Goal: Transaction & Acquisition: Purchase product/service

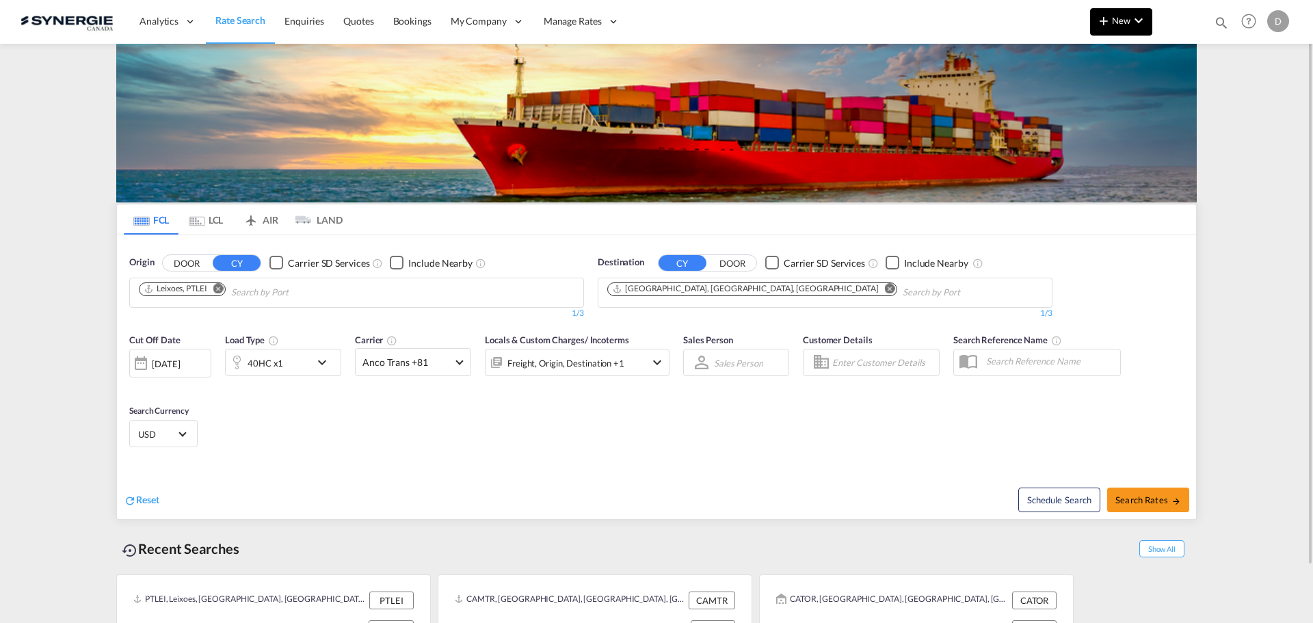
click at [1105, 21] on md-icon "icon-plus 400-fg" at bounding box center [1104, 20] width 16 height 16
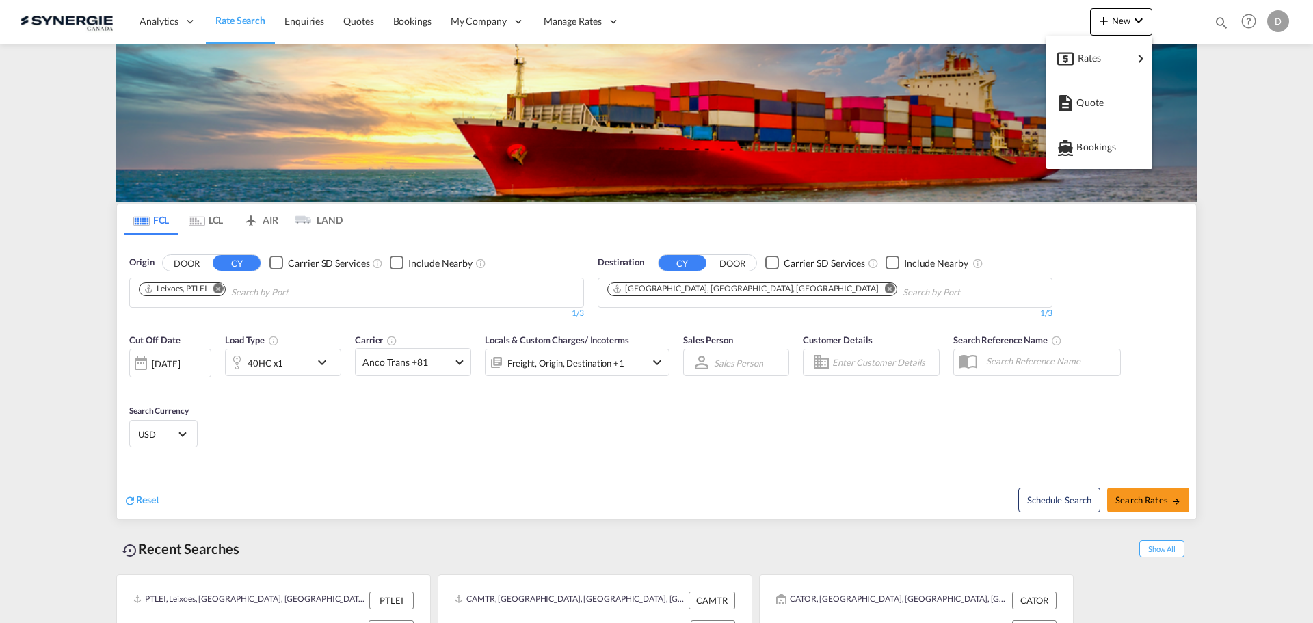
click at [1188, 29] on md-backdrop at bounding box center [656, 311] width 1313 height 623
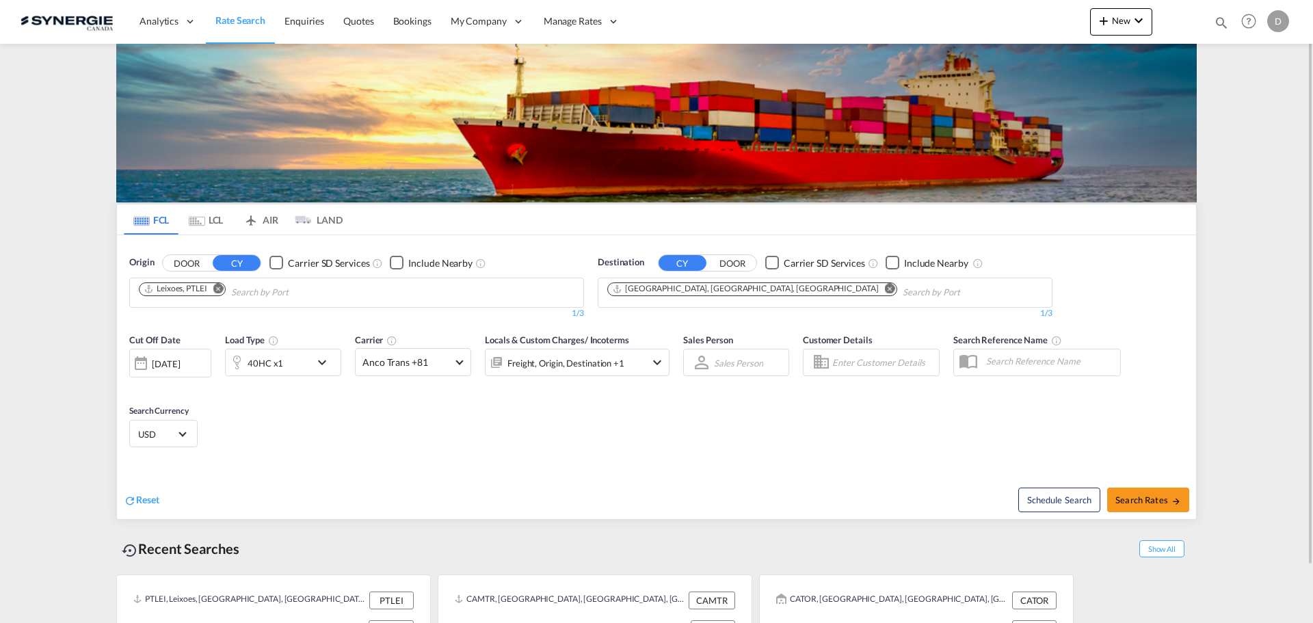
click at [1222, 20] on md-icon "icon-magnify" at bounding box center [1221, 22] width 15 height 15
click at [1007, 21] on select "Bookings Quotes Enquiries" at bounding box center [1003, 22] width 65 height 25
select select "Quotes"
click at [971, 10] on select "Bookings Quotes Enquiries" at bounding box center [1003, 22] width 65 height 25
click at [1098, 24] on input at bounding box center [1118, 22] width 170 height 24
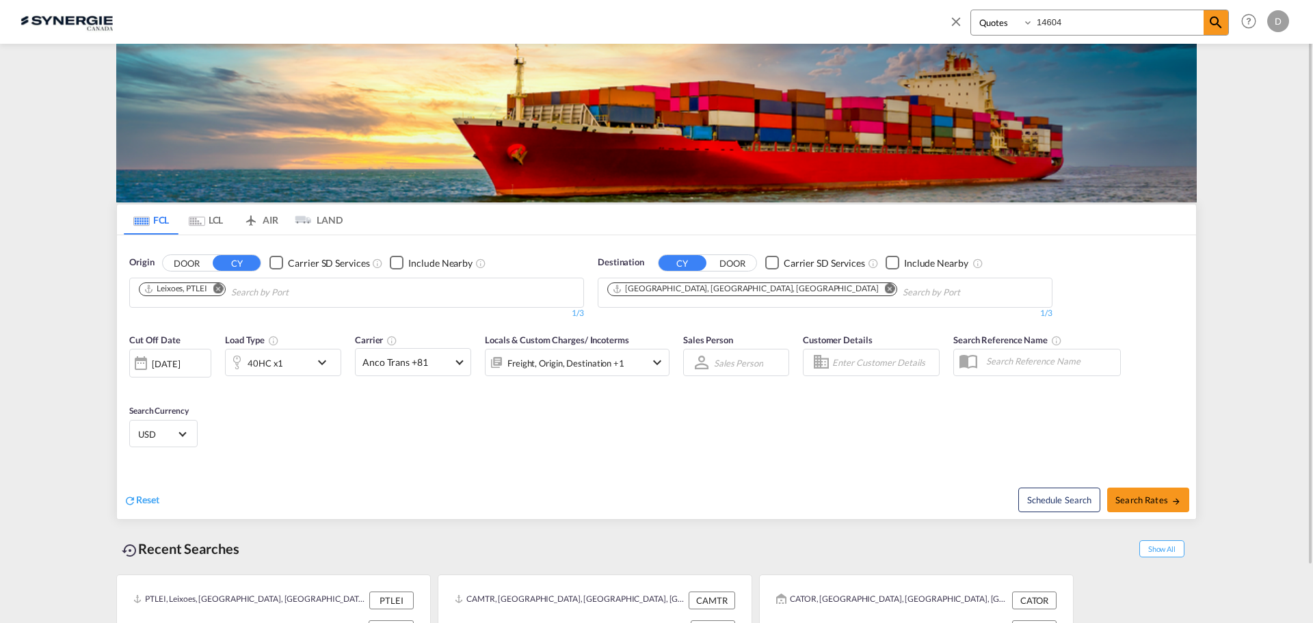
type input "14604"
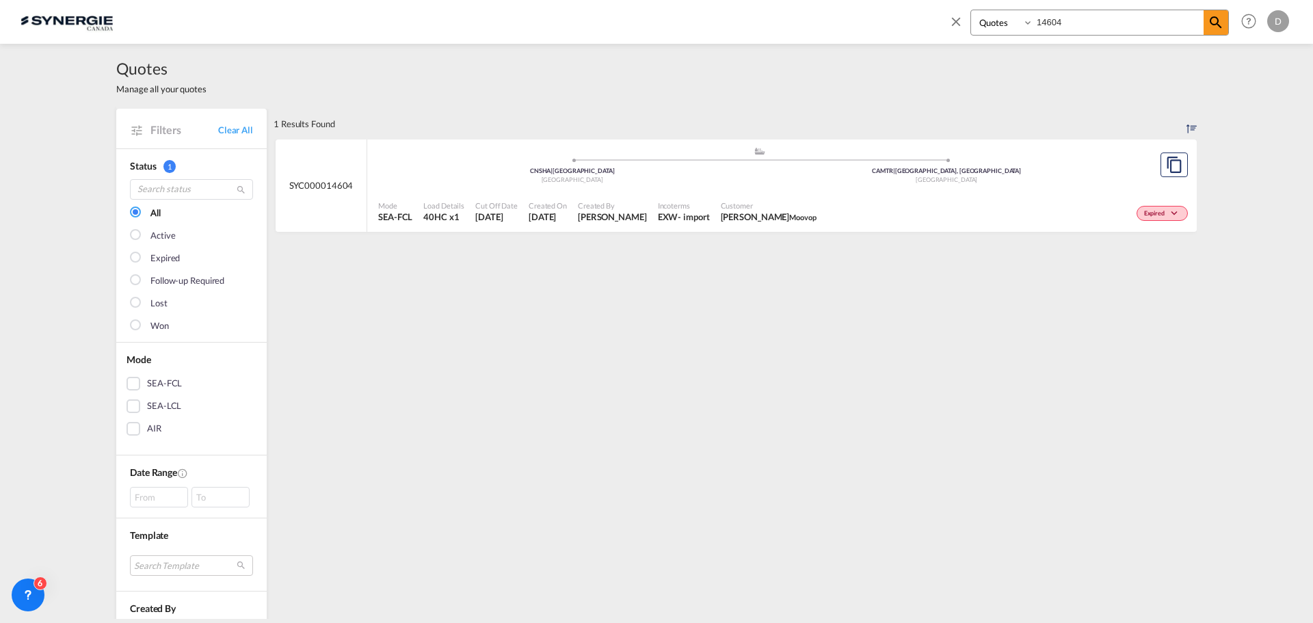
click at [728, 219] on span "Antoine Goudreault Moovop" at bounding box center [769, 217] width 96 height 12
click at [953, 20] on md-icon "icon-close" at bounding box center [956, 21] width 15 height 15
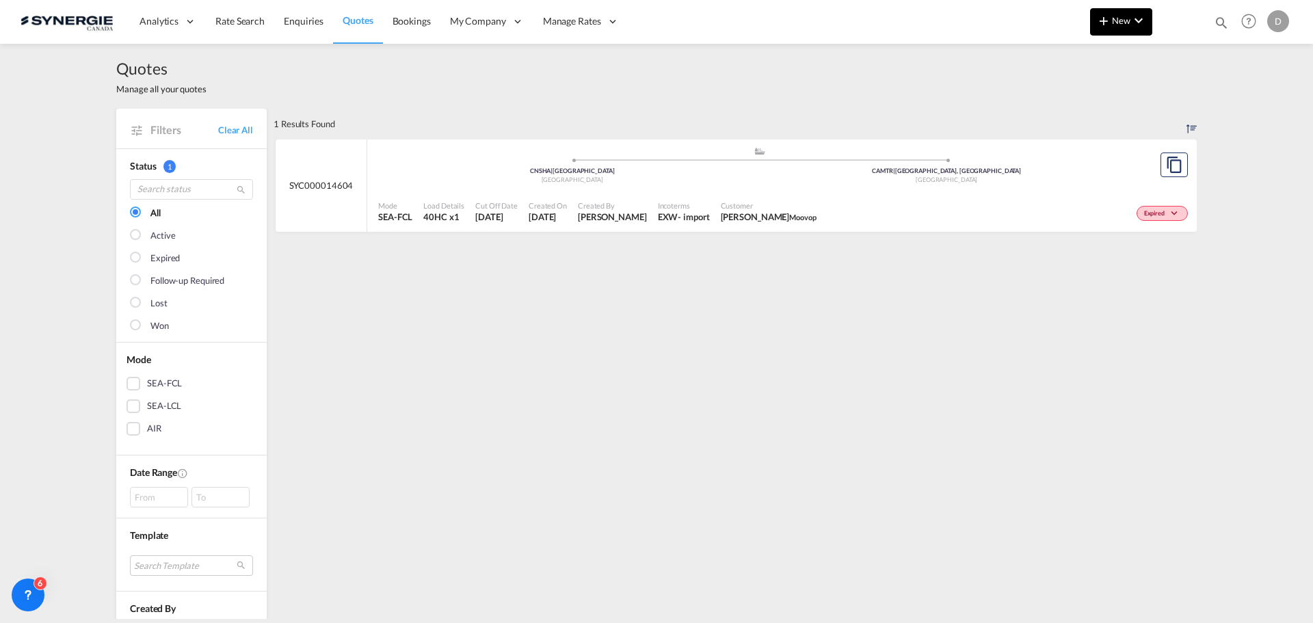
click at [1118, 22] on span "New" at bounding box center [1121, 20] width 51 height 11
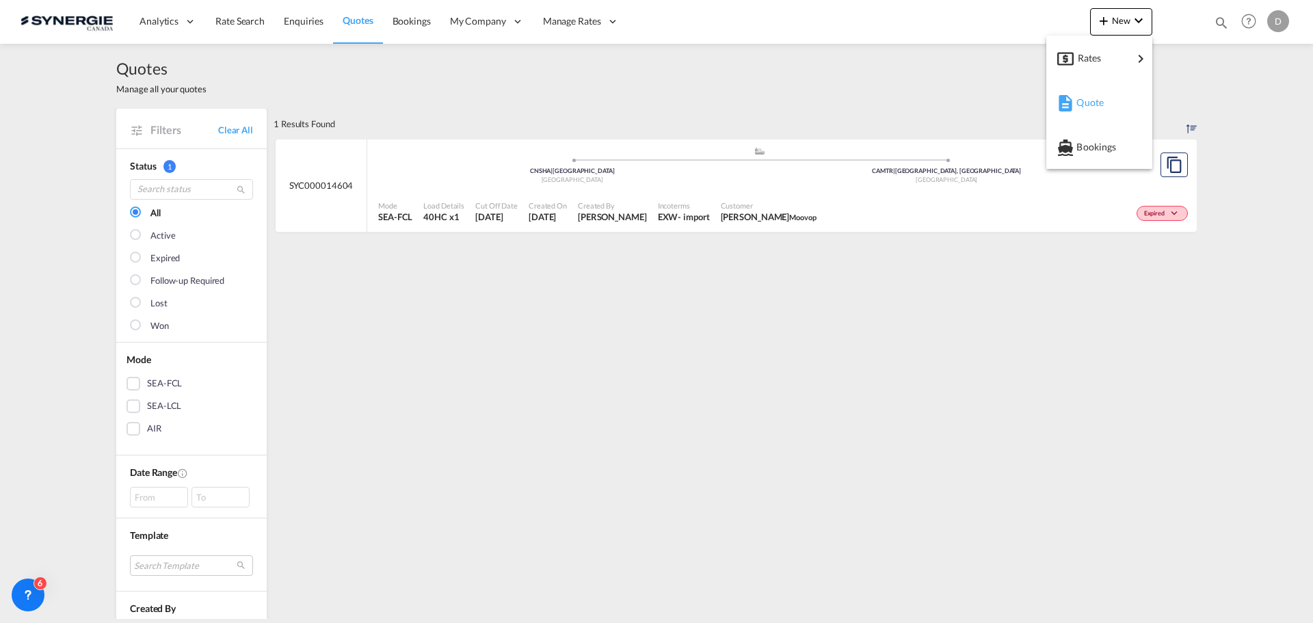
click at [1092, 100] on span "Quote" at bounding box center [1084, 102] width 15 height 27
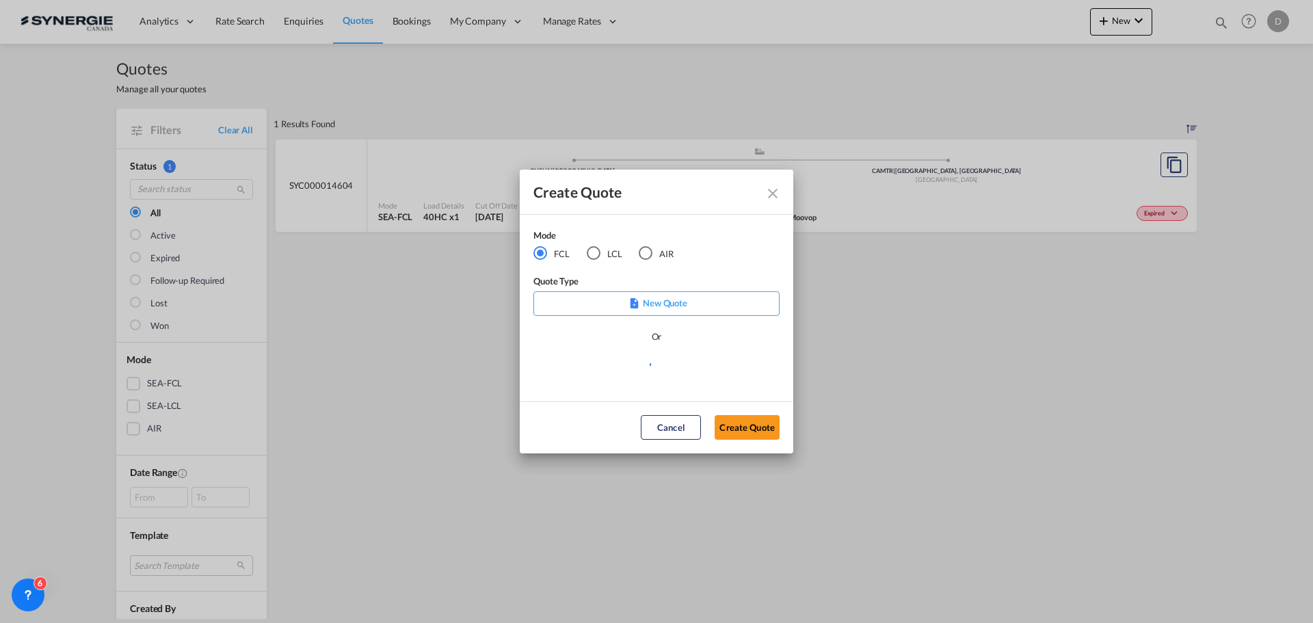
click at [595, 253] on div "LCL" at bounding box center [594, 253] width 14 height 14
click at [663, 370] on md-select "Select template New DAP Import LCL Karen Mercier | 09 Jul 2025 BRAZIL LCL EXPOR…" at bounding box center [656, 370] width 246 height 27
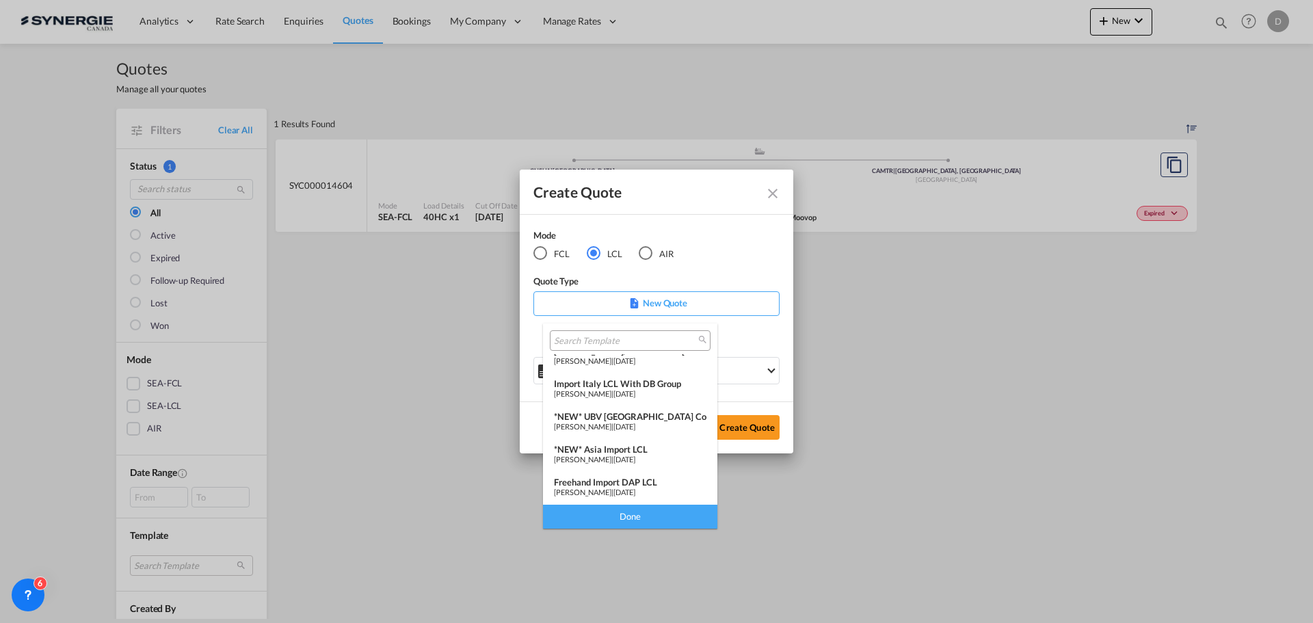
scroll to position [137, 0]
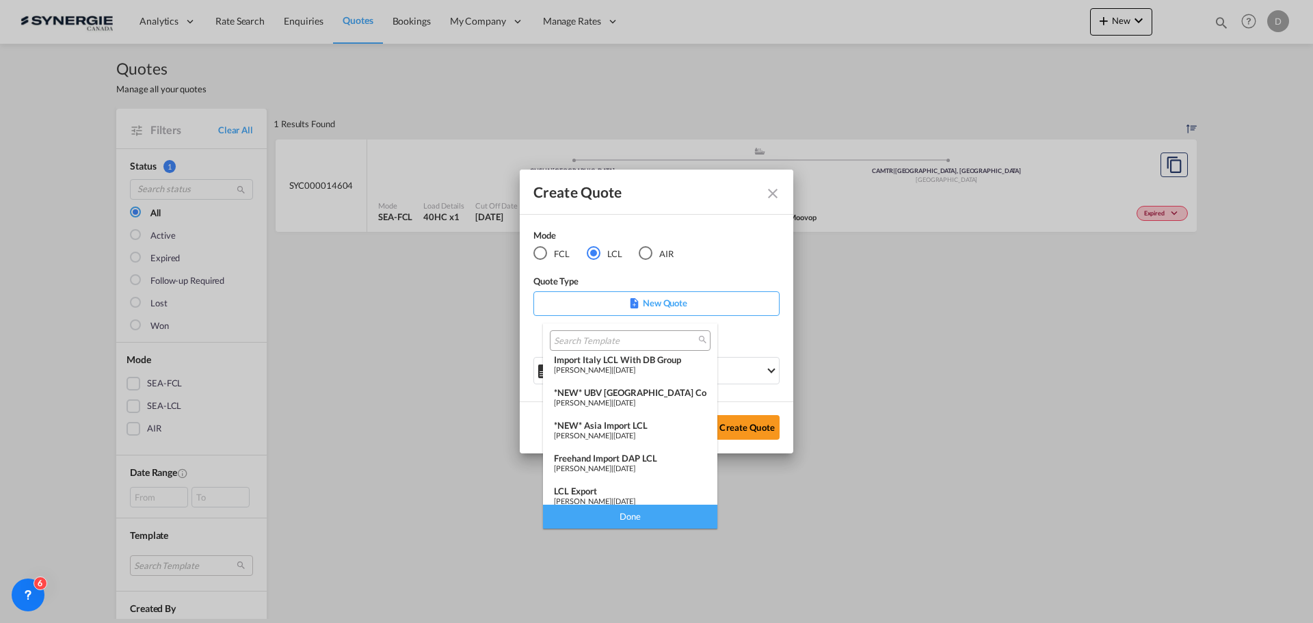
click at [649, 424] on div "*NEW* Asia Import LCL" at bounding box center [630, 425] width 153 height 11
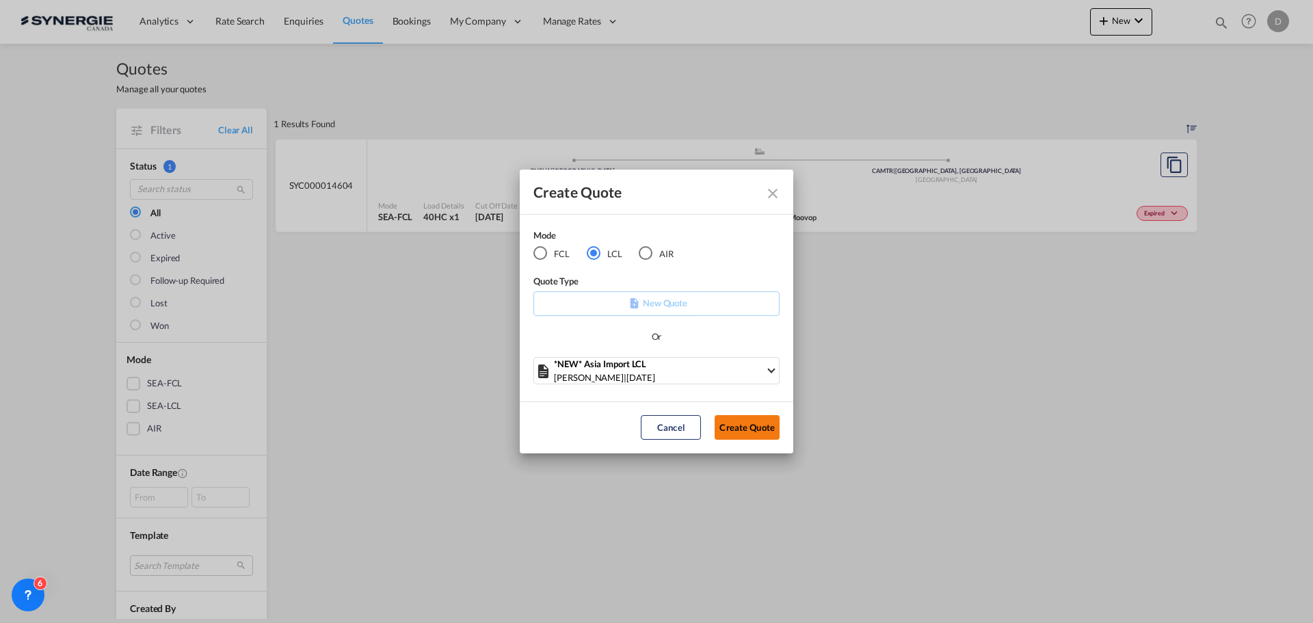
click at [746, 431] on button "Create Quote" at bounding box center [747, 427] width 65 height 25
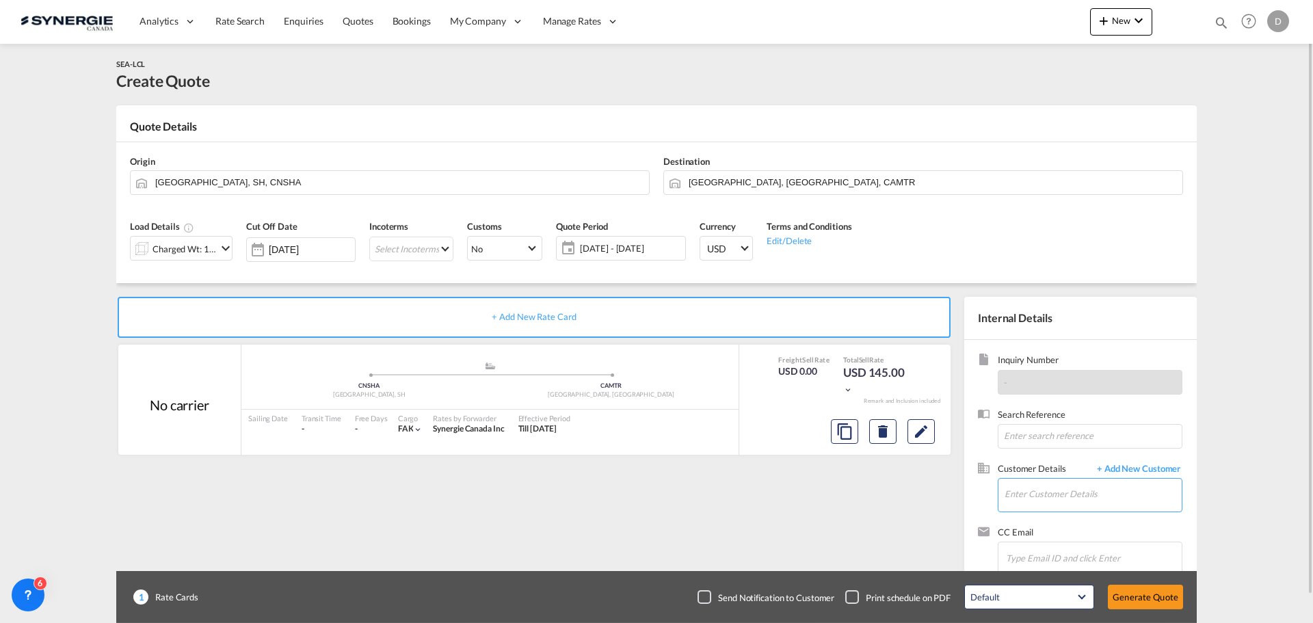
click at [1034, 505] on input "Enter Customer Details" at bounding box center [1093, 494] width 177 height 31
paste input "josem@paradox.com"
click at [1033, 458] on div "Jose Matute josem@paradox.com | Paradox" at bounding box center [1093, 460] width 178 height 37
type input "Paradox, Jose Matute, josem@paradox.com"
click at [637, 180] on button "Clear Input" at bounding box center [637, 181] width 21 height 21
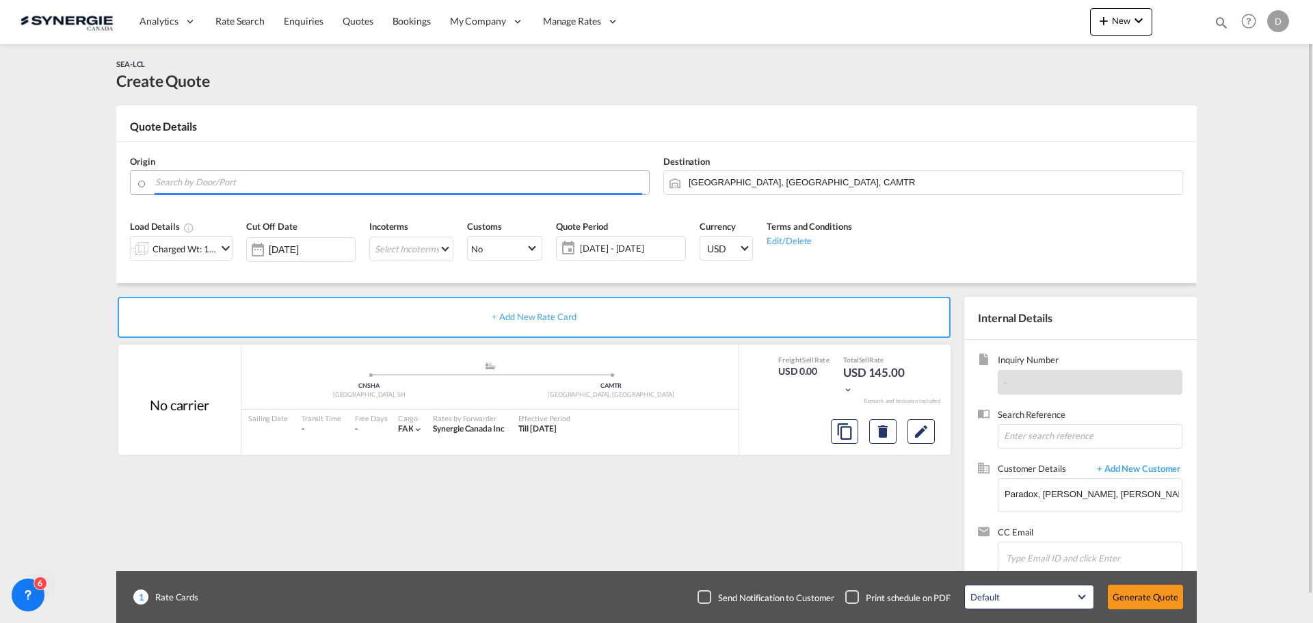
paste input "KOWLOON BAY"
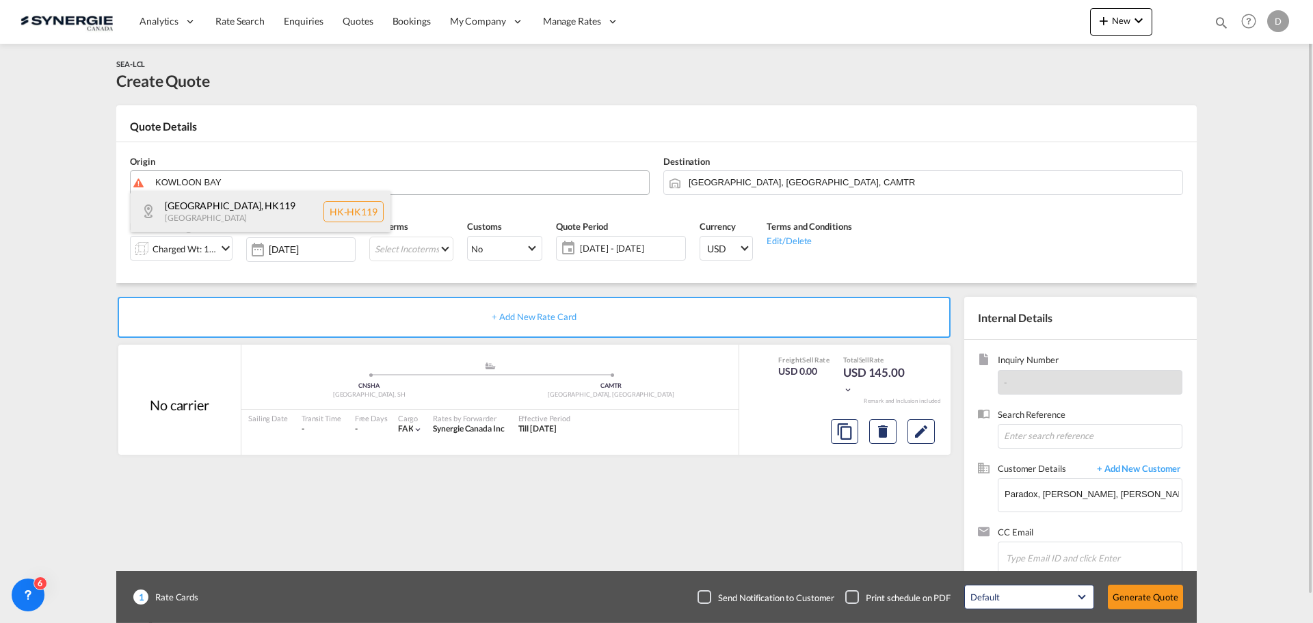
click at [239, 207] on div "Kowloon Bay , HK119 Hong Kong HK-HK119" at bounding box center [261, 211] width 260 height 41
type input "HK-HK119, Kowloon Bay"
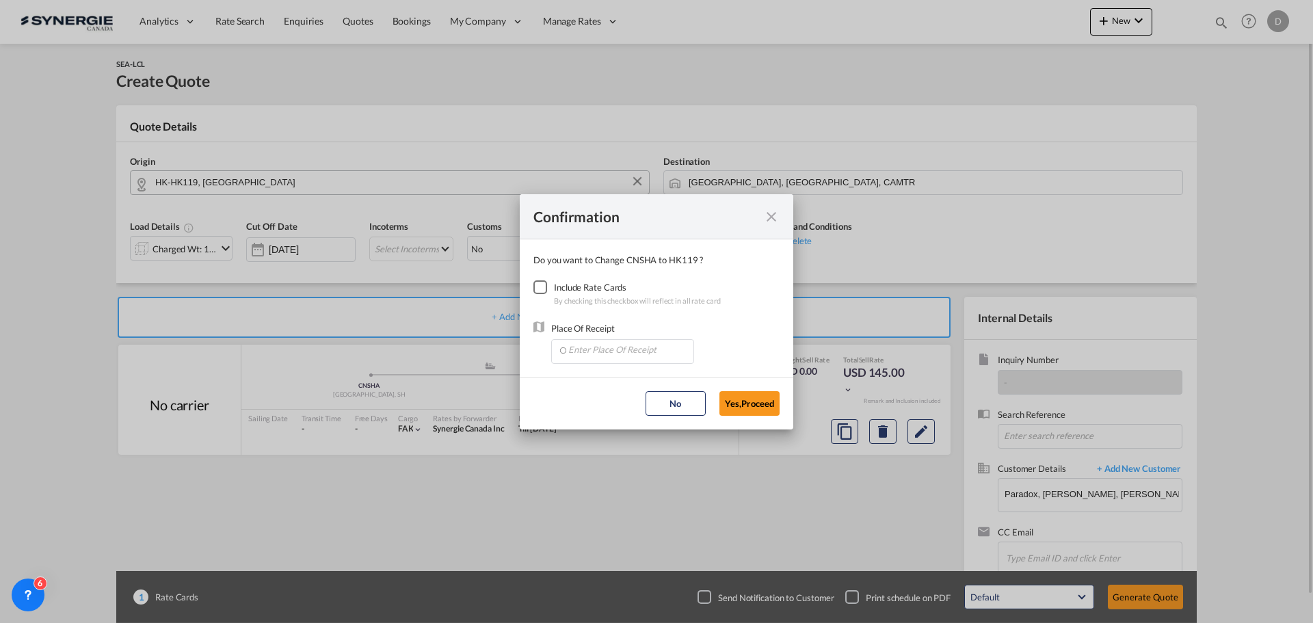
click at [537, 284] on div "Checkbox No Ink" at bounding box center [540, 287] width 14 height 14
click at [635, 352] on input "Enter Place Of Receipt" at bounding box center [625, 350] width 135 height 21
type input "H"
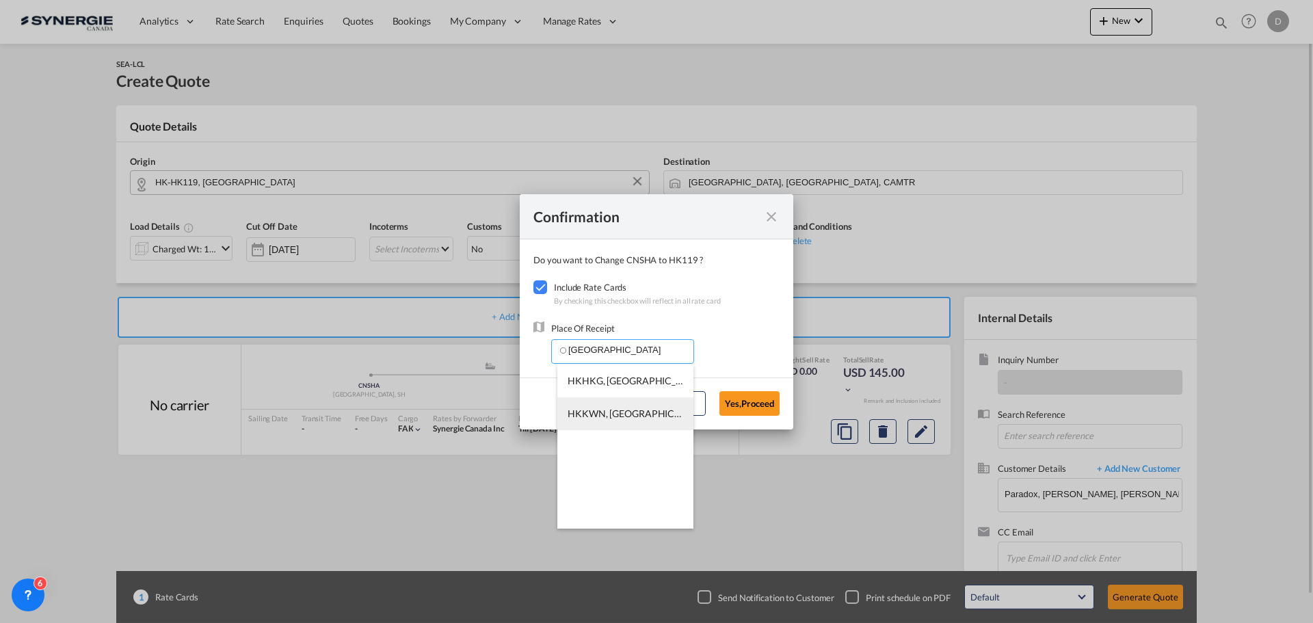
click at [637, 413] on span "HKKWN, Kowloon, Hong Kong, Greater China & Far East Asia, Asia Pacific" at bounding box center [842, 414] width 548 height 12
type input "HKKWN, Kowloon, Hong Kong, Greater China & Far East Asia, Asia Pacific"
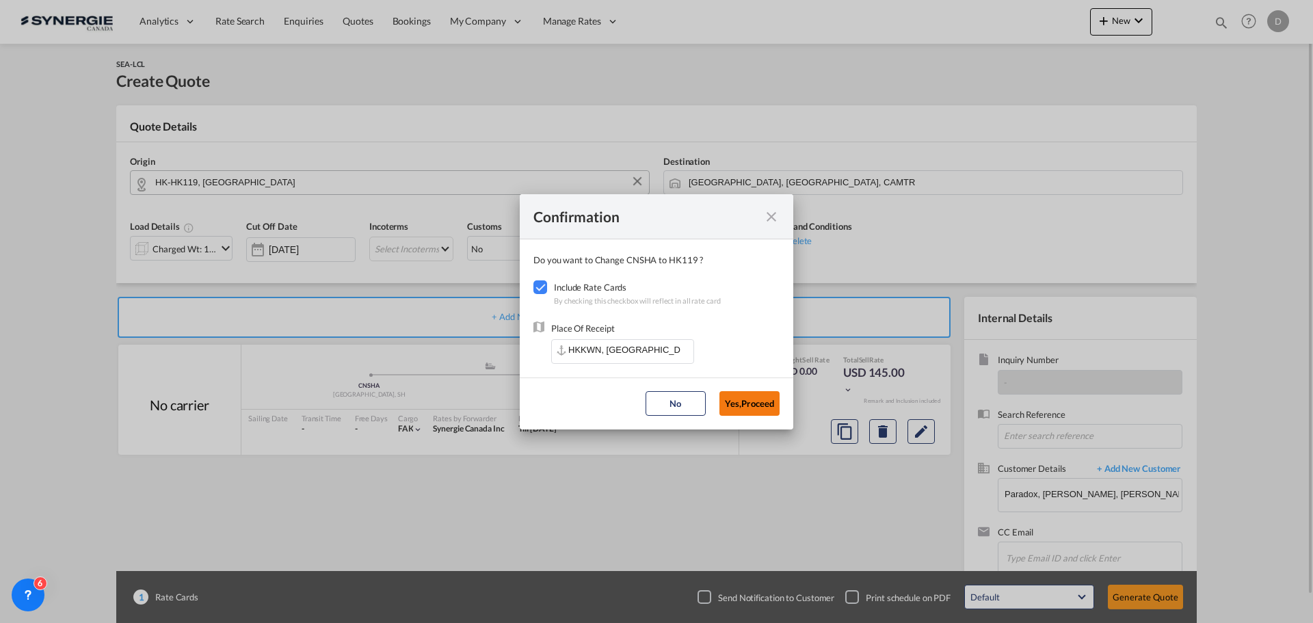
click at [756, 408] on button "Yes,Proceed" at bounding box center [750, 403] width 60 height 25
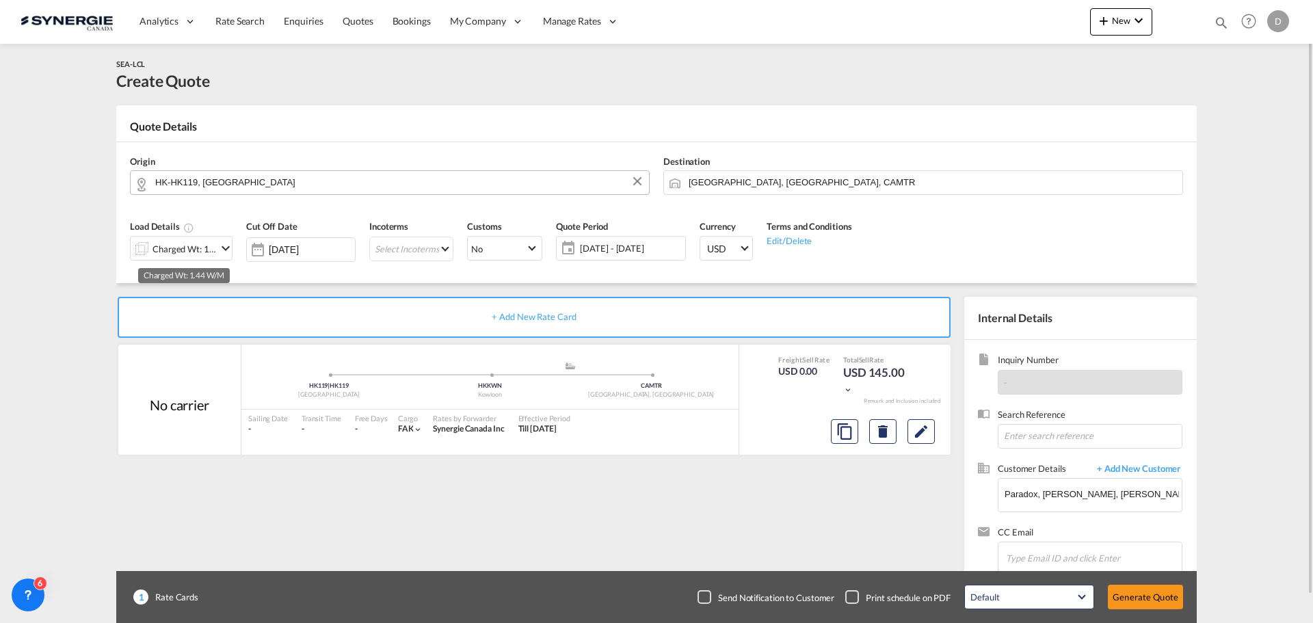
click at [213, 248] on div "Charged Wt: 1.44 W/M" at bounding box center [185, 248] width 64 height 19
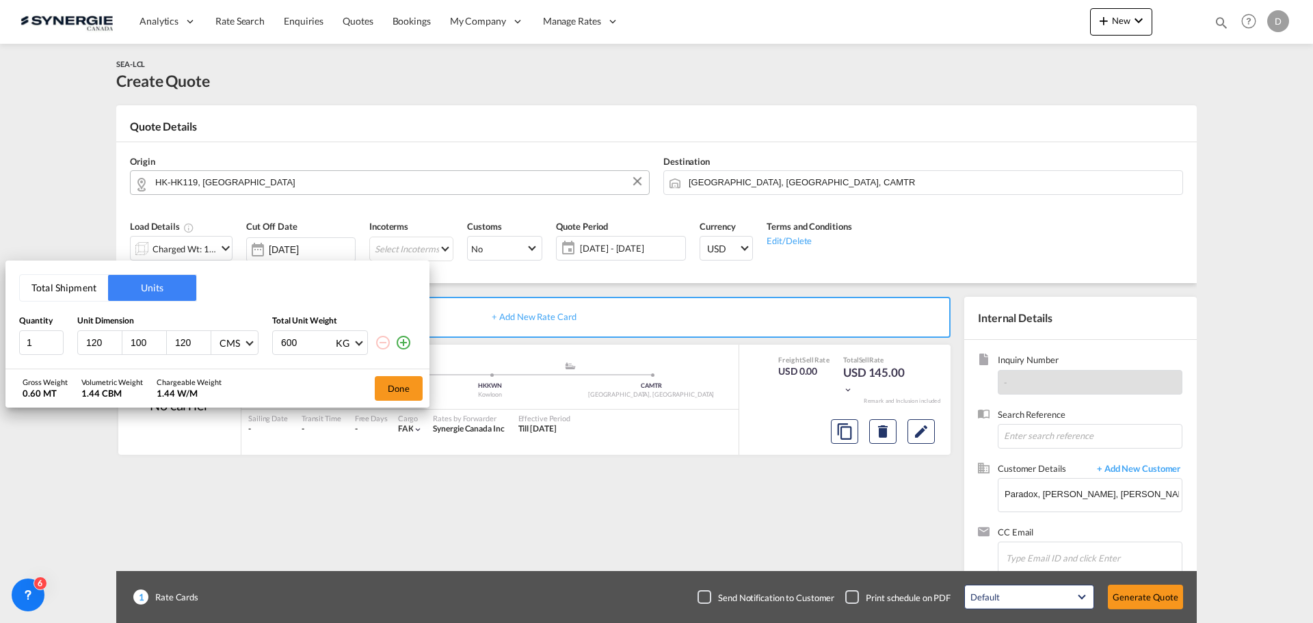
click at [179, 347] on input "120" at bounding box center [192, 342] width 37 height 12
click at [179, 347] on input "60" at bounding box center [192, 342] width 37 height 12
click at [179, 347] on input "50" at bounding box center [192, 342] width 37 height 12
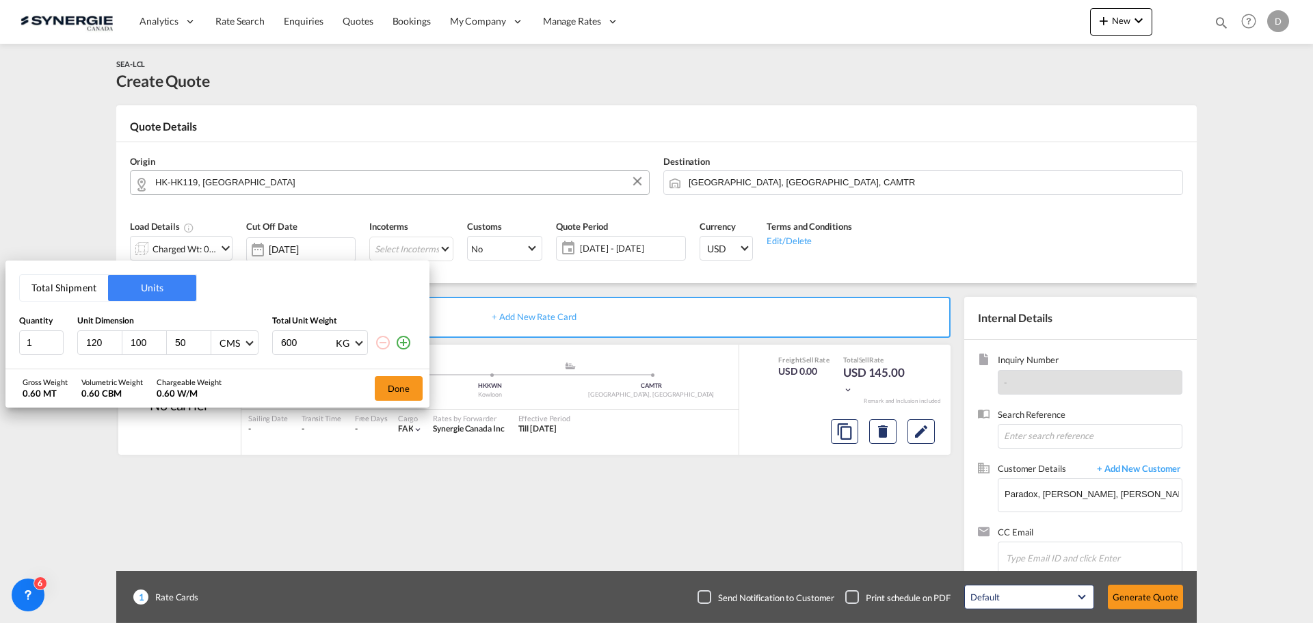
click at [179, 347] on input "50" at bounding box center [192, 342] width 37 height 12
click at [185, 356] on div "Total Shipment Units Quantity Unit Dimension Total Unit Weight 1 120 100 45 CMS…" at bounding box center [217, 315] width 424 height 108
click at [182, 341] on input "45" at bounding box center [192, 342] width 37 height 12
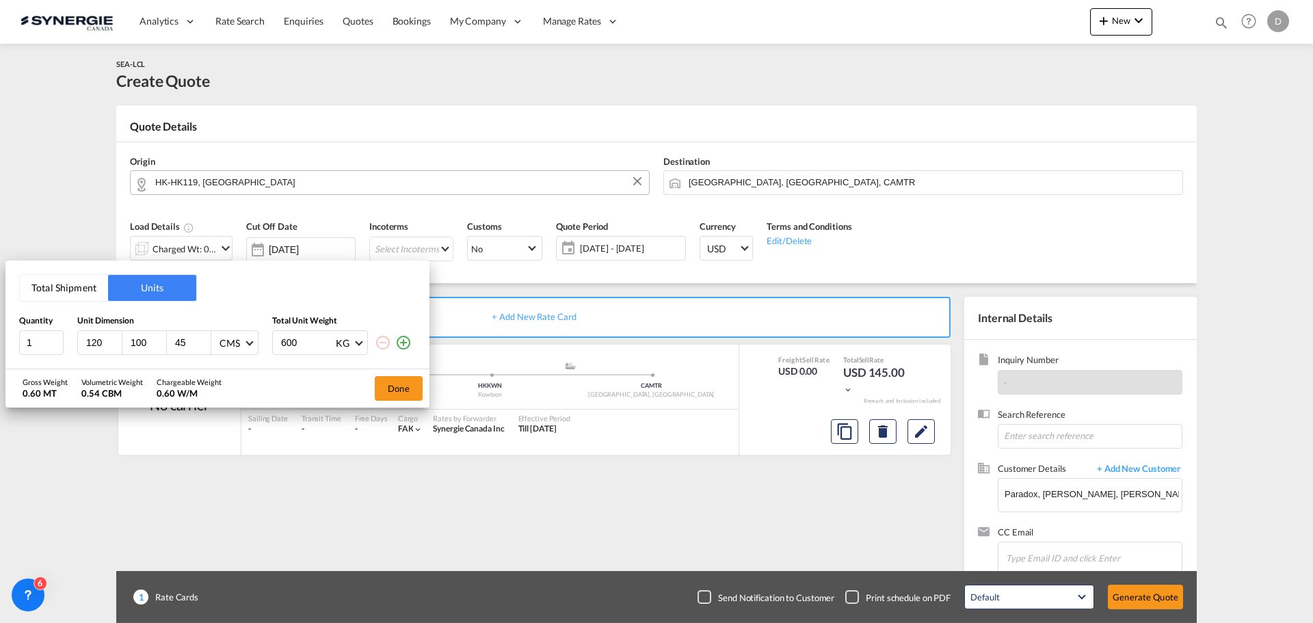
click at [182, 341] on input "45" at bounding box center [192, 342] width 37 height 12
click at [182, 341] on input "47" at bounding box center [192, 342] width 37 height 12
type input "48"
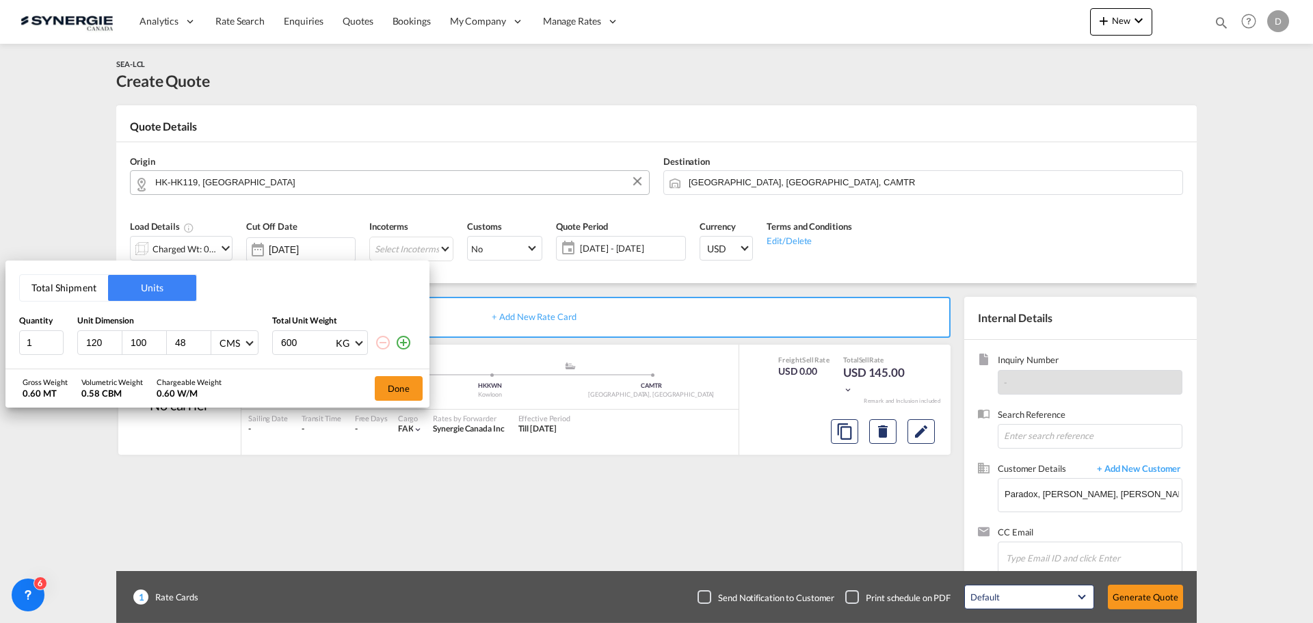
click at [287, 342] on input "600" at bounding box center [307, 342] width 55 height 23
click at [287, 341] on input "600" at bounding box center [307, 342] width 55 height 23
type input "110"
click at [318, 382] on div "Gross Weight 0.11 MT Volumetric Weight 0.58 CBM Chargeable Weight 0.58 W/M Done" at bounding box center [217, 388] width 424 height 38
click at [399, 380] on button "Done" at bounding box center [399, 388] width 48 height 25
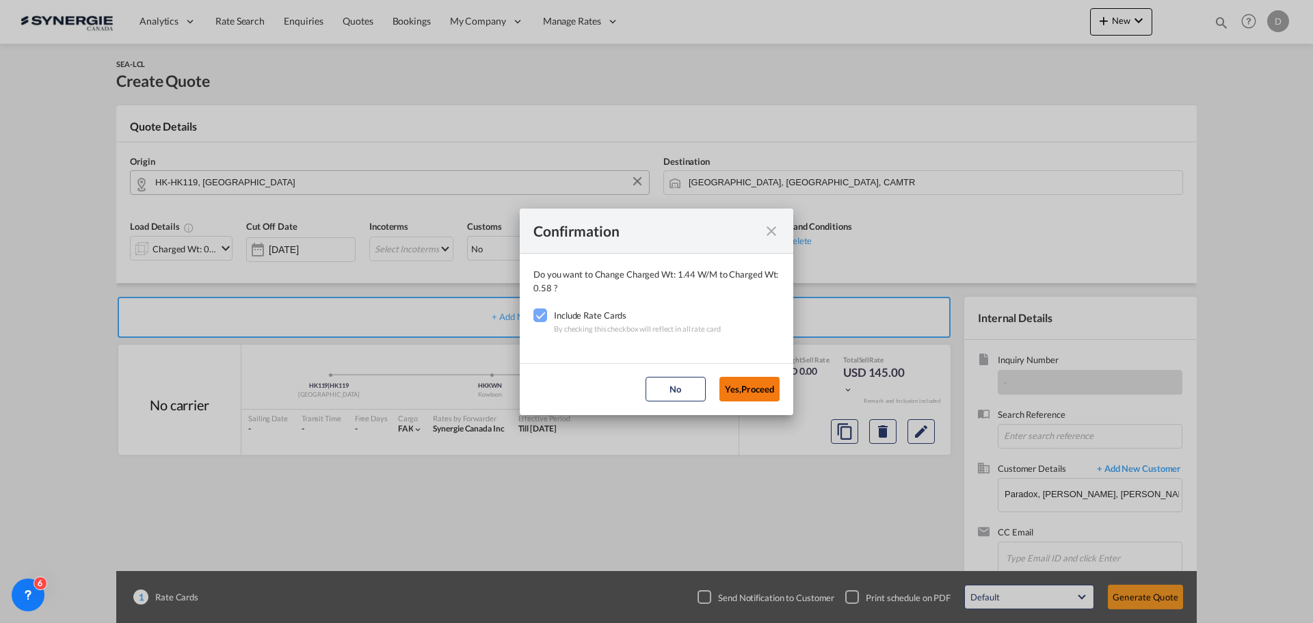
click at [761, 393] on button "Yes,Proceed" at bounding box center [750, 389] width 60 height 25
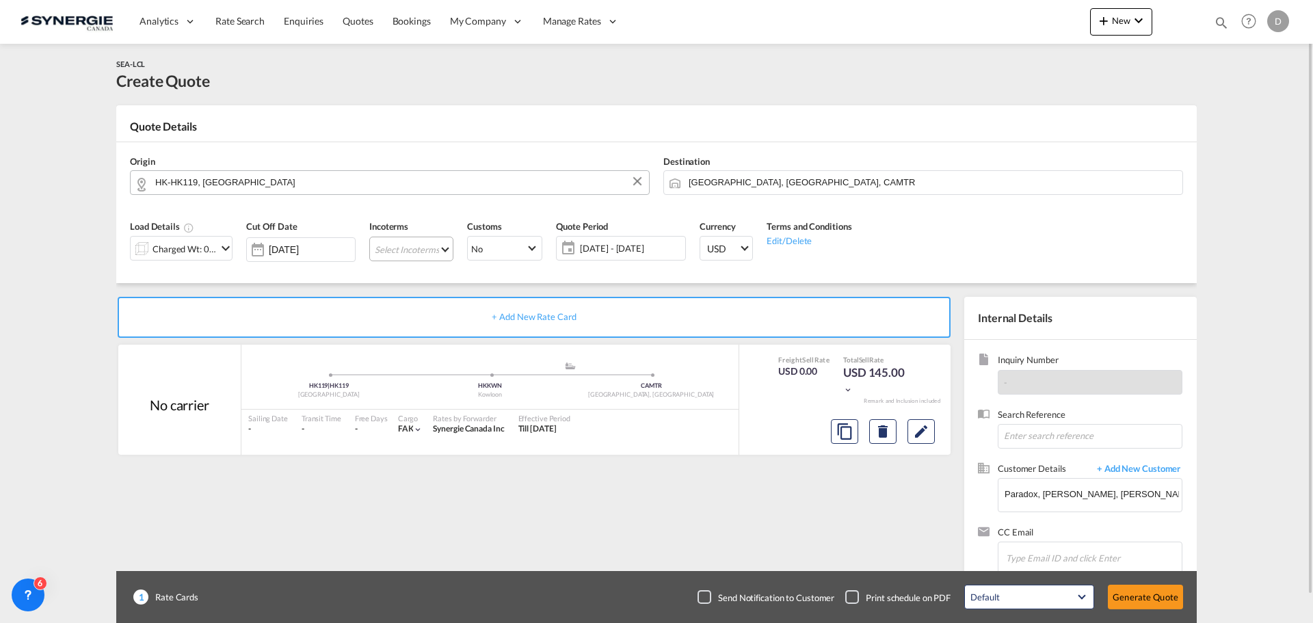
click at [447, 248] on md-select "Select Incoterms FCA - export Free Carrier DDP - export Delivery Duty Paid DAP …" at bounding box center [411, 249] width 84 height 25
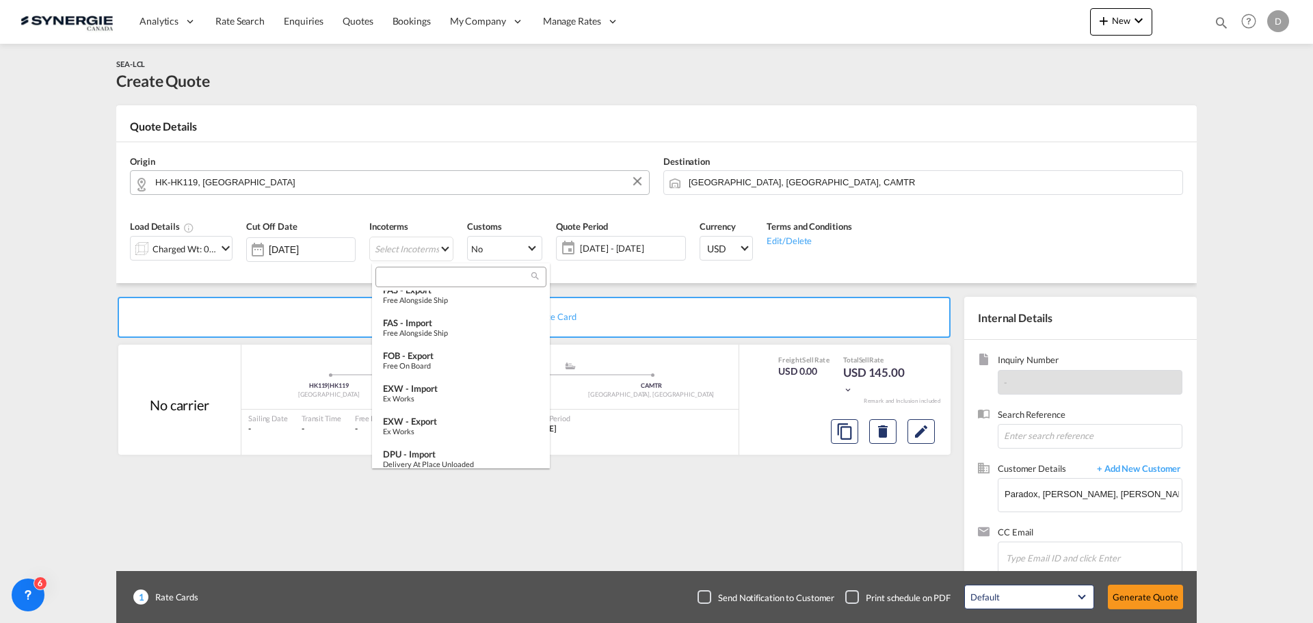
scroll to position [342, 0]
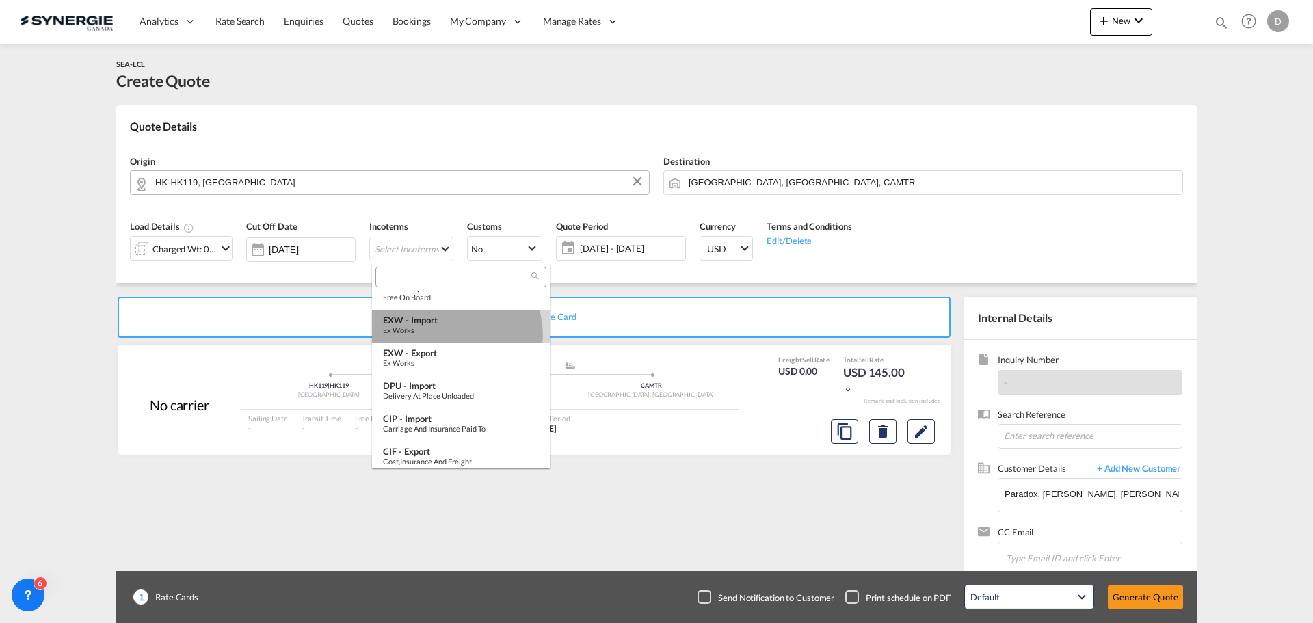
click at [456, 334] on div "Ex Works" at bounding box center [461, 330] width 156 height 9
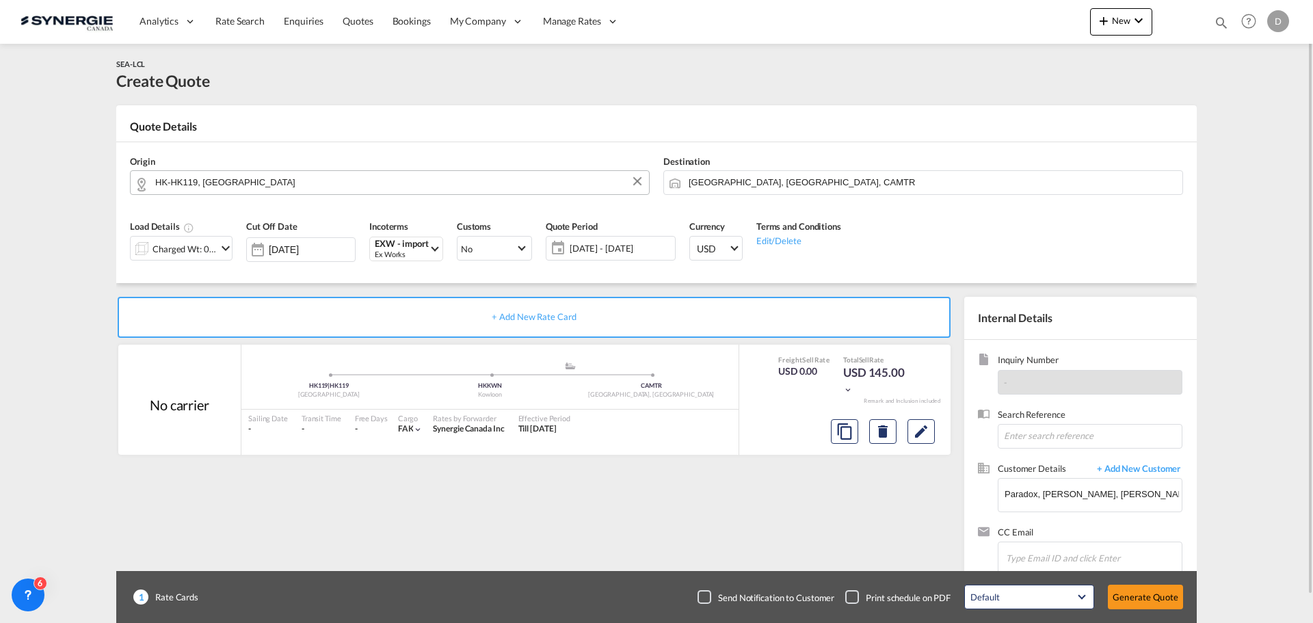
click at [625, 243] on span "[DATE] - [DATE]" at bounding box center [621, 248] width 102 height 12
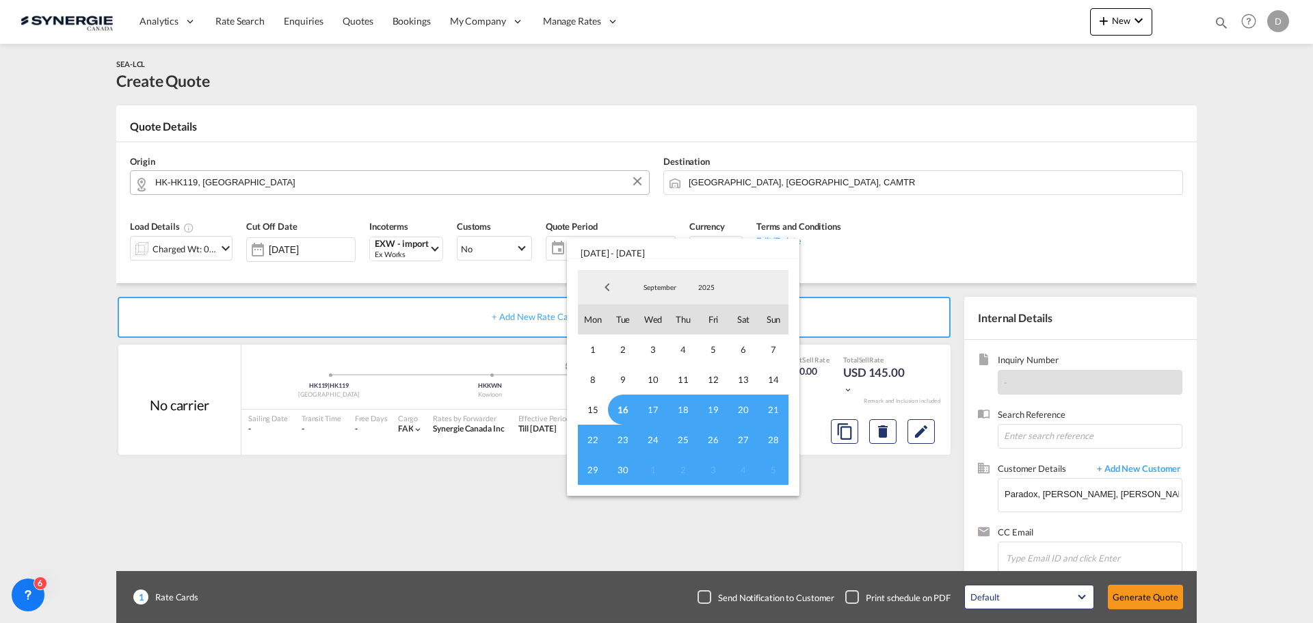
click at [620, 406] on span "16" at bounding box center [623, 410] width 30 height 30
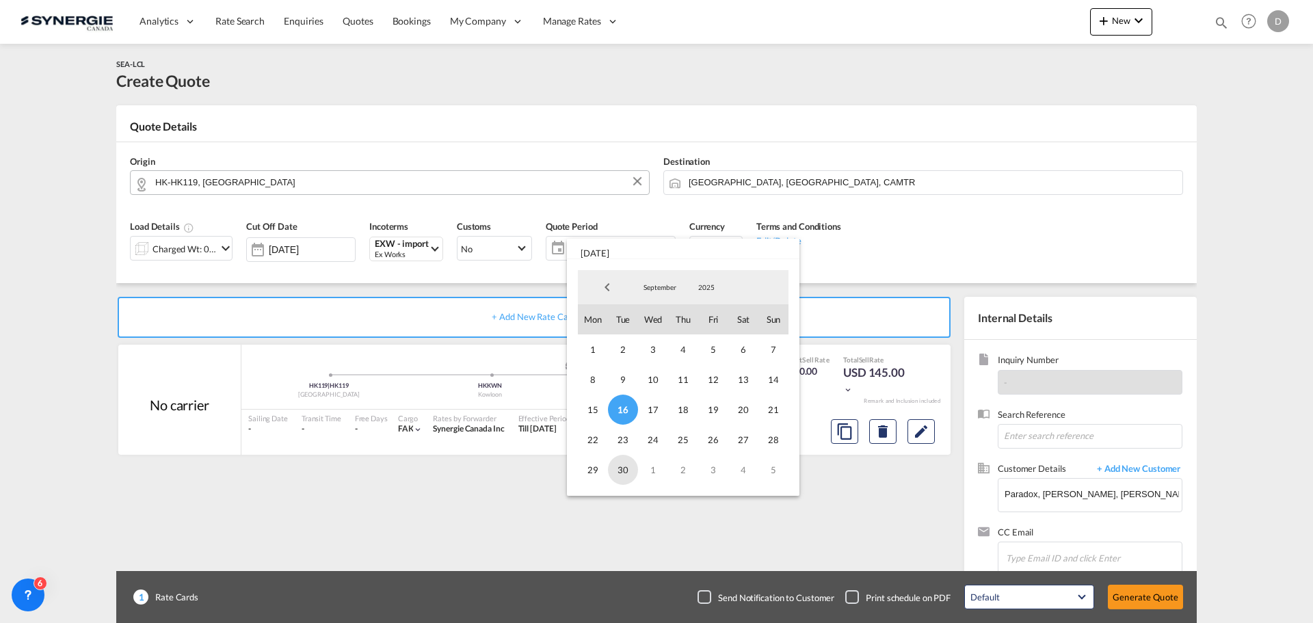
click at [629, 471] on span "30" at bounding box center [623, 470] width 30 height 30
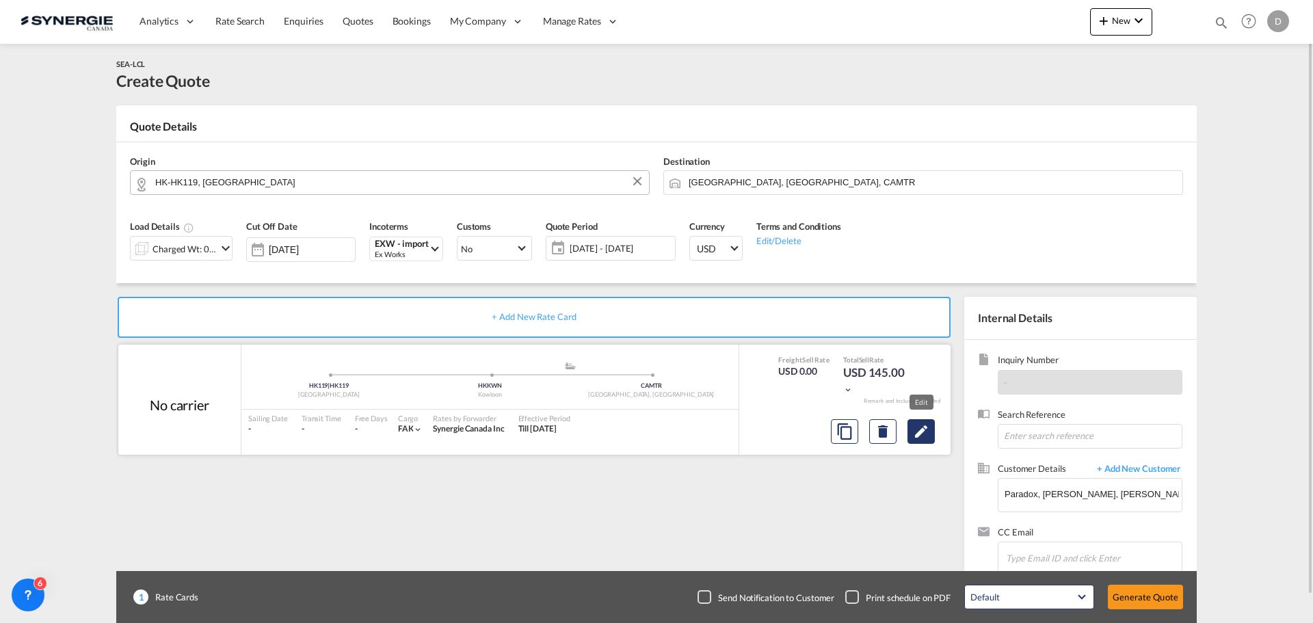
click at [927, 435] on md-icon "Edit" at bounding box center [921, 431] width 16 height 16
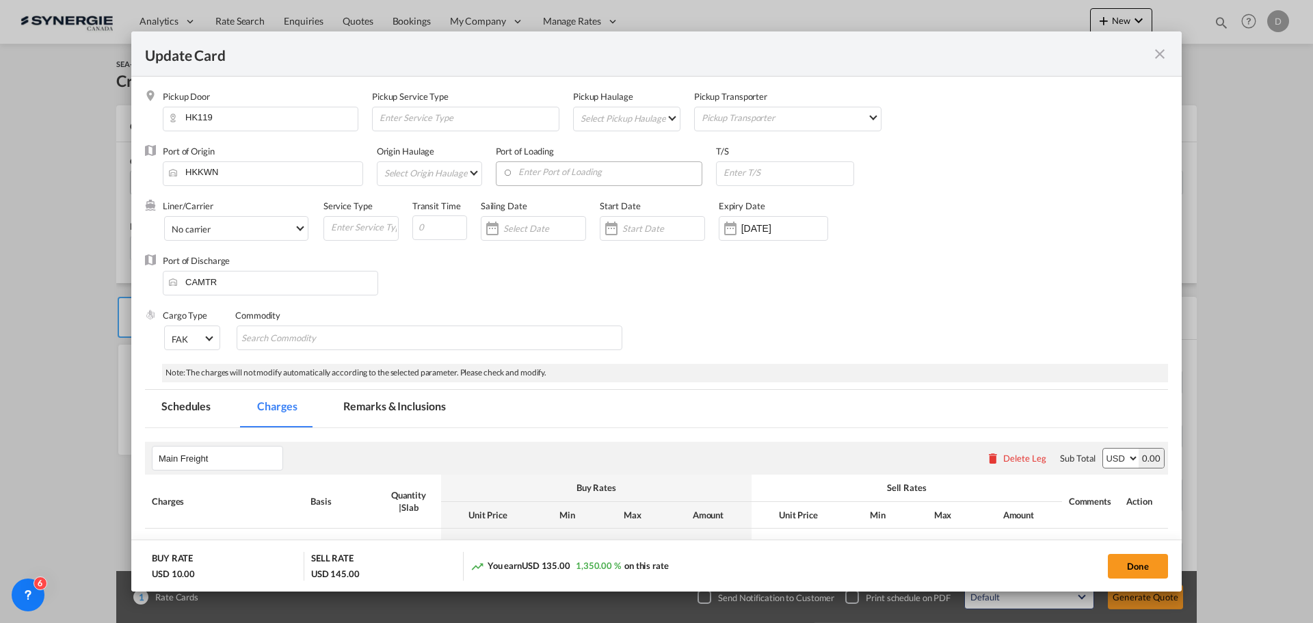
select select "per_w/m"
select select "flat"
select select "per_hbl"
select select "per_w/m"
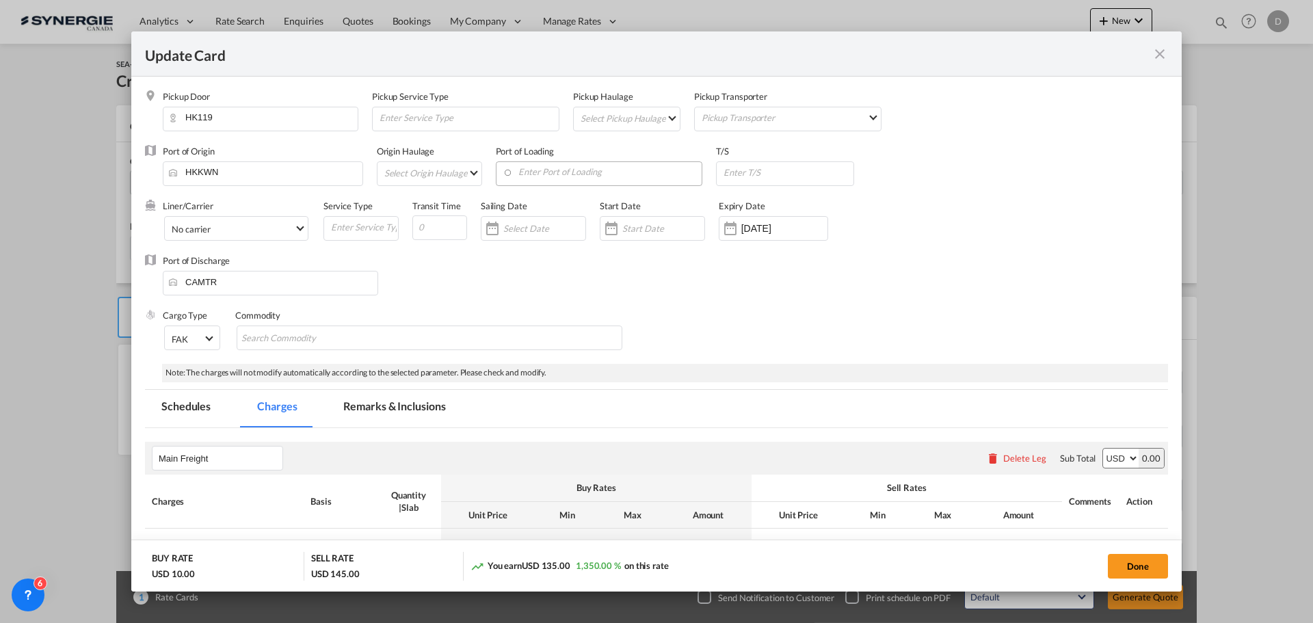
select select "per_bl"
select select "flat"
select select "per_bl"
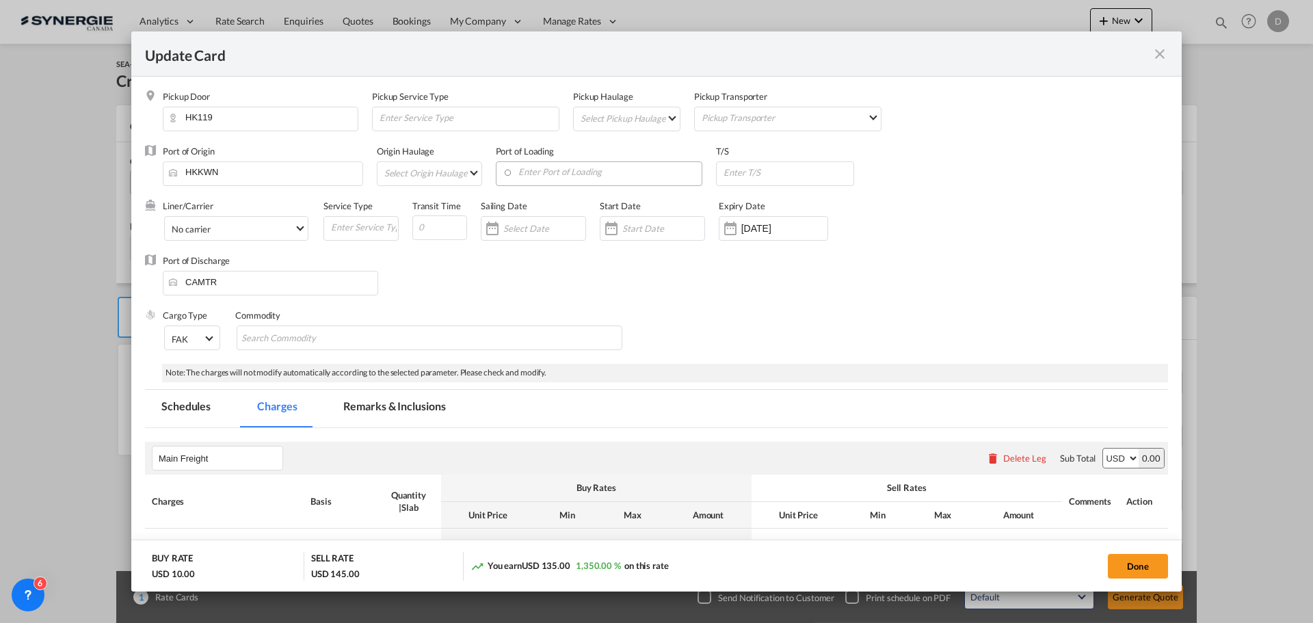
select select "per_bl"
select select "per_shipment"
click at [662, 118] on md-select "Select Pickup Haulage rail road barge truck unspecified not available" at bounding box center [629, 118] width 101 height 22
click at [627, 152] on md-option "road" at bounding box center [628, 151] width 121 height 33
click at [767, 172] on input "Update CardPickup Door ..." at bounding box center [787, 172] width 131 height 21
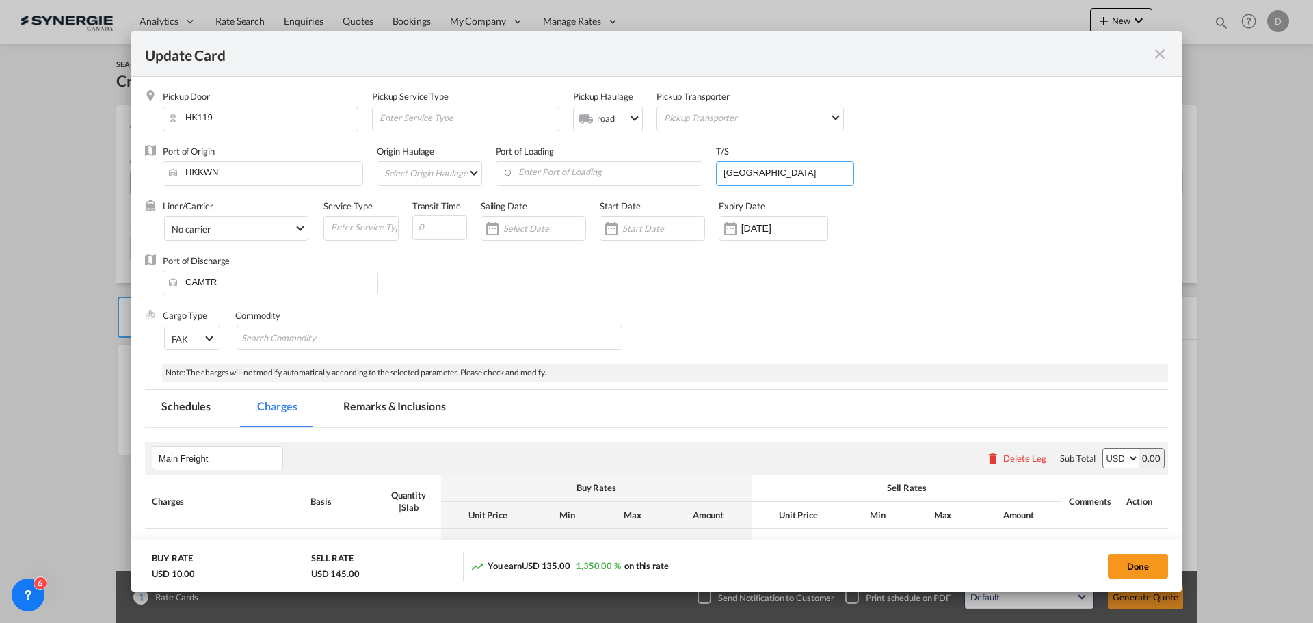
type input "Vancouver"
click at [676, 282] on div "Port of Discharge CAMTR" at bounding box center [656, 281] width 1023 height 55
click at [607, 232] on div "Update CardPickup Door ..." at bounding box center [611, 228] width 22 height 27
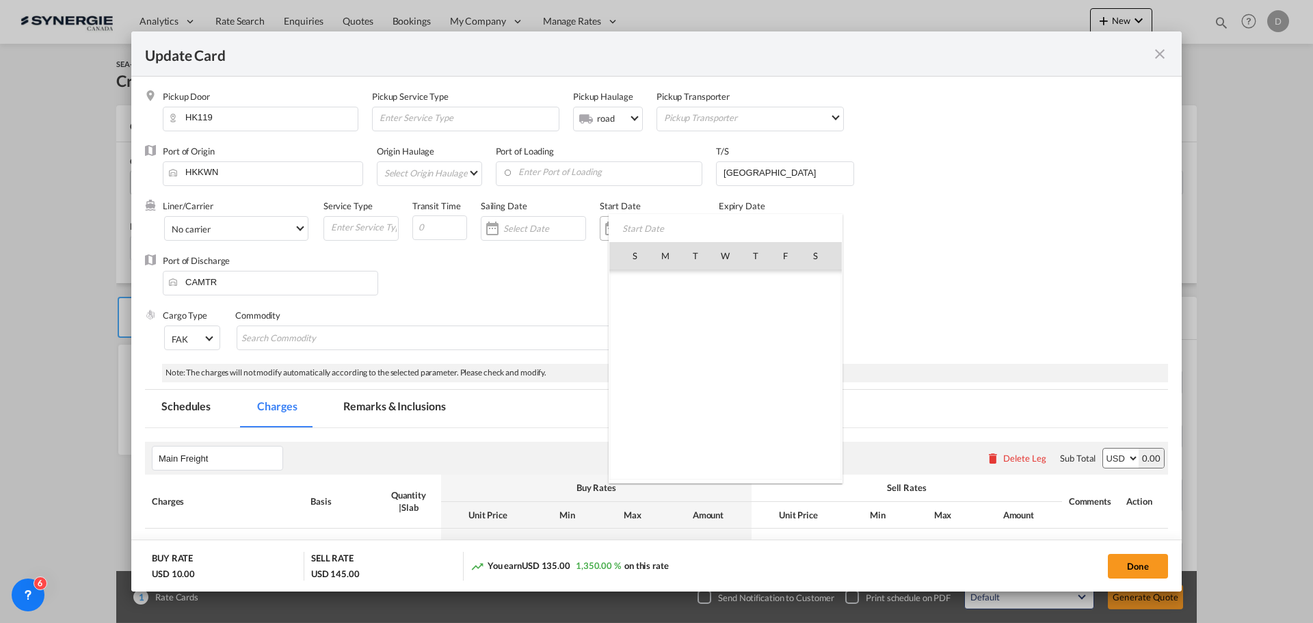
scroll to position [316813, 0]
drag, startPoint x: 696, startPoint y: 378, endPoint x: 690, endPoint y: 373, distance: 7.3
click at [695, 378] on span "16" at bounding box center [695, 375] width 29 height 29
type input "[DATE]"
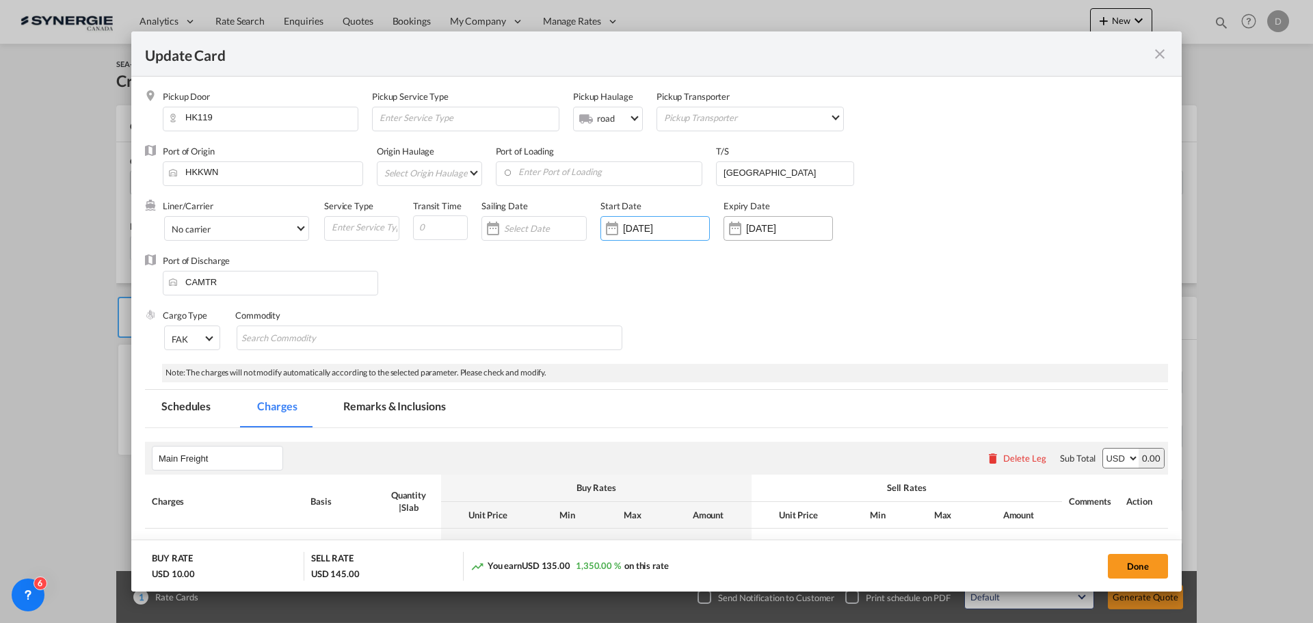
click at [736, 234] on div "Update CardPickup Door ..." at bounding box center [735, 228] width 22 height 27
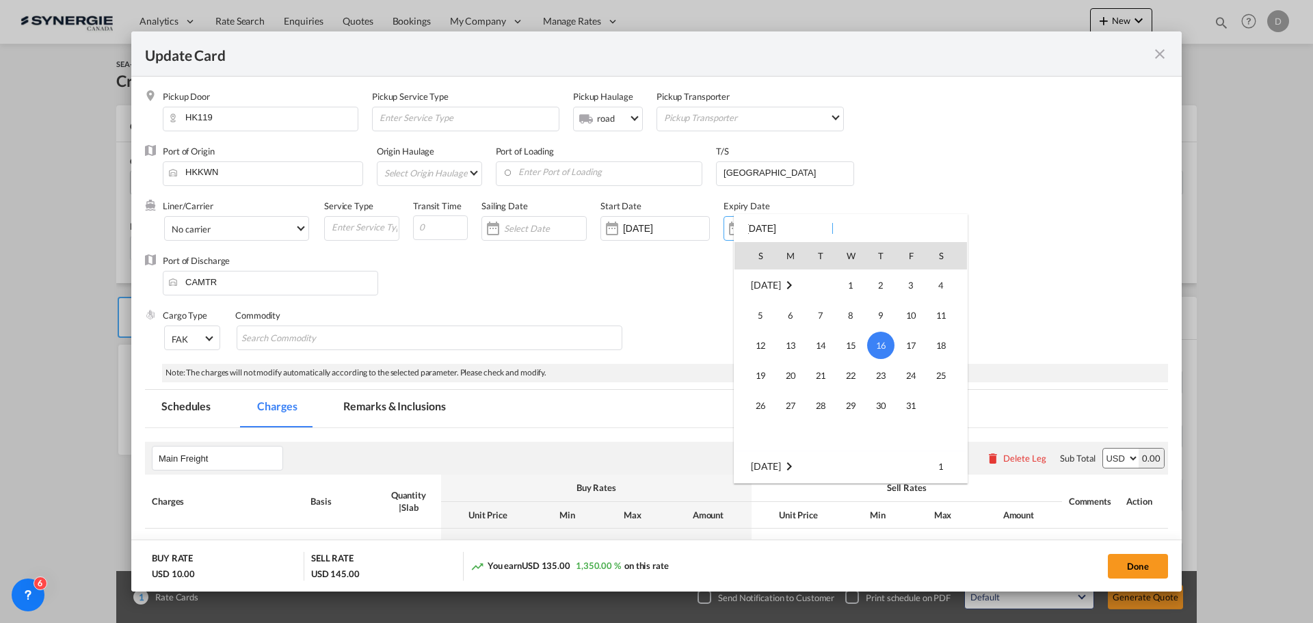
scroll to position [113, 0]
click at [828, 324] on span "30" at bounding box center [820, 322] width 27 height 27
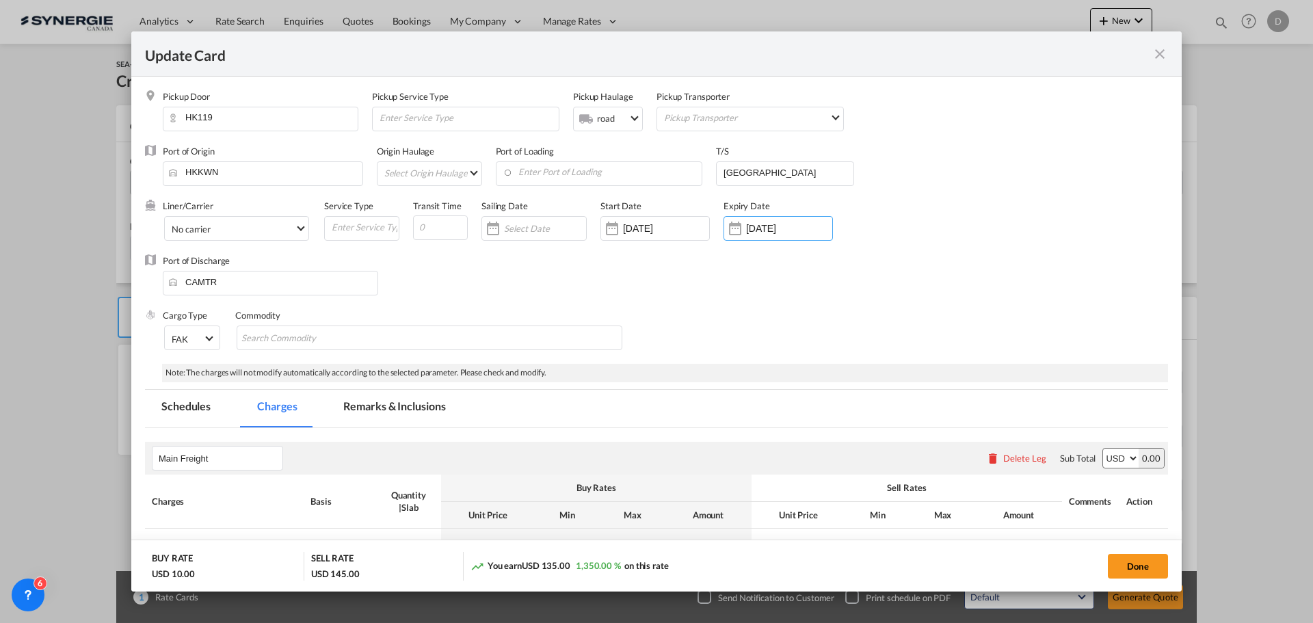
type input "30 Sep 2025"
click at [801, 305] on div "Port of Discharge CAMTR" at bounding box center [656, 281] width 1023 height 55
click at [398, 329] on md-chips-wrap "Chips container with autocompletion. Enter the text area, type text to search, …" at bounding box center [430, 338] width 386 height 25
type input "General Cargo"
click at [869, 310] on div "Cargo Type FAK FAK GCR GDSM General Cargo Hazardous Cargo Ambient Foodstuff Chi…" at bounding box center [665, 336] width 1005 height 55
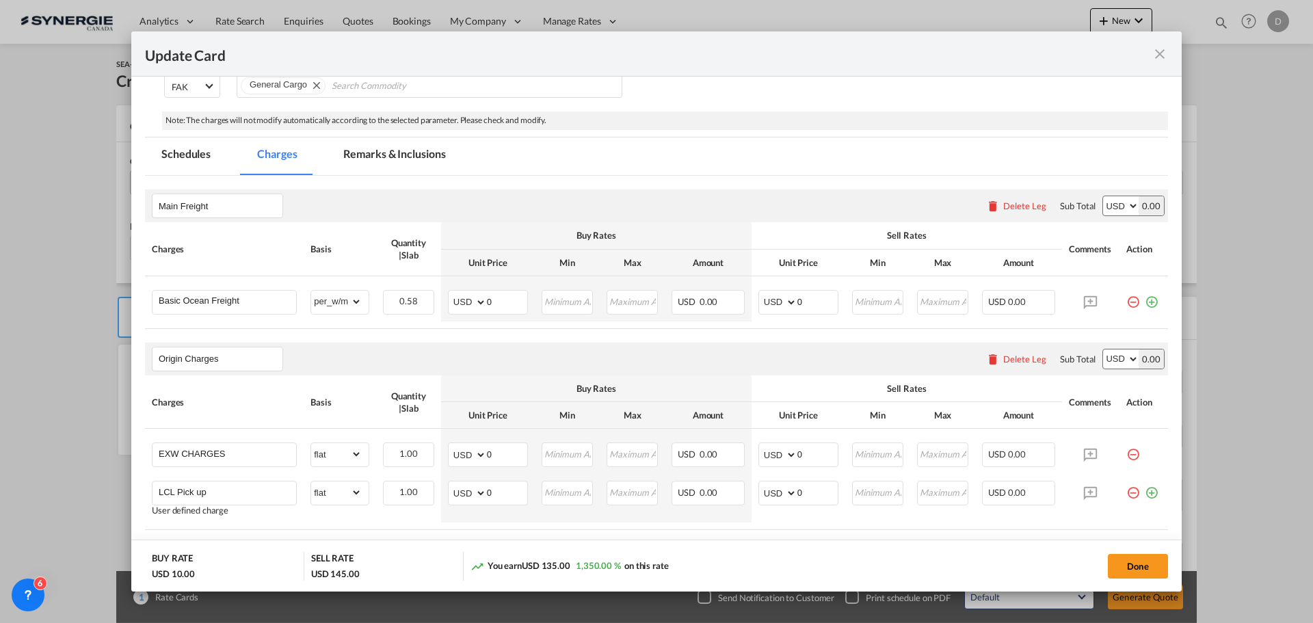
scroll to position [274, 0]
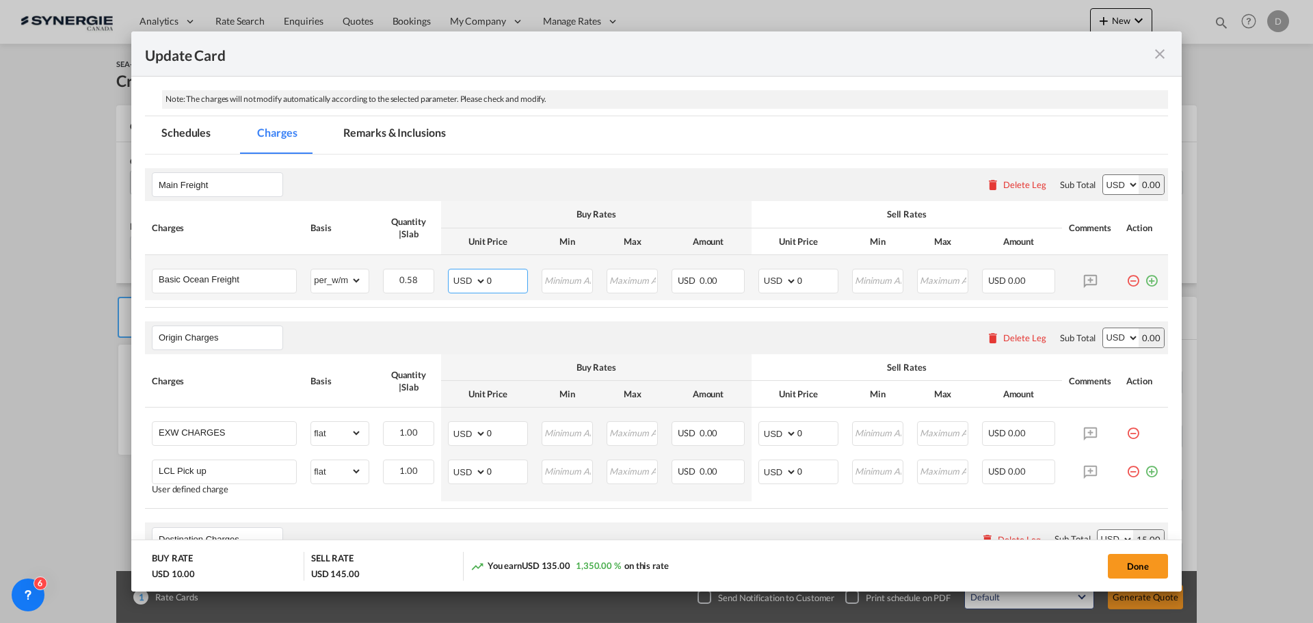
click at [489, 281] on input "0" at bounding box center [507, 279] width 40 height 21
type input "70"
type input "85"
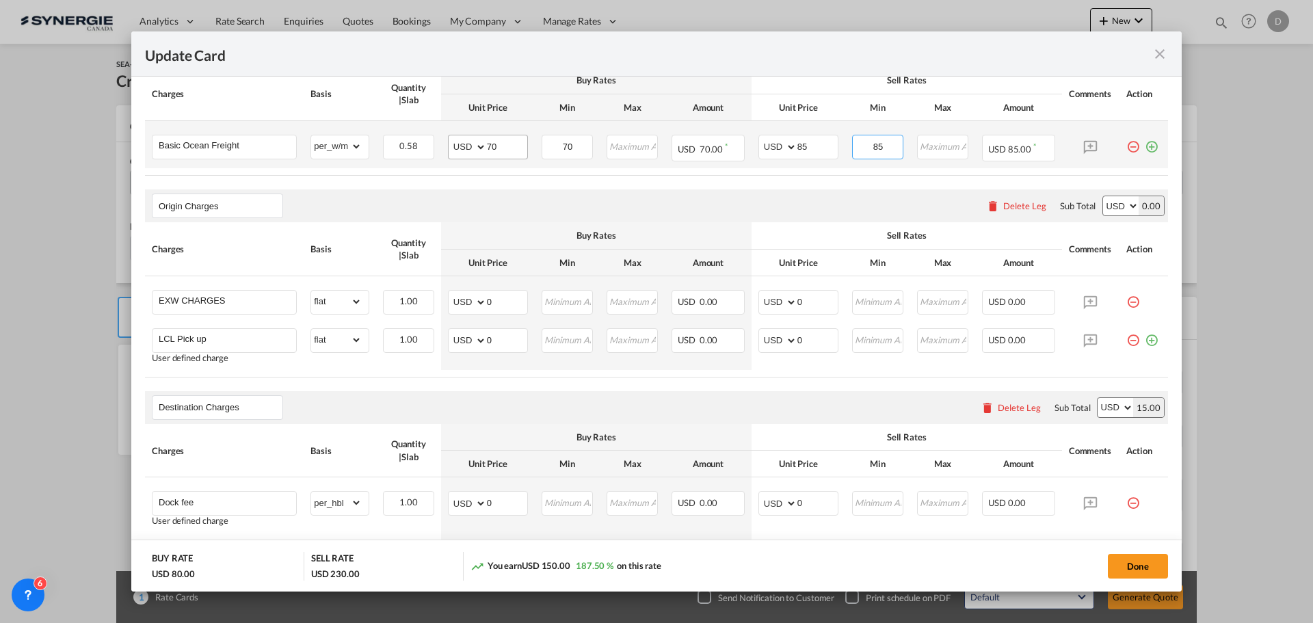
scroll to position [410, 0]
type input "85"
drag, startPoint x: 485, startPoint y: 300, endPoint x: 504, endPoint y: 304, distance: 19.7
click at [505, 304] on input "0" at bounding box center [507, 298] width 40 height 21
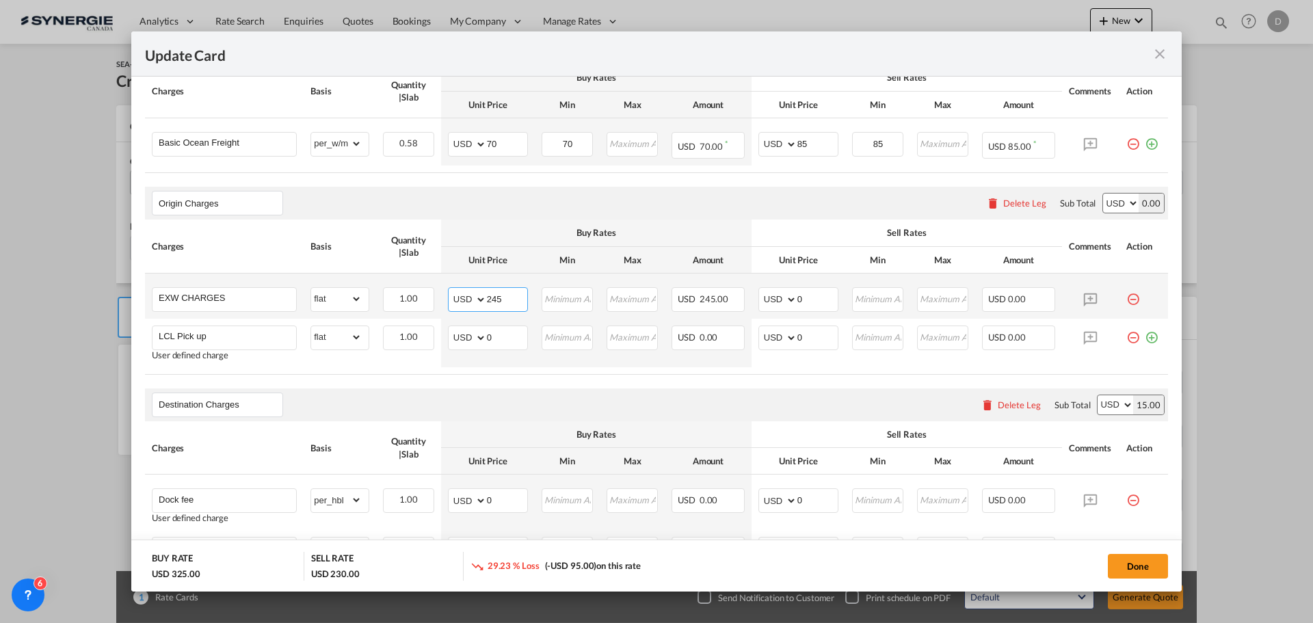
type input "245"
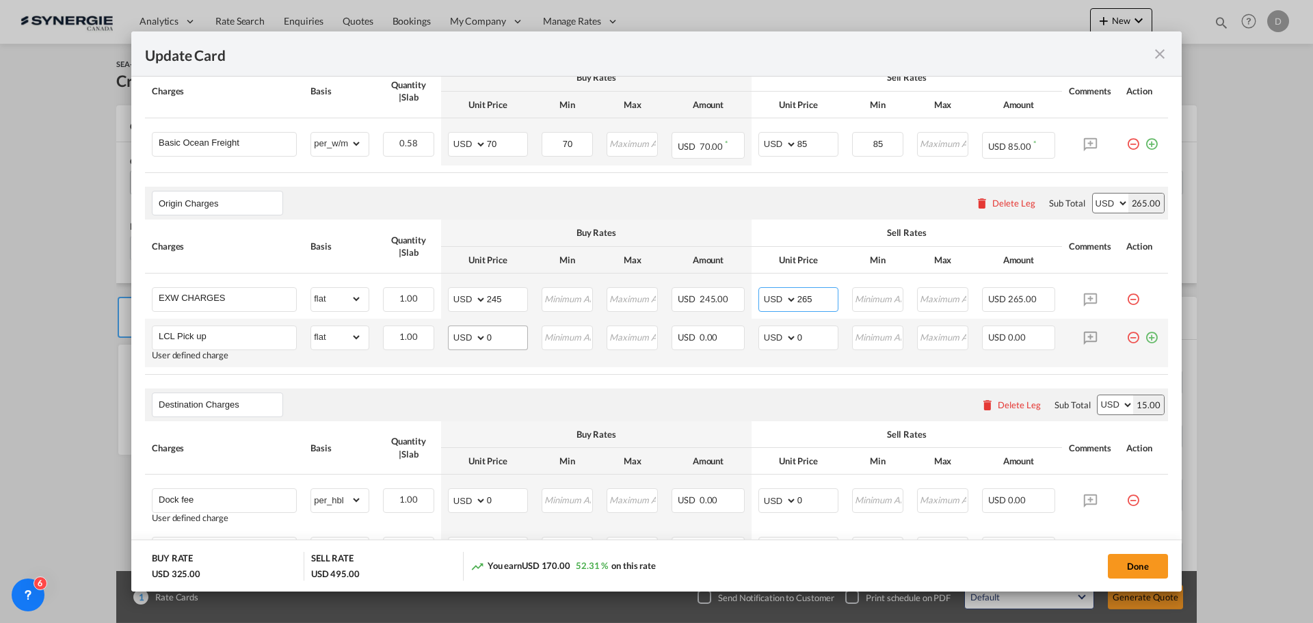
type input "265"
drag, startPoint x: 486, startPoint y: 337, endPoint x: 499, endPoint y: 337, distance: 13.0
click at [499, 337] on input "0" at bounding box center [507, 336] width 40 height 21
type input "85"
type input "115"
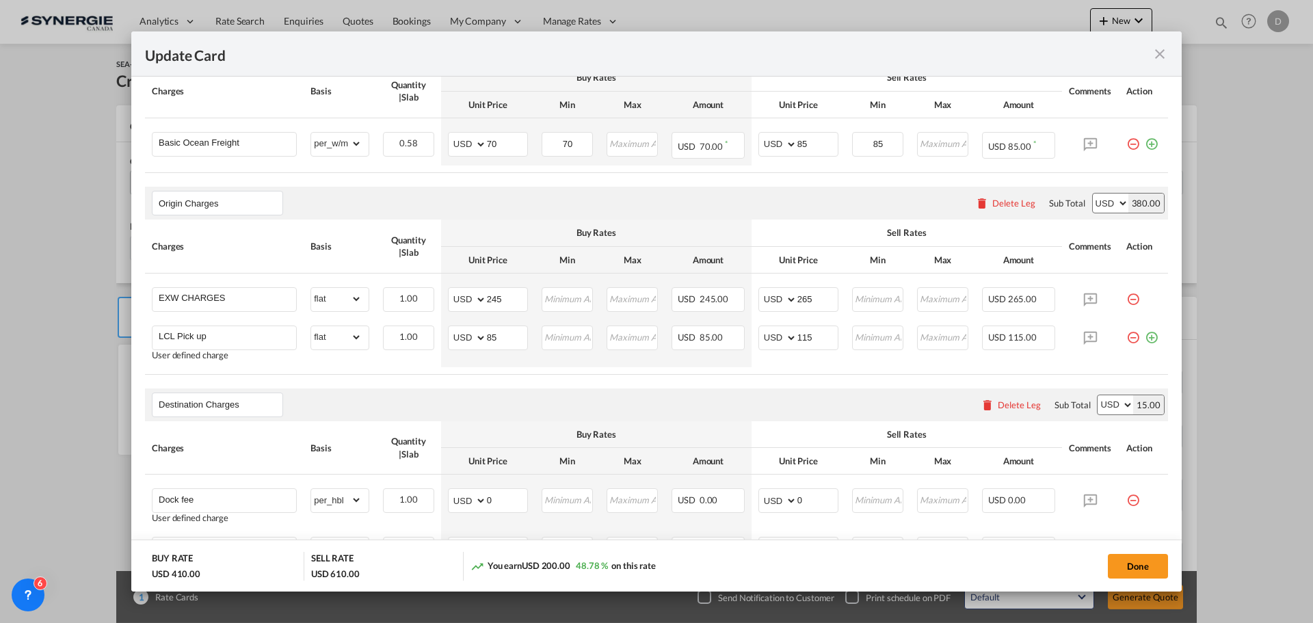
click at [540, 390] on div "Destination Charges Please enter leg name Leg Name Already Exists Delete Leg Su…" at bounding box center [656, 404] width 1023 height 33
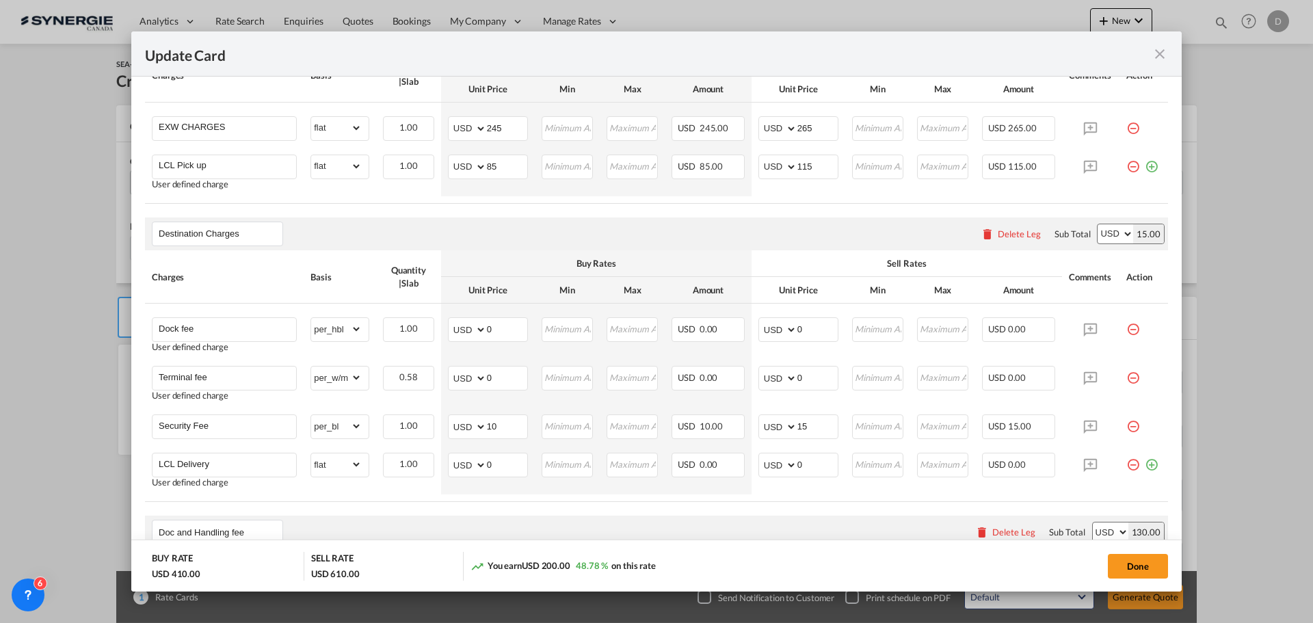
scroll to position [616, 0]
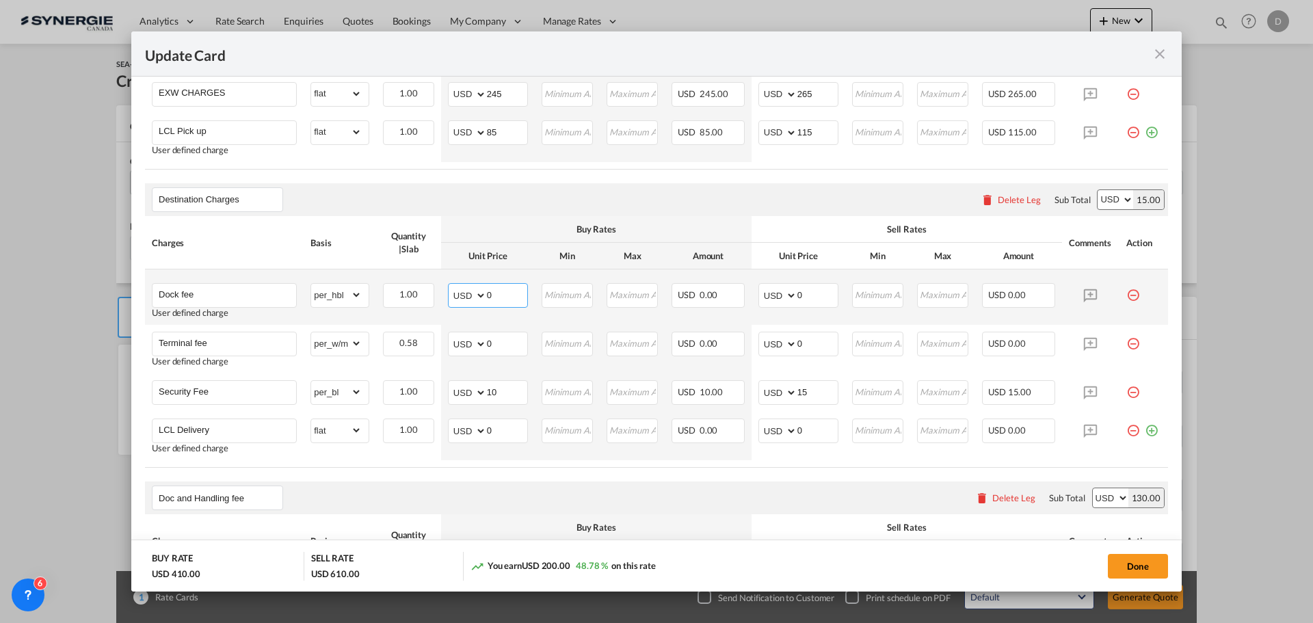
click at [485, 294] on md-input-container "AED AFN ALL AMD ANG AOA ARS AUD AWG AZN BAM BBD BDT BGN BHD BIF BMD BND BOB BRL…" at bounding box center [488, 295] width 80 height 25
drag, startPoint x: 485, startPoint y: 294, endPoint x: 494, endPoint y: 294, distance: 9.6
click at [494, 294] on input "0" at bounding box center [507, 294] width 40 height 21
type input "60"
type input "80"
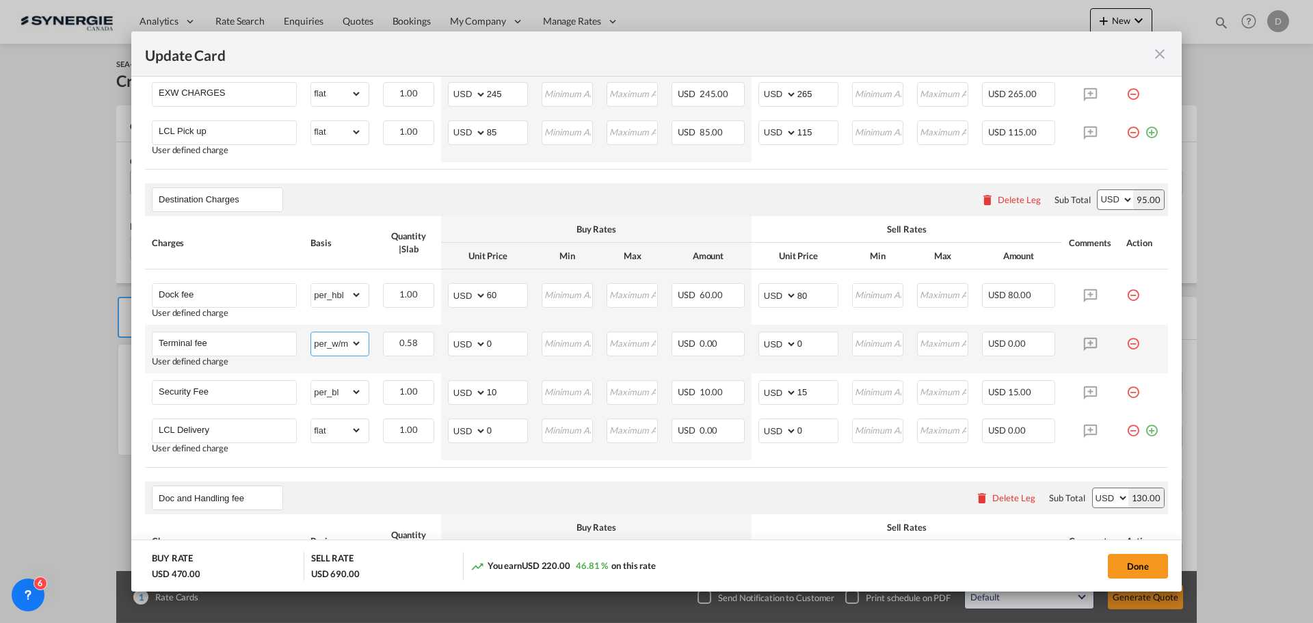
click at [356, 345] on select "gross_weight volumetric_weight per_shipment per_bl per_km per_hawb per_kg flat …" at bounding box center [336, 343] width 51 height 22
select select "per_bl"
click at [311, 332] on select "gross_weight volumetric_weight per_shipment per_bl per_km per_hawb per_kg flat …" at bounding box center [336, 343] width 51 height 22
drag, startPoint x: 485, startPoint y: 342, endPoint x: 503, endPoint y: 345, distance: 18.7
click at [503, 345] on input "0" at bounding box center [507, 342] width 40 height 21
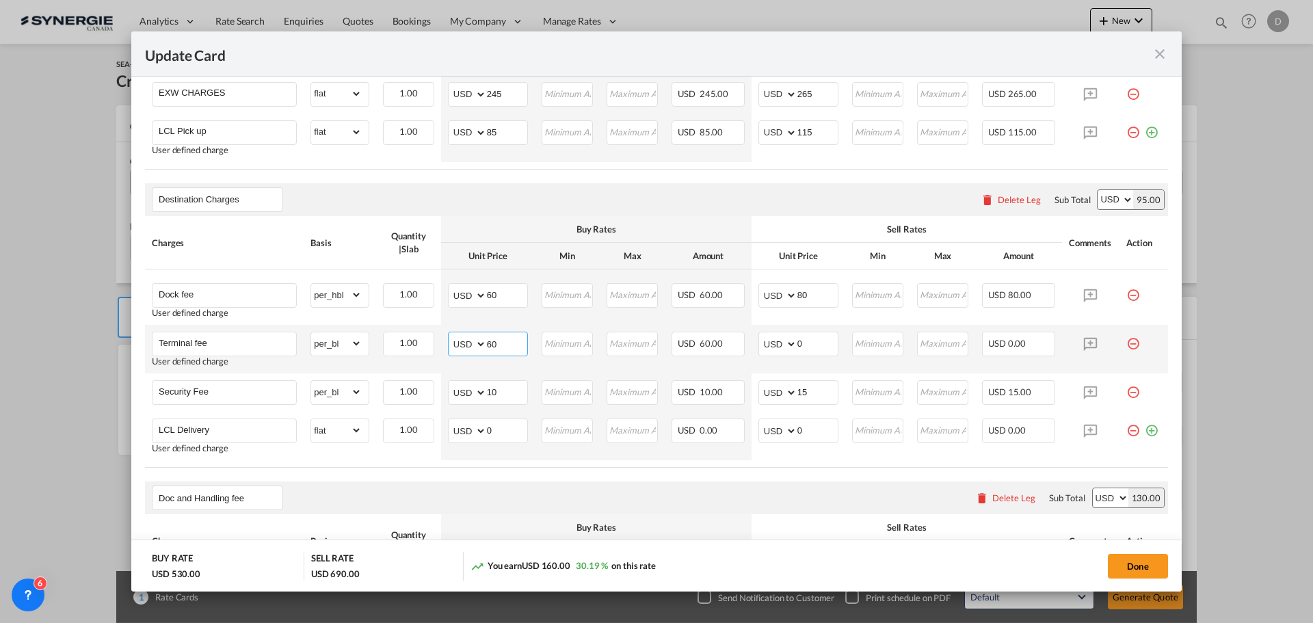
type input "60"
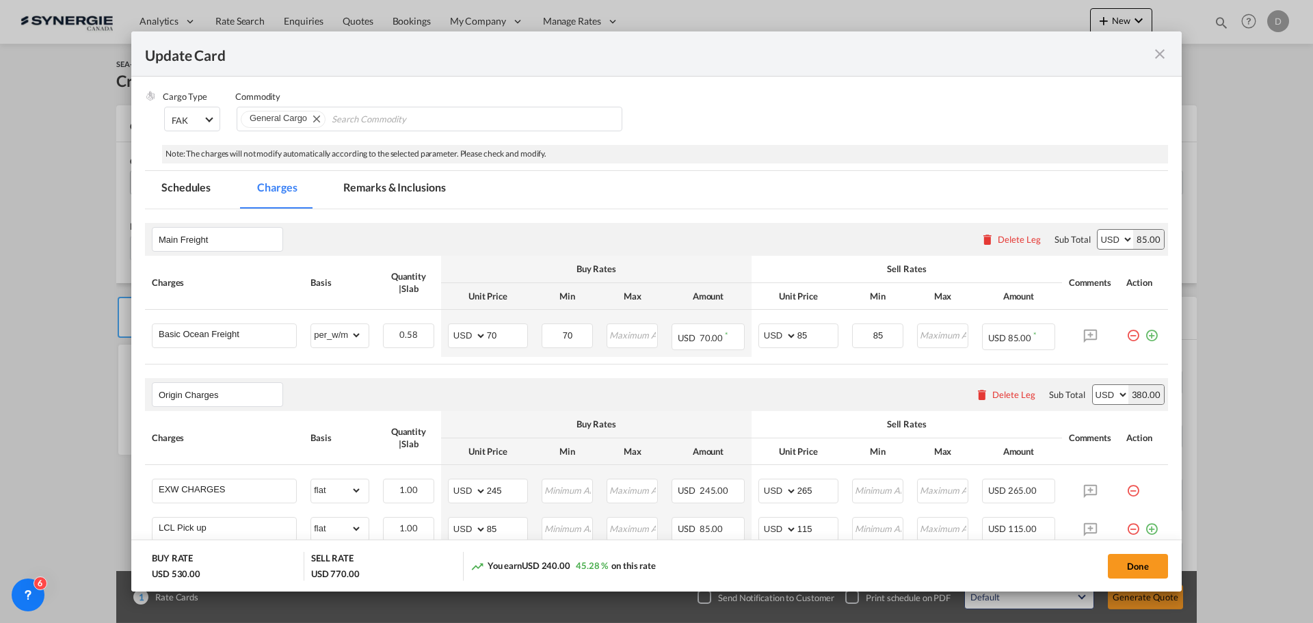
scroll to position [137, 0]
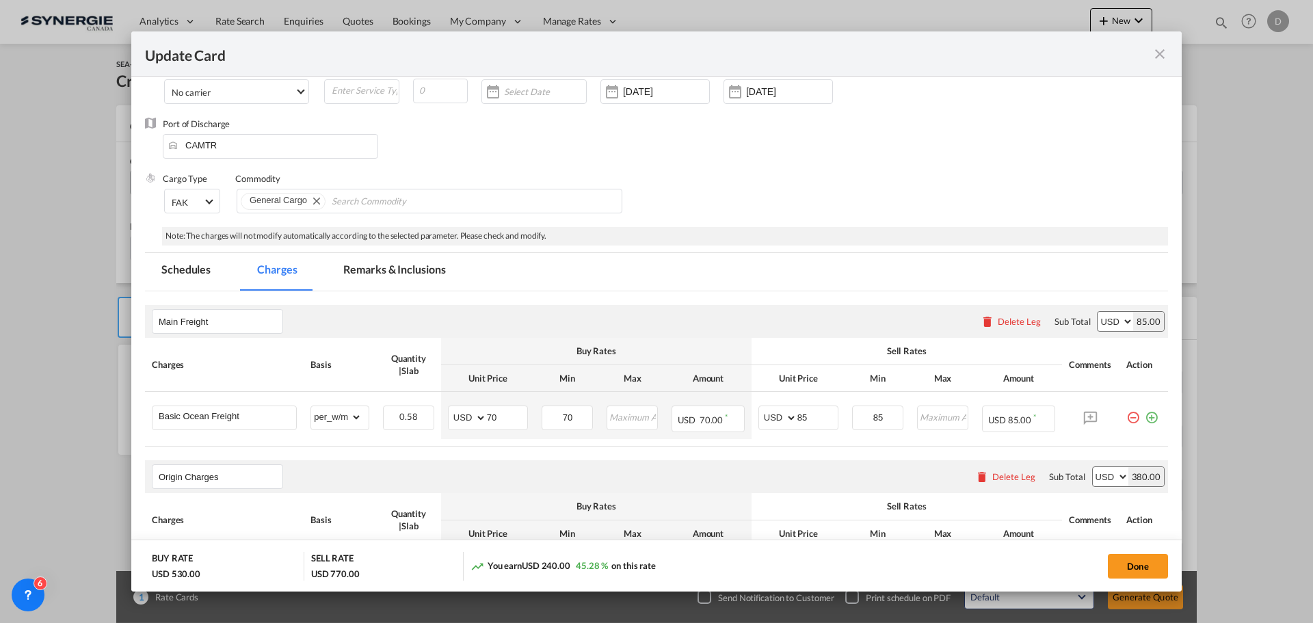
type input "80"
drag, startPoint x: 406, startPoint y: 269, endPoint x: 466, endPoint y: 273, distance: 59.6
click at [407, 267] on md-tab-item "Remarks & Inclusions" at bounding box center [394, 272] width 135 height 38
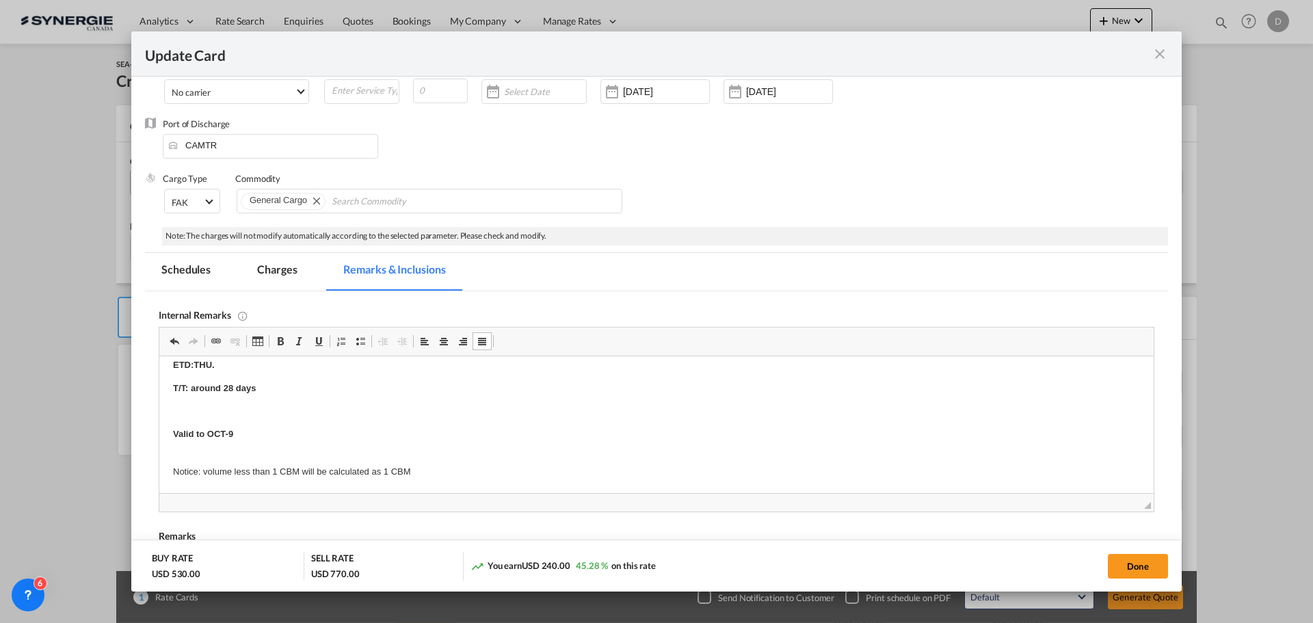
scroll to position [472, 0]
click at [283, 272] on md-tab-item "Charges" at bounding box center [277, 272] width 72 height 38
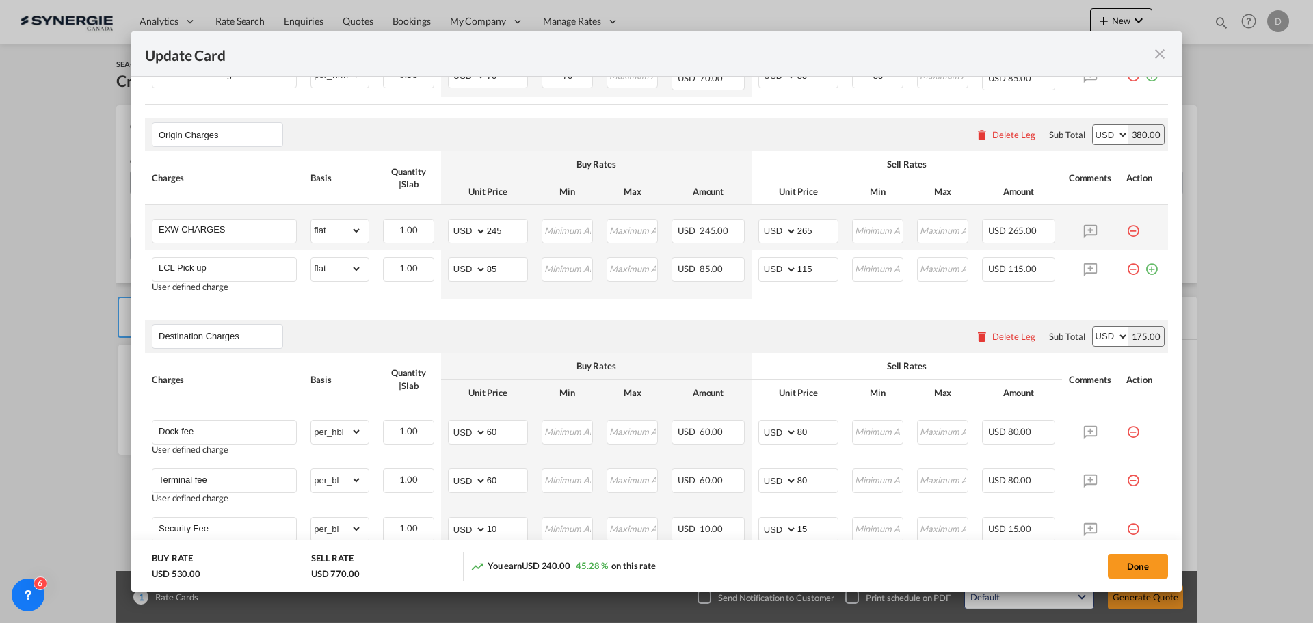
scroll to position [616, 0]
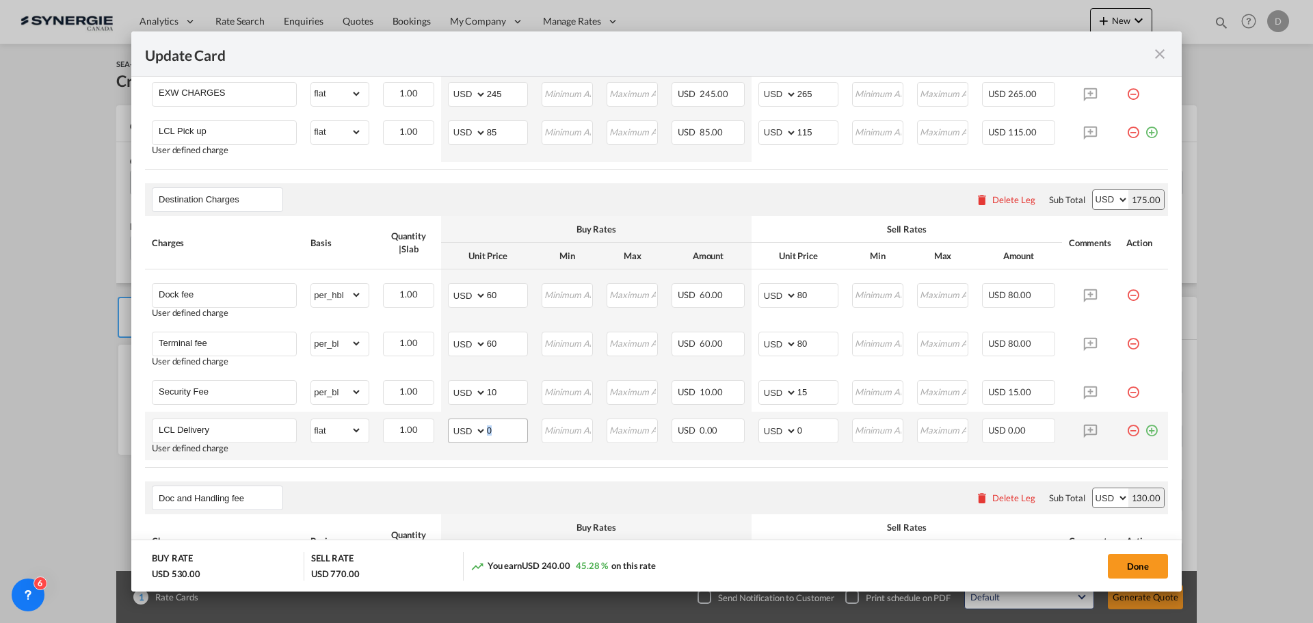
drag, startPoint x: 483, startPoint y: 430, endPoint x: 490, endPoint y: 427, distance: 7.8
click at [490, 427] on md-input-container "AED AFN ALL AMD ANG AOA ARS AUD AWG AZN BAM BBD BDT BGN BHD BIF BMD BND BOB BRL…" at bounding box center [488, 431] width 80 height 25
click at [490, 432] on input "0" at bounding box center [507, 429] width 40 height 21
type input "59"
type input "80"
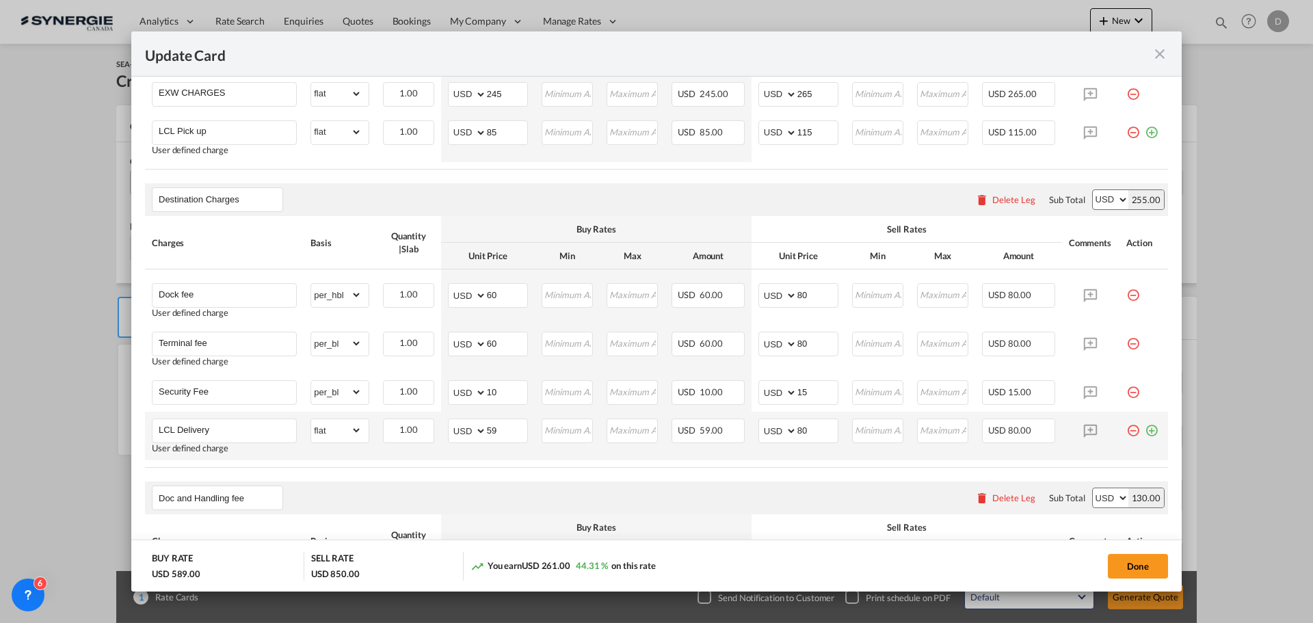
click at [566, 449] on td "Please Enter Invalid Input" at bounding box center [567, 436] width 65 height 49
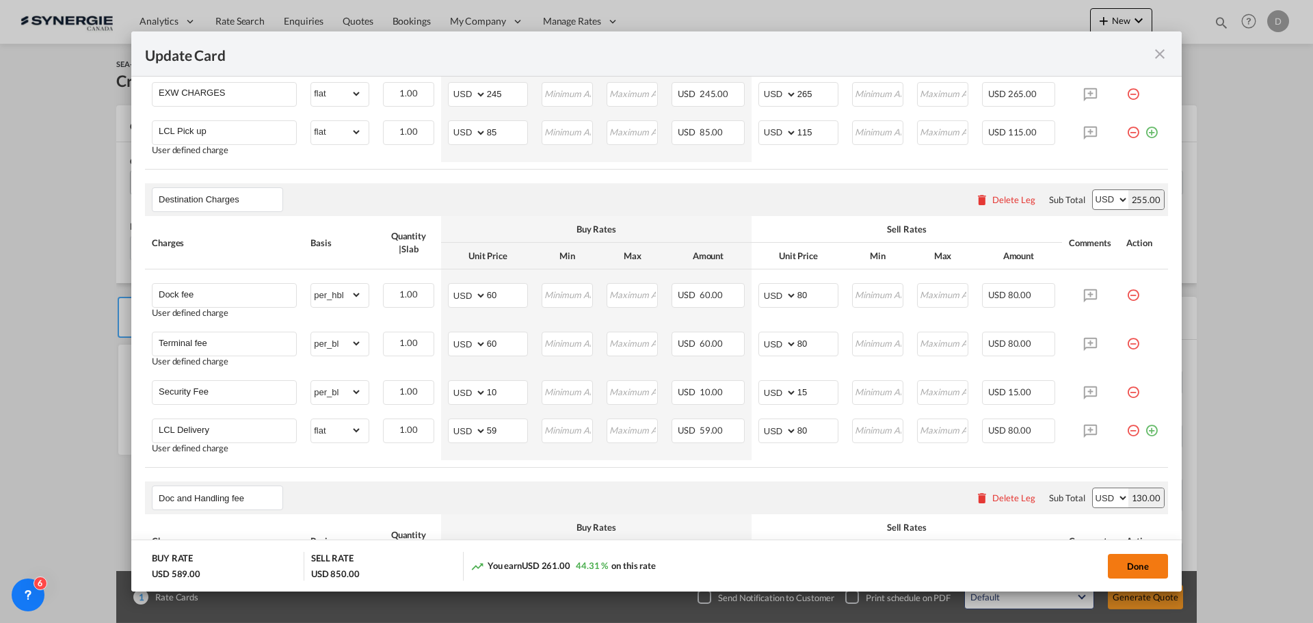
click at [1128, 562] on button "Done" at bounding box center [1138, 566] width 60 height 25
type input "[DATE]"
type input "29 Sep 2025"
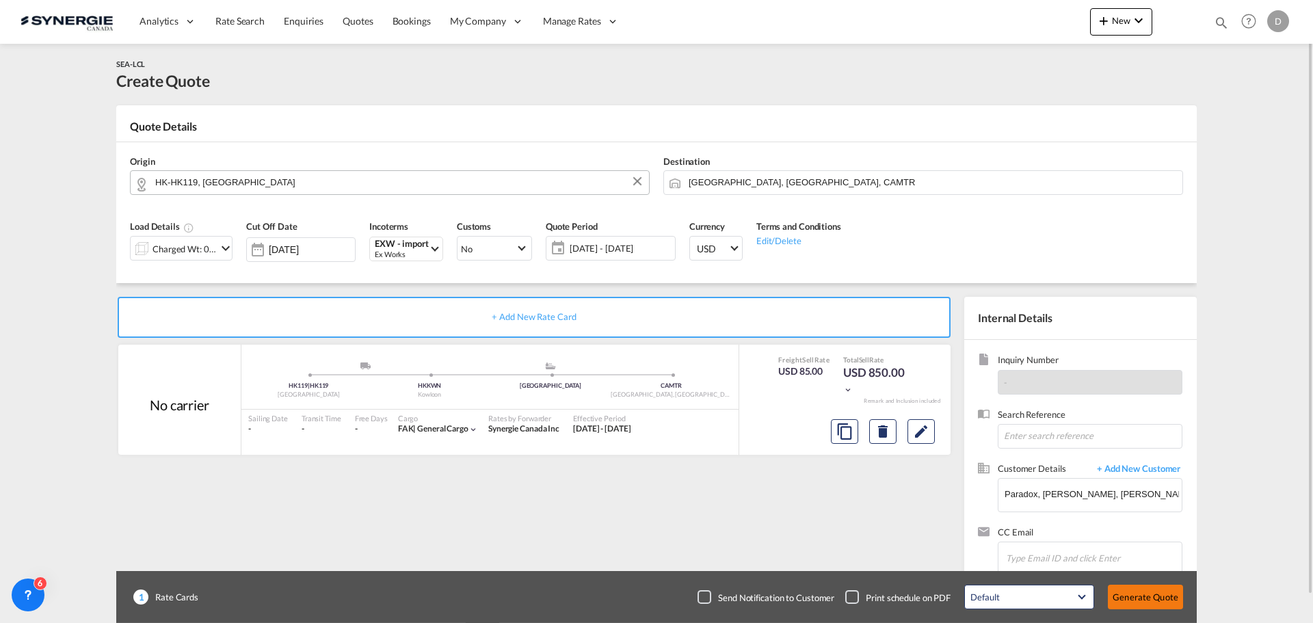
click at [1130, 591] on button "Generate Quote" at bounding box center [1145, 597] width 75 height 25
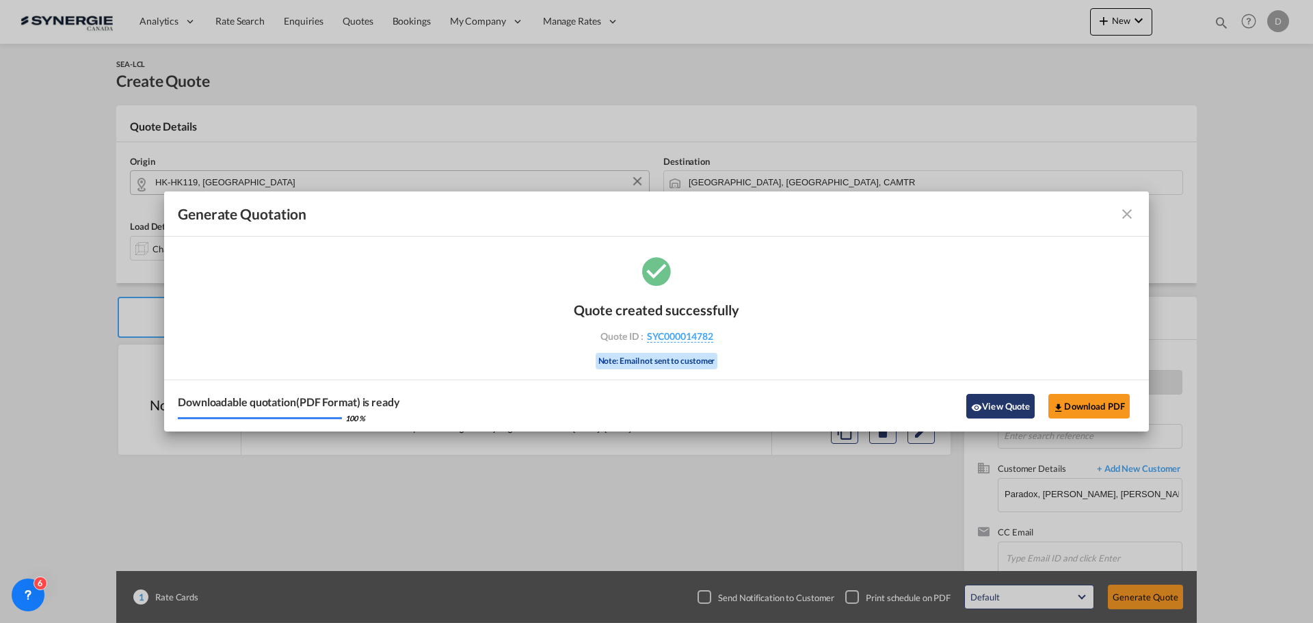
click at [999, 401] on button "View Quote" at bounding box center [1000, 406] width 68 height 25
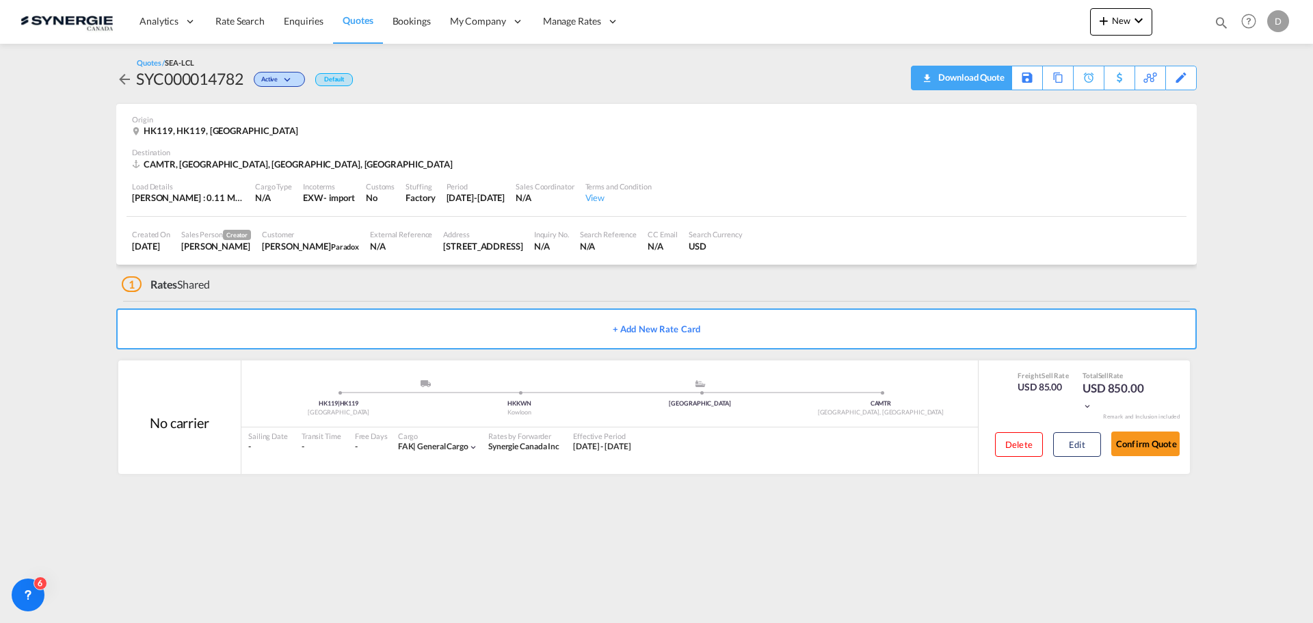
click at [990, 77] on div "Download Quote" at bounding box center [970, 77] width 70 height 22
click at [1118, 21] on span "New" at bounding box center [1121, 20] width 51 height 11
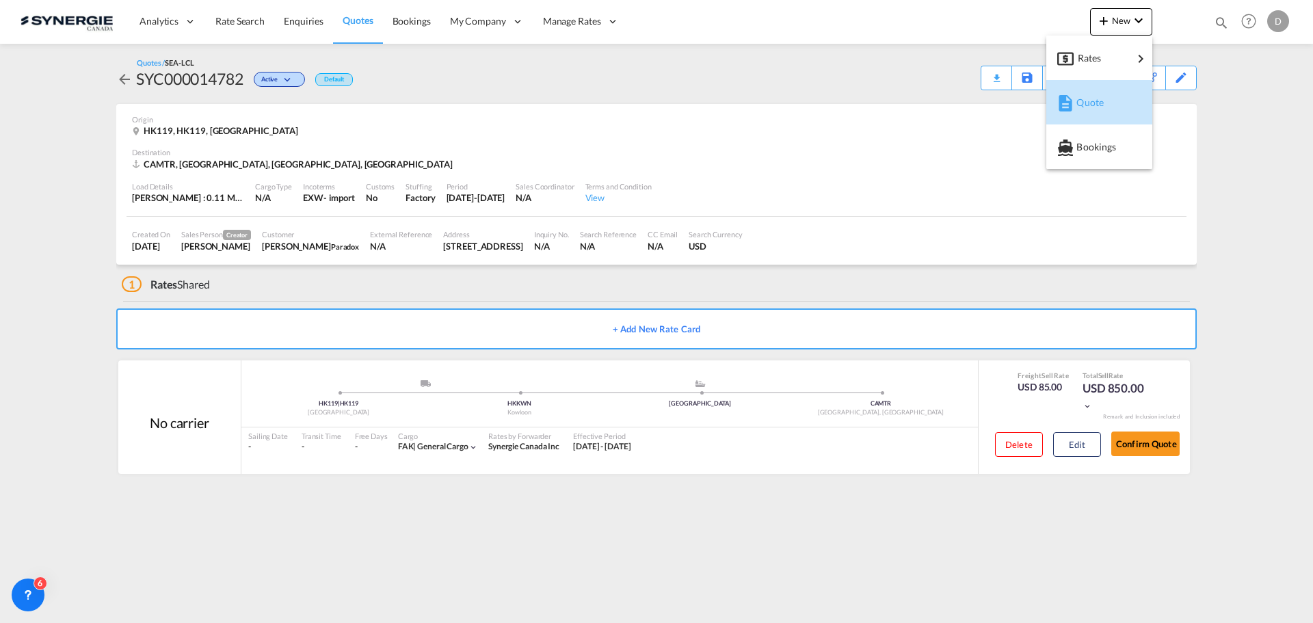
click at [1074, 103] on div "Quote" at bounding box center [1099, 102] width 84 height 34
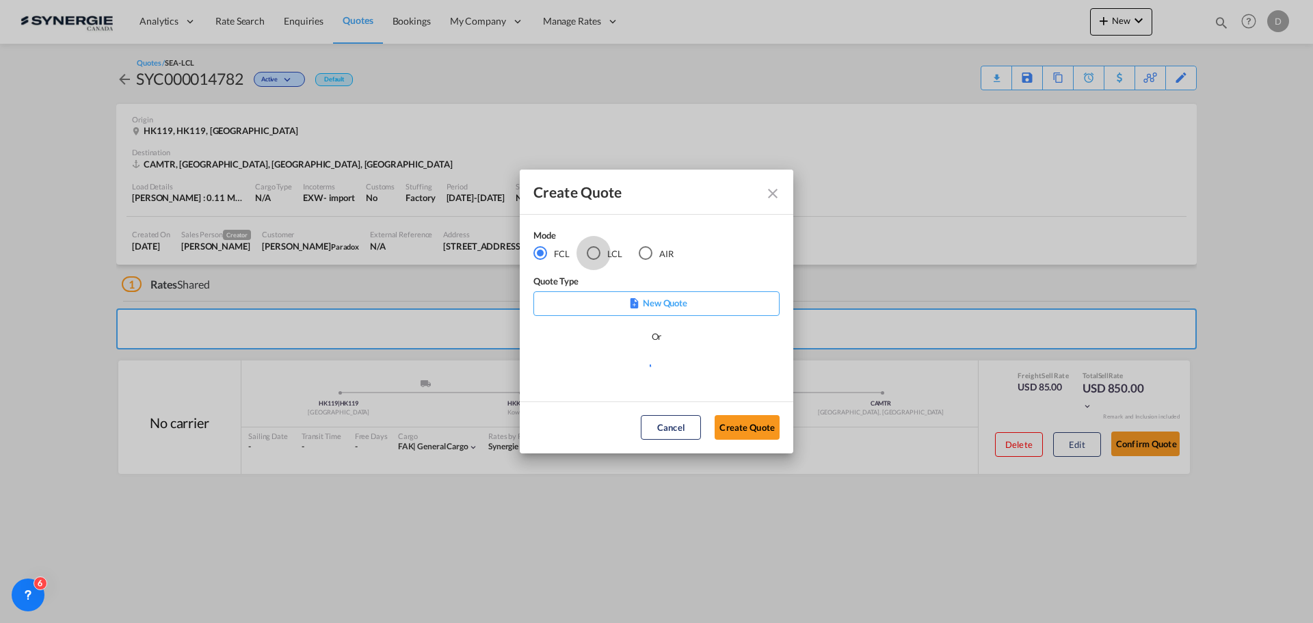
click at [593, 257] on div "LCL" at bounding box center [594, 253] width 14 height 14
click at [633, 358] on md-select "Select template *NEW* FCL FREEHAND / DAP Pablo Gomez Saldarriaga | 10 Jul 2025 …" at bounding box center [656, 370] width 246 height 27
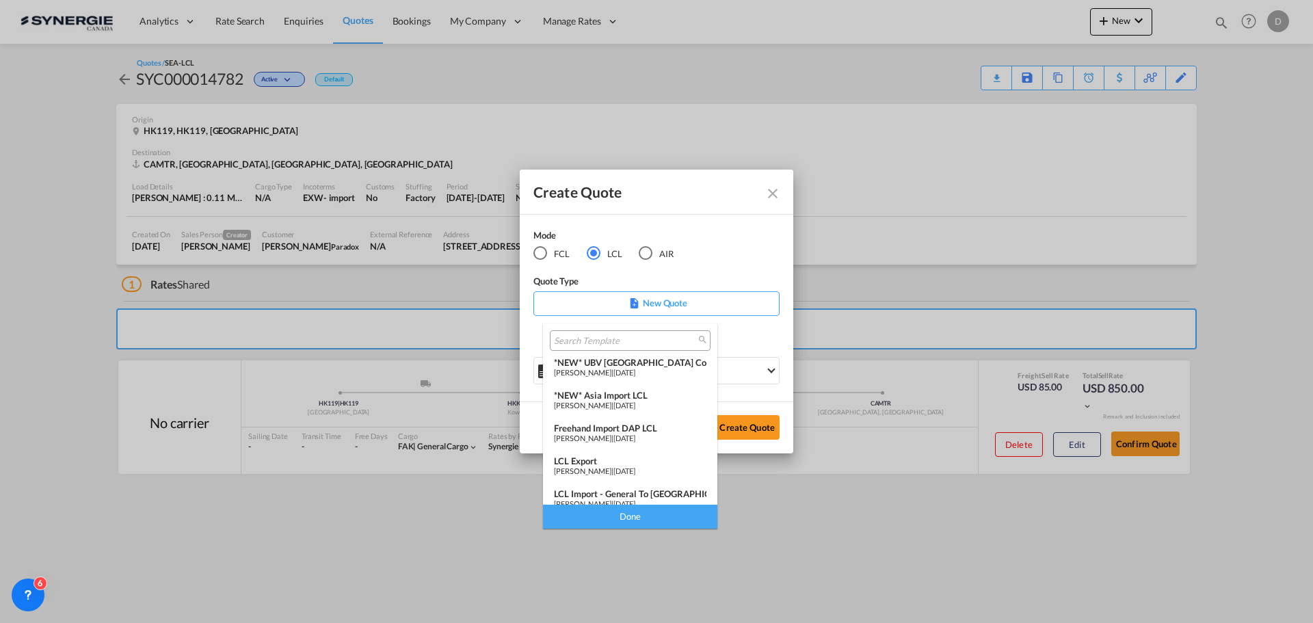
scroll to position [178, 0]
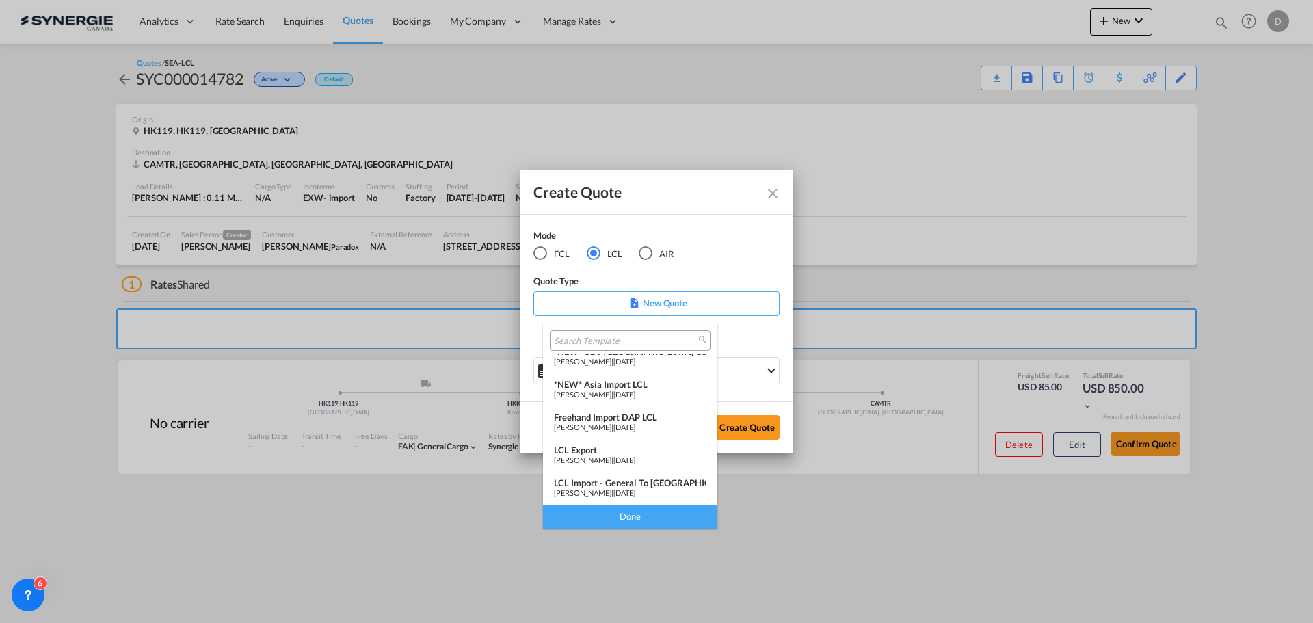
click at [635, 395] on span "06 Dec 2024" at bounding box center [624, 394] width 22 height 9
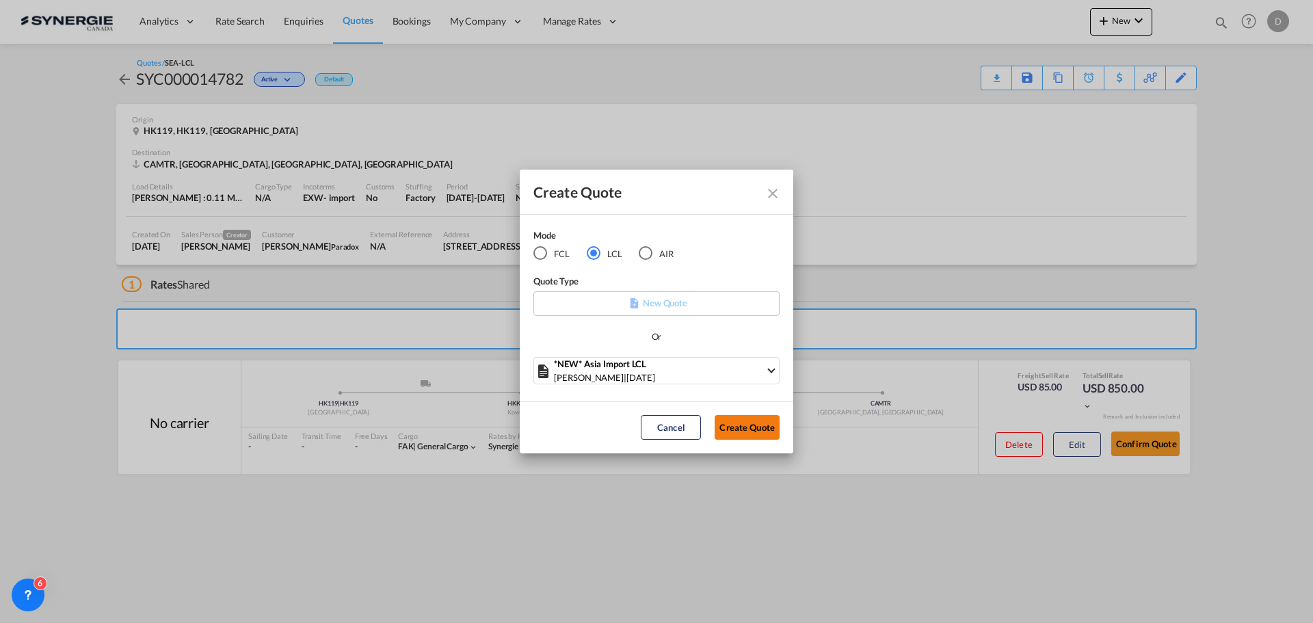
click at [734, 421] on button "Create Quote" at bounding box center [747, 427] width 65 height 25
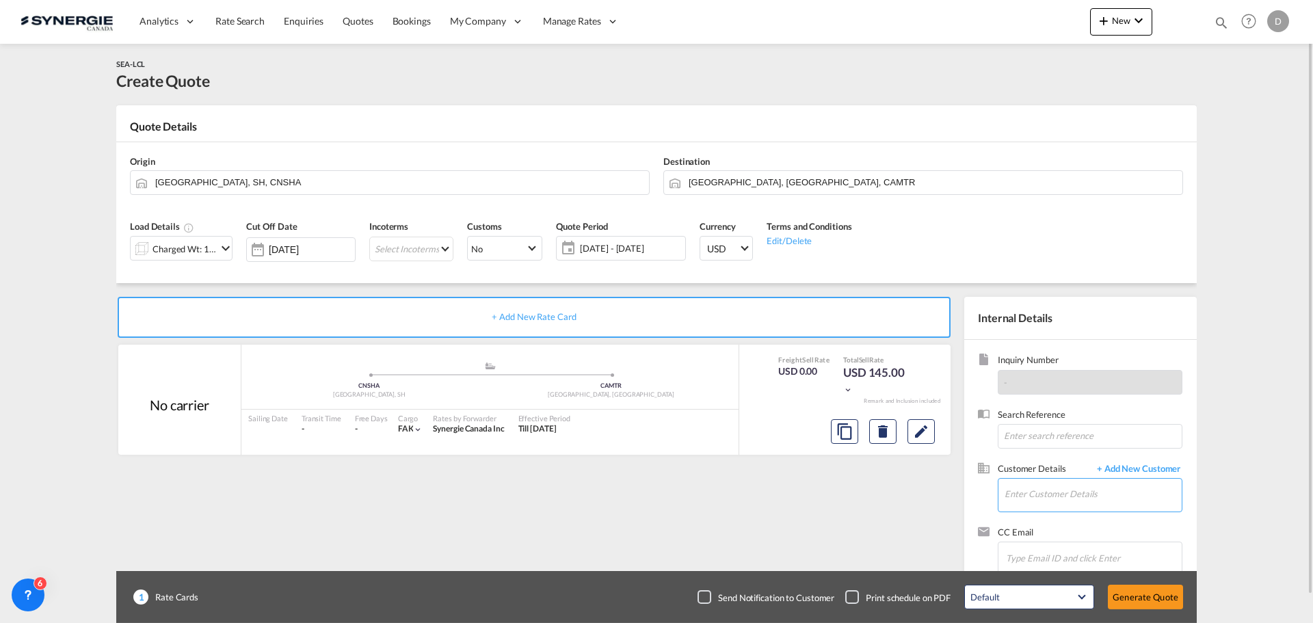
click at [1079, 493] on input "Enter Customer Details" at bounding box center [1093, 494] width 177 height 31
paste input "manish@designmehair.com"
click at [1056, 452] on div "Manish Singh Khati manish@designmehair.com | Designme Hair" at bounding box center [1093, 460] width 178 height 37
type input "Designme Hair, Manish Singh Khati, manish@designmehair.com"
click at [637, 179] on button "Clear Input" at bounding box center [637, 181] width 21 height 21
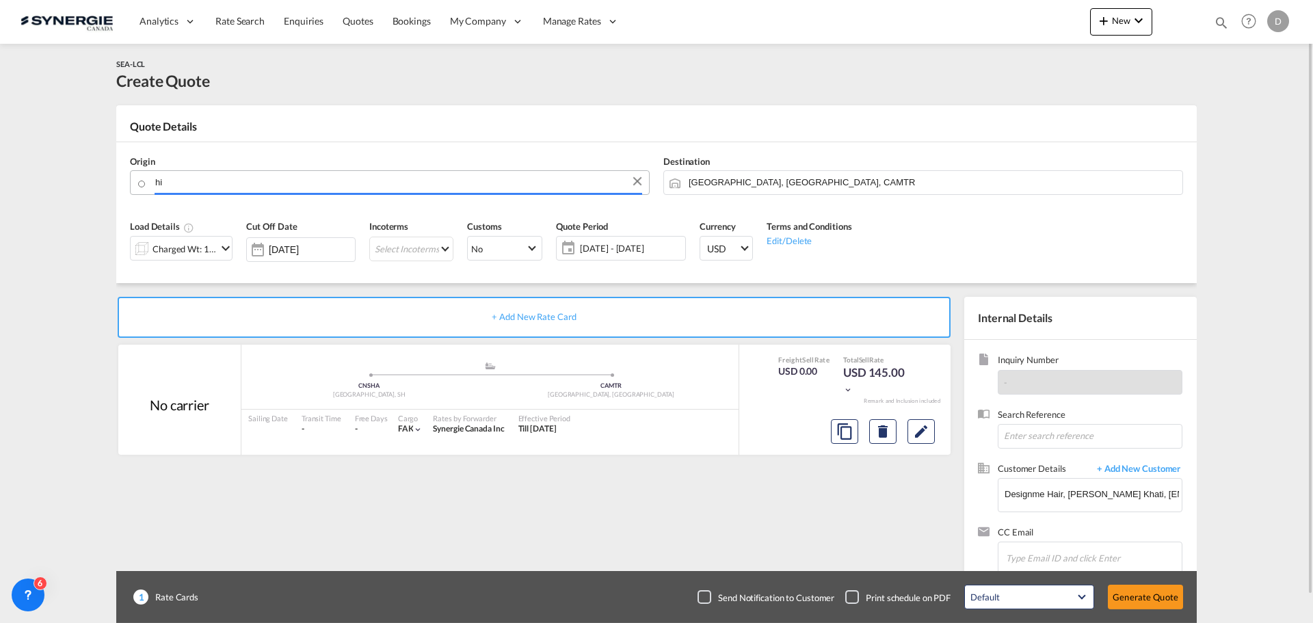
type input "h"
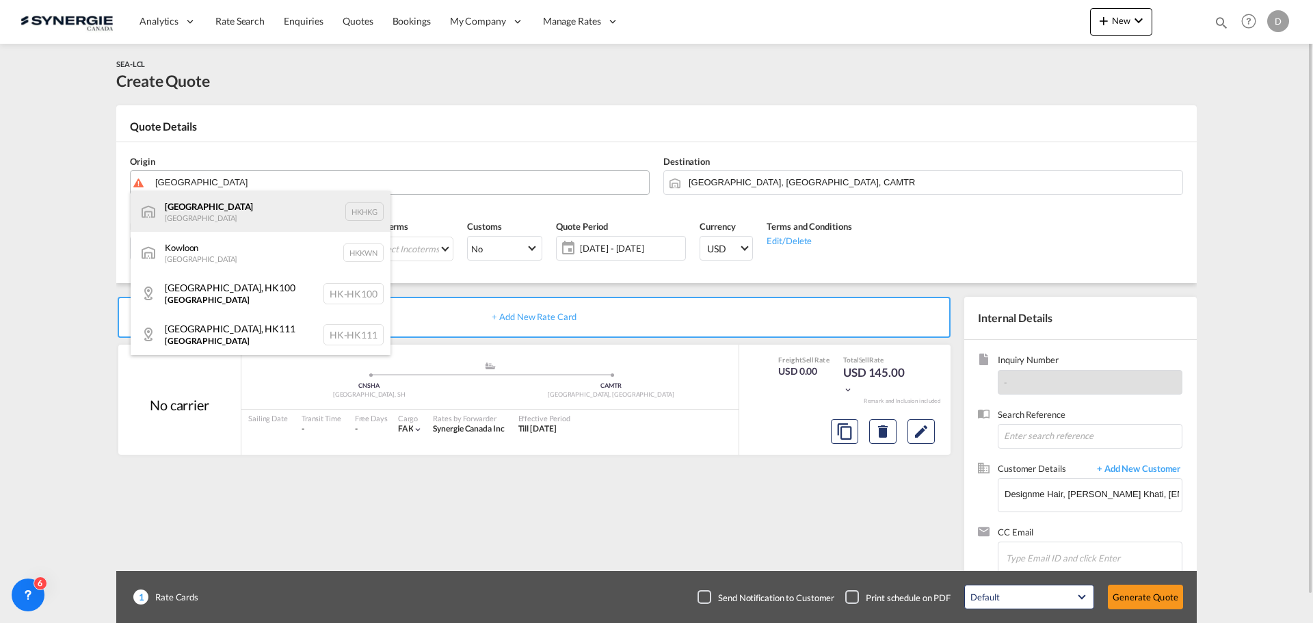
click at [183, 200] on div "Hong Kong Hong Kong HKHKG" at bounding box center [261, 211] width 260 height 41
type input "Hong Kong, HKHKG"
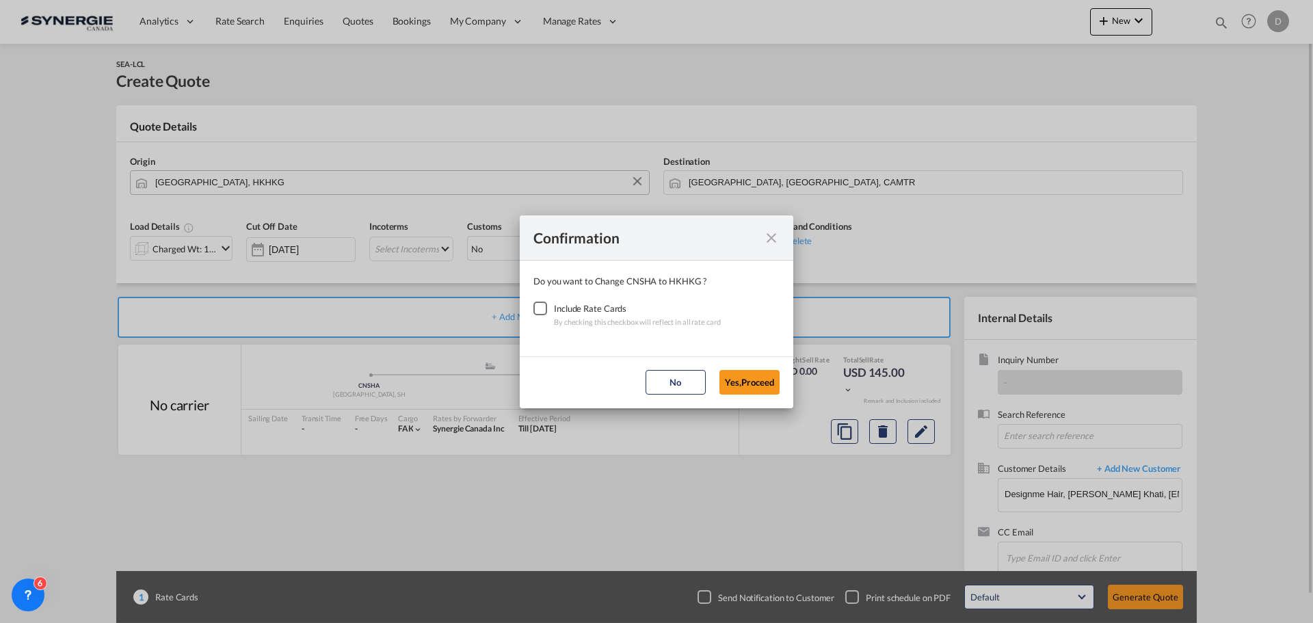
click at [542, 313] on div "Checkbox No Ink" at bounding box center [540, 309] width 14 height 14
click at [727, 378] on button "Yes,Proceed" at bounding box center [750, 382] width 60 height 25
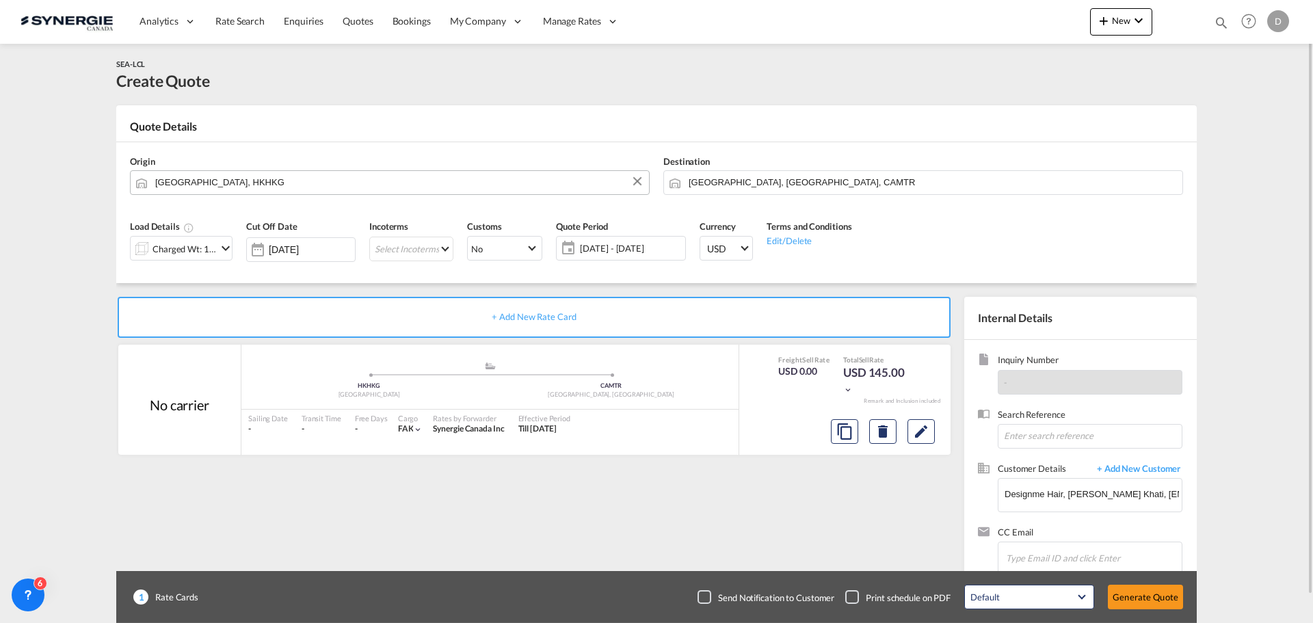
click at [223, 248] on md-icon "icon-chevron-down" at bounding box center [225, 248] width 16 height 16
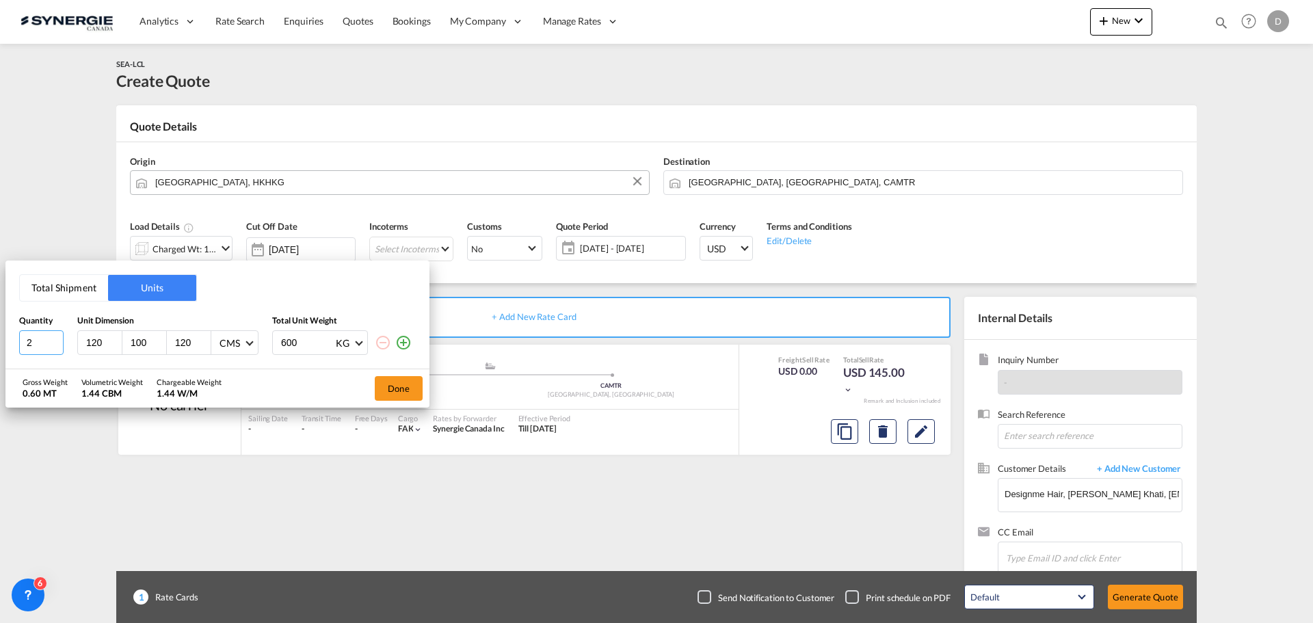
click at [57, 337] on input "2" at bounding box center [41, 342] width 44 height 25
type input "3"
click at [57, 337] on input "3" at bounding box center [41, 342] width 44 height 25
click at [183, 343] on input "120" at bounding box center [192, 342] width 37 height 12
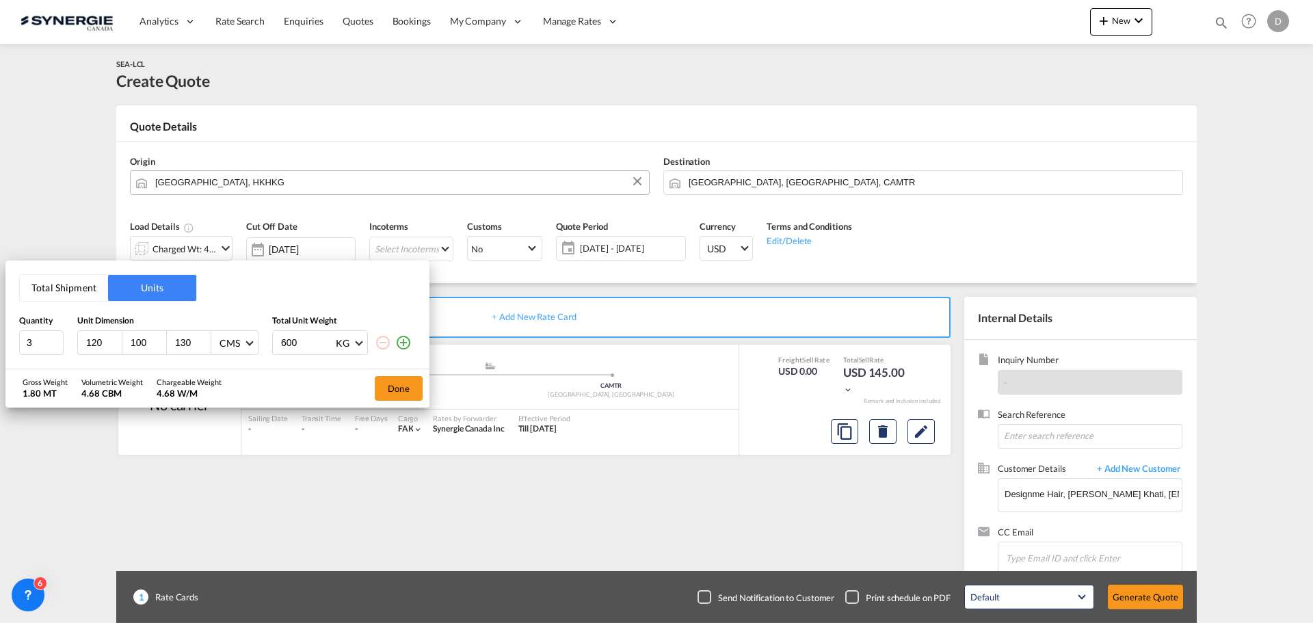
click at [187, 343] on input "130" at bounding box center [192, 342] width 37 height 12
click at [187, 343] on input "125" at bounding box center [192, 342] width 37 height 12
type input "129"
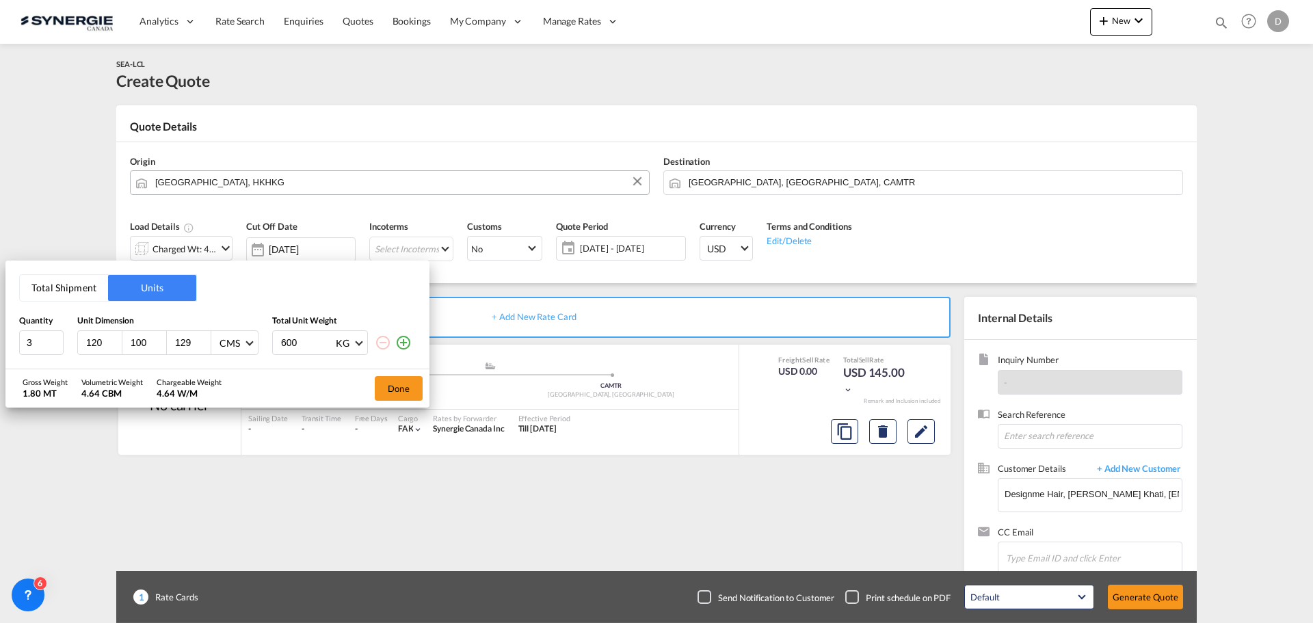
click at [227, 393] on div "Gross Weight 1.80 MT Volumetric Weight 4.64 CBM Chargeable Weight 4.64 W/M" at bounding box center [129, 388] width 213 height 38
click at [294, 345] on input "600" at bounding box center [307, 342] width 55 height 23
click at [300, 389] on div "Gross Weight 1.42 MT Volumetric Weight 4.64 CBM Chargeable Weight 4.64 W/M Done" at bounding box center [217, 388] width 424 height 38
drag, startPoint x: 280, startPoint y: 343, endPoint x: 311, endPoint y: 343, distance: 30.8
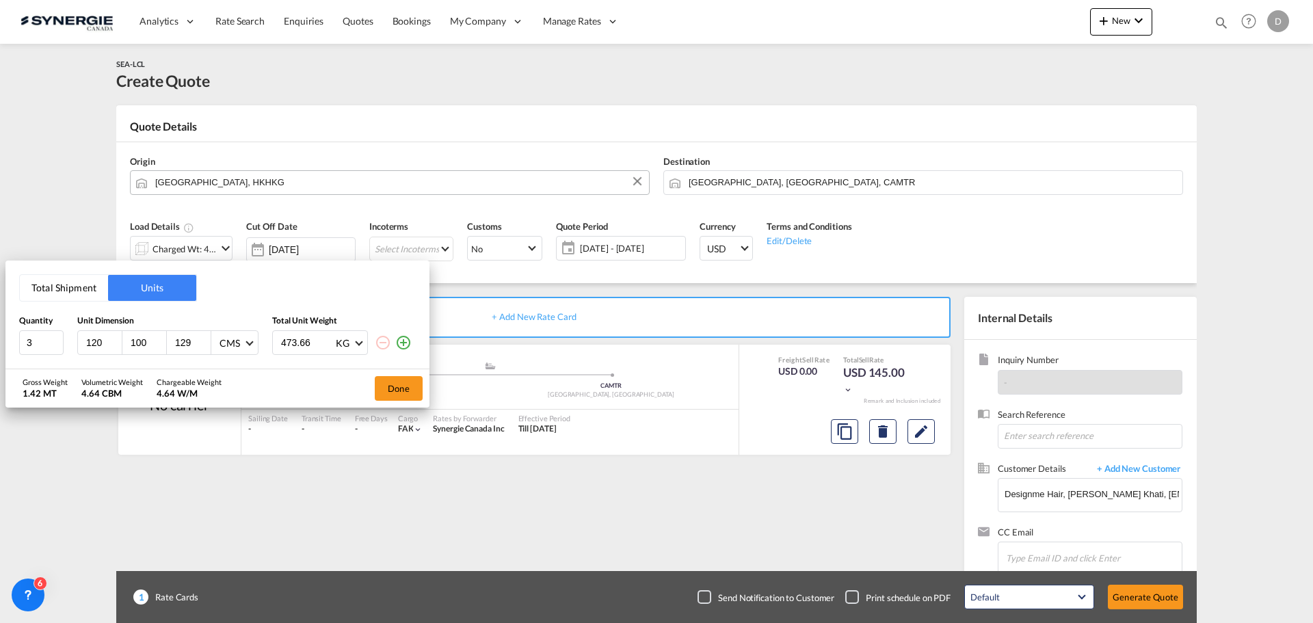
click at [311, 343] on input "473.66" at bounding box center [307, 342] width 55 height 23
type input "498.66"
click at [315, 374] on div "Gross Weight 1.50 MT Volumetric Weight 4.64 CBM Chargeable Weight 4.64 W/M Done" at bounding box center [217, 388] width 424 height 38
click at [393, 388] on button "Done" at bounding box center [399, 388] width 48 height 25
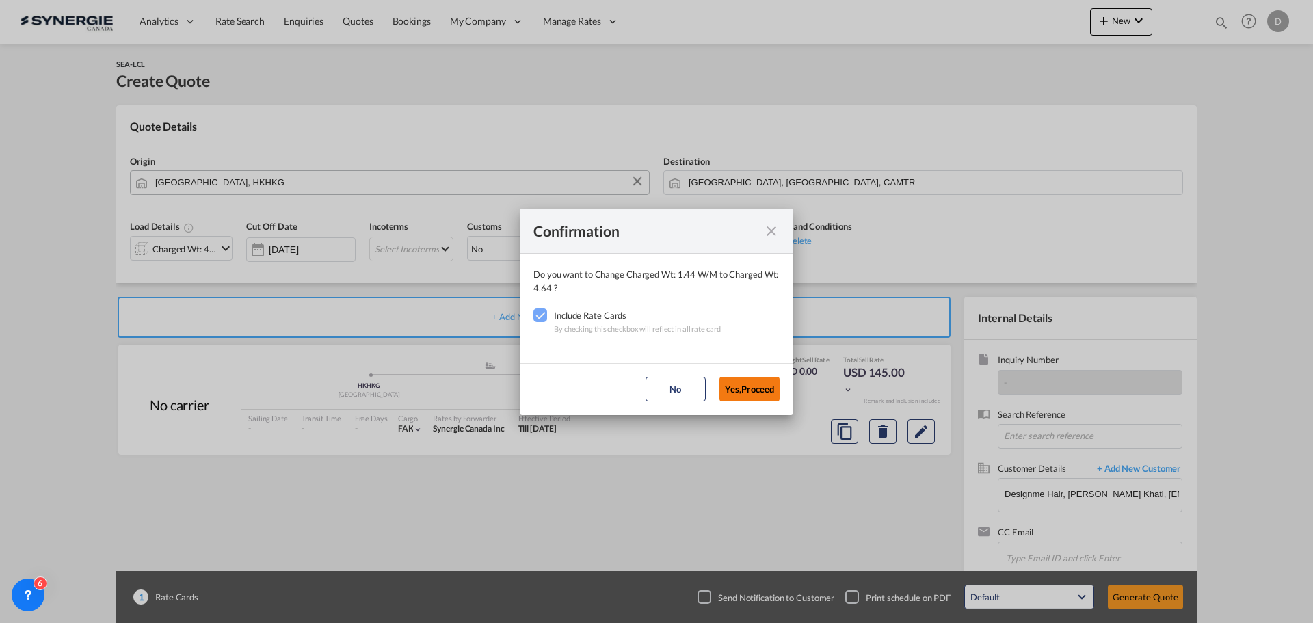
click at [758, 398] on button "Yes,Proceed" at bounding box center [750, 389] width 60 height 25
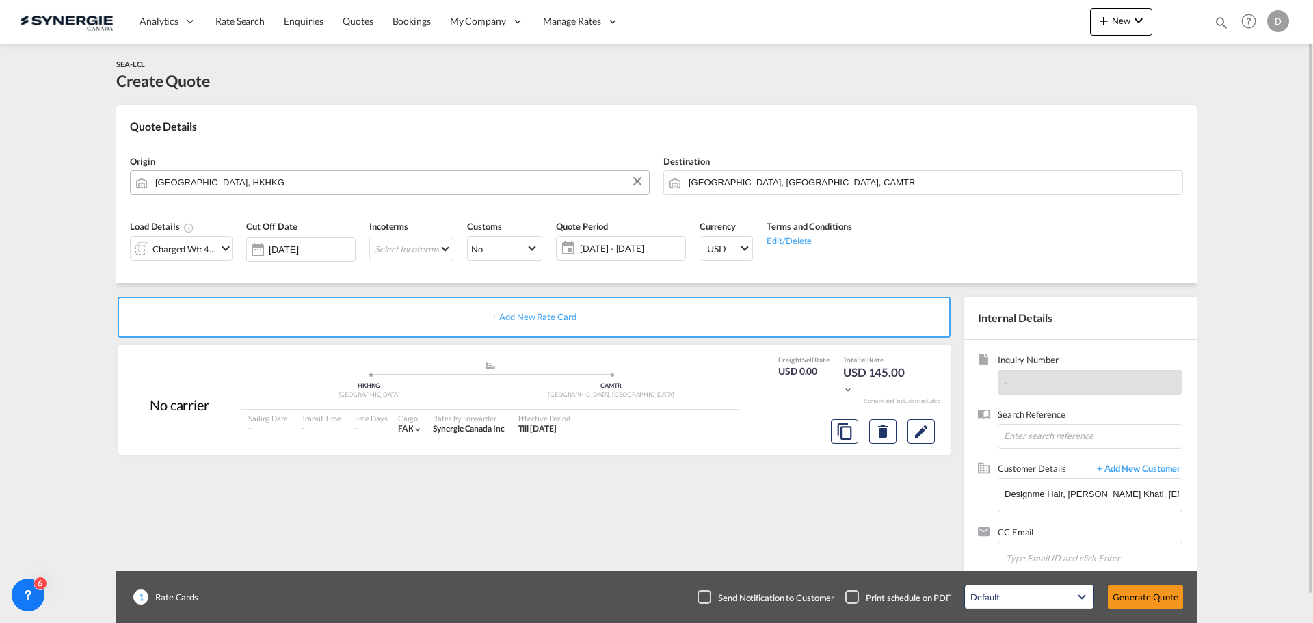
click at [624, 250] on span "[DATE] - [DATE]" at bounding box center [631, 248] width 102 height 12
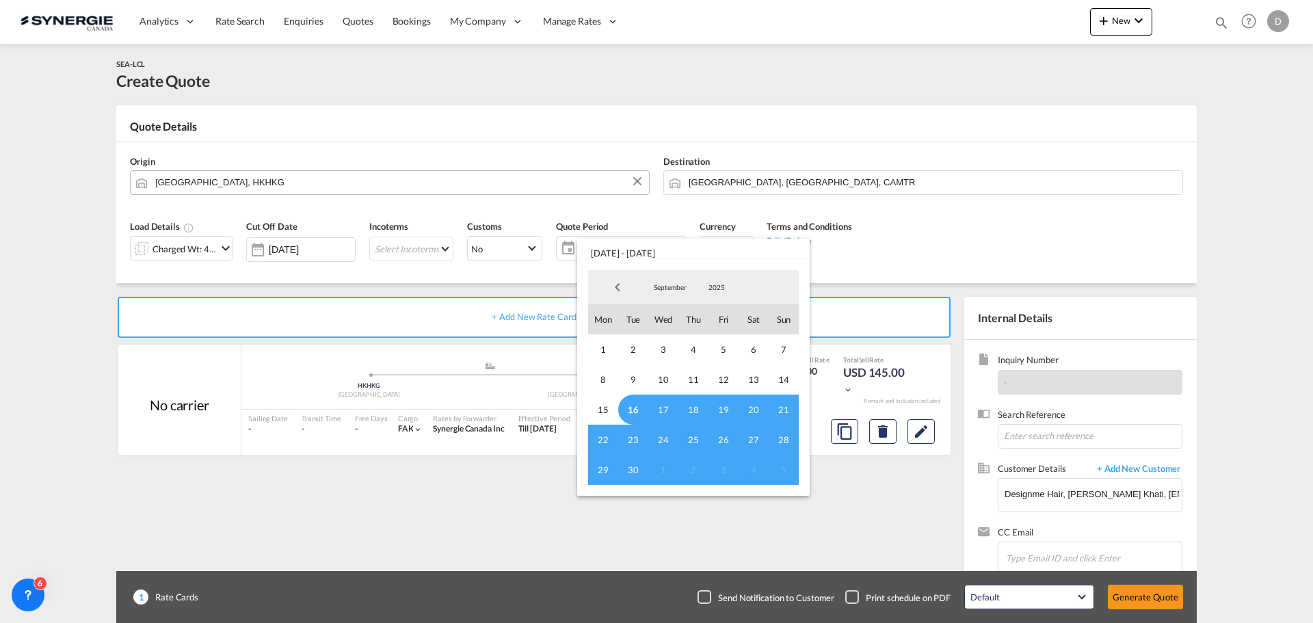
click at [635, 410] on span "16" at bounding box center [633, 410] width 30 height 30
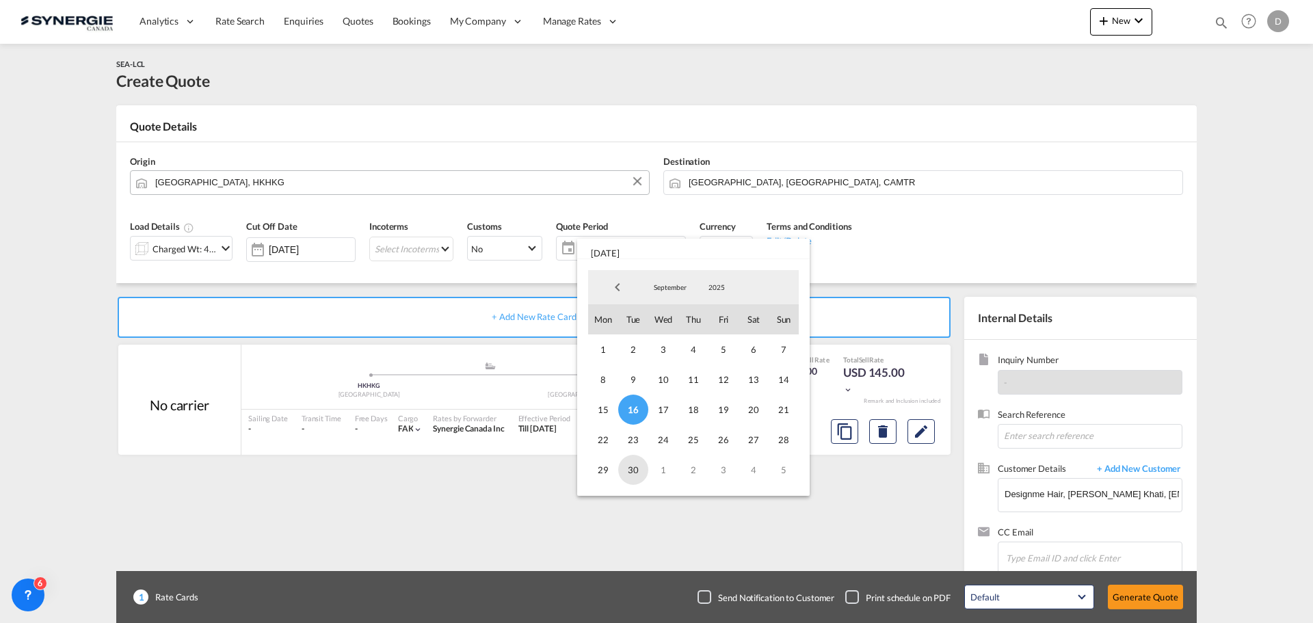
click at [633, 473] on span "30" at bounding box center [633, 470] width 30 height 30
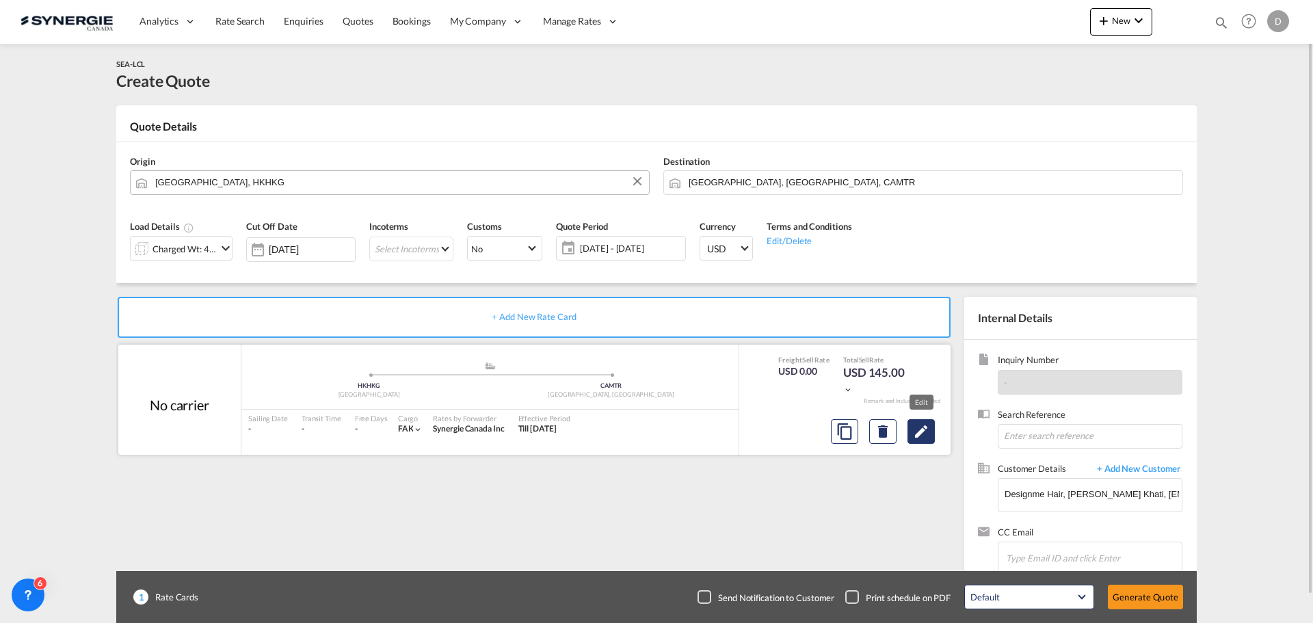
click at [927, 440] on button "Edit" at bounding box center [921, 431] width 27 height 25
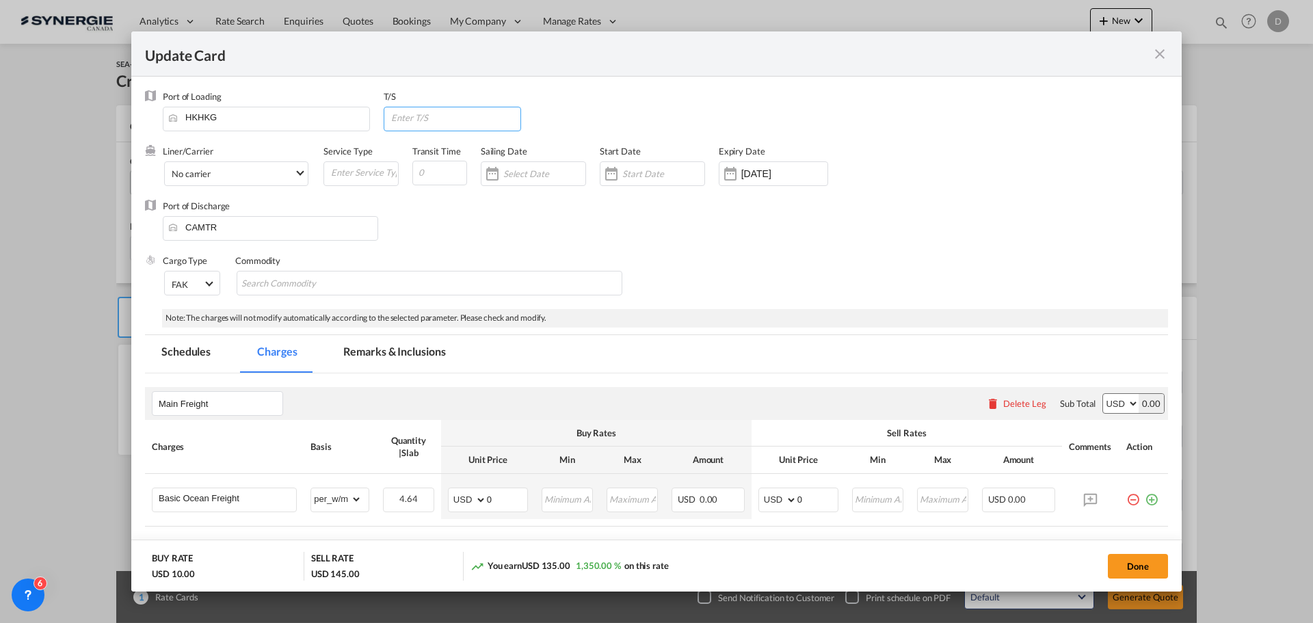
click at [448, 111] on input "Update Card Port ..." at bounding box center [455, 117] width 131 height 21
type input "Vancouver"
click at [450, 228] on div "Port of Discharge CAMTR" at bounding box center [656, 227] width 1023 height 55
click at [607, 180] on div "Update Card Port ..." at bounding box center [611, 173] width 22 height 27
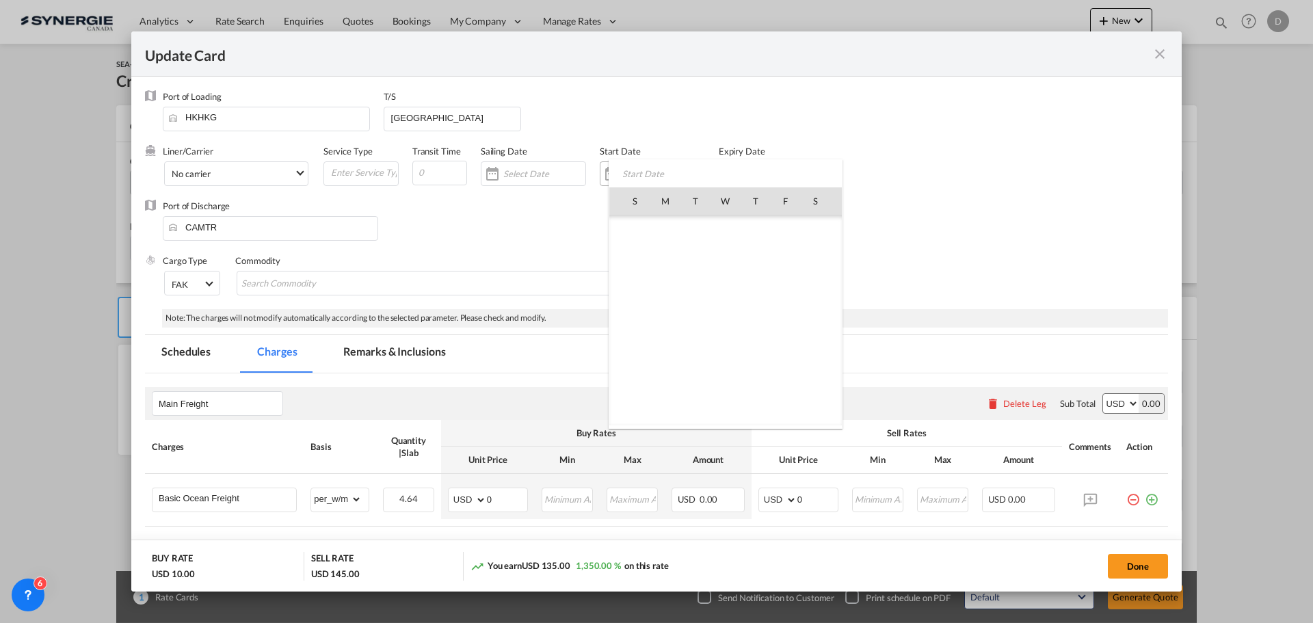
scroll to position [316813, 0]
click at [689, 328] on span "16" at bounding box center [695, 320] width 29 height 29
type input "[DATE]"
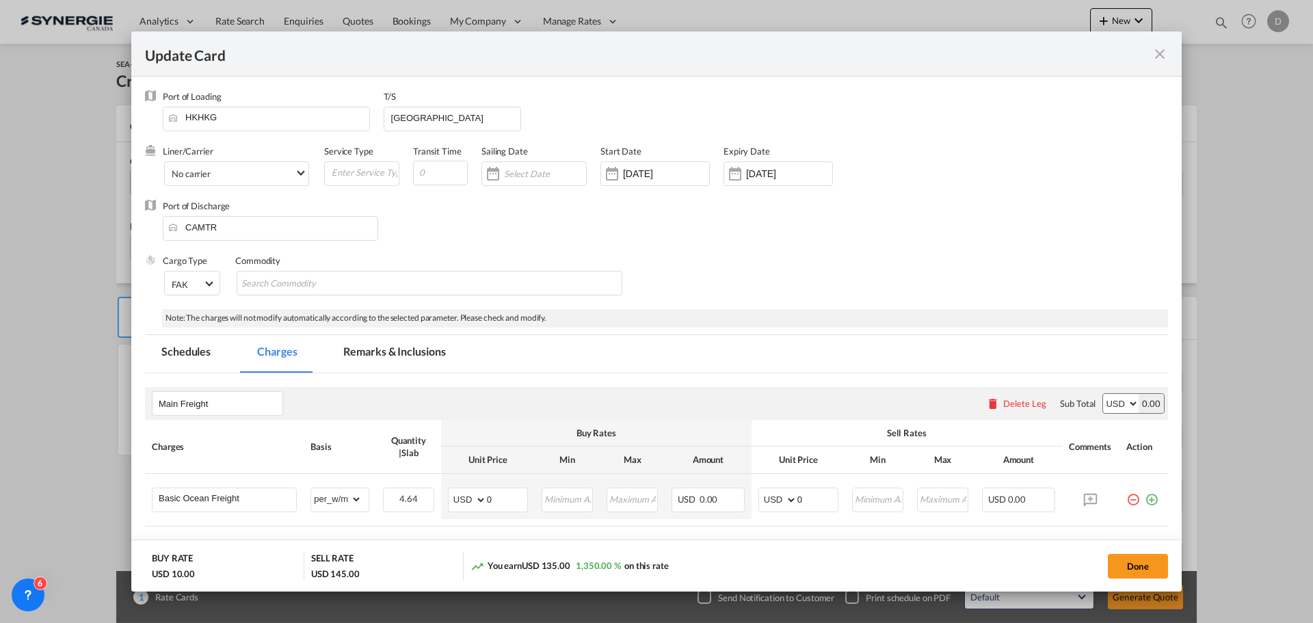
click at [742, 170] on div "Update Card Port ..." at bounding box center [735, 173] width 22 height 27
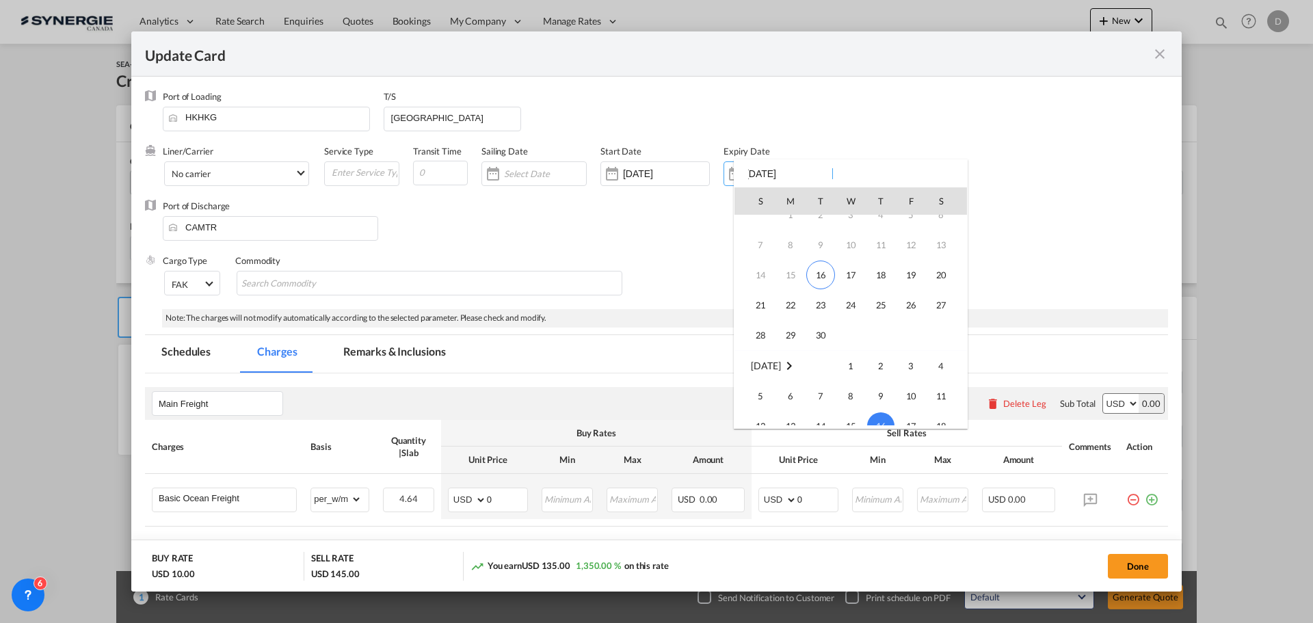
scroll to position [44, 0]
click at [829, 330] on span "30" at bounding box center [820, 336] width 27 height 27
type input "30 Sep 2025"
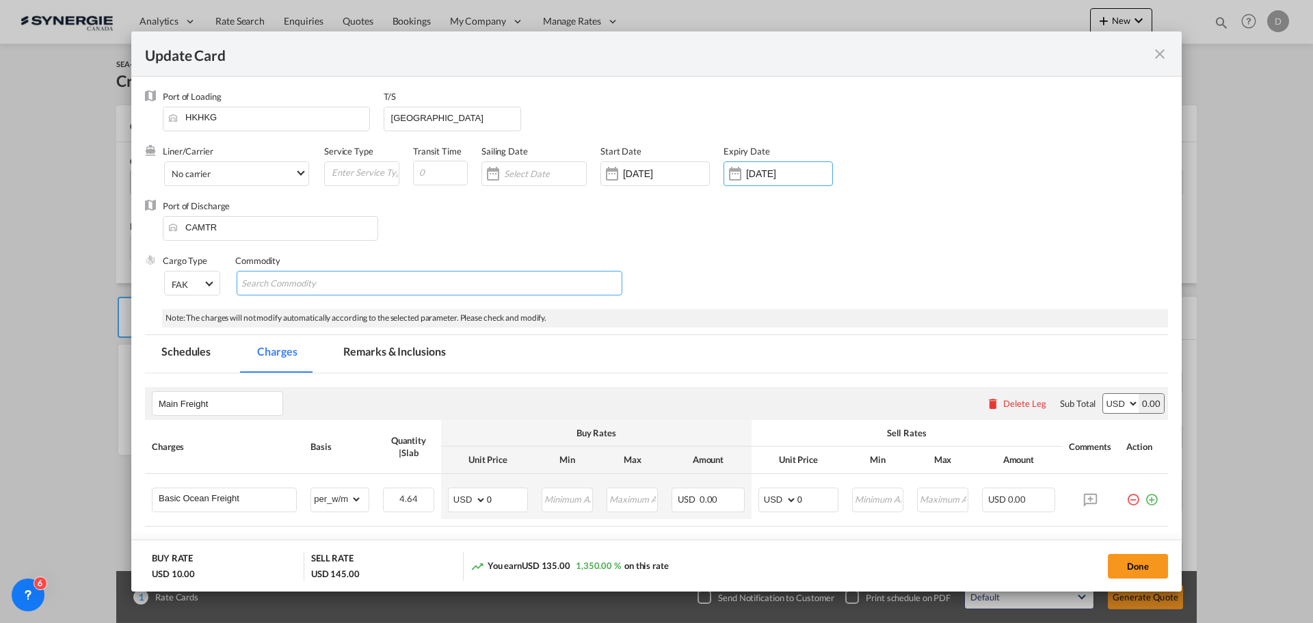
click at [310, 282] on input "Search Commodity" at bounding box center [303, 284] width 125 height 22
type input "General Cargo"
click at [644, 233] on div "Port of Discharge CAMTR" at bounding box center [656, 227] width 1023 height 55
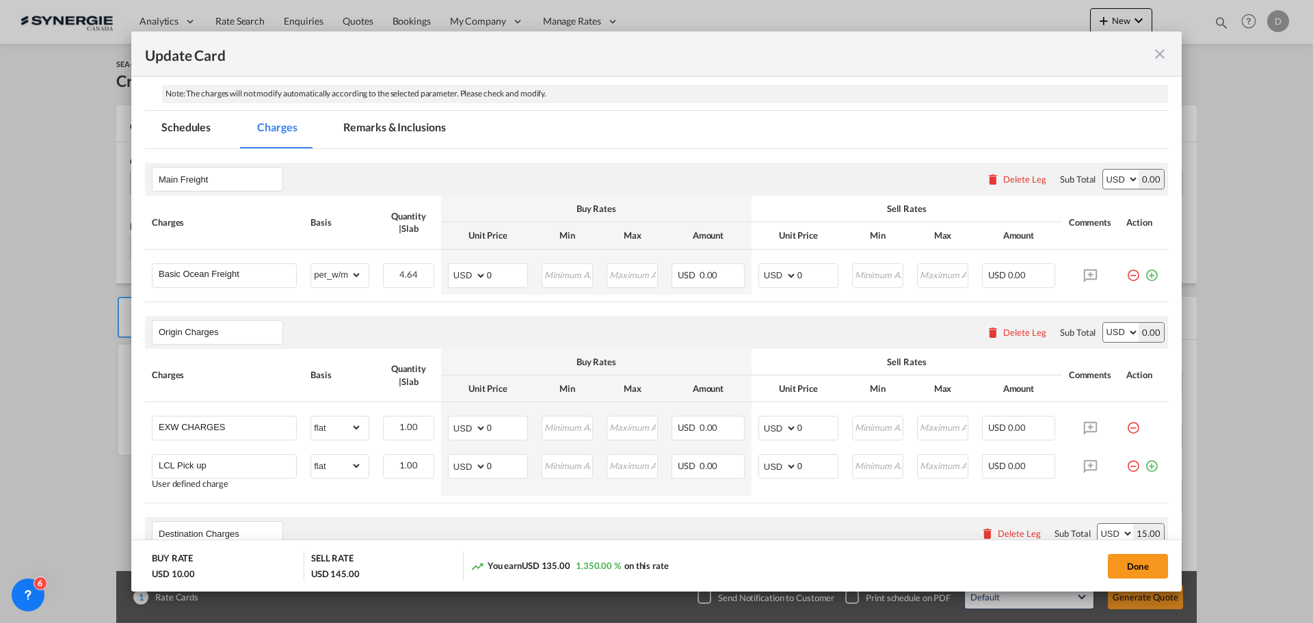
scroll to position [205, 0]
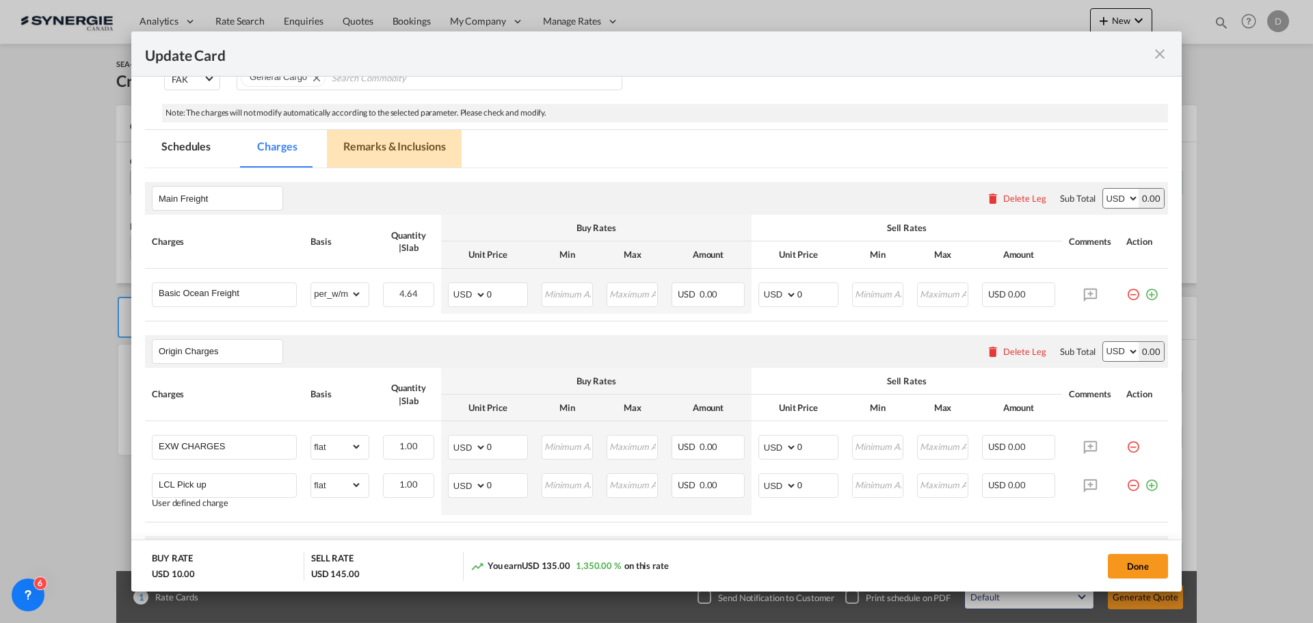
click at [420, 142] on md-tab-item "Remarks & Inclusions" at bounding box center [394, 149] width 135 height 38
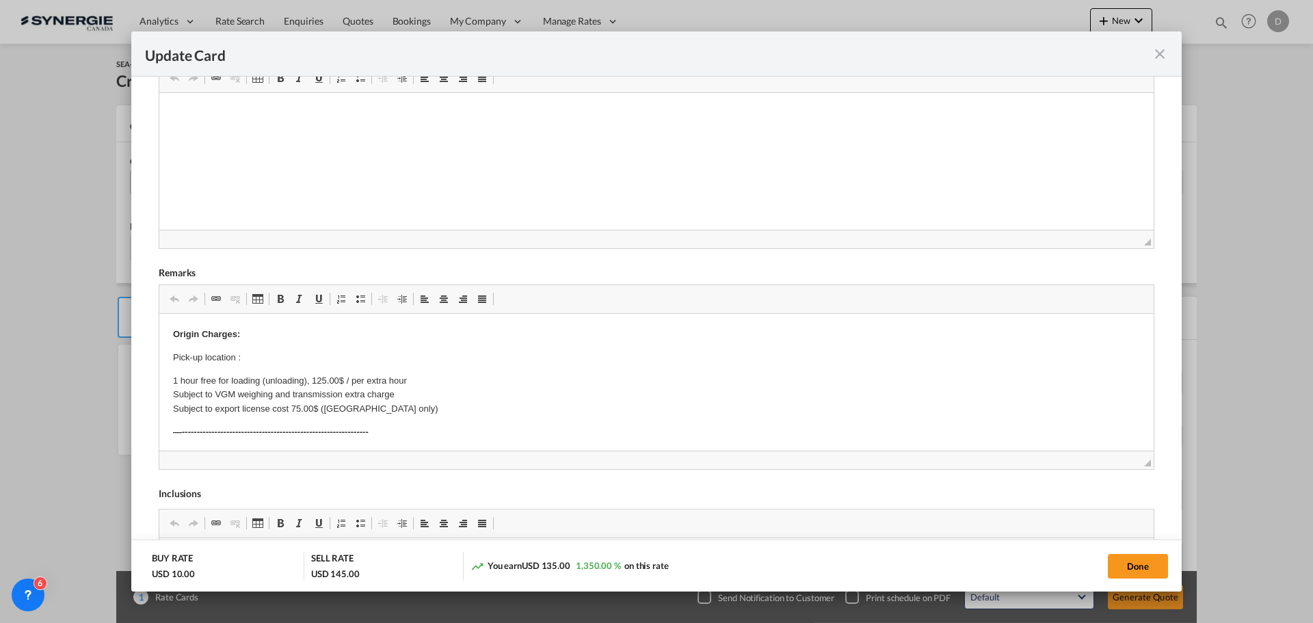
scroll to position [410, 0]
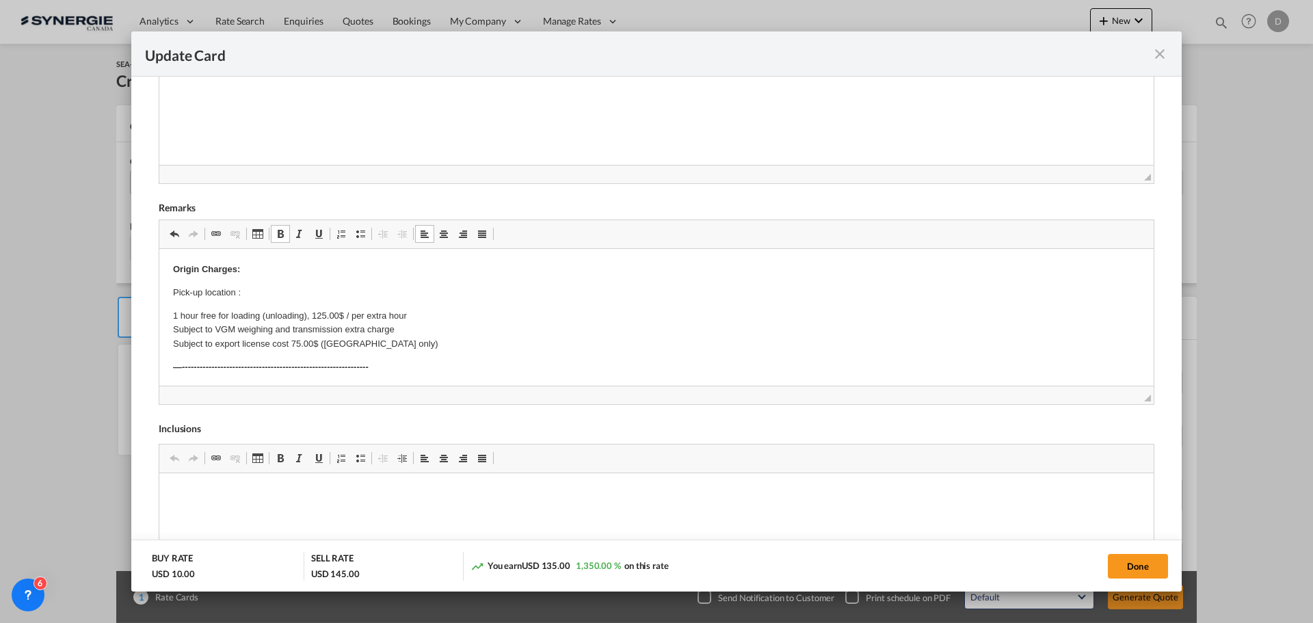
click at [270, 291] on p "Pick-up location :" at bounding box center [656, 293] width 967 height 14
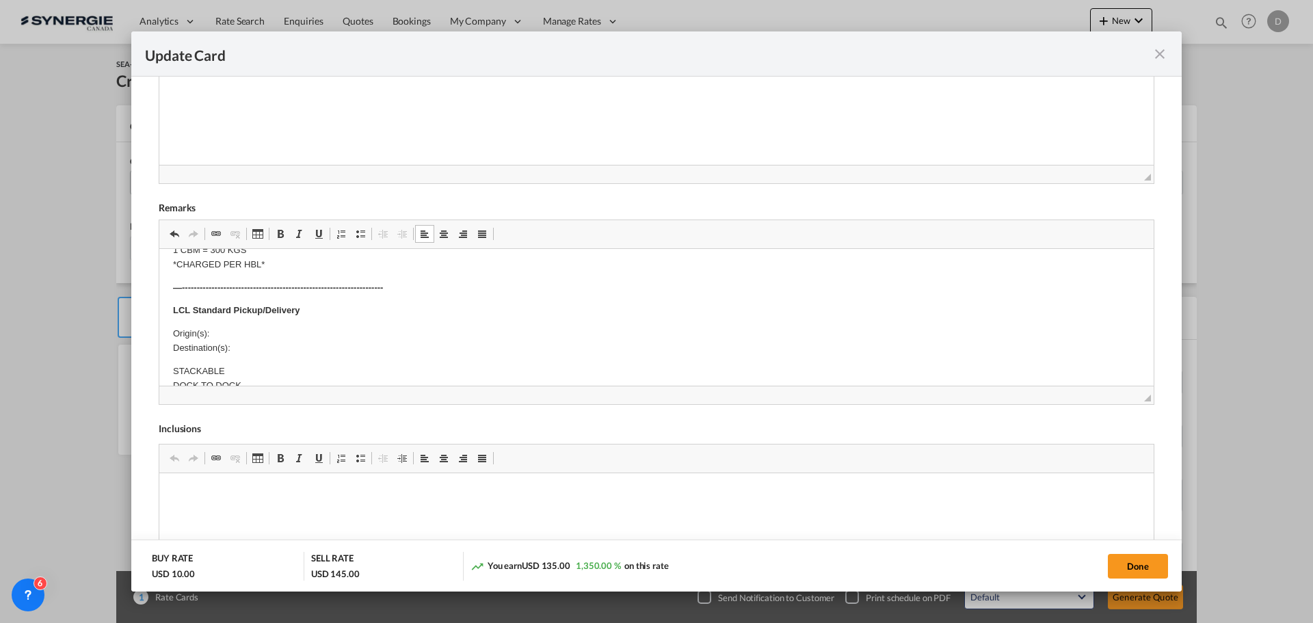
click at [227, 333] on p "Origin(s): Destination(s):" at bounding box center [656, 341] width 967 height 29
click at [250, 344] on p "Origin(s): Montreal CFS Destination(s):" at bounding box center [656, 341] width 967 height 29
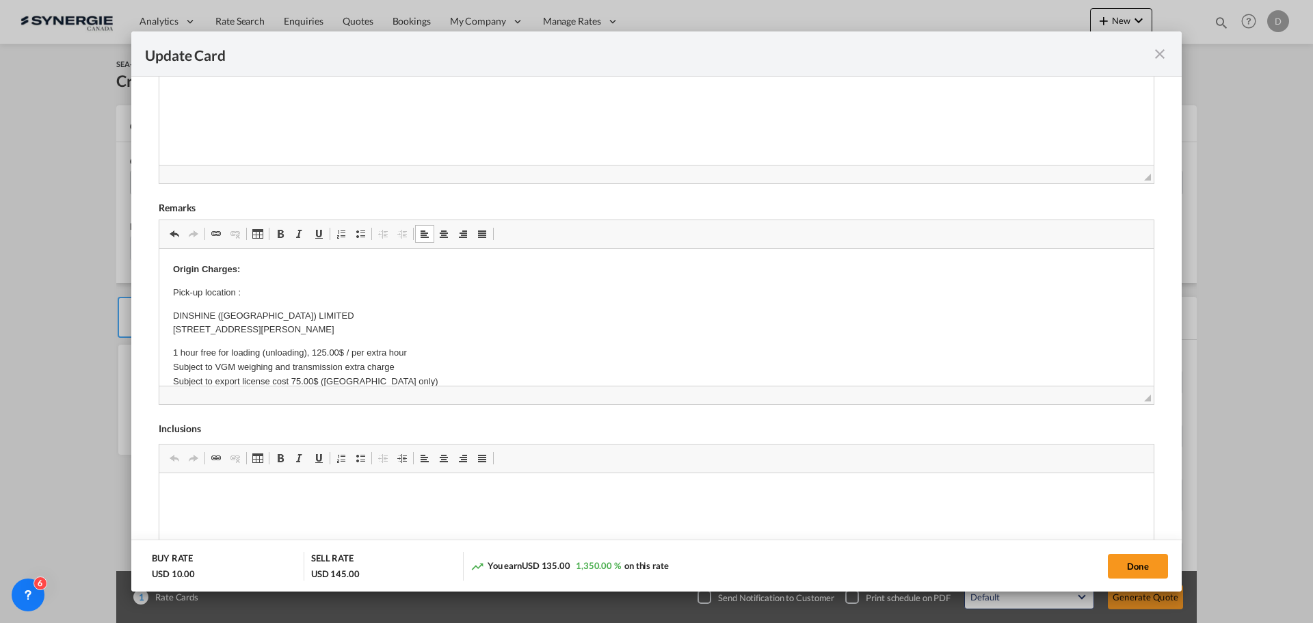
scroll to position [137, 0]
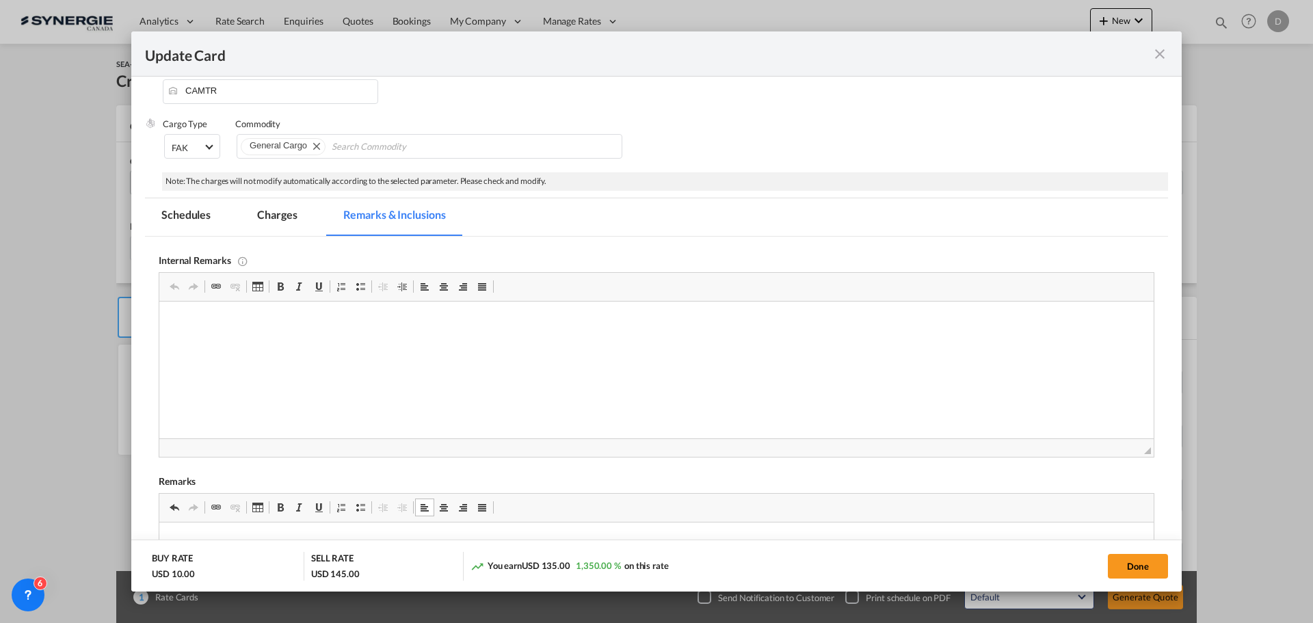
click at [287, 214] on md-tab-item "Charges" at bounding box center [277, 217] width 72 height 38
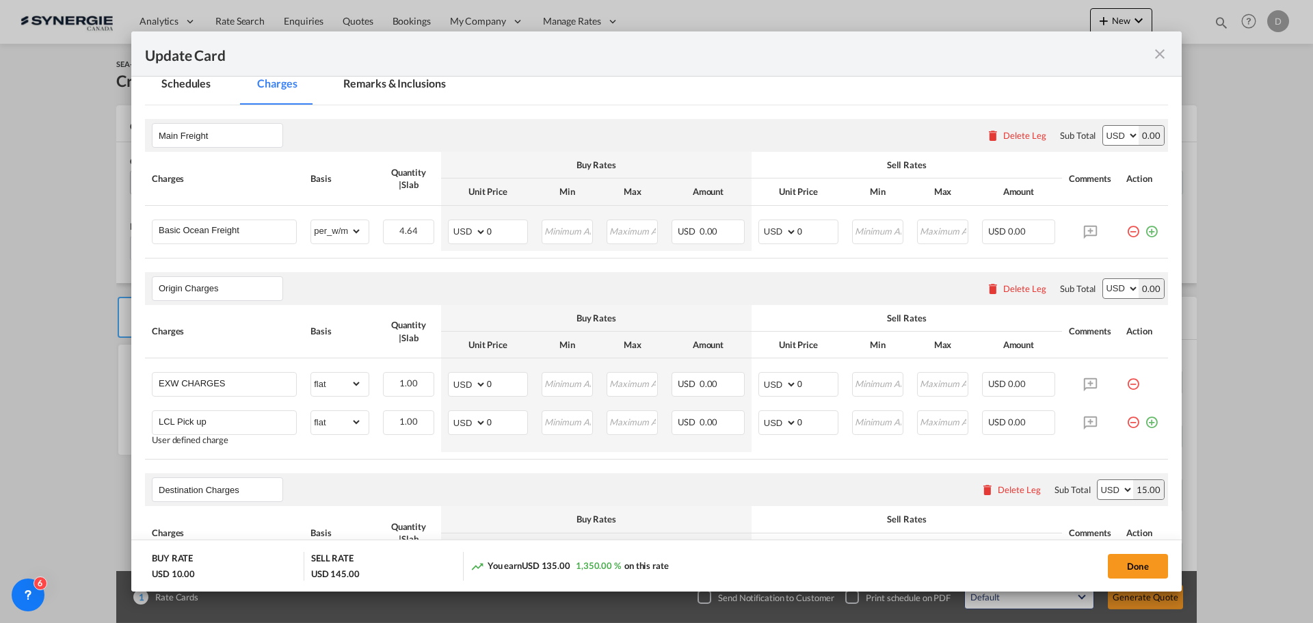
scroll to position [274, 0]
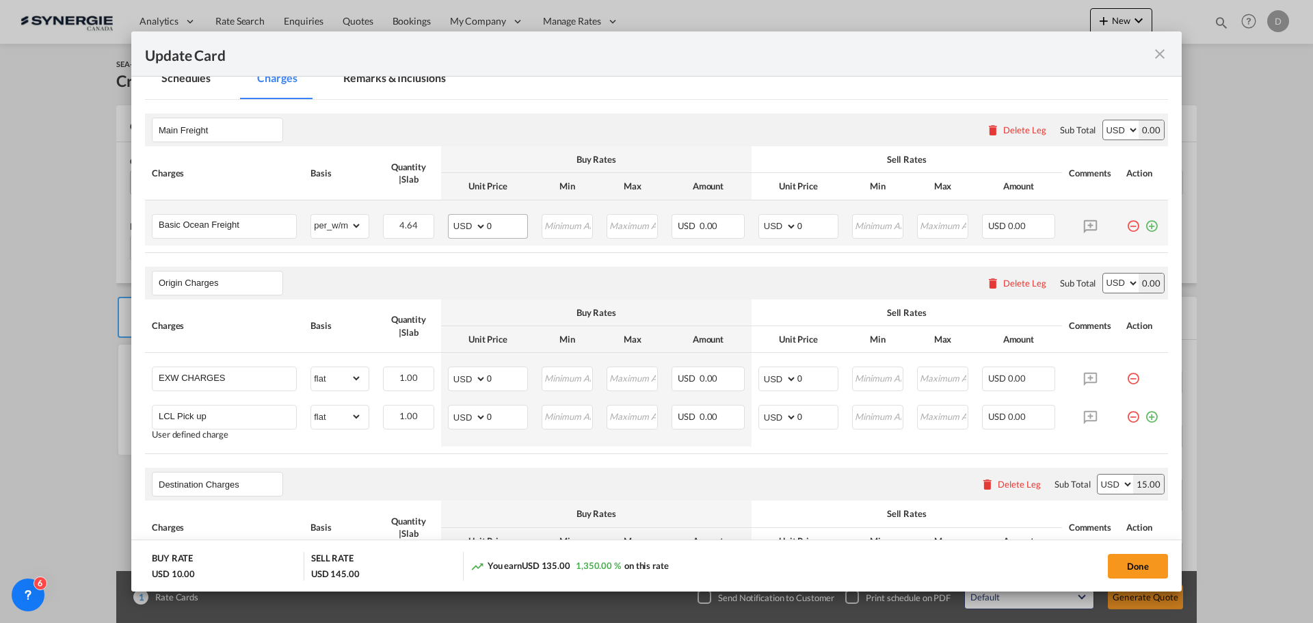
click at [486, 225] on div "Update Card Port ..." at bounding box center [486, 226] width 1 height 23
drag, startPoint x: 484, startPoint y: 225, endPoint x: 493, endPoint y: 225, distance: 9.6
click at [493, 225] on input "0" at bounding box center [507, 225] width 40 height 21
type input "87"
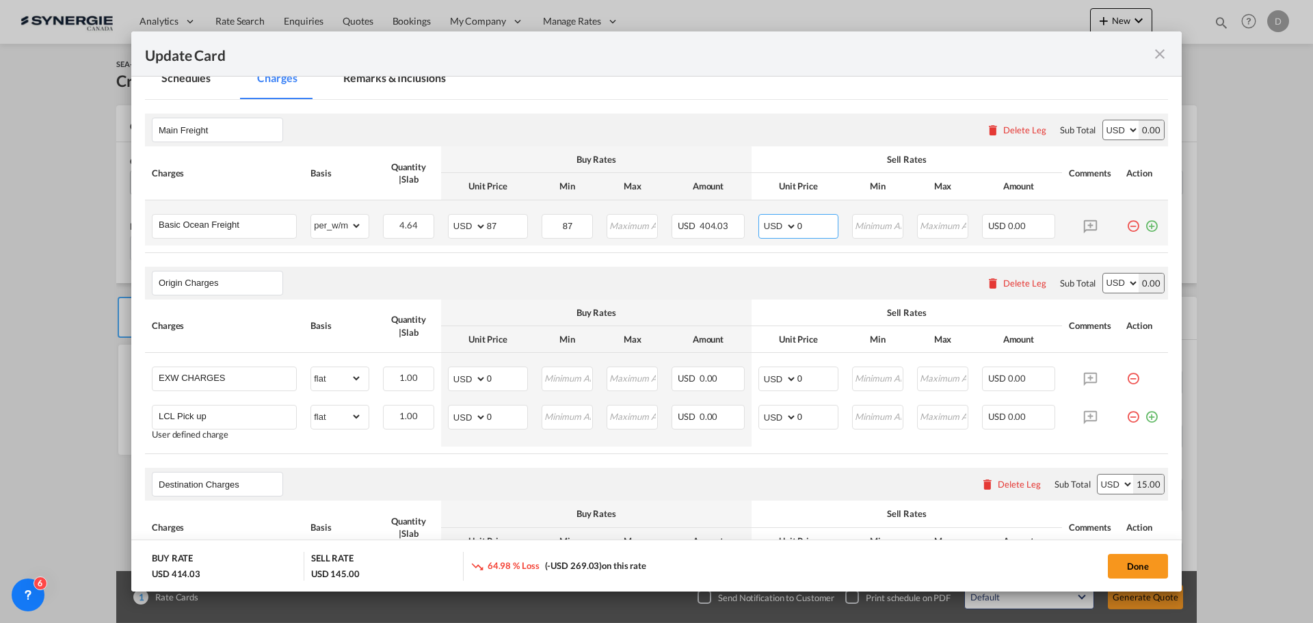
drag, startPoint x: 793, startPoint y: 227, endPoint x: 801, endPoint y: 225, distance: 8.5
click at [801, 225] on input "0" at bounding box center [817, 225] width 40 height 21
type input "102"
click at [729, 281] on div "Origin Charges Please enter leg name Leg Name Already Exists Delete Leg Sub Tot…" at bounding box center [656, 283] width 1023 height 33
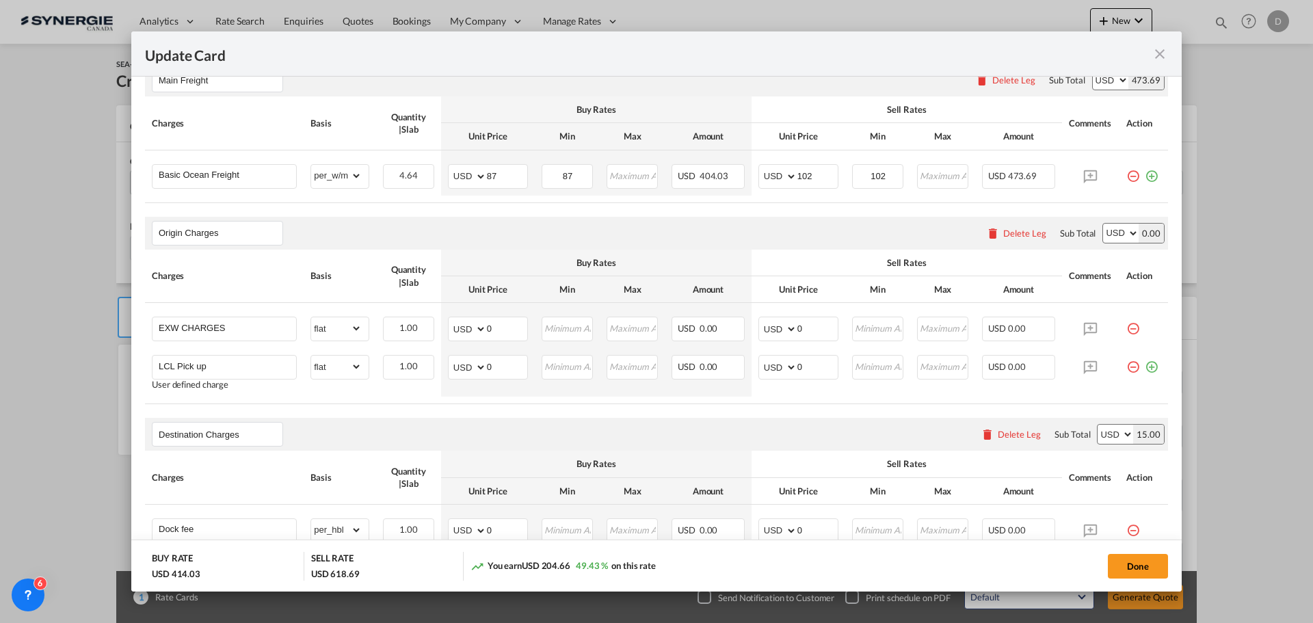
scroll to position [342, 0]
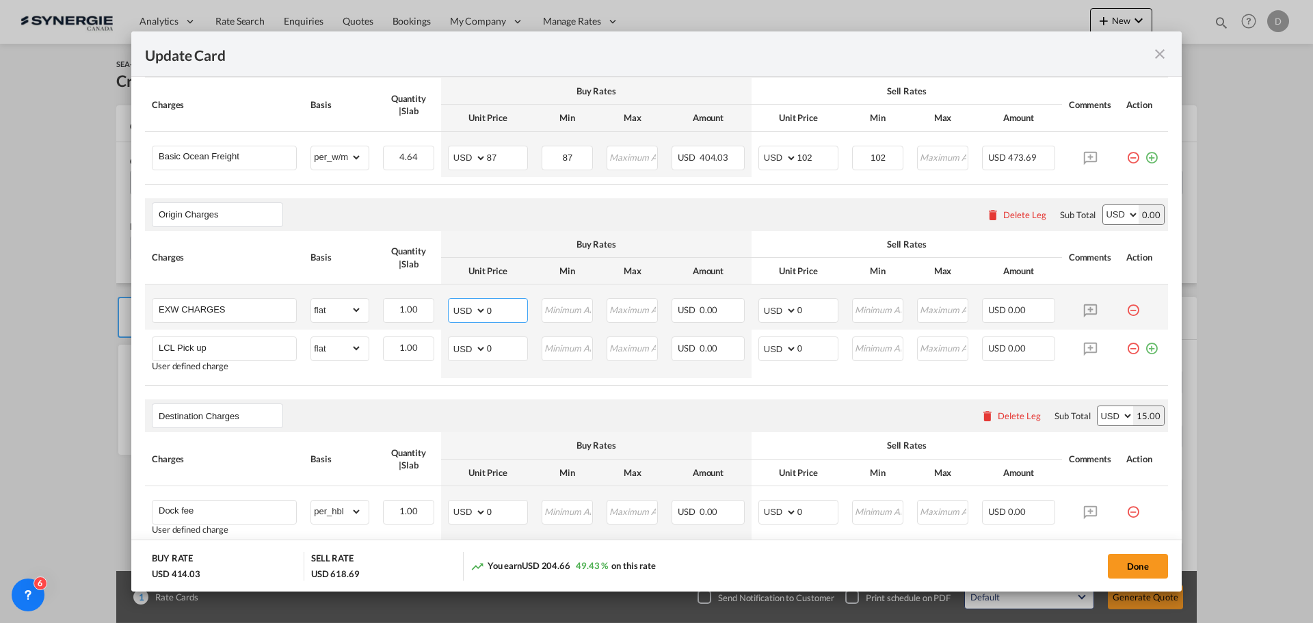
drag, startPoint x: 484, startPoint y: 313, endPoint x: 494, endPoint y: 311, distance: 10.5
click at [494, 311] on input "0" at bounding box center [507, 309] width 40 height 21
type input "300"
type input "320"
drag, startPoint x: 486, startPoint y: 349, endPoint x: 496, endPoint y: 349, distance: 10.3
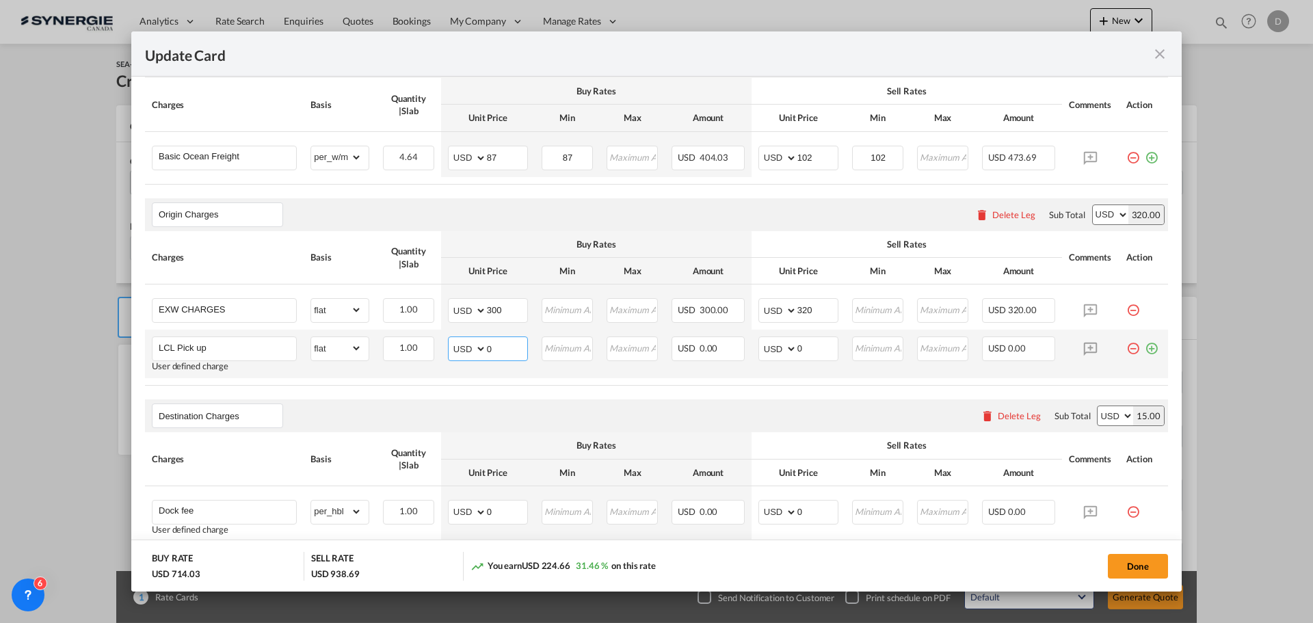
click at [496, 349] on input "0" at bounding box center [507, 347] width 40 height 21
type input "110"
type input "130"
click at [510, 393] on air-lcl-rate-modification "Main Freight Please enter leg name Leg Name Already Exists Delete Leg Sub Total…" at bounding box center [656, 612] width 1023 height 1163
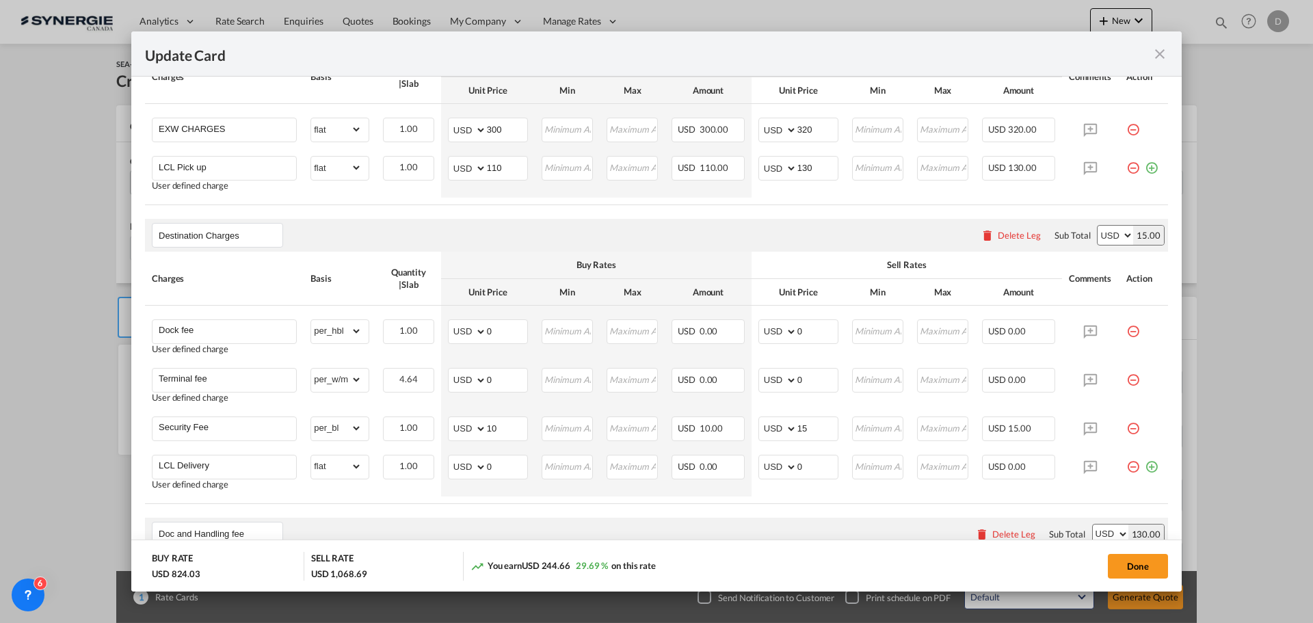
scroll to position [547, 0]
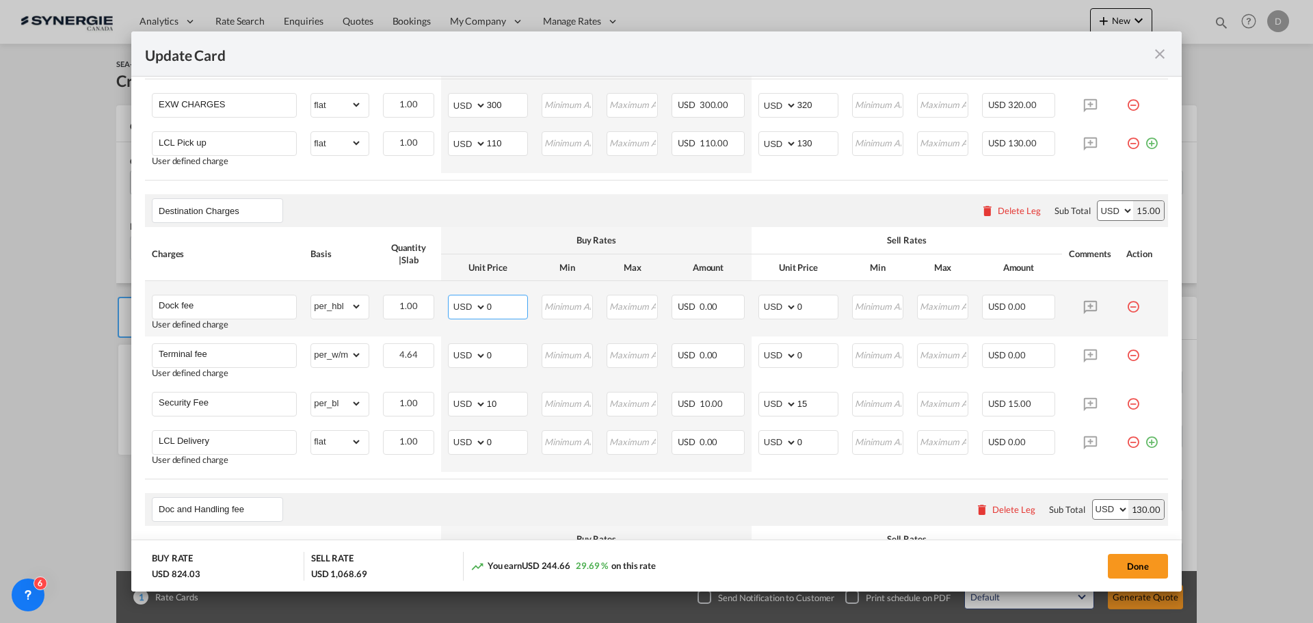
drag, startPoint x: 486, startPoint y: 308, endPoint x: 494, endPoint y: 306, distance: 7.6
click at [494, 306] on input "0" at bounding box center [507, 305] width 40 height 21
type input "60"
type input "85"
drag, startPoint x: 484, startPoint y: 356, endPoint x: 496, endPoint y: 356, distance: 11.6
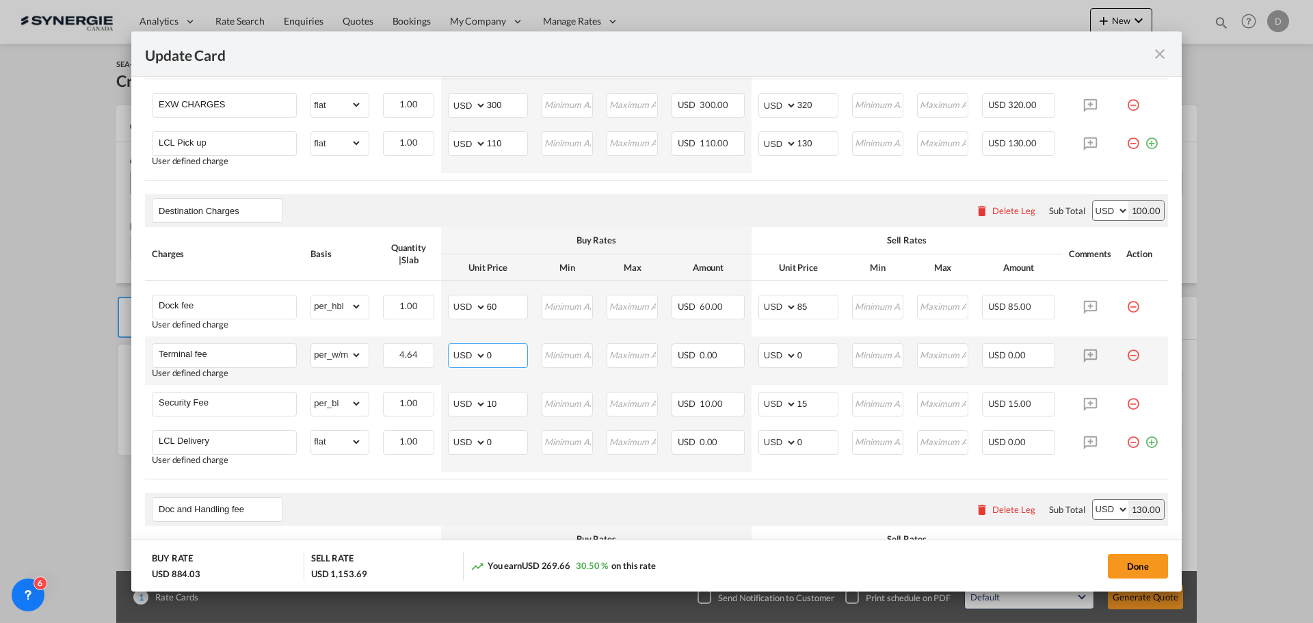
click at [496, 356] on input "0" at bounding box center [507, 354] width 40 height 21
type input "60"
type input "100"
click at [354, 352] on select "gross_weight volumetric_weight per_shipment per_bl per_km per_hawb per_kg flat …" at bounding box center [336, 355] width 51 height 22
select select "per_bl"
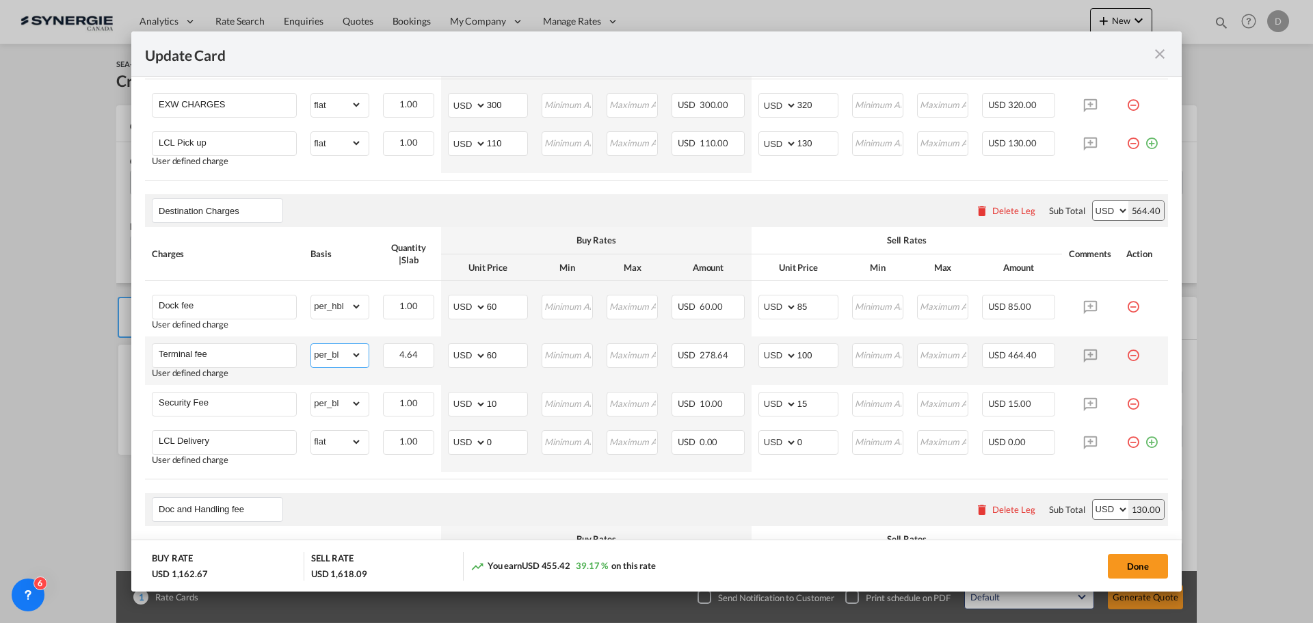
click at [311, 344] on select "gross_weight volumetric_weight per_shipment per_bl per_km per_hawb per_kg flat …" at bounding box center [336, 355] width 51 height 22
click at [504, 486] on air-lcl-rate-modification "Main Freight Please enter leg name Leg Name Already Exists Delete Leg Sub Total…" at bounding box center [656, 407] width 1023 height 1163
drag, startPoint x: 485, startPoint y: 439, endPoint x: 498, endPoint y: 439, distance: 13.0
click at [498, 439] on input "0" at bounding box center [507, 441] width 40 height 21
type input "116"
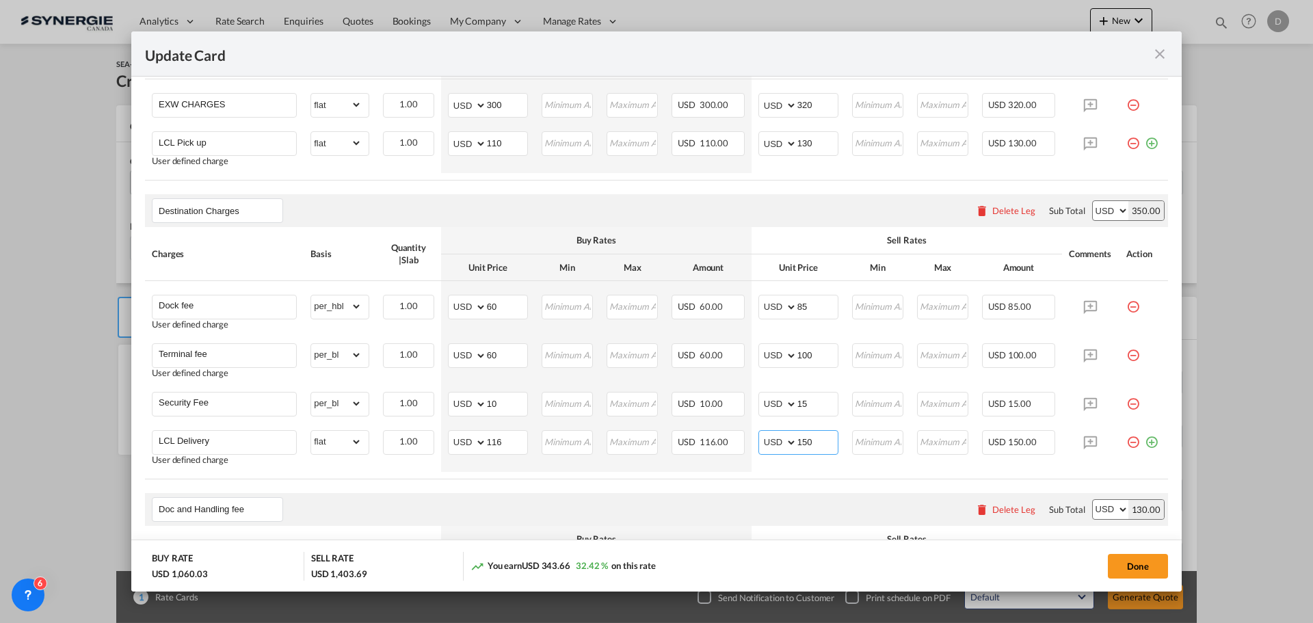
type input "150"
click at [479, 484] on air-lcl-rate-modification "Main Freight Please enter leg name Leg Name Already Exists Delete Leg Sub Total…" at bounding box center [656, 407] width 1023 height 1163
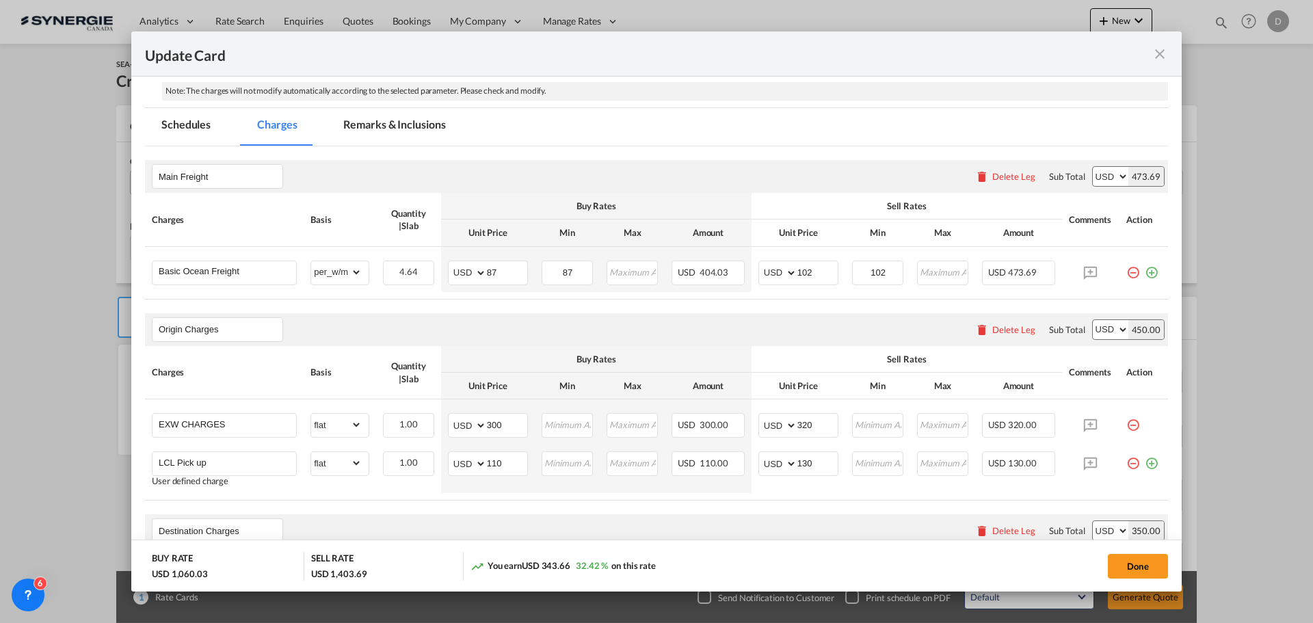
scroll to position [137, 0]
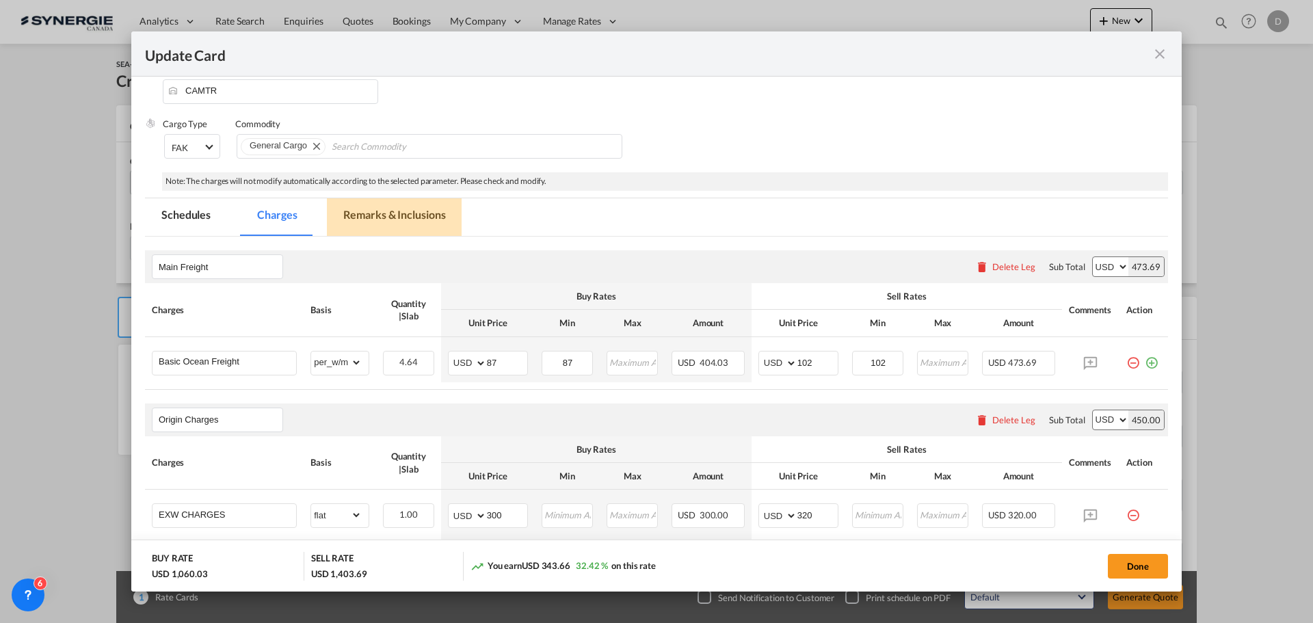
click at [395, 209] on md-tab-item "Remarks & Inclusions" at bounding box center [394, 217] width 135 height 38
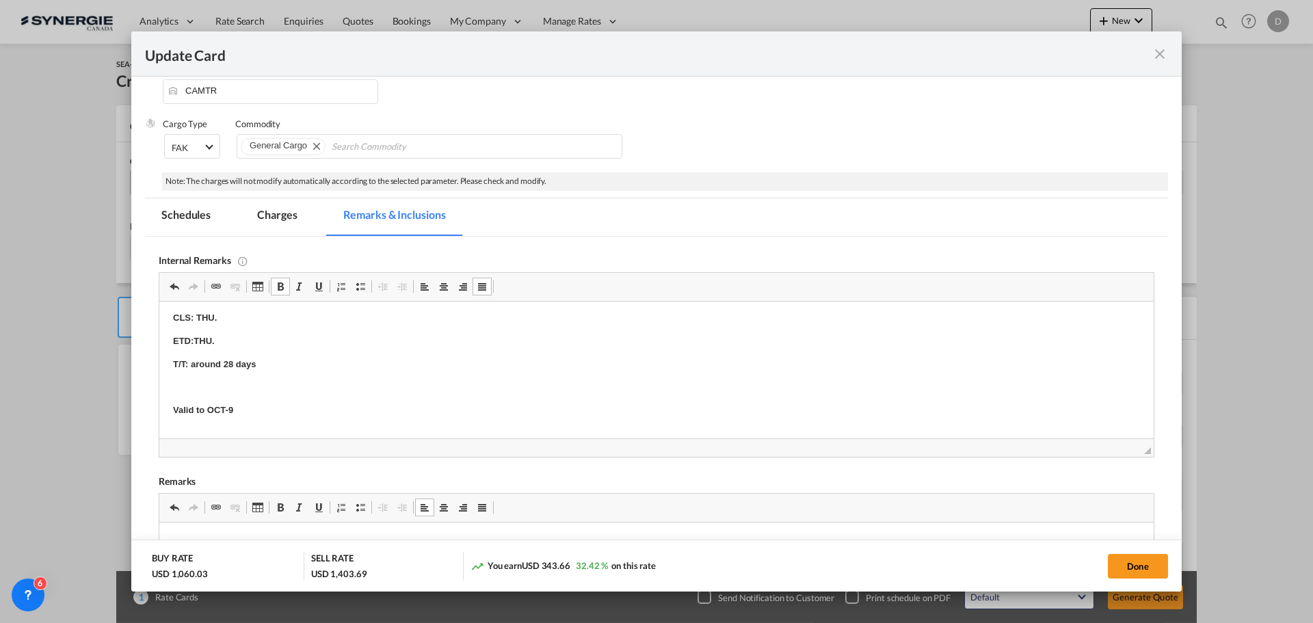
scroll to position [435, 0]
click at [246, 431] on strong "​​​​​​​Delivery S&J / GHoogle Drive" at bounding box center [235, 432] width 124 height 10
click at [386, 413] on p "Valid to OCT-9" at bounding box center [656, 410] width 967 height 14
click at [1143, 568] on button "Done" at bounding box center [1138, 566] width 60 height 25
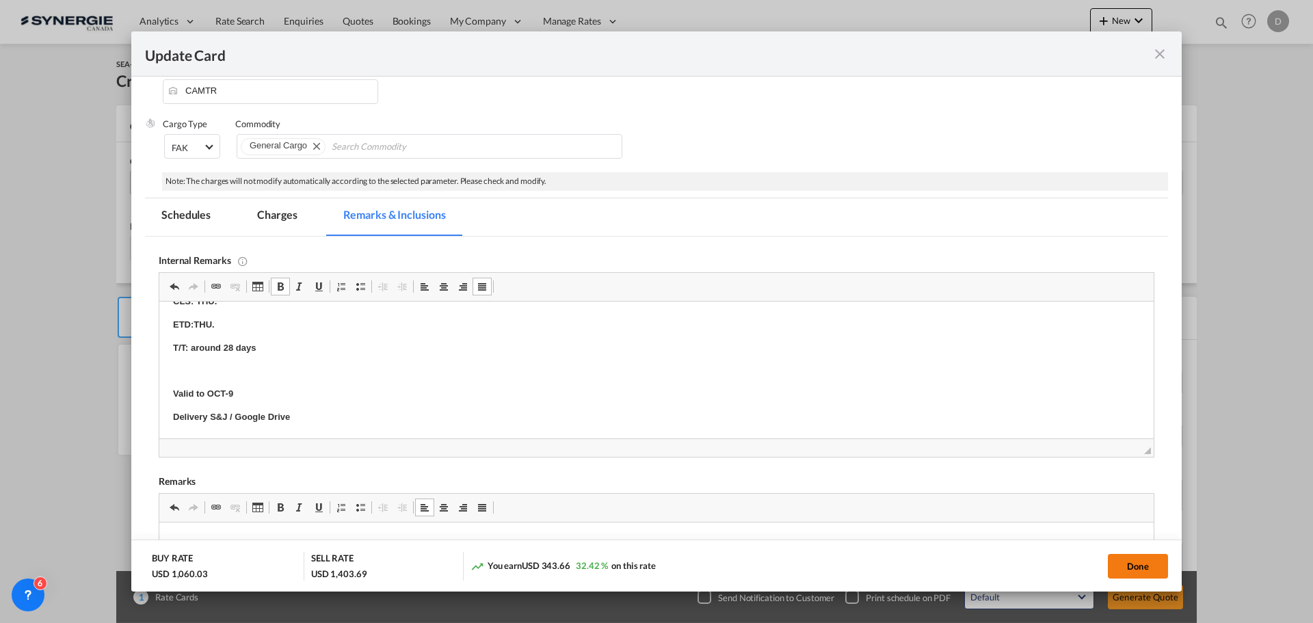
type input "[DATE]"
type input "29 Sep 2025"
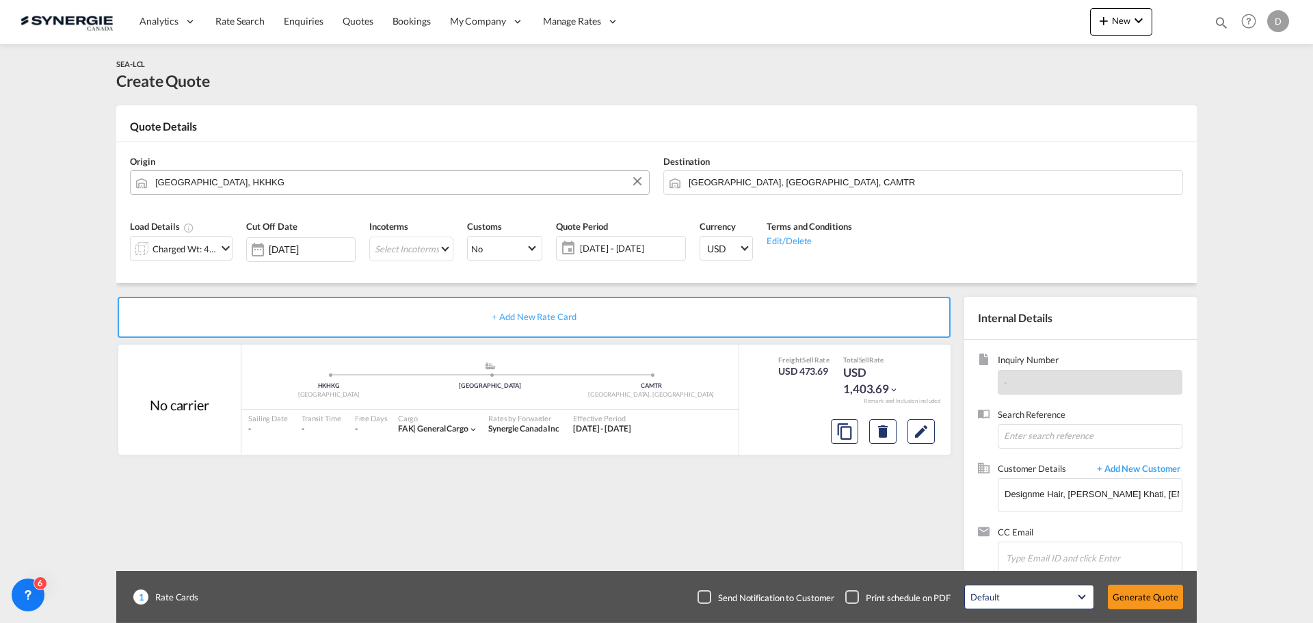
scroll to position [100, 0]
click at [917, 436] on md-icon "Edit" at bounding box center [921, 431] width 16 height 16
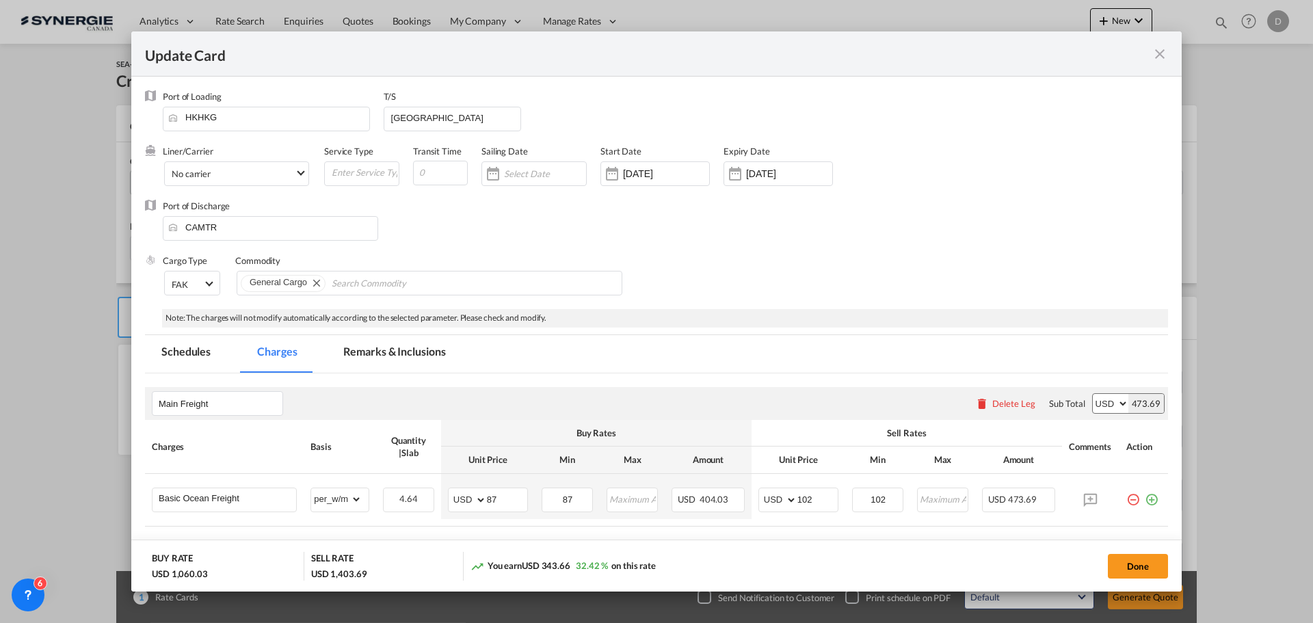
click at [418, 357] on md-tab-item "Remarks & Inclusions" at bounding box center [394, 354] width 135 height 38
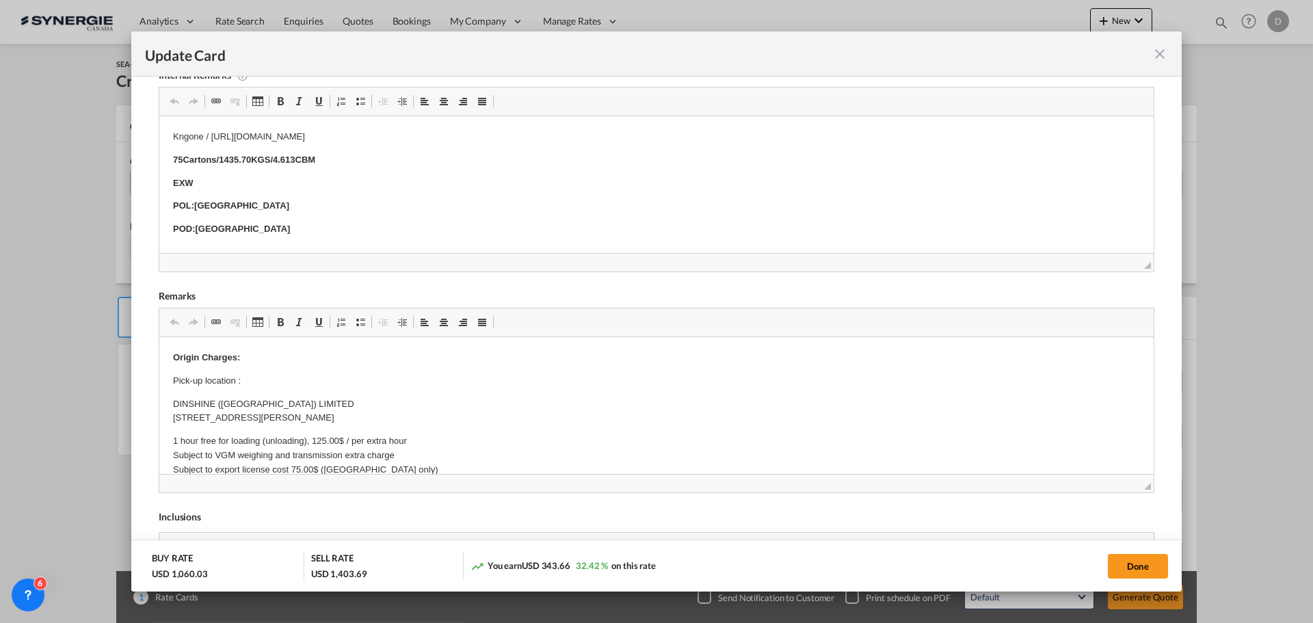
scroll to position [342, 0]
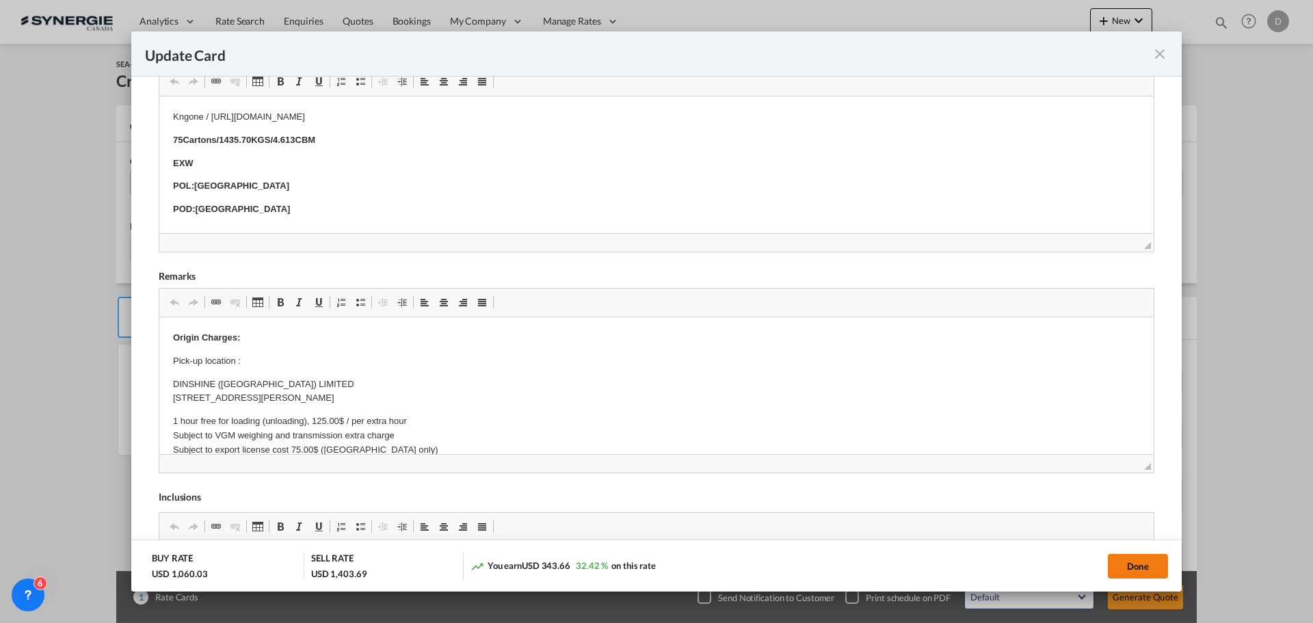
click at [1135, 564] on button "Done" at bounding box center [1138, 566] width 60 height 25
type input "[DATE]"
type input "29 Sep 2025"
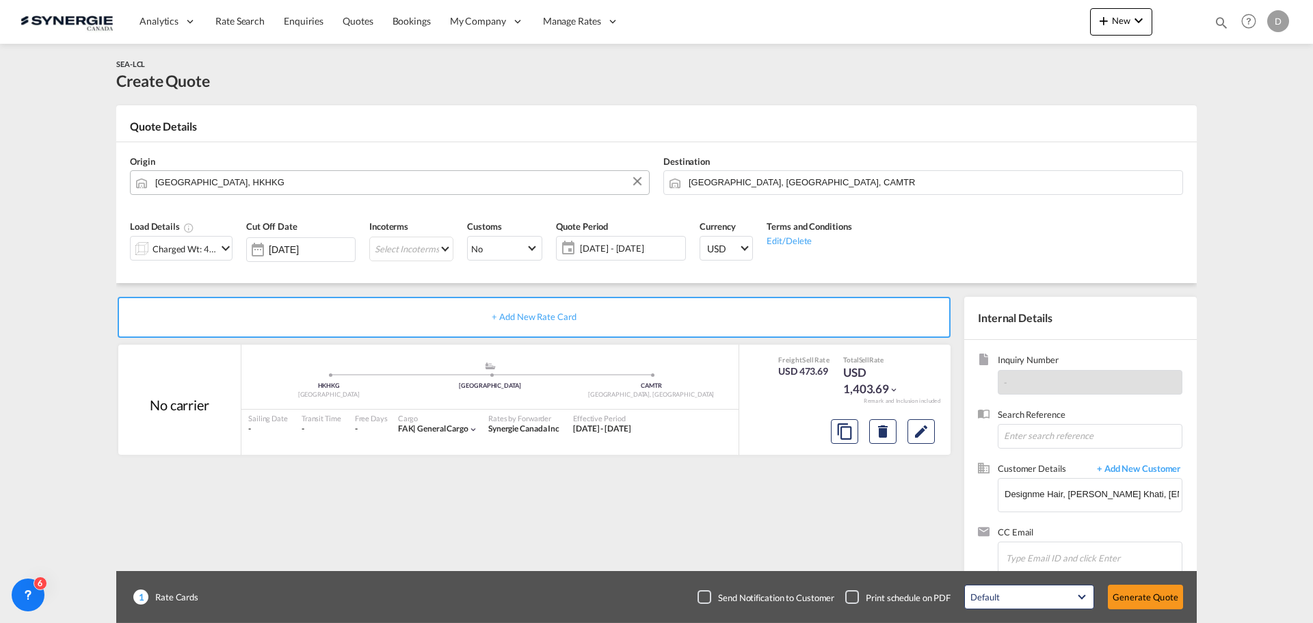
scroll to position [100, 0]
click at [1142, 592] on button "Generate Quote" at bounding box center [1145, 597] width 75 height 25
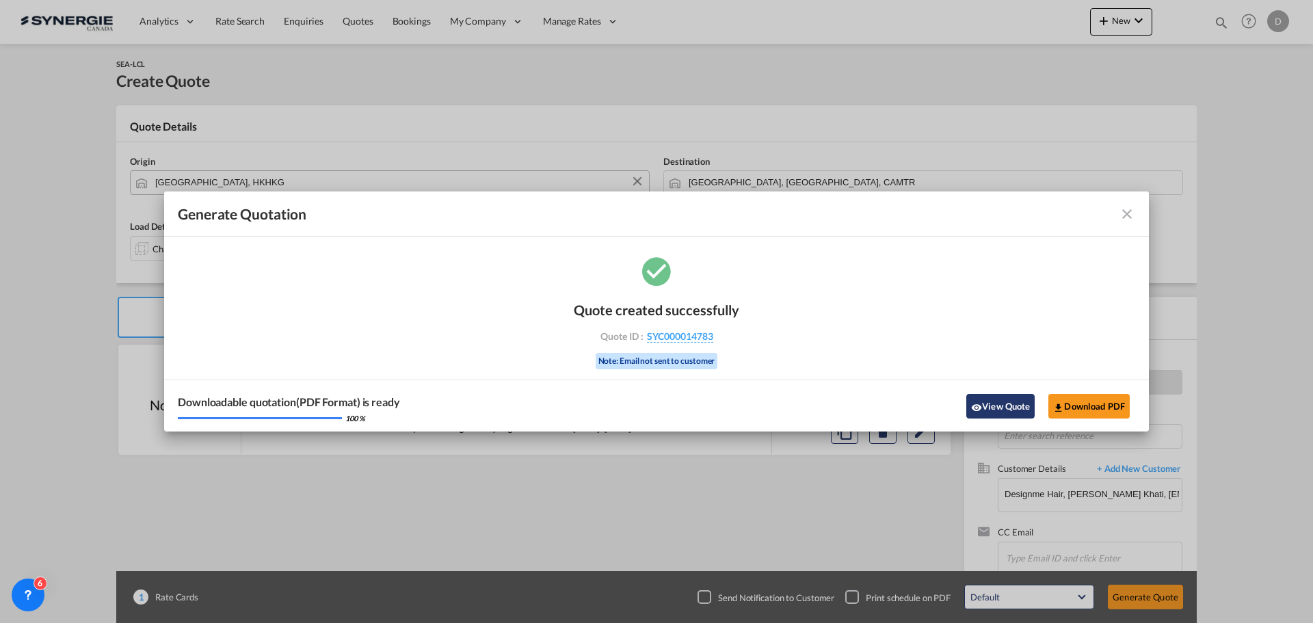
click at [982, 406] on button "View Quote" at bounding box center [1000, 406] width 68 height 25
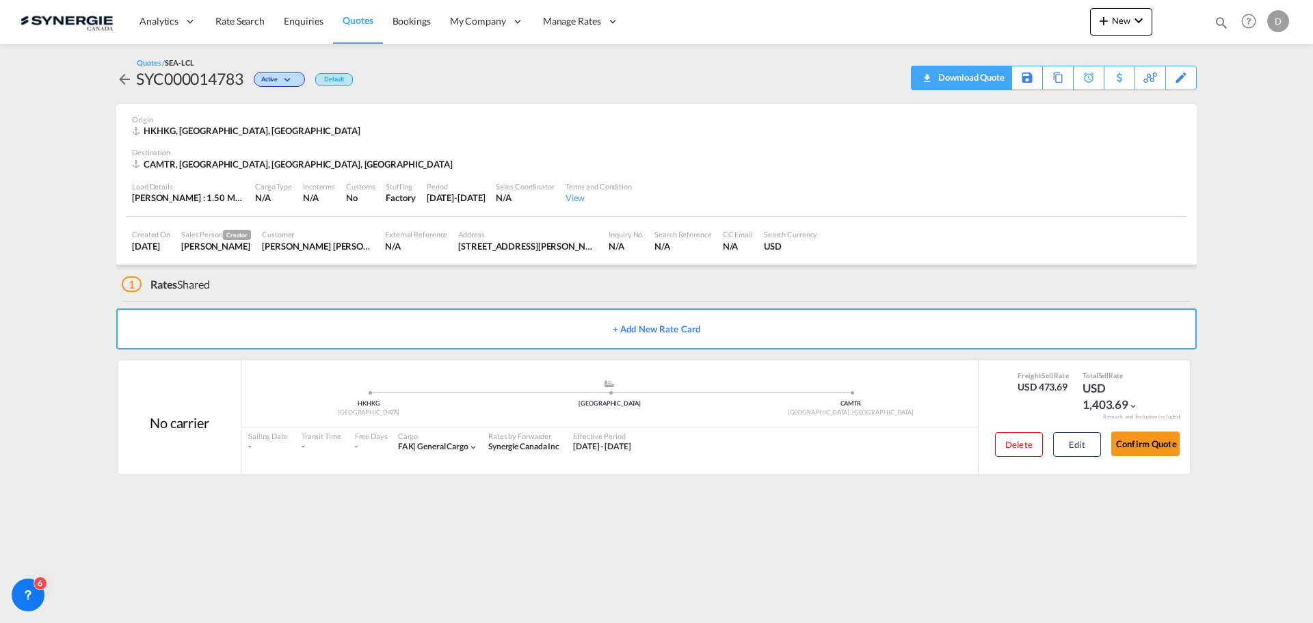
click at [989, 85] on div "Download Quote" at bounding box center [970, 77] width 70 height 22
click at [1128, 24] on span "New" at bounding box center [1121, 20] width 51 height 11
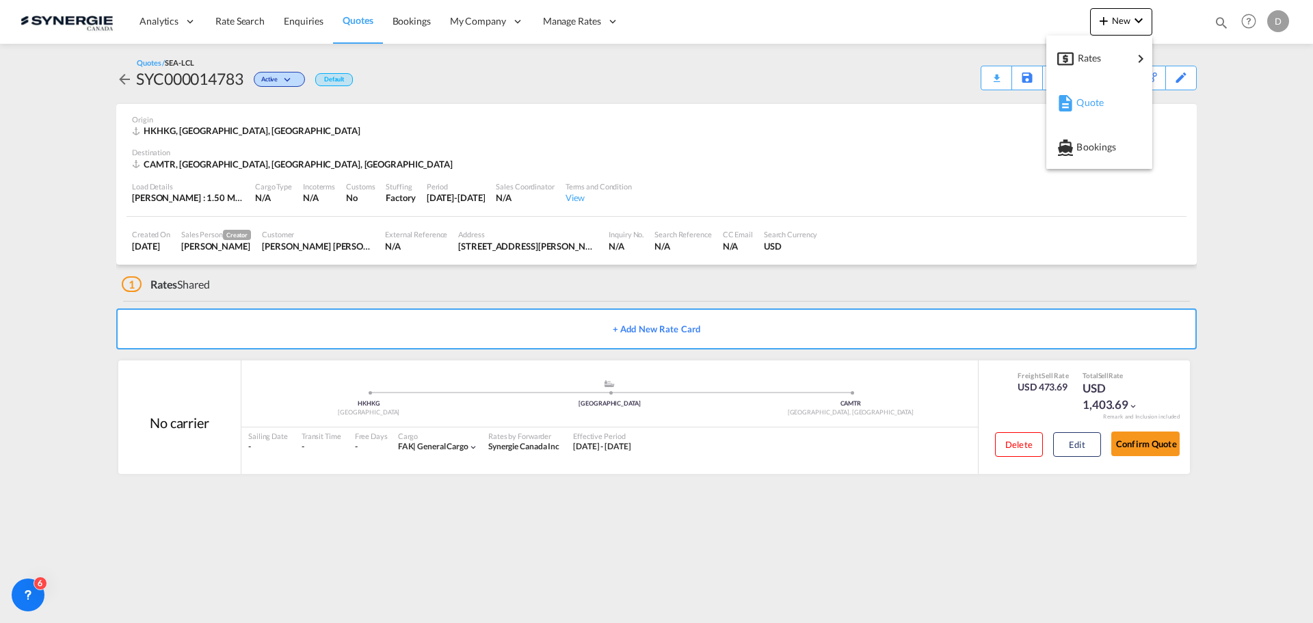
click at [1092, 104] on span "Quote" at bounding box center [1084, 102] width 15 height 27
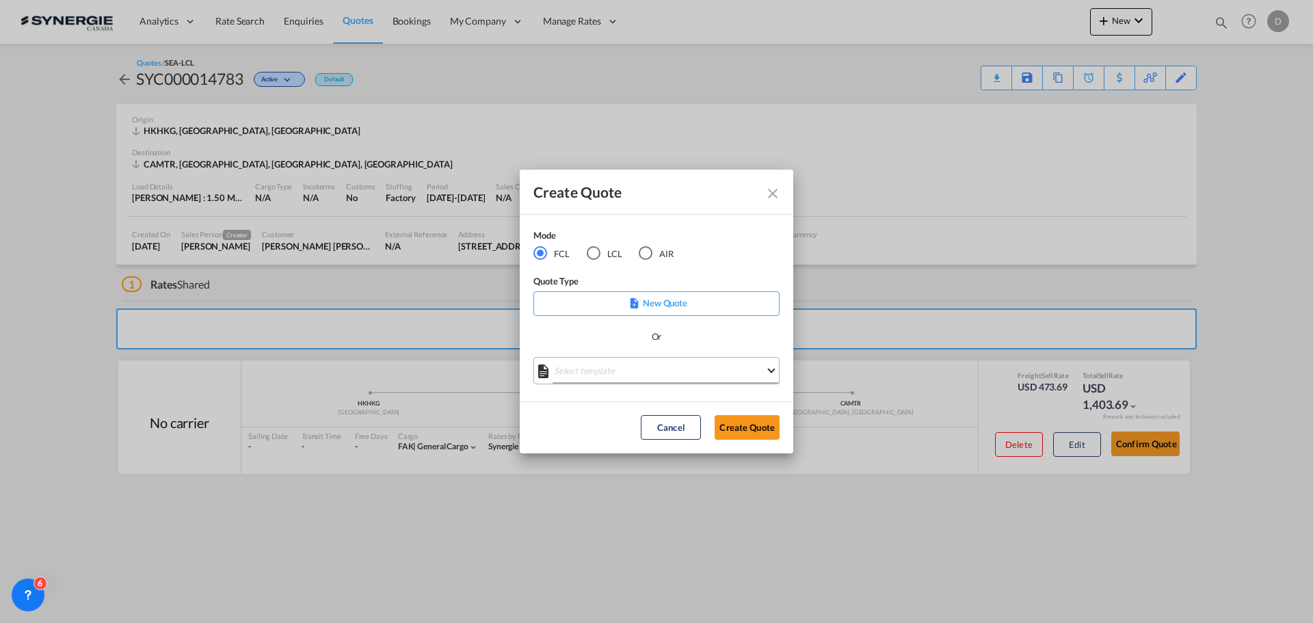
click at [648, 374] on md-select "Select template *NEW* FCL FREEHAND / DAP Pablo Gomez Saldarriaga | 10 Jul 2025 …" at bounding box center [656, 370] width 246 height 27
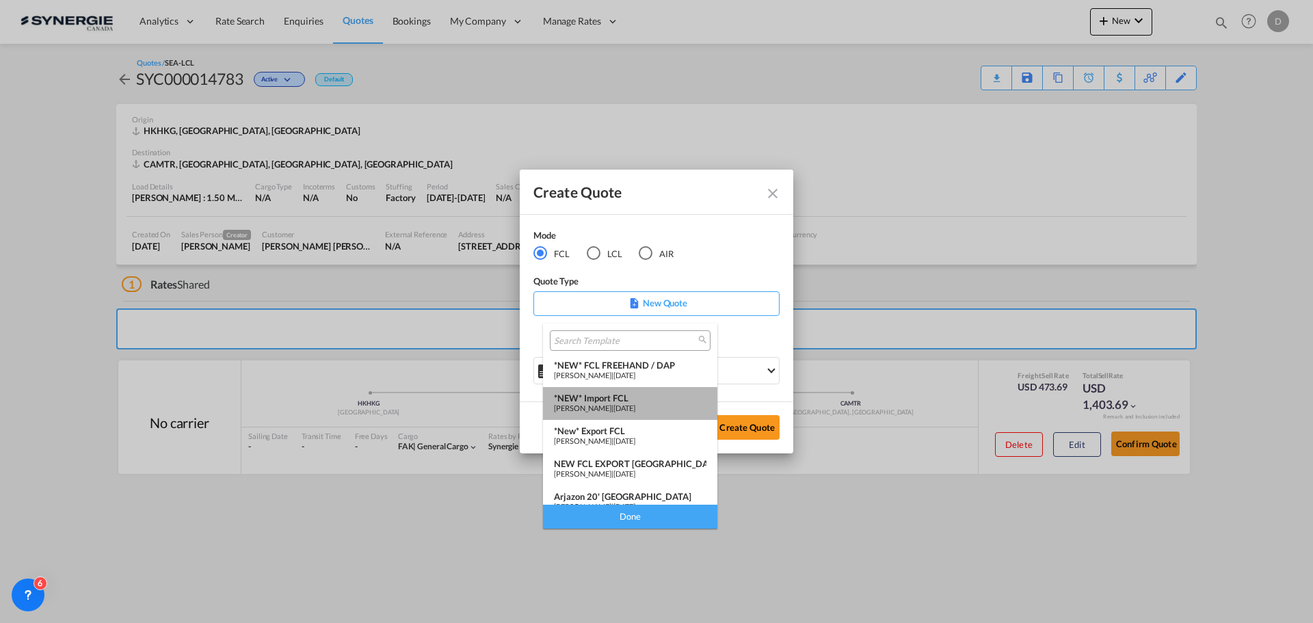
click at [633, 398] on div "*NEW* Import FCL" at bounding box center [630, 398] width 153 height 11
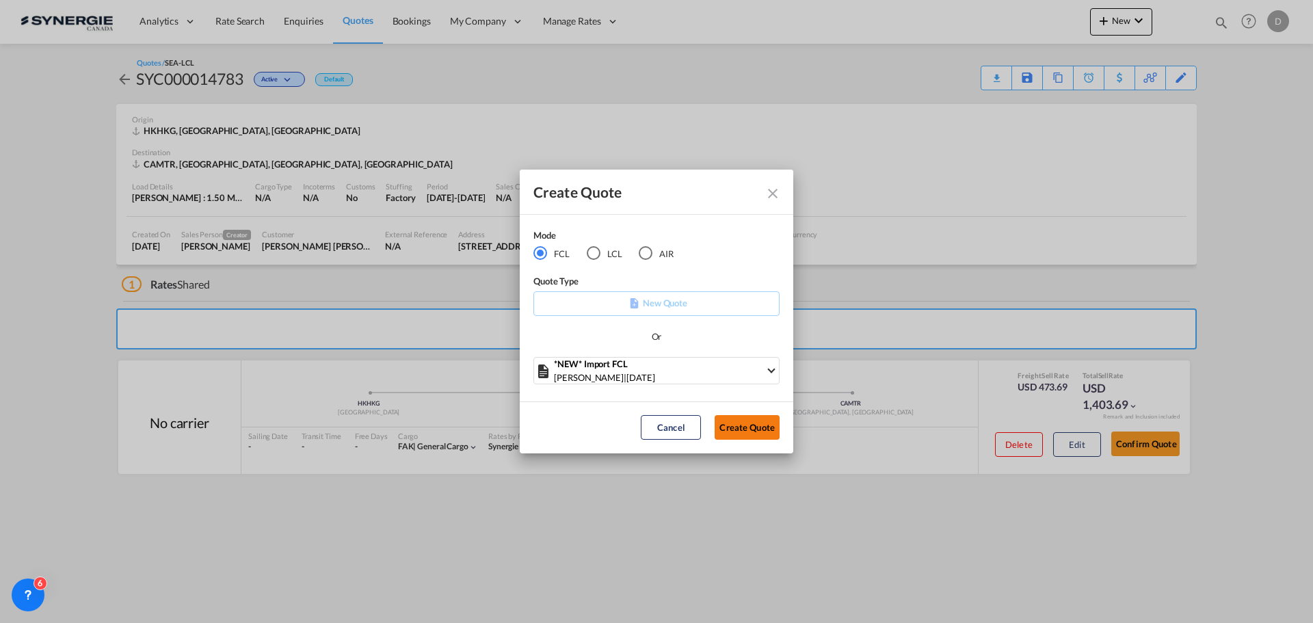
click at [757, 425] on button "Create Quote" at bounding box center [747, 427] width 65 height 25
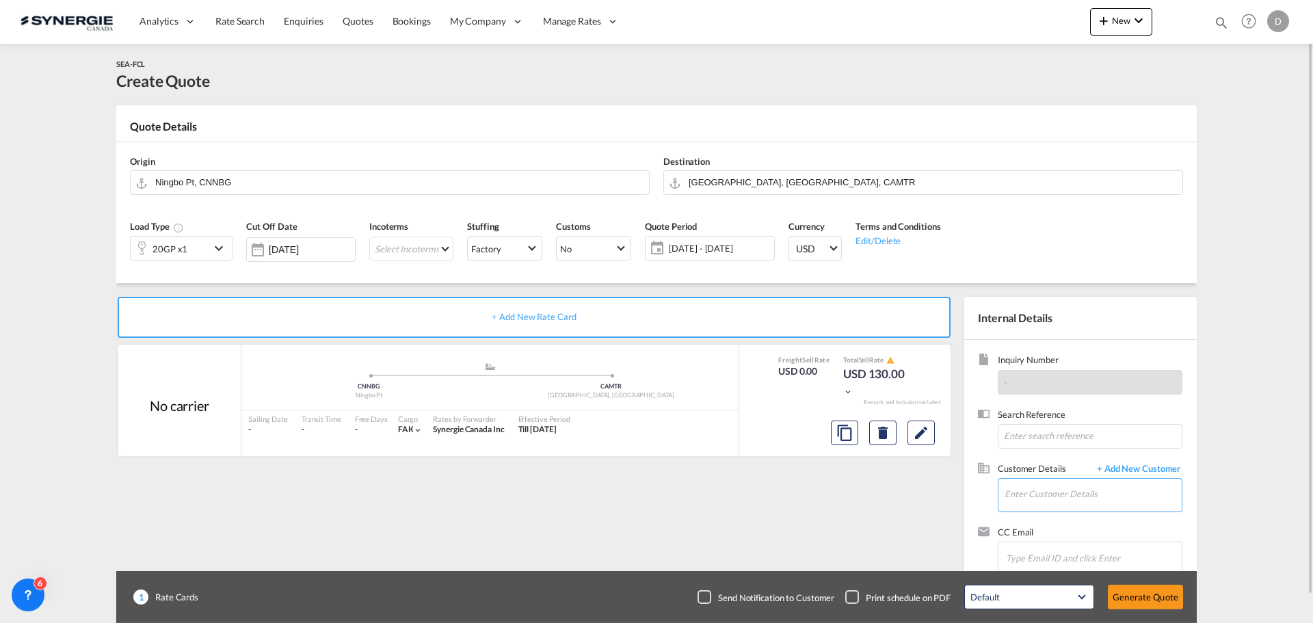
click at [1036, 505] on input "Enter Customer Details" at bounding box center [1093, 494] width 177 height 31
paste input "info@afflu-o.com"
click at [1083, 460] on div "Carol Dorant info@afflu-o.com | Afflu-O" at bounding box center [1093, 460] width 178 height 37
type input "Afflu-O, Carol Dorant, info@afflu-o.com"
click at [635, 181] on md-icon "Clear Input" at bounding box center [637, 181] width 15 height 15
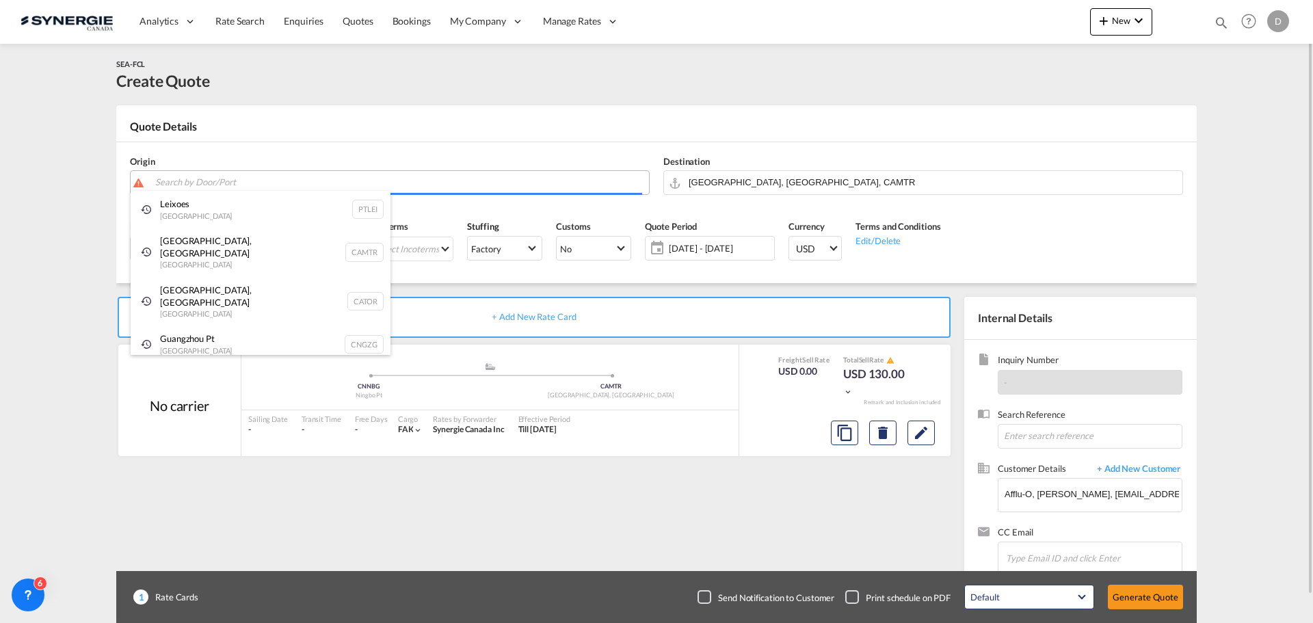
click at [434, 185] on body "Analytics Reports Dashboard Rate Search Enquiries Quotes Bookings" at bounding box center [656, 311] width 1313 height 623
paste input "CHANGZHOU,213133"
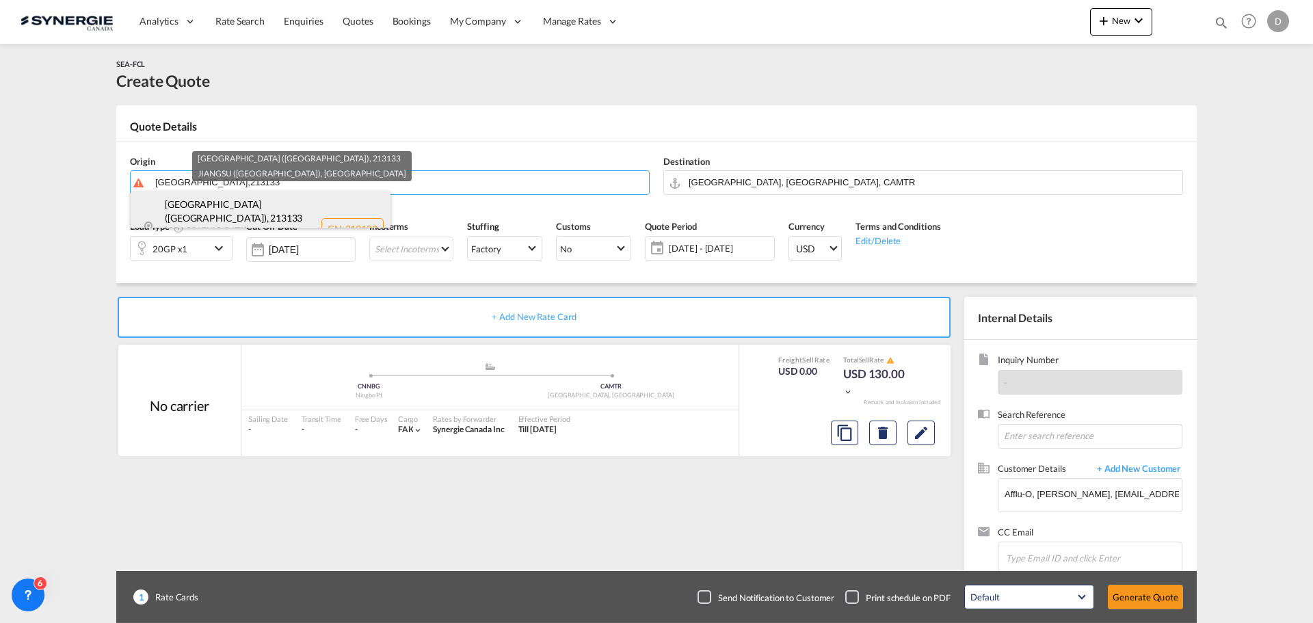
click at [256, 207] on div "CHANGZHOU (常州市) , 213133 JIANGSU (江苏省) , China CN-213133" at bounding box center [261, 228] width 260 height 75
type input "CN-213133, CHANGZHOU (常州市), JIANGSU (江苏省)"
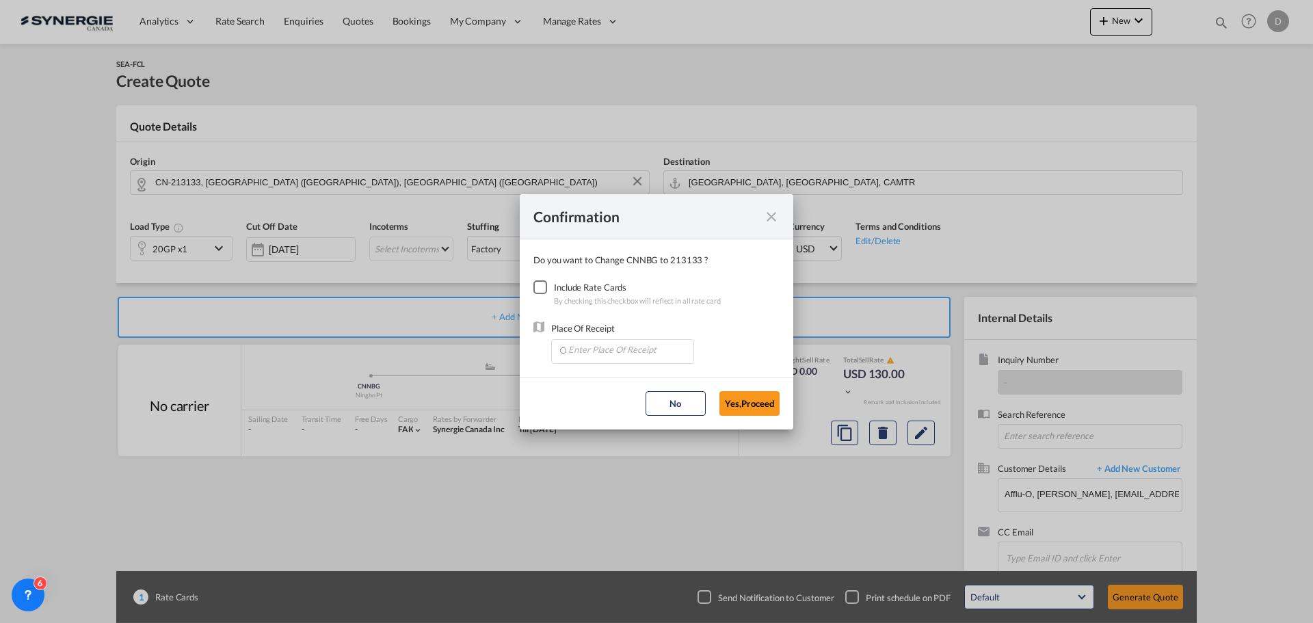
click at [546, 291] on div "Checkbox No Ink" at bounding box center [540, 287] width 14 height 14
click at [623, 350] on input "Enter Place Of Receipt" at bounding box center [625, 350] width 135 height 21
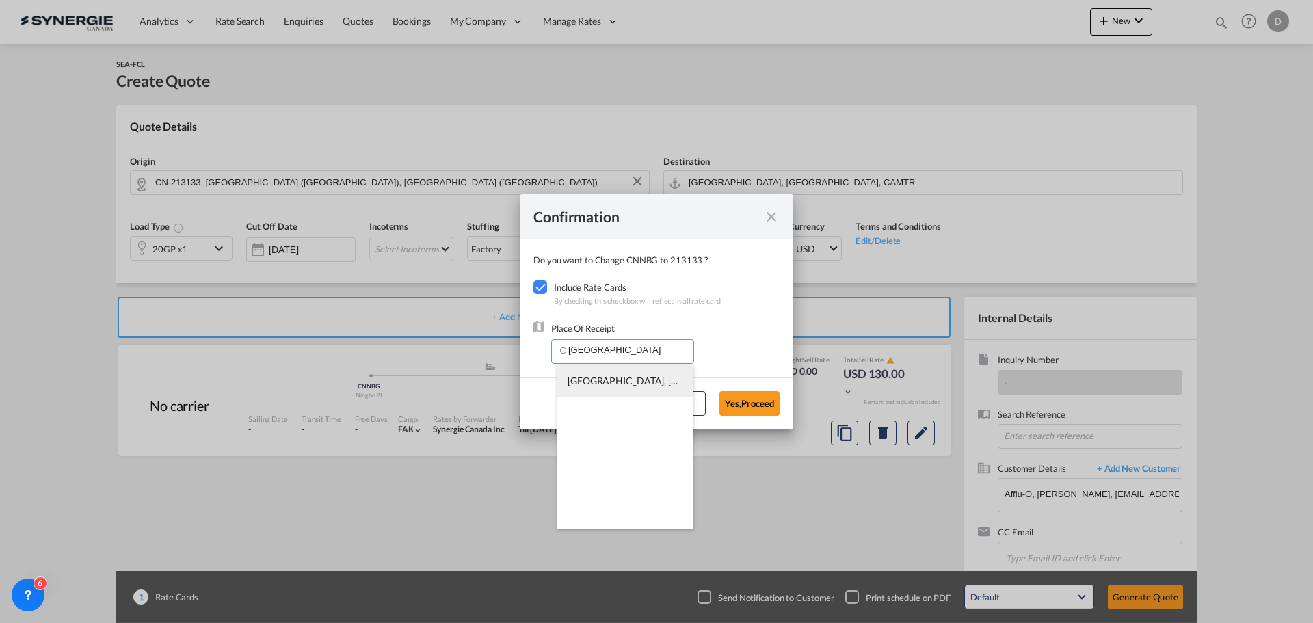
click at [661, 381] on span "CNSHA, Shanghai, China, Greater China & Far East Asia, Asia Pacific" at bounding box center [871, 381] width 607 height 12
type input "CNSHA, Shanghai, China, Greater China & Far East Asia, Asia Pacific"
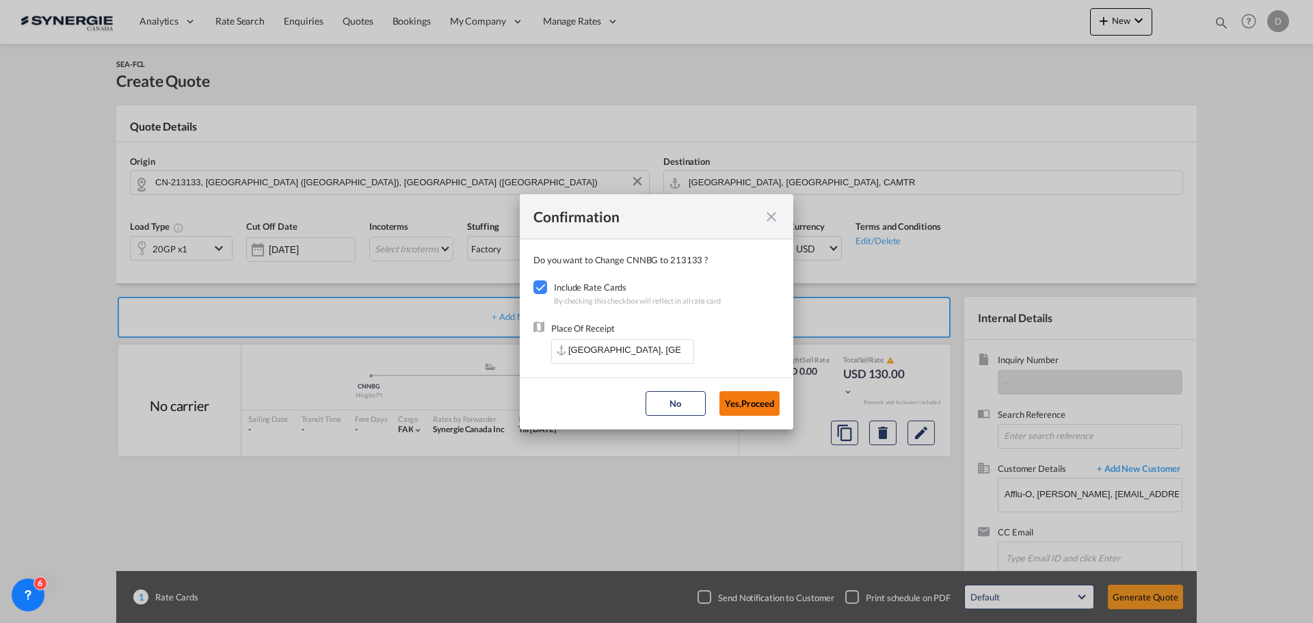
click at [748, 406] on button "Yes,Proceed" at bounding box center [750, 403] width 60 height 25
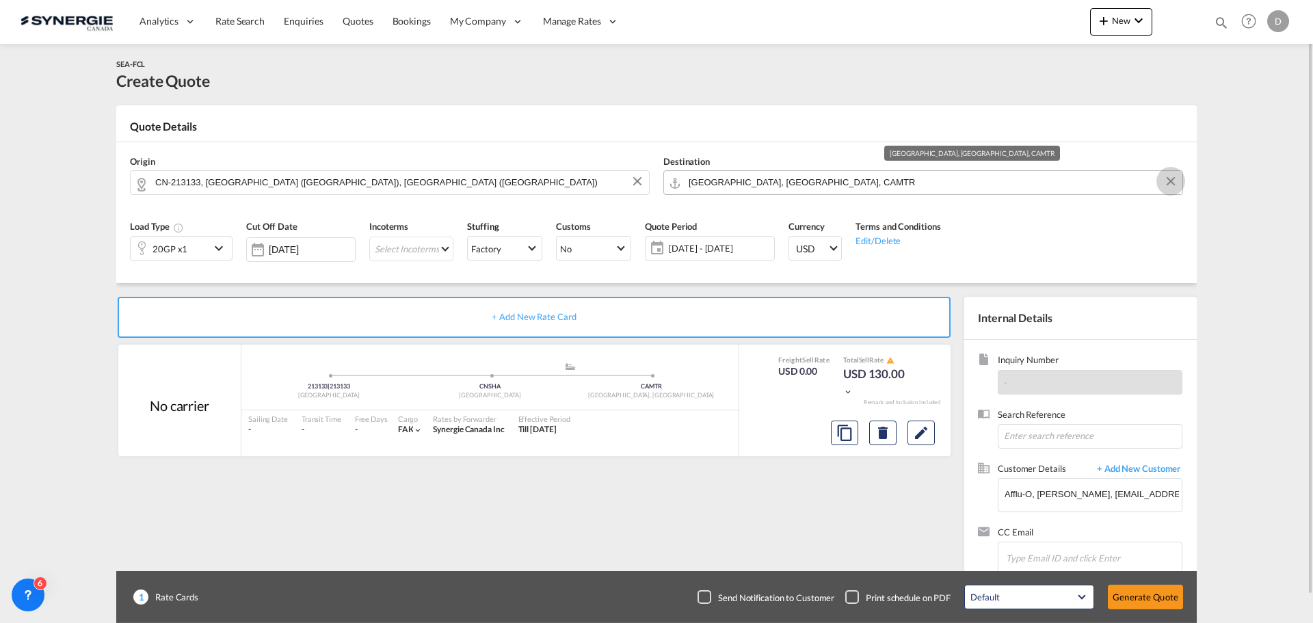
click at [1174, 180] on button "Clear Input" at bounding box center [1171, 181] width 21 height 21
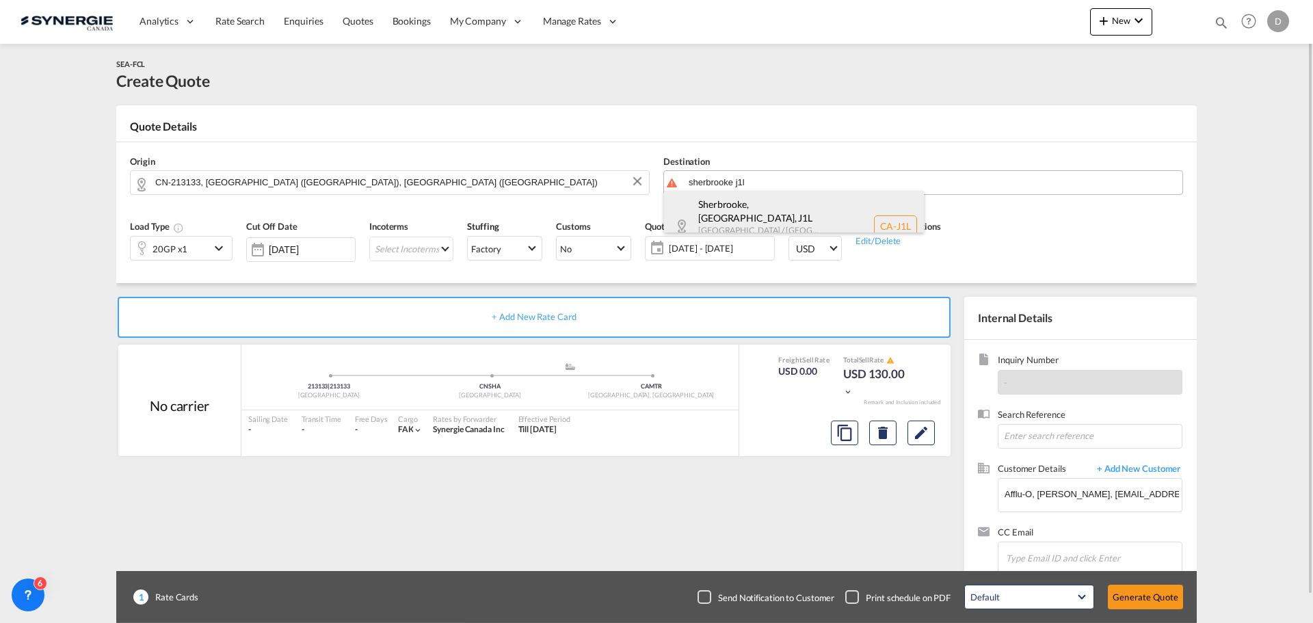
click at [761, 211] on div "Sherbrooke, QC , J1L Quebec / Québec Canada CA-J1L" at bounding box center [794, 226] width 260 height 70
type input "CA-J1L, Sherbrooke, QC, Quebec / Québec"
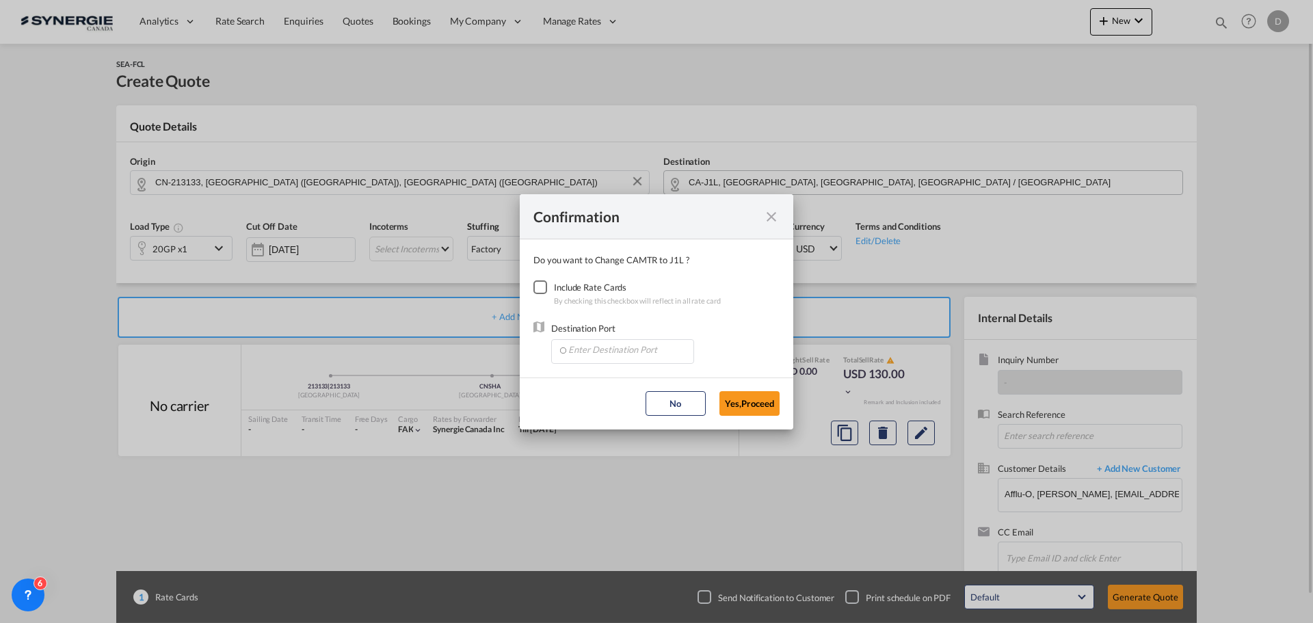
click at [541, 287] on div "Checkbox No Ink" at bounding box center [540, 287] width 14 height 14
click at [615, 350] on input "Enter Destination Port" at bounding box center [625, 350] width 135 height 21
click at [618, 412] on span "CAMTR, [GEOGRAPHIC_DATA], [GEOGRAPHIC_DATA], [GEOGRAPHIC_DATA], [GEOGRAPHIC_DAT…" at bounding box center [836, 414] width 537 height 12
type input "CAMTR, [GEOGRAPHIC_DATA], [GEOGRAPHIC_DATA], [GEOGRAPHIC_DATA], [GEOGRAPHIC_DAT…"
click at [741, 408] on button "Yes,Proceed" at bounding box center [750, 403] width 60 height 25
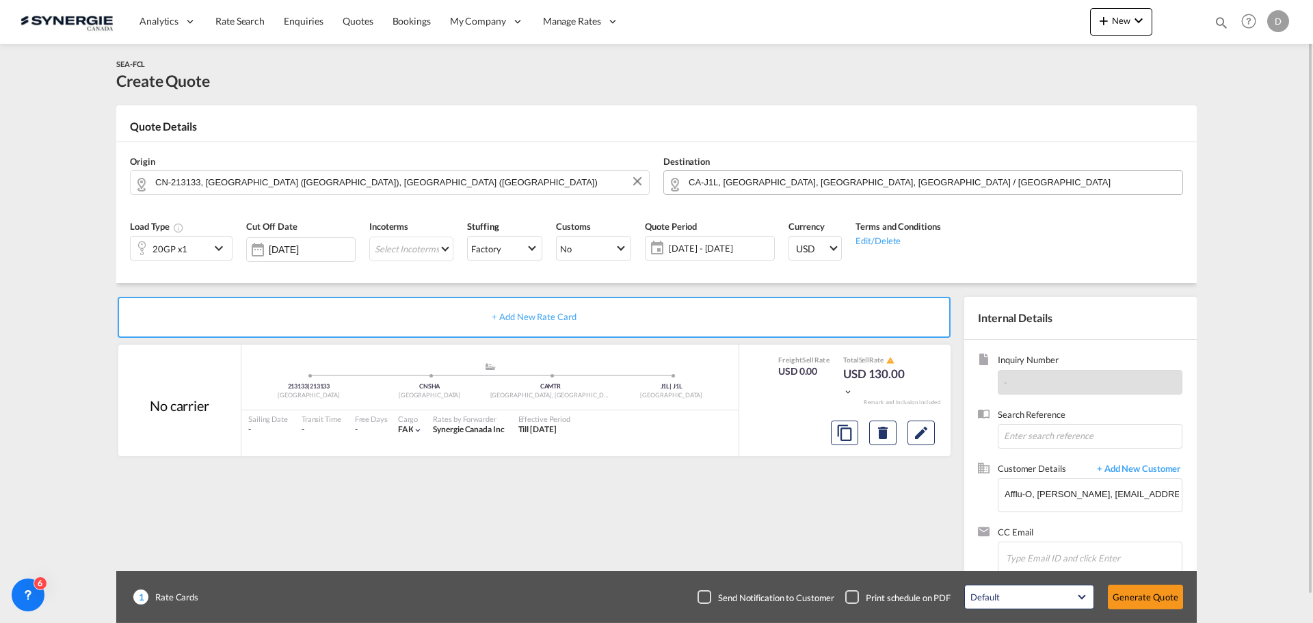
click at [217, 250] on md-icon "icon-chevron-down" at bounding box center [221, 248] width 21 height 16
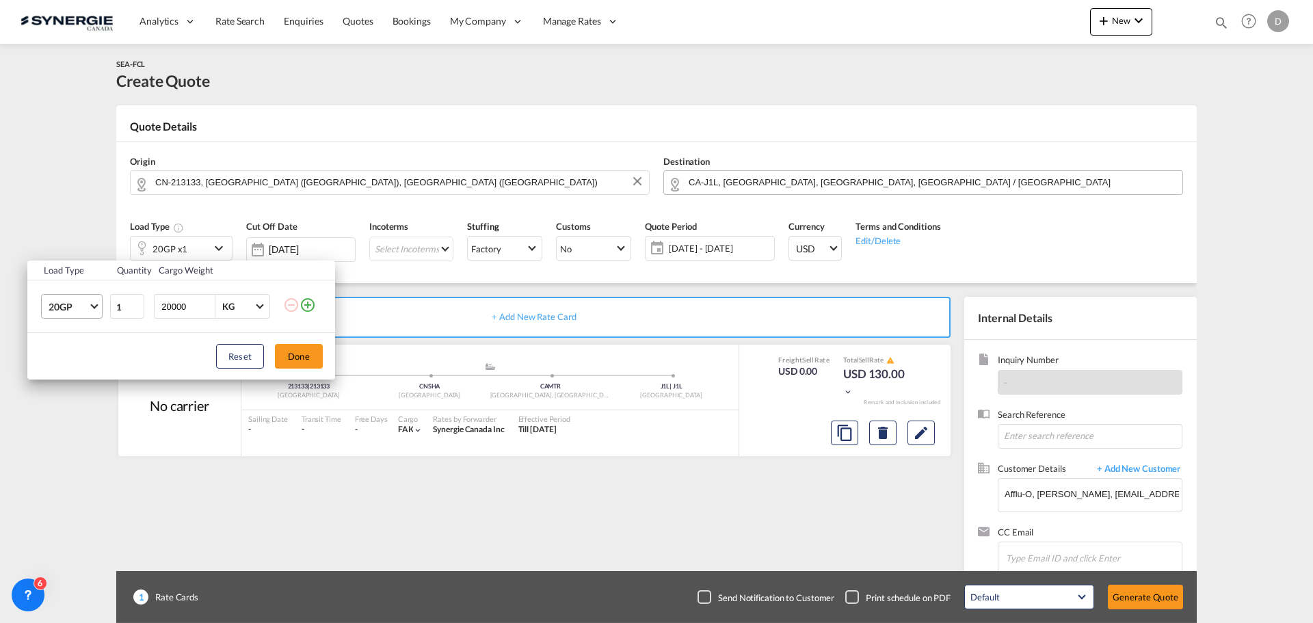
click at [94, 307] on span "Choose: \a20GP" at bounding box center [94, 306] width 8 height 8
click at [62, 368] on div "40HC" at bounding box center [61, 373] width 25 height 14
click at [301, 358] on button "Done" at bounding box center [299, 356] width 48 height 25
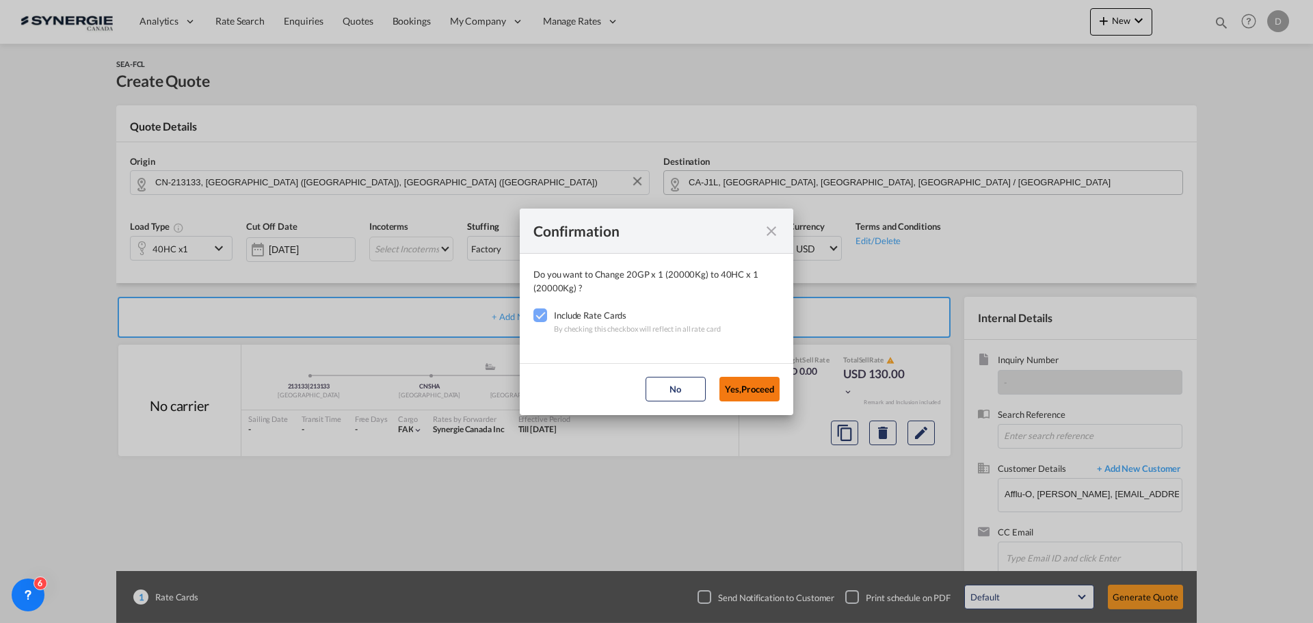
click at [755, 392] on button "Yes,Proceed" at bounding box center [750, 389] width 60 height 25
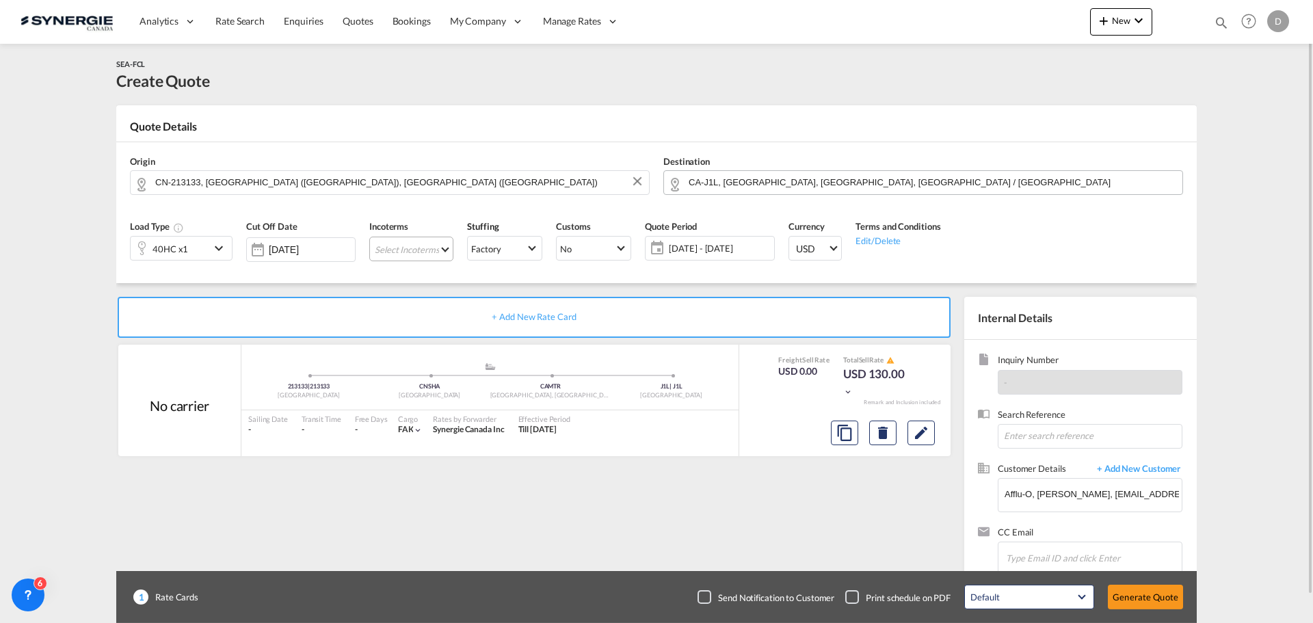
click at [445, 248] on md-select "Select Incoterms FCA - export Free Carrier DDP - export Delivery Duty Paid DAP …" at bounding box center [411, 249] width 84 height 25
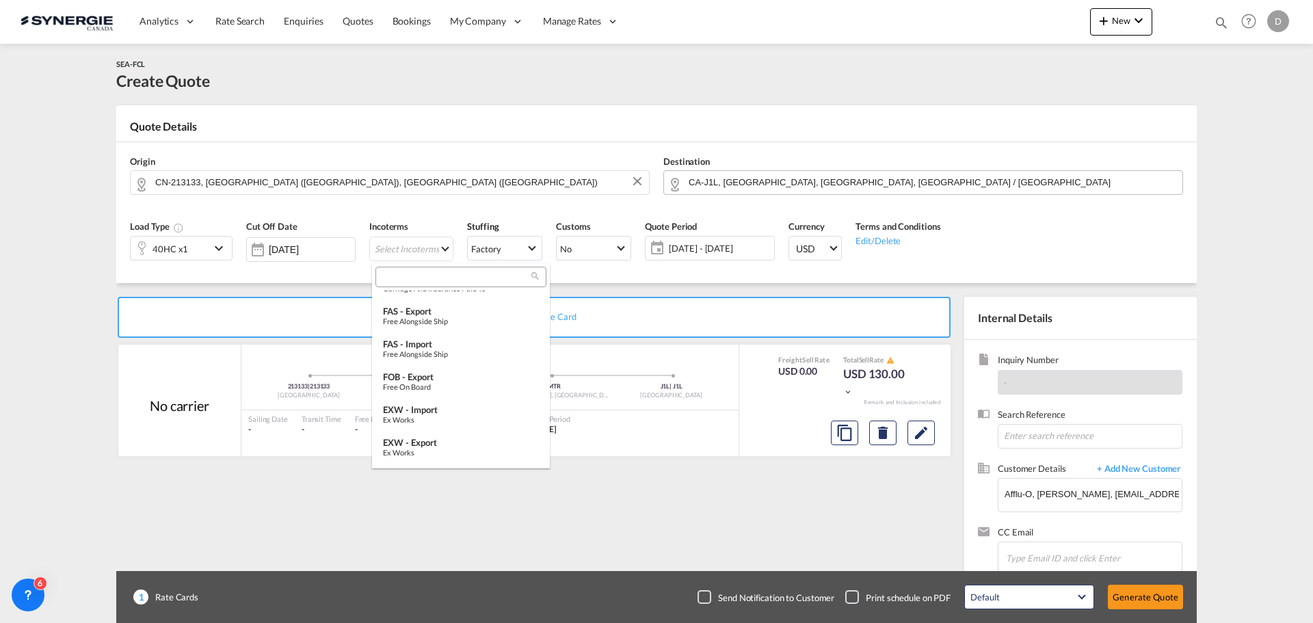
scroll to position [274, 0]
click at [439, 382] on md-option "EXW - import Ex Works" at bounding box center [461, 394] width 178 height 33
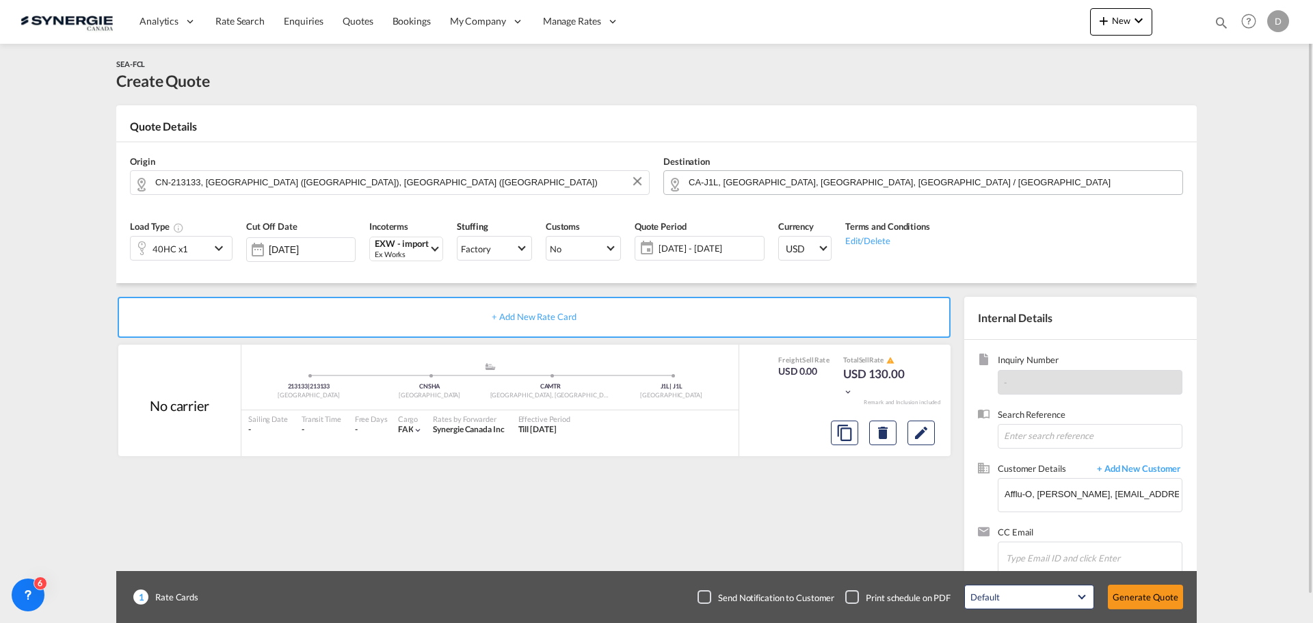
click at [699, 251] on span "[DATE] - [DATE]" at bounding box center [710, 248] width 102 height 12
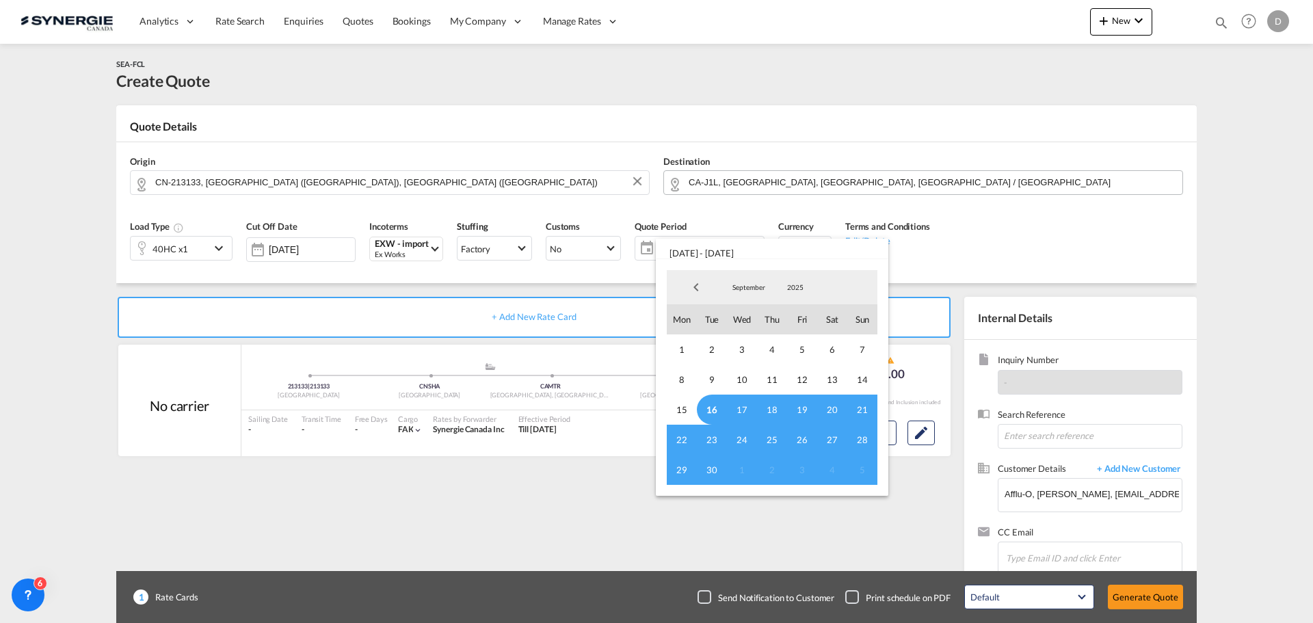
click at [707, 411] on span "16" at bounding box center [712, 410] width 30 height 30
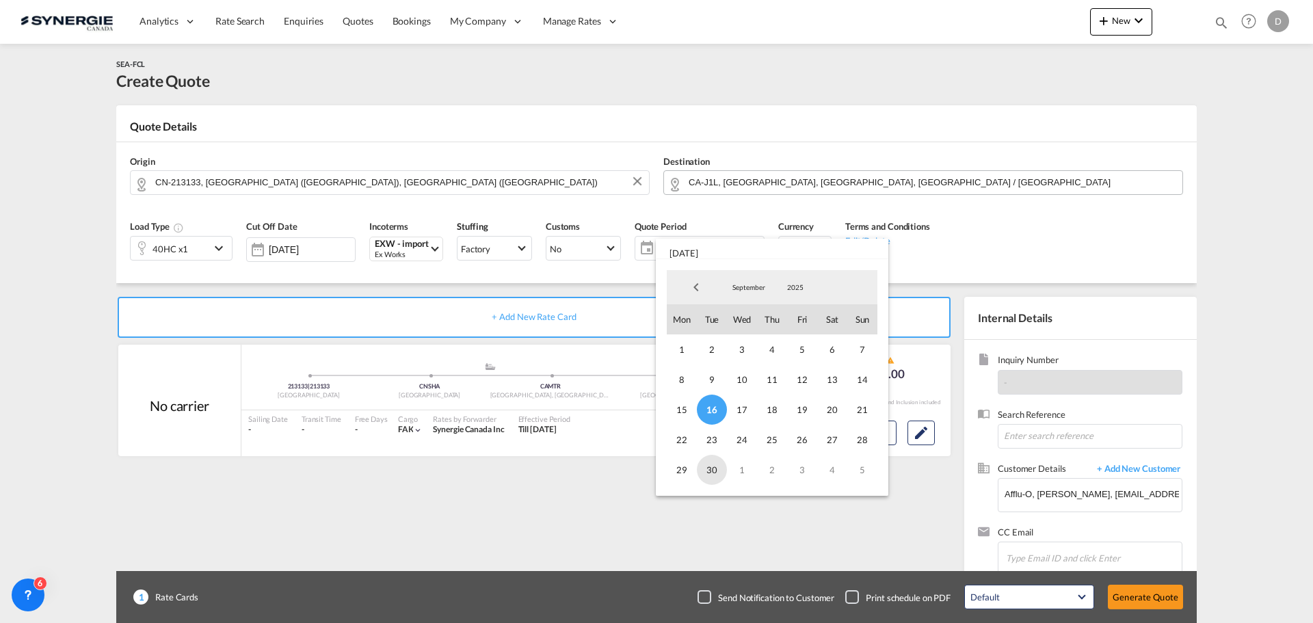
click at [716, 471] on span "30" at bounding box center [712, 470] width 30 height 30
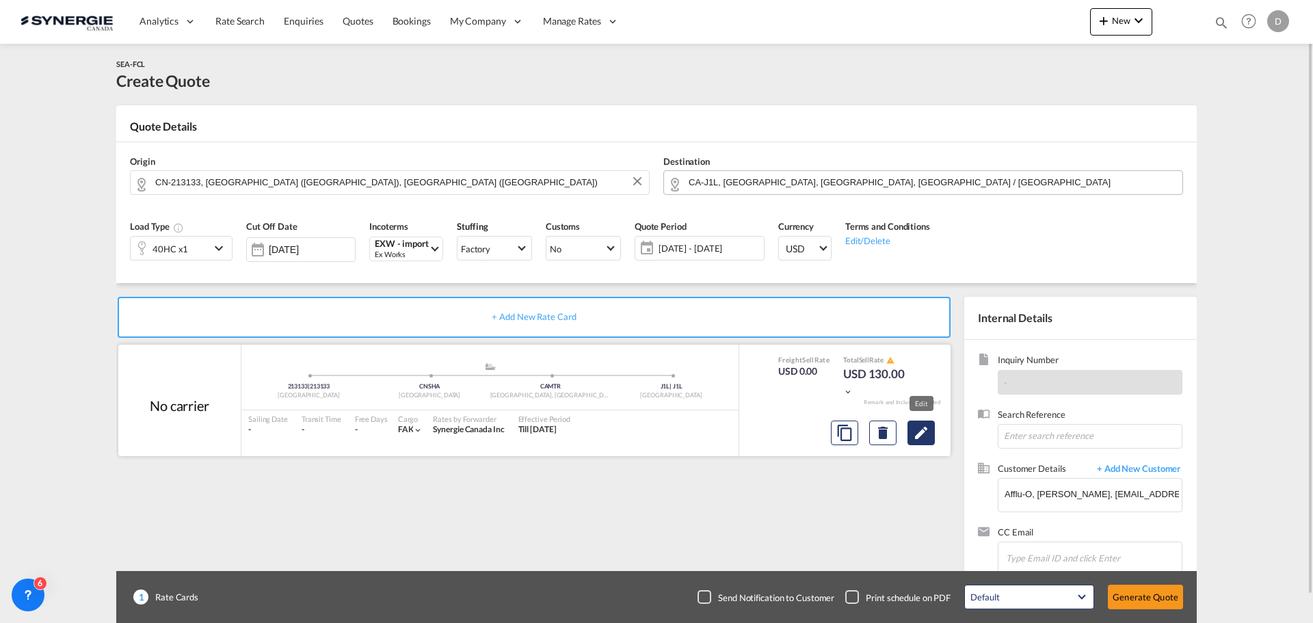
click at [925, 432] on md-icon "Edit" at bounding box center [921, 433] width 16 height 16
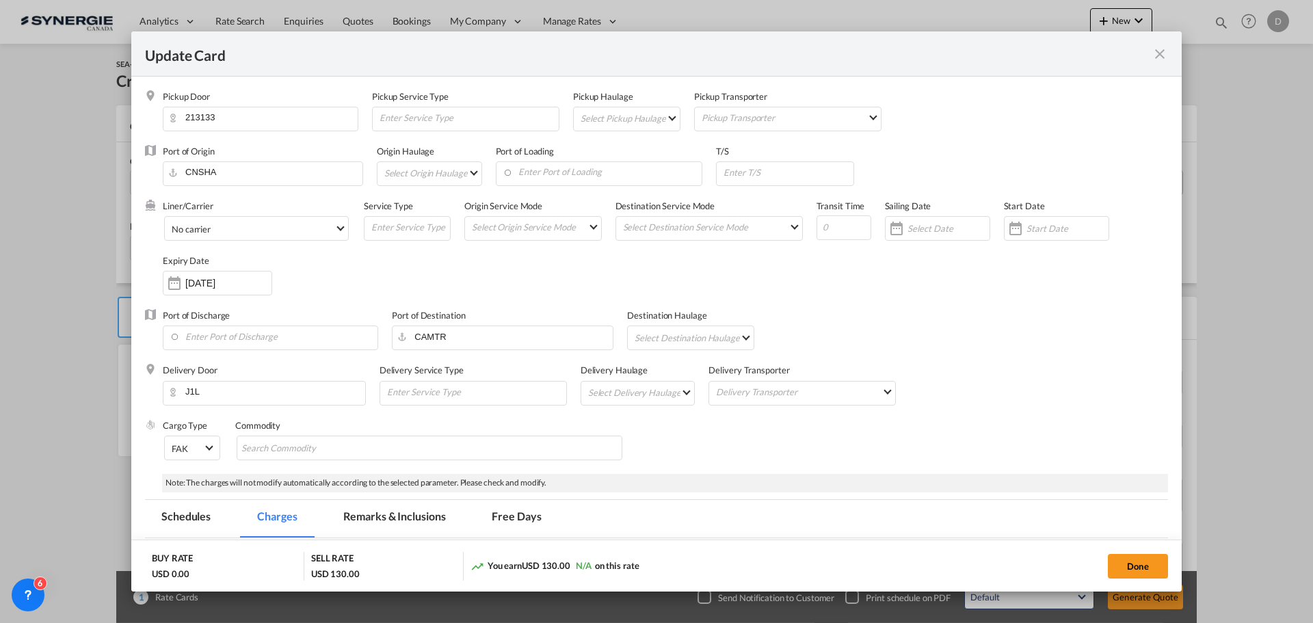
select select "per container"
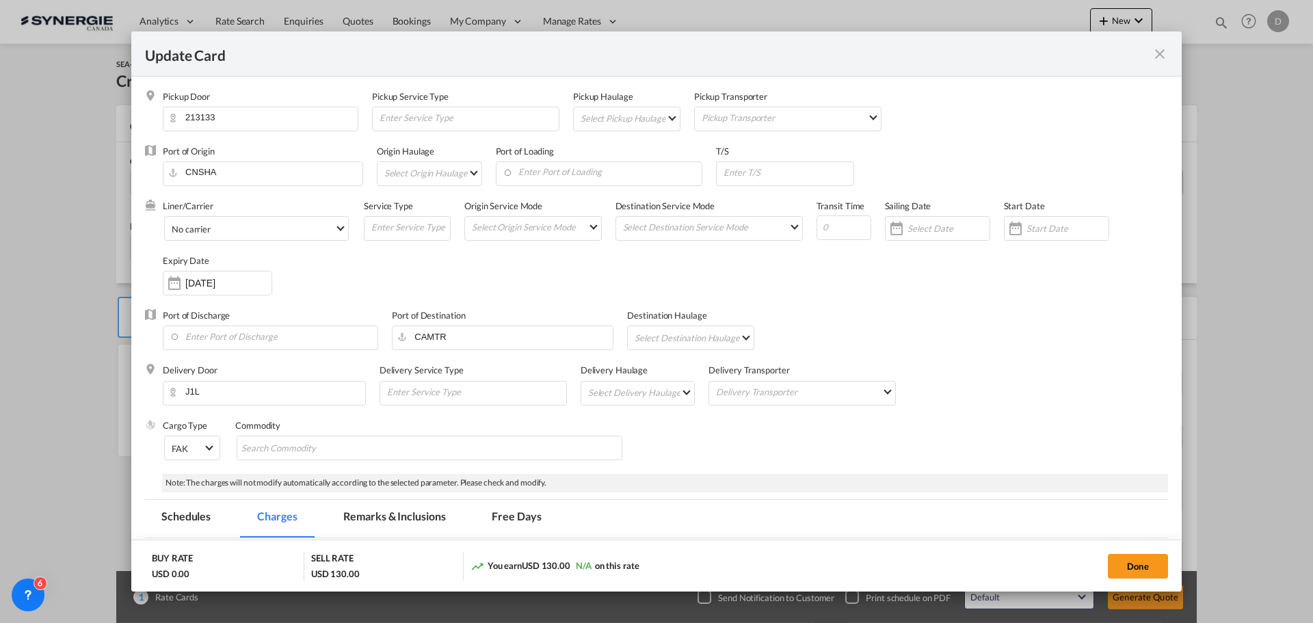
select select "per container"
select select "per B/L"
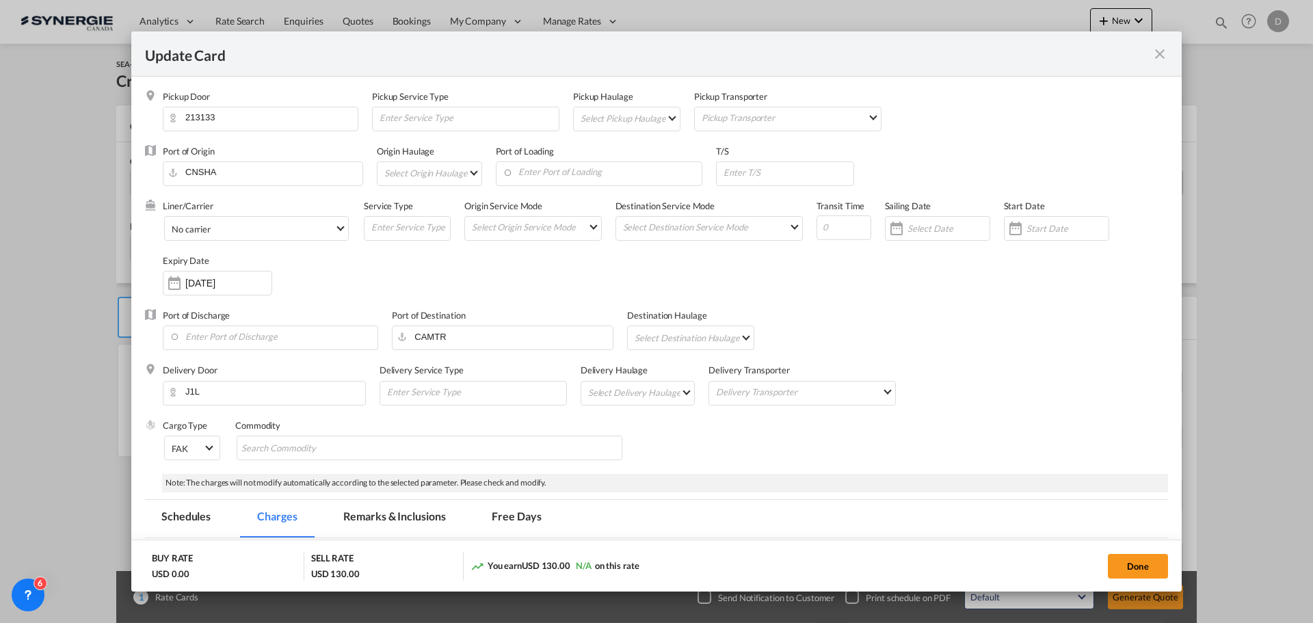
select select "per shipment"
click at [665, 120] on md-select "Select Pickup Haulage rail road barge truck unspecified not available" at bounding box center [629, 118] width 101 height 22
click at [600, 159] on md-option "road" at bounding box center [628, 151] width 121 height 33
click at [611, 164] on input "Enter Port of Loading" at bounding box center [603, 172] width 200 height 21
click at [542, 206] on div "China" at bounding box center [627, 207] width 241 height 10
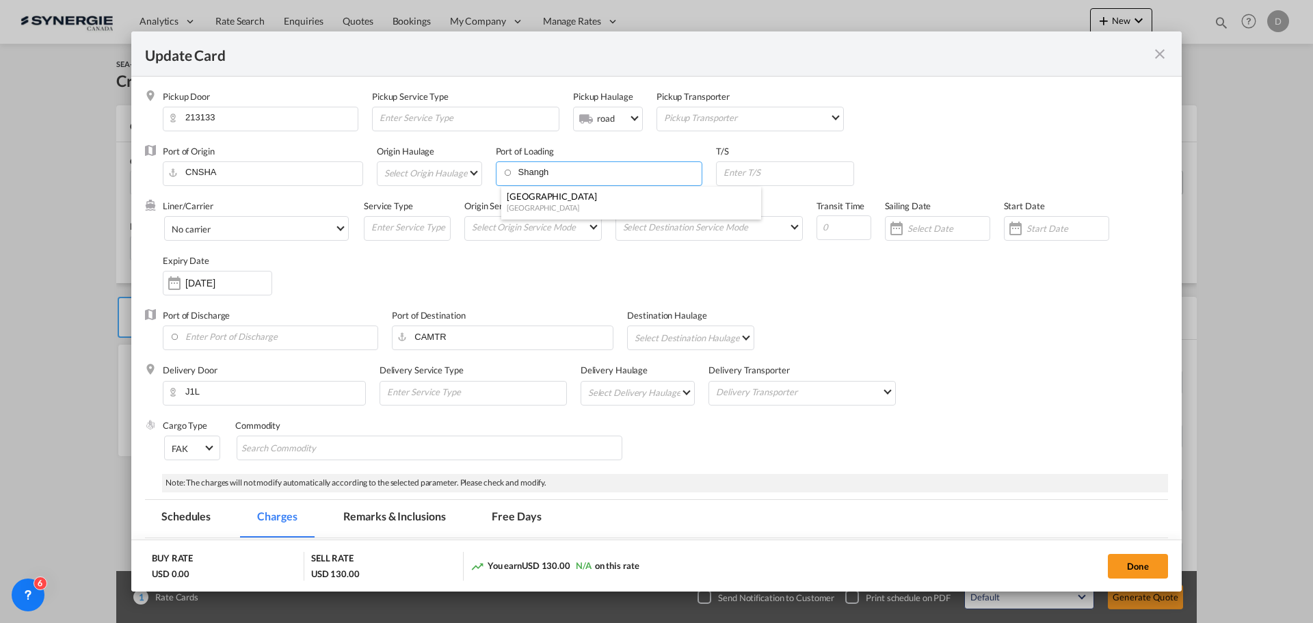
type input "Shanghai, CNSHA"
click at [806, 179] on input "Update Card Pickup ..." at bounding box center [787, 172] width 131 height 21
type input "Vancouver"
click at [559, 257] on div "Liner/Carrier No carrier 2HM LOGISTICS D.O.O AAXL GLOBAL SHIPPING LINES LLC ABD…" at bounding box center [665, 254] width 1005 height 109
click at [587, 230] on md-select "Select Origin Service Mode SD [GEOGRAPHIC_DATA]" at bounding box center [536, 226] width 131 height 19
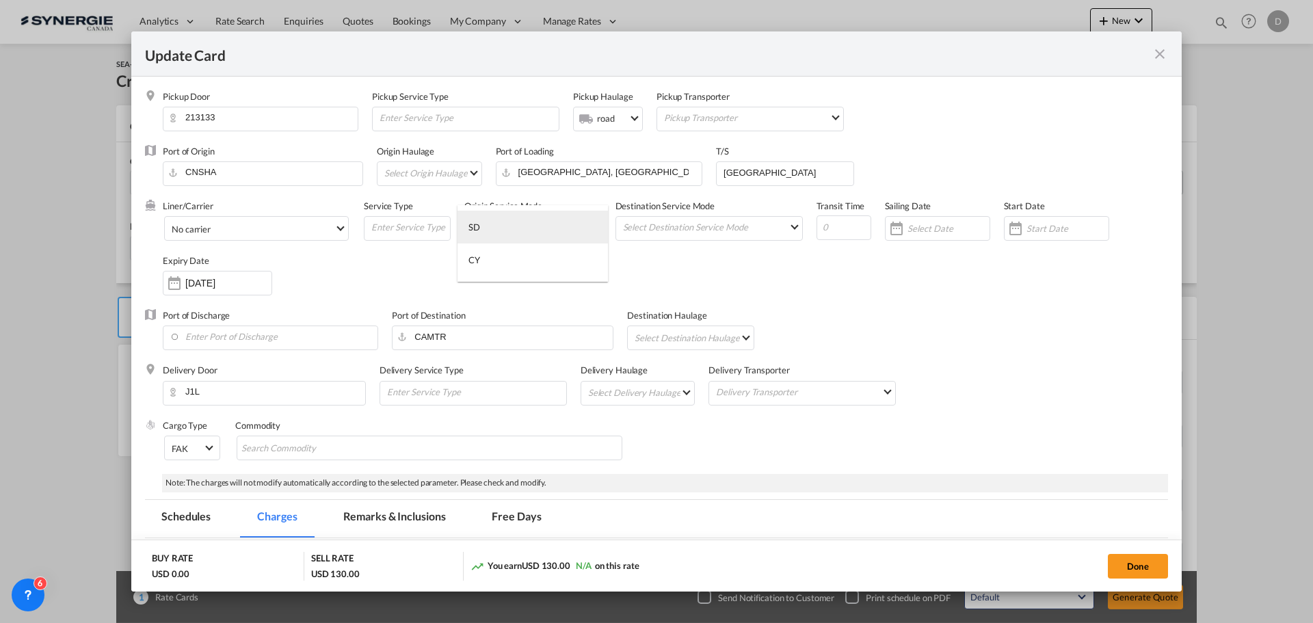
click at [571, 230] on md-option "SD" at bounding box center [533, 227] width 150 height 33
click at [783, 228] on md-select "Select Destination Service Mode SD [GEOGRAPHIC_DATA]" at bounding box center [712, 226] width 181 height 19
click at [715, 217] on md-option "SD" at bounding box center [707, 227] width 200 height 33
click at [833, 222] on input "Update Card Pickup ..." at bounding box center [844, 227] width 55 height 25
type input "40"
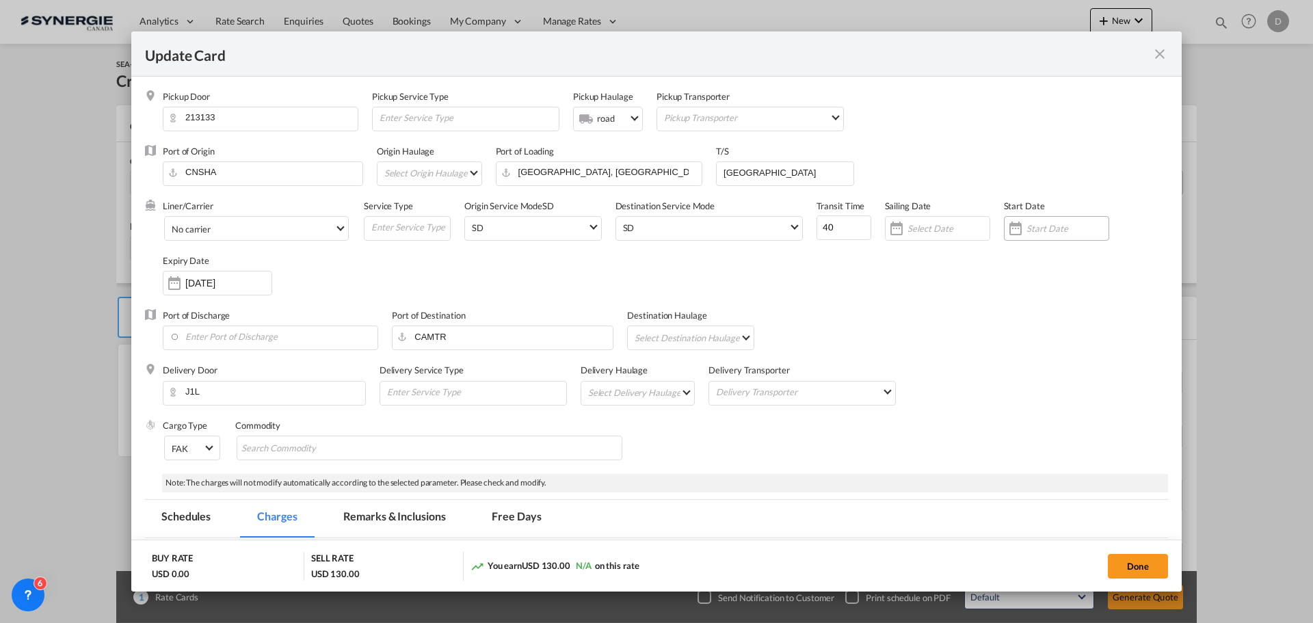
click at [1006, 227] on div "Update Card Pickup ..." at bounding box center [1016, 228] width 22 height 27
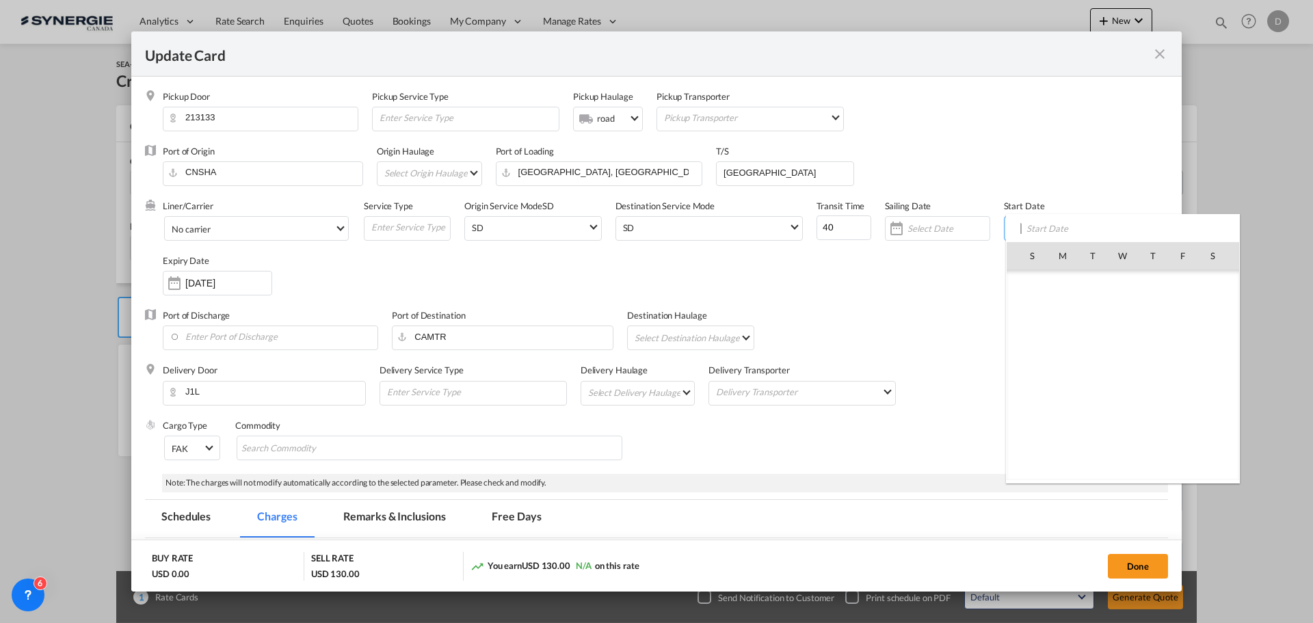
scroll to position [316813, 0]
click at [1087, 381] on span "16" at bounding box center [1093, 375] width 29 height 29
type input "[DATE]"
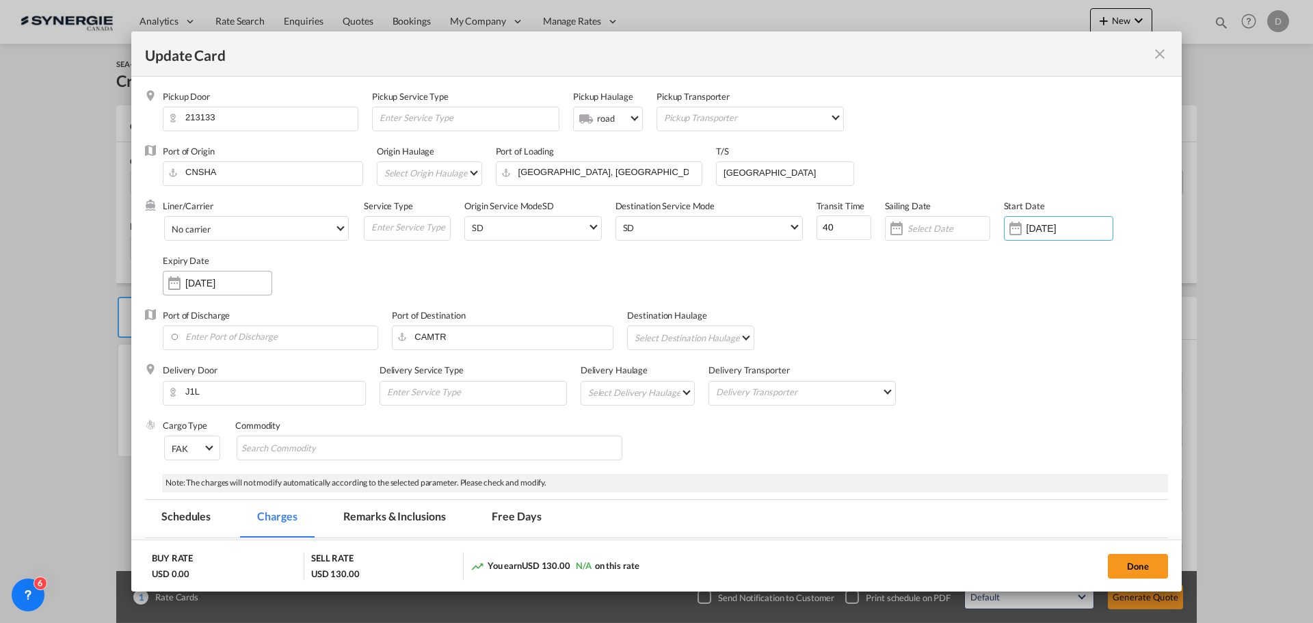
click at [179, 285] on div "Update Card Pickup ..." at bounding box center [174, 282] width 22 height 27
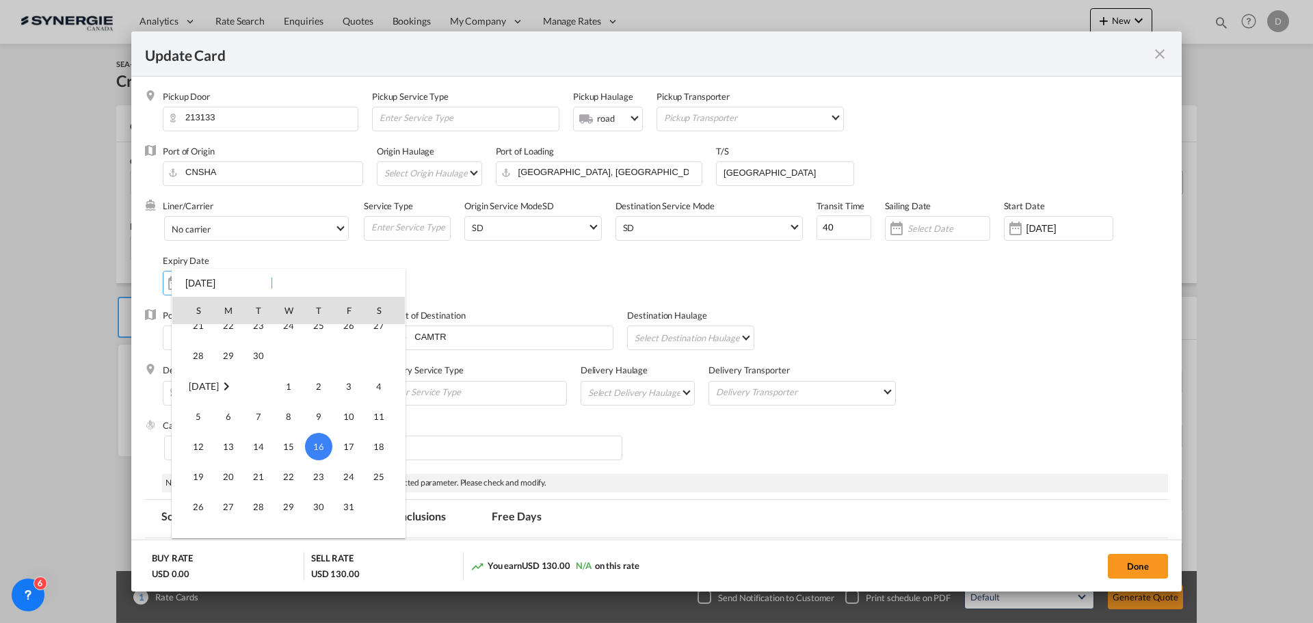
scroll to position [113, 0]
click at [261, 375] on span "30" at bounding box center [258, 377] width 27 height 27
type input "30 Sep 2025"
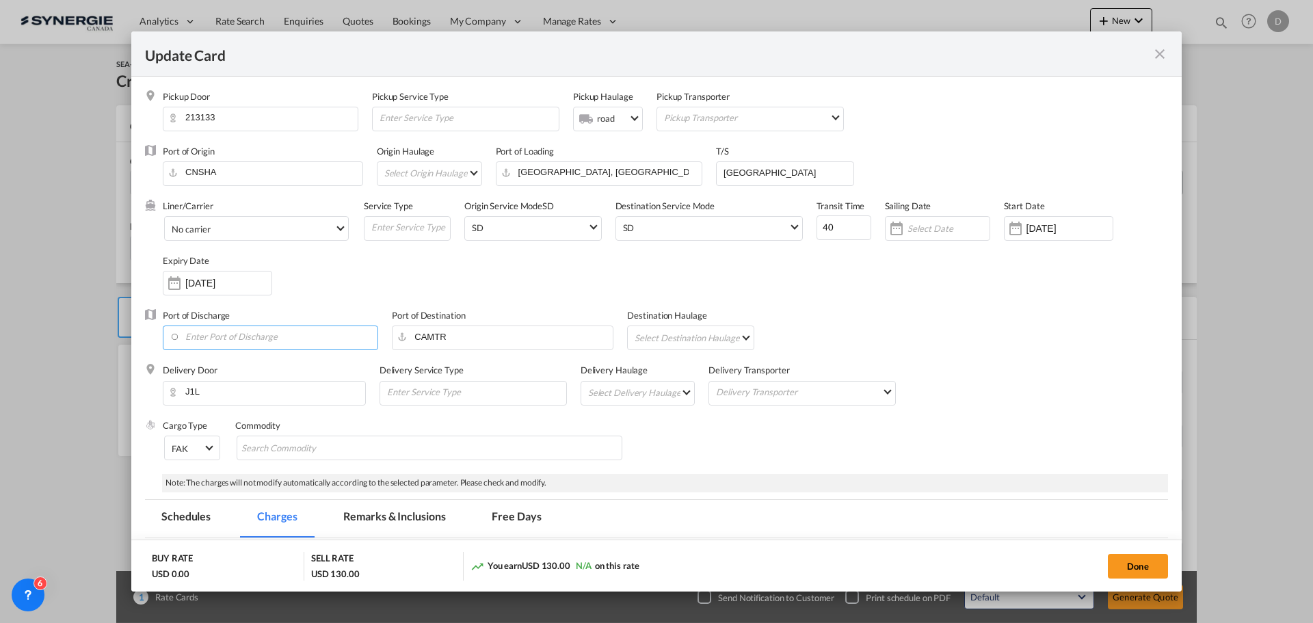
click at [239, 341] on input "Enter Port of Discharge" at bounding box center [274, 336] width 208 height 21
type input "Vancouver"
click at [735, 336] on md-select "Select Destination Haulage rail road barge truck unspecified not available" at bounding box center [693, 337] width 120 height 22
click at [693, 346] on md-option "rail" at bounding box center [693, 337] width 140 height 33
click at [683, 390] on md-select "Select Delivery Haulage rail road barge truck unspecified not available" at bounding box center [641, 393] width 108 height 22
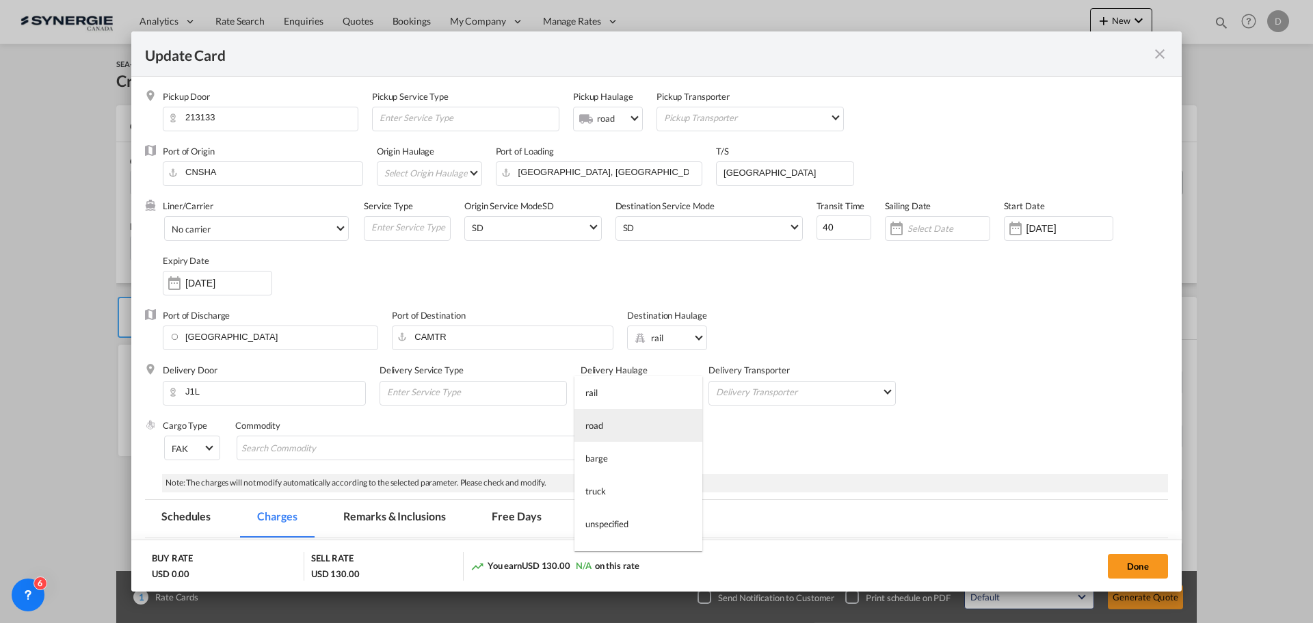
click at [626, 423] on md-option "road" at bounding box center [639, 425] width 128 height 33
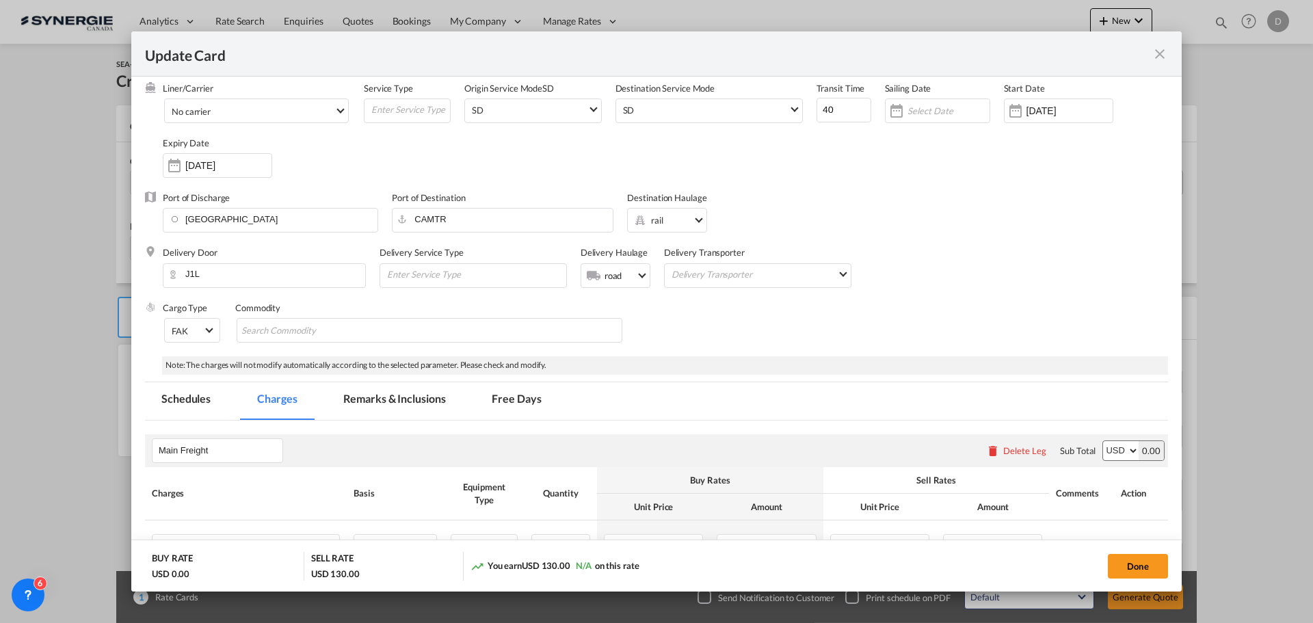
scroll to position [205, 0]
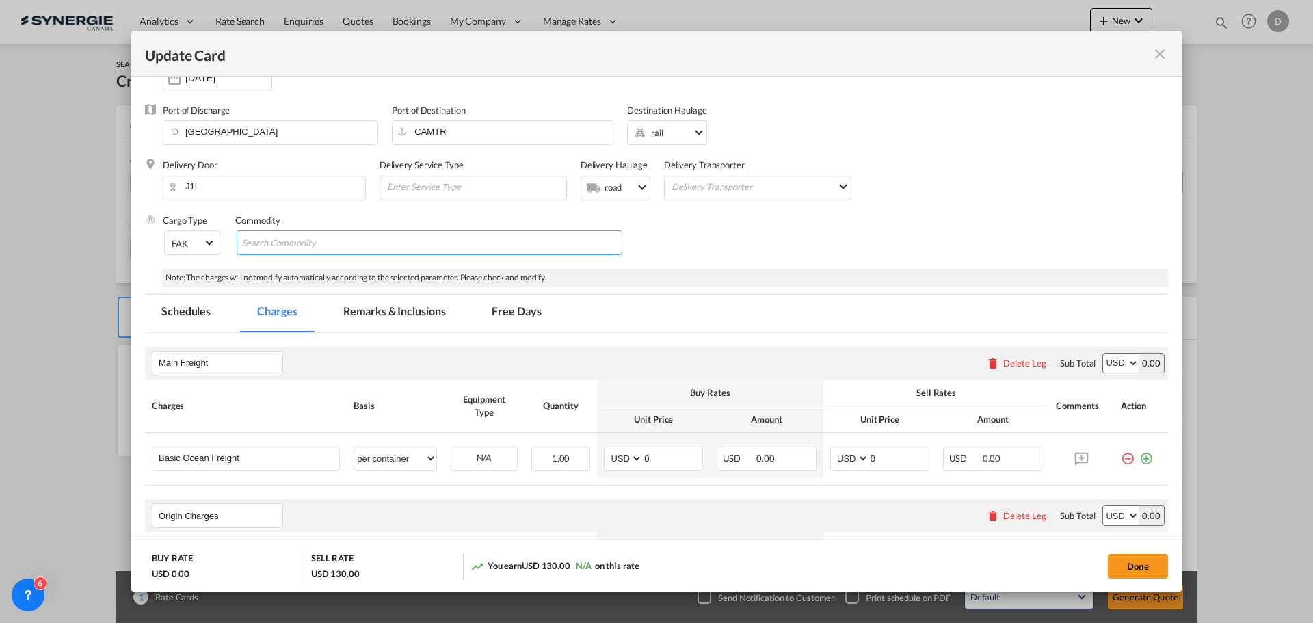
click at [345, 248] on input "Chips input." at bounding box center [303, 244] width 125 height 22
type input "General Cargo"
click at [730, 250] on div "Cargo Type FAK FAK GCR GDSM General Cargo Hazardous Cargo Ambient Foodstuff Chi…" at bounding box center [665, 241] width 1005 height 55
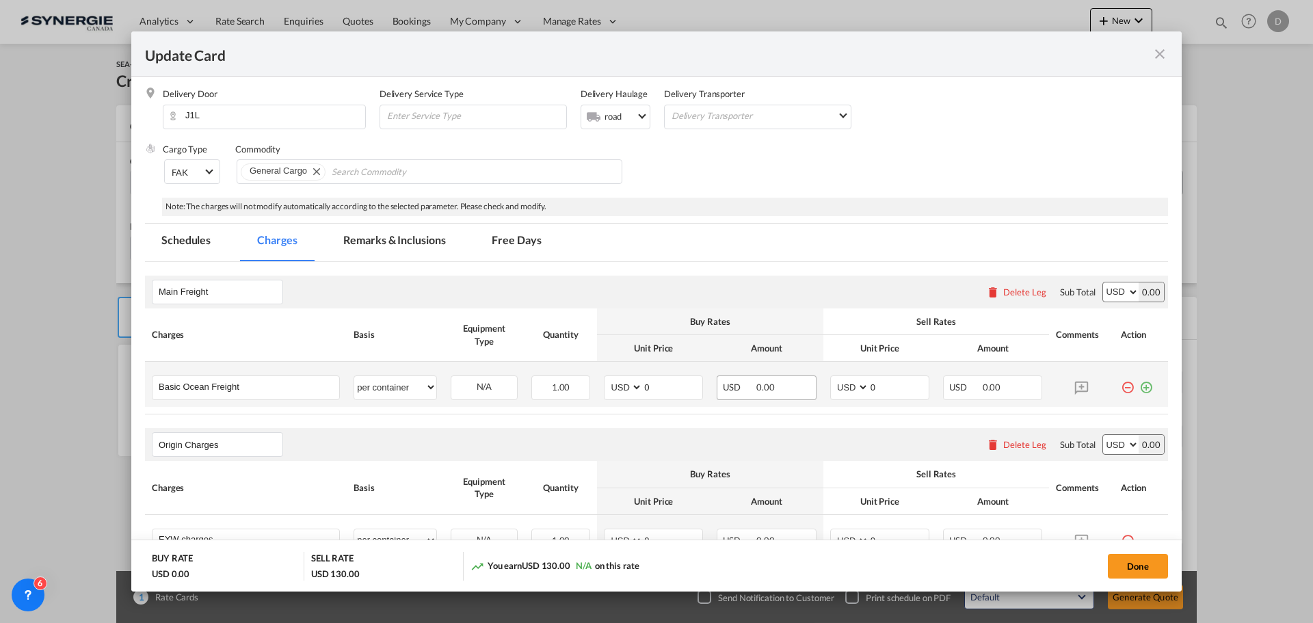
scroll to position [410, 0]
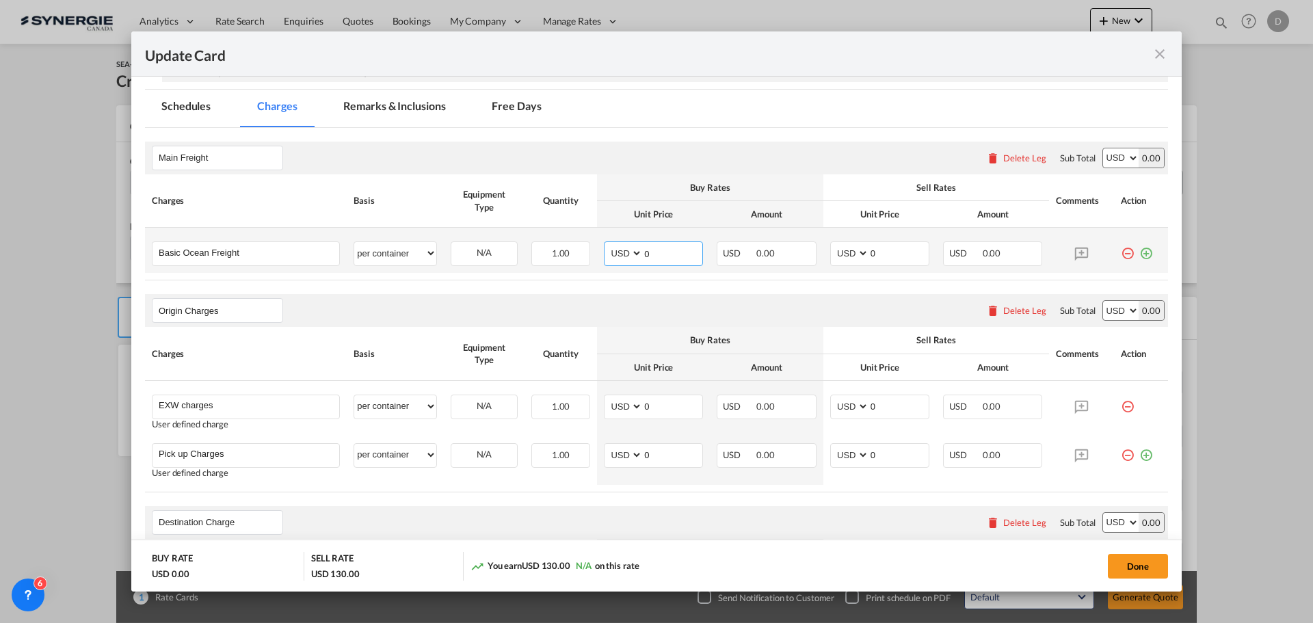
drag, startPoint x: 639, startPoint y: 252, endPoint x: 647, endPoint y: 252, distance: 7.5
click at [647, 252] on input "0" at bounding box center [673, 252] width 60 height 21
type input "3807"
type input "4050"
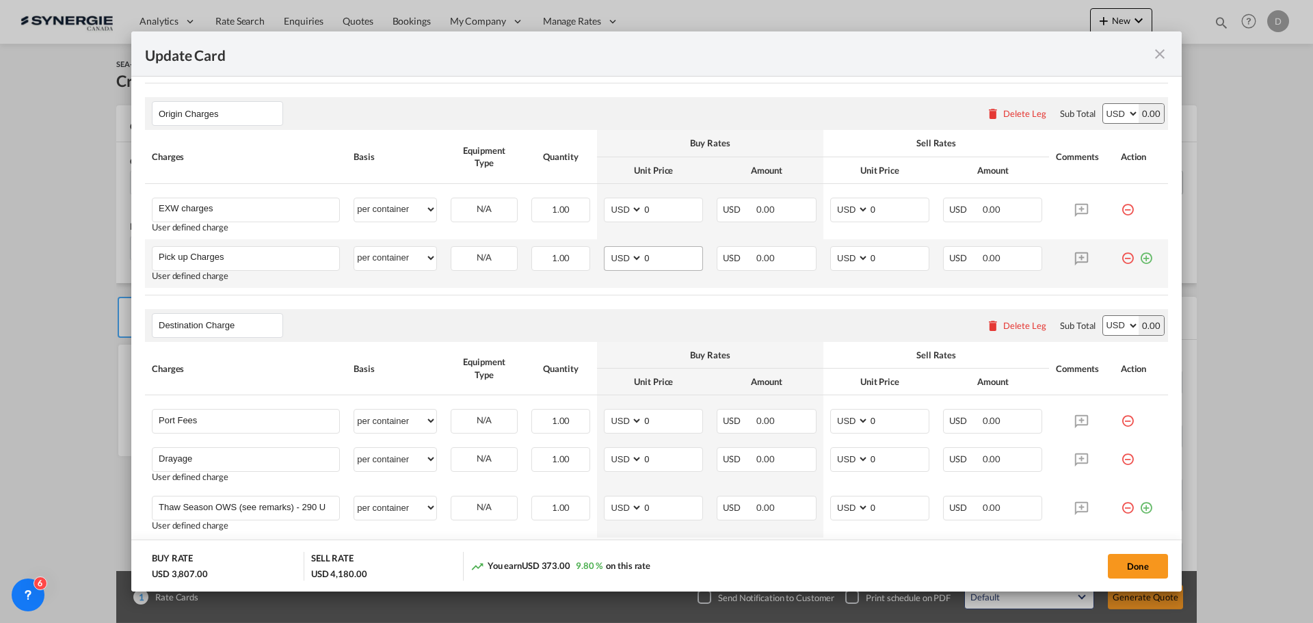
scroll to position [616, 0]
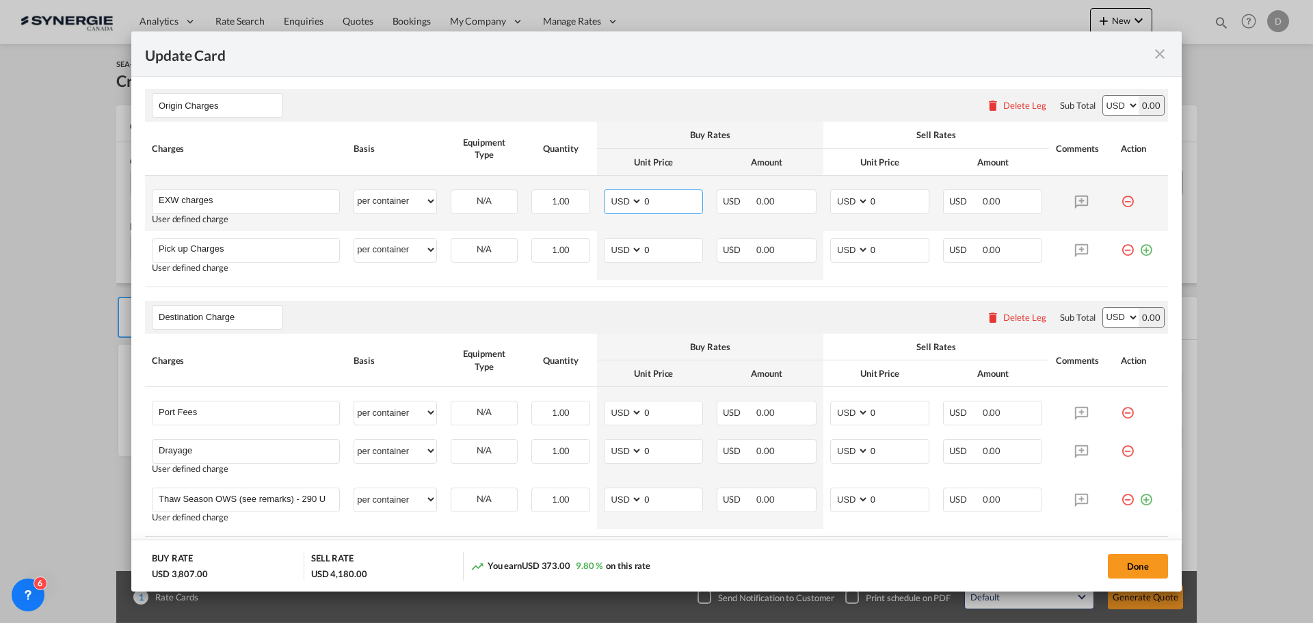
drag, startPoint x: 639, startPoint y: 201, endPoint x: 650, endPoint y: 200, distance: 11.0
click at [649, 200] on input "0" at bounding box center [673, 200] width 60 height 21
type input "483"
type input "515"
drag, startPoint x: 640, startPoint y: 250, endPoint x: 649, endPoint y: 248, distance: 9.3
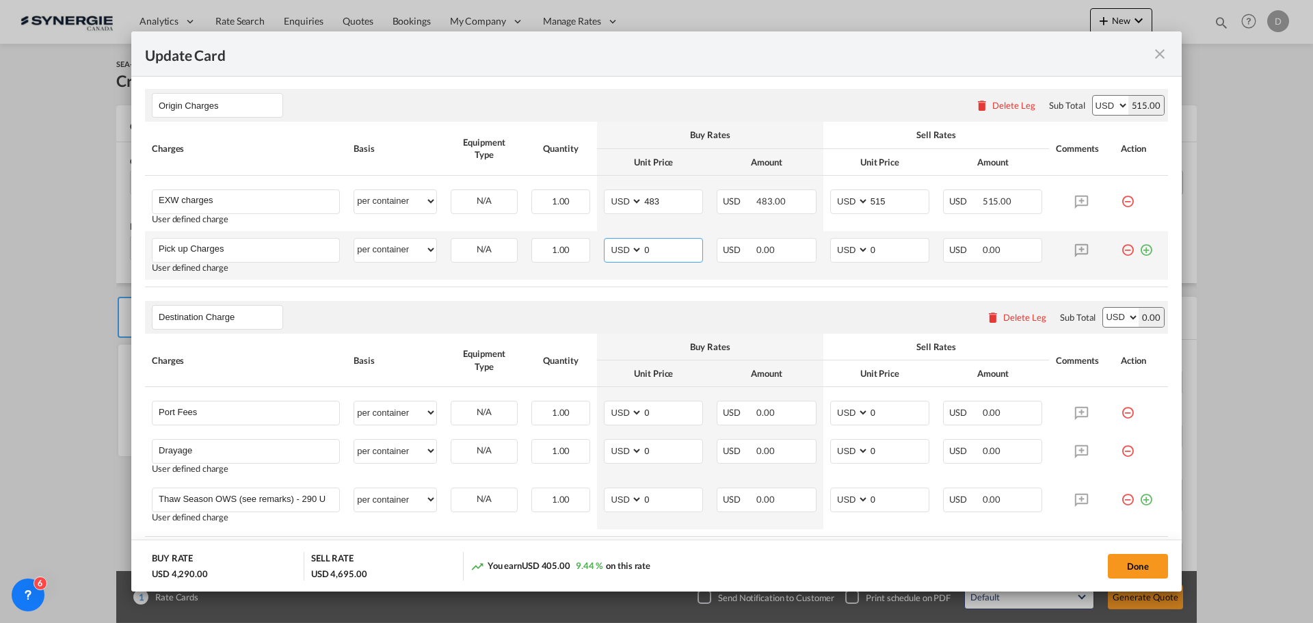
click at [649, 248] on input "0" at bounding box center [673, 249] width 60 height 21
type input "390"
type input "430"
click at [581, 295] on rate-modification "Main Freight Please enter leg name Leg Name Already Exists Delete Leg Sub Total…" at bounding box center [656, 485] width 1023 height 1125
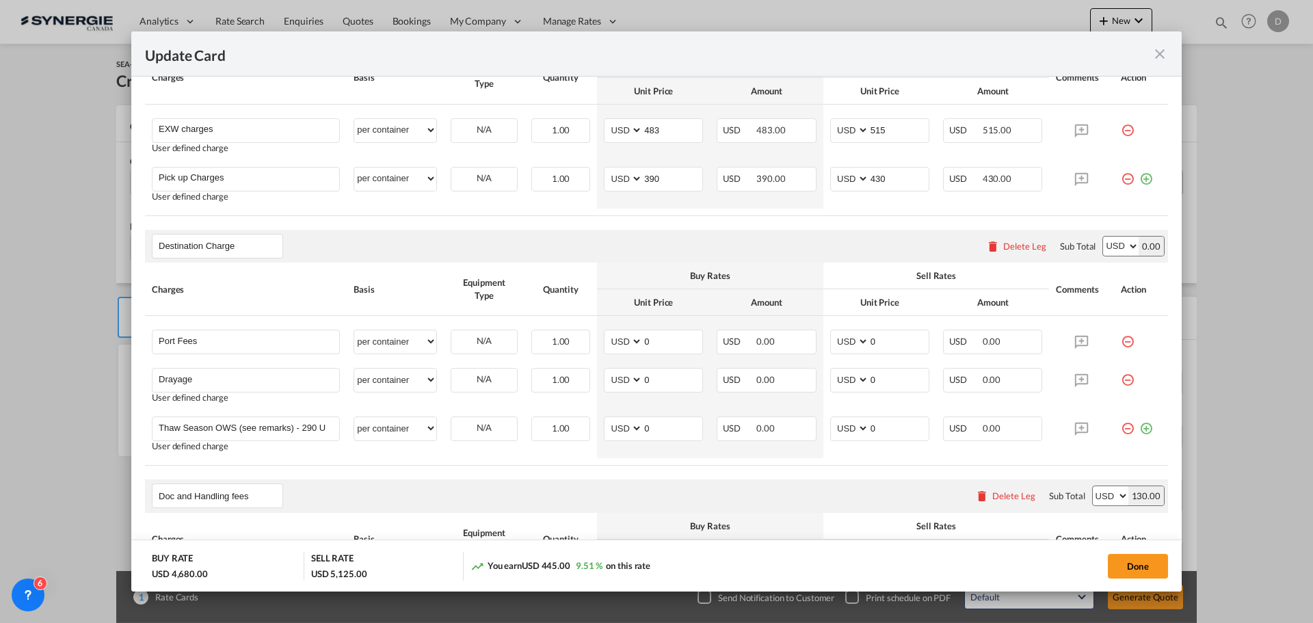
scroll to position [752, 0]
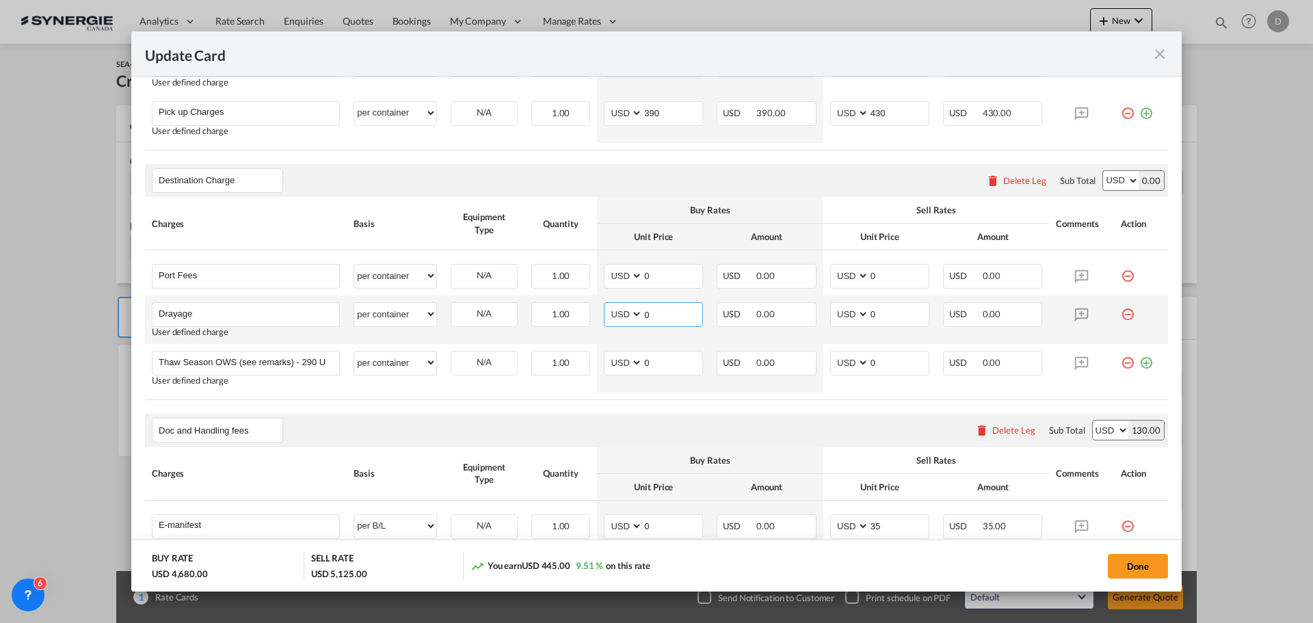
drag, startPoint x: 641, startPoint y: 314, endPoint x: 652, endPoint y: 322, distance: 13.7
click at [652, 321] on input "0" at bounding box center [673, 313] width 60 height 21
type input "794"
type input "1000"
click at [613, 410] on rate-modification "Main Freight Please enter leg name Leg Name Already Exists Delete Leg Sub Total…" at bounding box center [656, 348] width 1023 height 1125
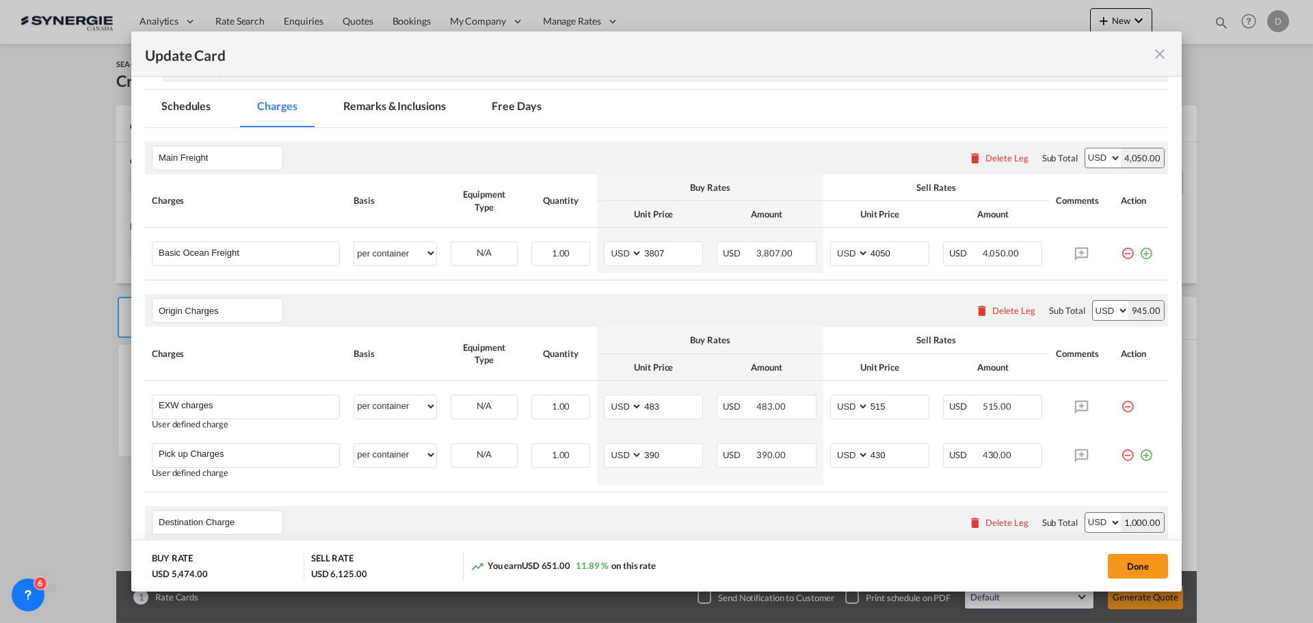
scroll to position [342, 0]
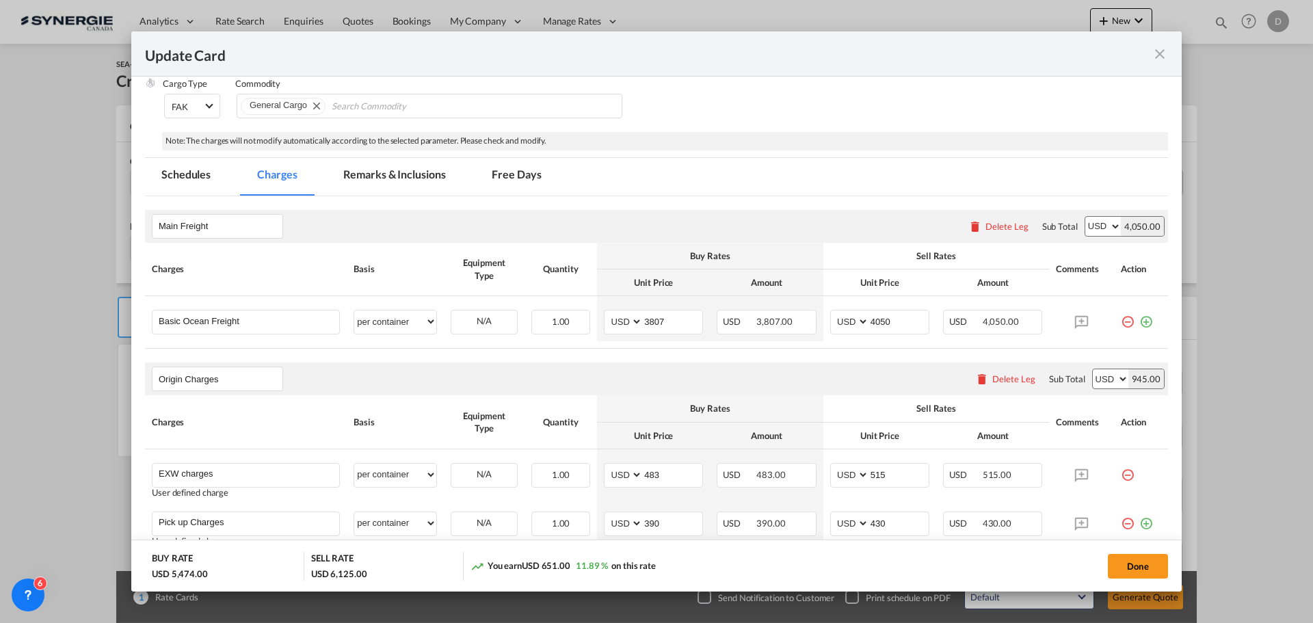
click at [417, 177] on md-tab-item "Remarks & Inclusions" at bounding box center [394, 177] width 135 height 38
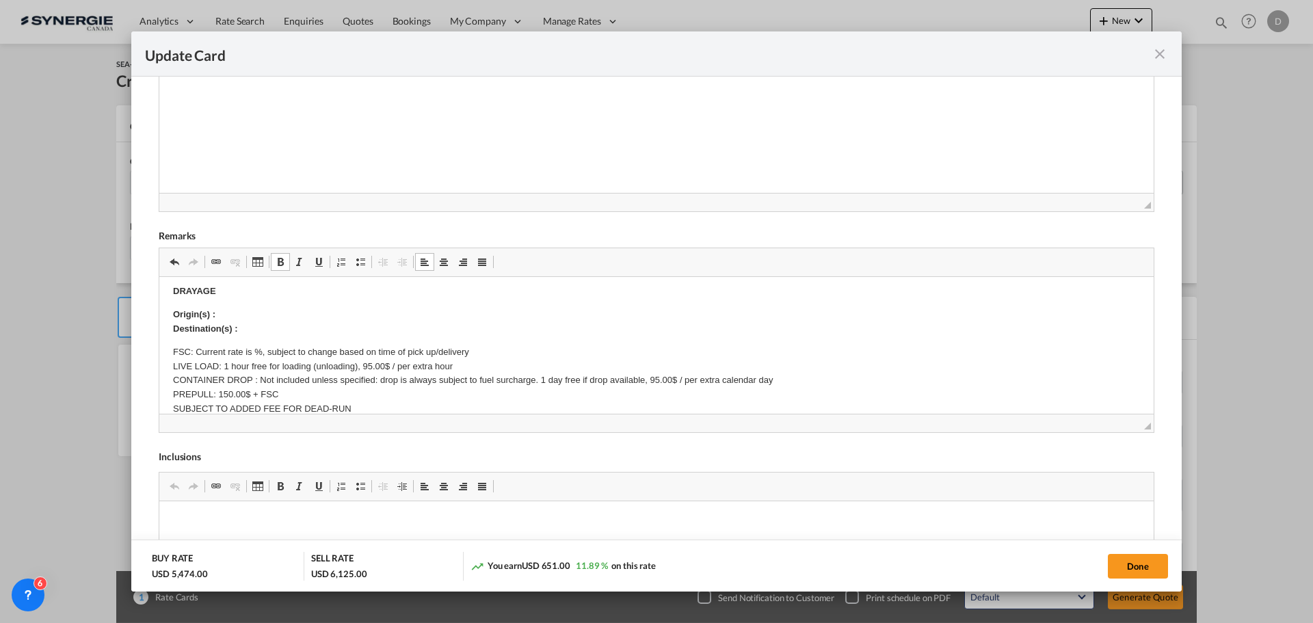
click at [269, 311] on p "Origin(s) : Destination(s) :" at bounding box center [656, 321] width 967 height 29
click at [267, 327] on p "Origin(s) : Montreal CY Destination(s) :" at bounding box center [656, 321] width 967 height 29
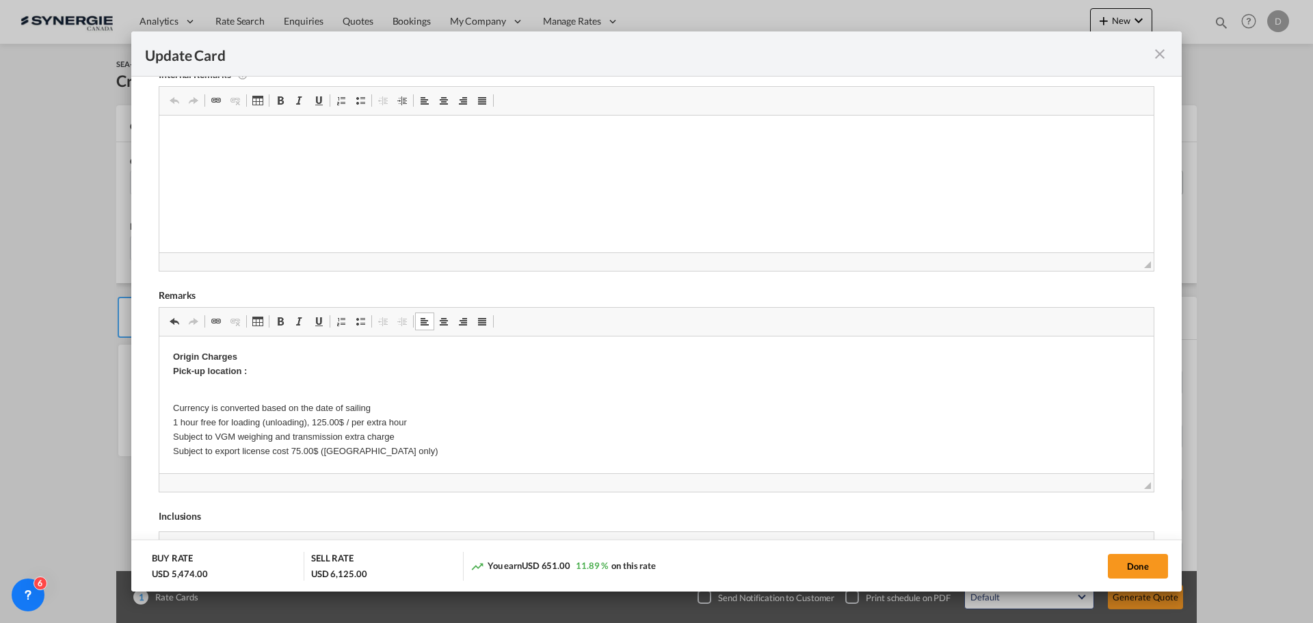
scroll to position [410, 0]
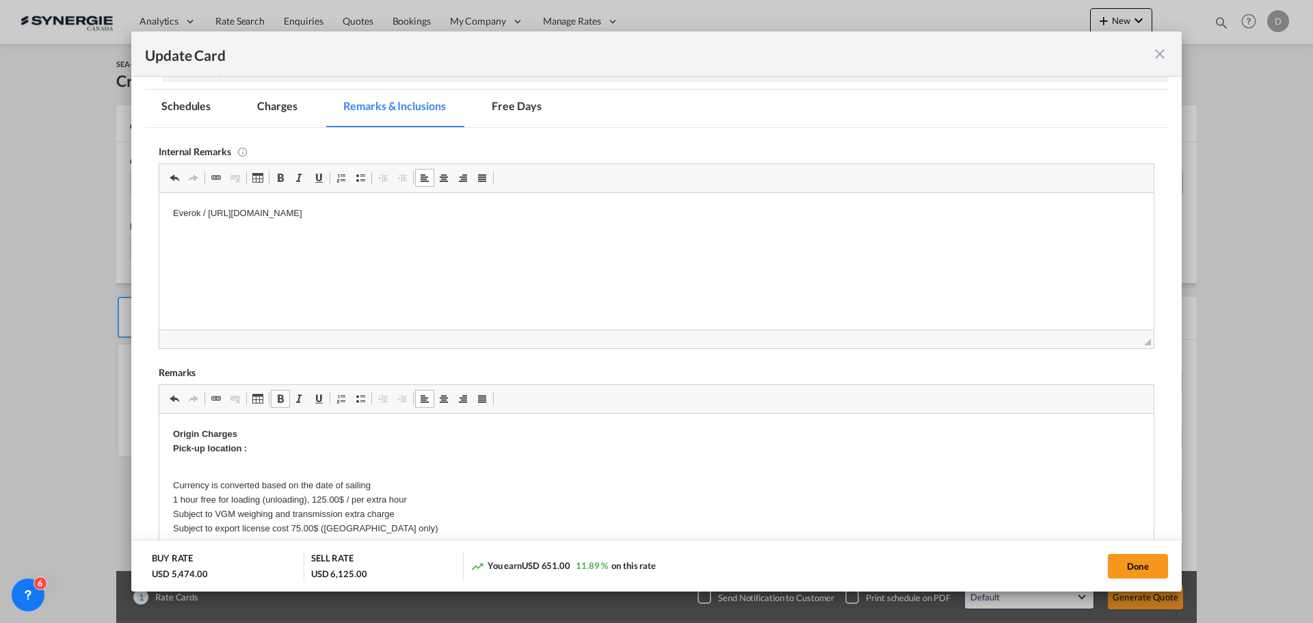
drag, startPoint x: 224, startPoint y: 215, endPoint x: 198, endPoint y: 235, distance: 32.3
click at [198, 235] on html "Everok / https://app.frontapp.com/open/msg_1hmujl73?key=LeBNio68HidWPfttaS-fbwQ…" at bounding box center [656, 224] width 994 height 65
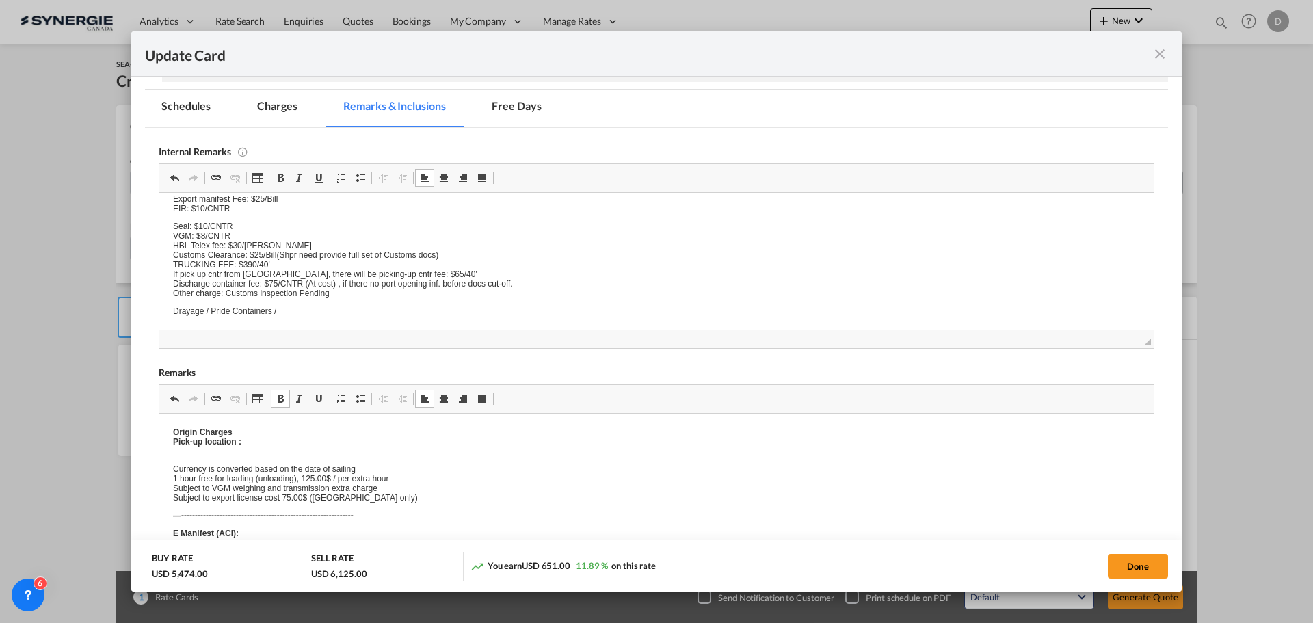
scroll to position [0, 0]
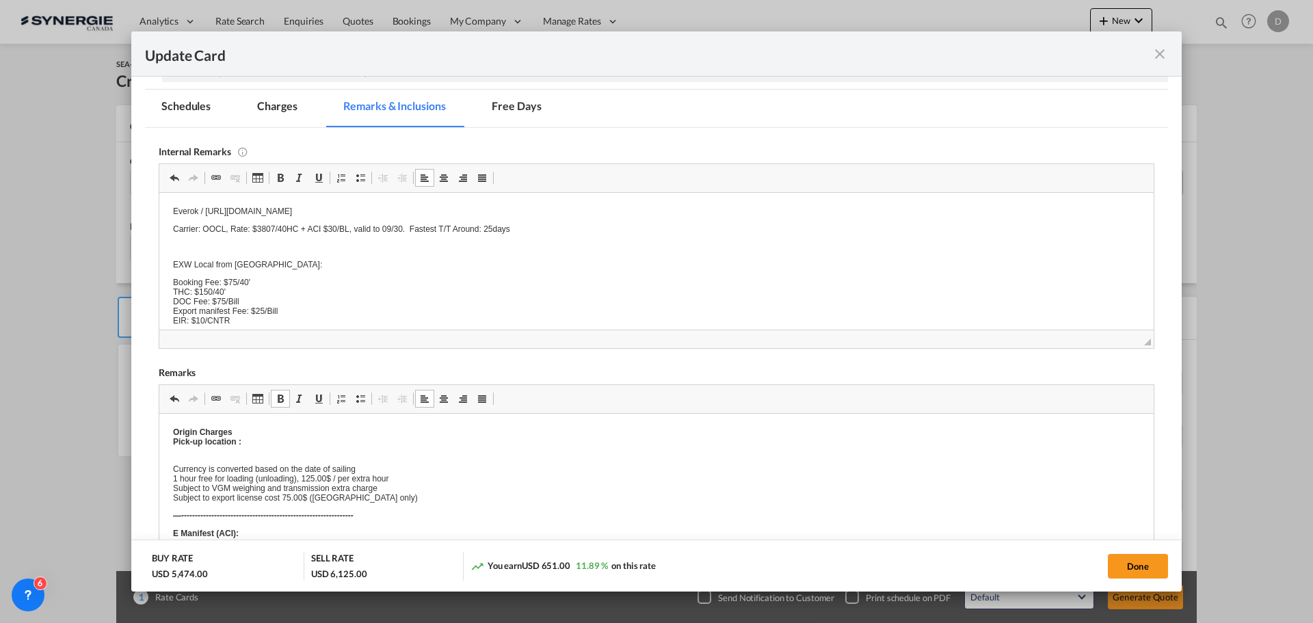
click at [1157, 572] on button "Done" at bounding box center [1138, 566] width 60 height 25
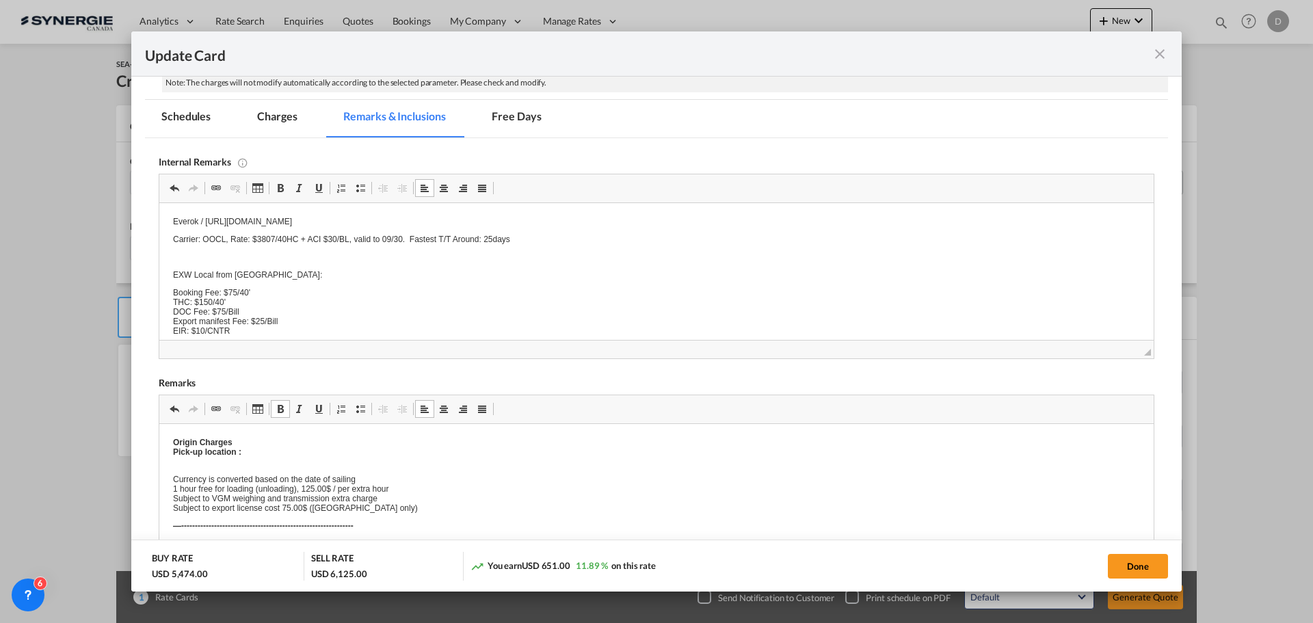
scroll to position [300, 0]
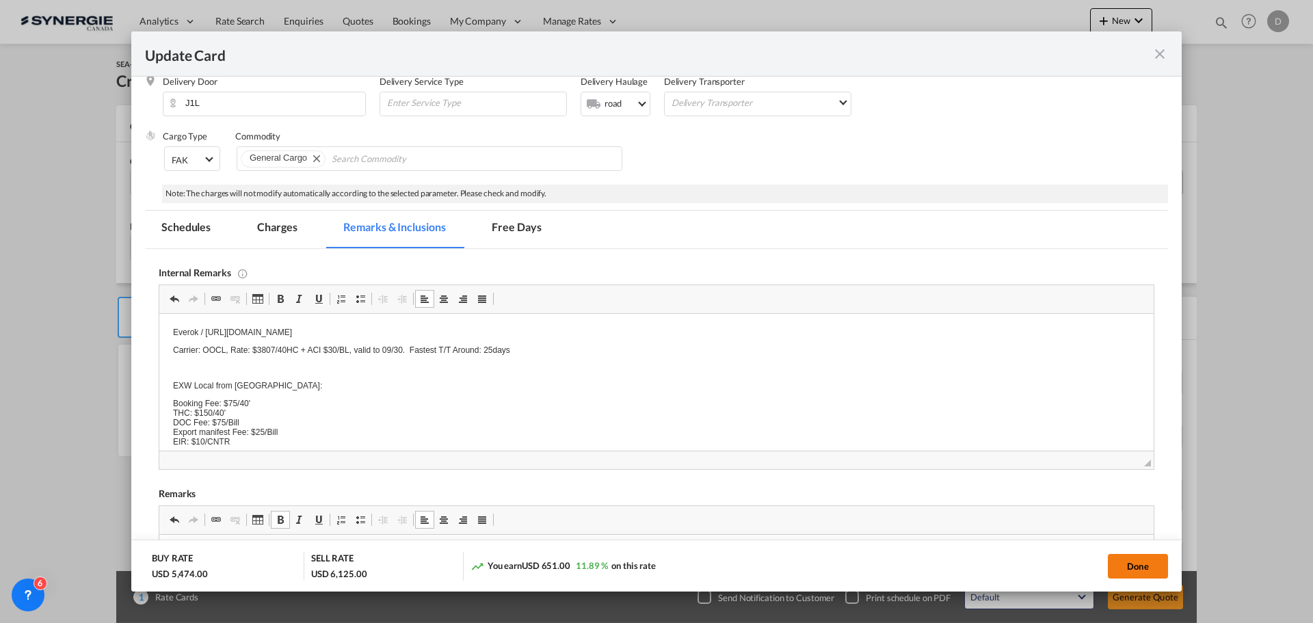
click at [1144, 568] on button "Done" at bounding box center [1138, 566] width 60 height 25
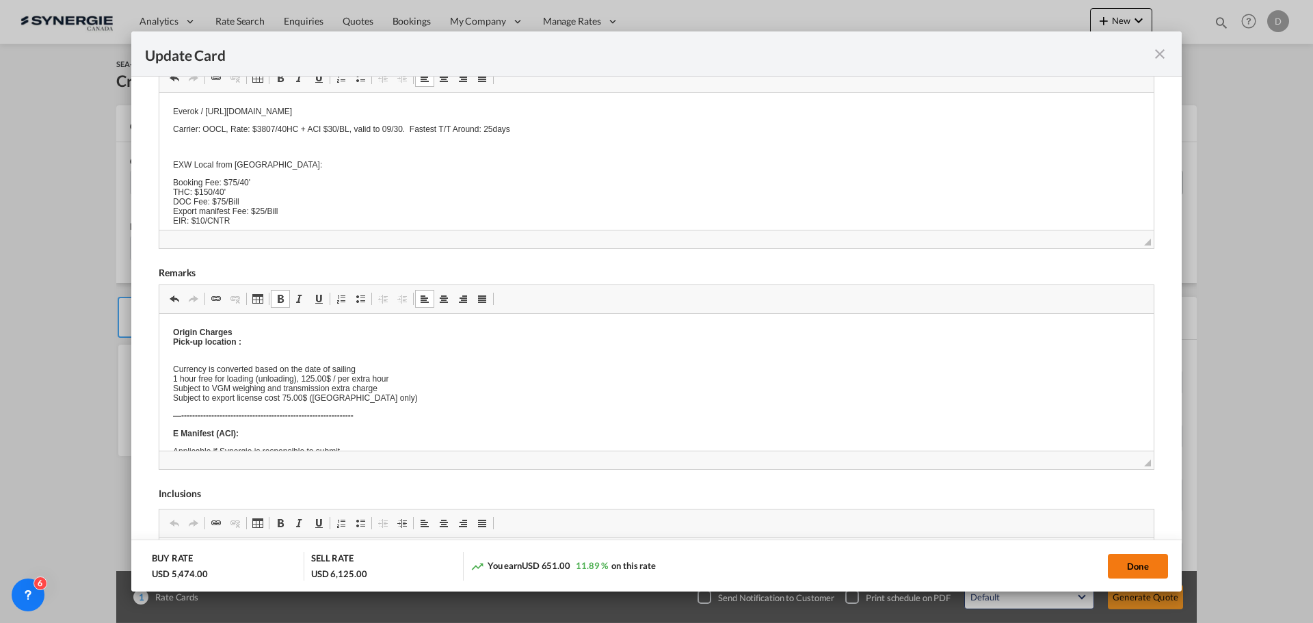
click at [1122, 556] on button "Done" at bounding box center [1138, 566] width 60 height 25
click at [1118, 565] on button "Done" at bounding box center [1138, 566] width 60 height 25
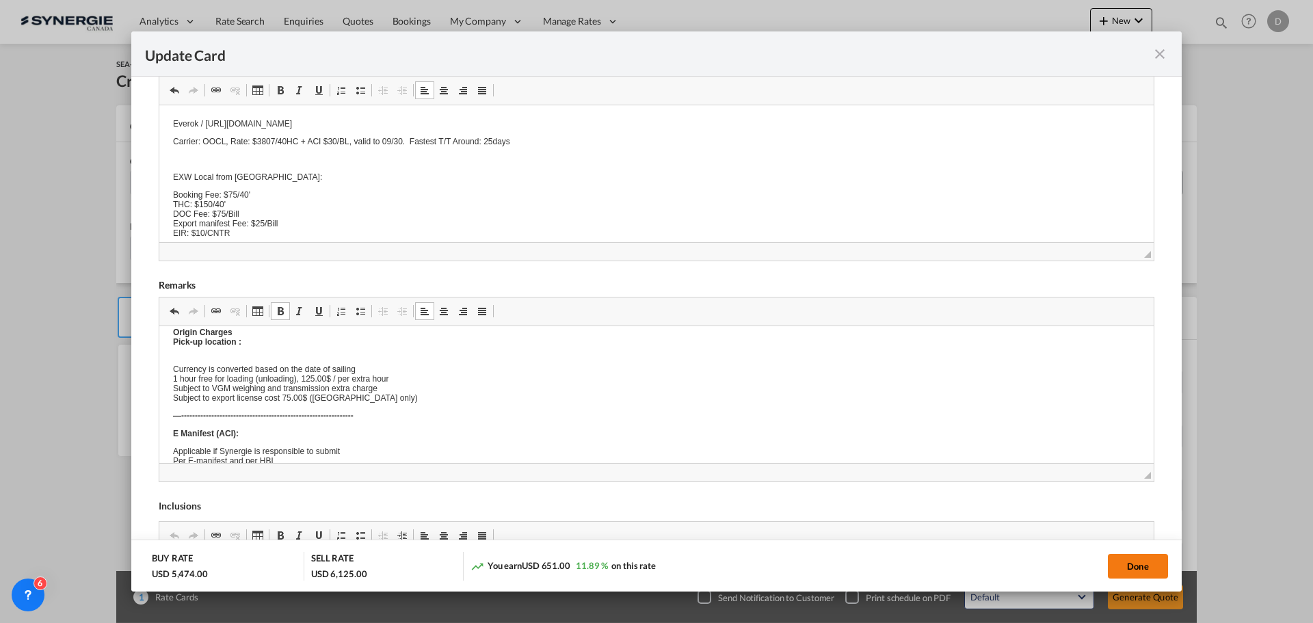
click at [1118, 565] on button "Done" at bounding box center [1138, 566] width 60 height 25
click at [1139, 562] on button "Done" at bounding box center [1138, 566] width 60 height 25
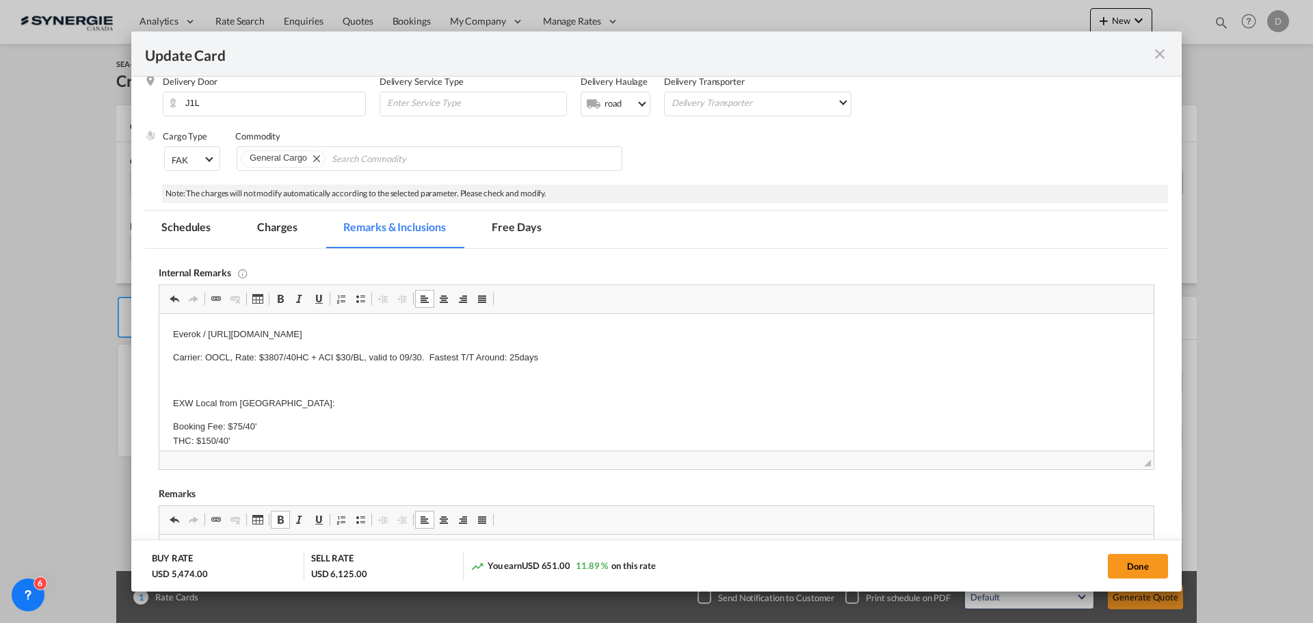
scroll to position [200, 0]
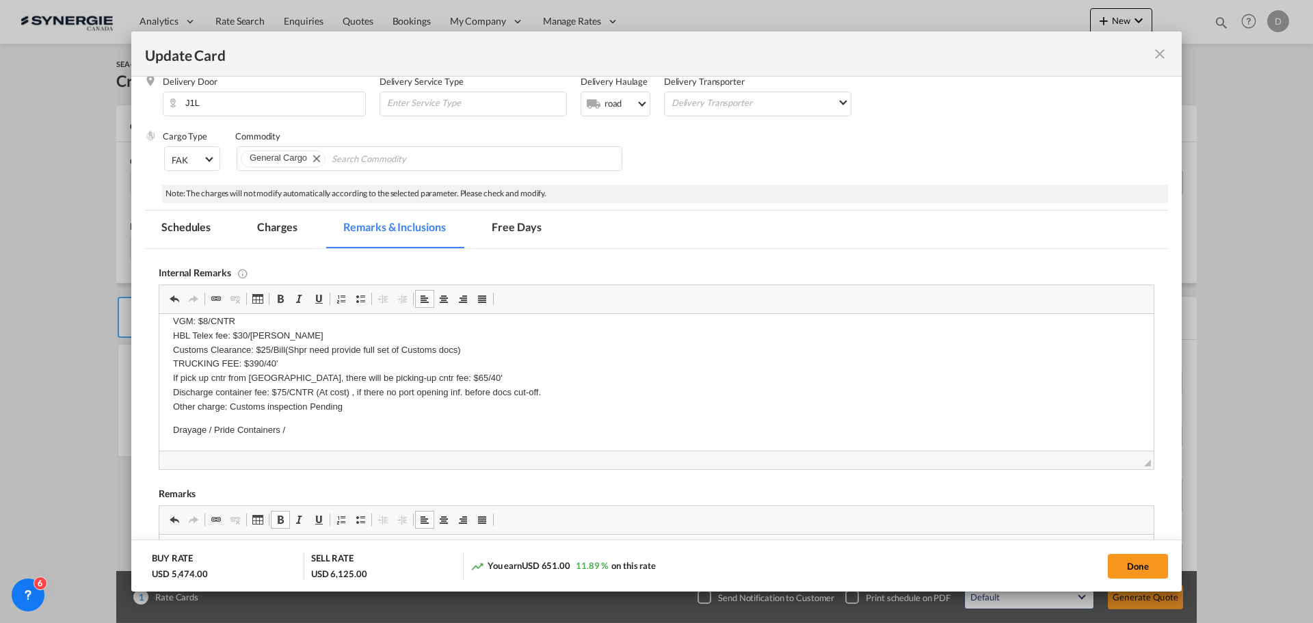
click at [302, 427] on p "Drayage / Pride Containers /" at bounding box center [656, 430] width 967 height 14
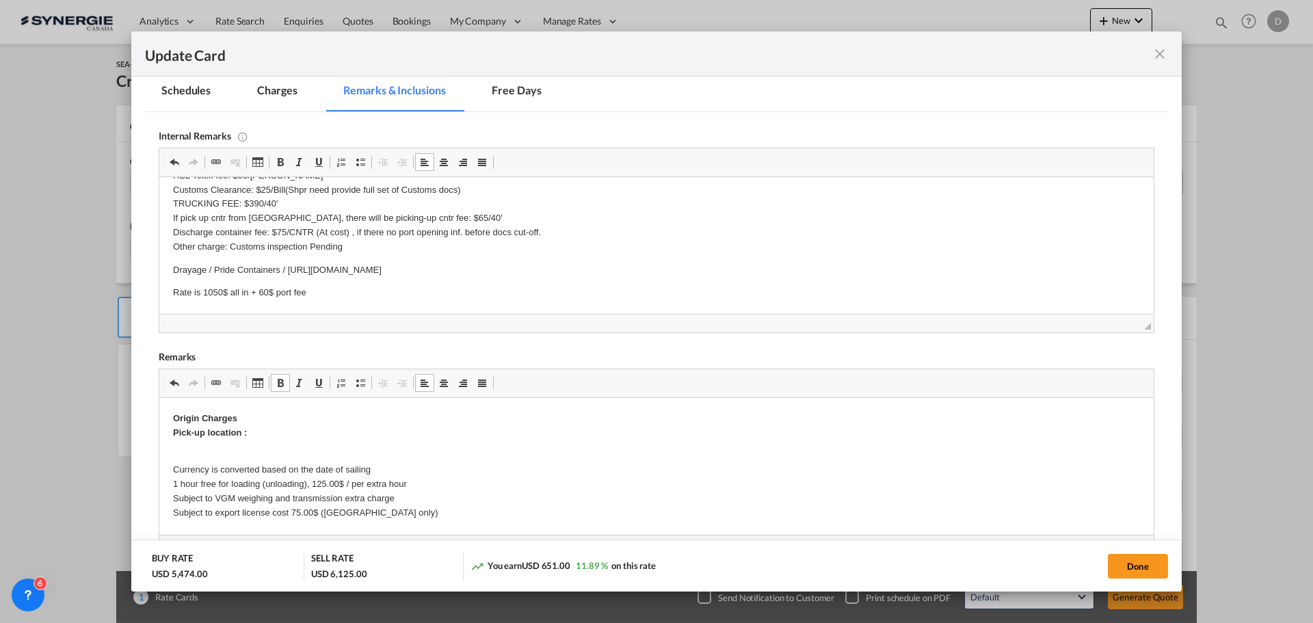
scroll to position [0, 0]
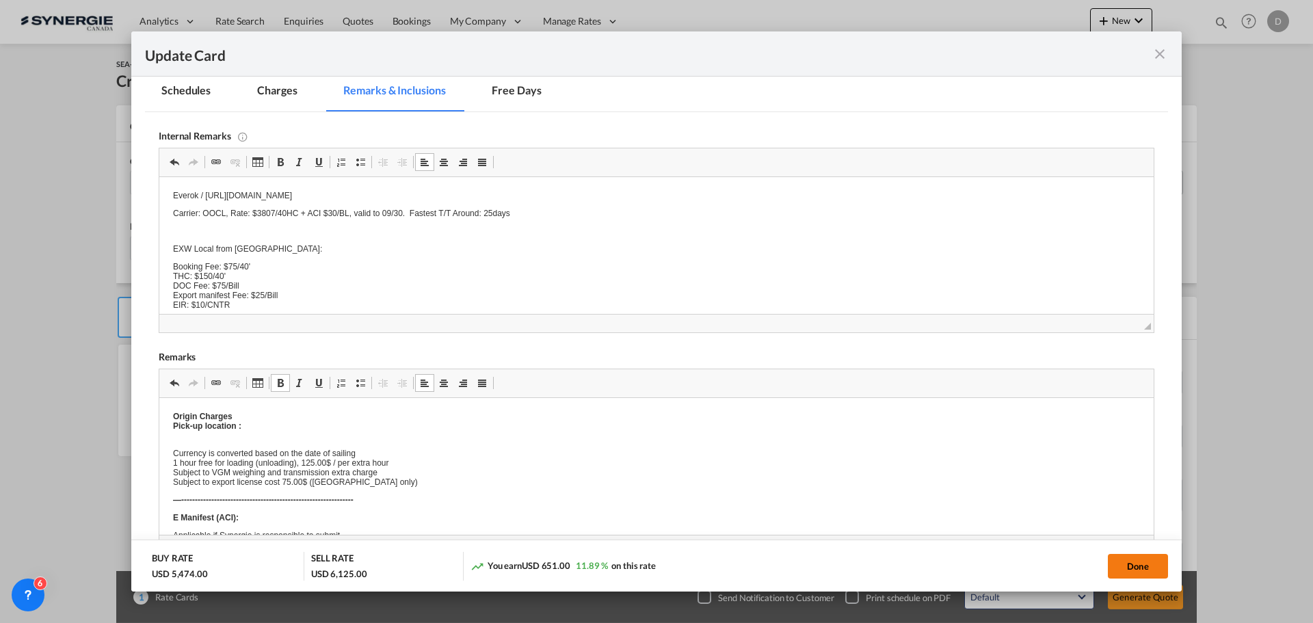
click at [1135, 570] on button "Done" at bounding box center [1138, 566] width 60 height 25
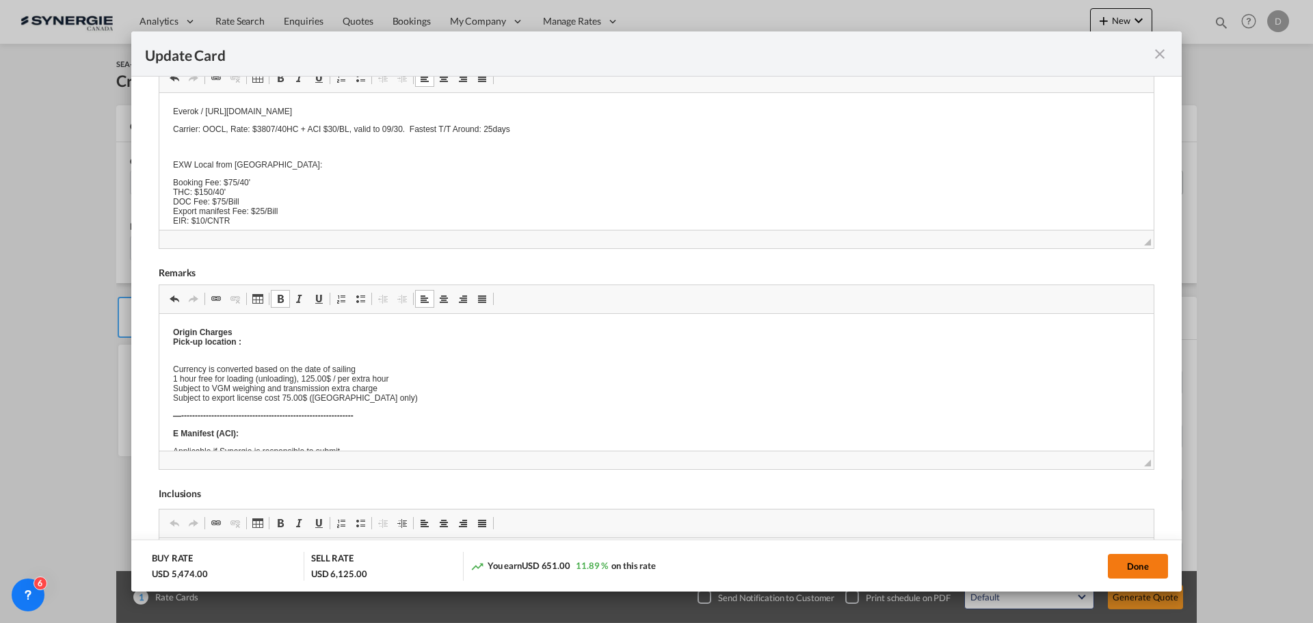
click at [1131, 570] on button "Done" at bounding box center [1138, 566] width 60 height 25
click at [1130, 570] on button "Done" at bounding box center [1138, 566] width 60 height 25
click at [1143, 560] on button "Done" at bounding box center [1138, 566] width 60 height 25
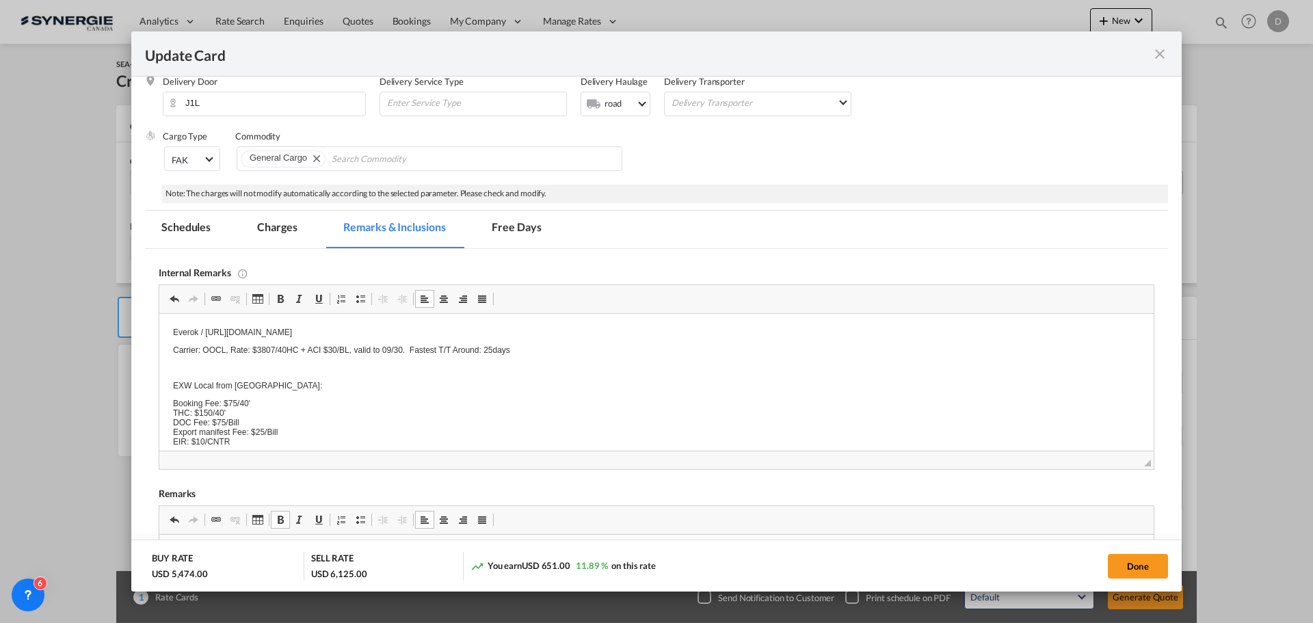
scroll to position [505, 0]
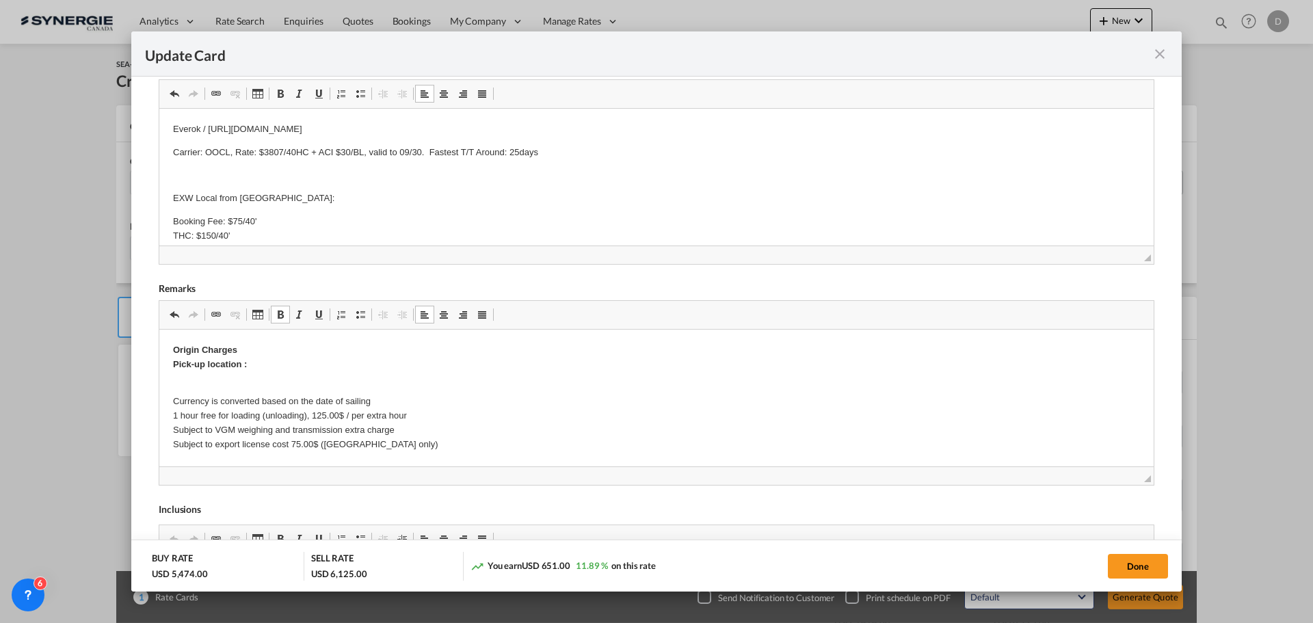
click at [265, 352] on p "Origin Charges Pick-up location :" at bounding box center [656, 357] width 967 height 29
click at [259, 360] on p "Origin Charges Pick-up location :" at bounding box center [656, 352] width 967 height 29
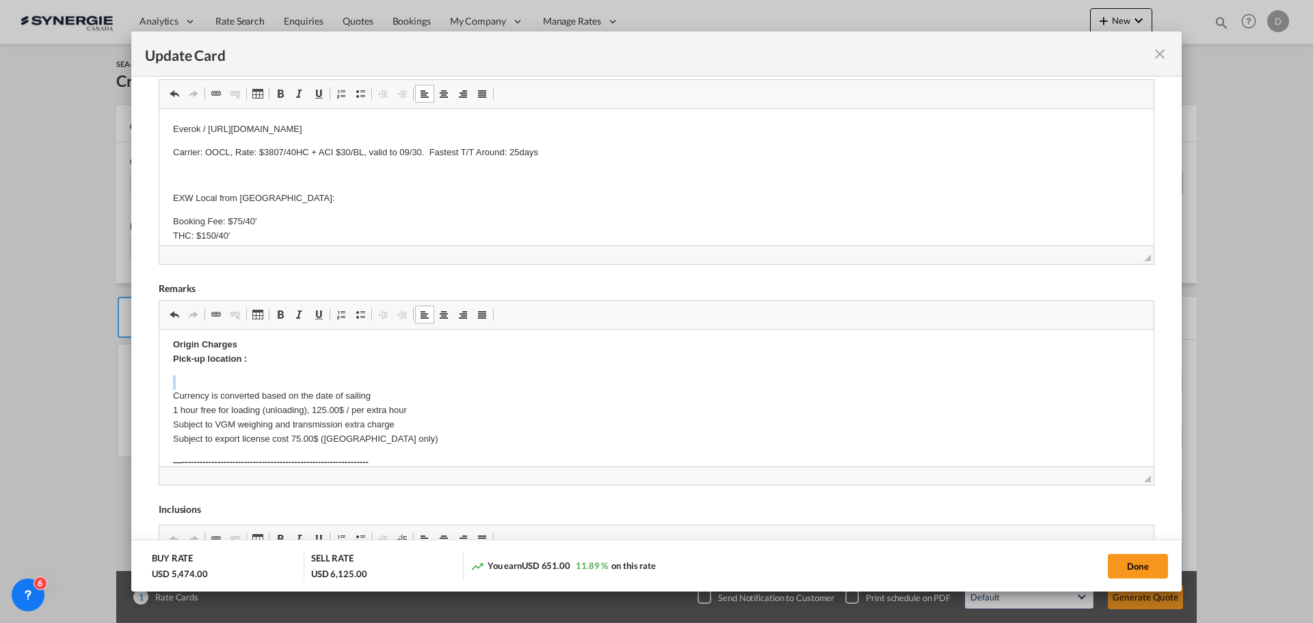
click at [259, 360] on p "Origin Charges Pick-up location :" at bounding box center [656, 352] width 967 height 29
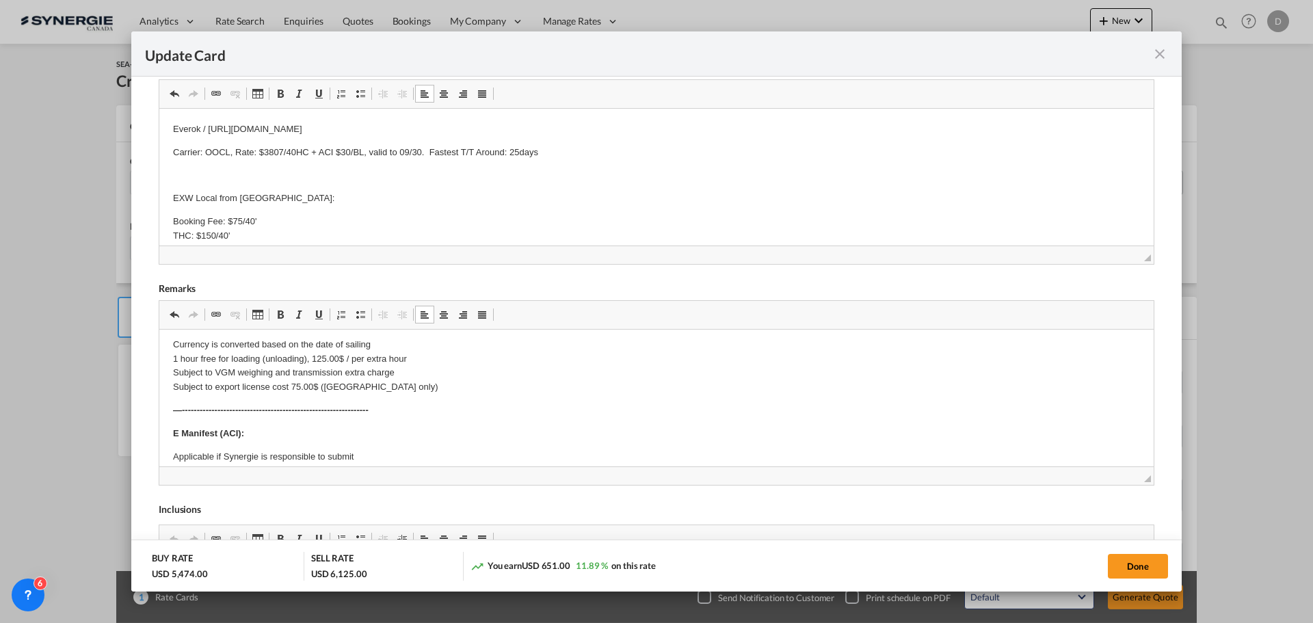
scroll to position [146, 0]
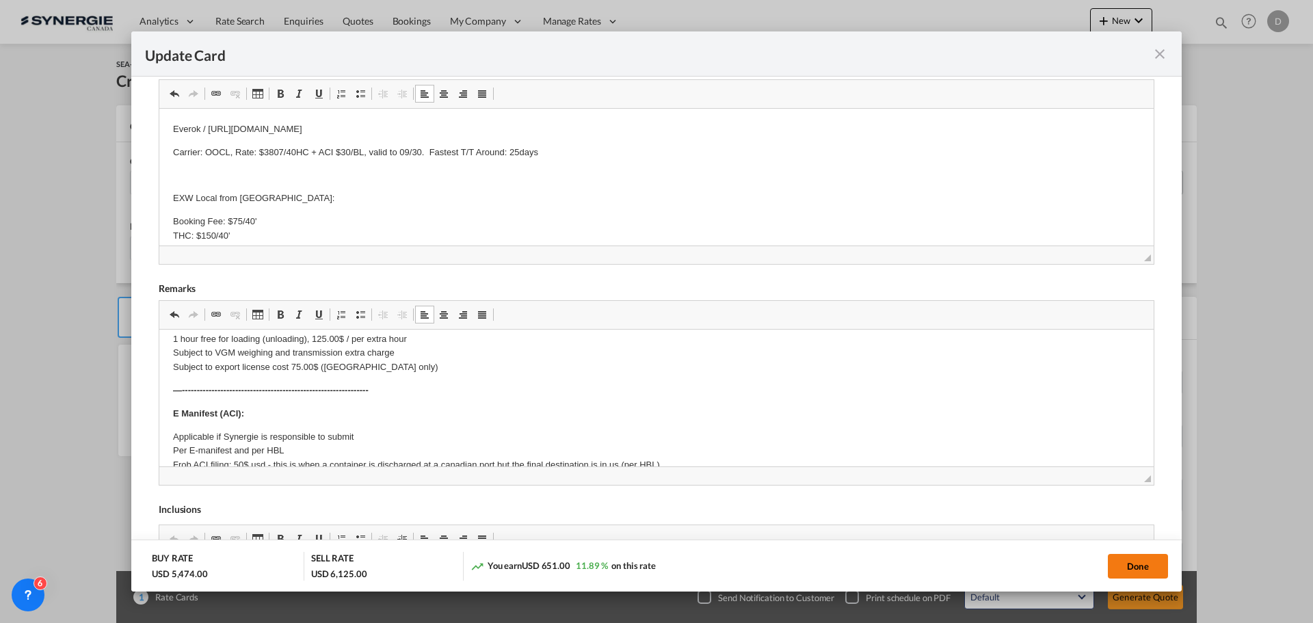
click at [1136, 557] on button "Done" at bounding box center [1138, 566] width 60 height 25
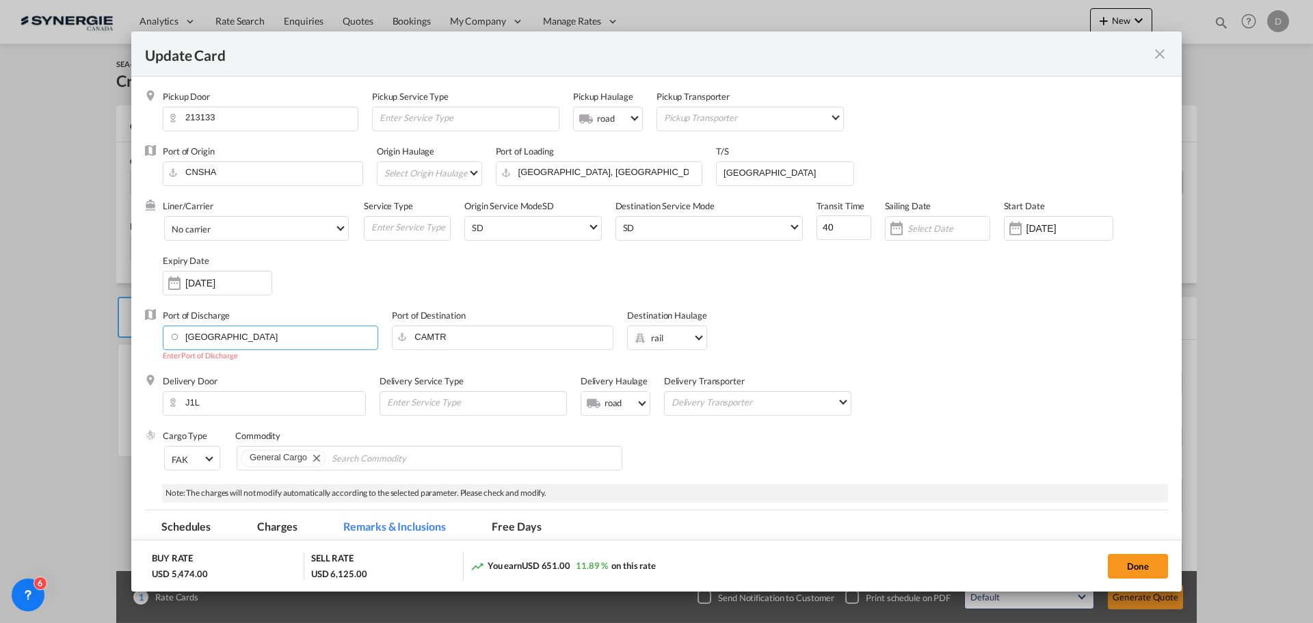
click at [287, 339] on input "Vancouver" at bounding box center [274, 336] width 208 height 21
click at [237, 393] on div "Vancouver, BC" at bounding box center [294, 393] width 241 height 12
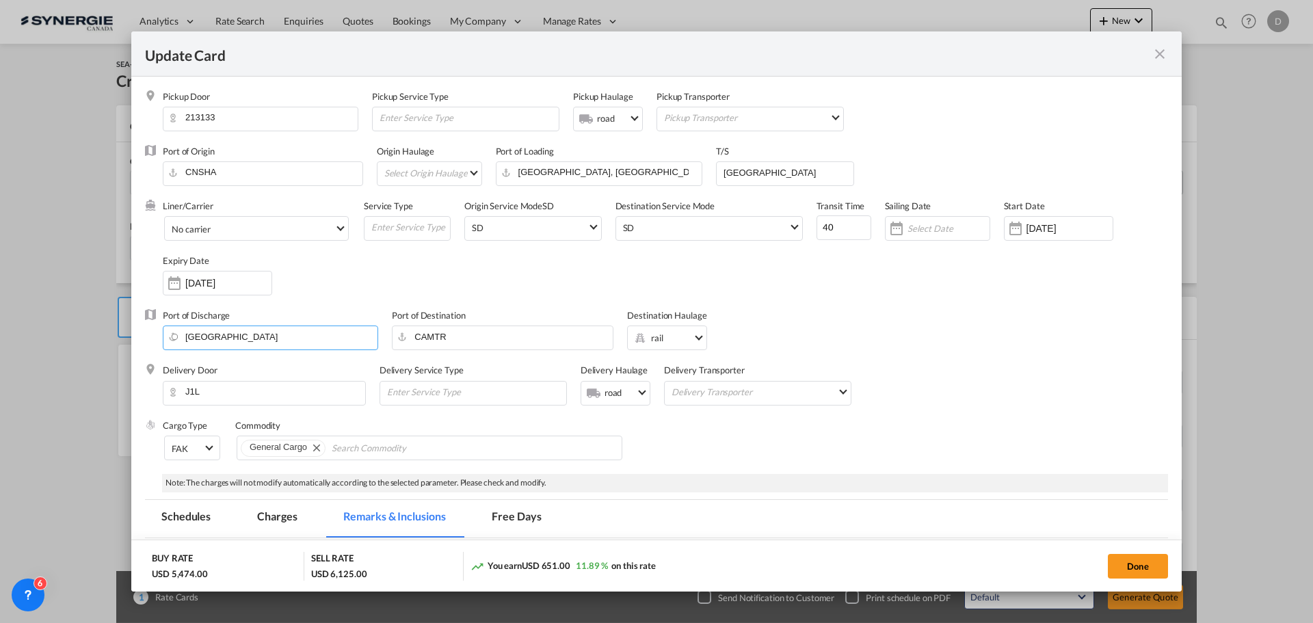
type input "Vancouver, BC, CAVAN"
click at [884, 375] on div "Delivery Door J1L Delivery Service Type Delivery Haulage .a{fill:#aaa8ad;} road…" at bounding box center [665, 391] width 1005 height 55
click at [1149, 563] on button "Done" at bounding box center [1138, 566] width 60 height 25
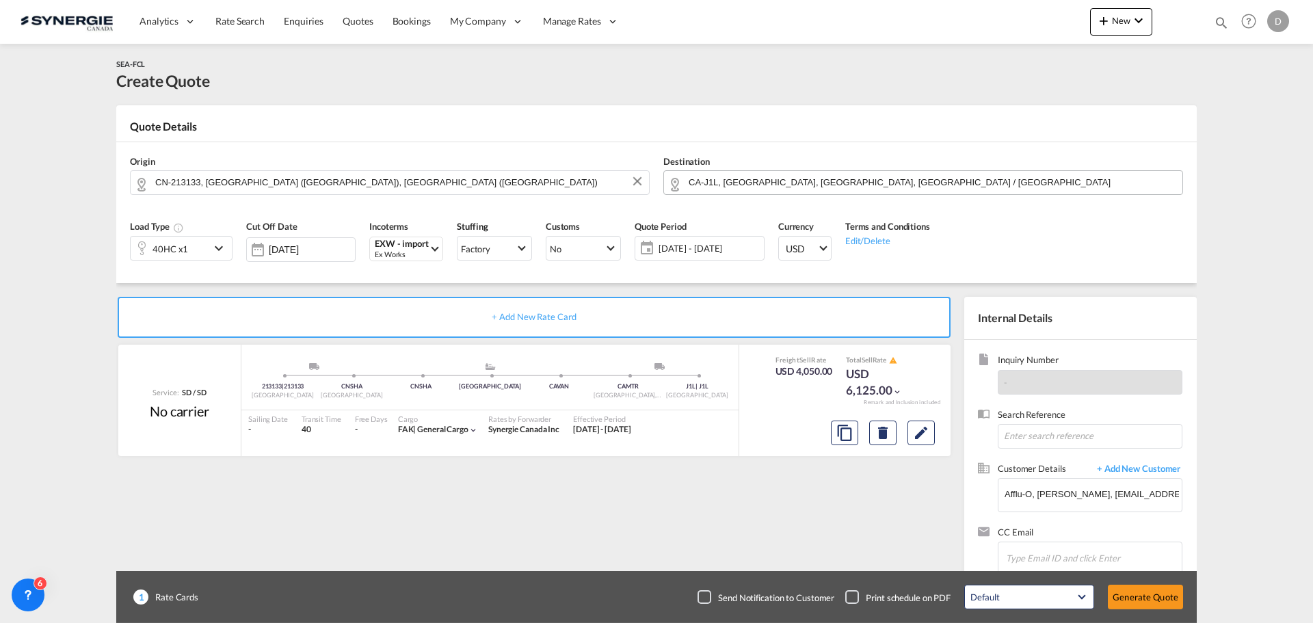
type input "[DATE]"
type input "29 Sep 2025"
click at [1153, 598] on button "Generate Quote" at bounding box center [1145, 597] width 75 height 25
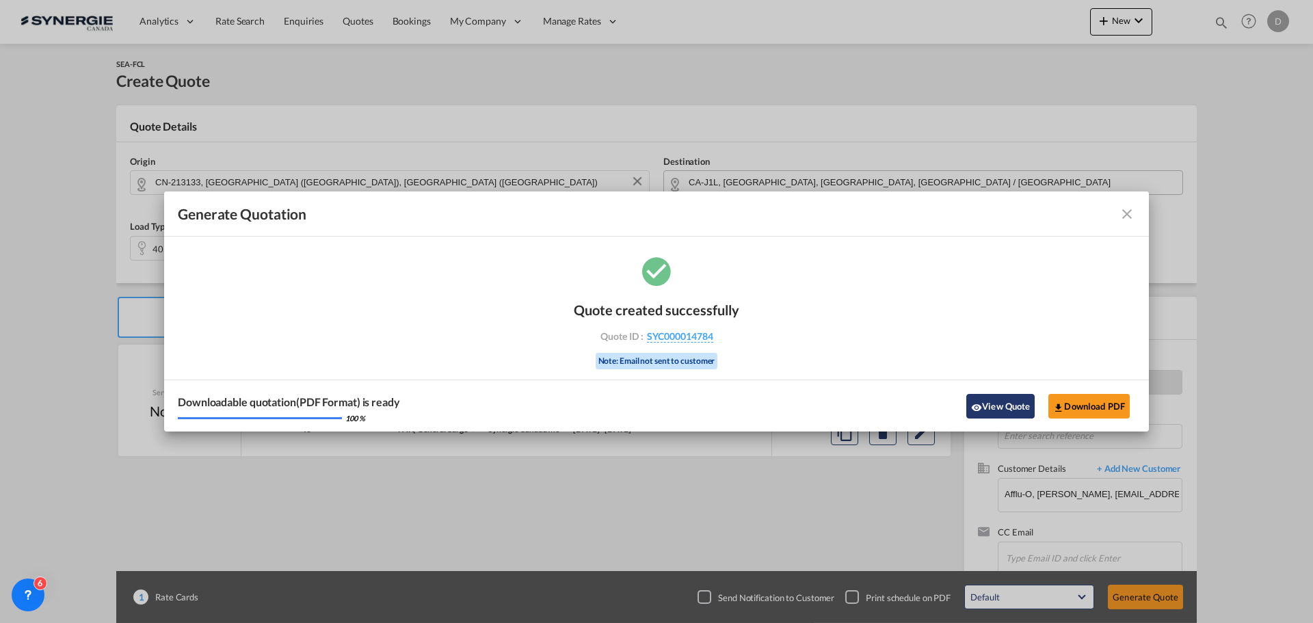
click at [976, 399] on button "View Quote" at bounding box center [1000, 406] width 68 height 25
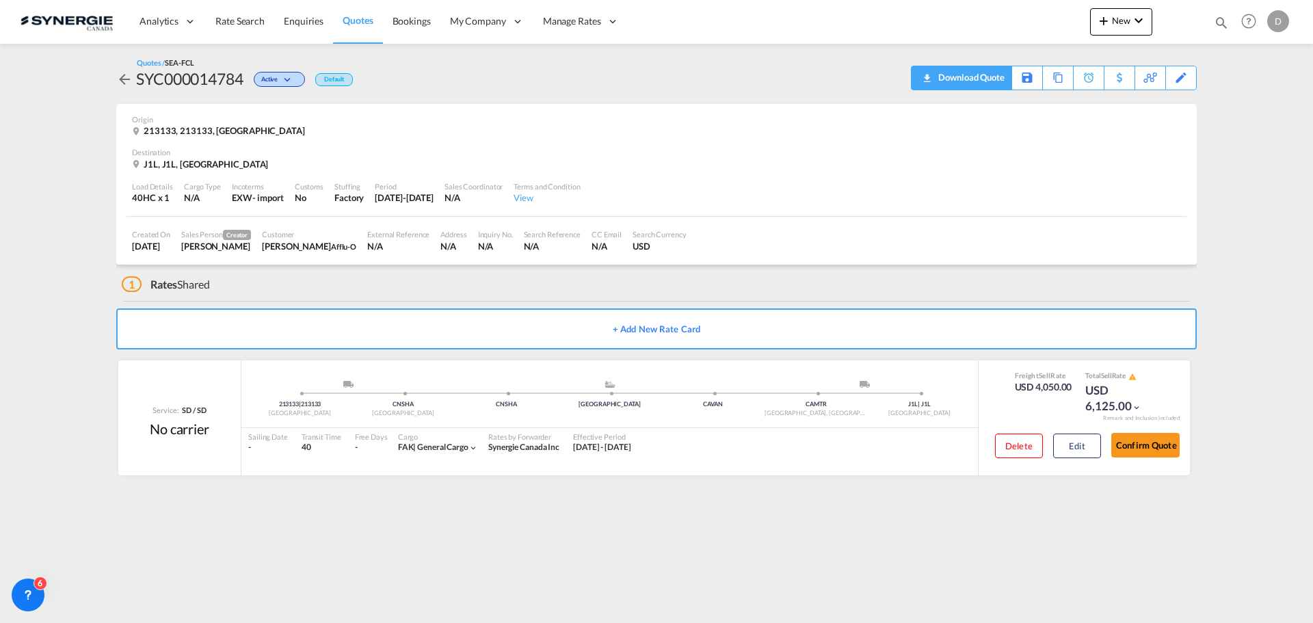
click at [987, 77] on div "Download Quote" at bounding box center [970, 77] width 70 height 22
click at [1121, 19] on span "New" at bounding box center [1121, 20] width 51 height 11
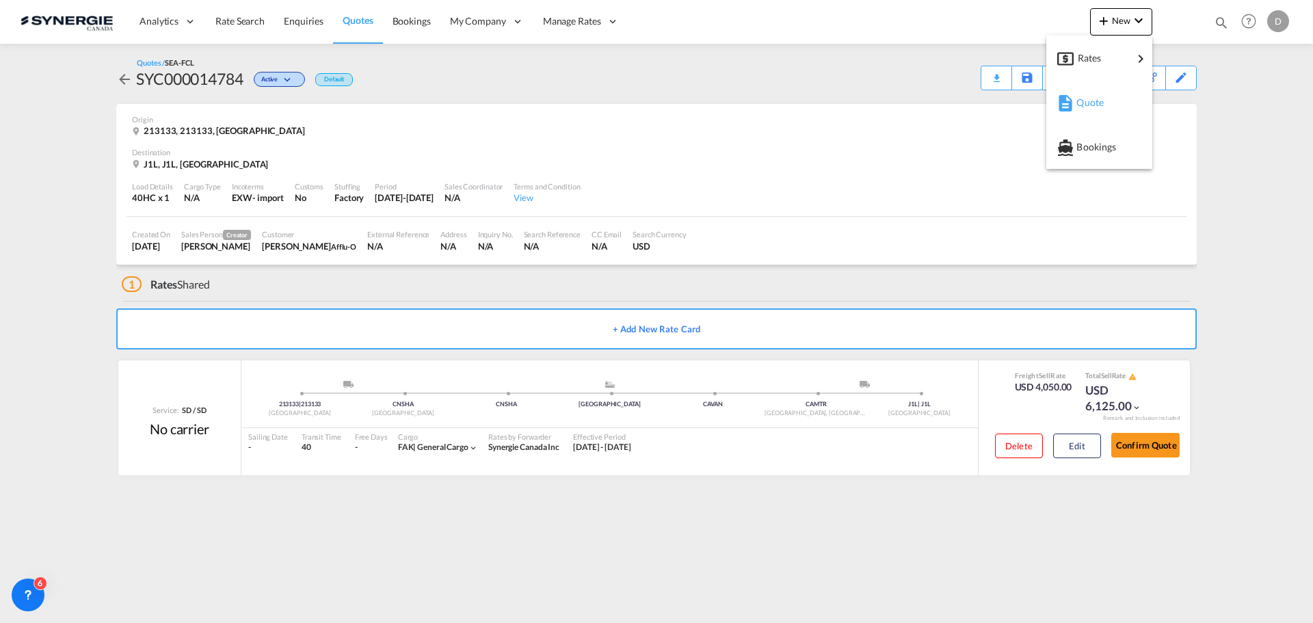
click at [1092, 106] on span "Quote" at bounding box center [1084, 102] width 15 height 27
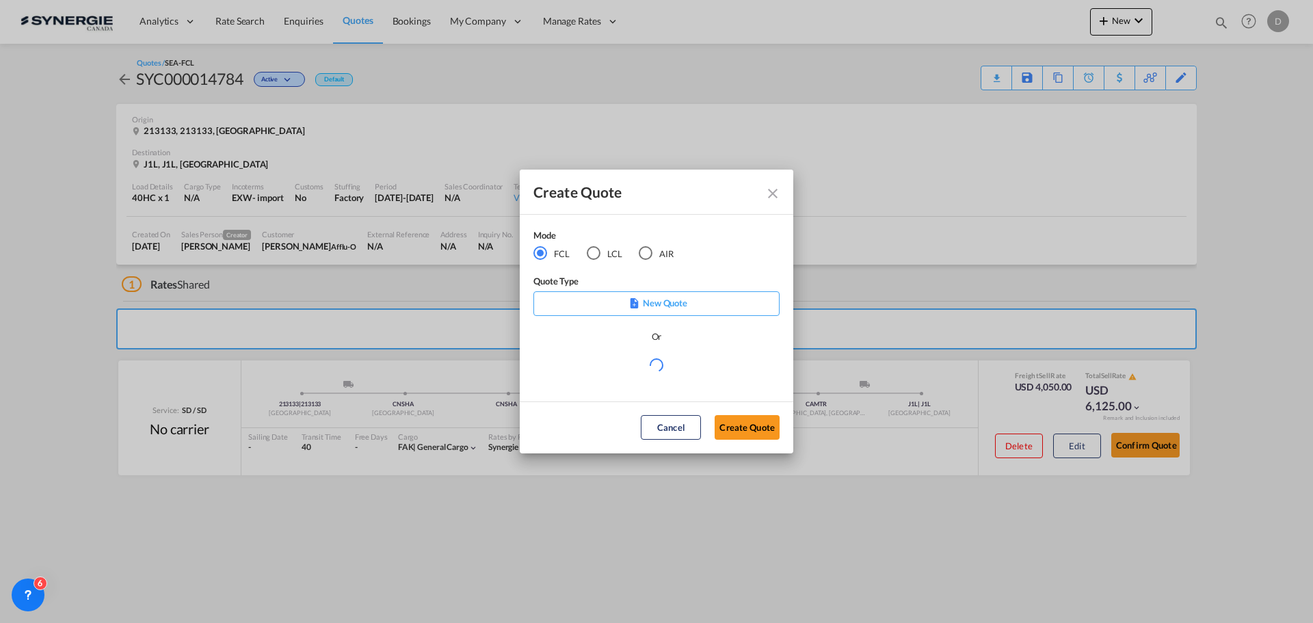
click at [595, 252] on div "LCL" at bounding box center [594, 253] width 14 height 14
click at [644, 369] on md-select "Select template *NEW* FCL FREEHAND / DAP Pablo Gomez Saldarriaga | 10 Jul 2025 …" at bounding box center [656, 370] width 246 height 27
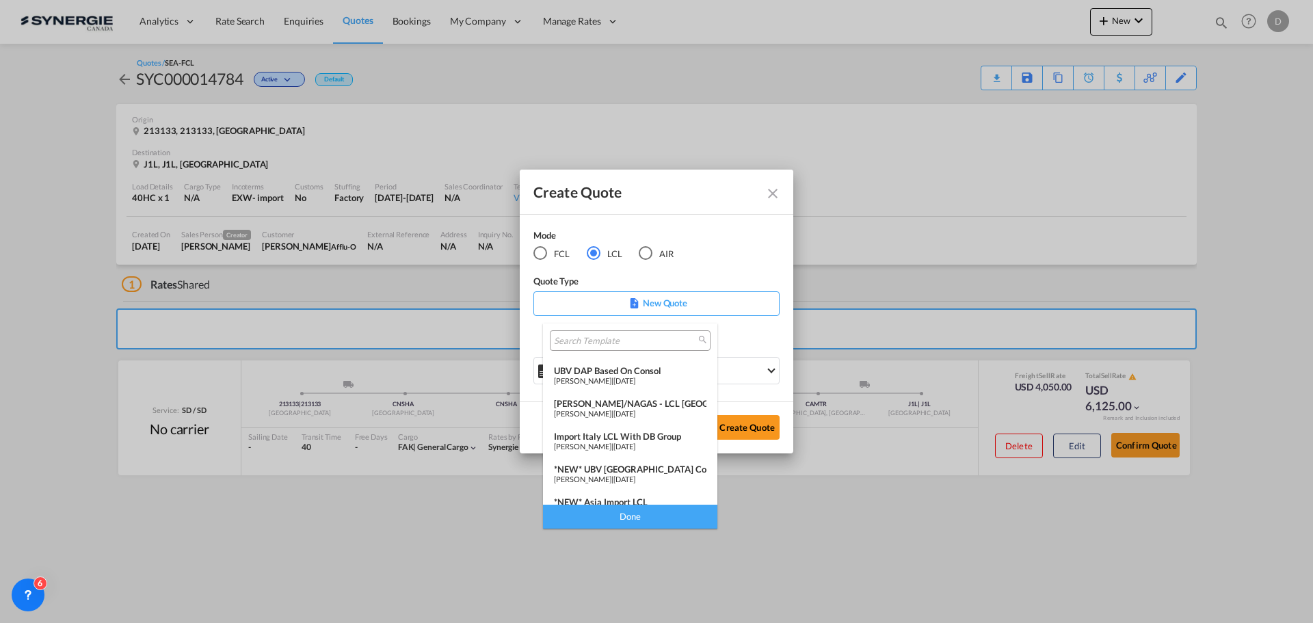
scroll to position [137, 0]
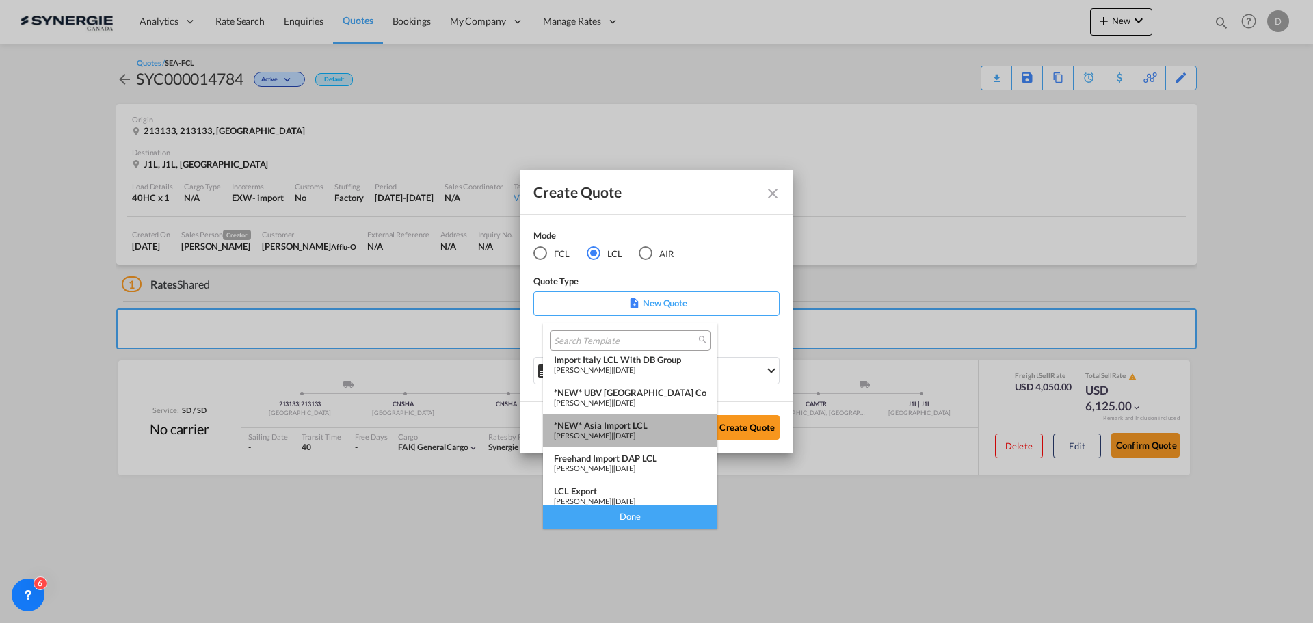
click at [633, 425] on div "*NEW* Asia Import LCL" at bounding box center [630, 425] width 153 height 11
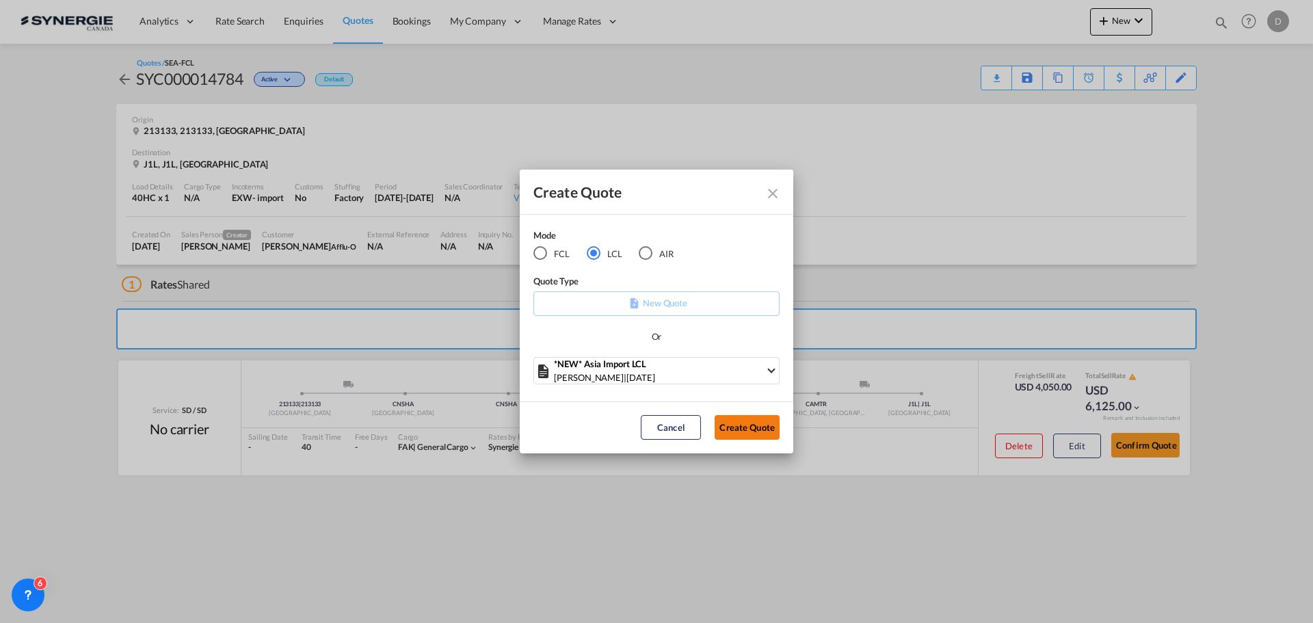
click at [734, 426] on button "Create Quote" at bounding box center [747, 427] width 65 height 25
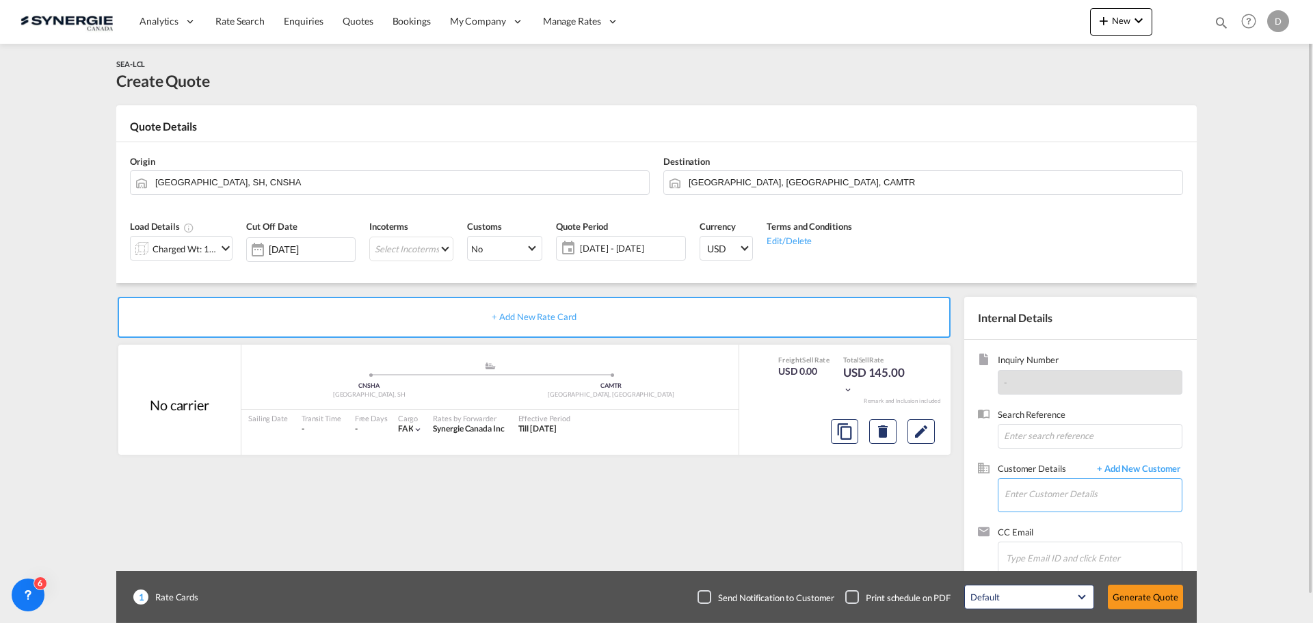
click at [1033, 482] on input "Enter Customer Details" at bounding box center [1093, 494] width 177 height 31
paste input "manish@designmehair.com"
click at [1074, 452] on div "Manish Singh Khati manish@designmehair.com | Designme Hair" at bounding box center [1093, 460] width 178 height 37
type input "Designme Hair, Manish Singh Khati, manish@designmehair.com"
click at [633, 179] on button "Clear Input" at bounding box center [637, 181] width 21 height 21
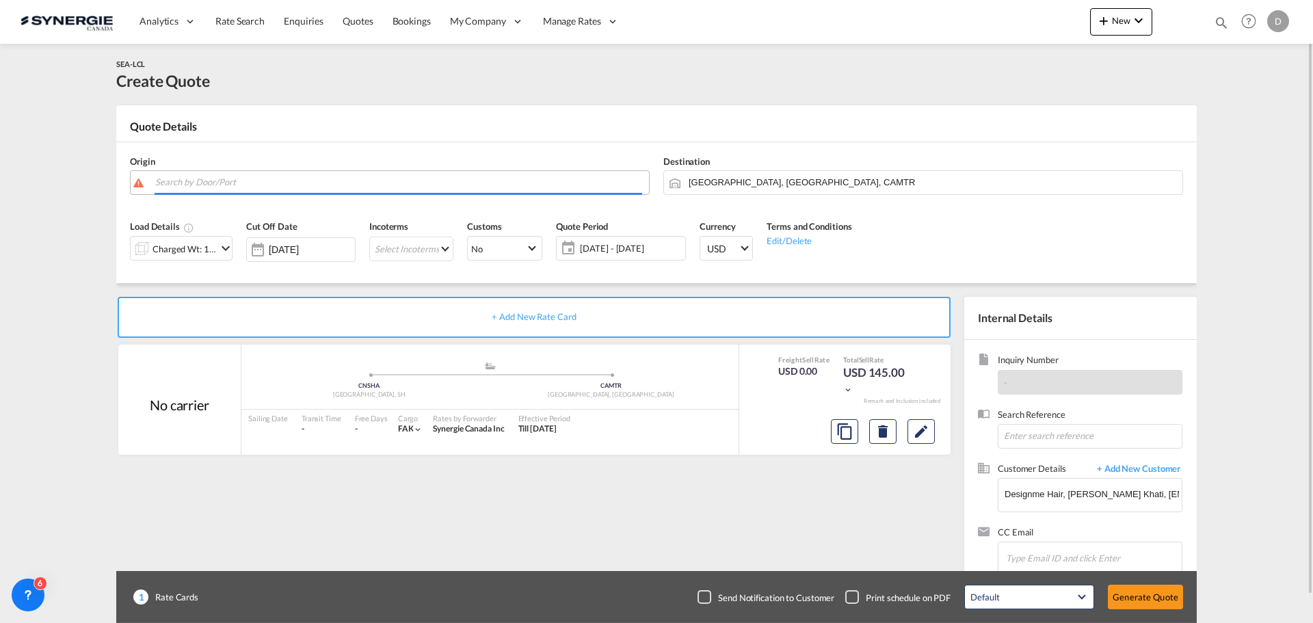
paste input "Guangzhou 511455"
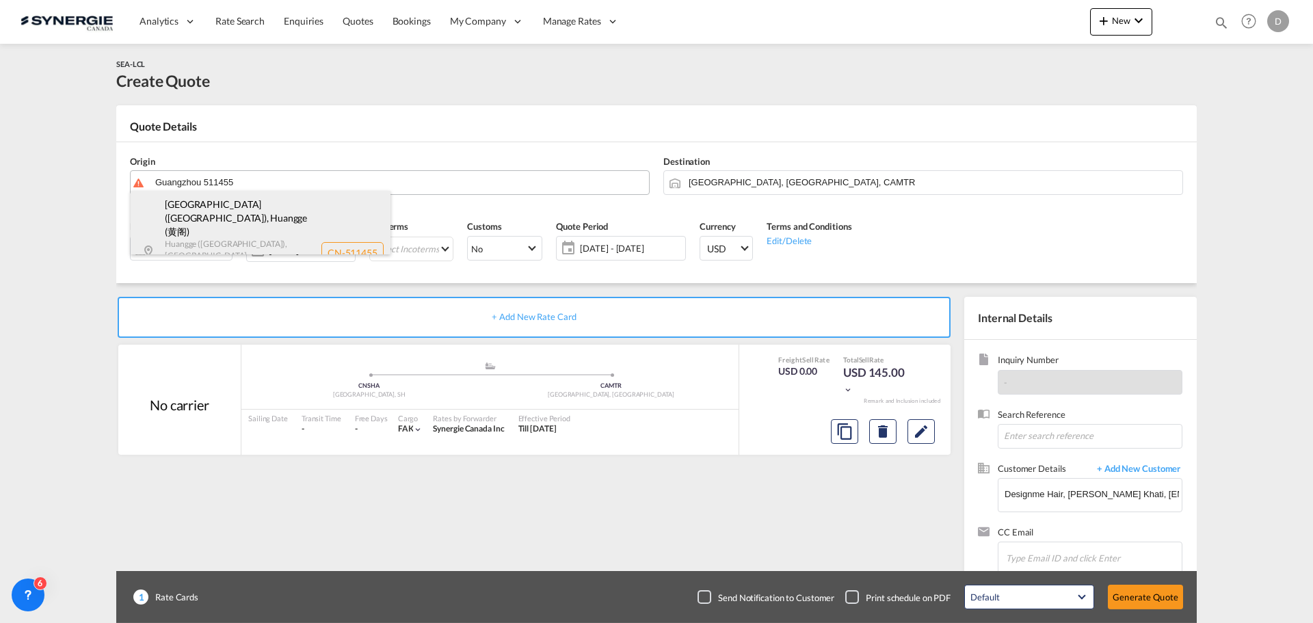
click at [252, 205] on div "GUANGZHOU (广州市) , Huangge (黄阁) Huangge (黄阁), Huangge Town (黄阁镇), NAN... , Guang…" at bounding box center [261, 252] width 260 height 123
type input "CN-511455, GUANGZHOU (广州市), Guangdong (广东省)"
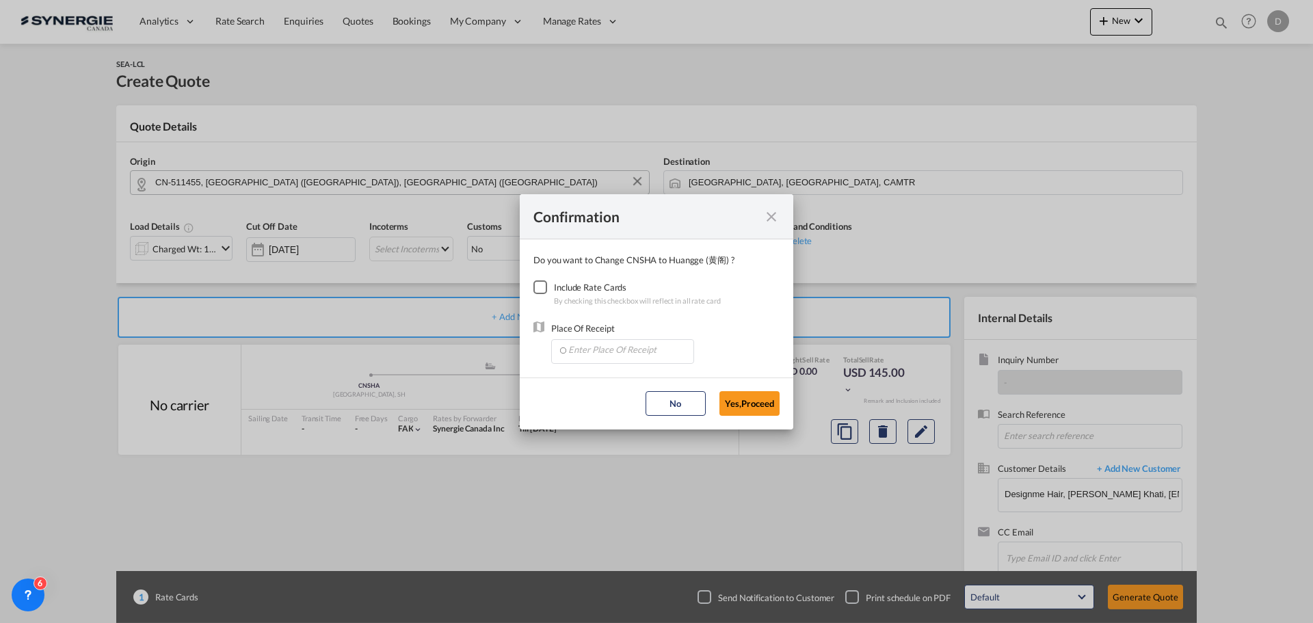
click at [540, 282] on div "Checkbox No Ink" at bounding box center [540, 287] width 14 height 14
drag, startPoint x: 613, startPoint y: 353, endPoint x: 609, endPoint y: 344, distance: 10.1
click at [610, 345] on input "Enter Place Of Receipt" at bounding box center [625, 350] width 135 height 21
drag, startPoint x: 613, startPoint y: 382, endPoint x: 769, endPoint y: 392, distance: 156.9
click at [616, 380] on span "CNSHA, Shanghai, SH, China, Greater China & Far East Asia, Asia Pacific" at bounding box center [921, 381] width 707 height 12
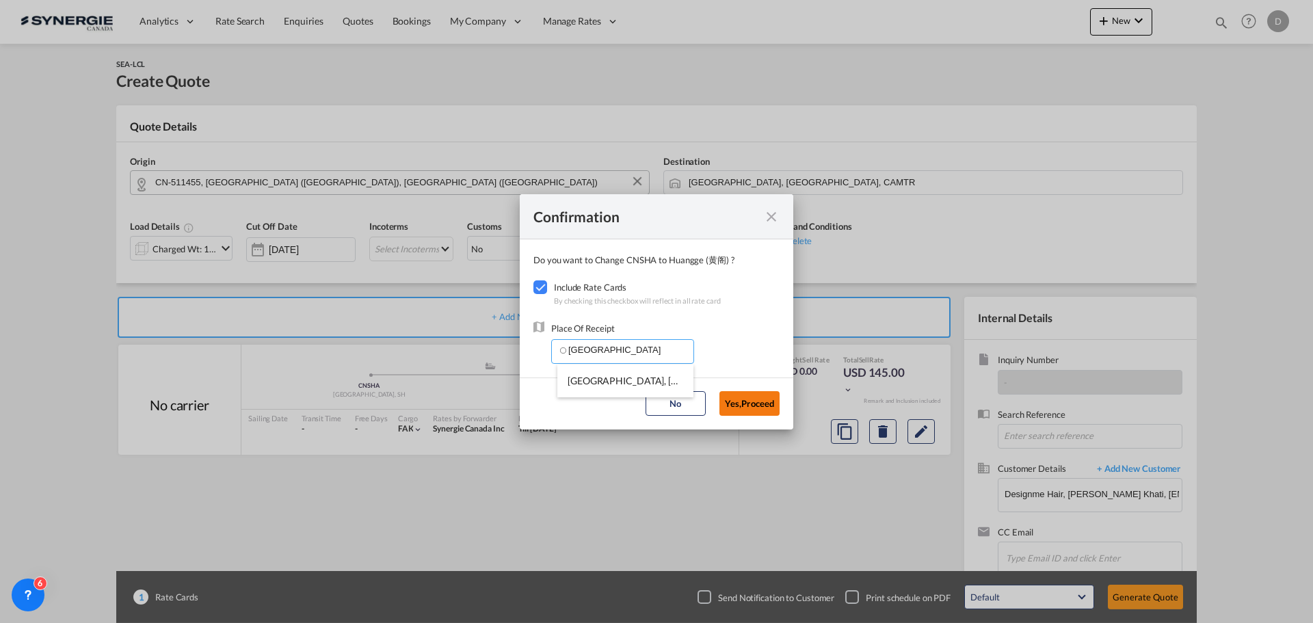
type input "CNSHA, Shanghai, SH, China, Greater China & Far East Asia, Asia Pacific"
click at [771, 399] on button "Yes,Proceed" at bounding box center [750, 403] width 60 height 25
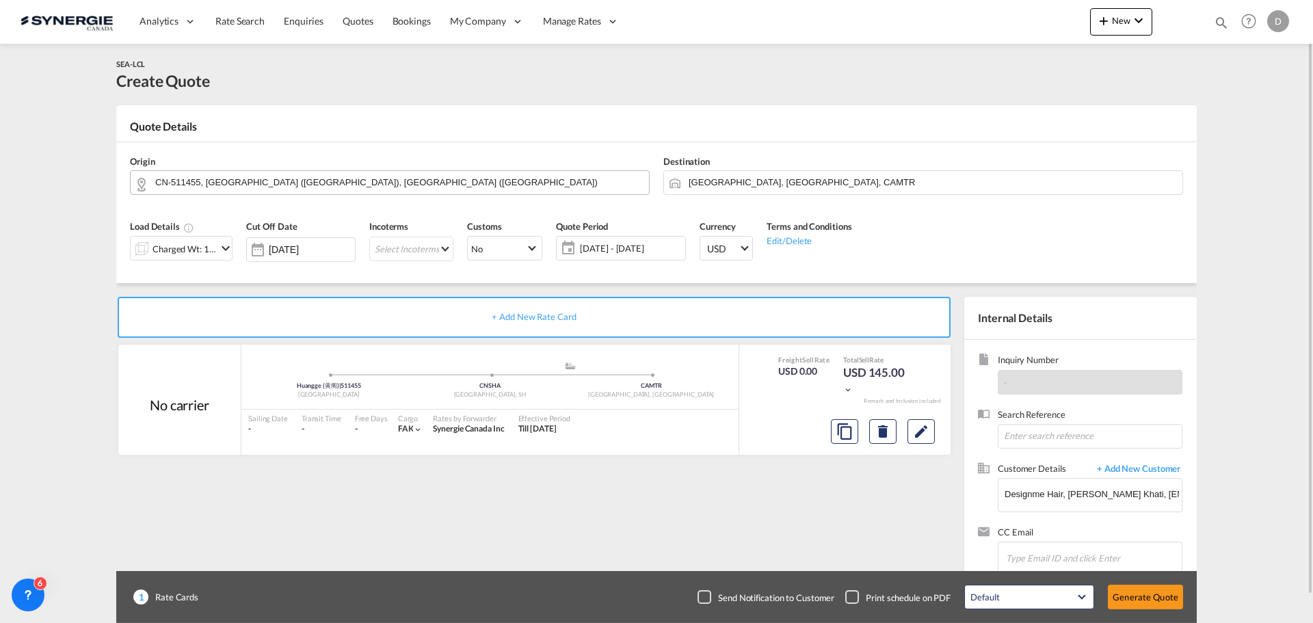
click at [221, 246] on md-icon "icon-chevron-down" at bounding box center [225, 248] width 16 height 16
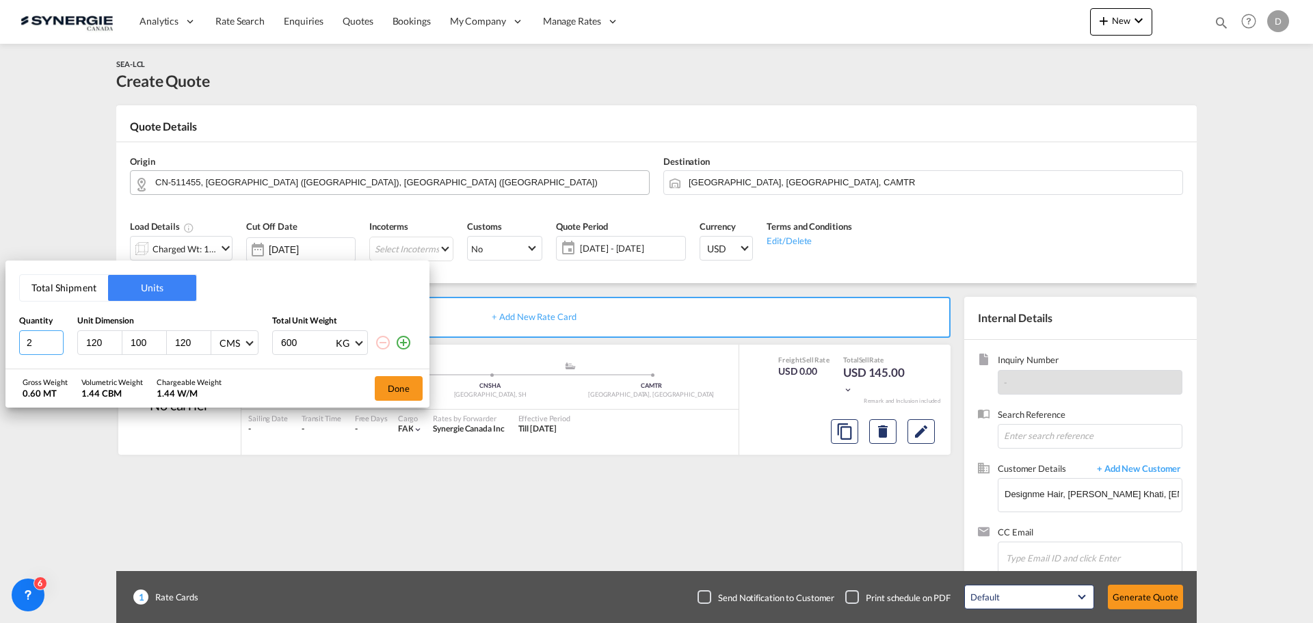
click at [56, 340] on input "2" at bounding box center [41, 342] width 44 height 25
click at [56, 340] on input "3" at bounding box center [41, 342] width 44 height 25
type input "4"
click at [56, 340] on input "4" at bounding box center [41, 342] width 44 height 25
click at [183, 345] on input "120" at bounding box center [192, 342] width 37 height 12
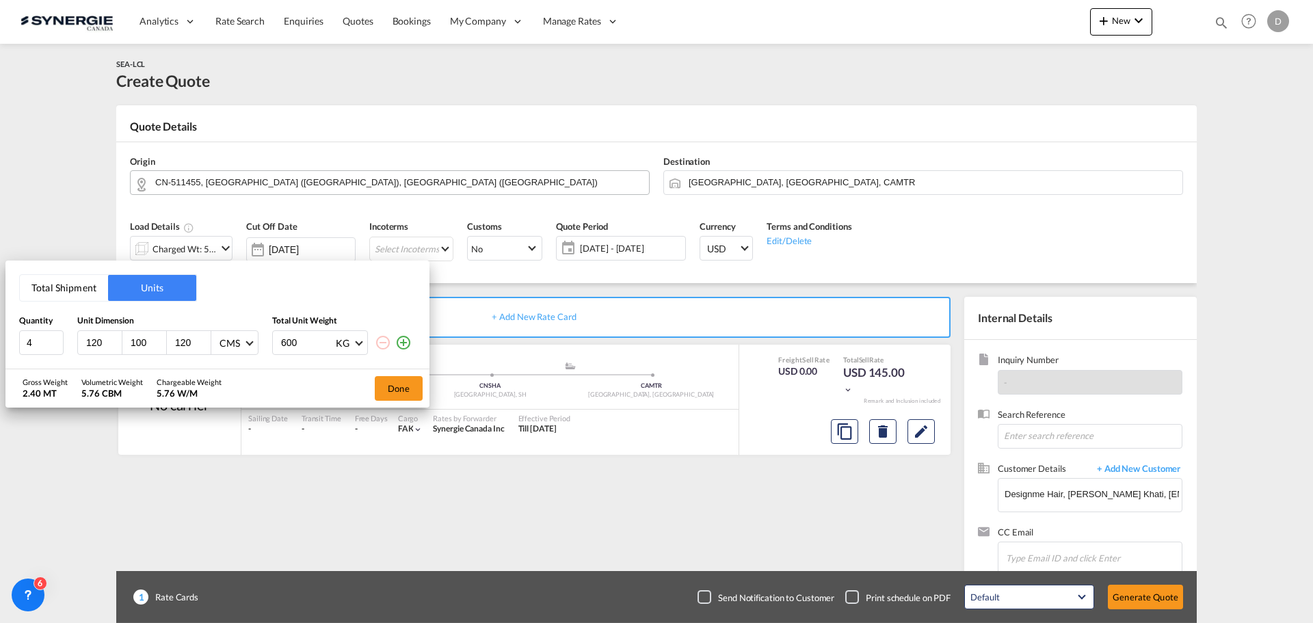
click at [183, 345] on input "120" at bounding box center [192, 342] width 37 height 12
type input "118"
click at [291, 345] on input "600" at bounding box center [307, 342] width 55 height 23
type input "283"
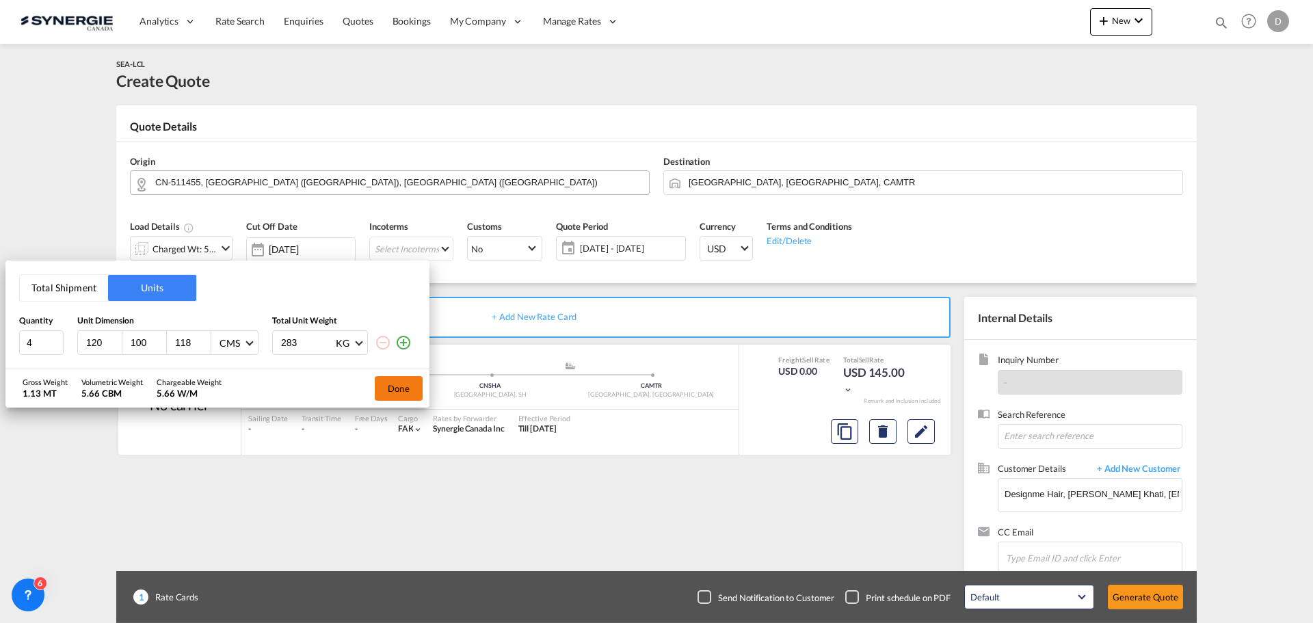
click at [406, 393] on button "Done" at bounding box center [399, 388] width 48 height 25
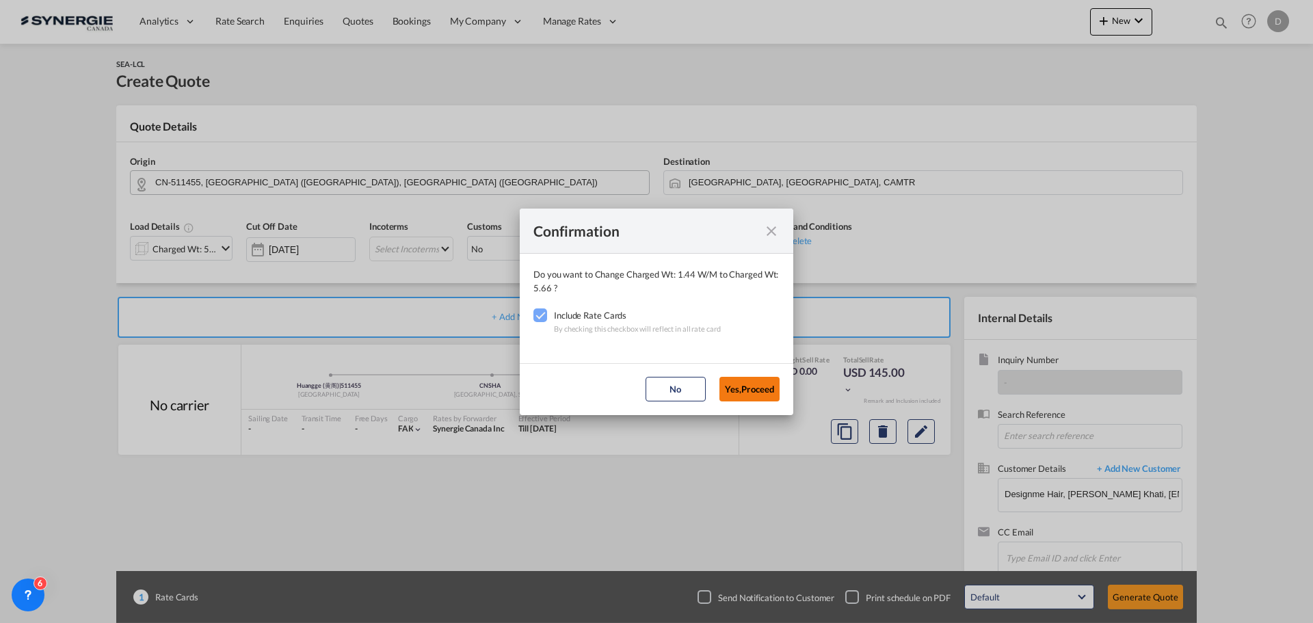
click at [741, 389] on button "Yes,Proceed" at bounding box center [750, 389] width 60 height 25
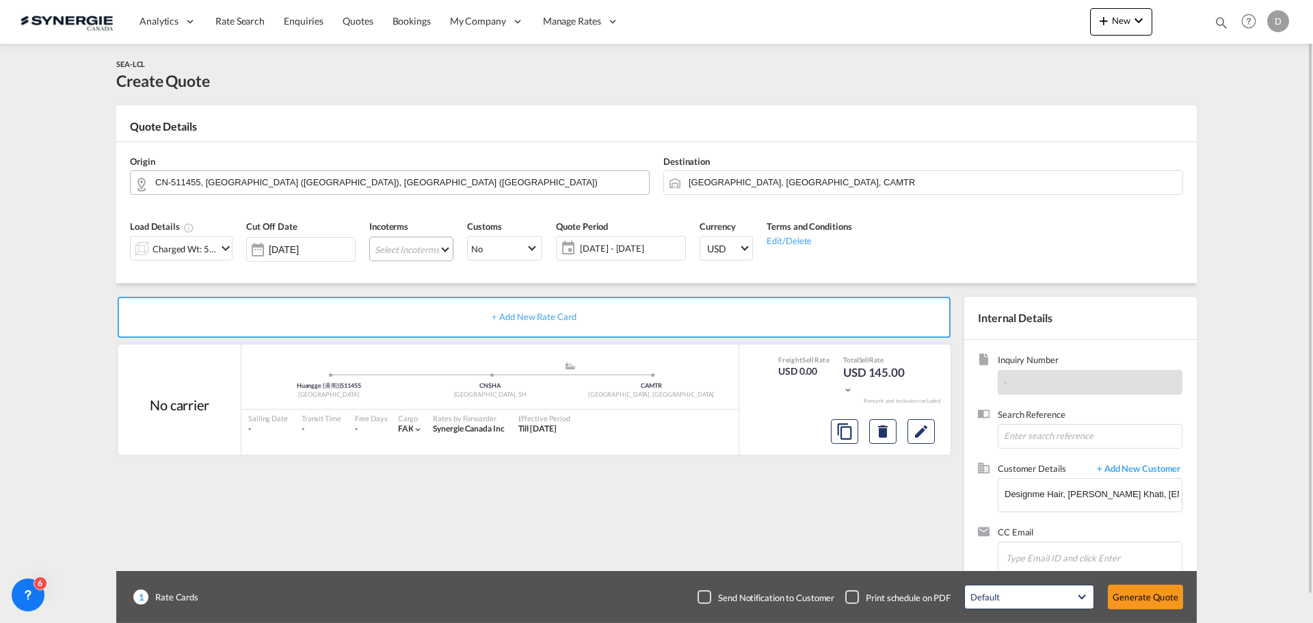
click at [437, 251] on md-select "Select Incoterms FCA - export Free Carrier DDP - export Delivery Duty Paid DAP …" at bounding box center [411, 249] width 84 height 25
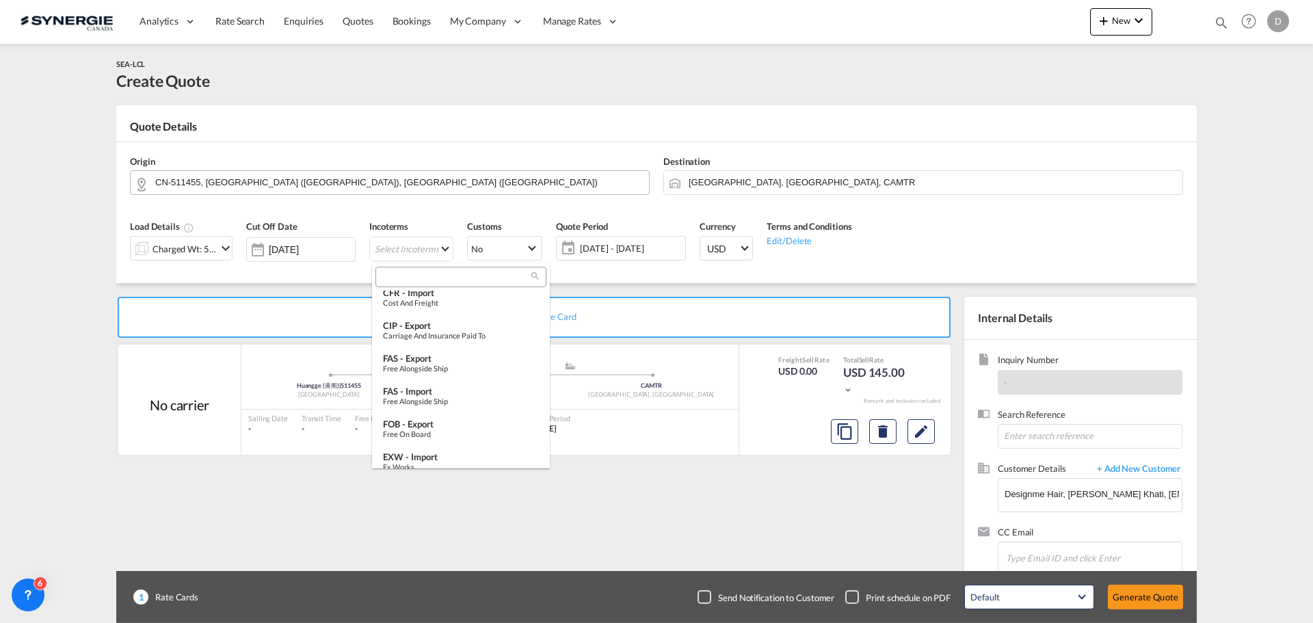
scroll to position [274, 0]
click at [442, 390] on div "EXW - import" at bounding box center [461, 388] width 156 height 11
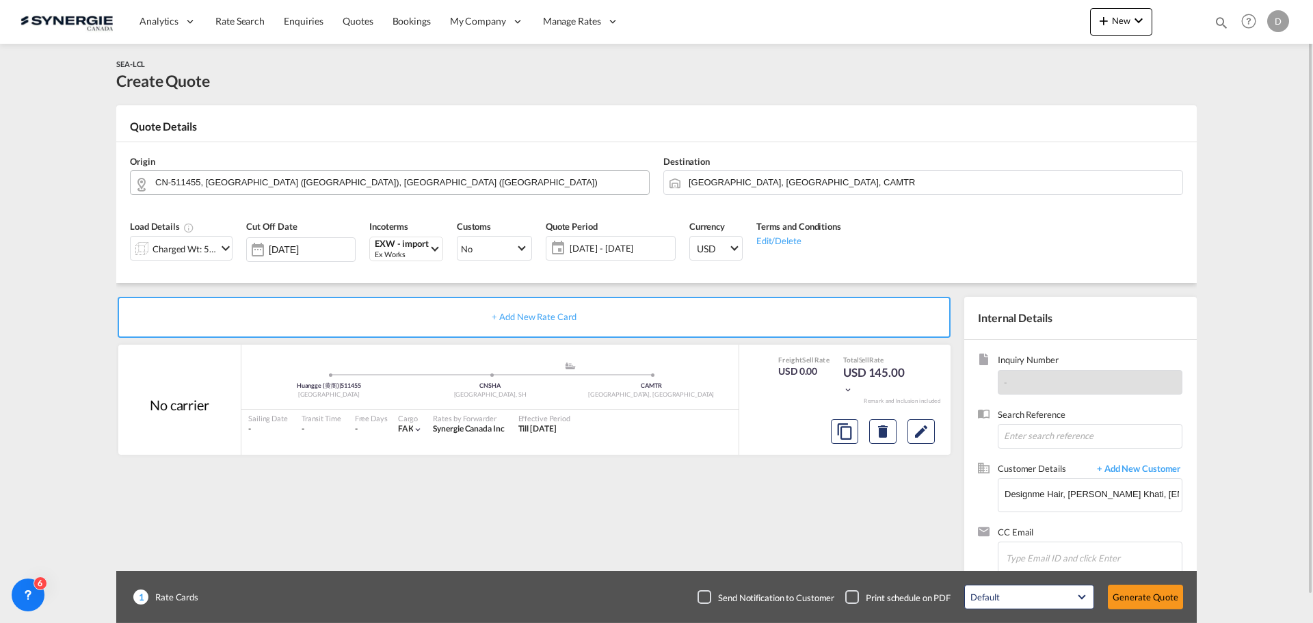
click at [602, 257] on span "[DATE] - [DATE]" at bounding box center [620, 248] width 109 height 19
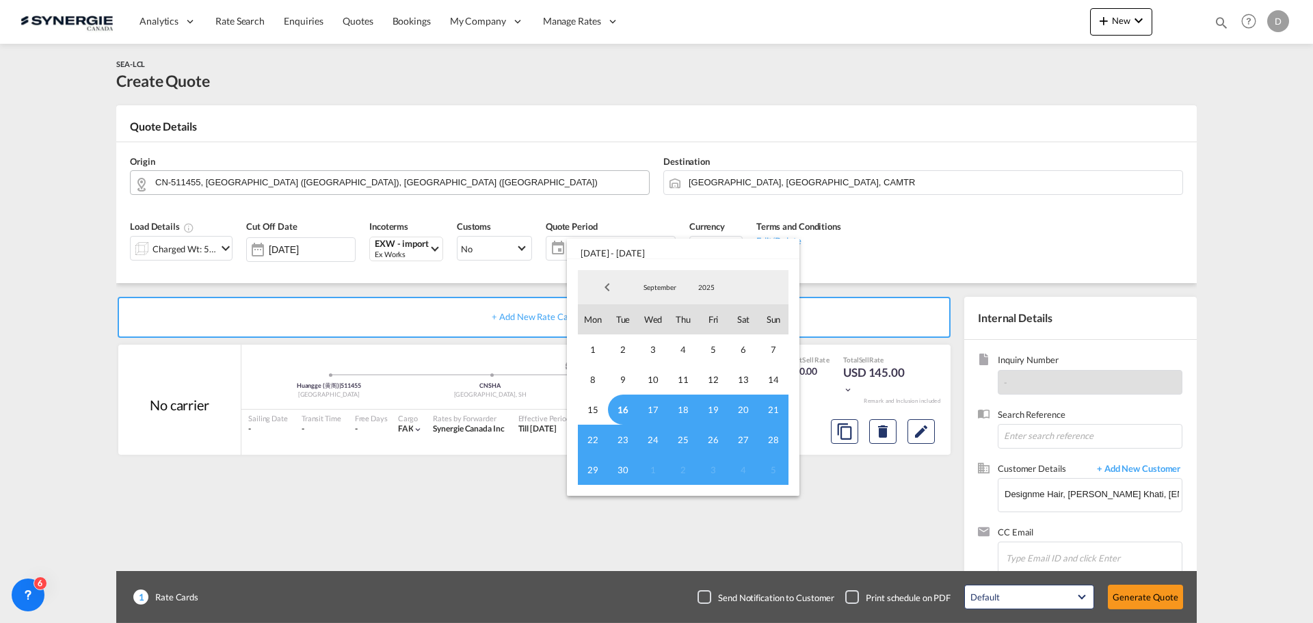
click at [622, 407] on span "16" at bounding box center [623, 410] width 30 height 30
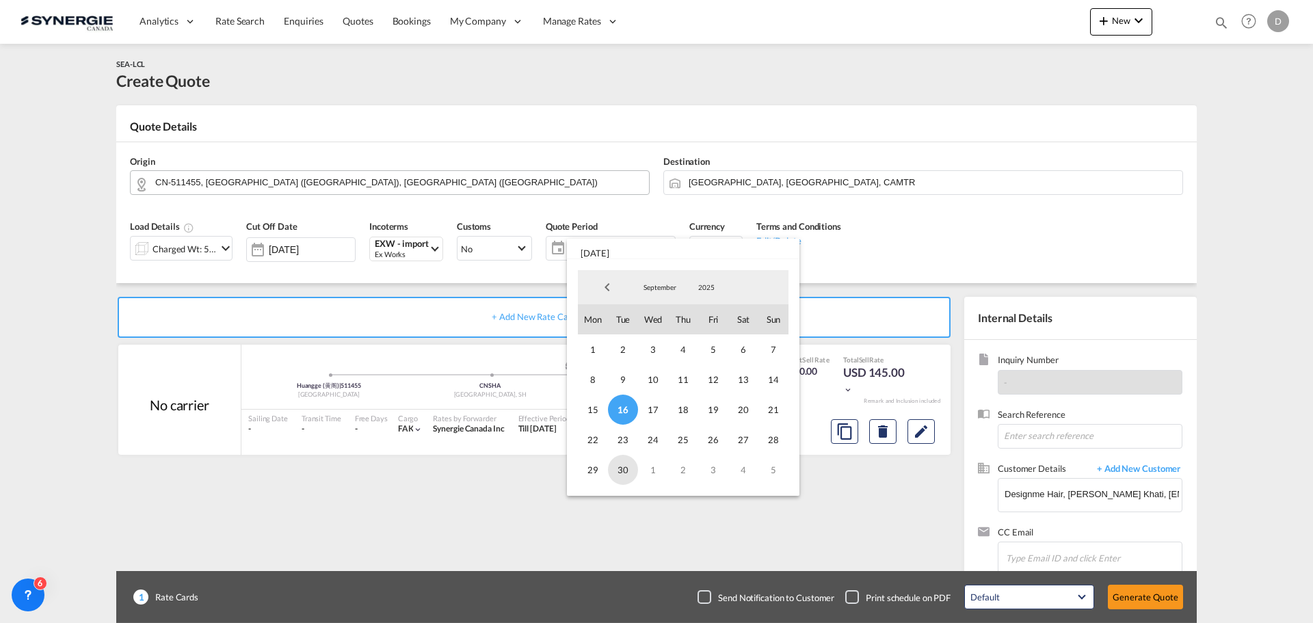
click at [622, 473] on span "30" at bounding box center [623, 470] width 30 height 30
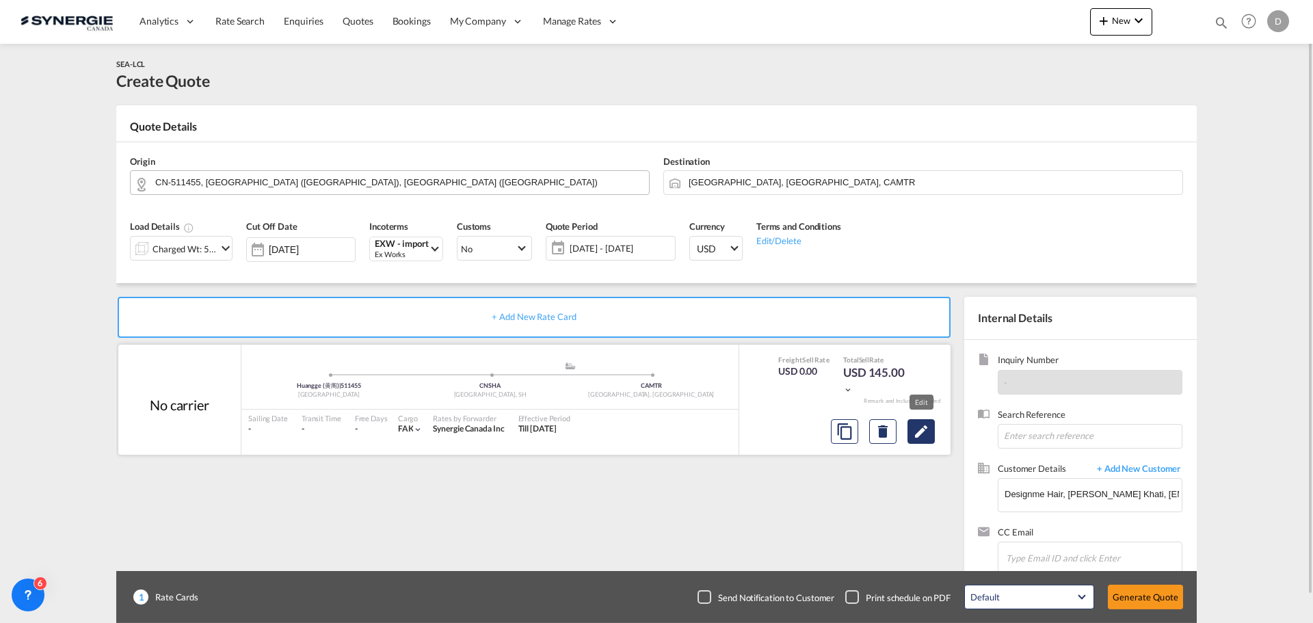
click at [921, 430] on md-icon "Edit" at bounding box center [921, 431] width 16 height 16
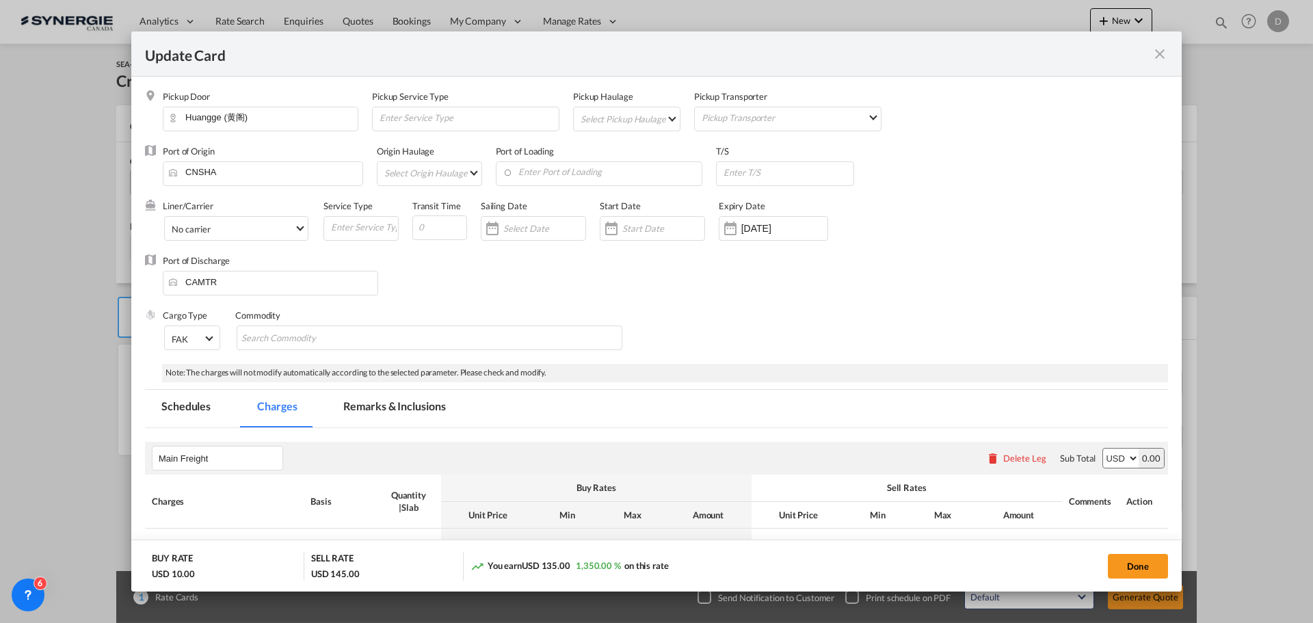
click at [663, 116] on md-select "Select Pickup Haulage rail road barge truck unspecified not available" at bounding box center [629, 118] width 101 height 22
click at [613, 154] on md-option "road" at bounding box center [628, 151] width 121 height 33
click at [618, 166] on input "Enter Port of Loading" at bounding box center [603, 172] width 200 height 21
click at [536, 200] on div "Shanghai, SH" at bounding box center [627, 196] width 241 height 12
type input "Shanghai, SH, CNSHA"
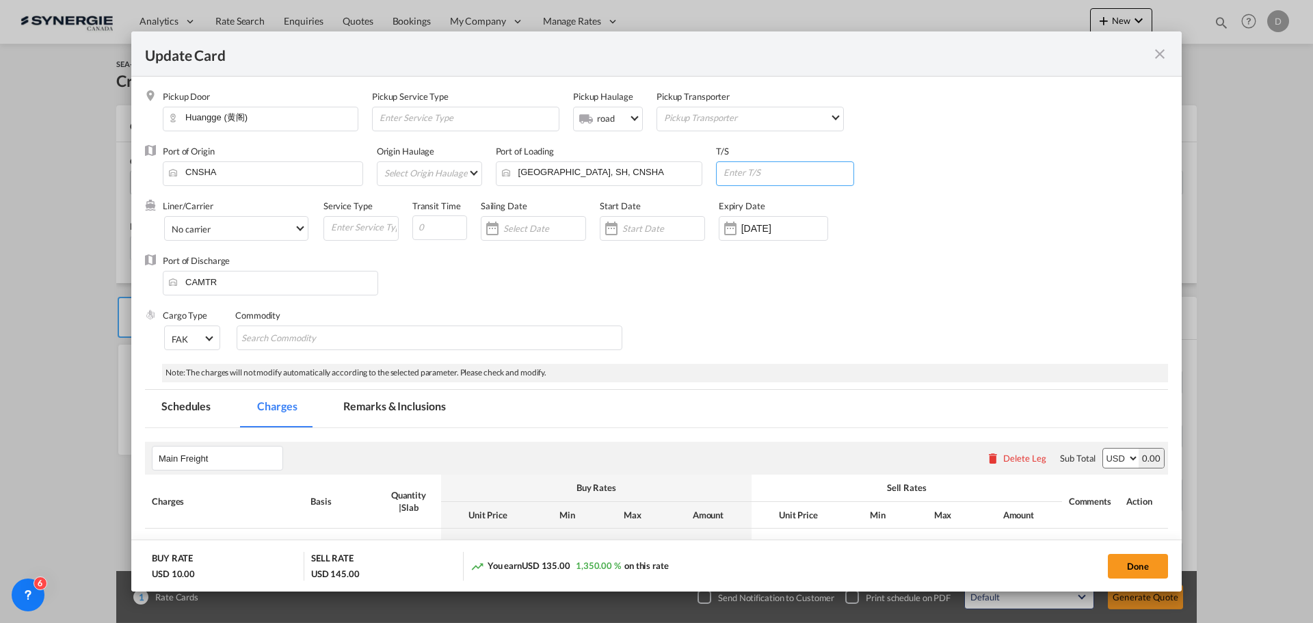
click at [818, 171] on input "Update Card Pickup ..." at bounding box center [787, 172] width 131 height 21
type input "Vancouver"
click at [599, 305] on div "Port of Discharge CAMTR" at bounding box center [656, 281] width 1023 height 55
click at [458, 230] on input "-1" at bounding box center [439, 227] width 55 height 25
drag, startPoint x: 445, startPoint y: 228, endPoint x: 387, endPoint y: 231, distance: 57.6
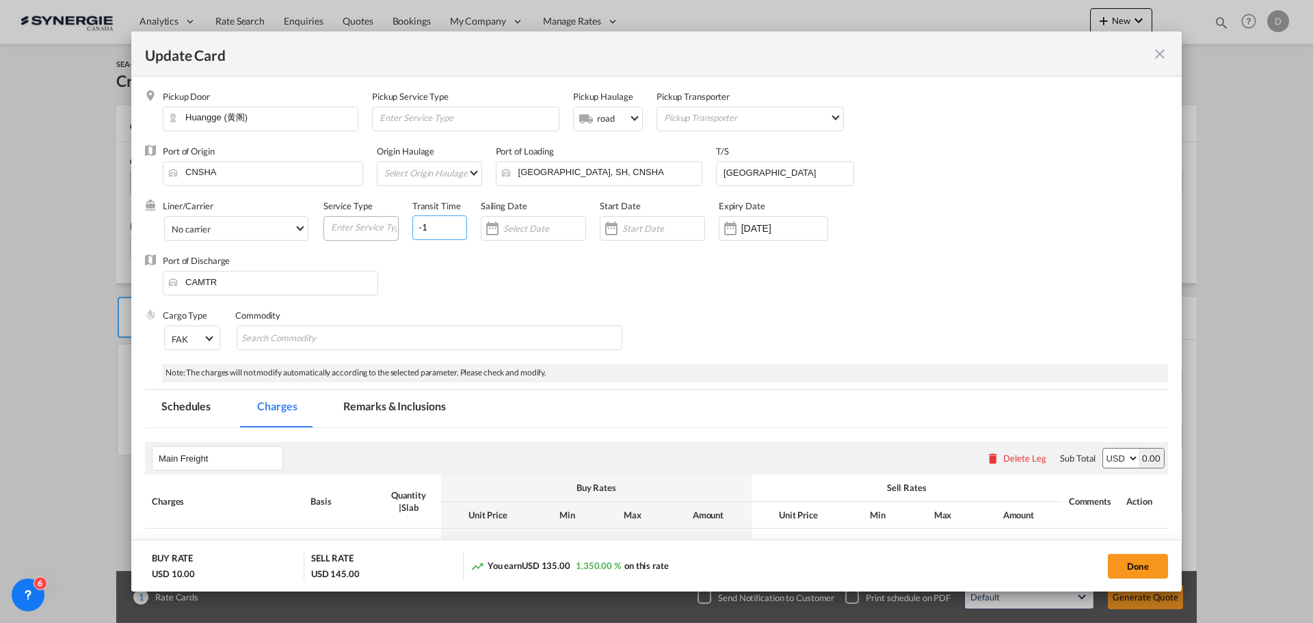
click at [387, 231] on div "Liner/Carrier No carrier 2HM LOGISTICS D.O.O AAXL GLOBAL SHIPPING LINES LLC ABD…" at bounding box center [564, 227] width 803 height 55
type input "40"
drag, startPoint x: 639, startPoint y: 254, endPoint x: 620, endPoint y: 235, distance: 26.6
click at [639, 253] on div "Start Date" at bounding box center [659, 227] width 119 height 55
click at [607, 233] on div "Update Card Pickup ..." at bounding box center [611, 228] width 22 height 27
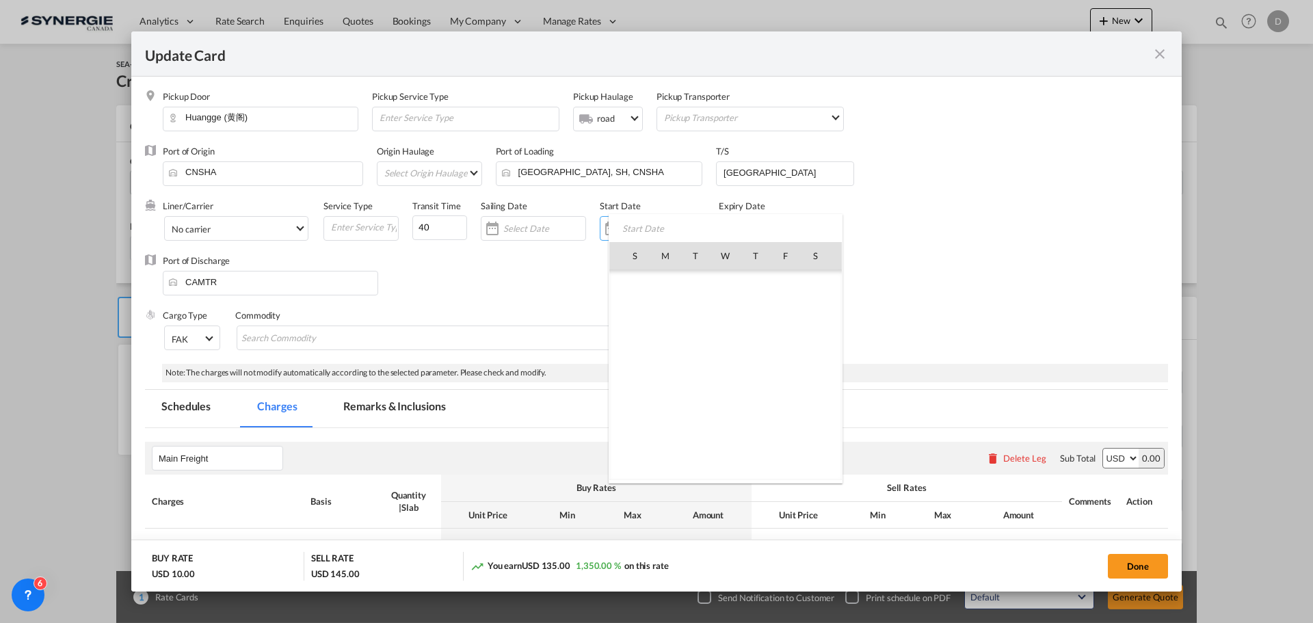
scroll to position [316813, 0]
click at [694, 369] on span "16" at bounding box center [695, 375] width 29 height 29
type input "[DATE]"
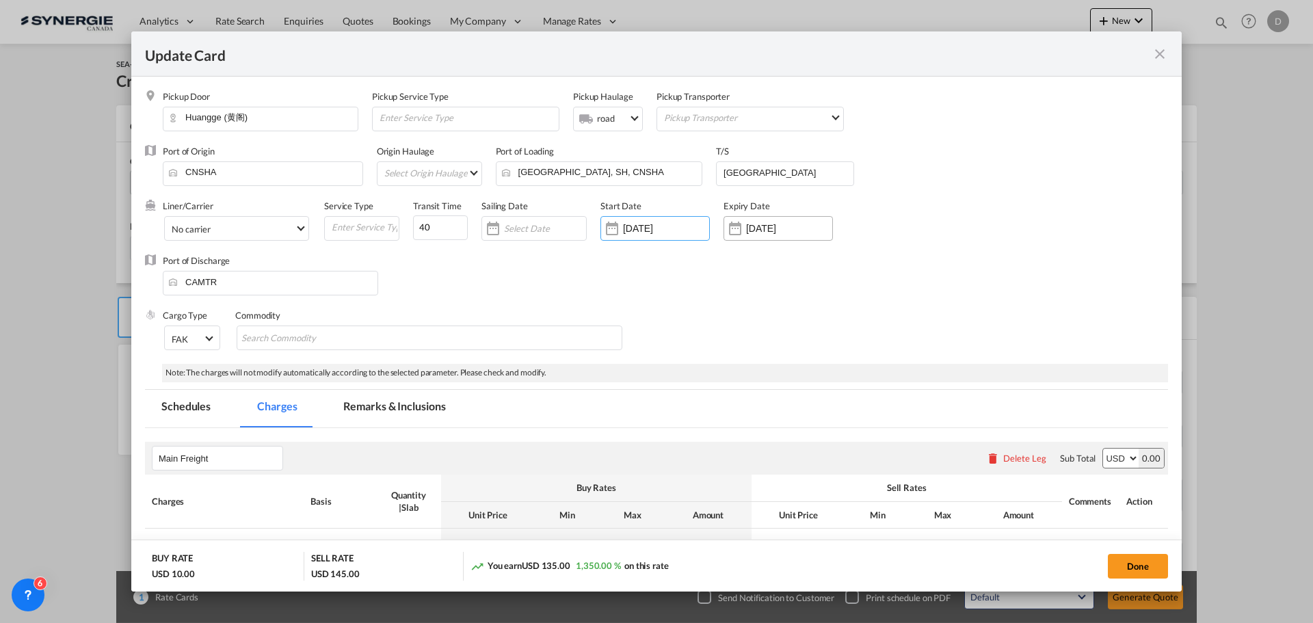
click at [741, 225] on div "Update Card Pickup ..." at bounding box center [735, 228] width 22 height 27
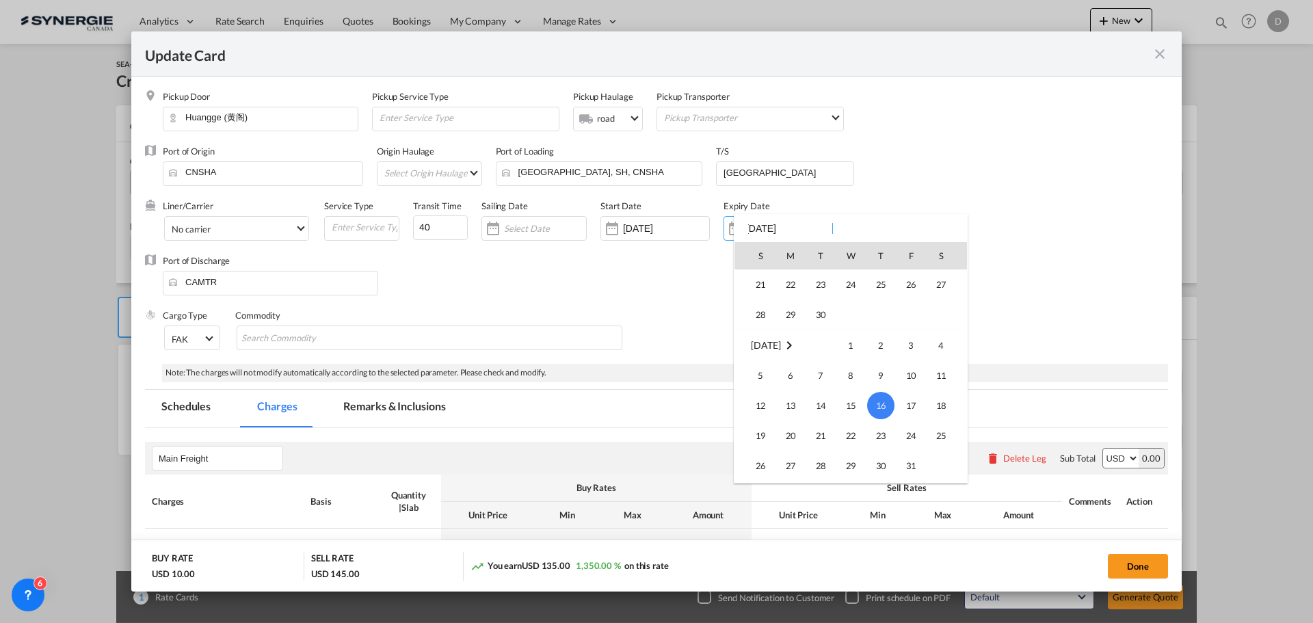
scroll to position [44, 0]
click at [829, 387] on span "30" at bounding box center [820, 391] width 27 height 27
type input "30 Sep 2025"
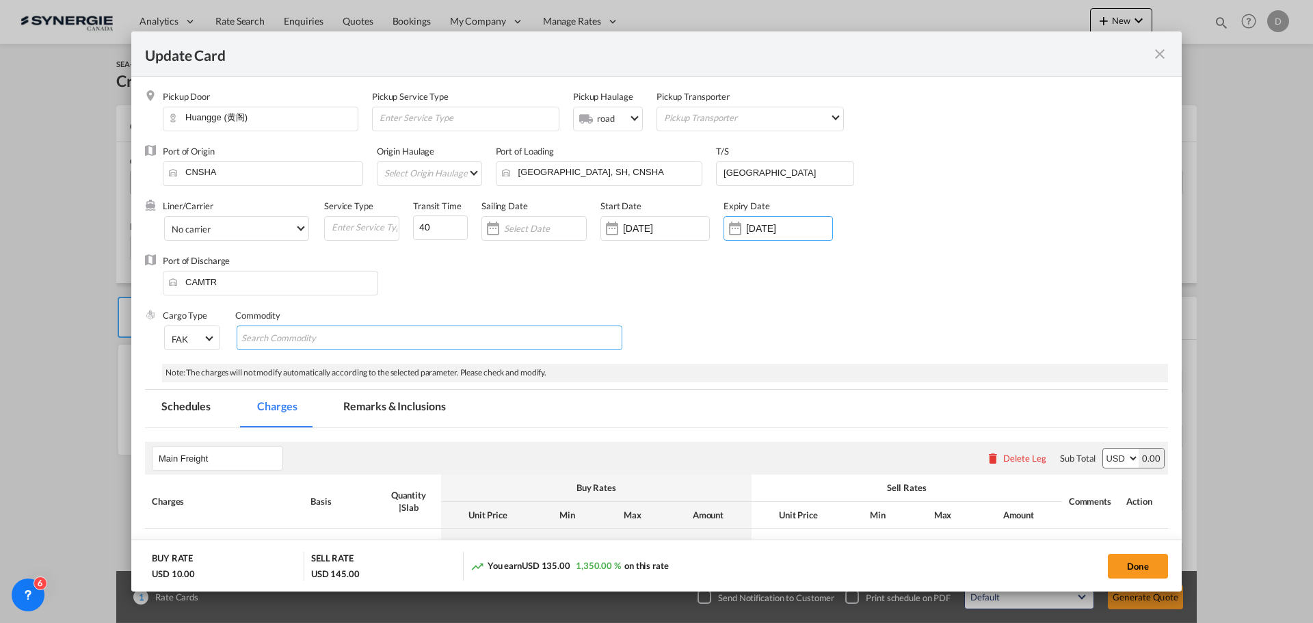
click at [441, 335] on md-chips-wrap "Chips container with autocompletion. Enter the text area, type text to search, …" at bounding box center [430, 338] width 386 height 25
type input "General Cargo"
click at [837, 337] on div "Cargo Type FAK FAK GCR GDSM General Cargo Hazardous Cargo Ambient Foodstuff Chi…" at bounding box center [665, 336] width 1005 height 55
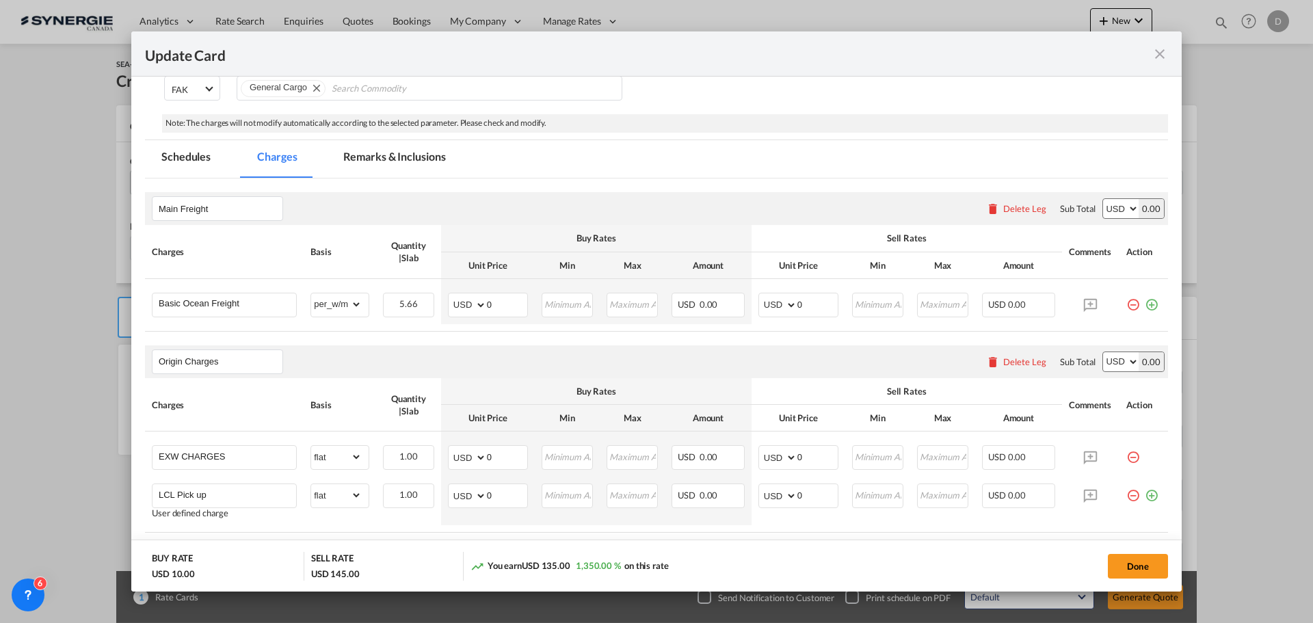
scroll to position [205, 0]
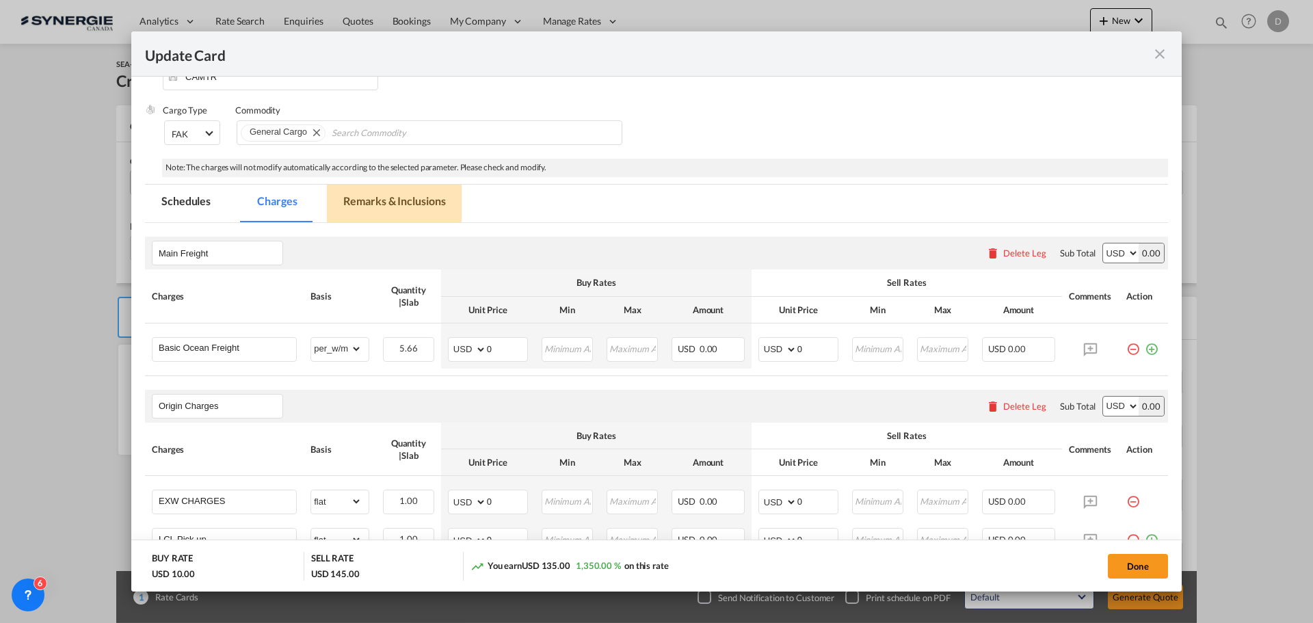
click at [423, 204] on md-tab-item "Remarks & Inclusions" at bounding box center [394, 204] width 135 height 38
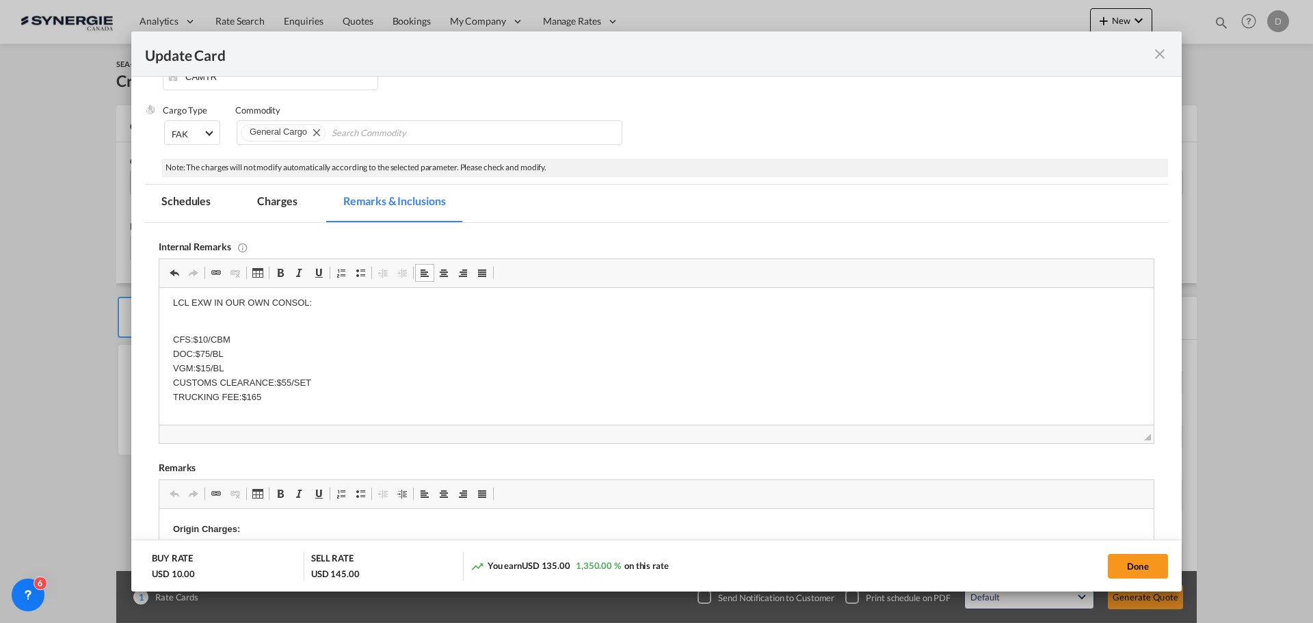
scroll to position [29, 0]
click at [514, 392] on p "CFS:$10/CBM DOC:$75/BL VGM:$15/BL CUSTOMS CLEARANCE:$55/SET TRUCKING FEE:$165" at bounding box center [656, 361] width 967 height 85
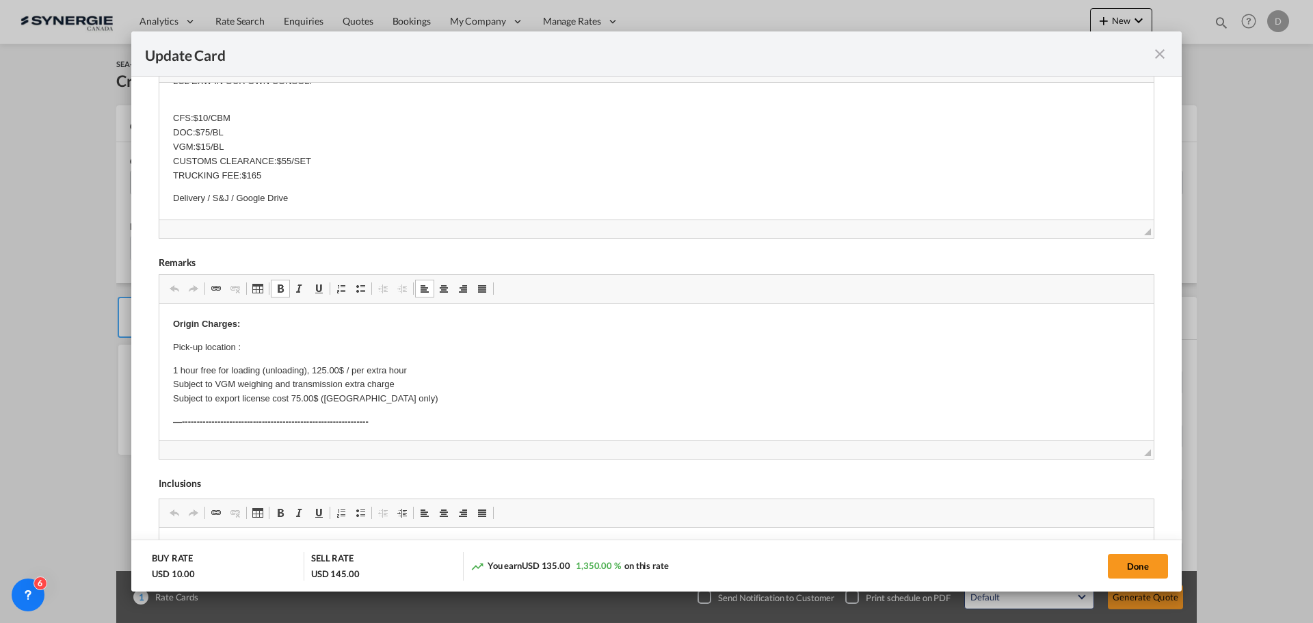
scroll to position [1, 0]
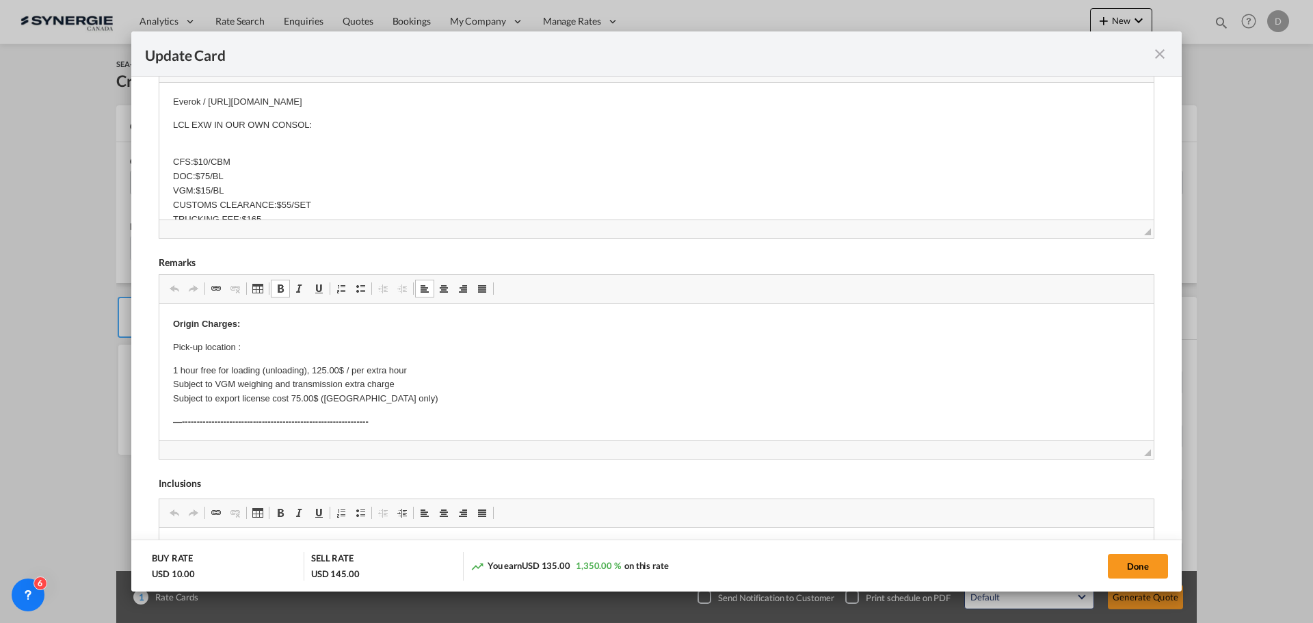
click at [279, 344] on p "Pick-up location :" at bounding box center [656, 348] width 967 height 14
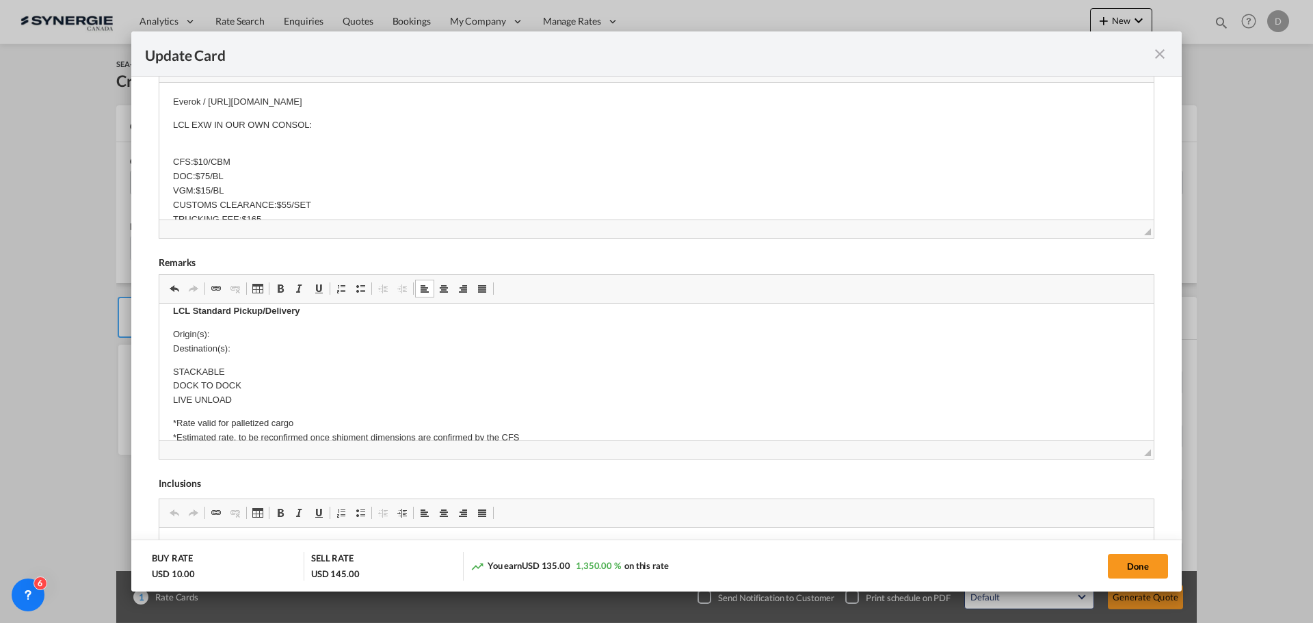
click at [246, 330] on p "Origin(s): Destination(s):" at bounding box center [656, 342] width 967 height 29
click at [252, 347] on p "Origin(s): Montreal CFS Destination(s):" at bounding box center [656, 342] width 967 height 29
click at [252, 348] on p "Origin(s): Montreal CFS Destination(s): Montreal" at bounding box center [656, 342] width 967 height 29
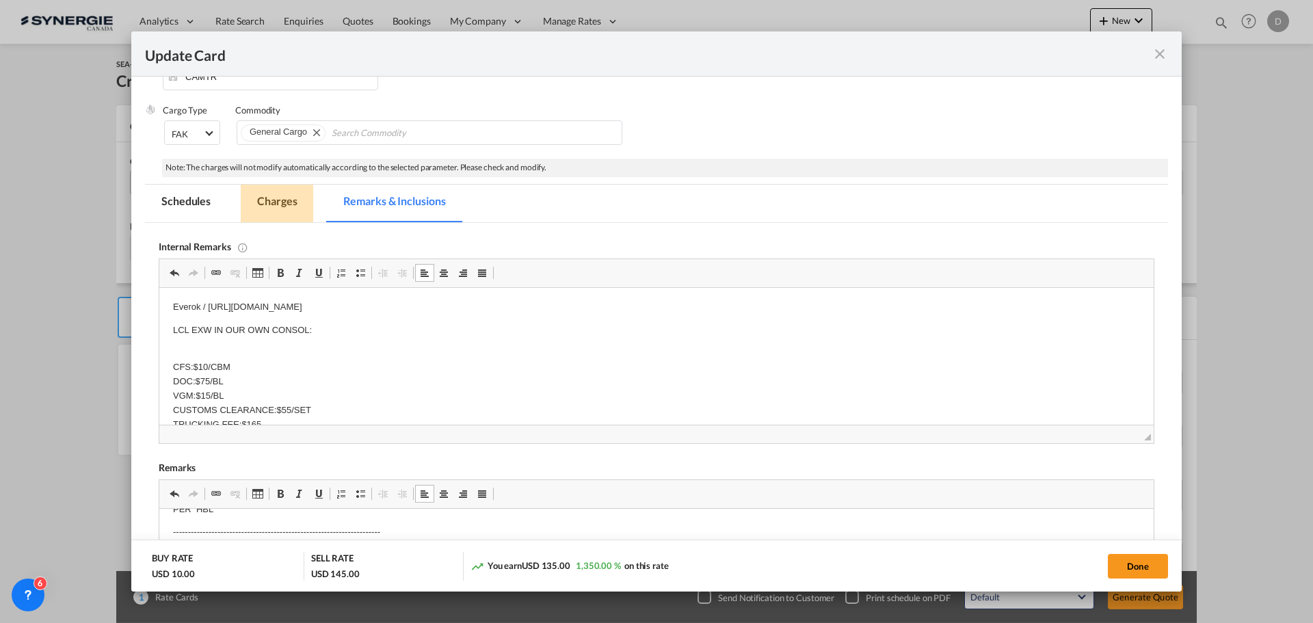
click at [273, 200] on md-tab-item "Charges" at bounding box center [277, 204] width 72 height 38
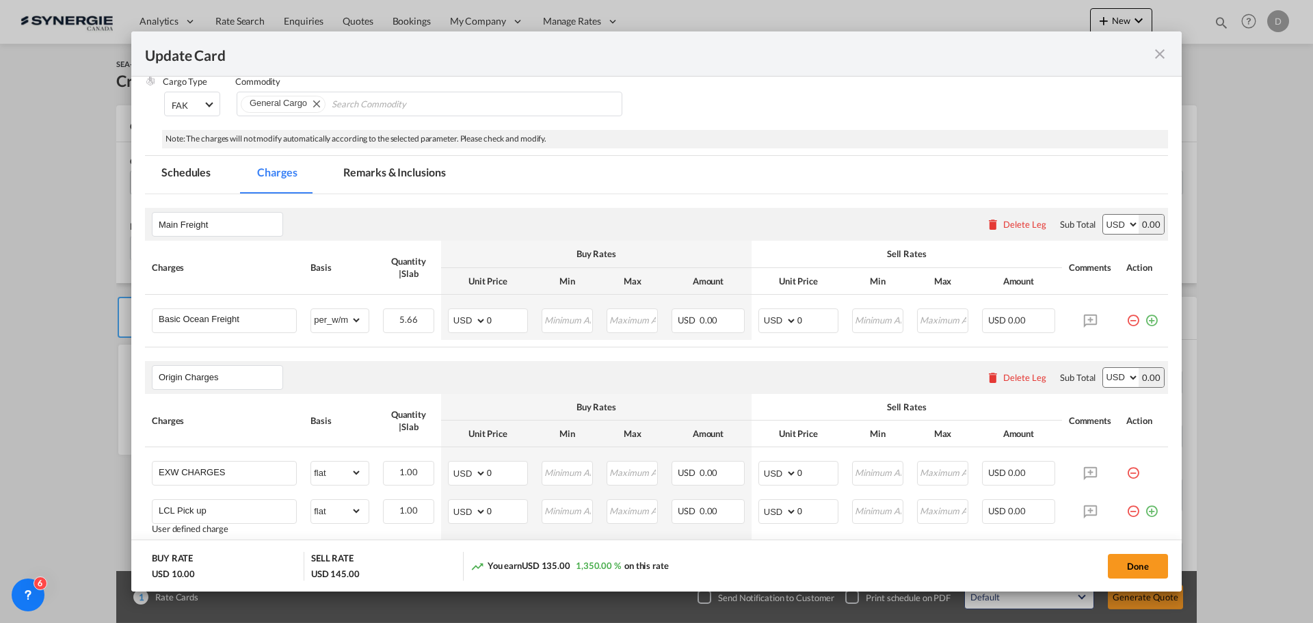
scroll to position [274, 0]
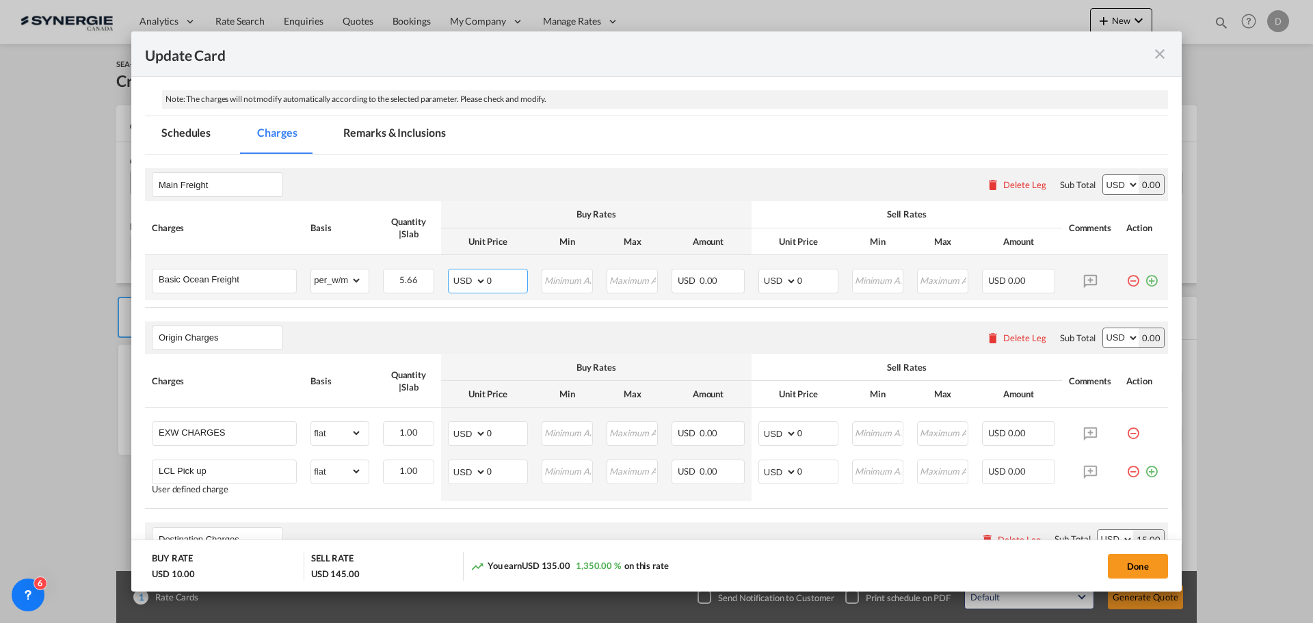
drag, startPoint x: 484, startPoint y: 280, endPoint x: 501, endPoint y: 280, distance: 16.4
click at [500, 280] on input "0" at bounding box center [507, 279] width 40 height 21
type input "64"
click at [552, 272] on input "Update Card Pickup ..." at bounding box center [567, 279] width 49 height 21
type input "64"
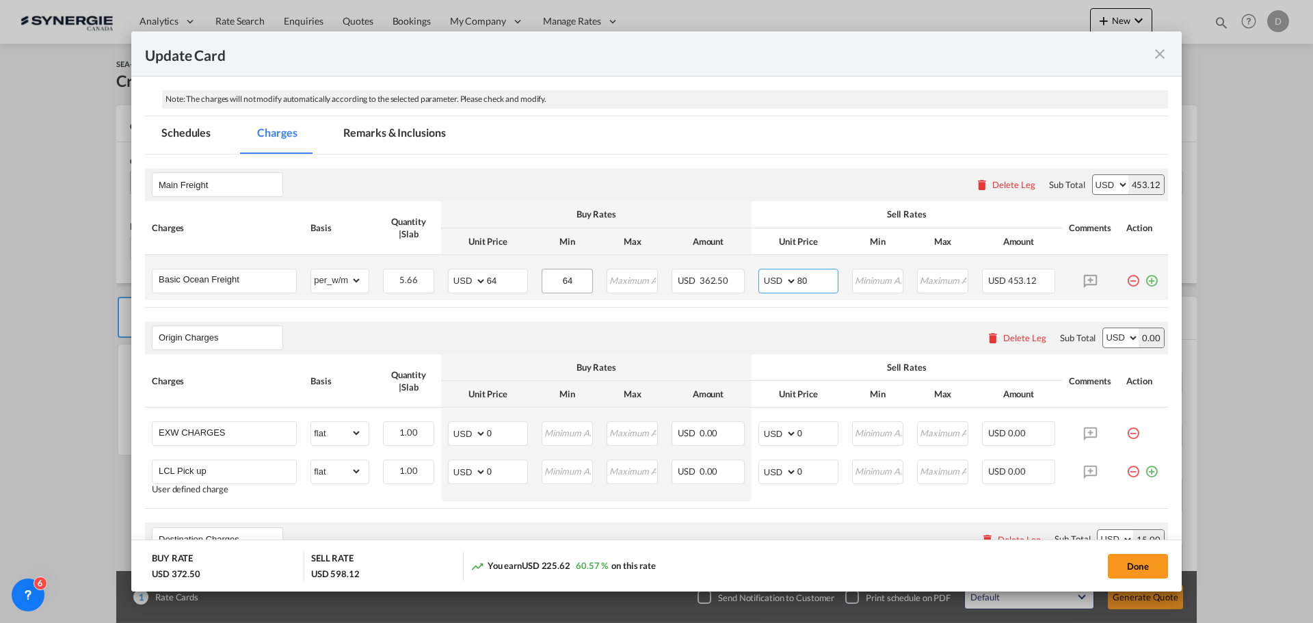
type input "80"
click at [551, 321] on div "Origin Charges Please enter leg name Leg Name Already Exists Delete Leg Sub Tot…" at bounding box center [656, 337] width 1023 height 33
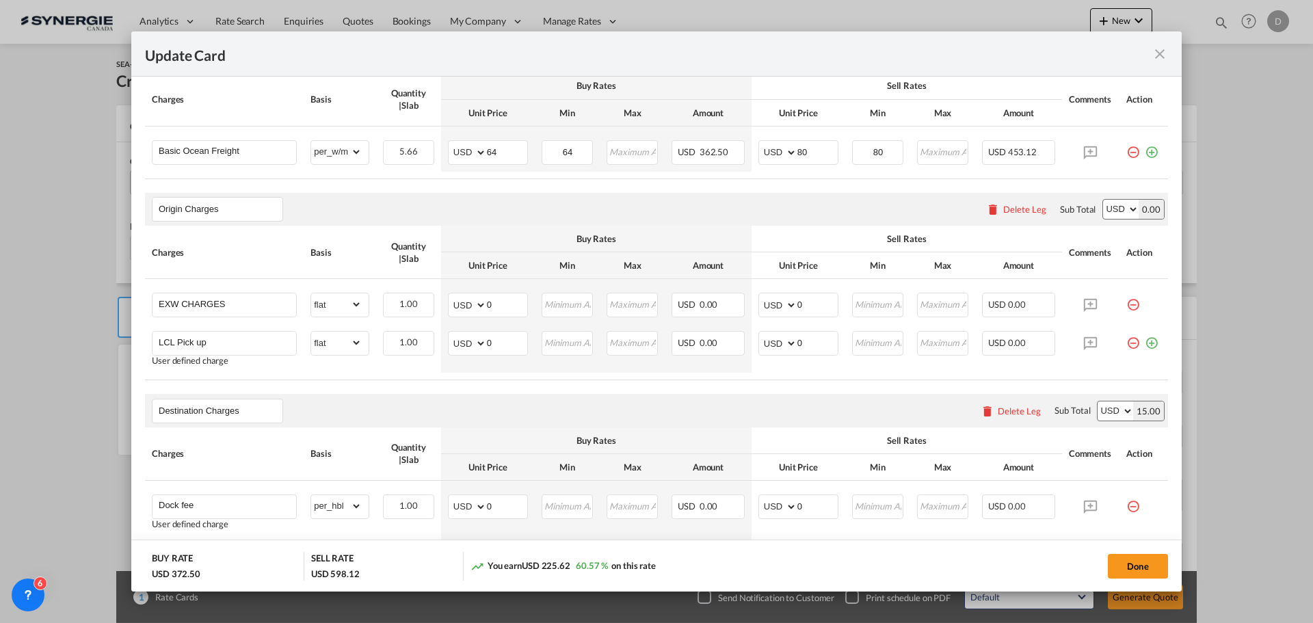
scroll to position [342, 0]
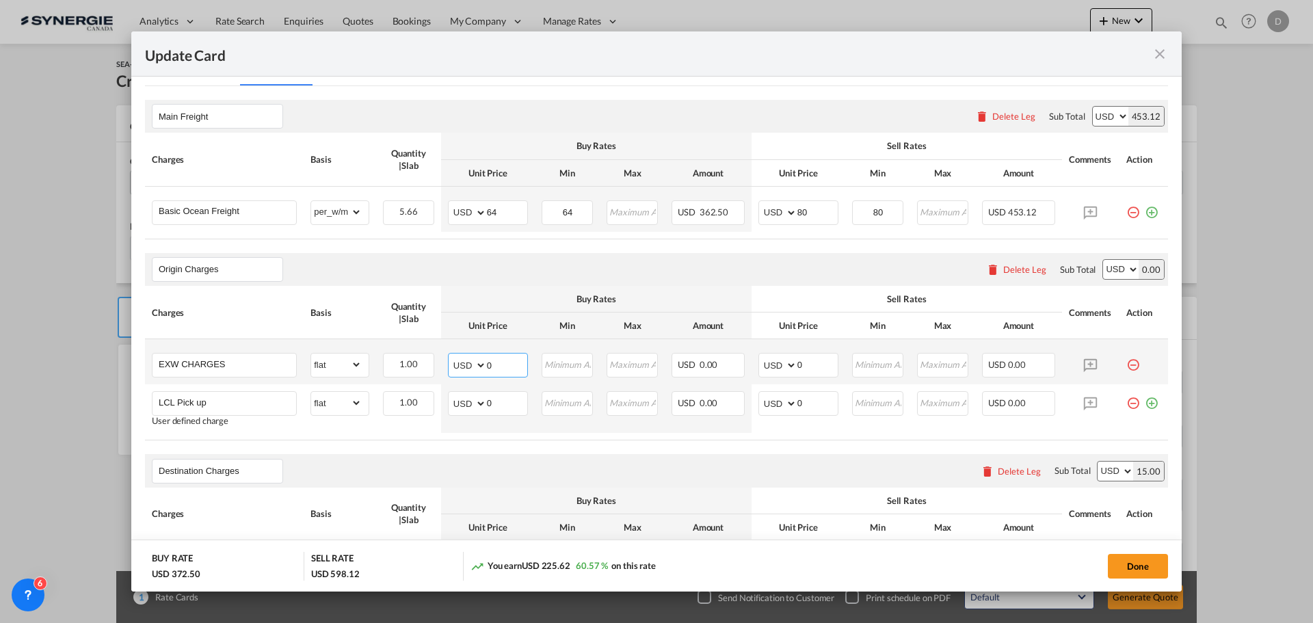
drag, startPoint x: 485, startPoint y: 365, endPoint x: 501, endPoint y: 365, distance: 15.7
click at [501, 365] on input "0" at bounding box center [507, 364] width 40 height 21
type input "202"
type input "232"
click at [482, 401] on select "AED AFN ALL AMD ANG AOA ARS AUD AWG AZN BAM BBD BDT BGN BHD BIF BMD BND BOB BRL…" at bounding box center [469, 403] width 36 height 19
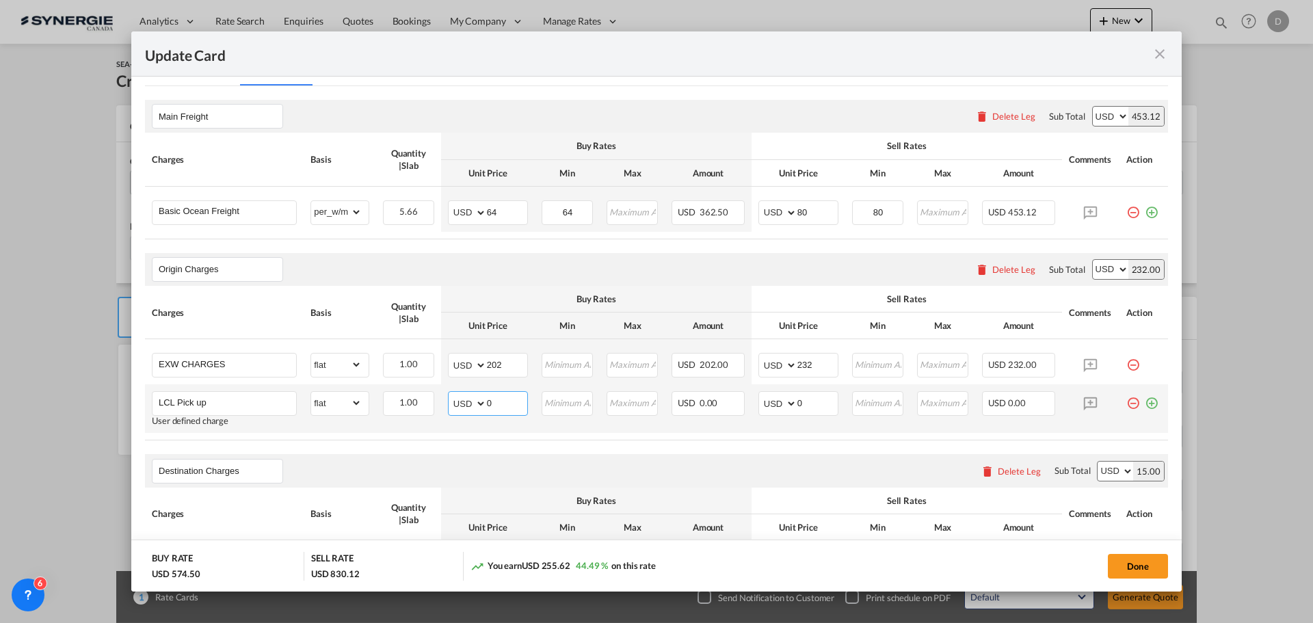
click at [487, 402] on input "0" at bounding box center [507, 402] width 40 height 21
drag, startPoint x: 484, startPoint y: 402, endPoint x: 499, endPoint y: 404, distance: 15.2
click at [499, 404] on input "0" at bounding box center [507, 402] width 40 height 21
type input "165"
type input "200"
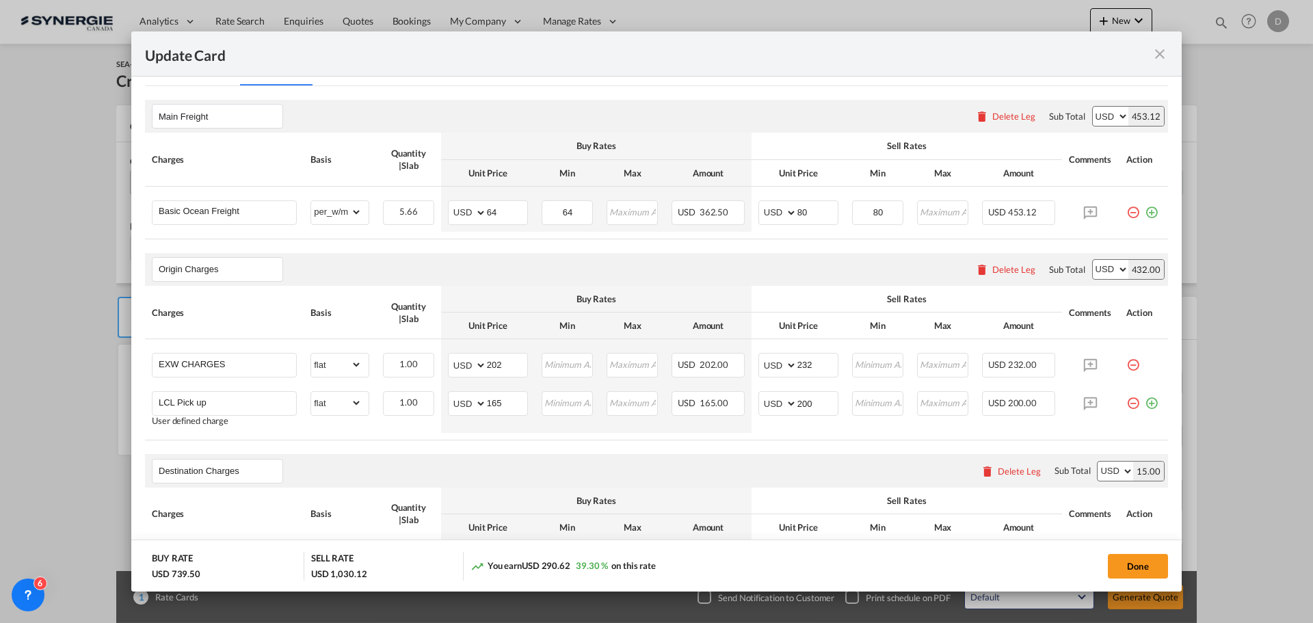
click at [479, 436] on table "Charges Basis Quantity | Slab Buy Rates Sell Rates Comments Action Unit Price M…" at bounding box center [656, 363] width 1023 height 155
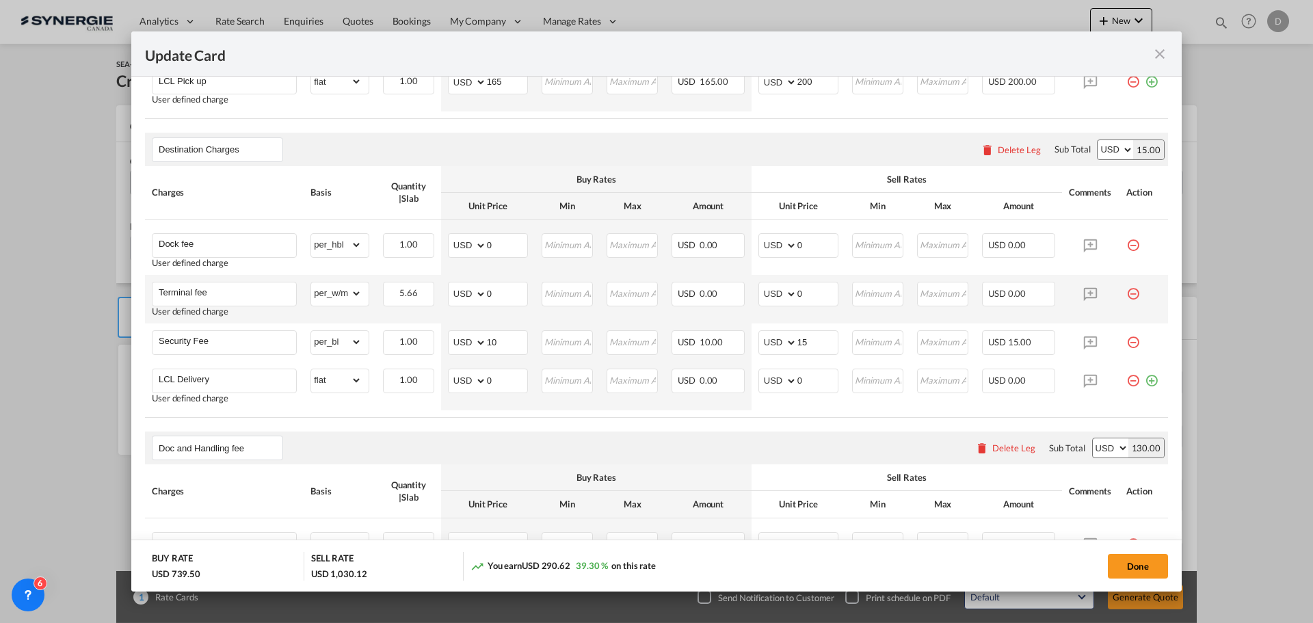
scroll to position [684, 0]
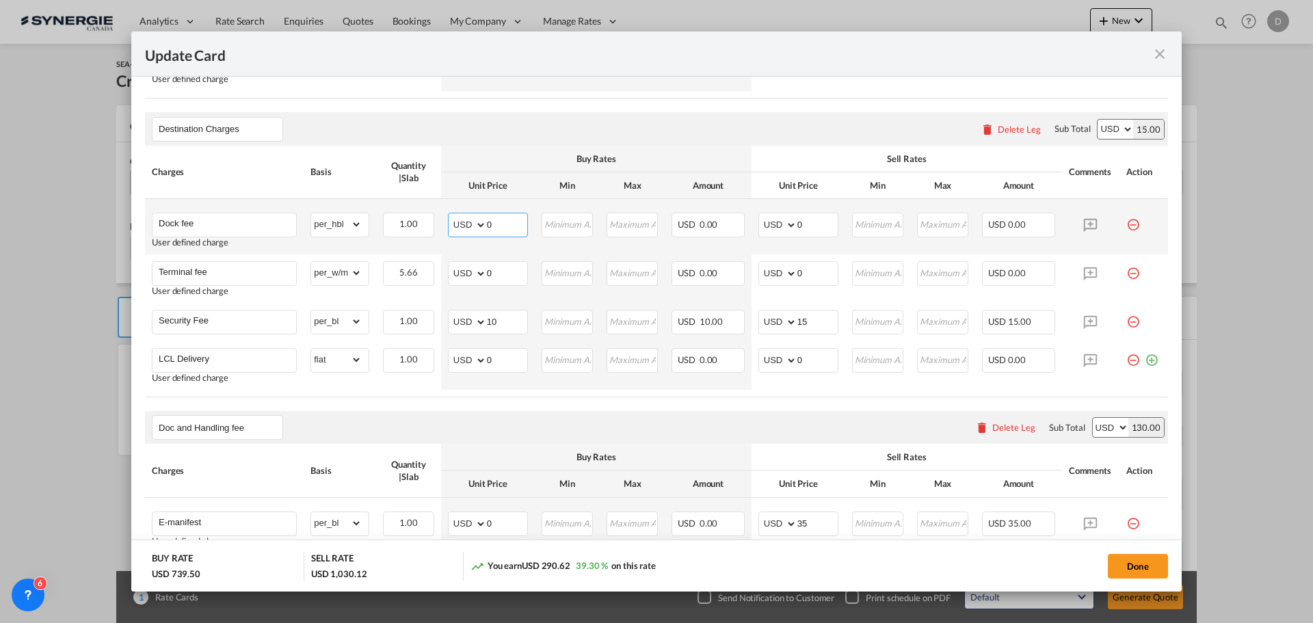
drag, startPoint x: 485, startPoint y: 223, endPoint x: 492, endPoint y: 223, distance: 7.5
click at [492, 223] on input "0" at bounding box center [507, 223] width 40 height 21
type input "60"
type input "85"
click at [1126, 275] on md-icon "icon-minus-circle-outline red-400-fg pt-7" at bounding box center [1133, 268] width 14 height 14
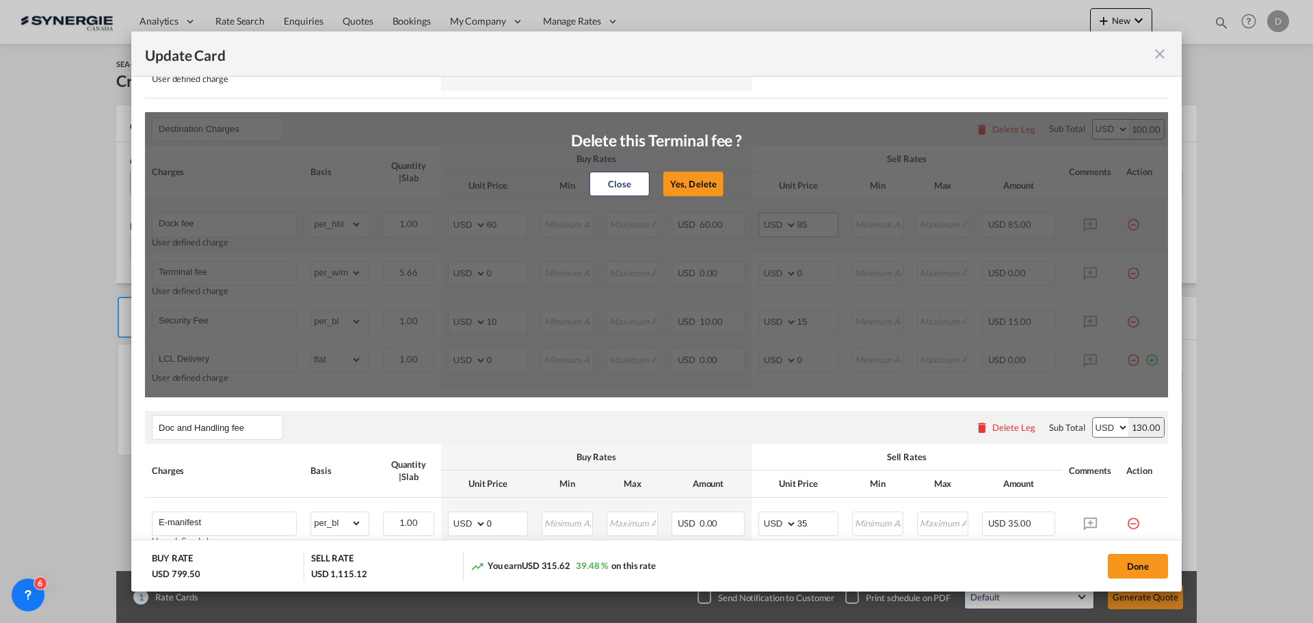
click at [700, 188] on button "Yes, Delete" at bounding box center [693, 184] width 60 height 25
type input "Security Fee"
select select "per_bl"
type input "10"
type input "15"
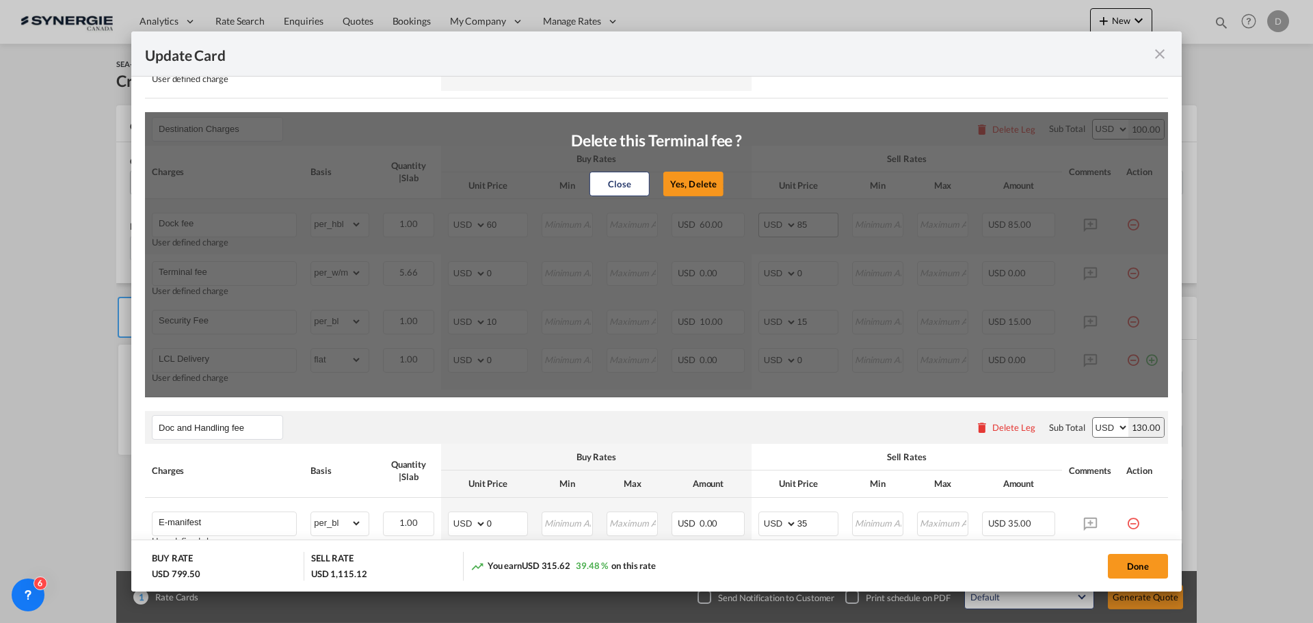
type input "LCL Delivery"
select select "flat"
type input "0"
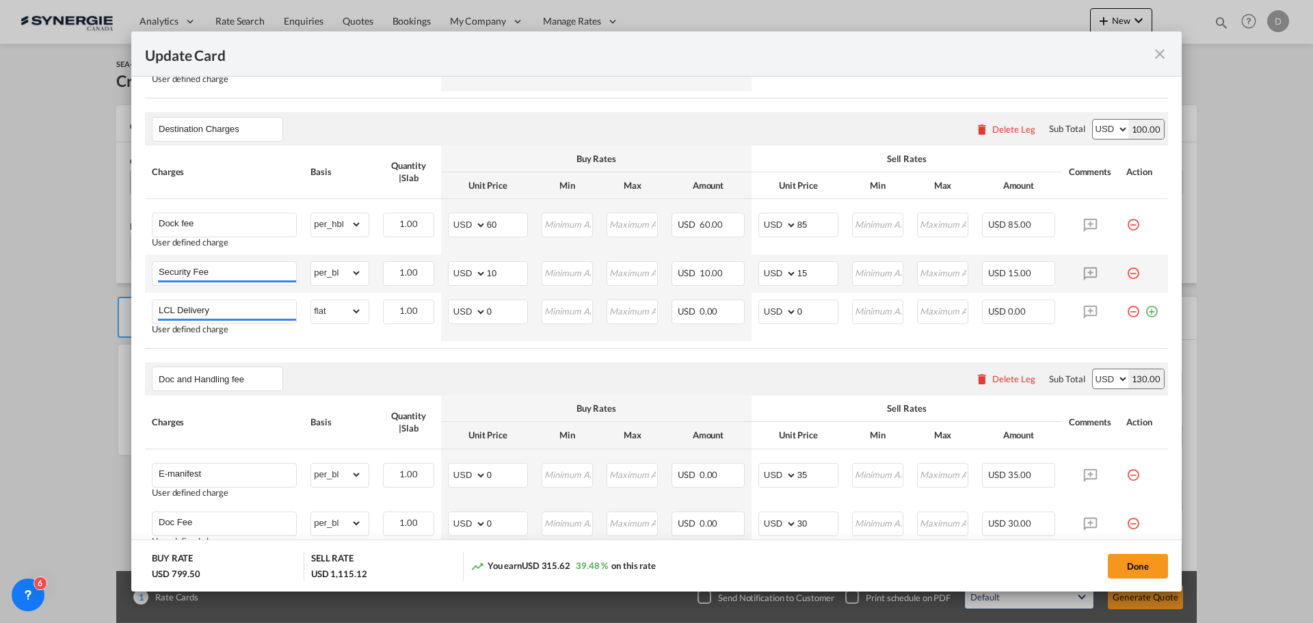
click at [1126, 272] on md-icon "icon-minus-circle-outline red-400-fg pt-7" at bounding box center [1133, 268] width 14 height 14
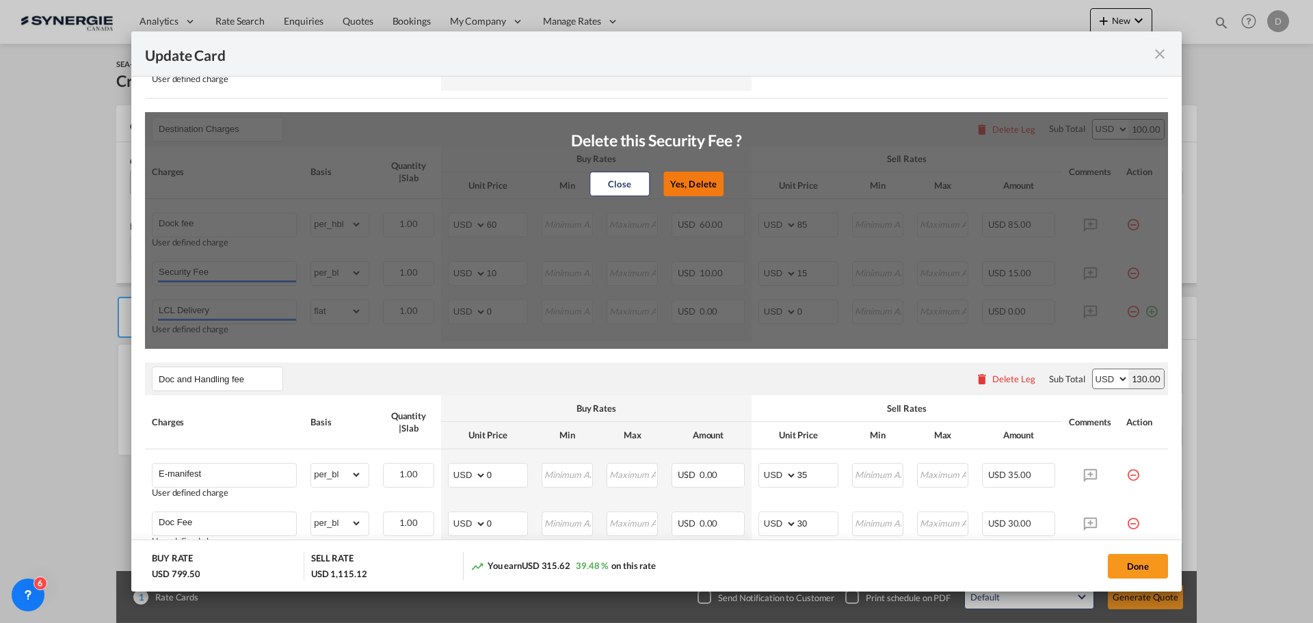
click at [693, 179] on button "Yes, Delete" at bounding box center [693, 184] width 60 height 25
type input "LCL Delivery"
select select "flat"
type input "0"
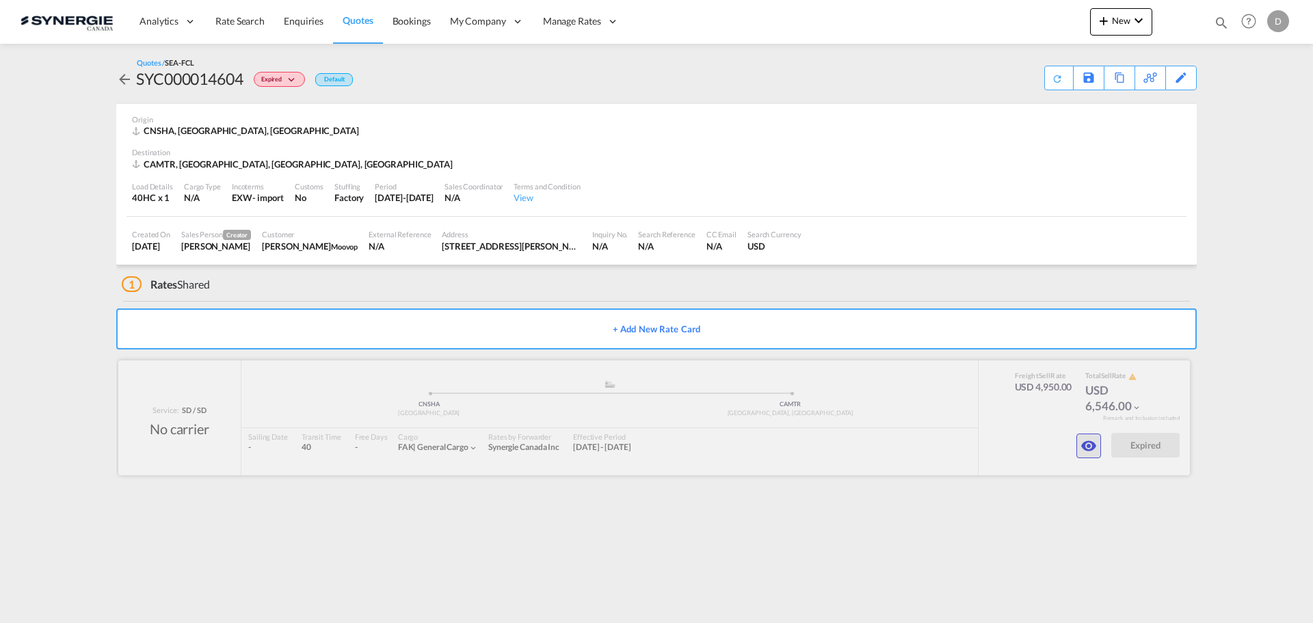
click at [1092, 446] on md-icon "icon-eye" at bounding box center [1089, 446] width 16 height 16
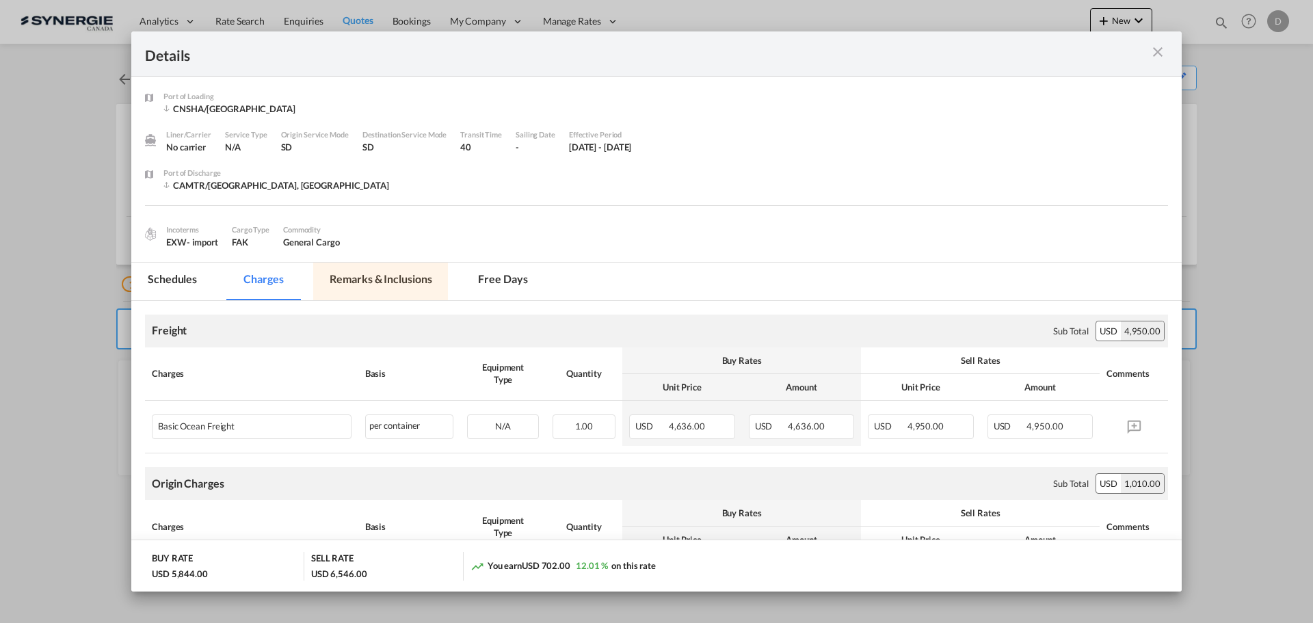
click at [404, 276] on md-tab-item "Remarks & Inclusions" at bounding box center [380, 282] width 135 height 38
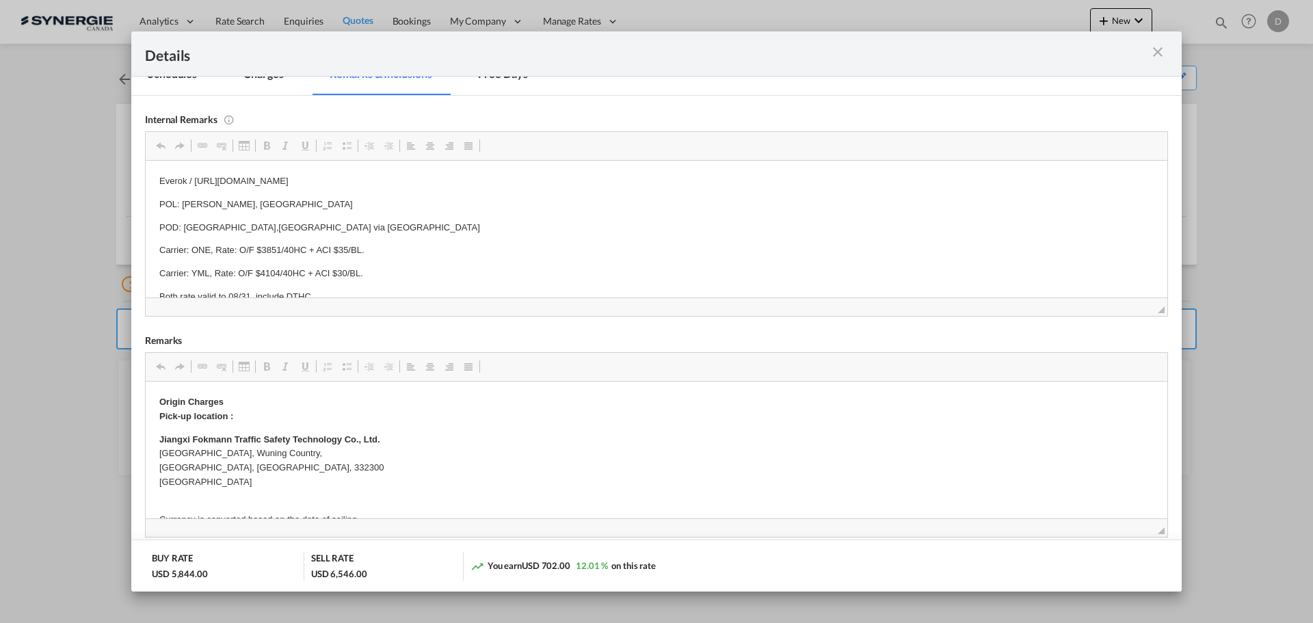
scroll to position [137, 0]
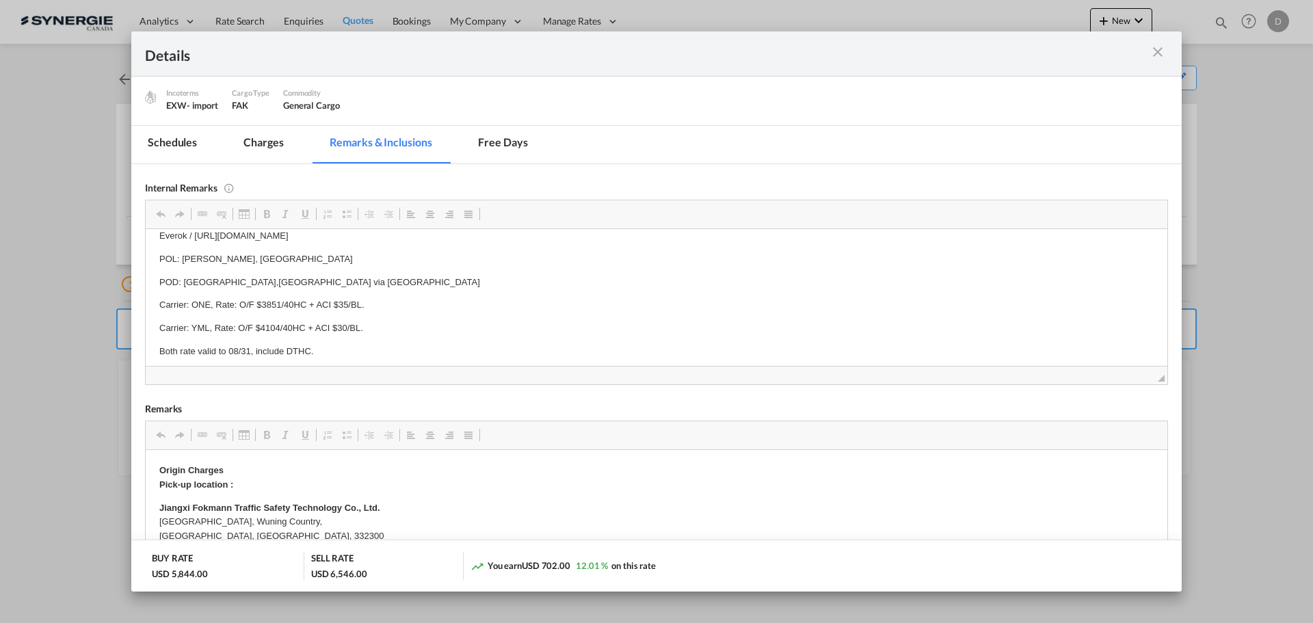
drag, startPoint x: 584, startPoint y: 248, endPoint x: 549, endPoint y: 248, distance: 35.6
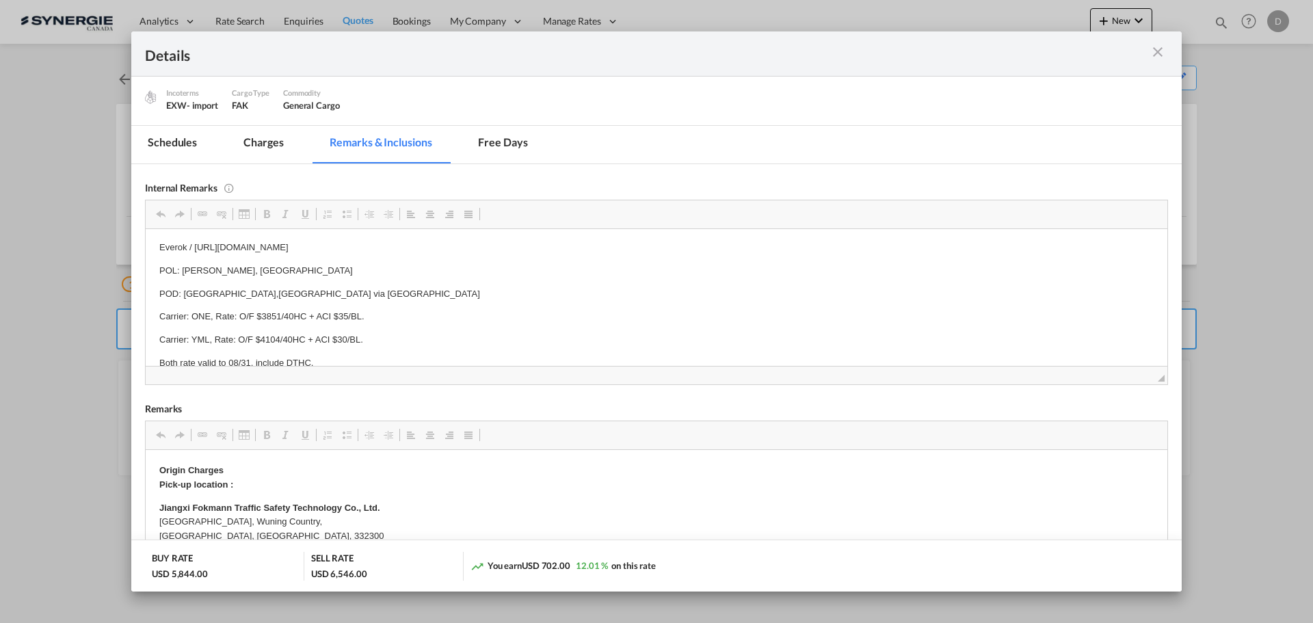
scroll to position [0, 0]
drag, startPoint x: 581, startPoint y: 247, endPoint x: 194, endPoint y: 253, distance: 387.2
click at [194, 253] on p "Everok / https://app.frontapp.com/open/msg_1h9njmdr?key=8PHmekRWAmJxnNnVw_ceXEo…" at bounding box center [656, 249] width 994 height 14
copy p "https://app.frontapp.com/open/msg_1h9njmdr?key=8PHmekRWAmJxnNnVw_ceXEo6On9trYWO"
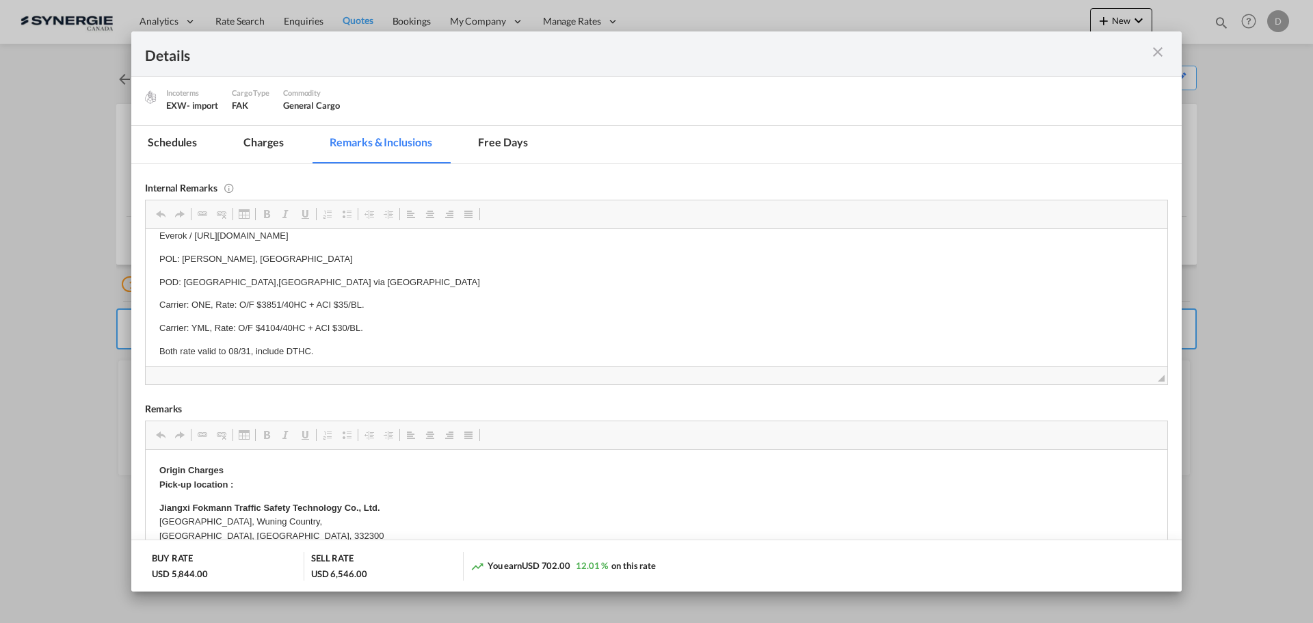
click at [1152, 55] on md-icon "icon-close m-3 fg-AAA8AD cursor" at bounding box center [1158, 52] width 16 height 16
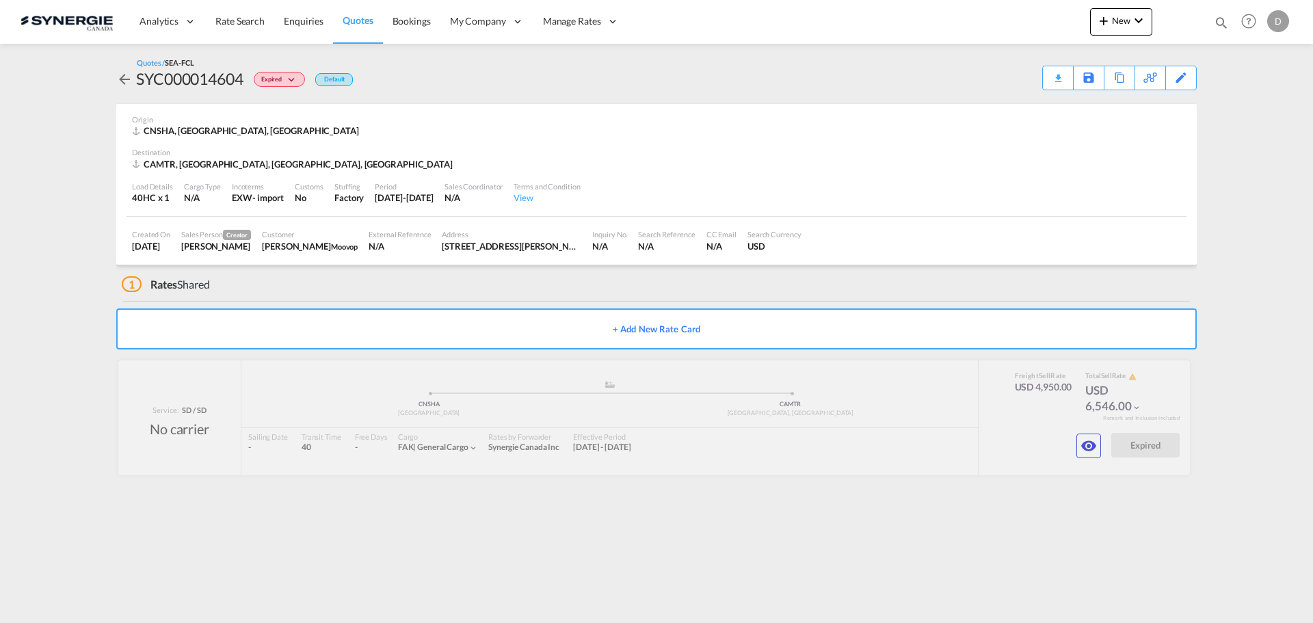
scroll to position [0, 0]
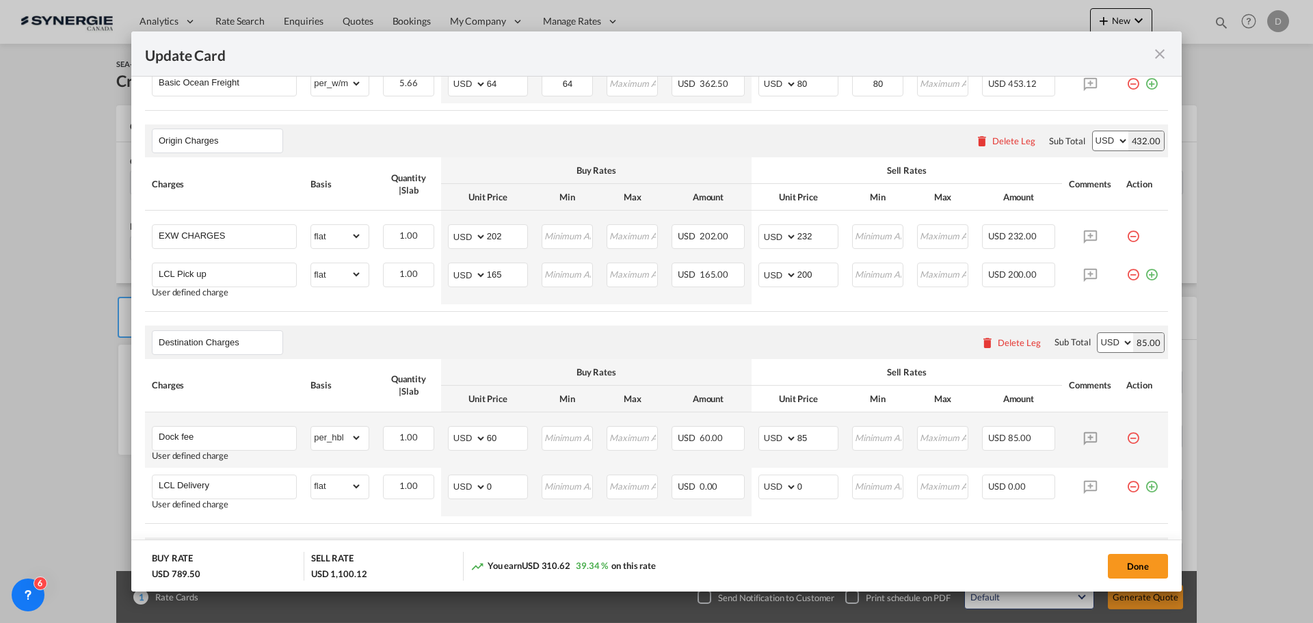
scroll to position [616, 0]
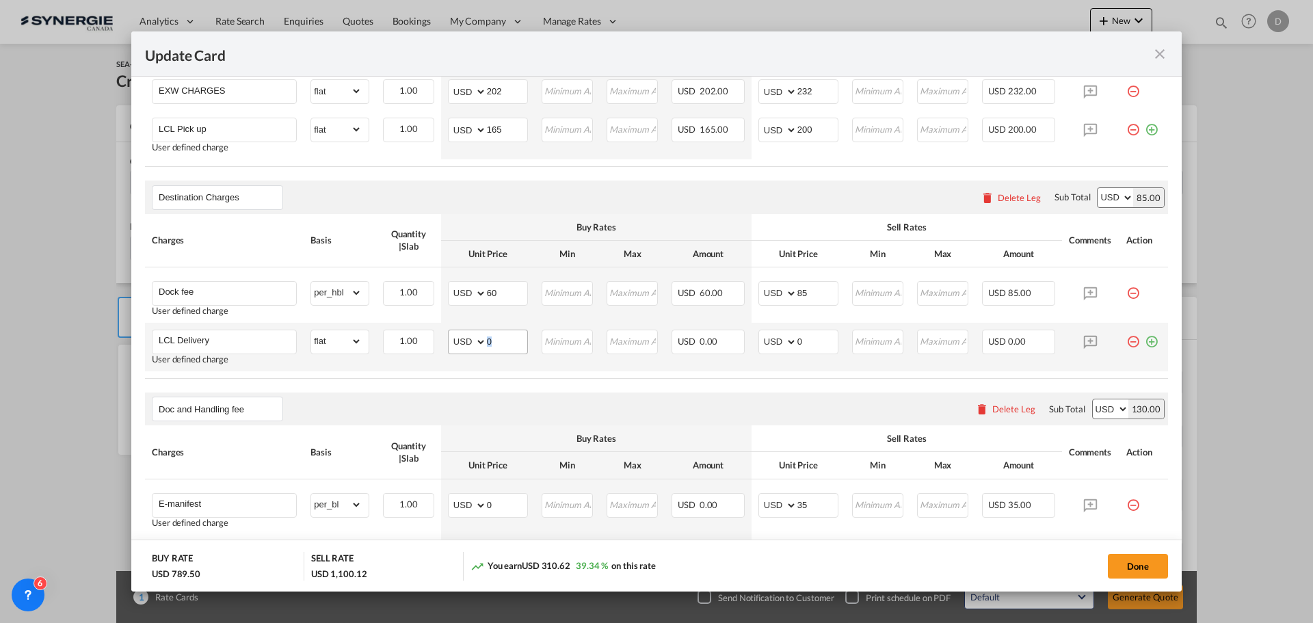
drag, startPoint x: 483, startPoint y: 341, endPoint x: 495, endPoint y: 341, distance: 12.3
click at [495, 341] on md-input-container "AED AFN ALL AMD ANG AOA ARS AUD AWG AZN BAM BBD BDT BGN BHD BIF BMD BND BOB BRL…" at bounding box center [488, 342] width 80 height 25
drag, startPoint x: 486, startPoint y: 342, endPoint x: 499, endPoint y: 343, distance: 13.7
click at [499, 343] on input "0" at bounding box center [507, 340] width 40 height 21
type input "143"
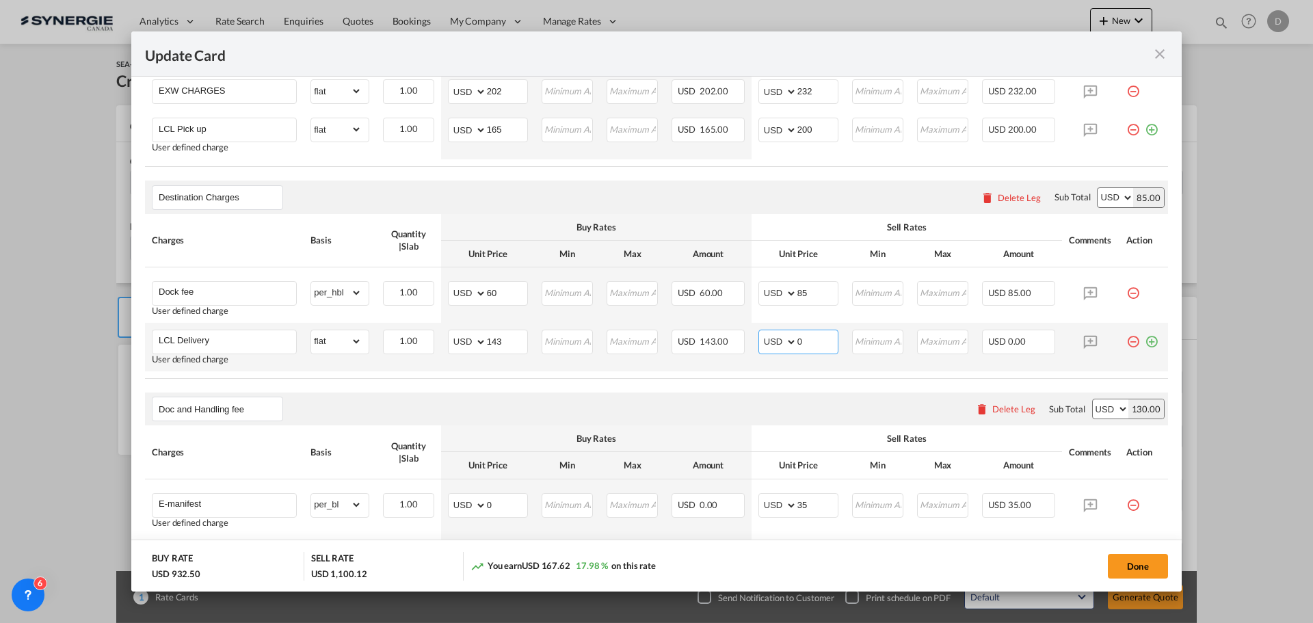
drag, startPoint x: 791, startPoint y: 342, endPoint x: 804, endPoint y: 345, distance: 14.1
click at [804, 345] on input "0" at bounding box center [817, 340] width 40 height 21
click at [781, 390] on air-lcl-rate-modification "Main Freight Please enter leg name Leg Name Already Exists Delete Leg Sub Total…" at bounding box center [656, 351] width 1023 height 1077
click at [802, 344] on input "180" at bounding box center [817, 340] width 40 height 21
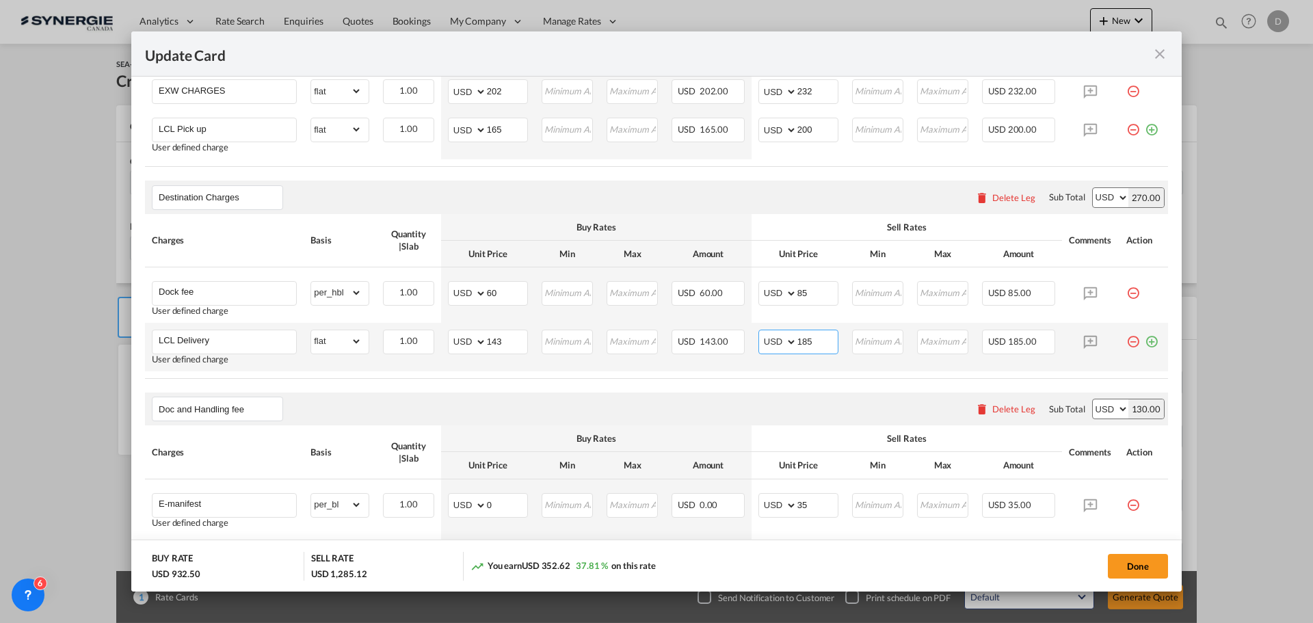
type input "185"
click at [742, 367] on td "USD 143.00" at bounding box center [708, 347] width 87 height 49
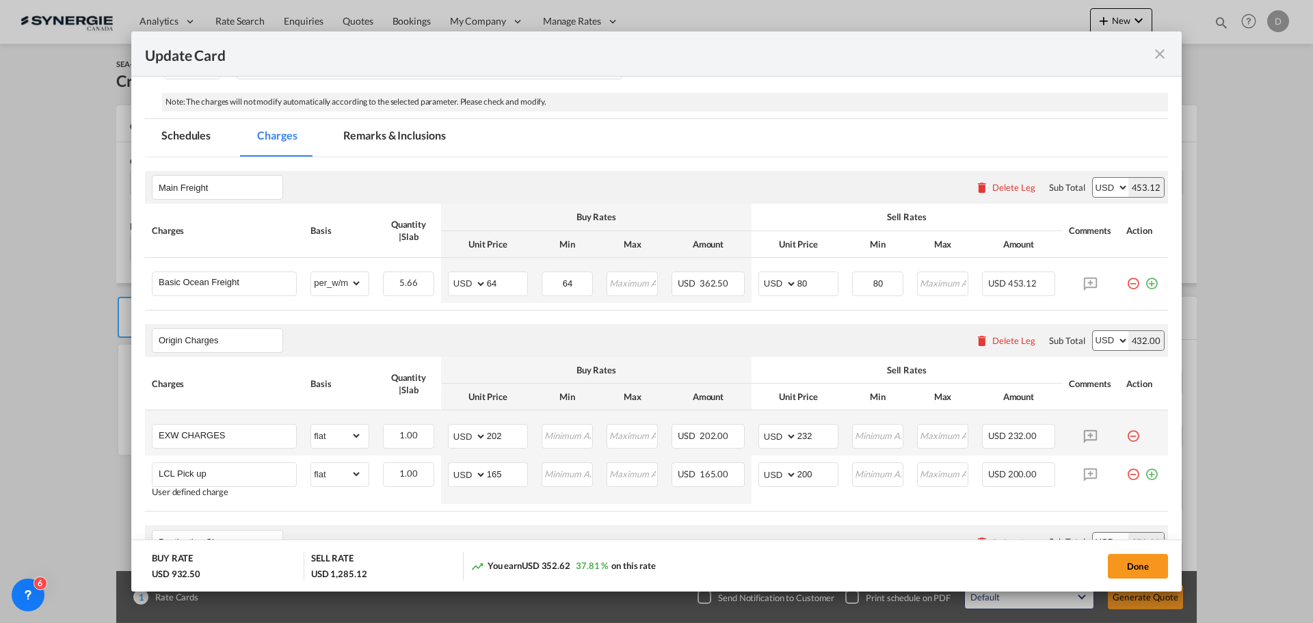
scroll to position [137, 0]
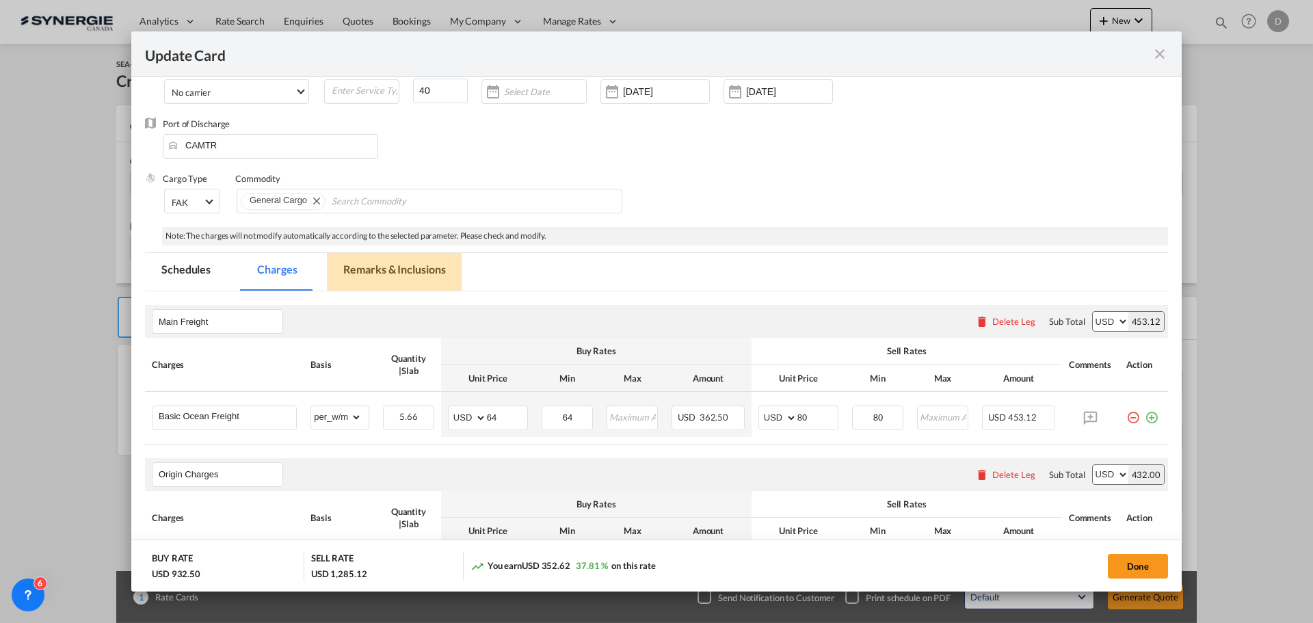
click at [421, 265] on md-tab-item "Remarks & Inclusions" at bounding box center [394, 272] width 135 height 38
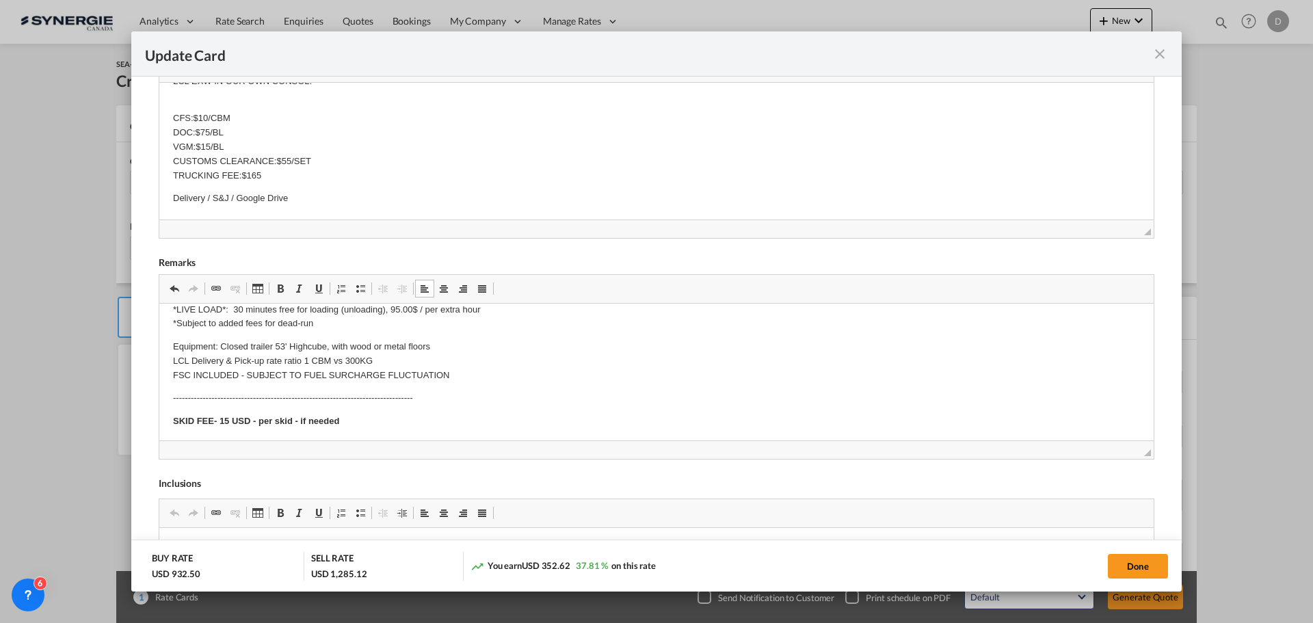
scroll to position [684, 0]
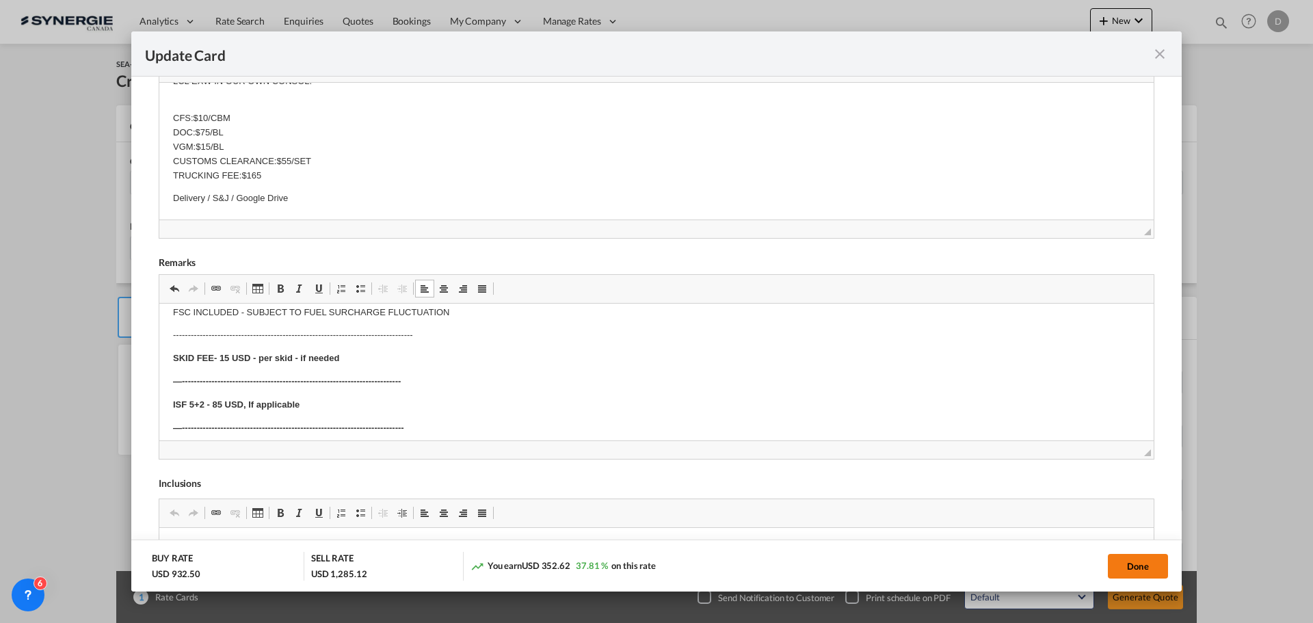
click at [1113, 560] on button "Done" at bounding box center [1138, 566] width 60 height 25
type input "[DATE]"
type input "29 Sep 2025"
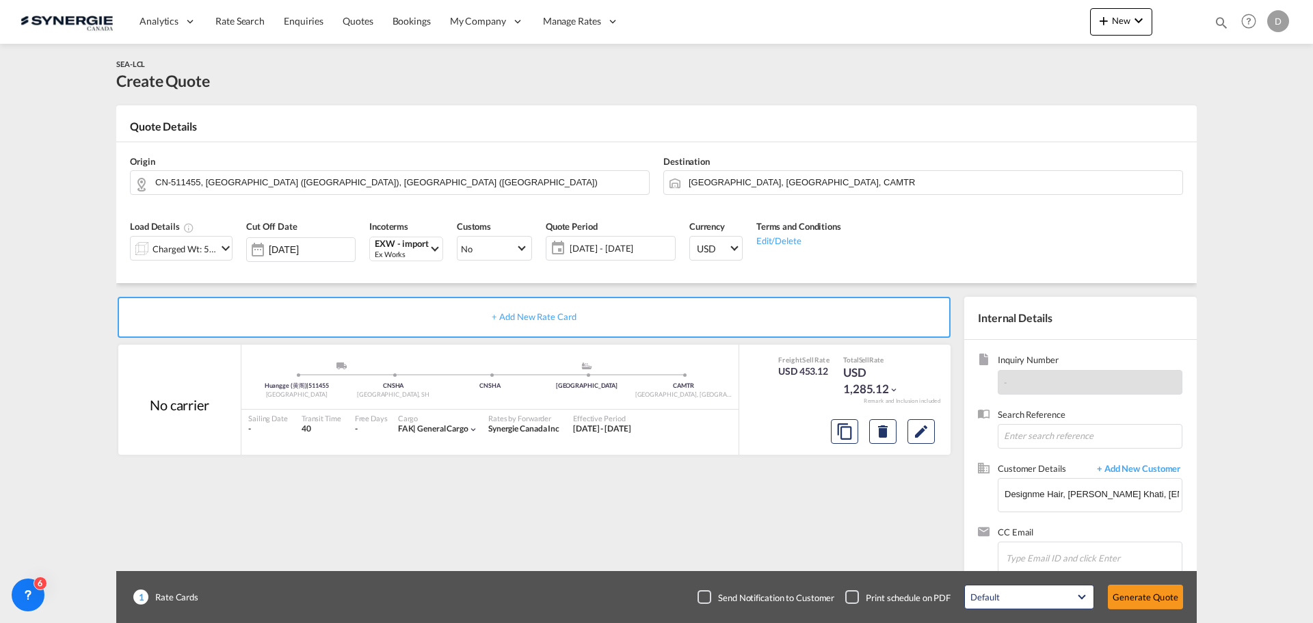
scroll to position [155, 0]
click at [1148, 600] on button "Generate Quote" at bounding box center [1145, 597] width 75 height 25
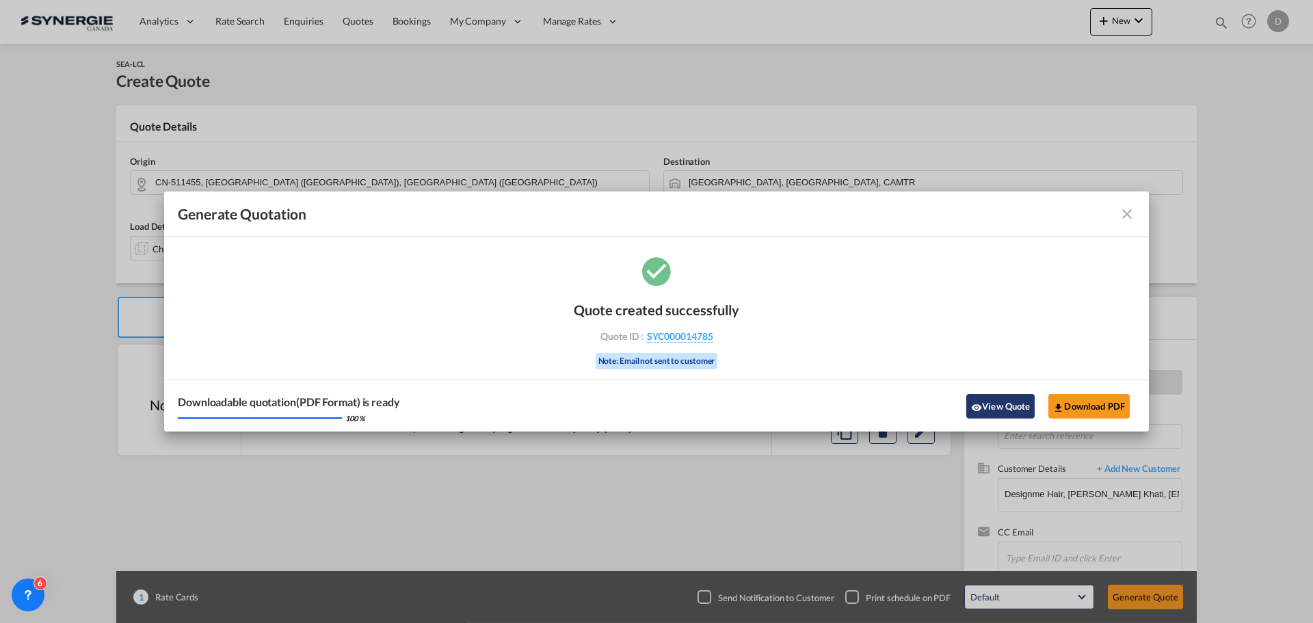
click at [993, 404] on button "View Quote" at bounding box center [1000, 406] width 68 height 25
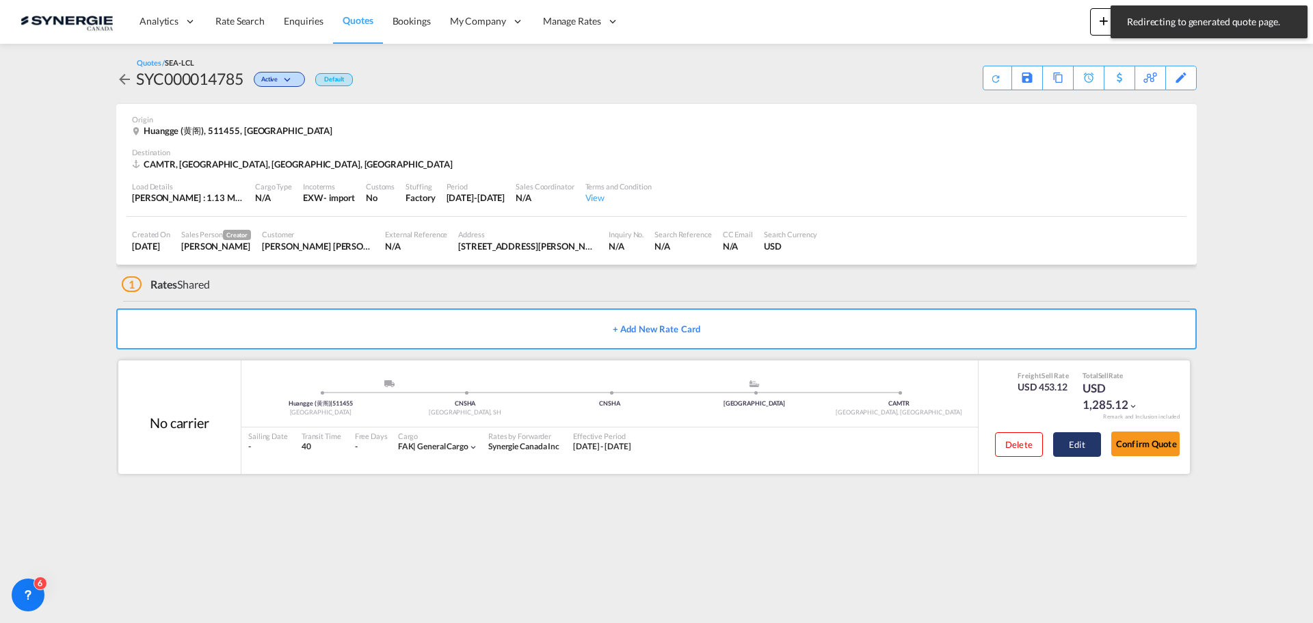
click at [1083, 443] on button "Edit" at bounding box center [1077, 444] width 48 height 25
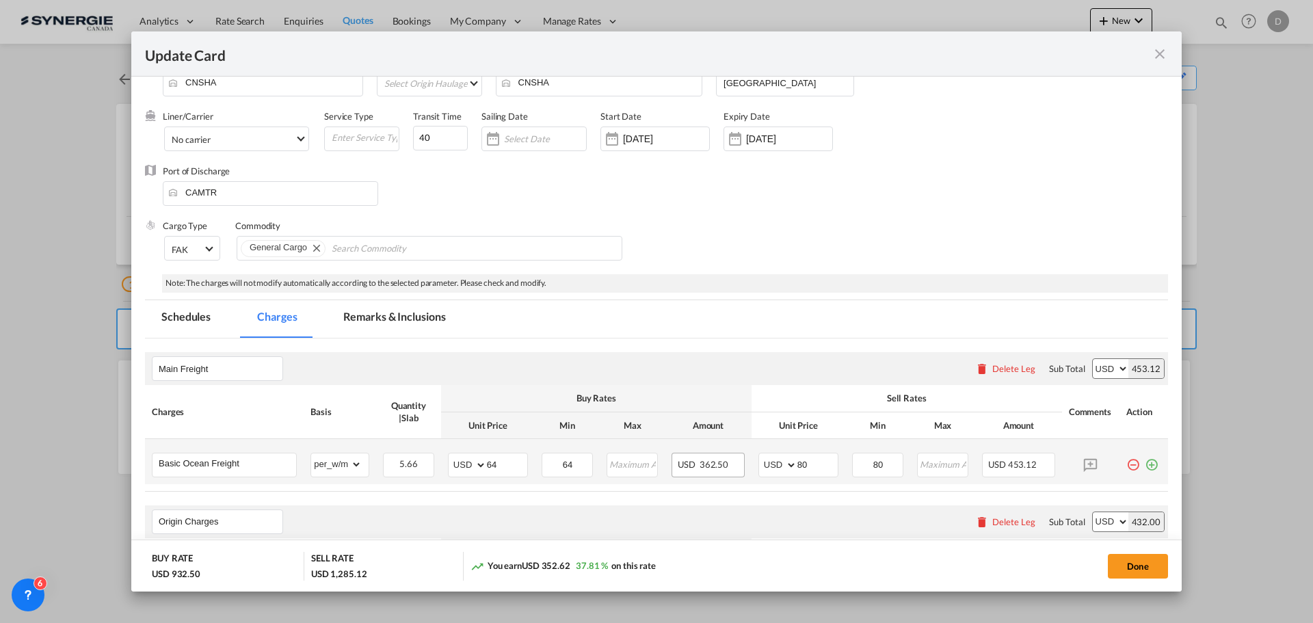
scroll to position [274, 0]
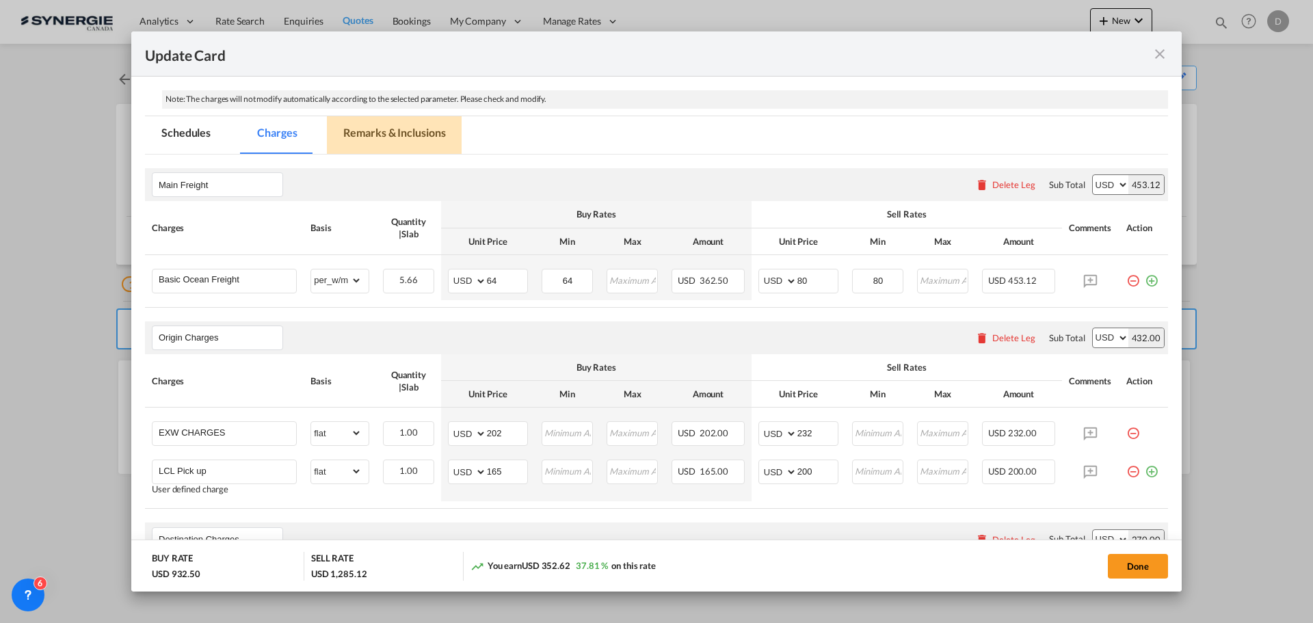
click at [434, 139] on md-tab-item "Remarks & Inclusions" at bounding box center [394, 135] width 135 height 38
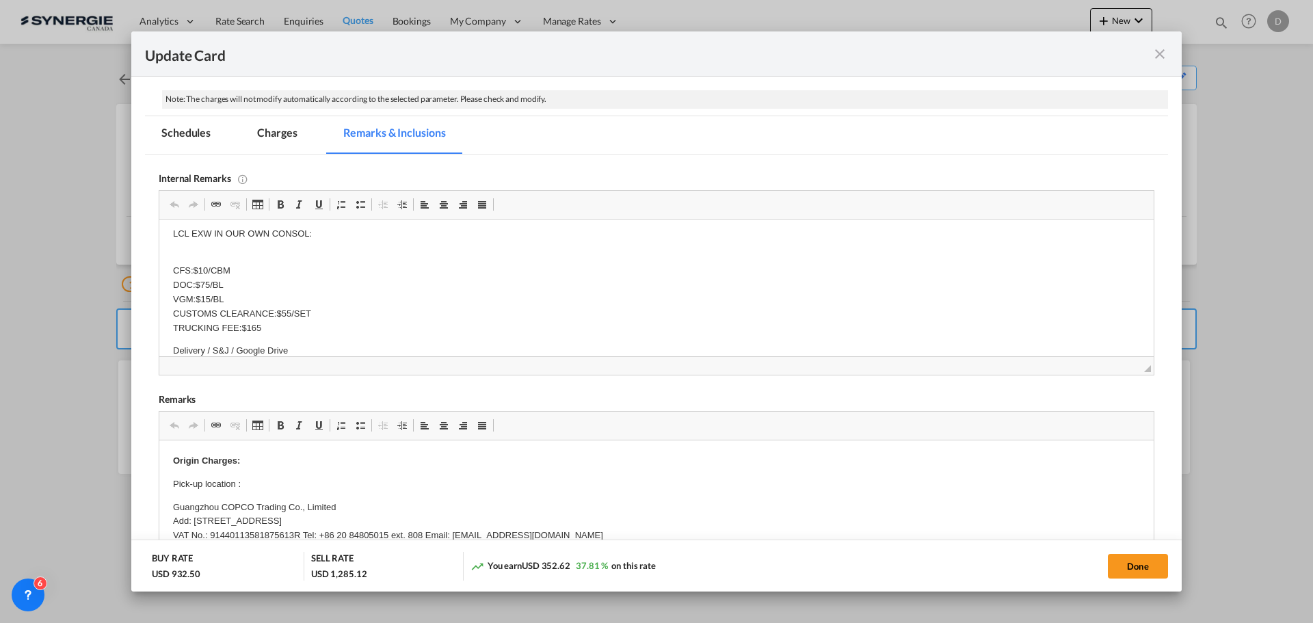
scroll to position [45, 0]
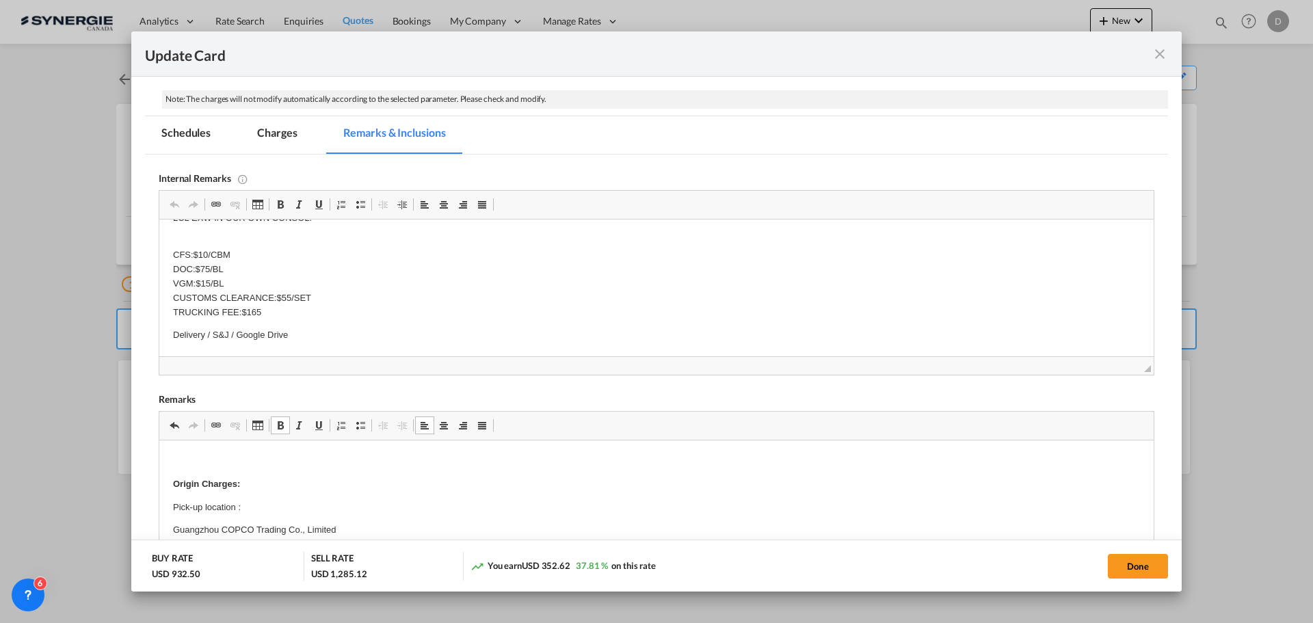
click at [183, 454] on p "Editor, editor35" at bounding box center [656, 461] width 967 height 14
drag, startPoint x: 172, startPoint y: 458, endPoint x: 245, endPoint y: 452, distance: 72.7
click at [280, 423] on span "Update Card Pickup ..." at bounding box center [280, 425] width 11 height 11
click at [301, 456] on p "PO1691" at bounding box center [656, 461] width 967 height 14
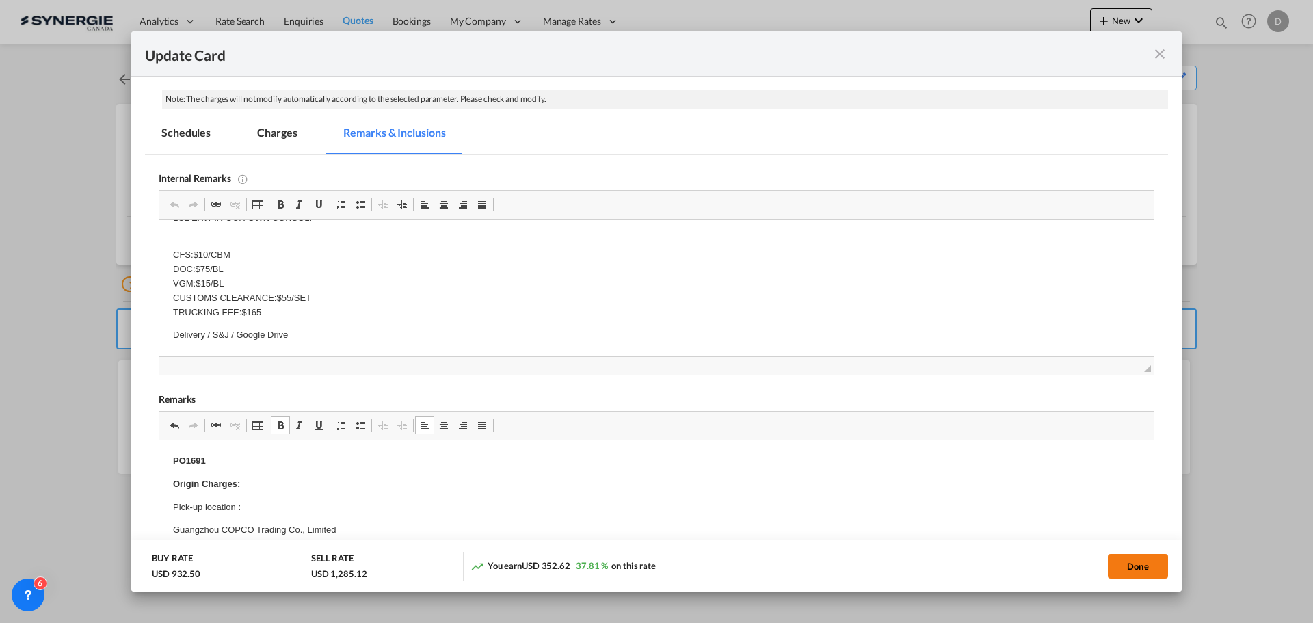
click at [1153, 573] on button "Done" at bounding box center [1138, 566] width 60 height 25
type input "[DATE]"
type input "29 Sep 2025"
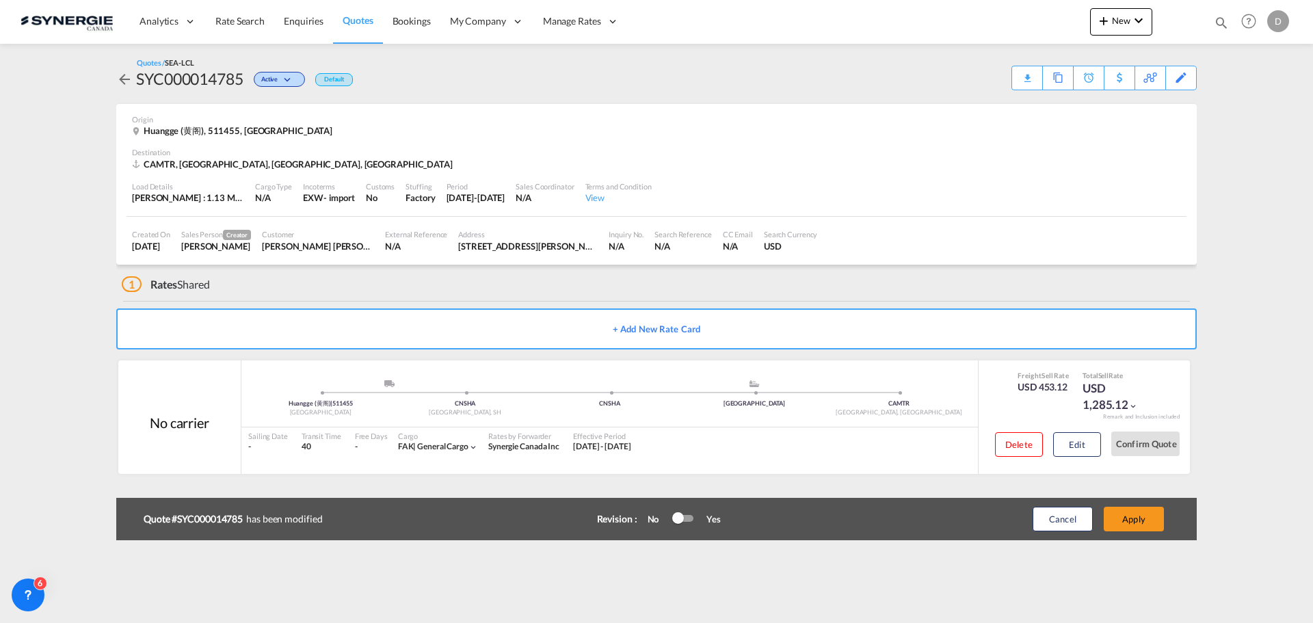
scroll to position [155, 0]
click at [1151, 527] on button "Apply" at bounding box center [1134, 519] width 60 height 25
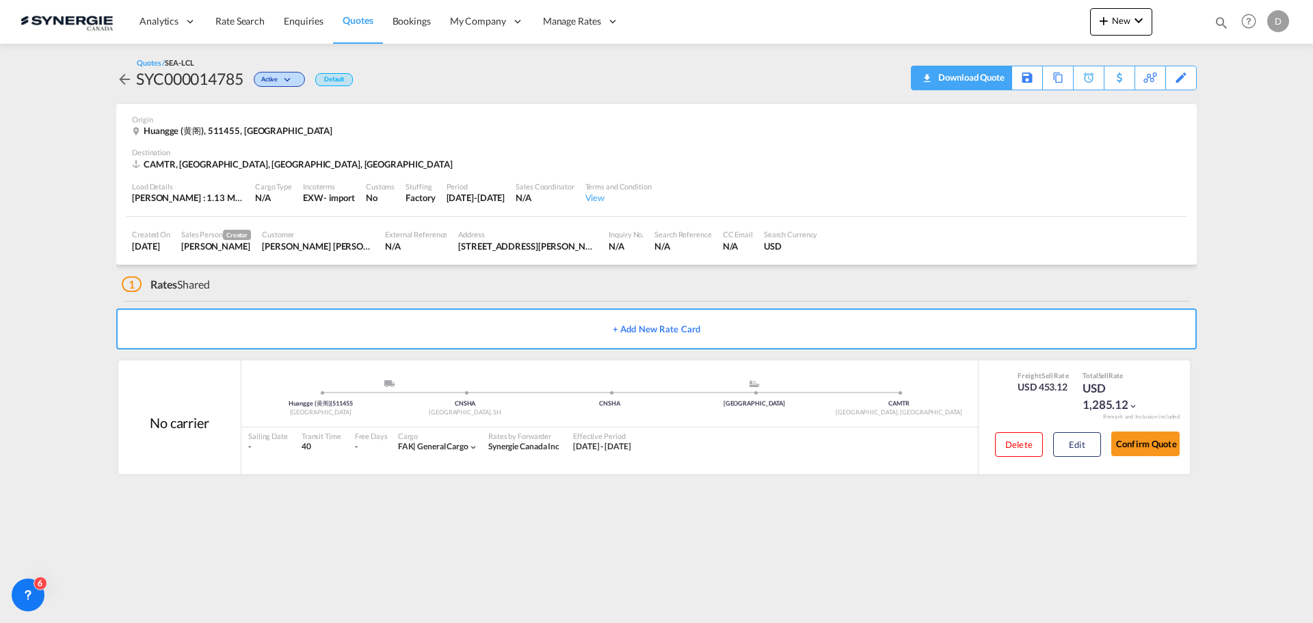
click at [1001, 74] on div "Download Quote" at bounding box center [970, 77] width 70 height 22
click at [1127, 18] on span "New" at bounding box center [1121, 20] width 51 height 11
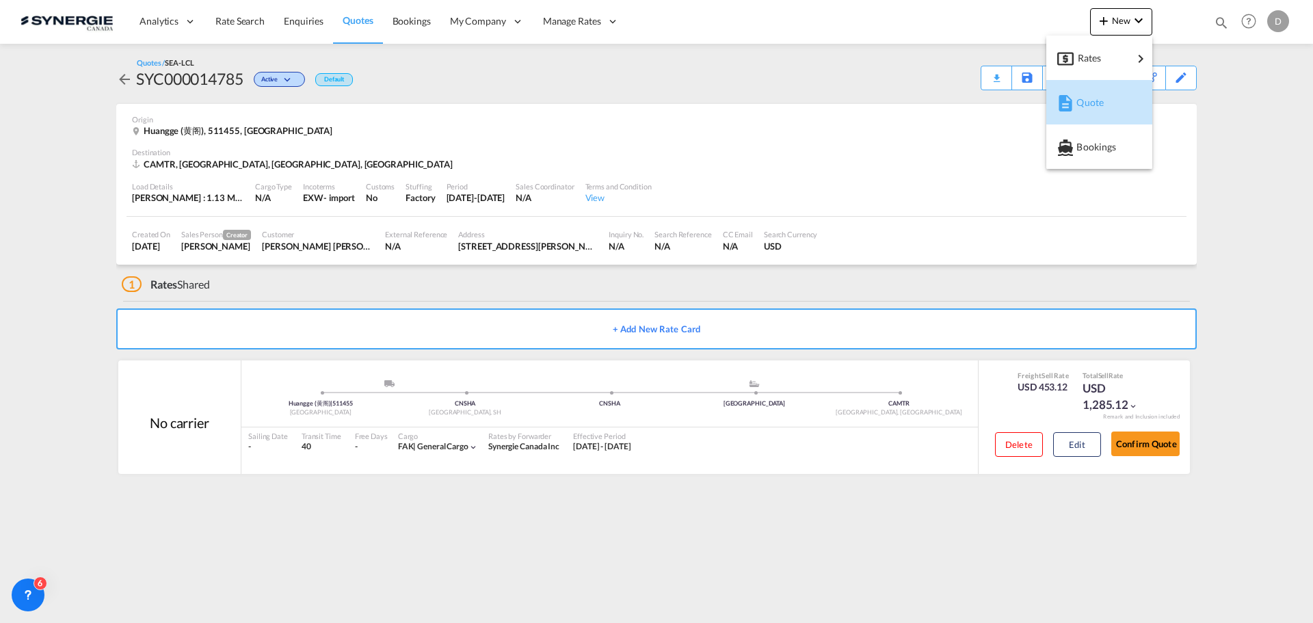
click at [1087, 105] on span "Quote" at bounding box center [1084, 102] width 15 height 27
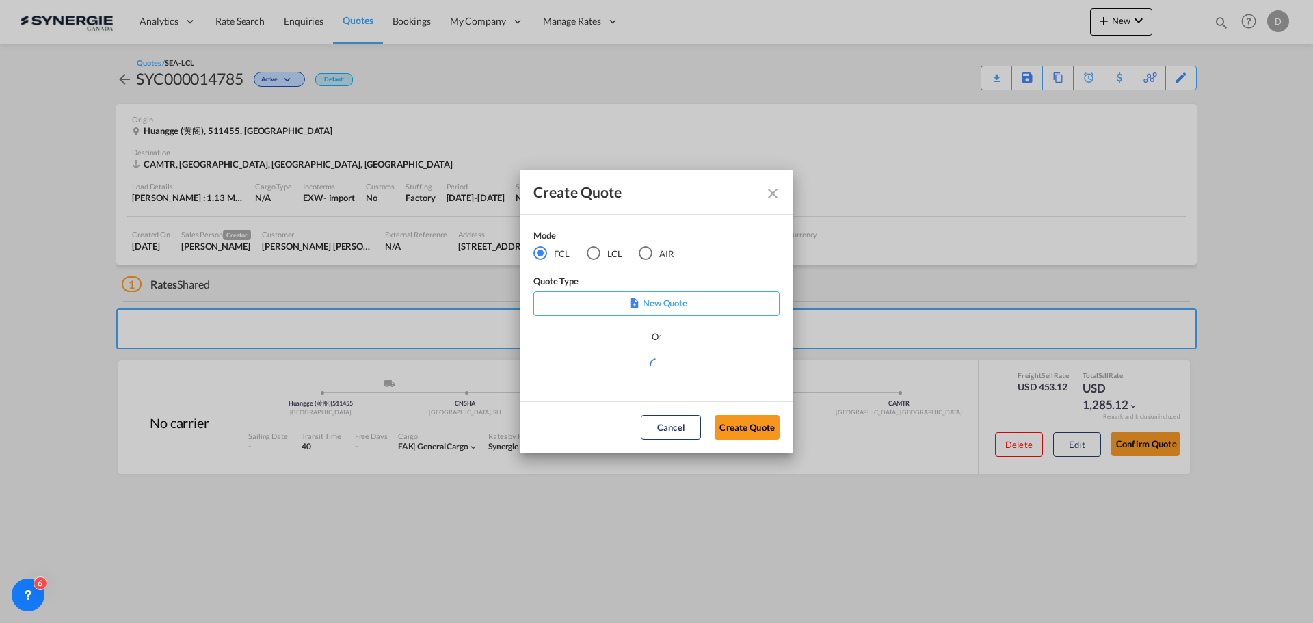
click at [587, 252] on div "LCL" at bounding box center [594, 253] width 14 height 14
click at [689, 368] on md-select "Select template New DAP Import LCL Karen Mercier | 09 Jul 2025 BRAZIL LCL EXPOR…" at bounding box center [656, 370] width 246 height 27
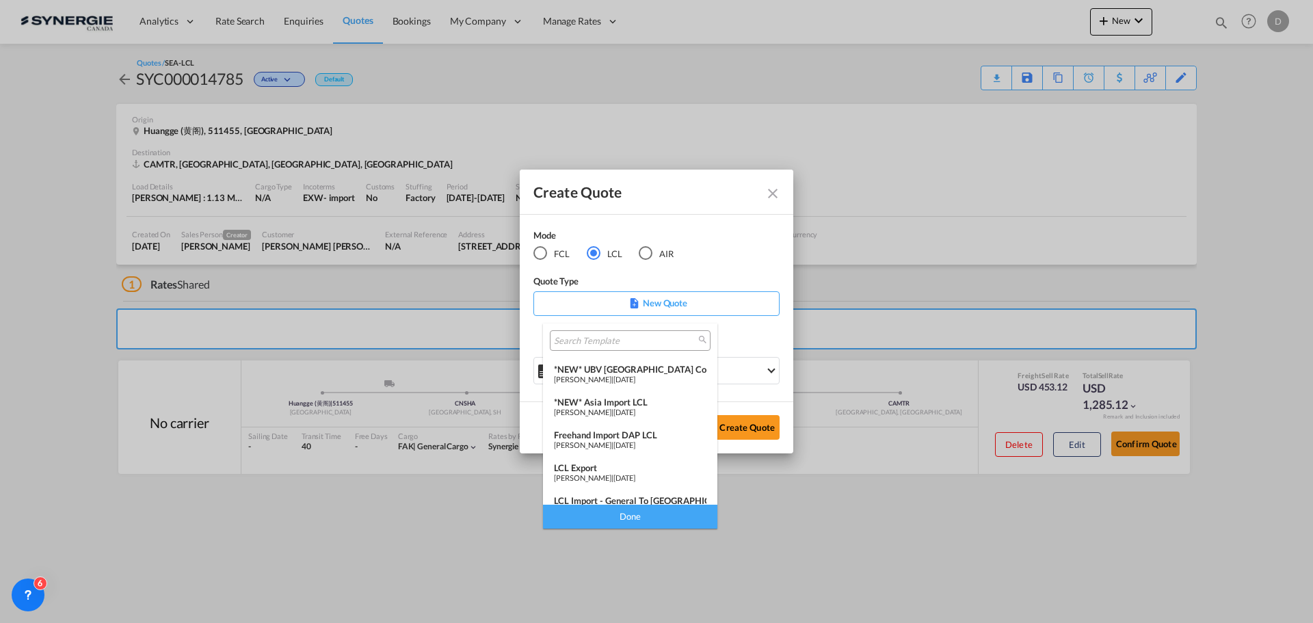
scroll to position [178, 0]
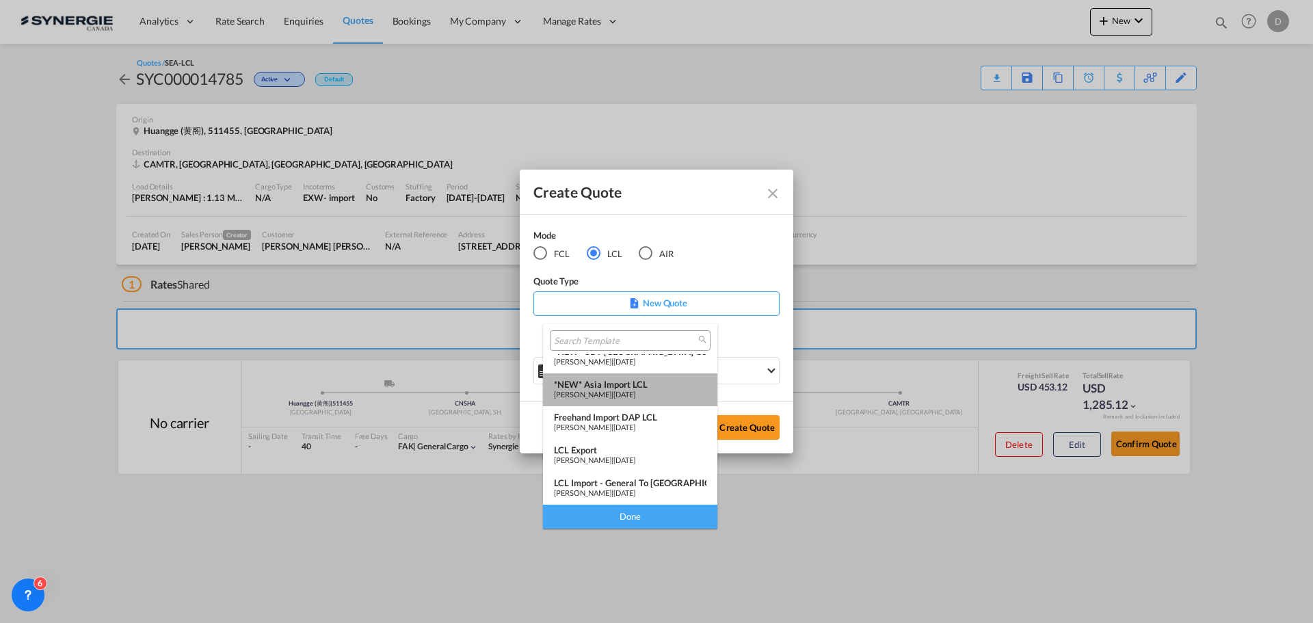
click at [635, 393] on span "06 Dec 2024" at bounding box center [624, 394] width 22 height 9
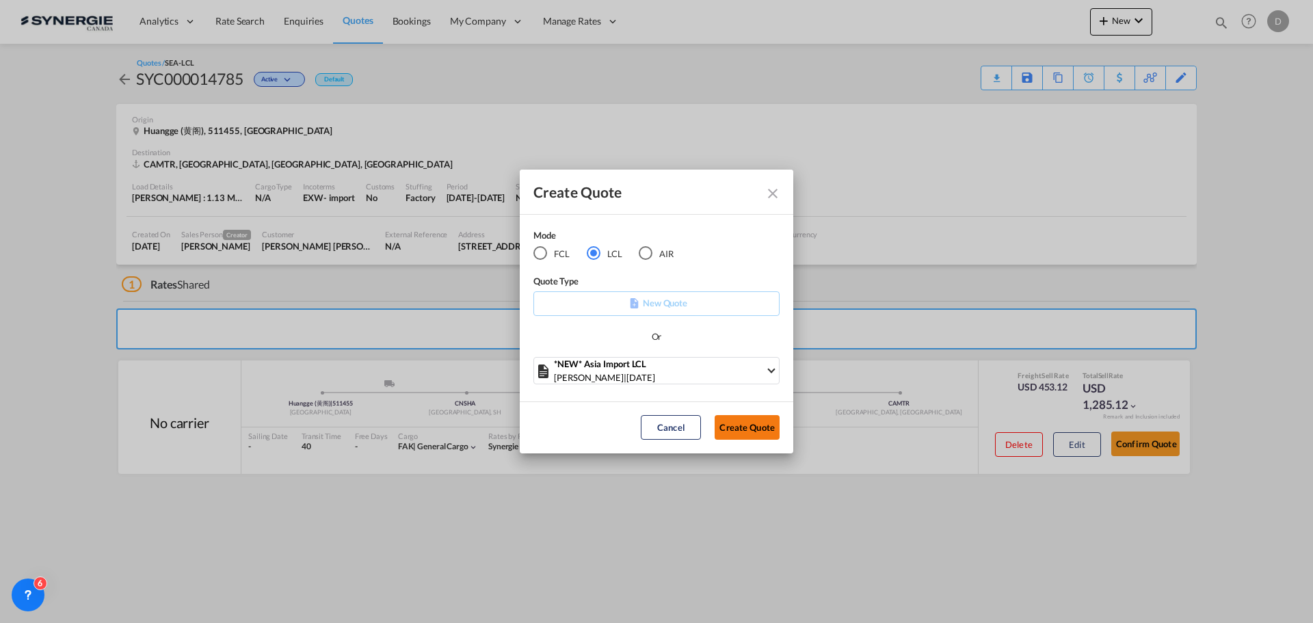
click at [730, 434] on button "Create Quote" at bounding box center [747, 427] width 65 height 25
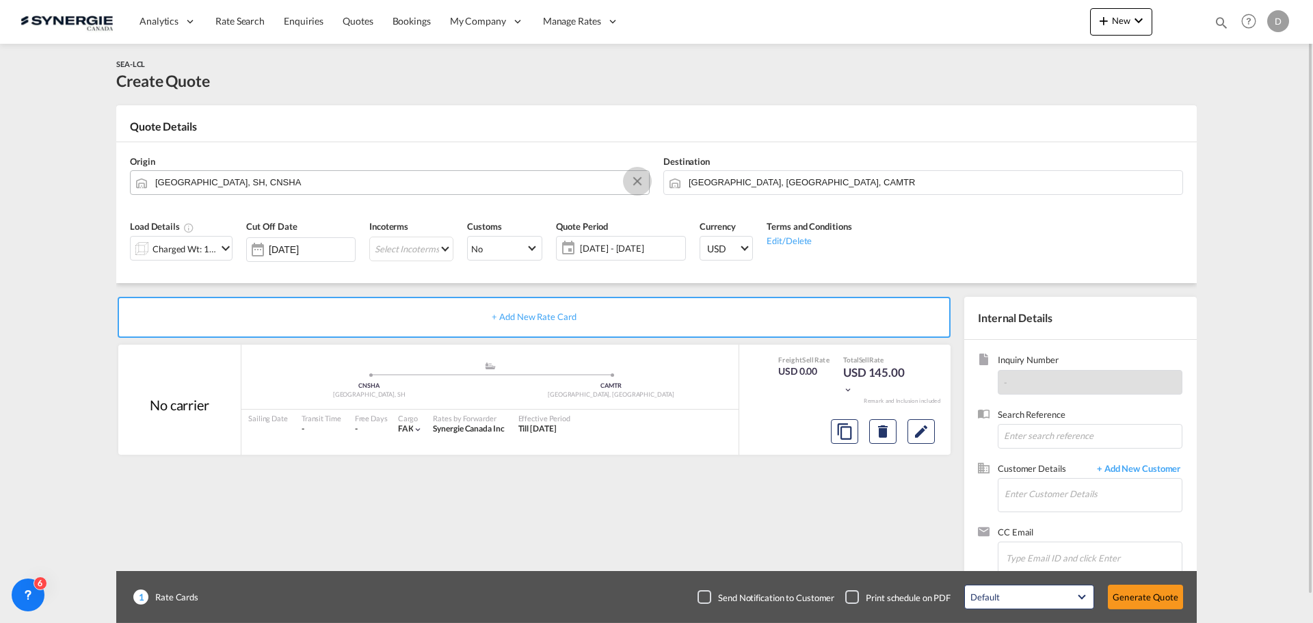
click at [635, 181] on button "Clear Input" at bounding box center [637, 181] width 21 height 21
paste input "Guangzhou"
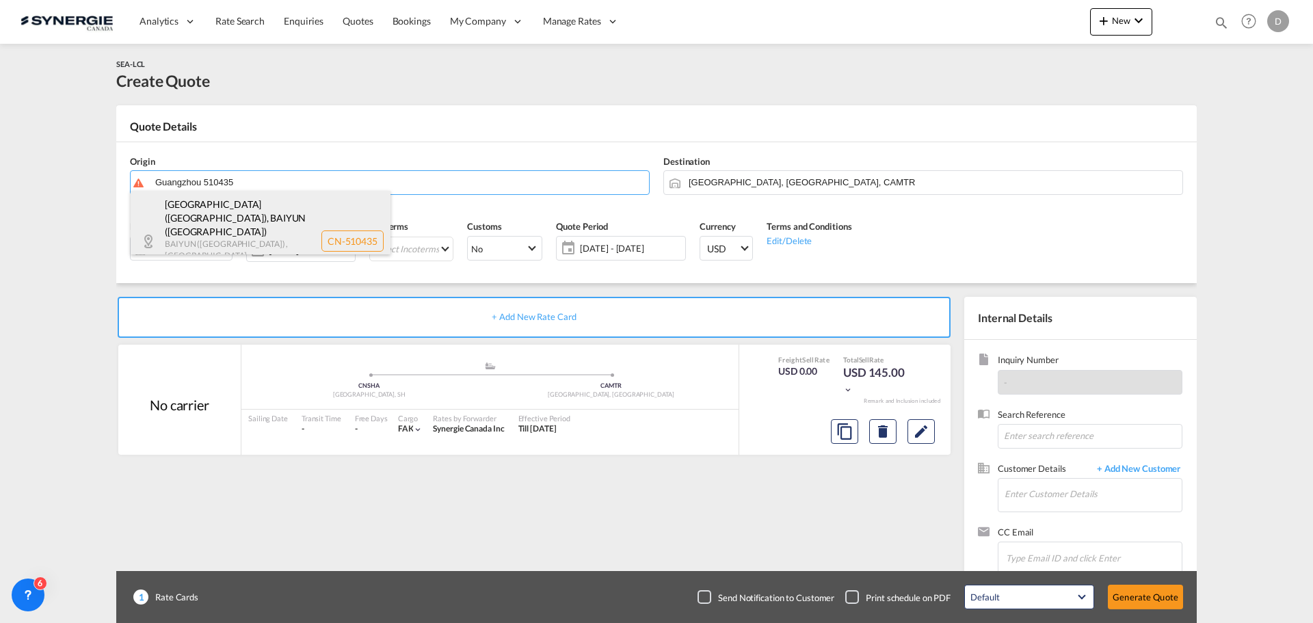
click at [261, 209] on div "GUANGZHOU (广州市) , BAIYUN (白云区) BAIYUN (白云区) , GUANGDONG (广东省) , China CN-510435" at bounding box center [261, 241] width 260 height 101
type input "CN-510435, GUANGZHOU (广州市), GUANGDONG (广东省)"
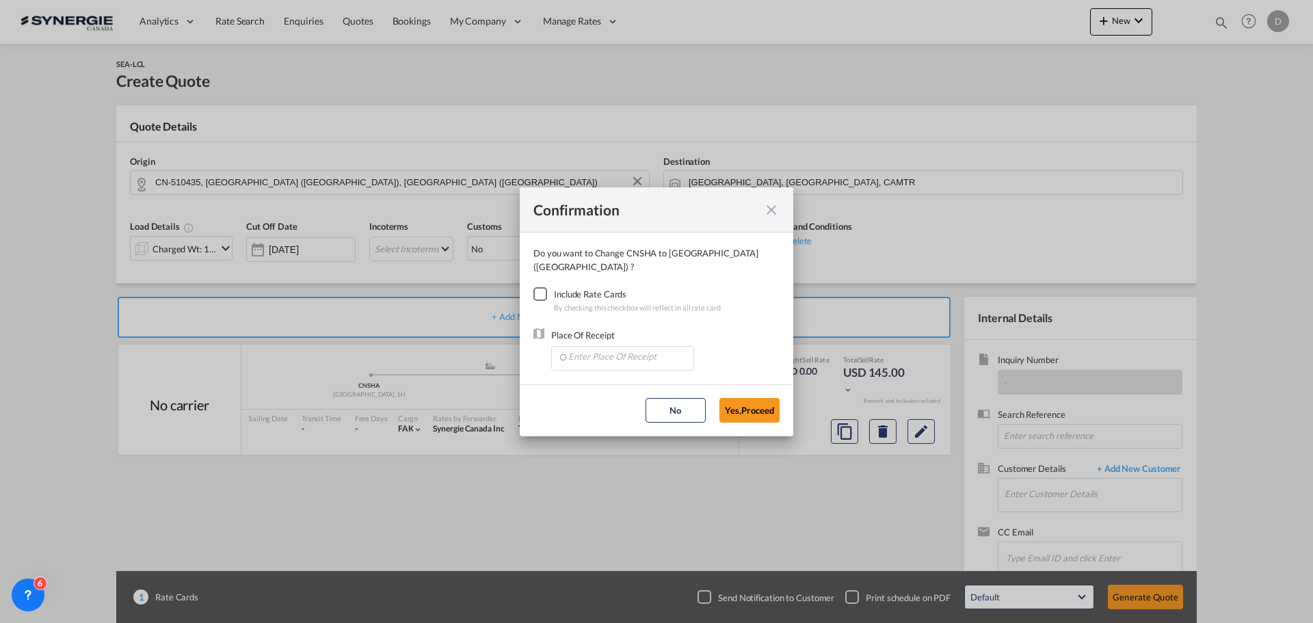
click at [544, 287] on div "Checkbox No Ink" at bounding box center [540, 294] width 14 height 14
click at [591, 350] on input "Enter Place Of Receipt" at bounding box center [625, 357] width 135 height 21
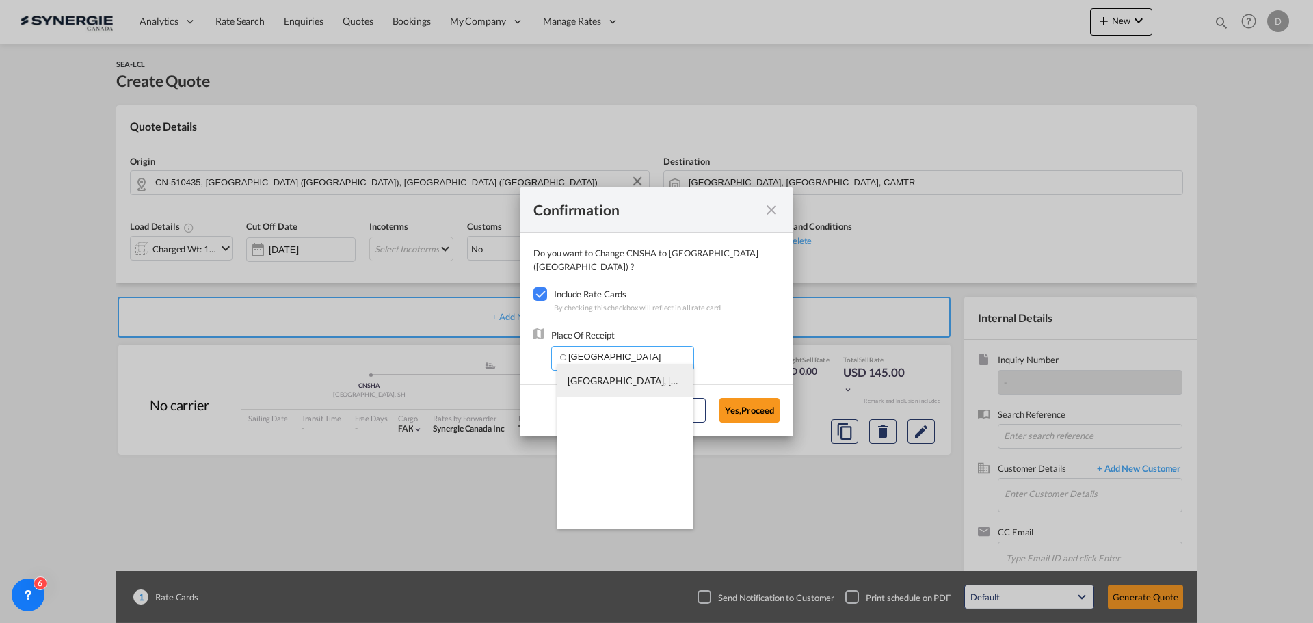
click at [601, 381] on span "CNSHA, Shanghai, SH, China, Greater China & Far East Asia, Asia Pacific" at bounding box center [921, 381] width 707 height 12
type input "CNSHA, Shanghai, SH, China, Greater China & Far East Asia, Asia Pacific"
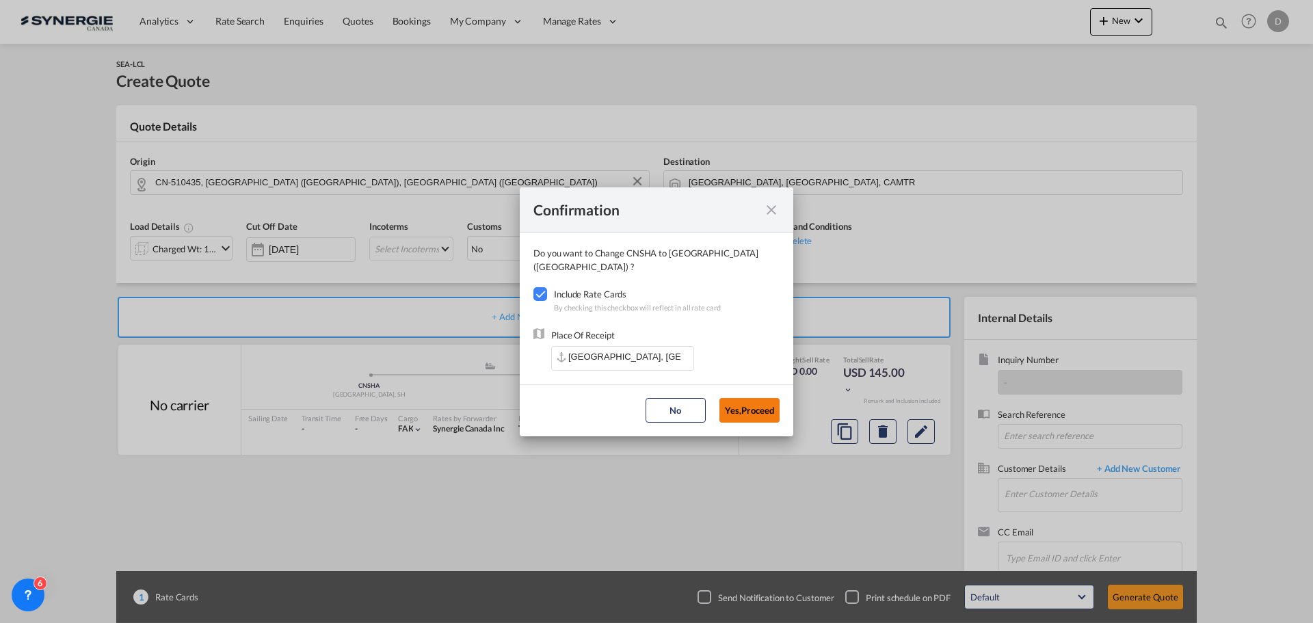
click at [734, 405] on button "Yes,Proceed" at bounding box center [750, 410] width 60 height 25
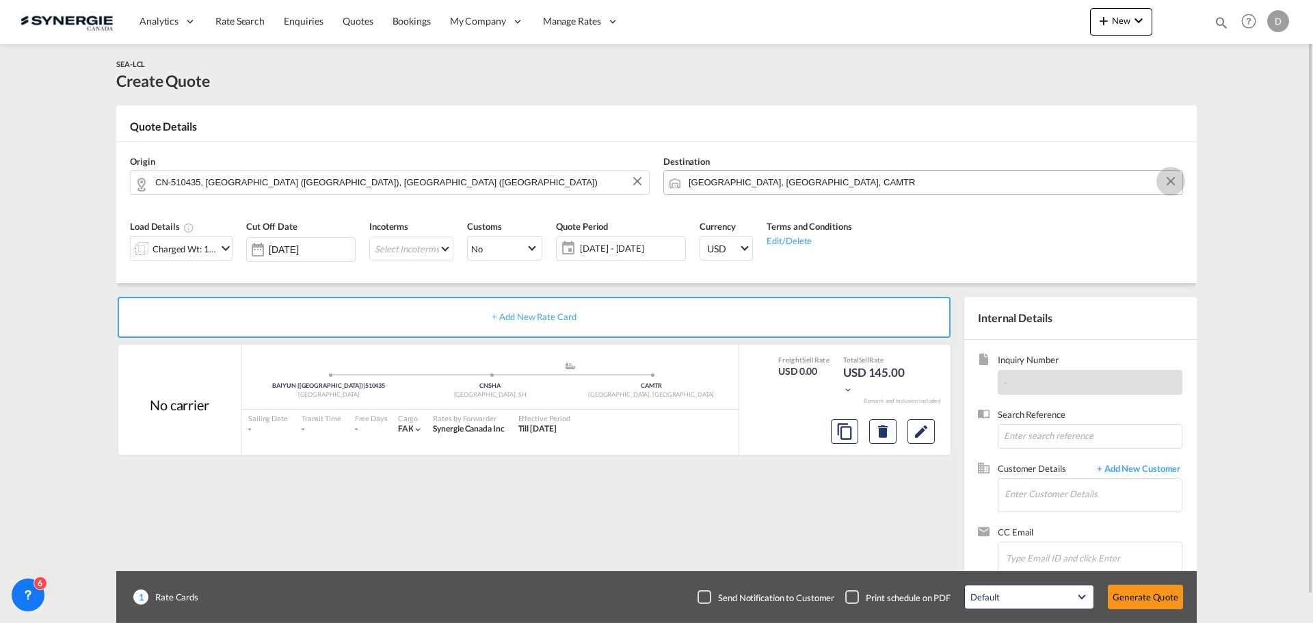
click at [1170, 177] on button "Clear Input" at bounding box center [1171, 181] width 21 height 21
click at [807, 185] on body "Analytics Reports Dashboard Rate Search Enquiries Quotes Bookings" at bounding box center [656, 311] width 1313 height 623
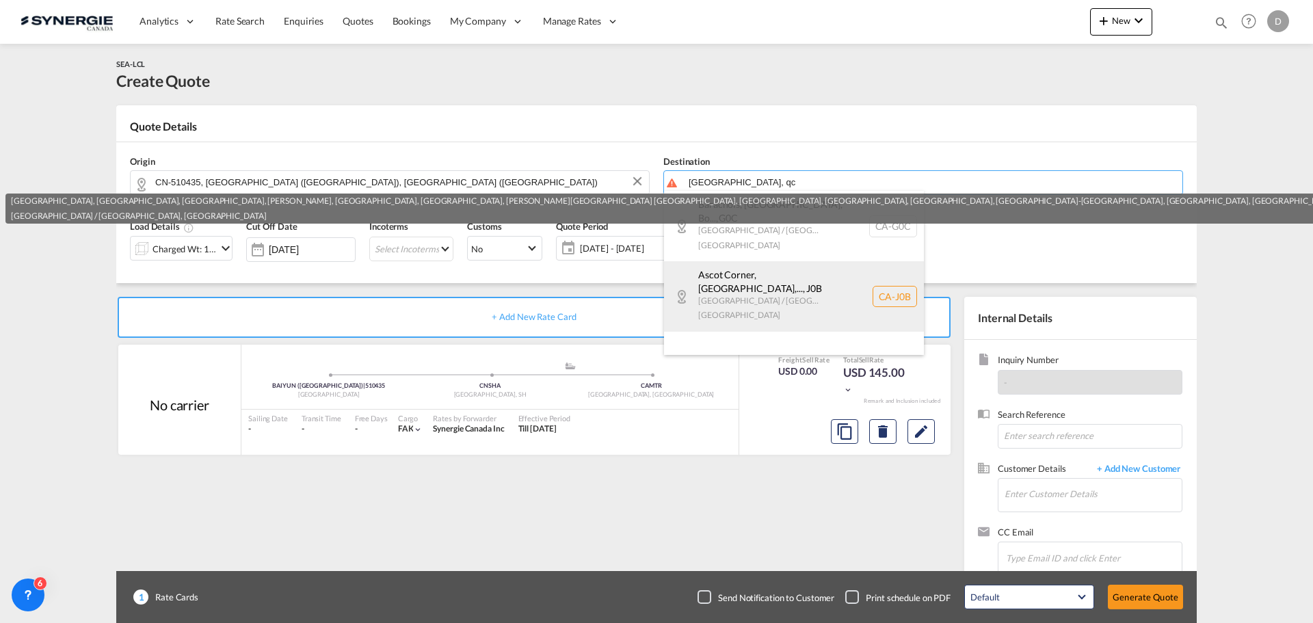
click at [797, 261] on div "Ascot Corner, QC,... , J0B Quebec / Québec Canada CA-J0B" at bounding box center [794, 296] width 260 height 70
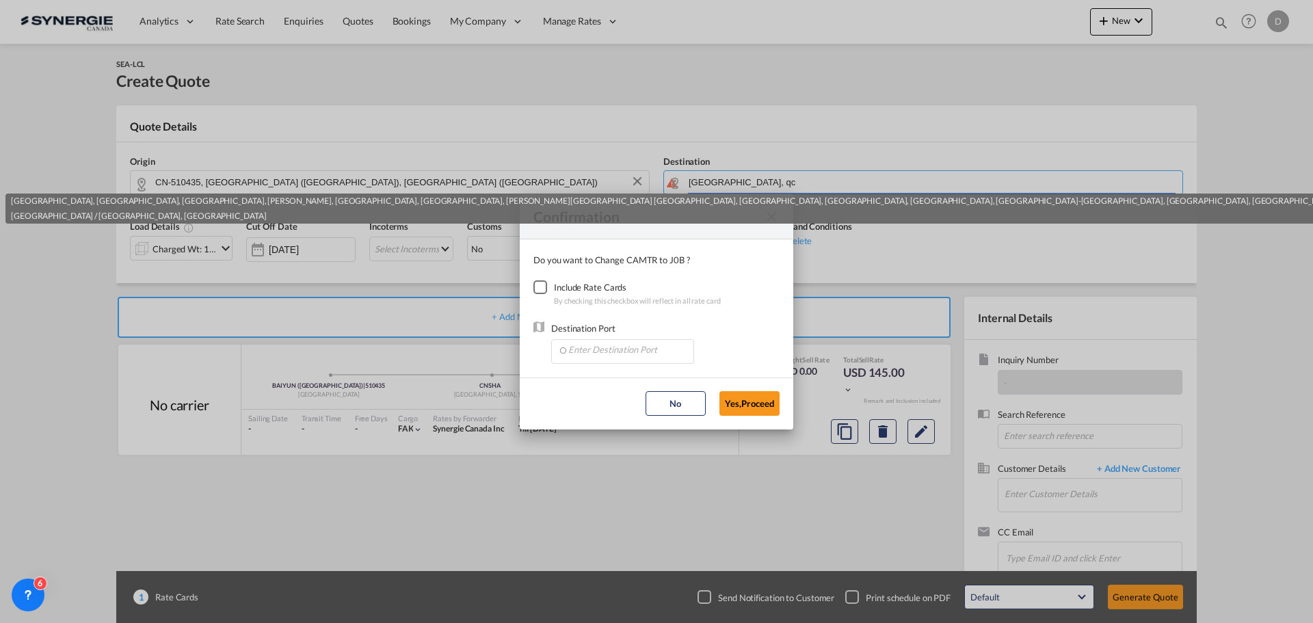
type input "CA-J0B, Ascot Corner, QC, Austin, Ayer's Cliff, Bishopton, Bury, Canton-de-Hatl…"
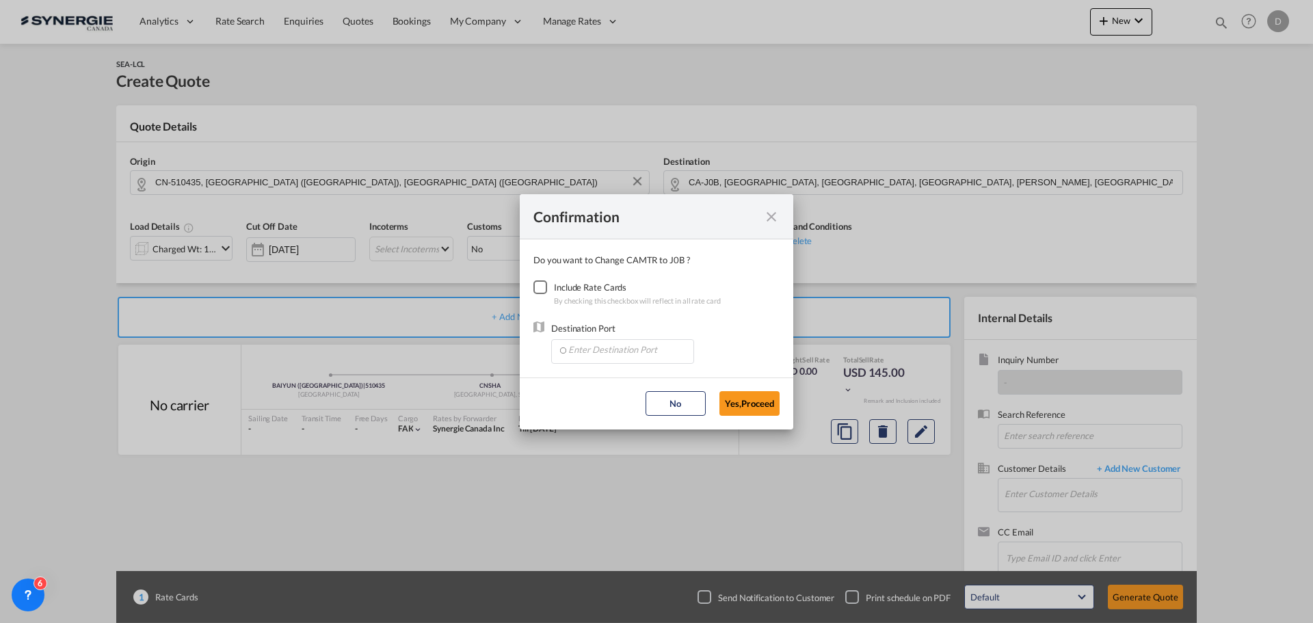
click at [544, 285] on div "Checkbox No Ink" at bounding box center [540, 287] width 14 height 14
drag, startPoint x: 599, startPoint y: 354, endPoint x: 574, endPoint y: 358, distance: 25.5
click at [594, 356] on input "Enter Destination Port" at bounding box center [625, 350] width 135 height 21
click at [624, 384] on span "CAMTR, [GEOGRAPHIC_DATA], [GEOGRAPHIC_DATA], [GEOGRAPHIC_DATA], [GEOGRAPHIC_DAT…" at bounding box center [836, 381] width 537 height 12
type input "CAMTR, [GEOGRAPHIC_DATA], [GEOGRAPHIC_DATA], [GEOGRAPHIC_DATA], [GEOGRAPHIC_DAT…"
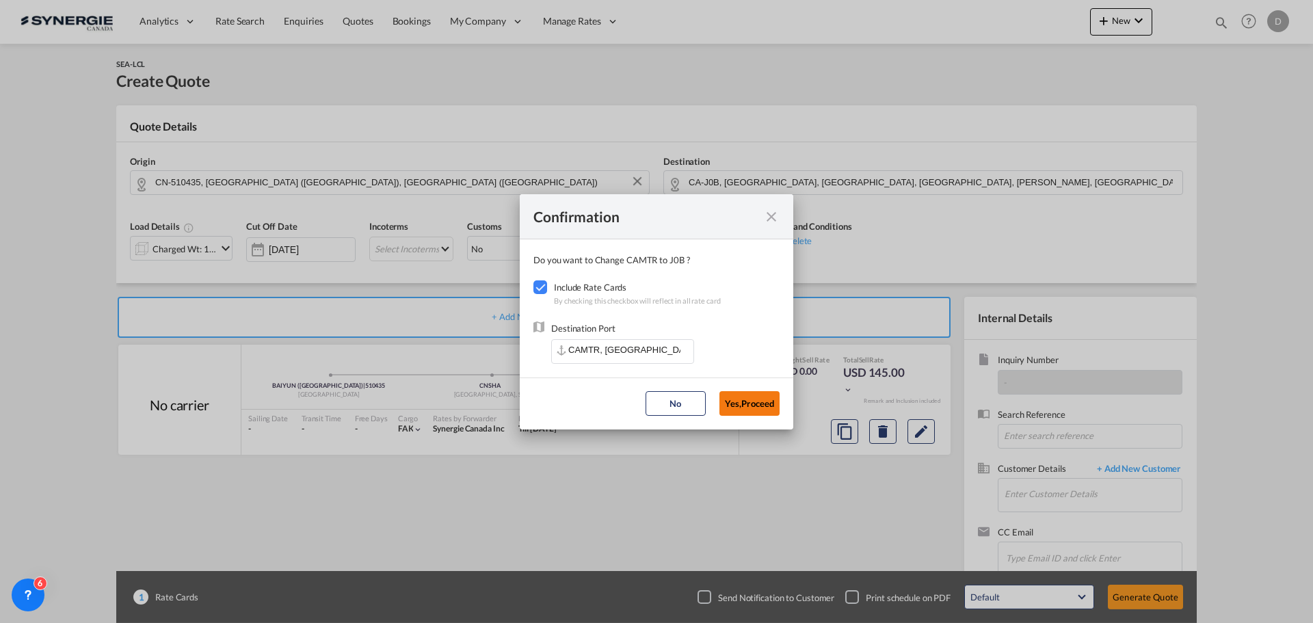
click at [732, 403] on button "Yes,Proceed" at bounding box center [750, 403] width 60 height 25
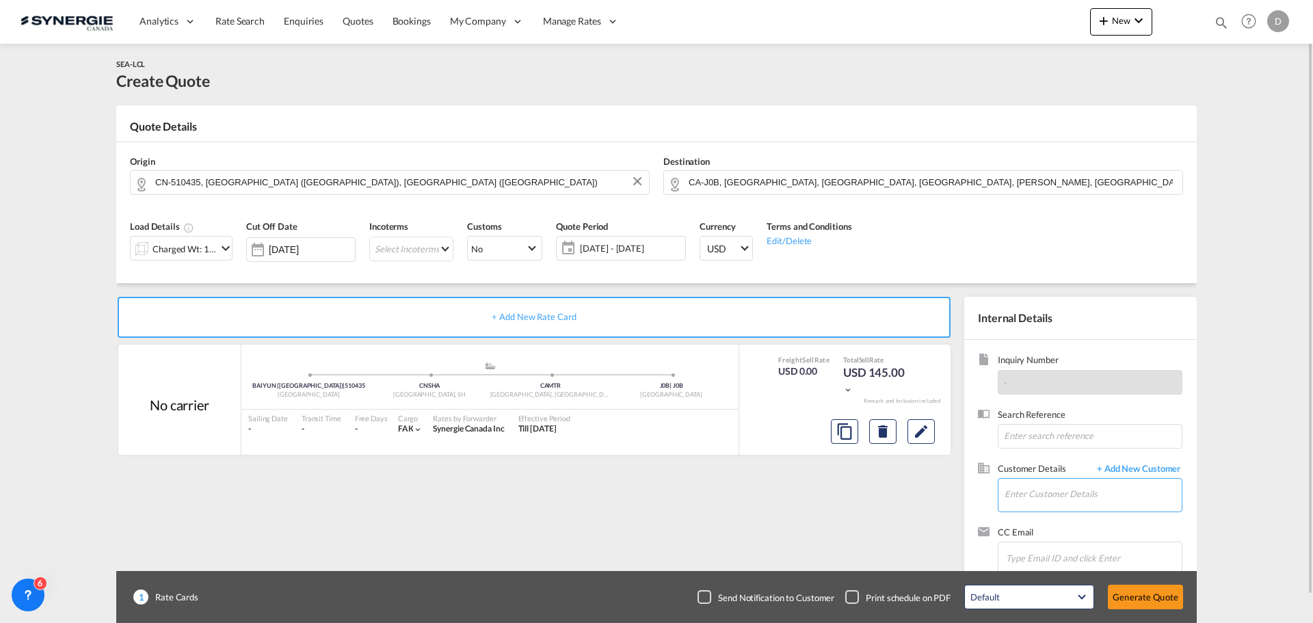
click at [1112, 493] on input "Enter Customer Details" at bounding box center [1093, 494] width 177 height 31
paste input "show@hingto.com"
type input "show@hingto.com"
click at [1109, 487] on input "show@hingto.com" at bounding box center [1093, 494] width 177 height 31
click at [1172, 492] on button "Clear Input" at bounding box center [1172, 489] width 17 height 21
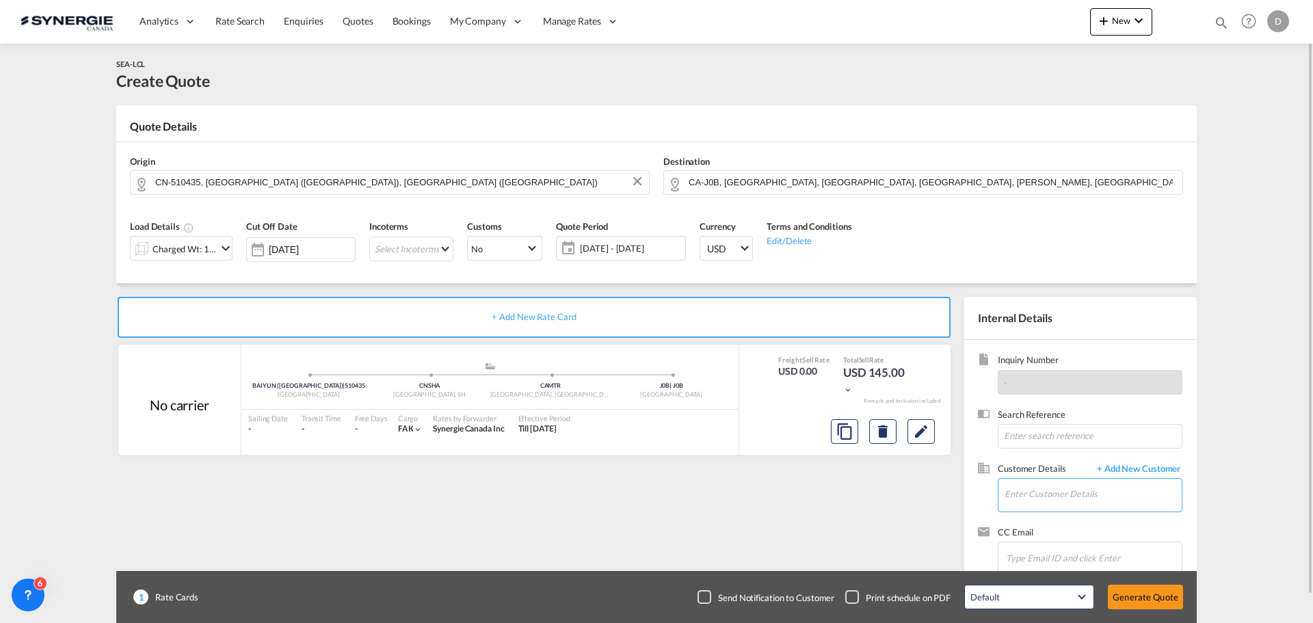
paste input "m.fortin@synergiecanada.com"
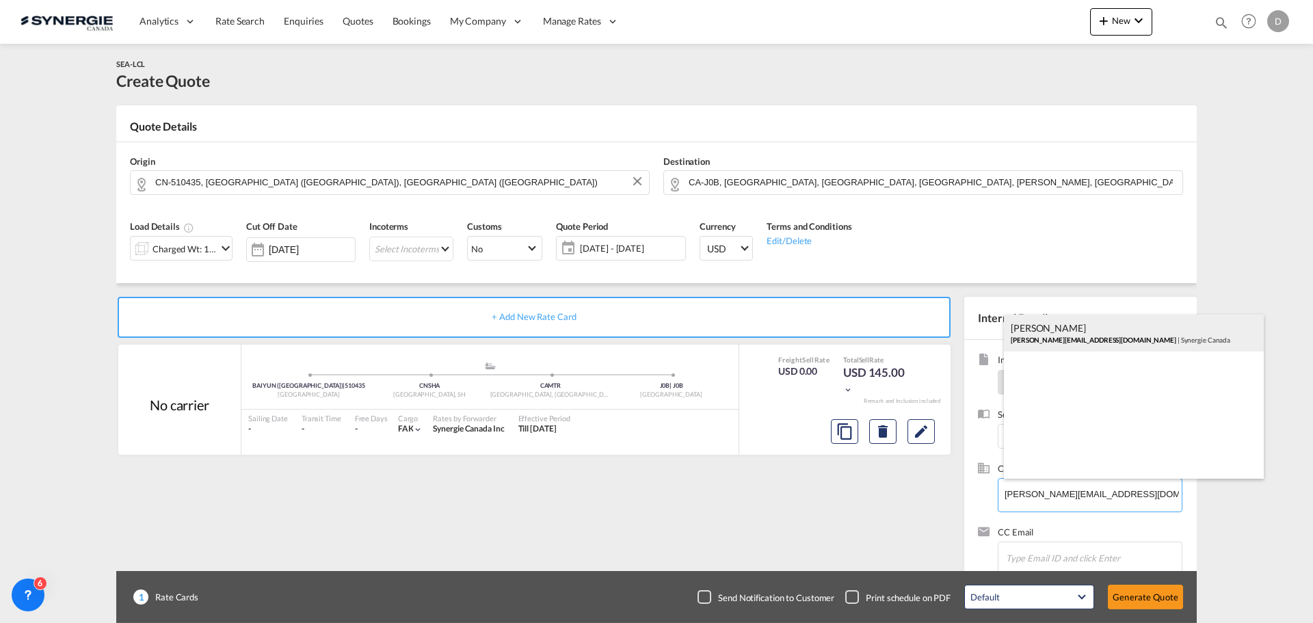
click at [1104, 336] on div "Marie Anick Fortin m.fortin@synergiecanada.com | Synergie Canada" at bounding box center [1134, 333] width 260 height 37
type input "Synergie Canada, Marie Anick Fortin, m.fortin@synergiecanada.com"
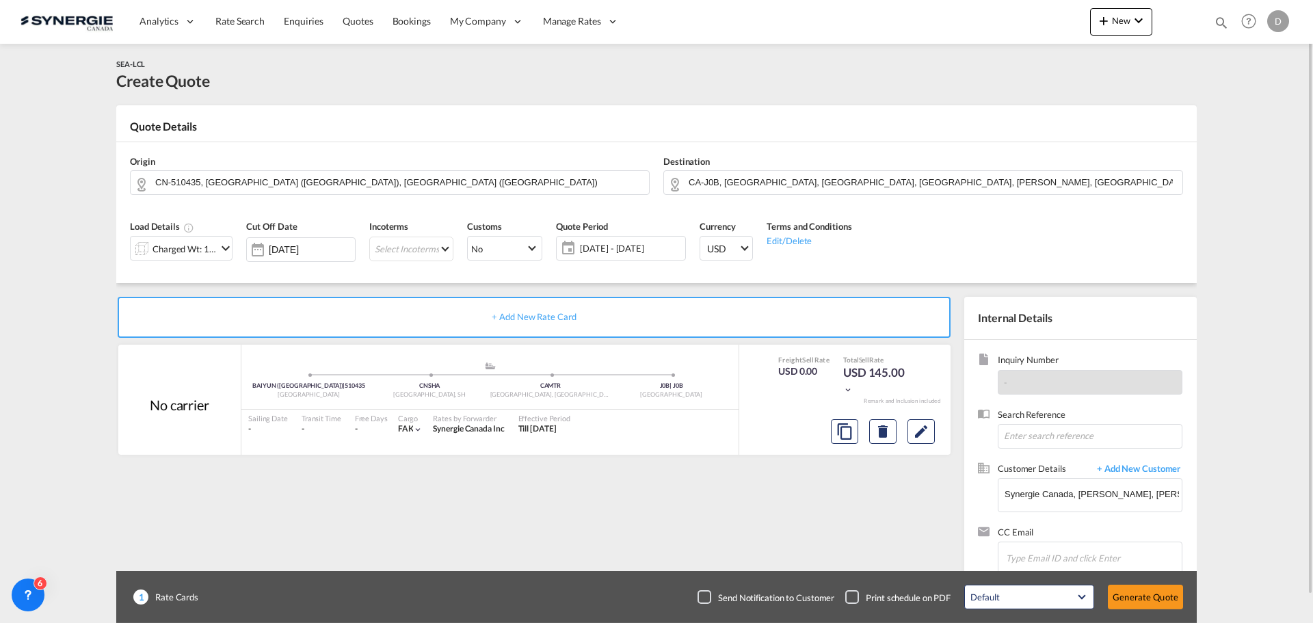
click at [222, 248] on md-icon "icon-chevron-down" at bounding box center [225, 248] width 16 height 16
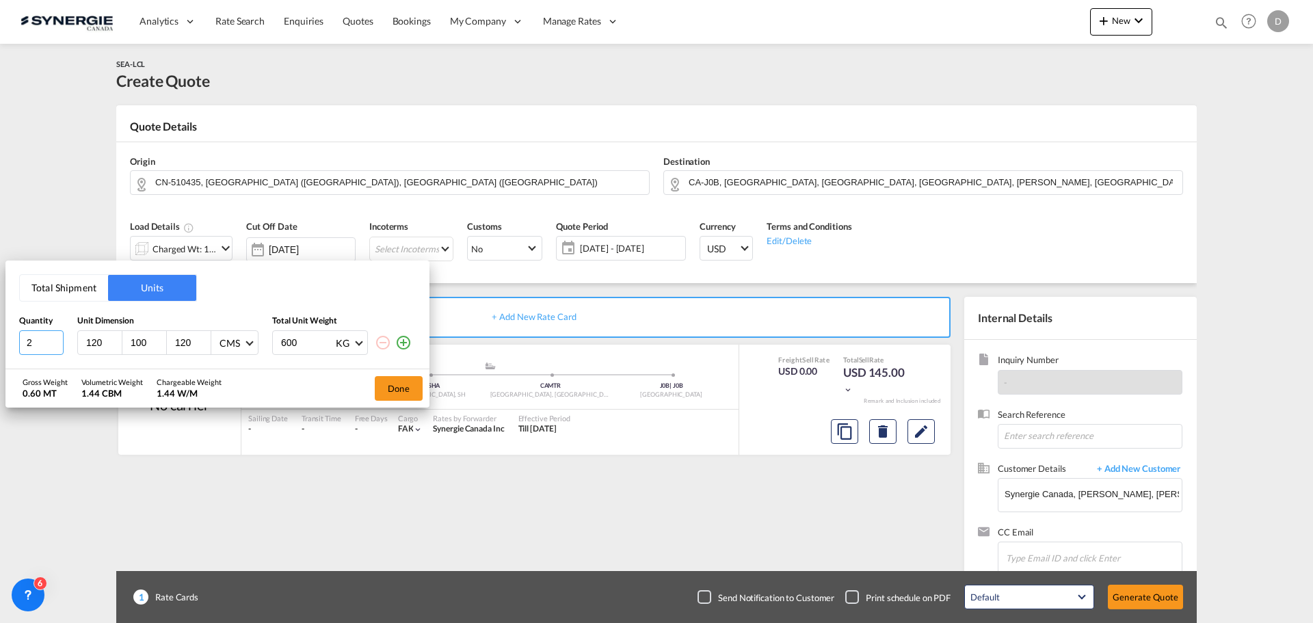
click at [55, 338] on input "2" at bounding box center [41, 342] width 44 height 25
click at [55, 338] on input "3" at bounding box center [41, 342] width 44 height 25
click at [57, 347] on input "2" at bounding box center [41, 342] width 44 height 25
click at [59, 336] on input "3" at bounding box center [41, 342] width 44 height 25
type input "2"
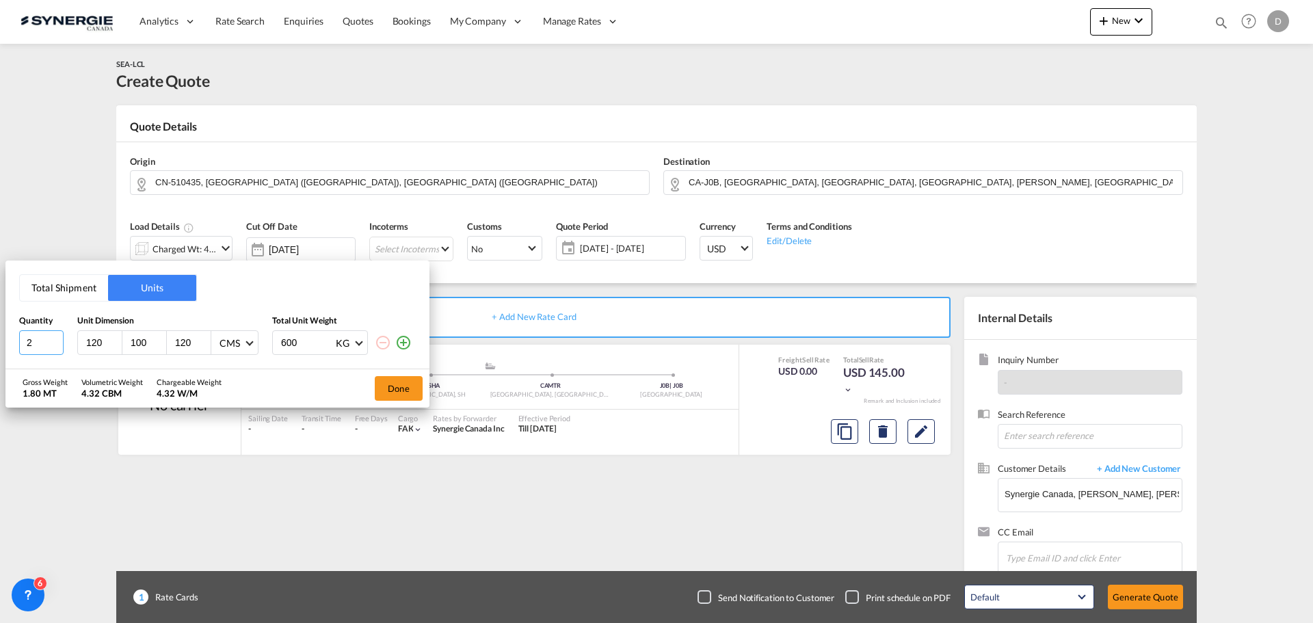
click at [57, 343] on input "2" at bounding box center [41, 342] width 44 height 25
click at [186, 340] on input "120" at bounding box center [192, 342] width 37 height 12
click at [179, 345] on input "140" at bounding box center [192, 342] width 37 height 12
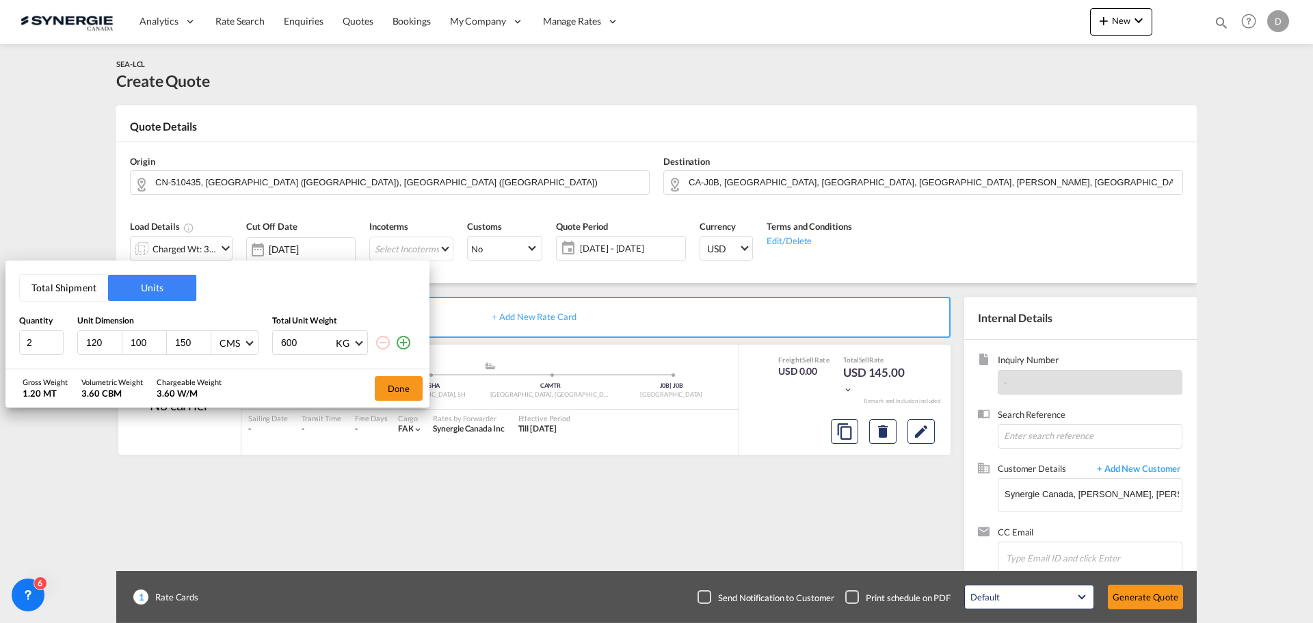
click at [179, 345] on input "150" at bounding box center [192, 342] width 37 height 12
click at [179, 345] on input "160" at bounding box center [192, 342] width 37 height 12
click at [179, 345] on input "155" at bounding box center [192, 342] width 37 height 12
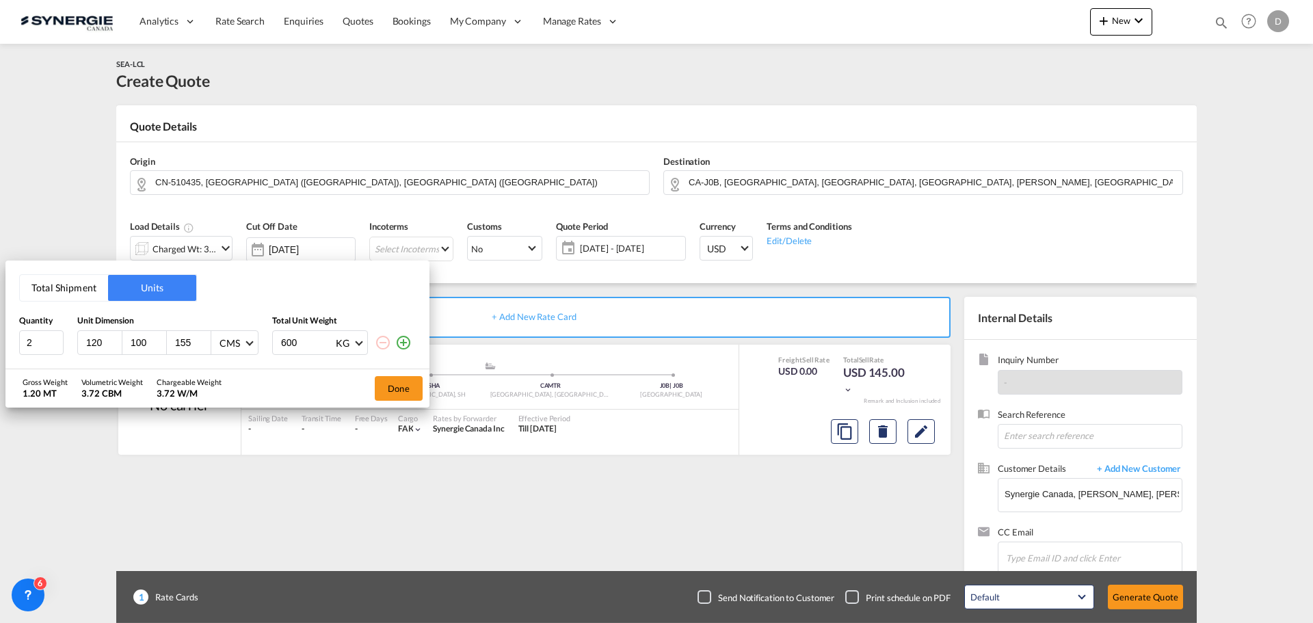
click at [179, 345] on input "155" at bounding box center [192, 342] width 37 height 12
type input "156"
click at [297, 381] on div "Gross Weight 1.20 MT Volumetric Weight 3.74 CBM Chargeable Weight 3.74 W/M Done" at bounding box center [217, 388] width 424 height 38
click at [291, 348] on input "600" at bounding box center [307, 342] width 55 height 23
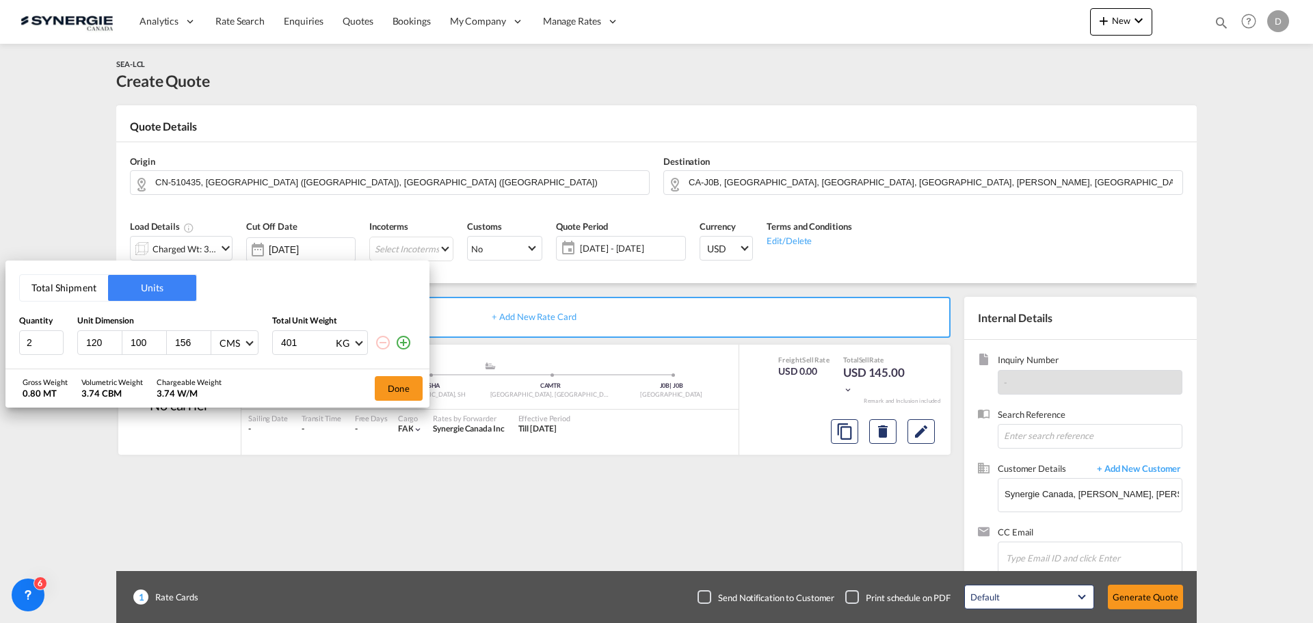
type input "401"
click at [269, 387] on div "Gross Weight 0.80 MT Volumetric Weight 3.74 CBM Chargeable Weight 3.74 W/M Done" at bounding box center [217, 388] width 424 height 38
click at [393, 388] on button "Done" at bounding box center [399, 388] width 48 height 25
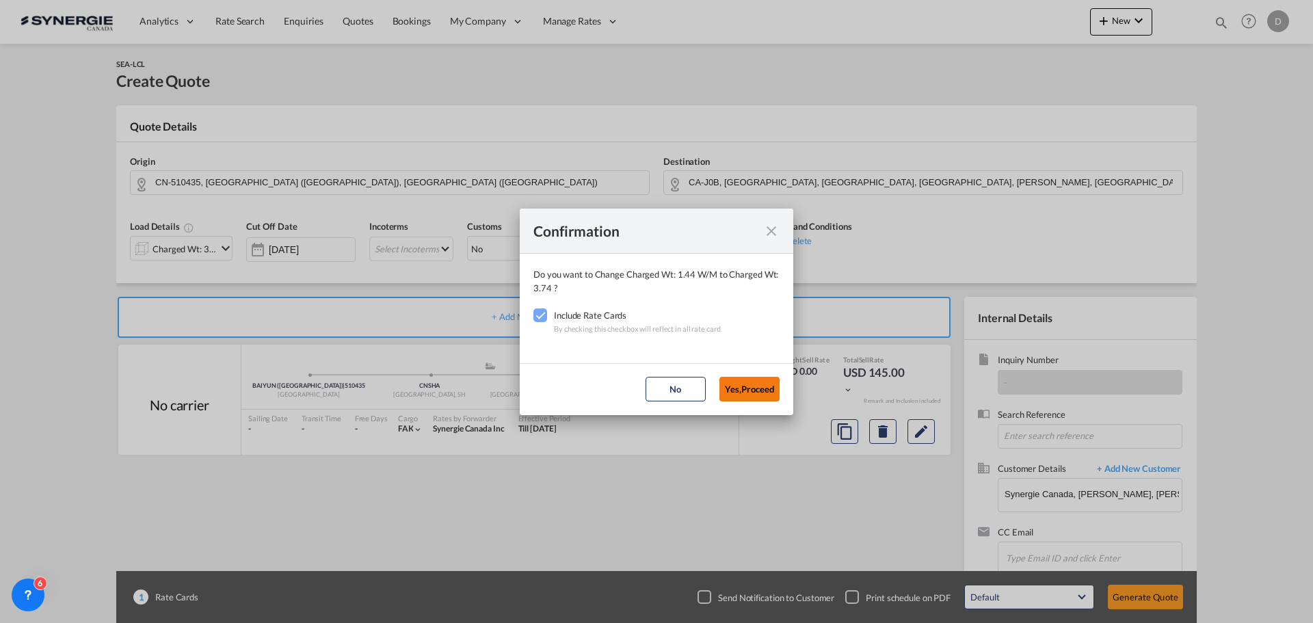
click at [765, 399] on button "Yes,Proceed" at bounding box center [750, 389] width 60 height 25
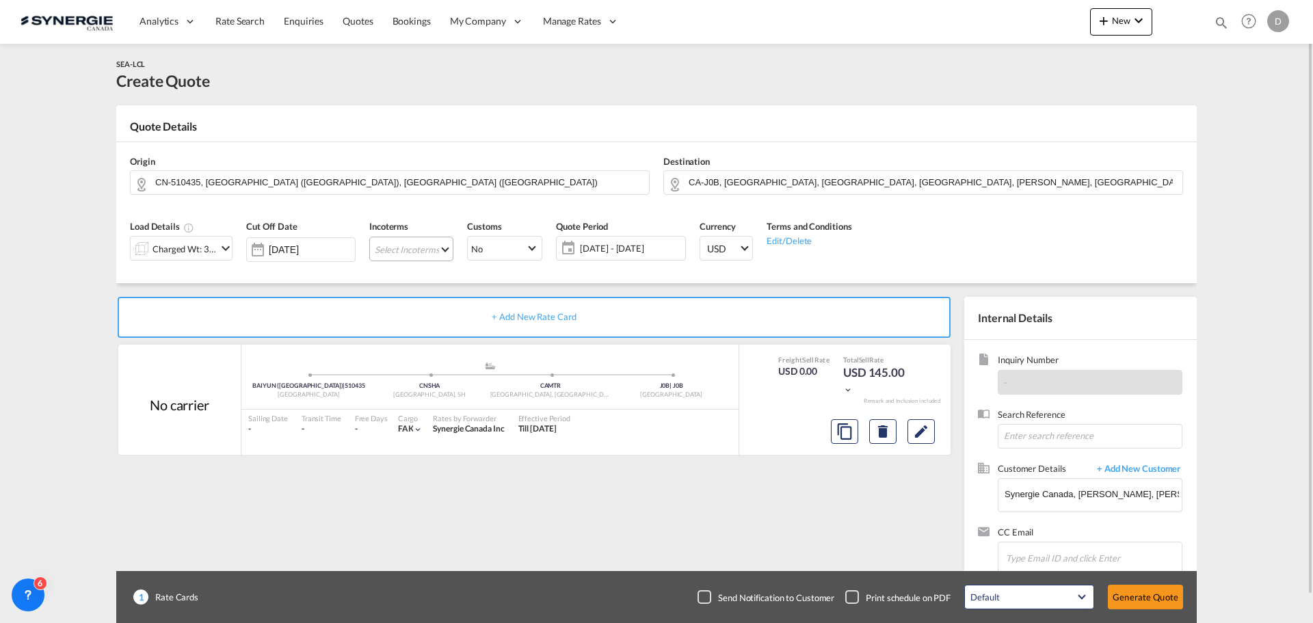
click at [442, 249] on md-select "Select Incoterms FCA - export Free Carrier DDP - export Delivery Duty Paid DAP …" at bounding box center [411, 249] width 84 height 25
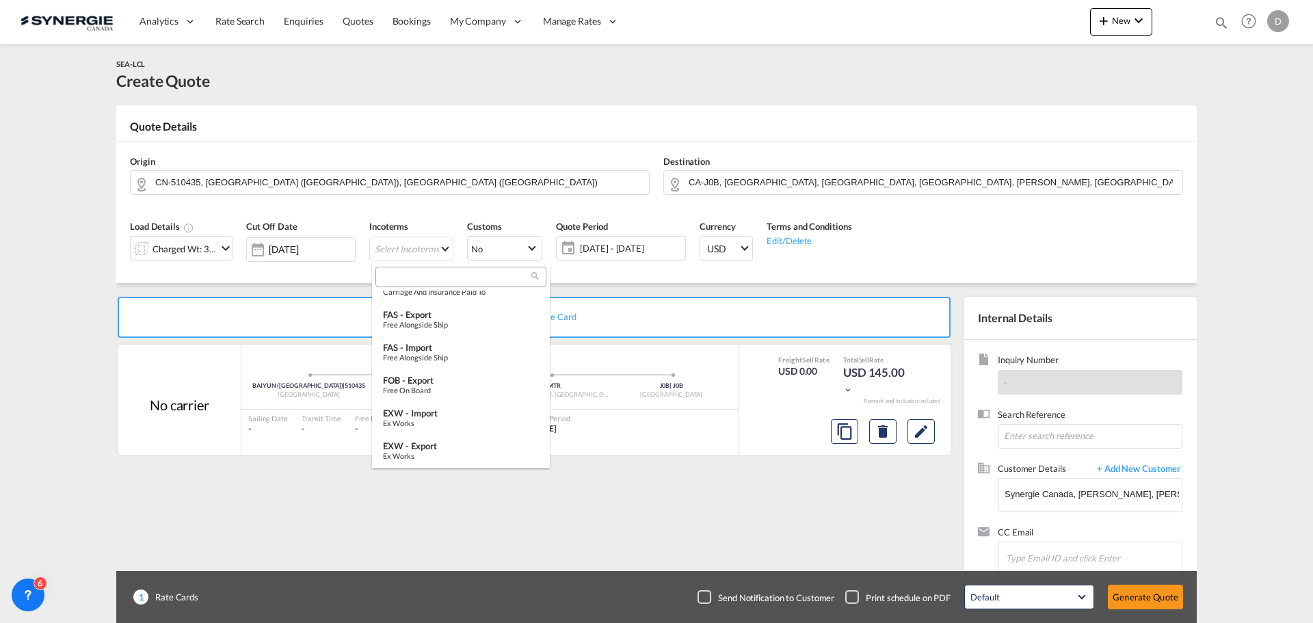
scroll to position [274, 0]
click at [462, 379] on md-option "EXW - import Ex Works" at bounding box center [461, 394] width 178 height 33
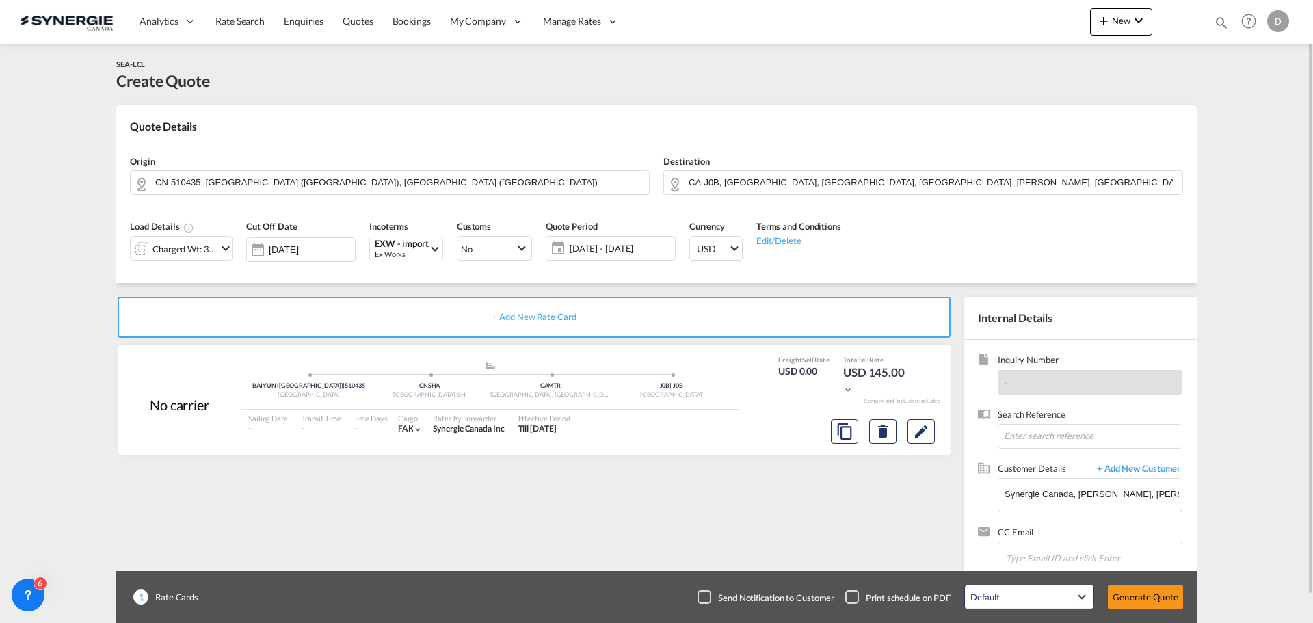
click at [618, 254] on span "[DATE] - [DATE]" at bounding box center [621, 248] width 102 height 12
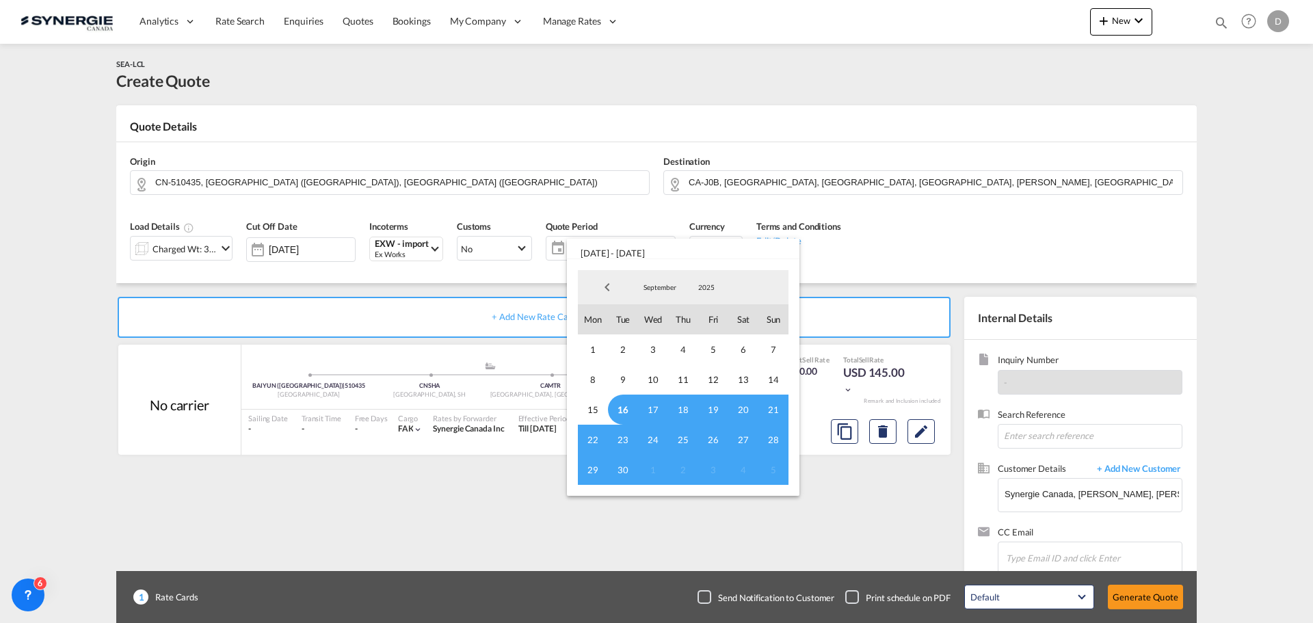
click at [624, 411] on span "16" at bounding box center [623, 410] width 30 height 30
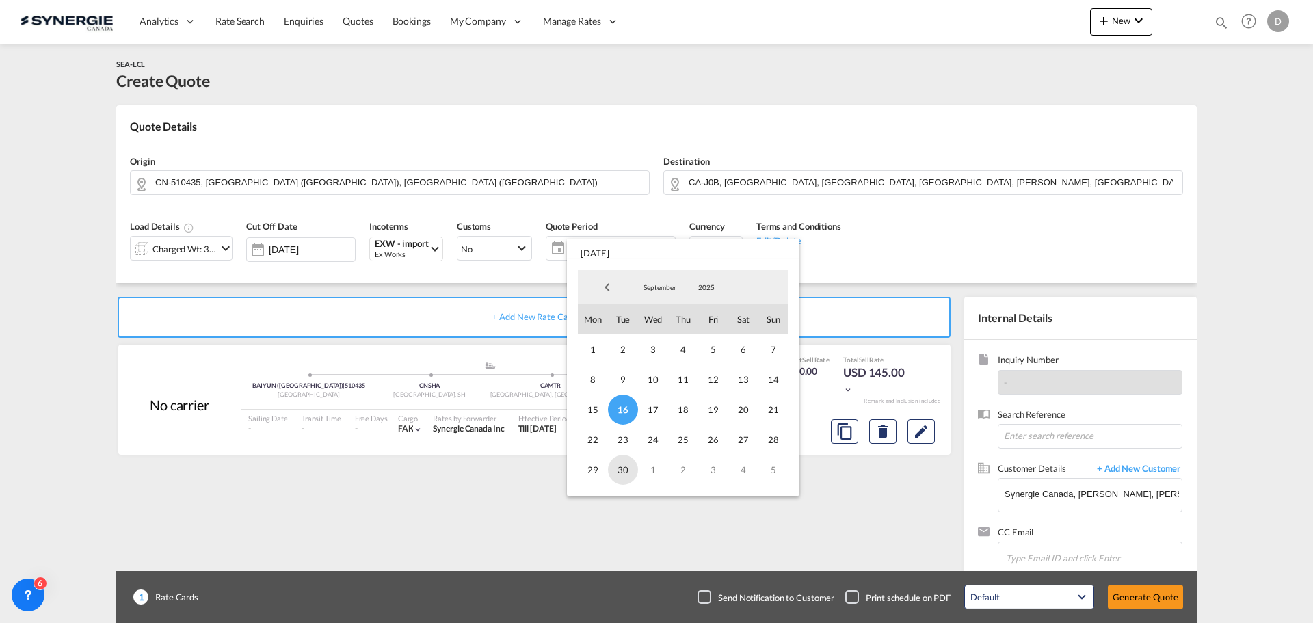
click at [622, 470] on span "30" at bounding box center [623, 470] width 30 height 30
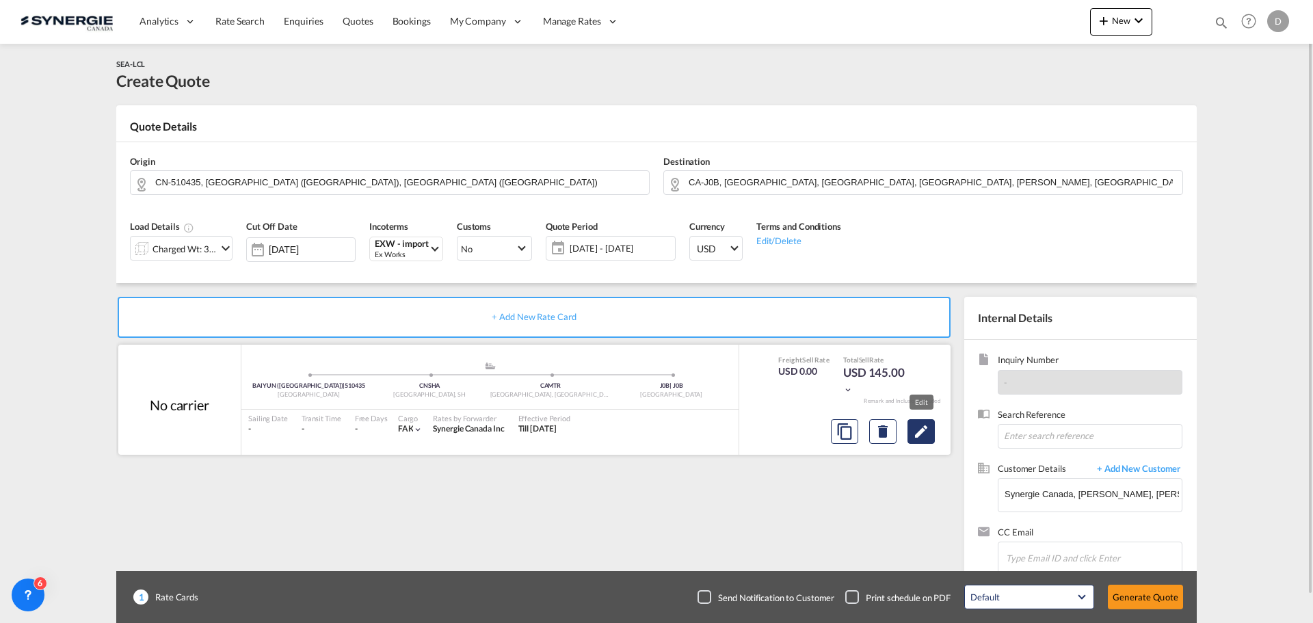
click at [930, 436] on button "Edit" at bounding box center [921, 431] width 27 height 25
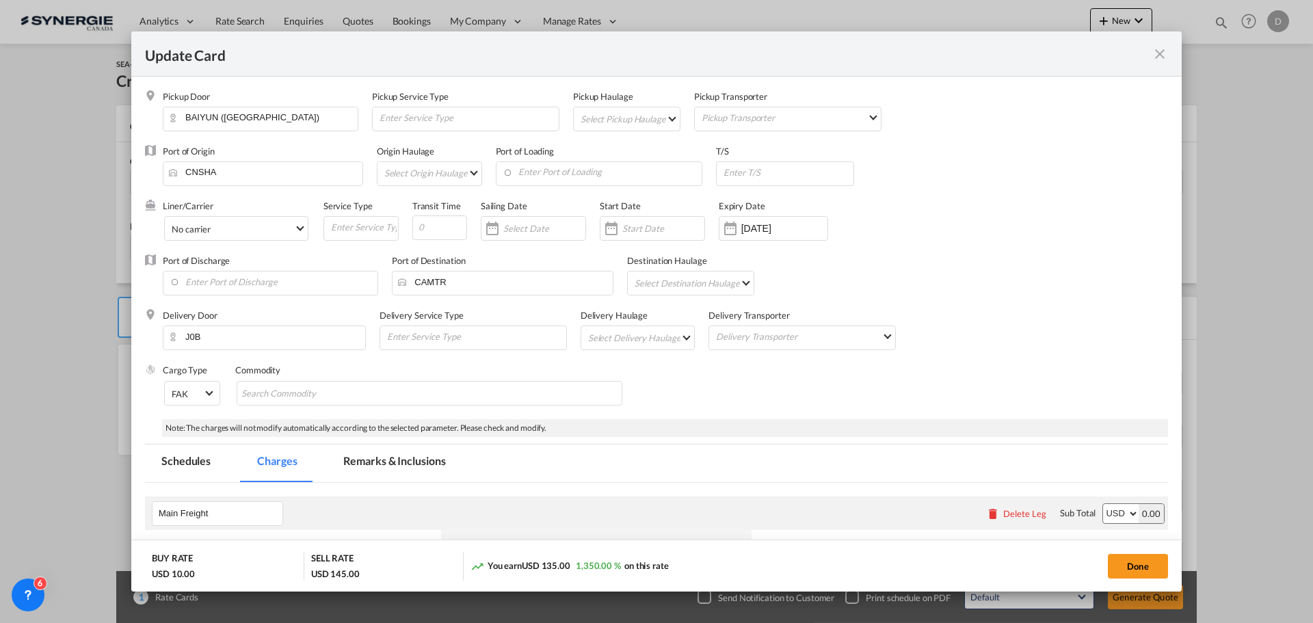
click at [661, 118] on md-select "Select Pickup Haulage rail road barge truck unspecified not available" at bounding box center [629, 118] width 101 height 22
click at [613, 160] on md-option "road" at bounding box center [628, 151] width 121 height 33
click at [609, 169] on input "Enter Port of Loading" at bounding box center [603, 172] width 200 height 21
click at [555, 204] on div "China" at bounding box center [627, 207] width 241 height 10
type input "Shanghai, SH, CNSHA"
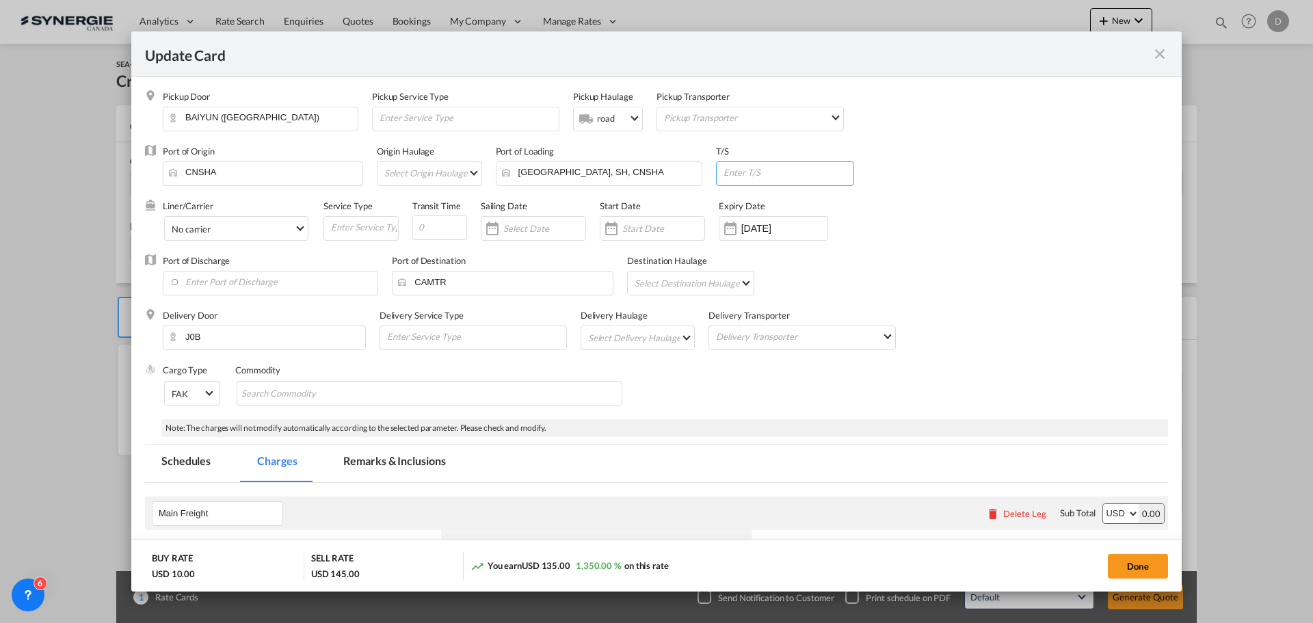
click at [768, 179] on input "Update Card Pickup ..." at bounding box center [787, 172] width 131 height 21
type input "Vancouver"
click at [437, 228] on input "Update Card Pickup ..." at bounding box center [439, 227] width 55 height 25
type input "40"
click at [611, 223] on div "Update Card Pickup ..." at bounding box center [611, 228] width 22 height 27
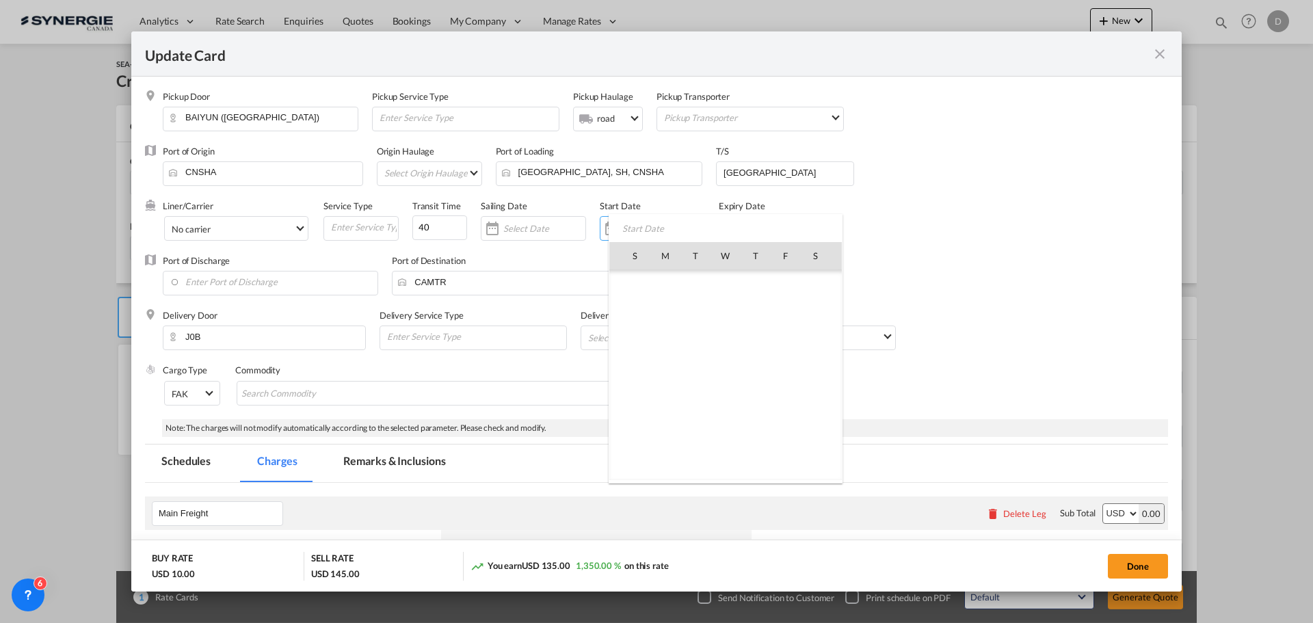
scroll to position [316813, 0]
drag, startPoint x: 692, startPoint y: 377, endPoint x: 722, endPoint y: 311, distance: 72.2
click at [693, 377] on span "16" at bounding box center [695, 375] width 29 height 29
type input "[DATE]"
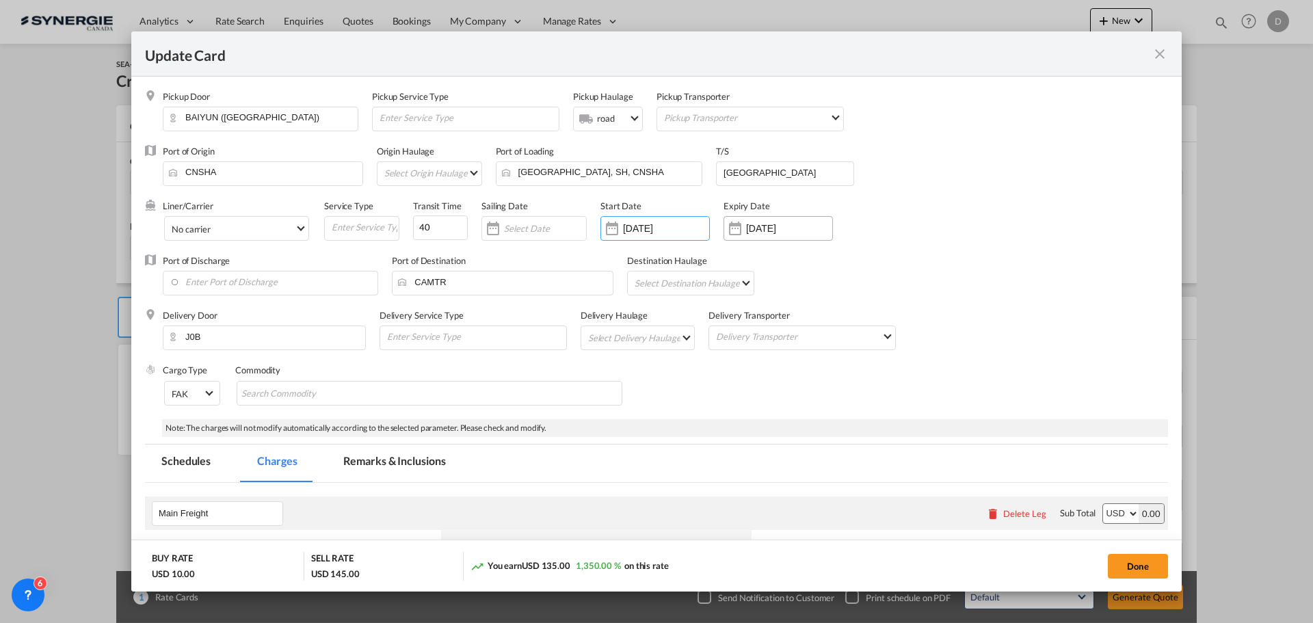
click at [737, 229] on div "Update Card Pickup ..." at bounding box center [735, 228] width 22 height 27
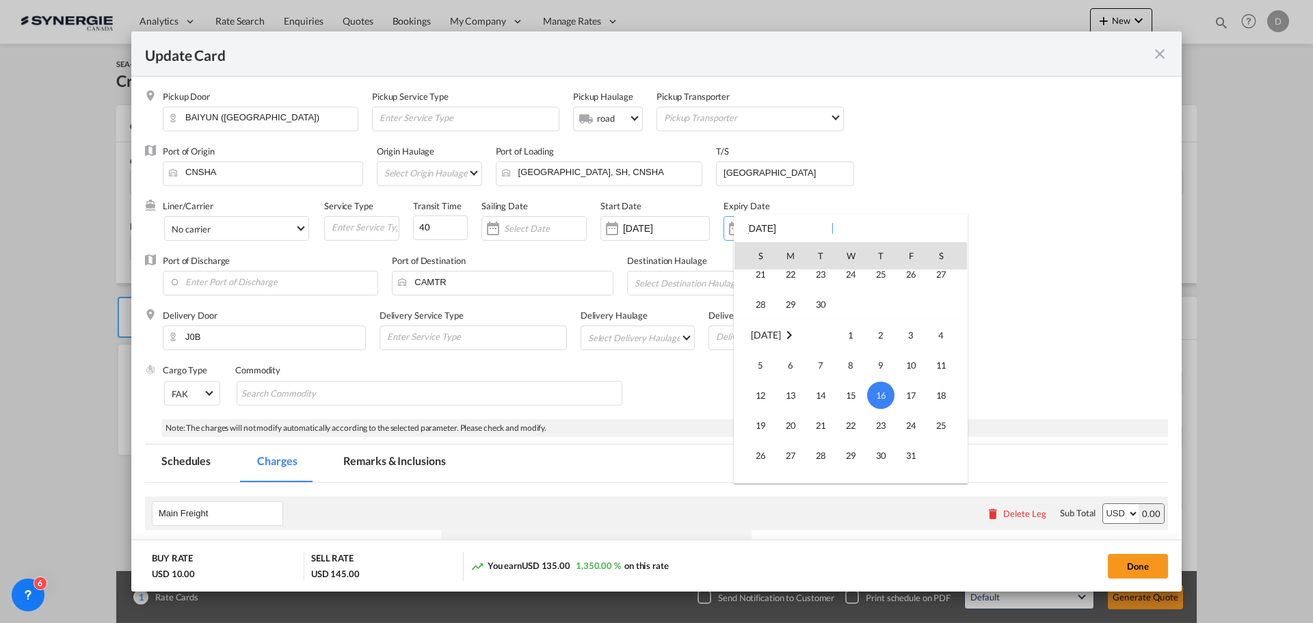
scroll to position [113, 0]
click at [829, 322] on span "30" at bounding box center [820, 322] width 27 height 27
type input "30 Sep 2025"
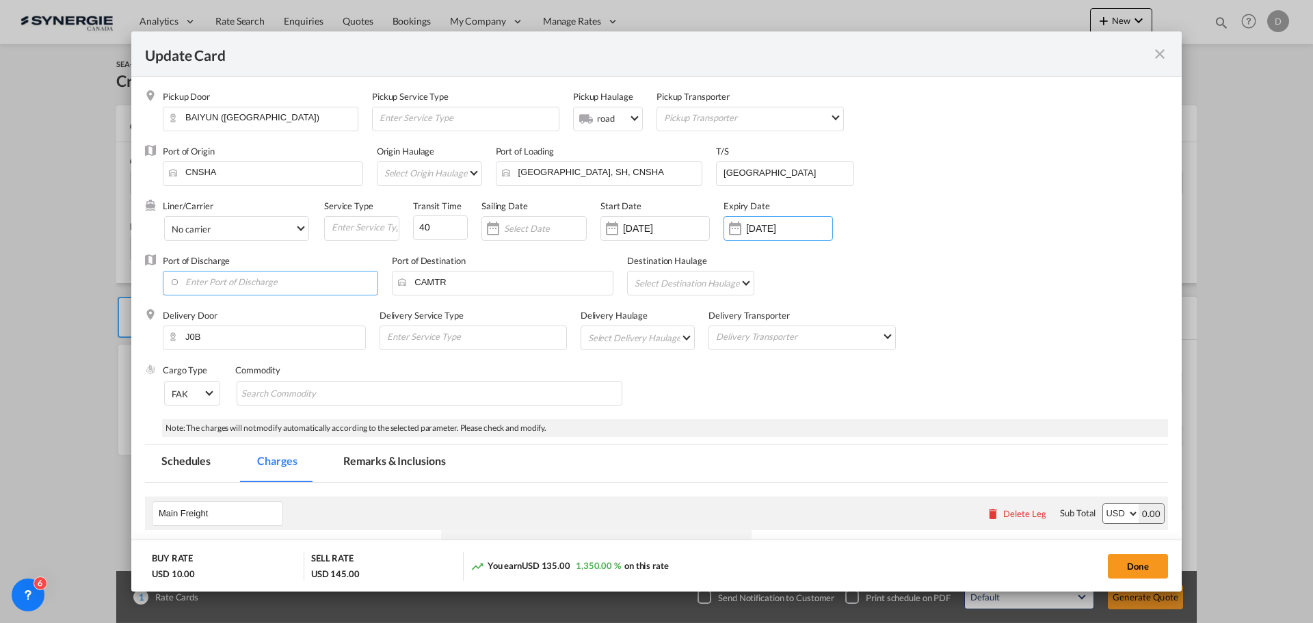
click at [263, 285] on input "Enter Port of Discharge" at bounding box center [274, 282] width 208 height 21
click at [229, 301] on div "Vancouver, BC" at bounding box center [294, 306] width 241 height 12
type input "Vancouver, BC, CAVAN"
click at [745, 281] on md-select "Select Destination Haulage rail road barge truck unspecified not available" at bounding box center [693, 283] width 120 height 22
click at [690, 291] on md-option "rail" at bounding box center [693, 283] width 140 height 33
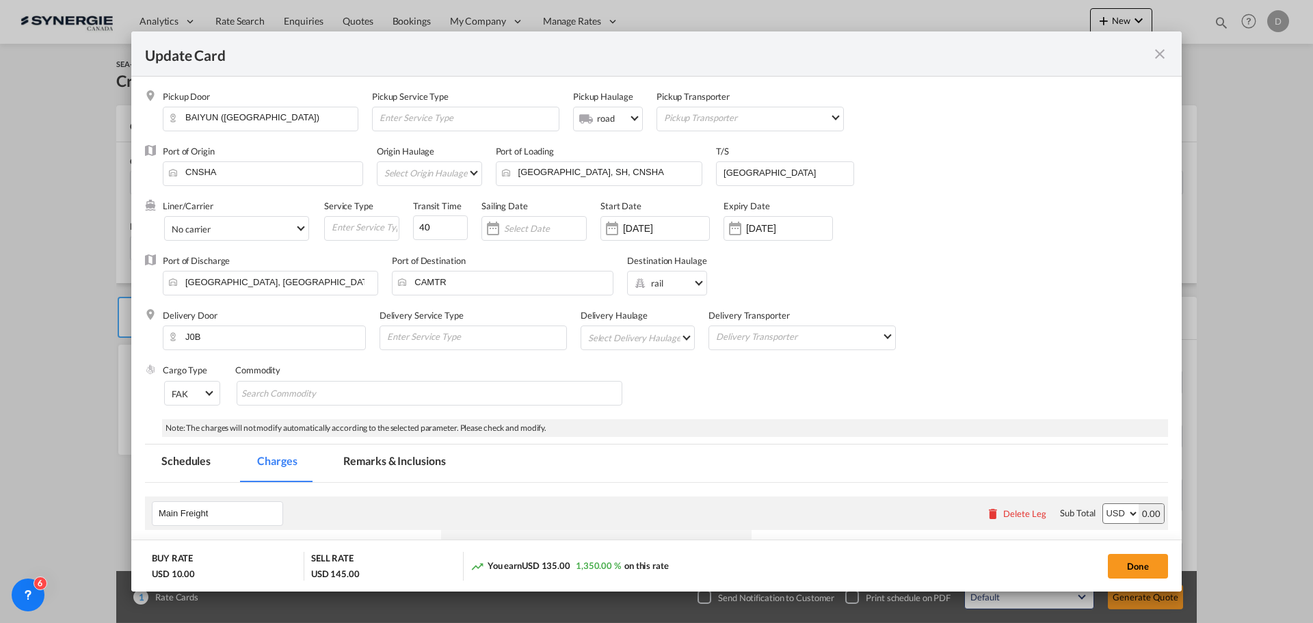
click at [662, 341] on md-select "Select Delivery Haulage rail road barge truck unspecified not available" at bounding box center [641, 337] width 108 height 22
click at [636, 368] on md-option "road" at bounding box center [639, 370] width 128 height 33
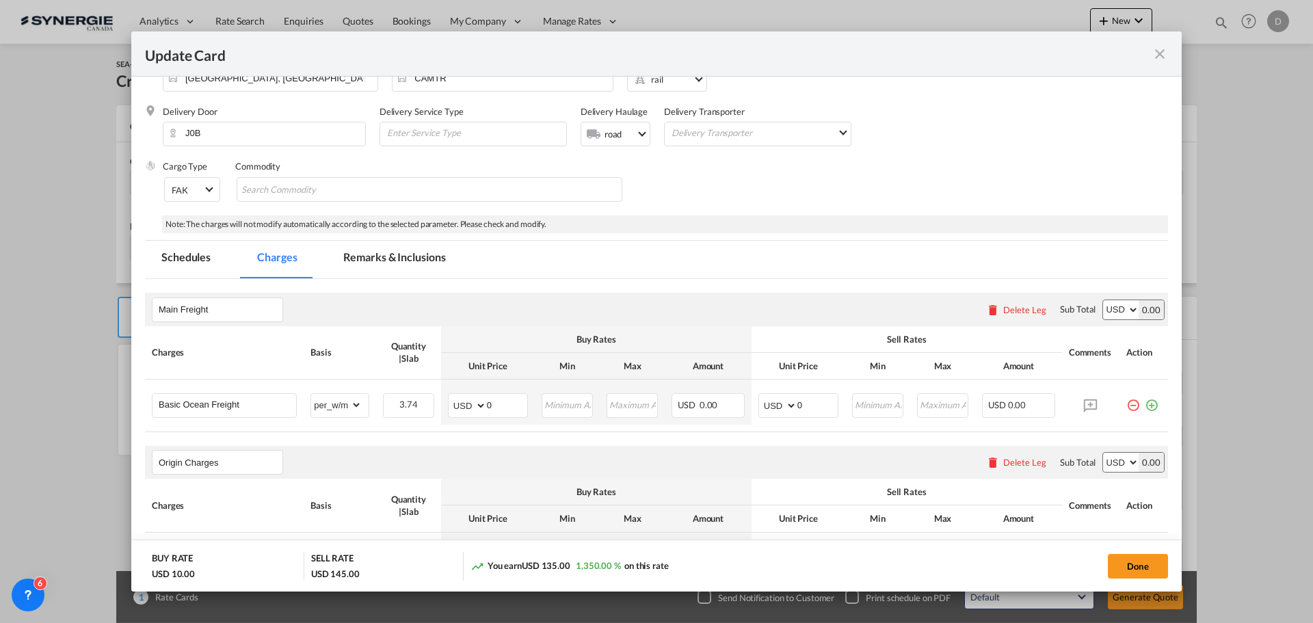
scroll to position [205, 0]
click at [518, 192] on md-chips-wrap "Chips container with autocompletion. Enter the text area, type text to search, …" at bounding box center [430, 188] width 386 height 25
type input "General Cargo"
click at [693, 211] on div "Cargo Type FAK FAK GCR GDSM General Cargo Hazardous Cargo Ambient Foodstuff Chi…" at bounding box center [665, 186] width 1005 height 55
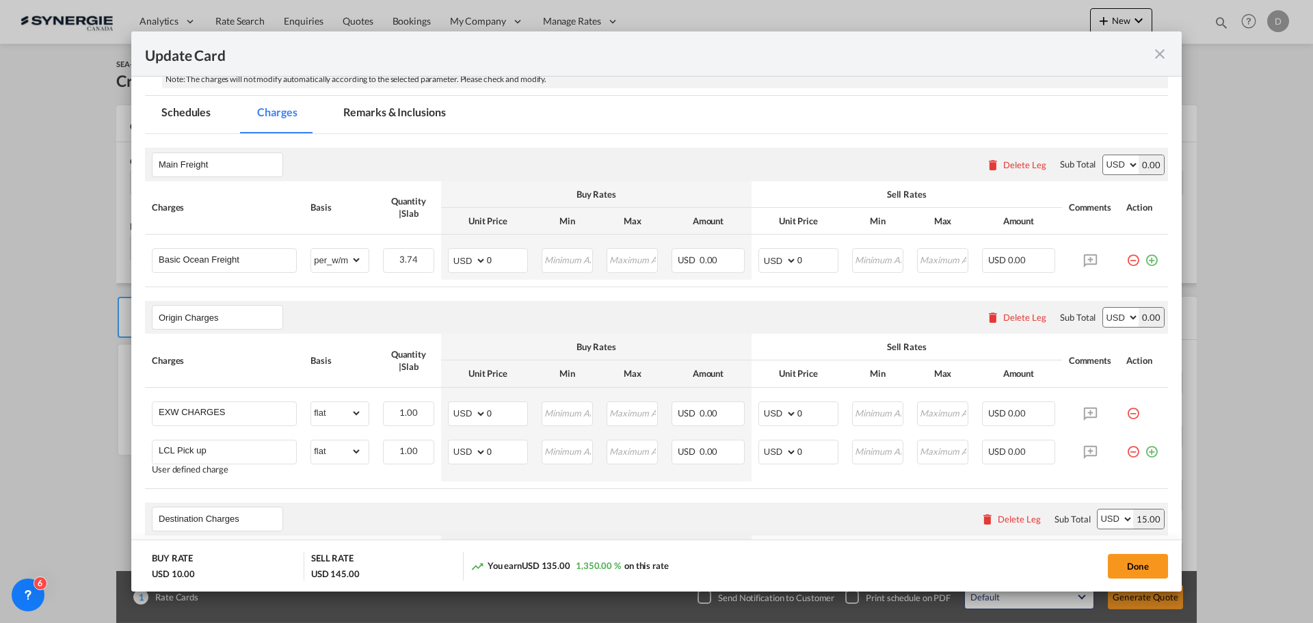
scroll to position [410, 0]
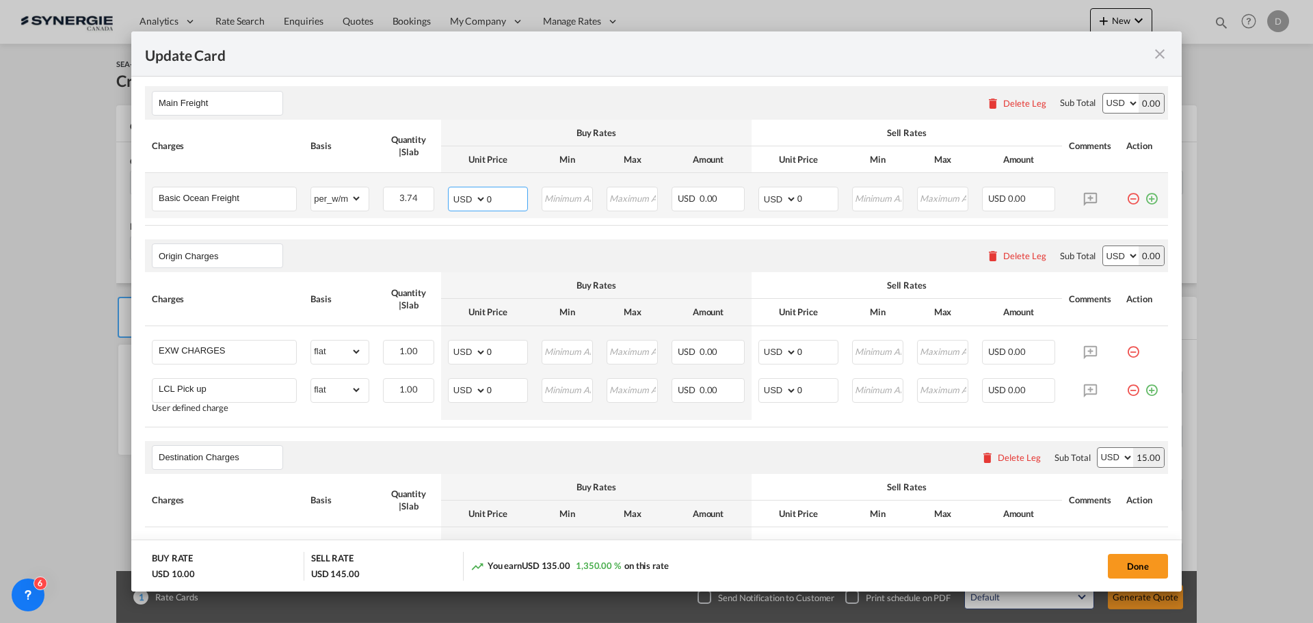
click at [488, 198] on input "0" at bounding box center [507, 197] width 40 height 21
type input "64"
type input "80"
drag, startPoint x: 485, startPoint y: 352, endPoint x: 507, endPoint y: 351, distance: 21.9
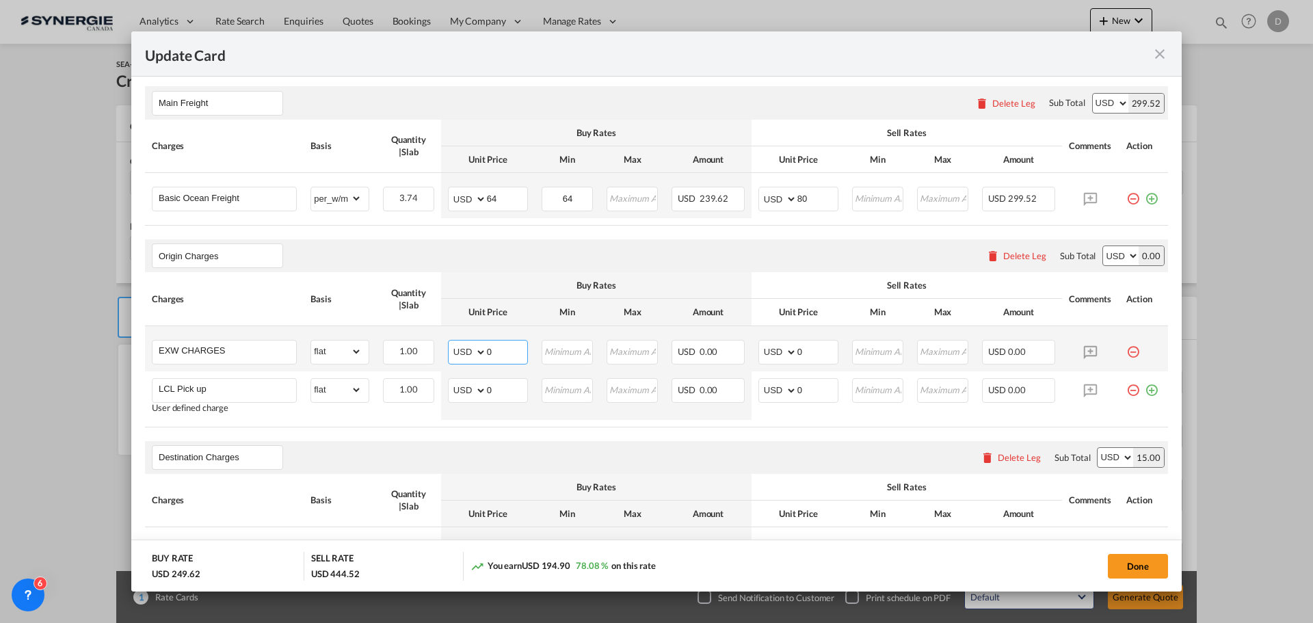
click at [507, 351] on input "0" at bounding box center [507, 351] width 40 height 21
type input "183"
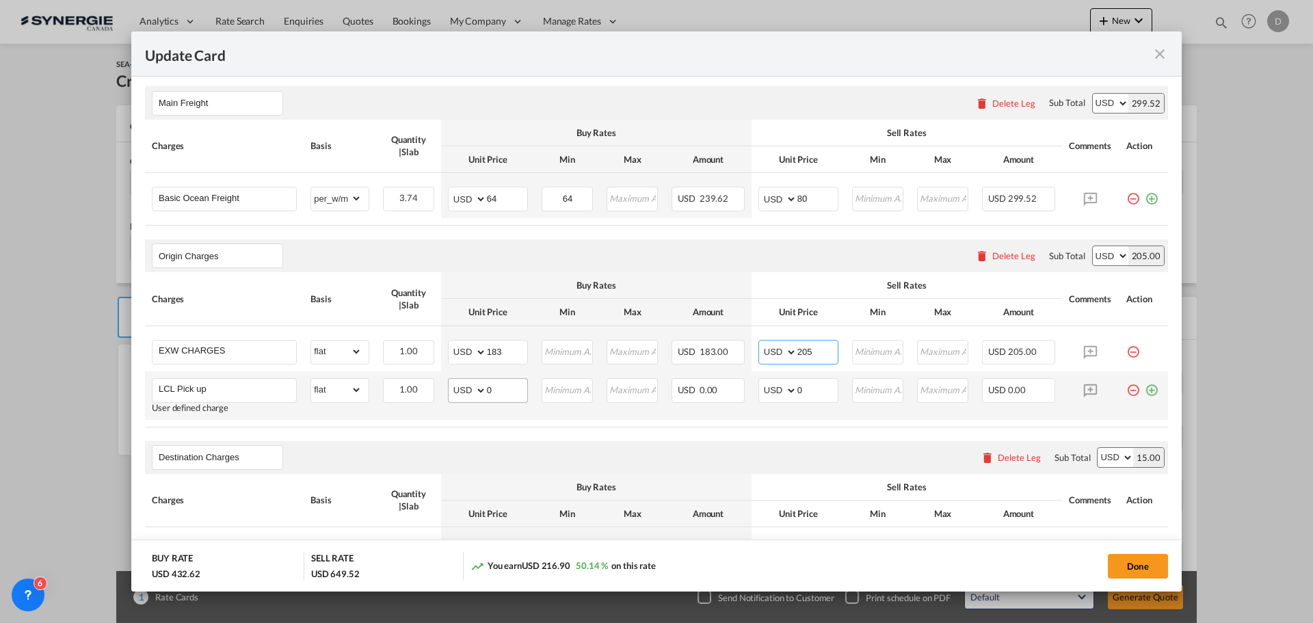
type input "205"
drag, startPoint x: 485, startPoint y: 389, endPoint x: 496, endPoint y: 388, distance: 11.0
click at [496, 388] on input "0" at bounding box center [507, 389] width 40 height 21
type input "180"
type input "200"
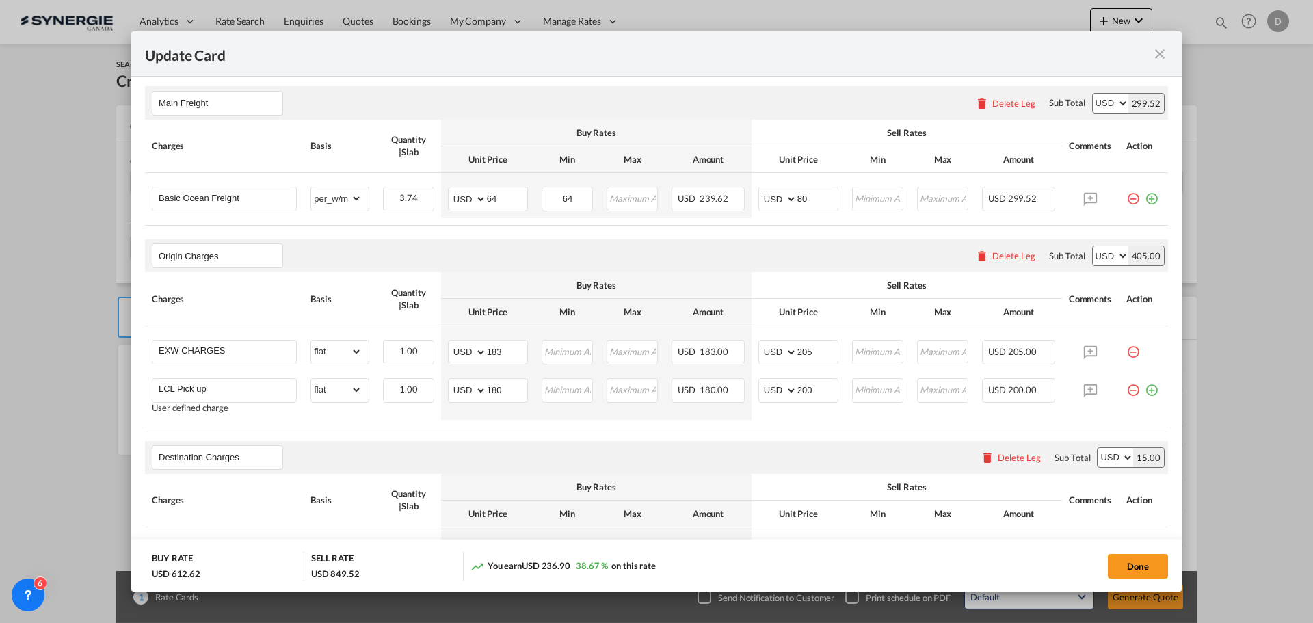
click at [527, 425] on table "Charges Basis Quantity | Slab Buy Rates Sell Rates Comments Action Unit Price M…" at bounding box center [656, 349] width 1023 height 155
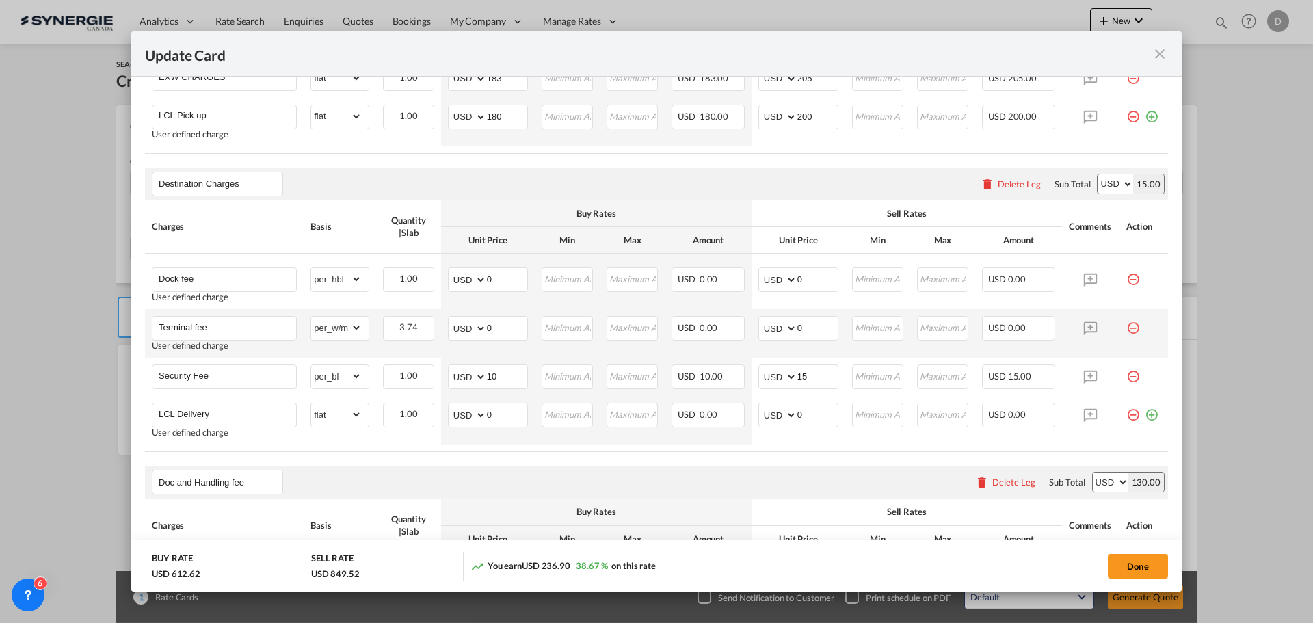
scroll to position [752, 0]
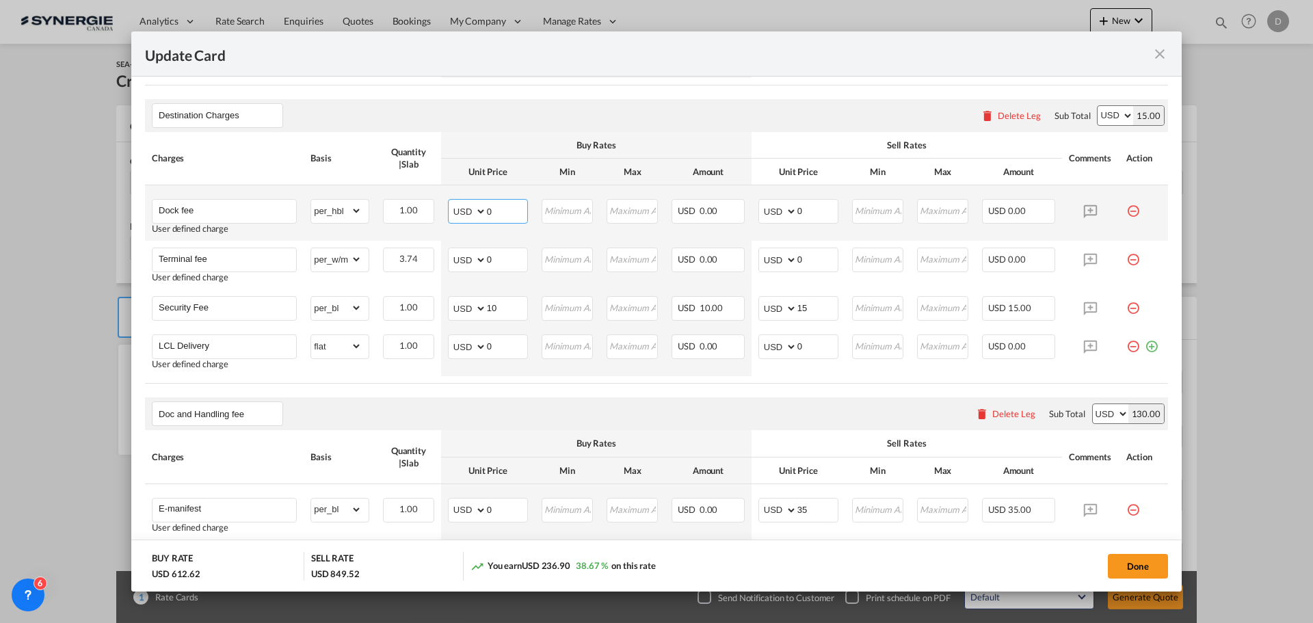
drag, startPoint x: 484, startPoint y: 213, endPoint x: 501, endPoint y: 212, distance: 17.1
click at [501, 212] on input "0" at bounding box center [507, 210] width 40 height 21
type input "60"
type input "80"
click at [1131, 263] on td "Update Card Pickup ..." at bounding box center [1144, 265] width 49 height 49
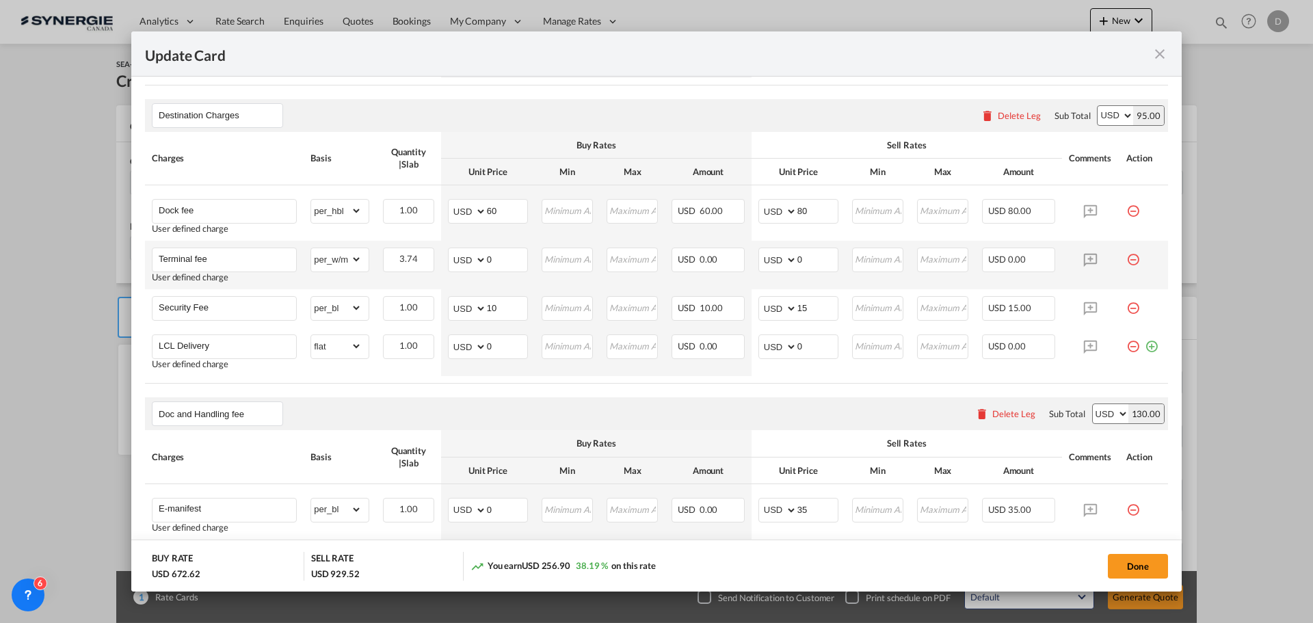
click at [1126, 259] on md-icon "icon-minus-circle-outline red-400-fg pt-7" at bounding box center [1133, 255] width 14 height 14
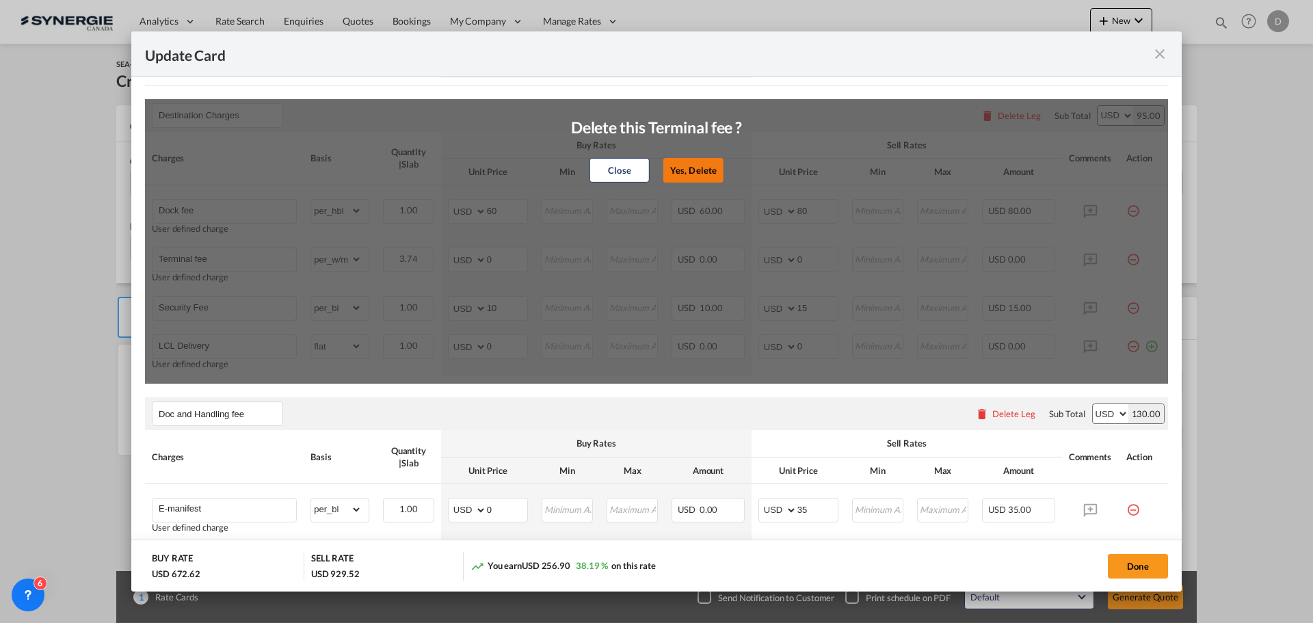
click at [700, 172] on button "Yes, Delete" at bounding box center [693, 170] width 60 height 25
type input "Security Fee"
select select "per_bl"
type input "10"
type input "15"
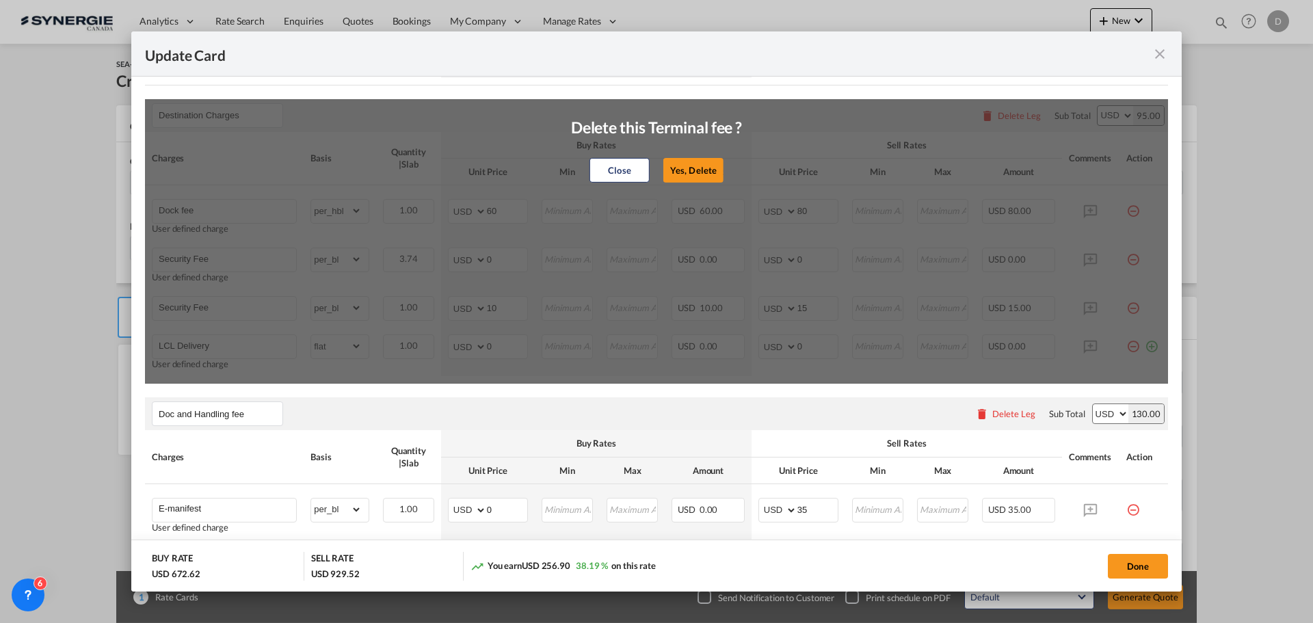
type input "LCL Delivery"
select select "flat"
type input "0"
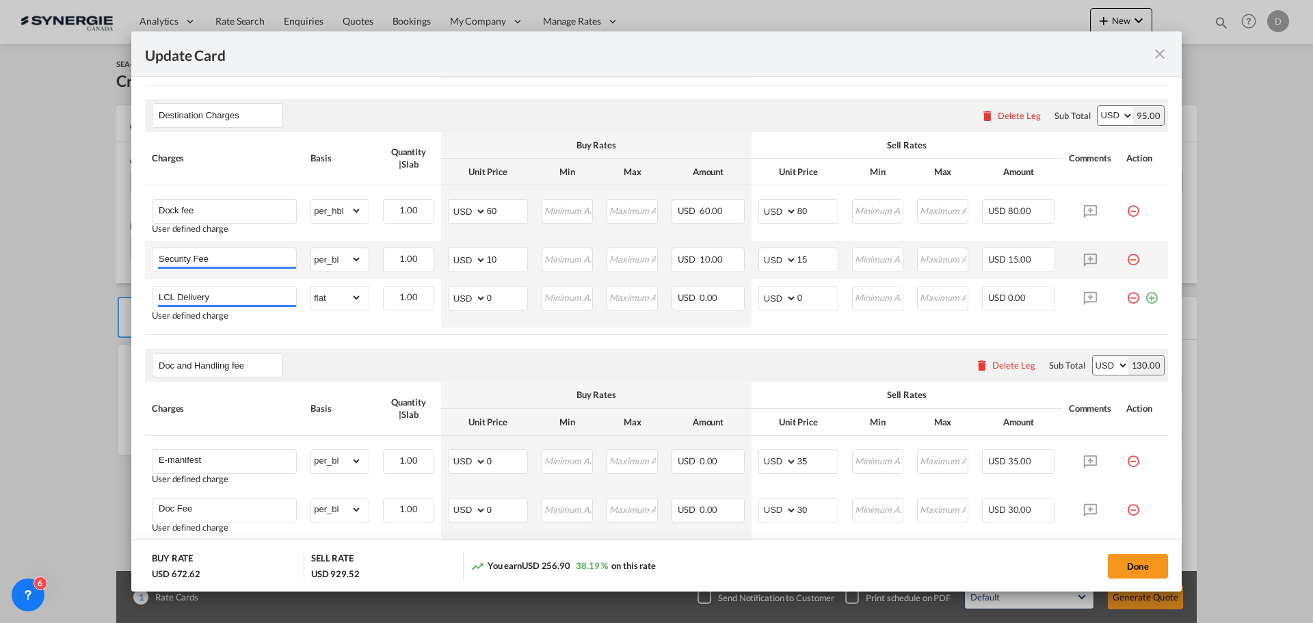
click at [1126, 256] on md-icon "icon-minus-circle-outline red-400-fg pt-7" at bounding box center [1133, 255] width 14 height 14
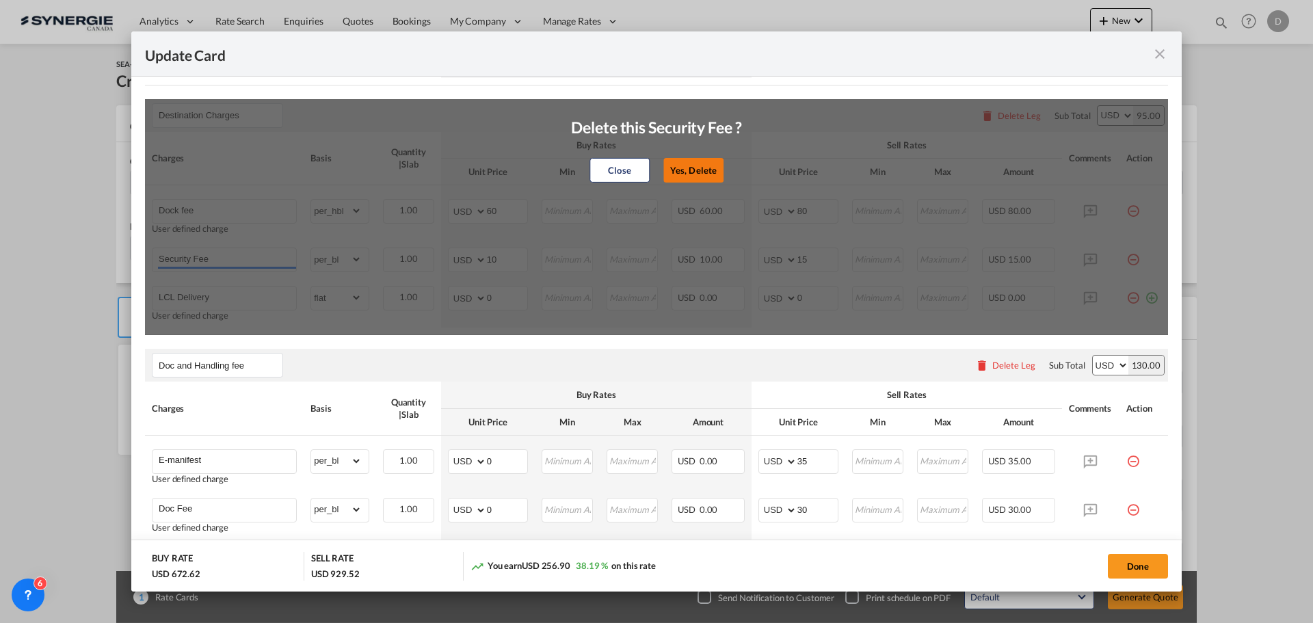
click at [682, 174] on button "Yes, Delete" at bounding box center [693, 170] width 60 height 25
type input "LCL Delivery"
select select "flat"
type input "0"
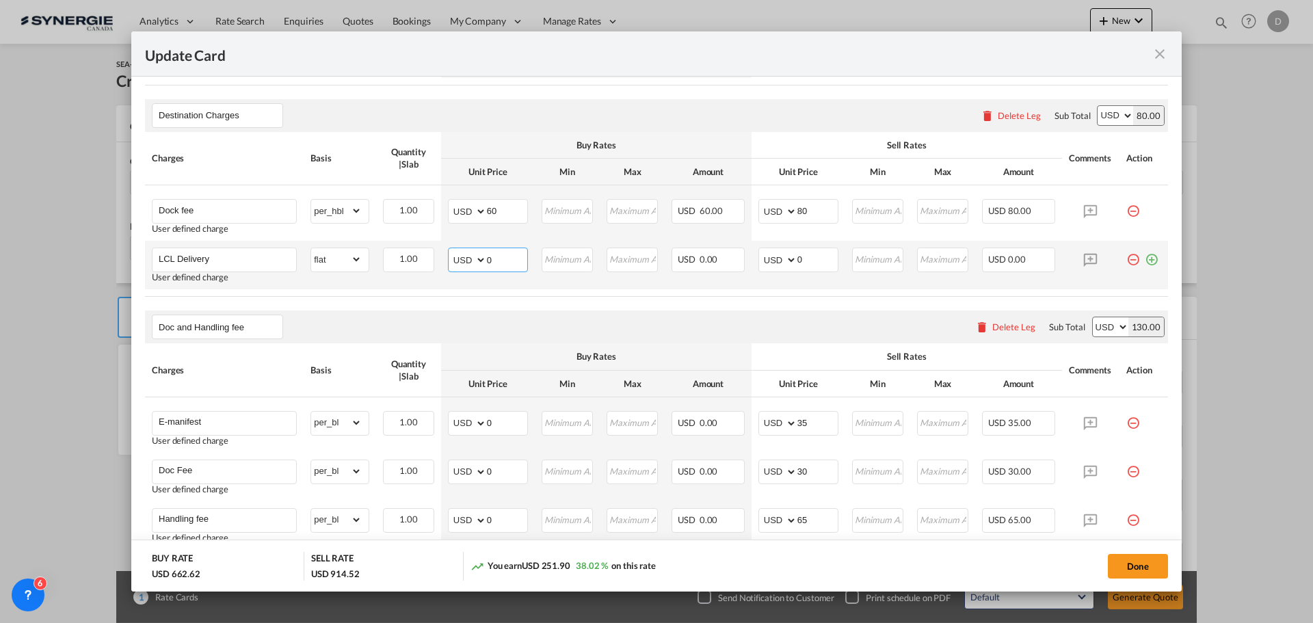
drag, startPoint x: 486, startPoint y: 260, endPoint x: 502, endPoint y: 261, distance: 16.4
click at [502, 261] on input "0" at bounding box center [507, 258] width 40 height 21
type input "152"
type input "200"
click at [524, 290] on table "Charges Basis Quantity | Slab Buy Rates Sell Rates Comments Action Unit Price M…" at bounding box center [656, 214] width 1023 height 165
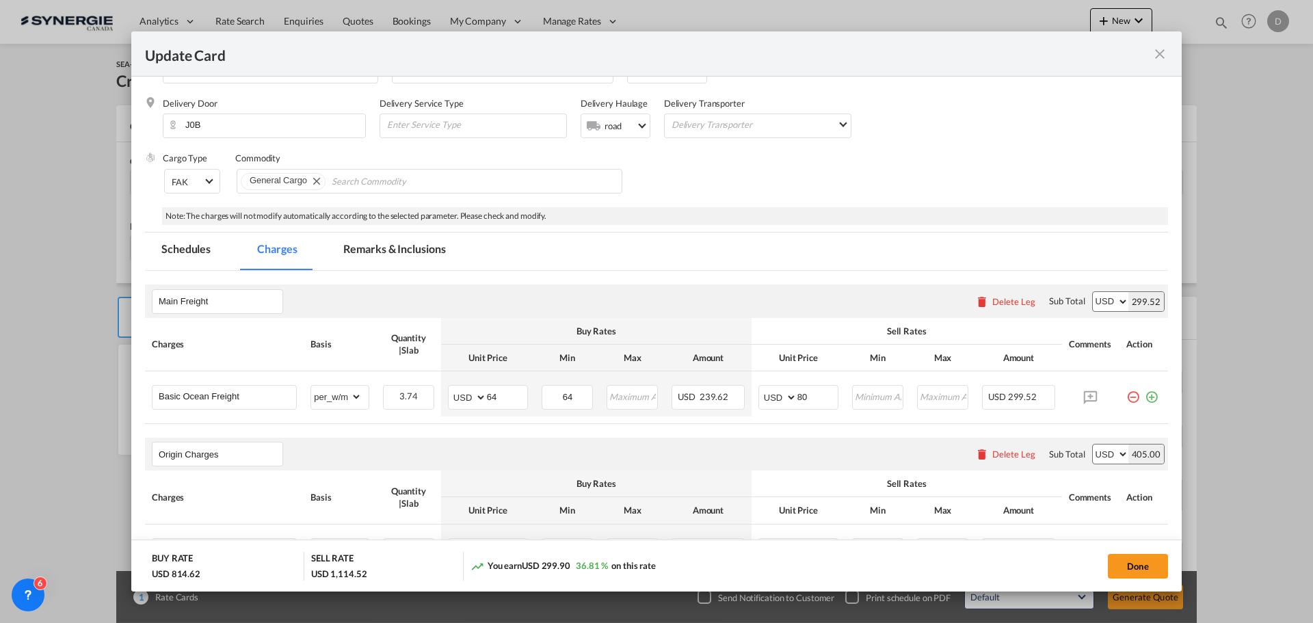
scroll to position [205, 0]
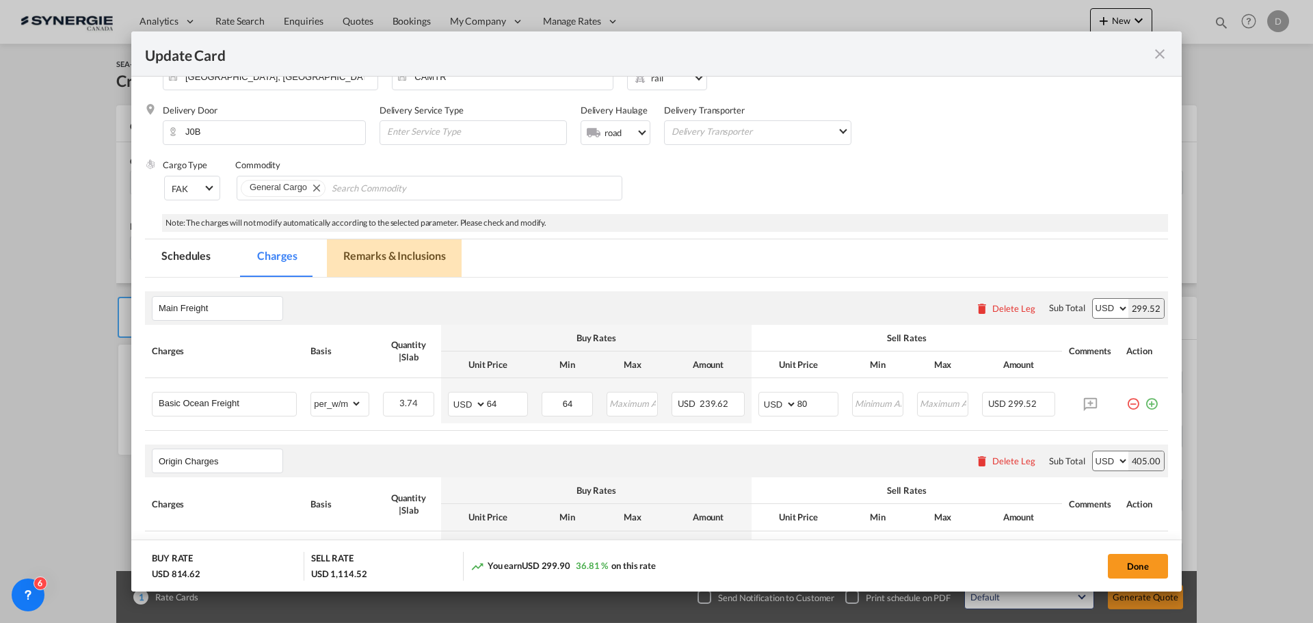
click at [423, 270] on md-tab-item "Remarks & Inclusions" at bounding box center [394, 258] width 135 height 38
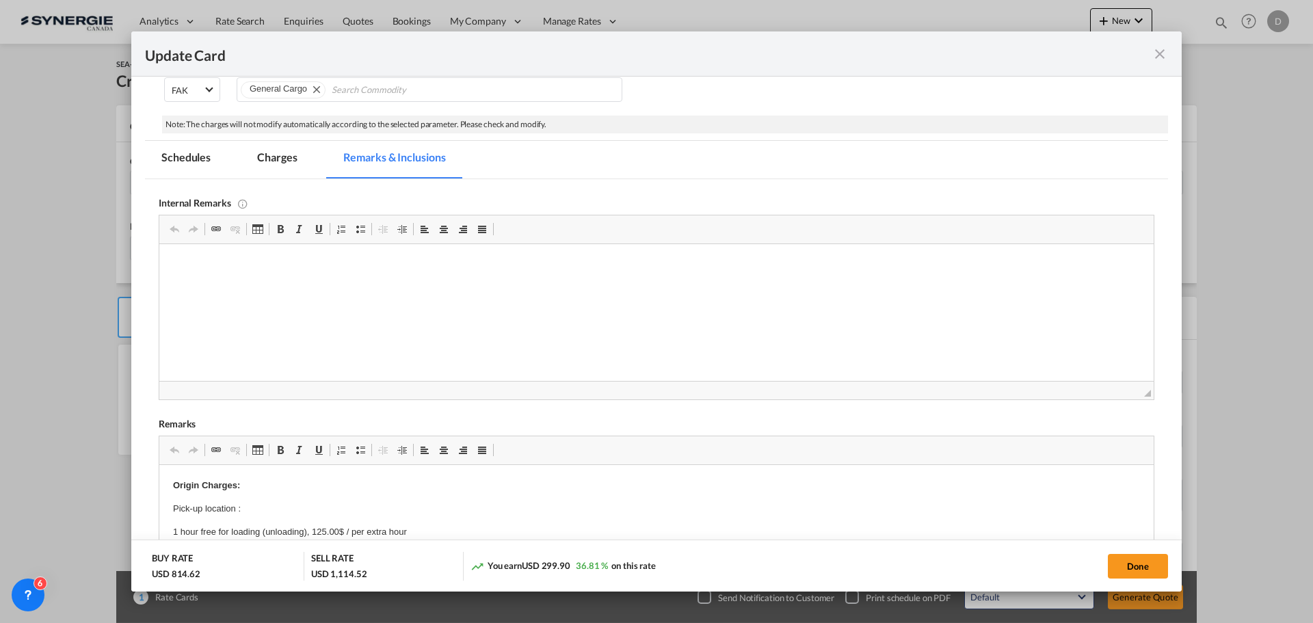
scroll to position [342, 0]
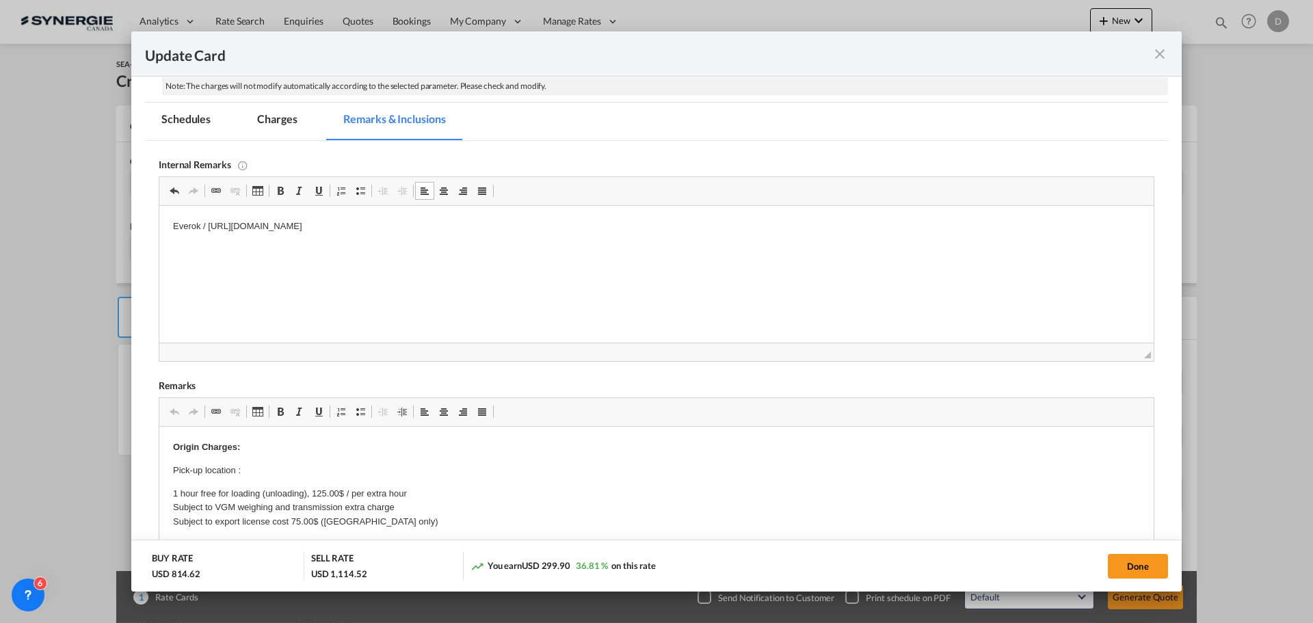
drag, startPoint x: 259, startPoint y: 235, endPoint x: 200, endPoint y: 254, distance: 61.2
click at [200, 253] on html "Everok / https://app.frontapp.com/open/msg_1hmwwiof?key=O3YrEaxYX8VVNyQT2nr8_YU…" at bounding box center [656, 238] width 994 height 65
click at [283, 323] on p "Delivery / Bourret /" at bounding box center [656, 322] width 967 height 14
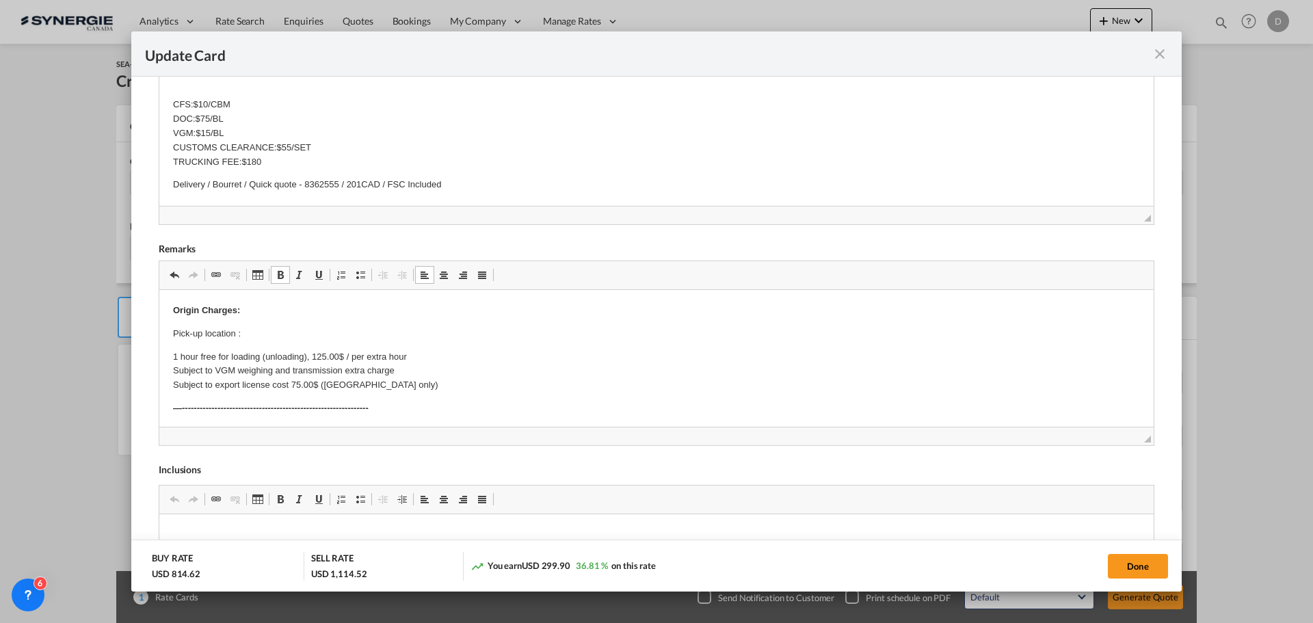
scroll to position [1, 0]
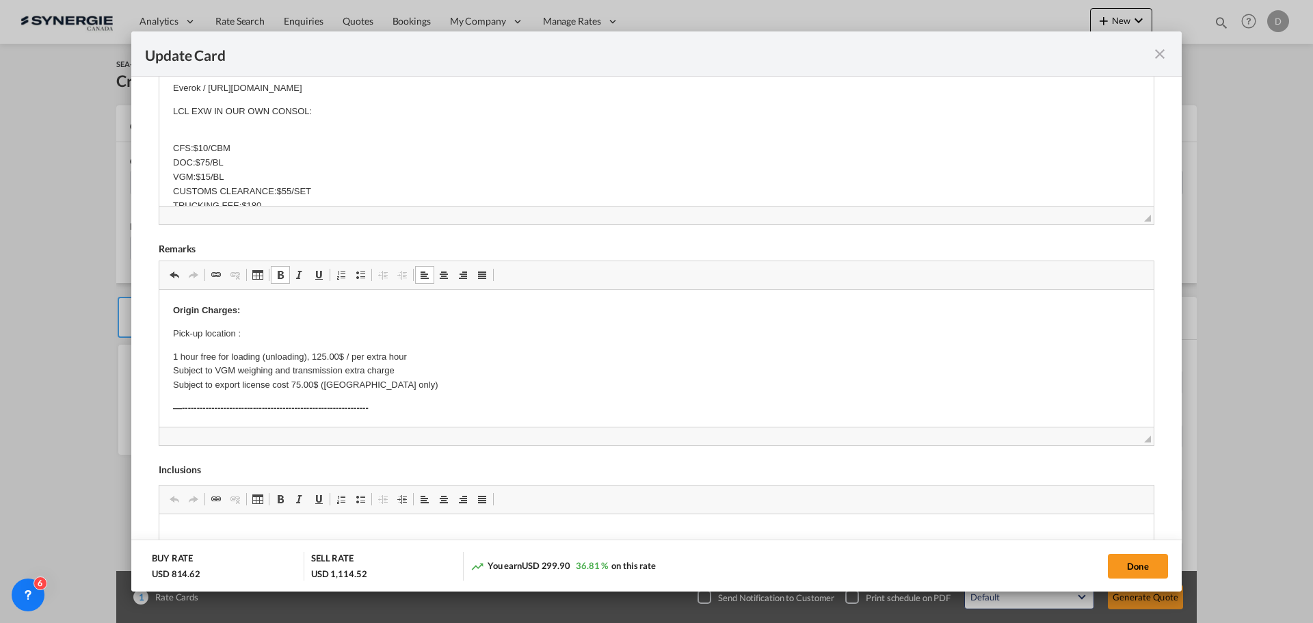
click at [272, 336] on p "Pick-up location :" at bounding box center [656, 334] width 967 height 14
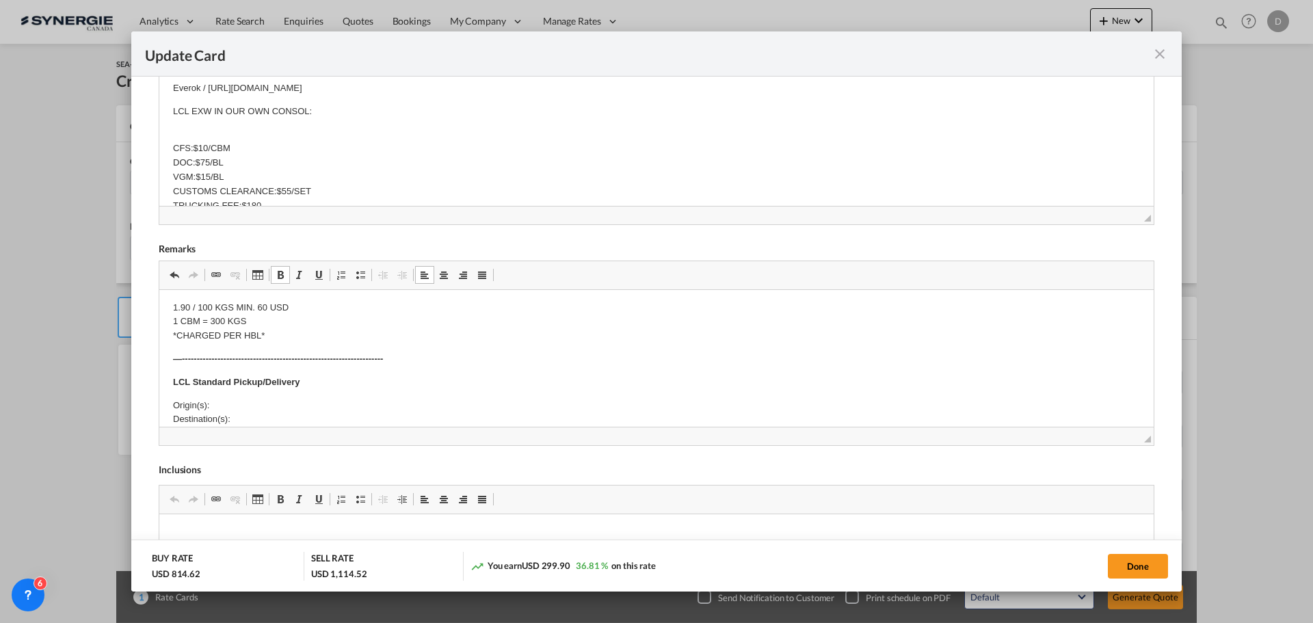
scroll to position [410, 0]
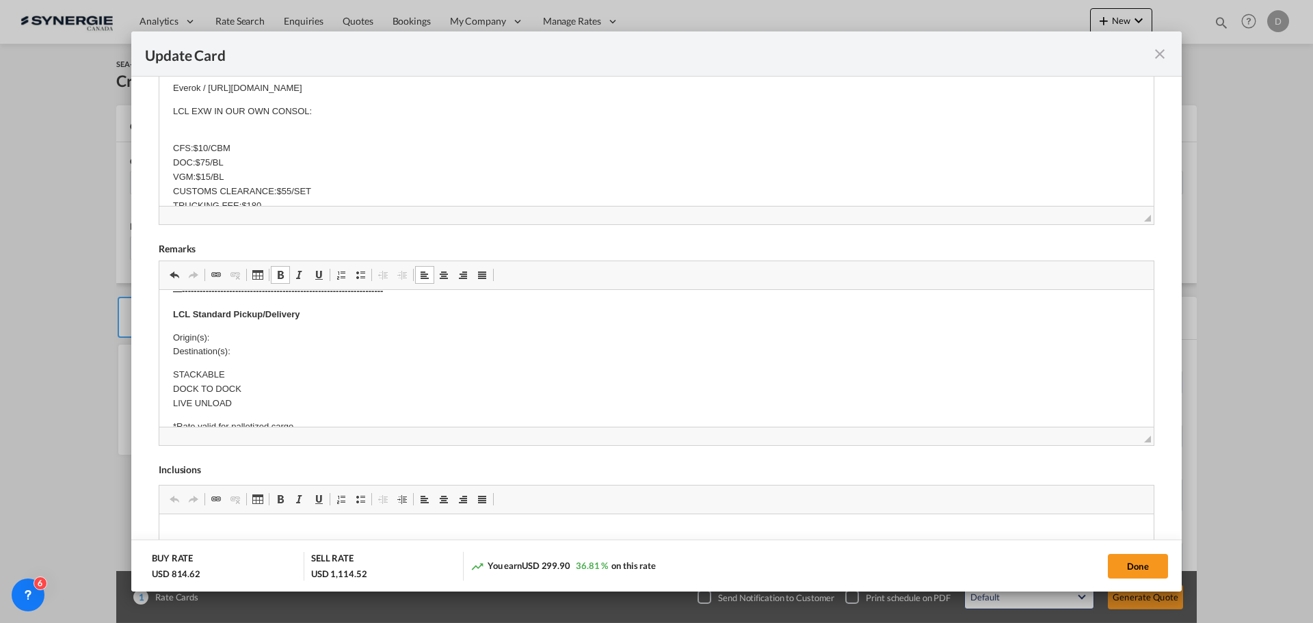
click at [250, 334] on p "Origin(s): Destination(s):" at bounding box center [656, 345] width 967 height 29
click at [261, 348] on p "Origin(s): Montreal CFS Destination(s):" at bounding box center [656, 345] width 967 height 29
click at [253, 354] on body "Origin Charges: Pick-up location : 501 Longquan building, No. 67 , Shixia Road …" at bounding box center [656, 324] width 967 height 862
click at [253, 354] on p "Origin(s): Montreal CFS Destination(s):" at bounding box center [656, 345] width 967 height 29
click at [1116, 565] on button "Done" at bounding box center [1138, 566] width 60 height 25
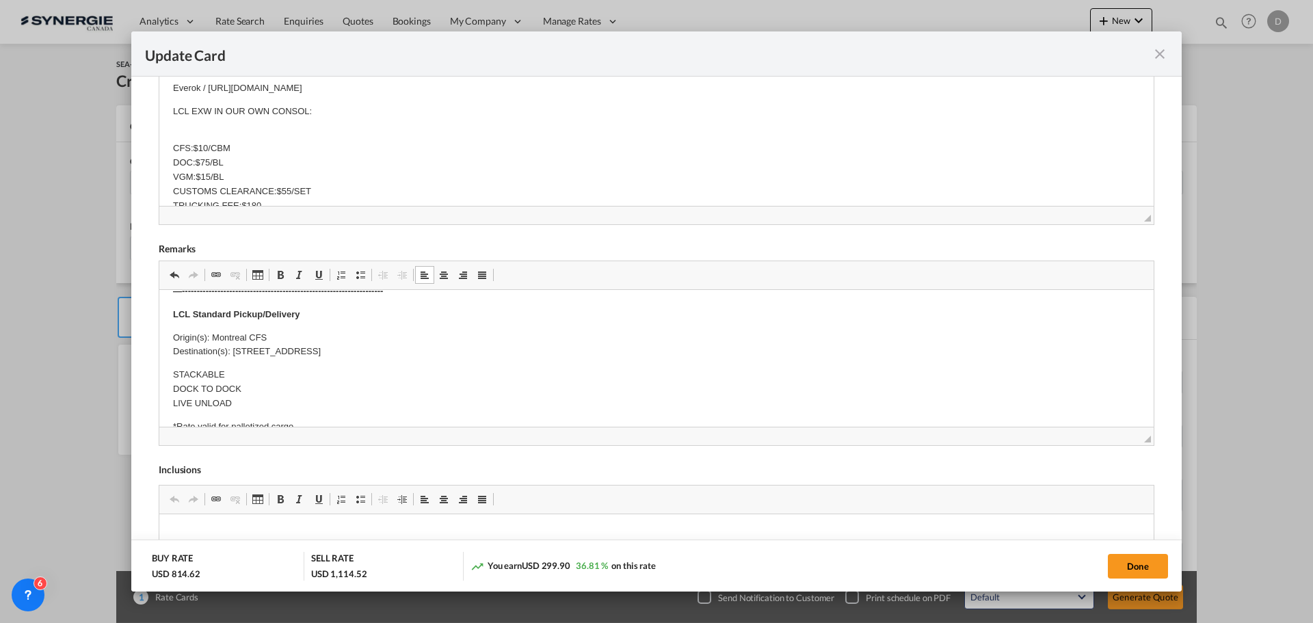
type input "[DATE]"
type input "29 Sep 2025"
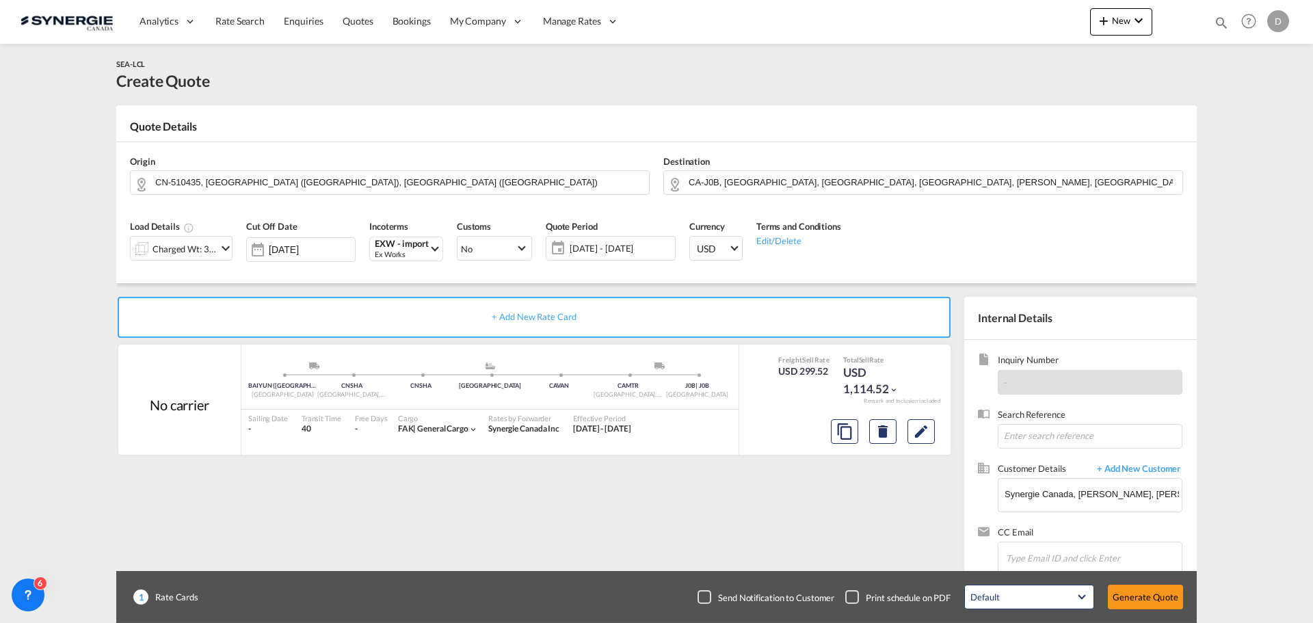
scroll to position [209, 0]
click at [1148, 597] on button "Generate Quote" at bounding box center [1145, 597] width 75 height 25
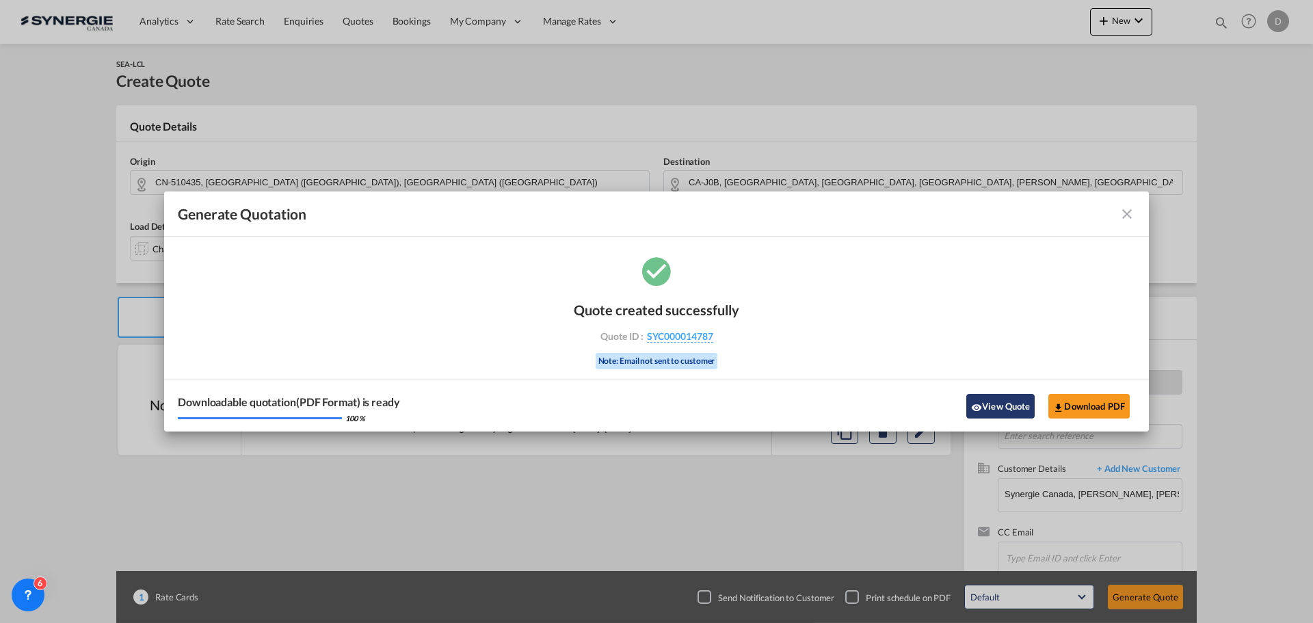
click at [988, 407] on button "View Quote" at bounding box center [1000, 406] width 68 height 25
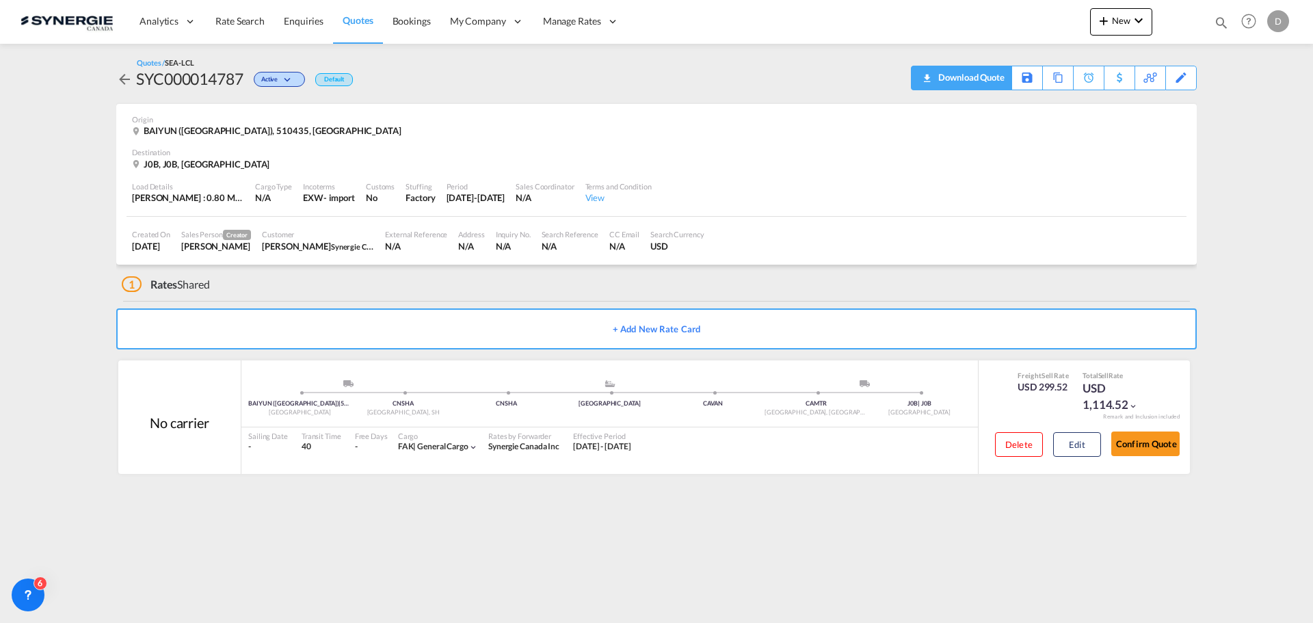
click at [988, 72] on div "Download Quote" at bounding box center [970, 77] width 70 height 22
drag, startPoint x: 1223, startPoint y: 25, endPoint x: 1167, endPoint y: 30, distance: 55.7
click at [1223, 25] on md-icon "icon-magnify" at bounding box center [1221, 22] width 15 height 15
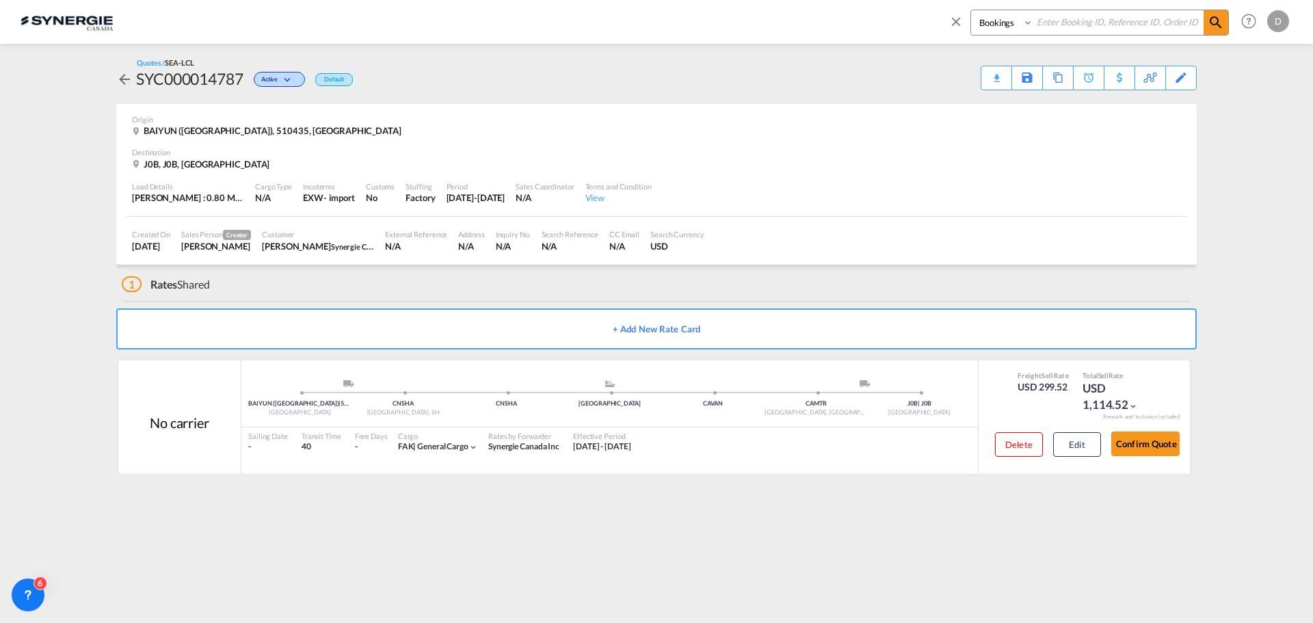
click at [997, 23] on select "Bookings Quotes Enquiries" at bounding box center [1003, 22] width 65 height 25
select select "Quotes"
click at [971, 10] on select "Bookings Quotes Enquiries" at bounding box center [1003, 22] width 65 height 25
click at [1068, 26] on input at bounding box center [1118, 22] width 170 height 24
type input "14783"
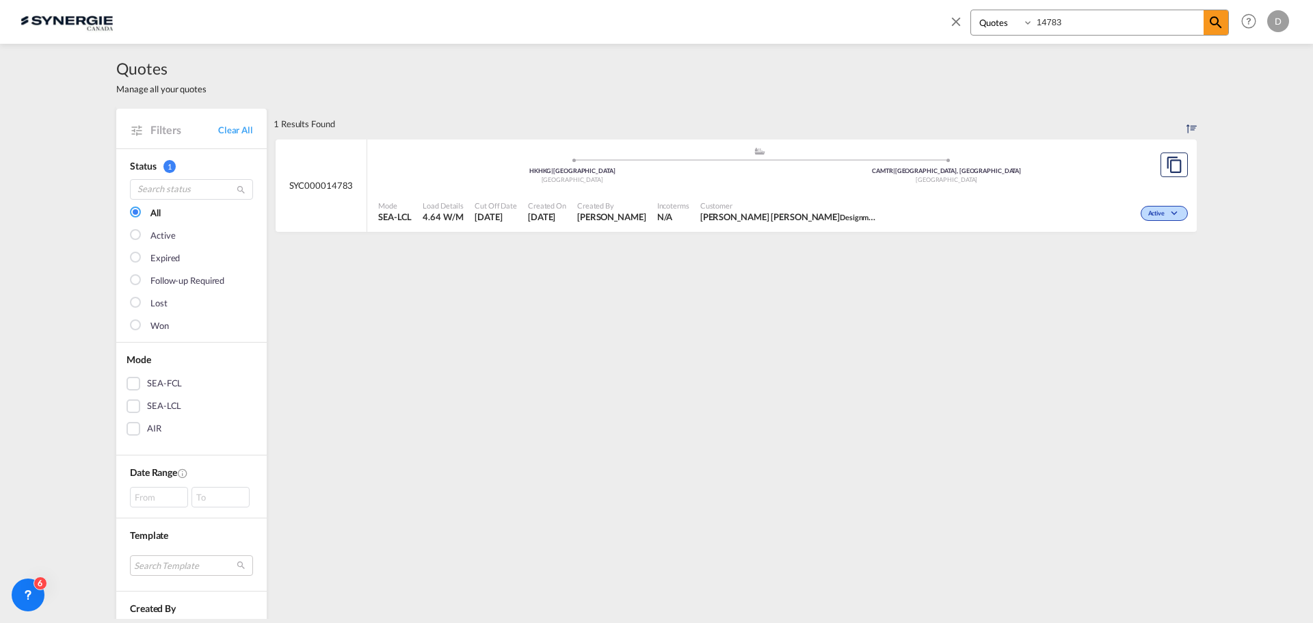
click at [701, 217] on span "Manish Singh Khati Designme Hair" at bounding box center [789, 217] width 178 height 12
click at [959, 23] on md-icon "icon-close" at bounding box center [956, 21] width 15 height 15
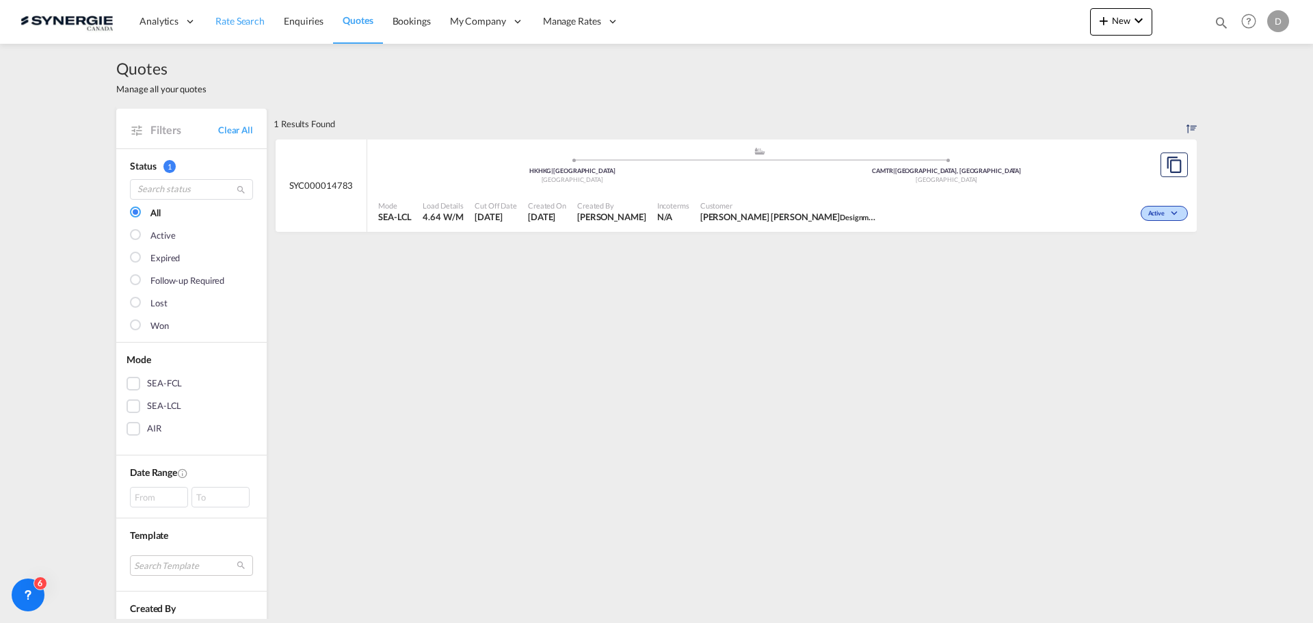
click at [259, 22] on span "Rate Search" at bounding box center [239, 21] width 49 height 12
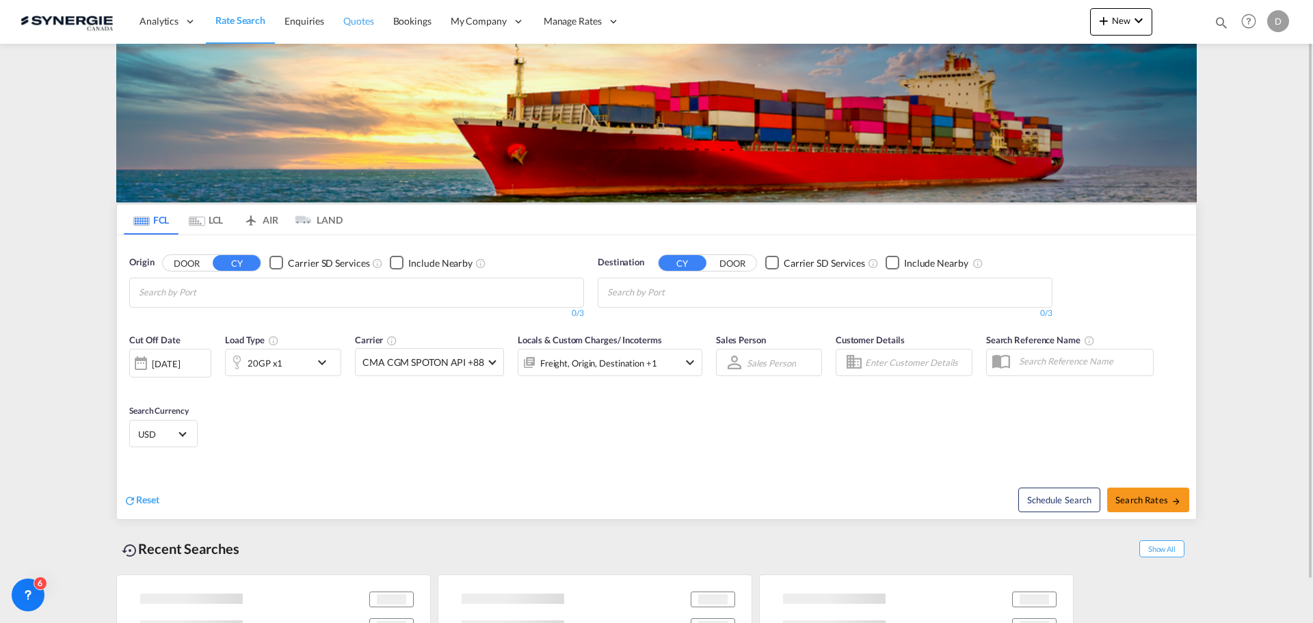
click at [361, 25] on span "Quotes" at bounding box center [358, 21] width 30 height 12
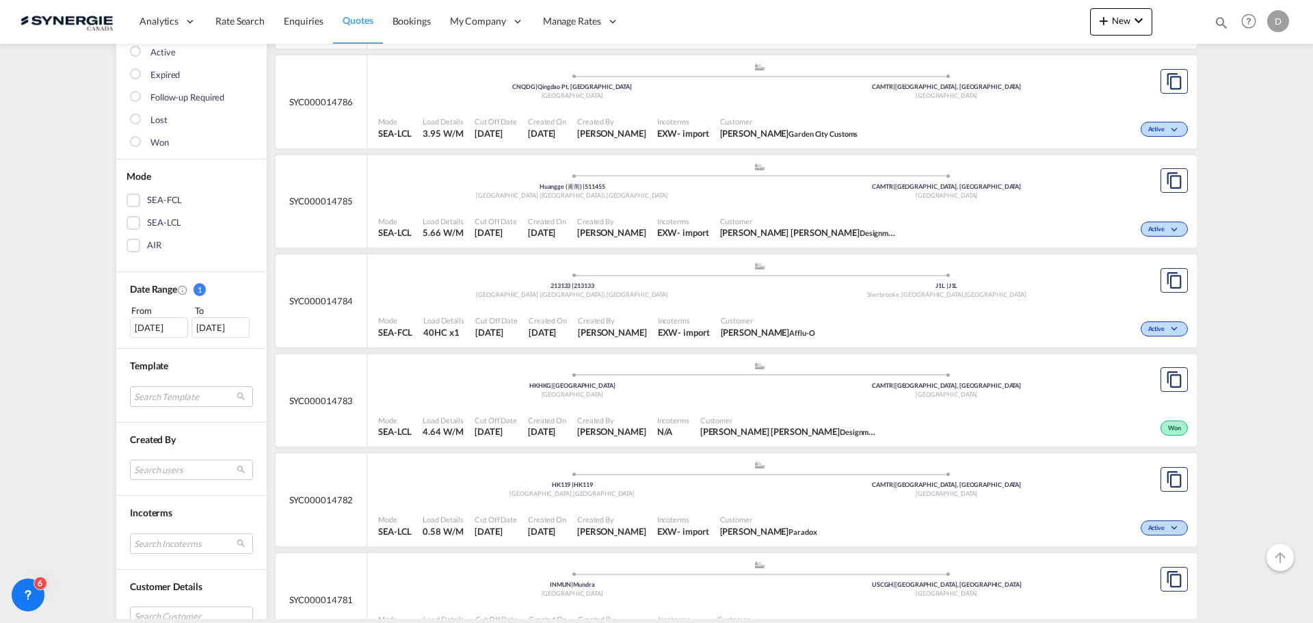
scroll to position [205, 0]
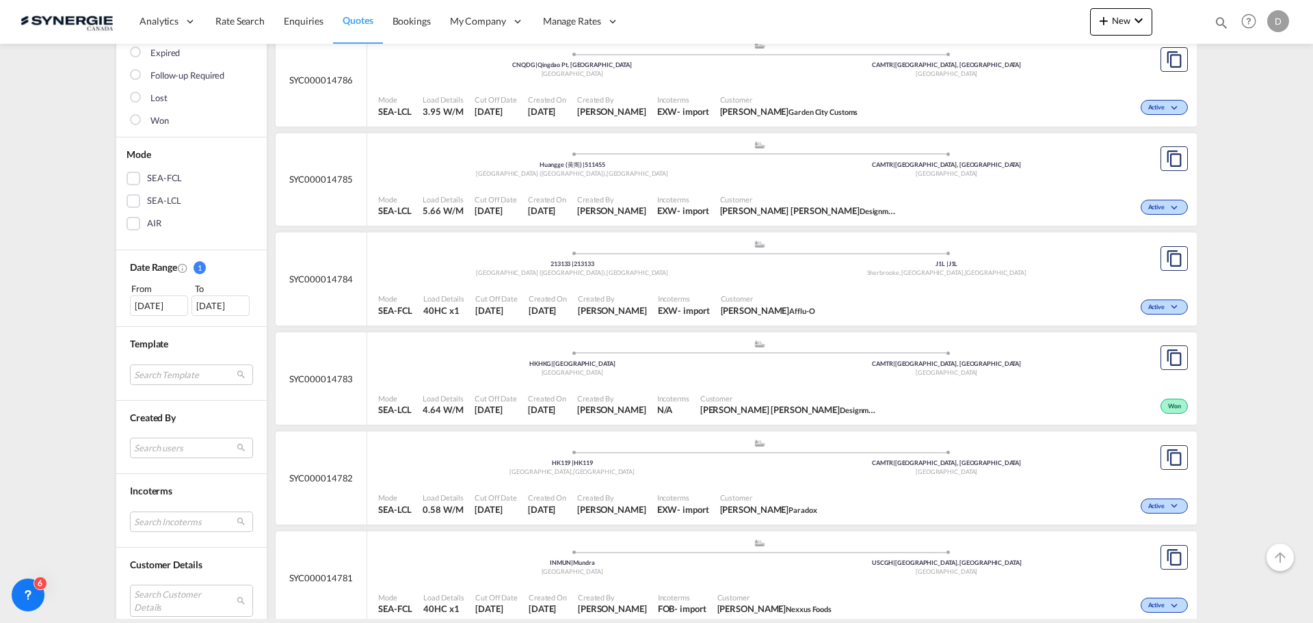
click at [135, 302] on div "17 Aug 2025" at bounding box center [159, 305] width 58 height 21
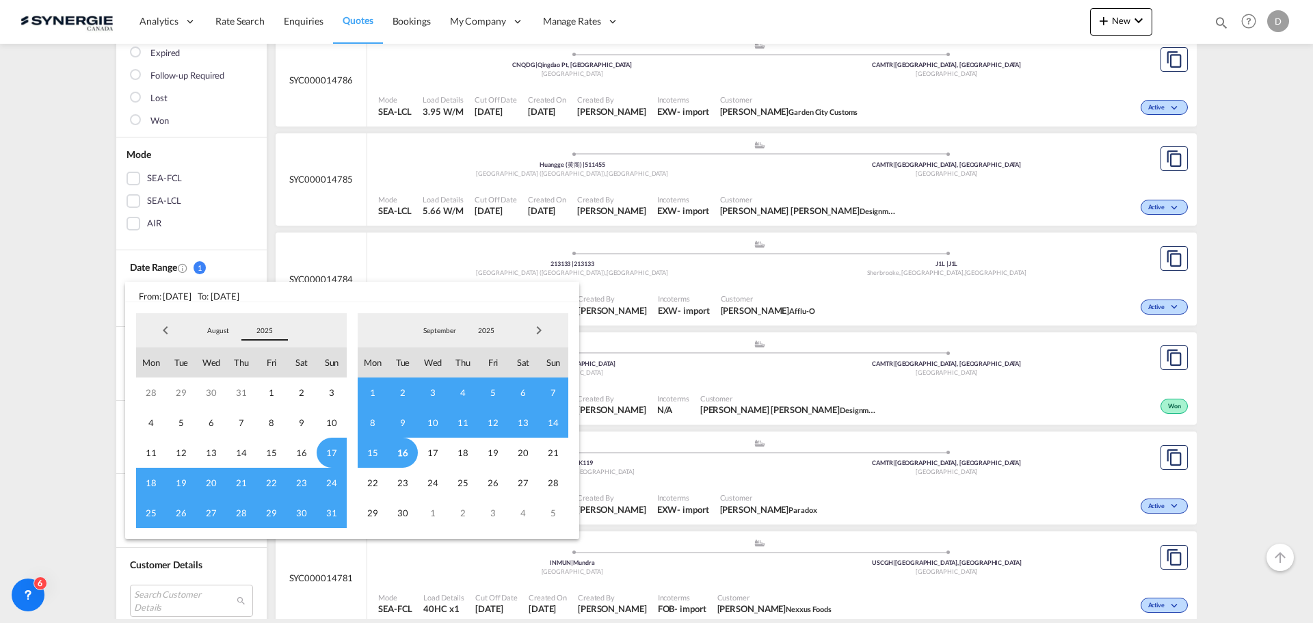
click at [263, 327] on span "2025" at bounding box center [265, 331] width 44 height 10
click at [263, 304] on md-option "2024" at bounding box center [278, 298] width 93 height 33
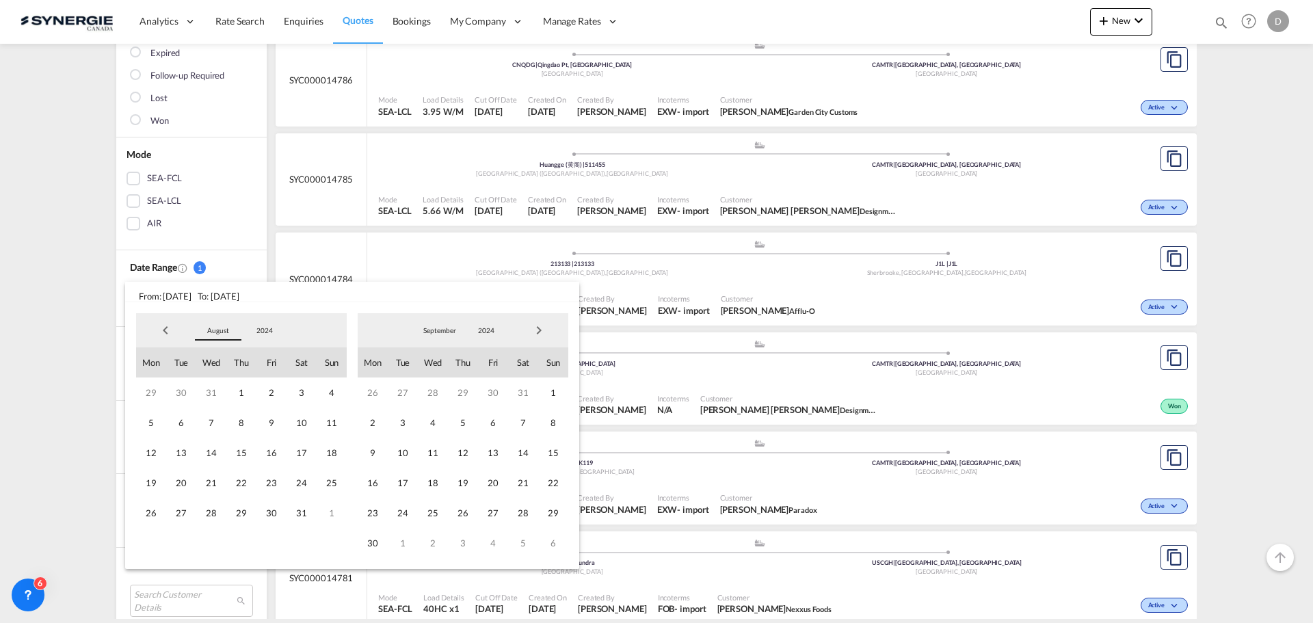
click at [213, 327] on span "August" at bounding box center [218, 331] width 44 height 10
click at [218, 259] on md-option "April" at bounding box center [231, 268] width 93 height 33
click at [151, 390] on span "1" at bounding box center [151, 393] width 30 height 30
click at [483, 332] on span "2024" at bounding box center [486, 331] width 44 height 10
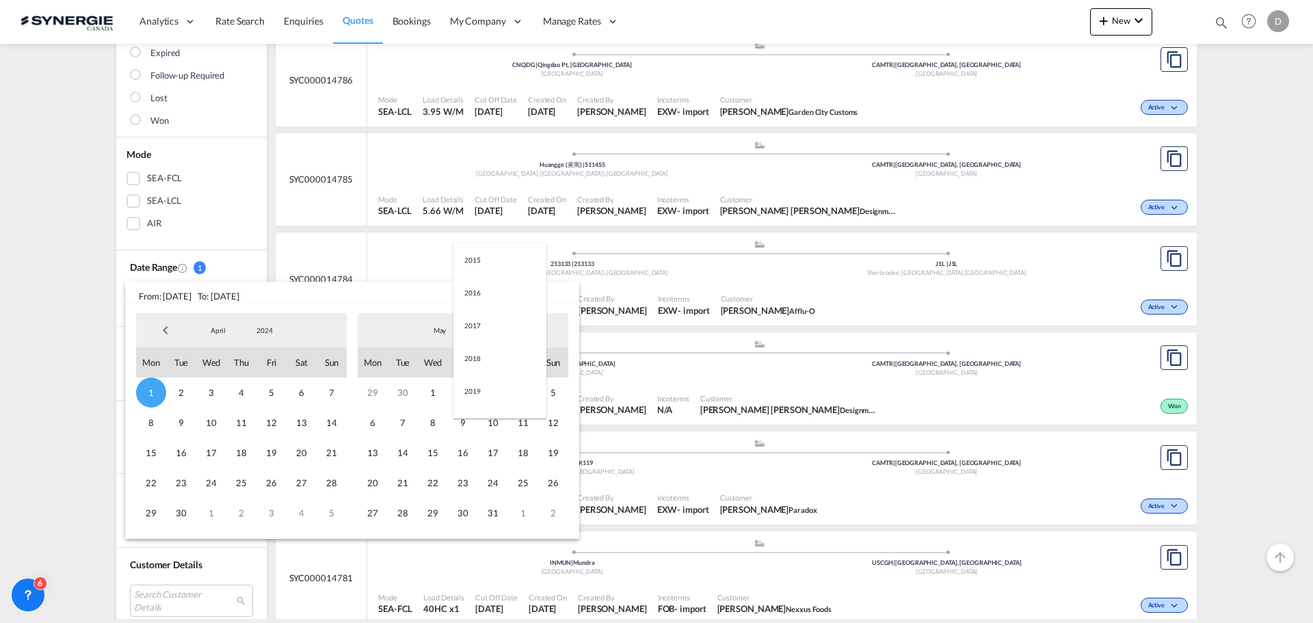
scroll to position [224, 0]
click at [484, 360] on md-option "2025" at bounding box center [499, 363] width 93 height 33
click at [443, 335] on span "May" at bounding box center [440, 331] width 44 height 10
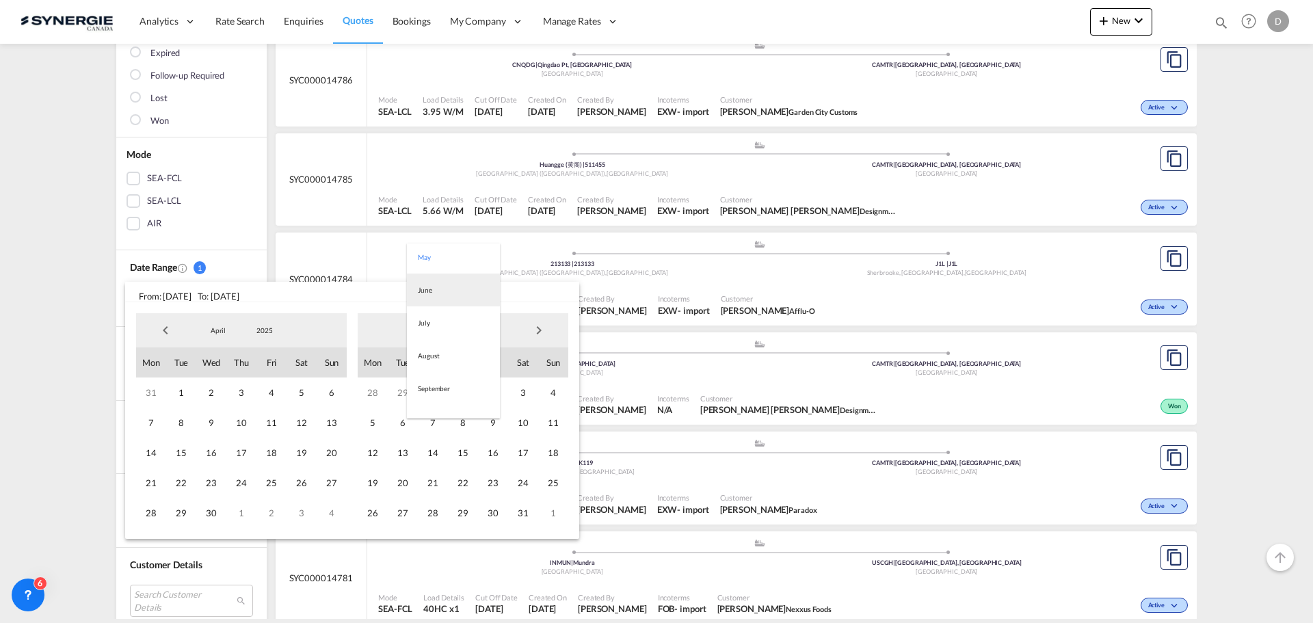
scroll to position [197, 0]
click at [447, 324] on md-option "September" at bounding box center [453, 325] width 93 height 33
click at [269, 331] on span "2025" at bounding box center [265, 331] width 44 height 10
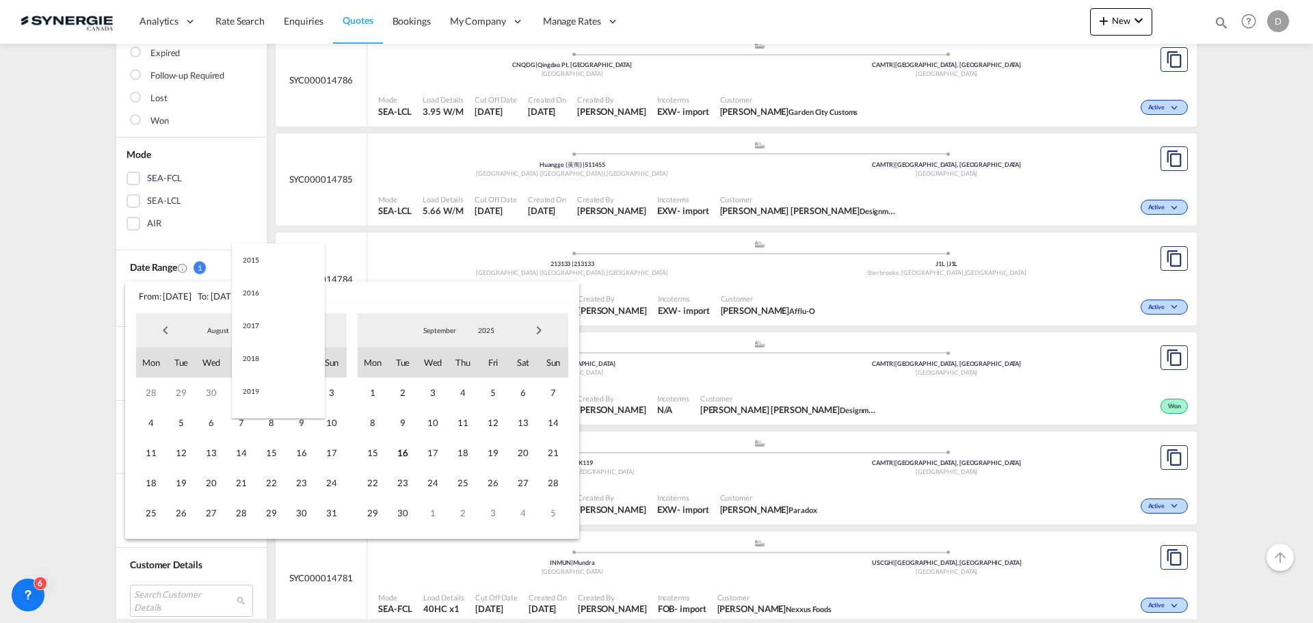
scroll to position [257, 0]
click at [212, 328] on span "August" at bounding box center [218, 331] width 44 height 10
click at [212, 328] on md-option "August" at bounding box center [231, 331] width 93 height 33
click at [212, 328] on span "August" at bounding box center [218, 331] width 44 height 10
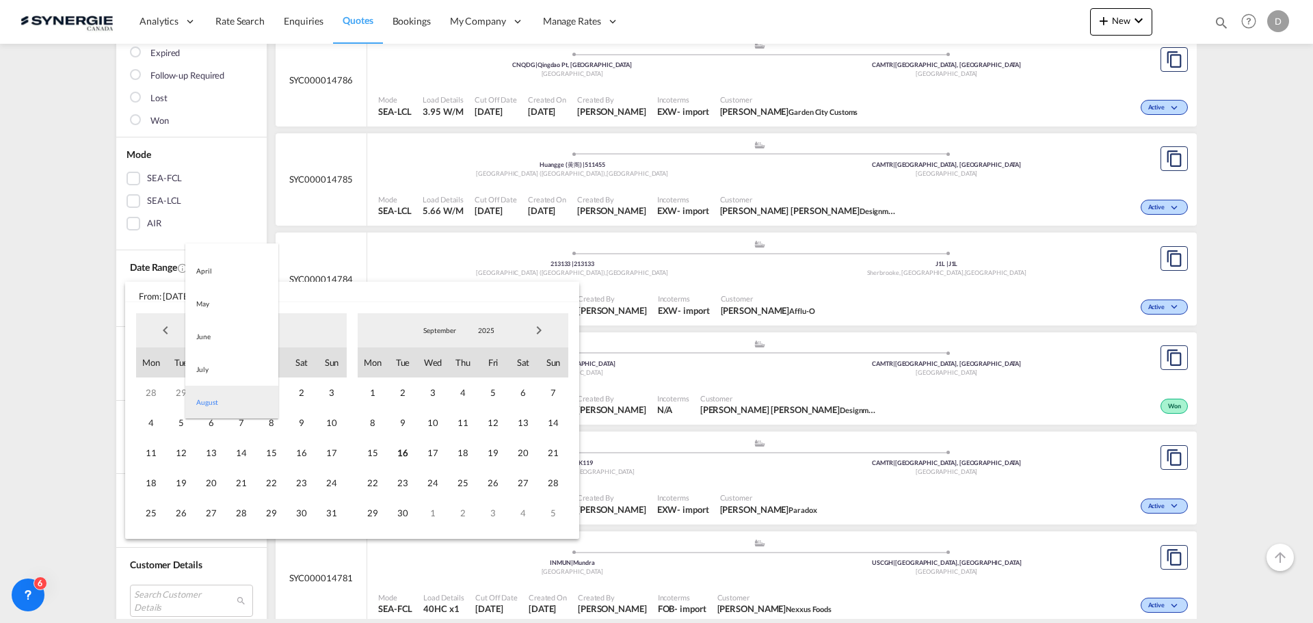
scroll to position [22, 0]
click at [211, 330] on md-option "April" at bounding box center [231, 336] width 93 height 33
click at [182, 394] on span "1" at bounding box center [181, 393] width 30 height 30
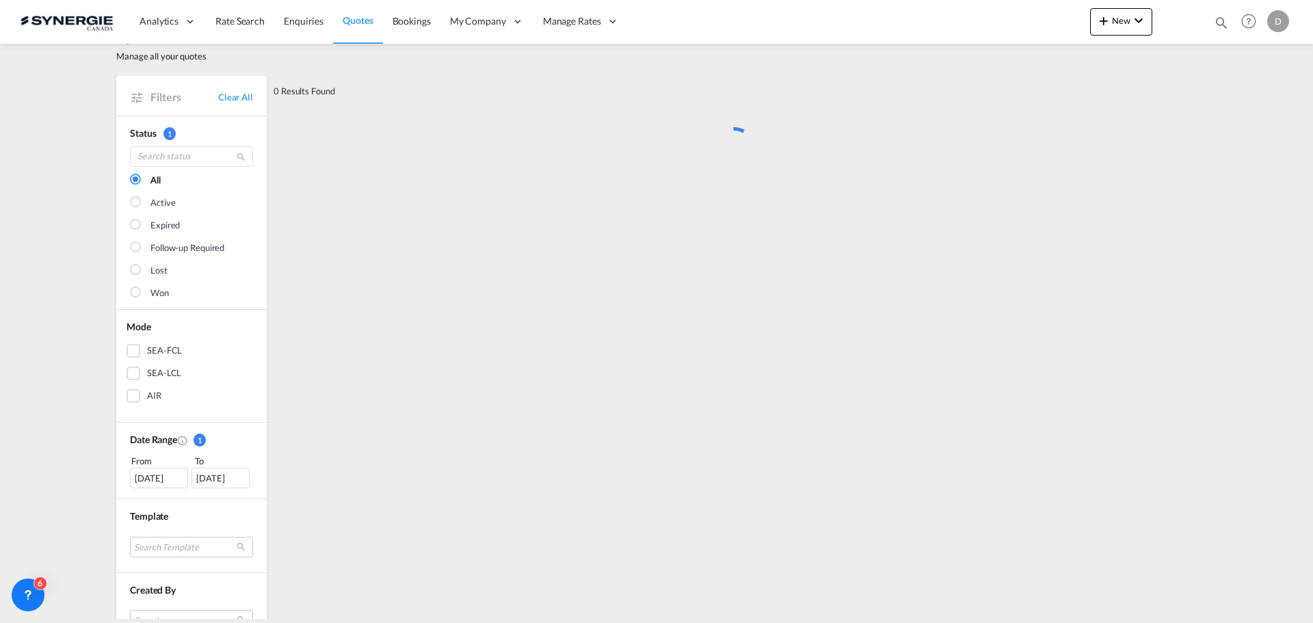
scroll to position [0, 0]
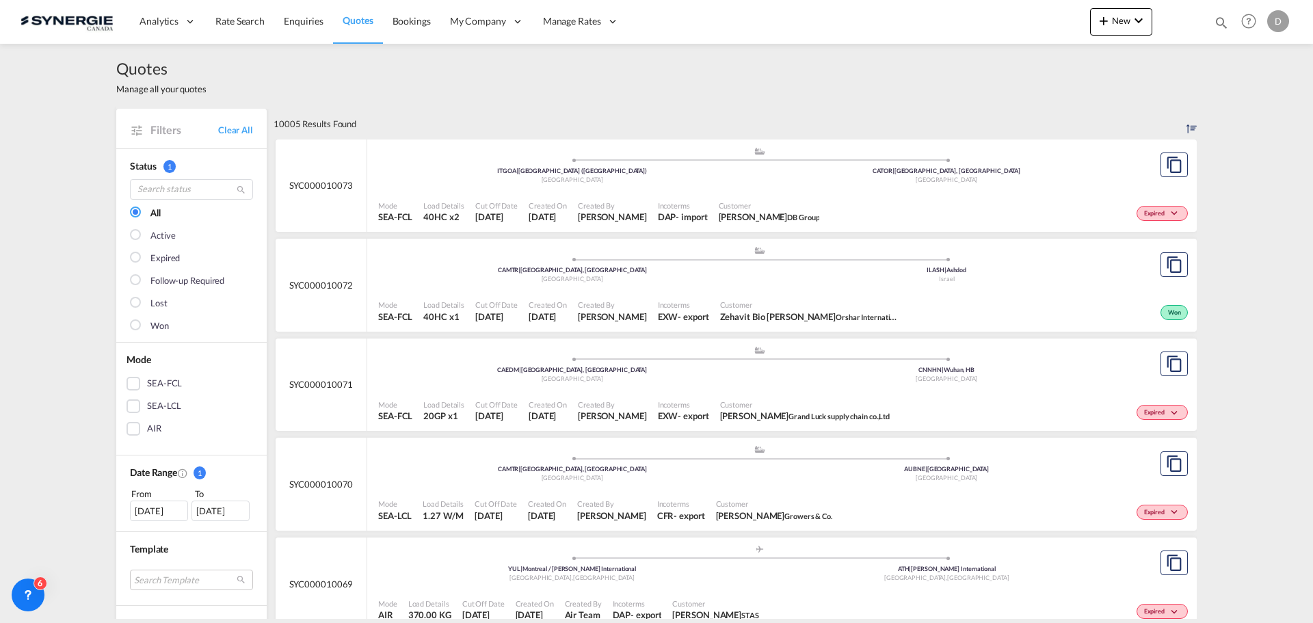
click at [215, 511] on div "01 Apr 2025" at bounding box center [221, 511] width 58 height 21
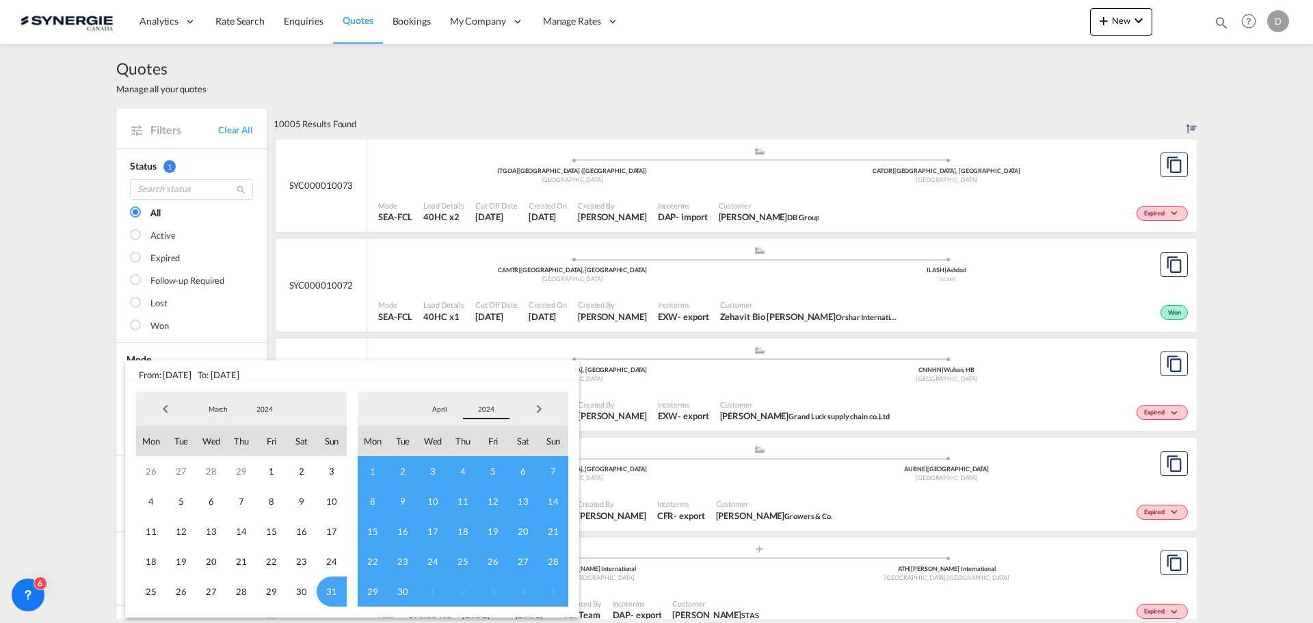
click at [492, 409] on span "2024" at bounding box center [486, 409] width 44 height 10
click at [481, 440] on md-option "2025" at bounding box center [499, 442] width 93 height 33
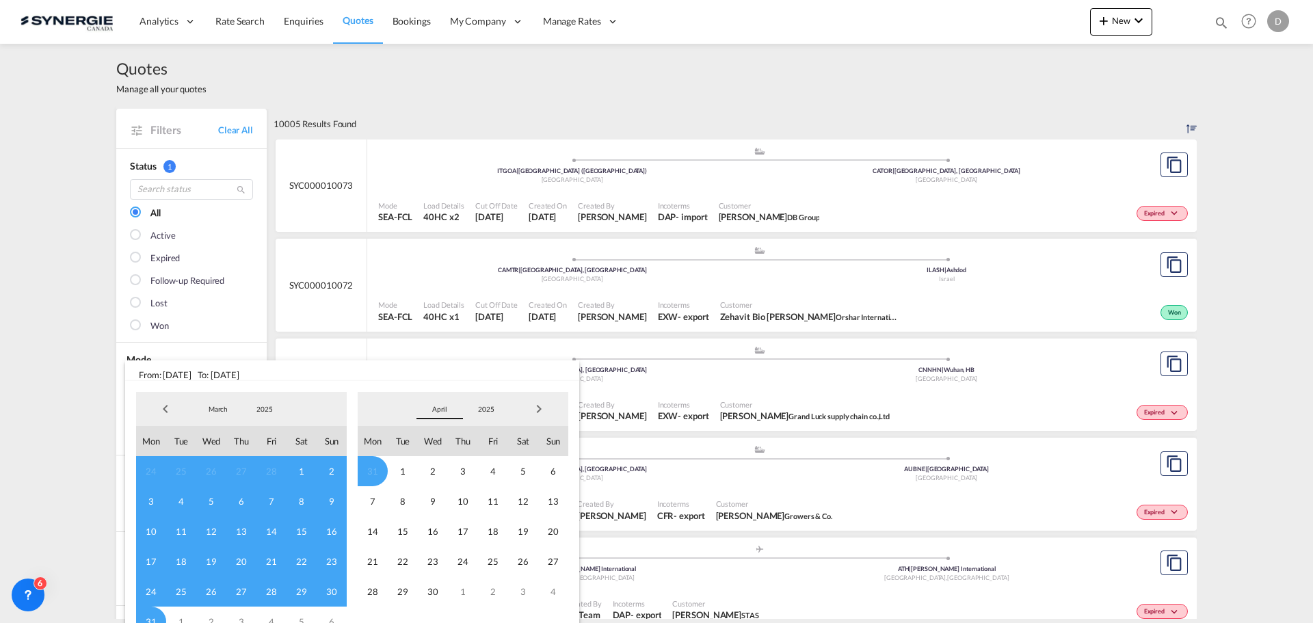
click at [440, 412] on span "April" at bounding box center [440, 409] width 44 height 10
click at [440, 438] on md-option "September" at bounding box center [453, 437] width 93 height 33
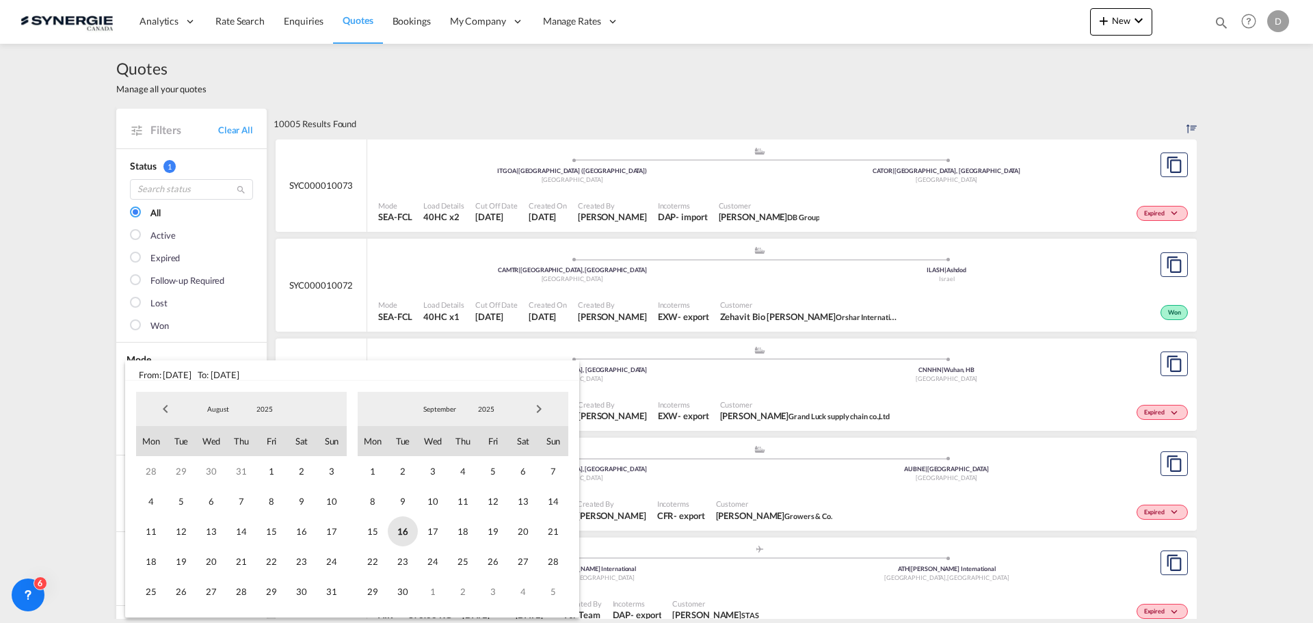
click at [410, 530] on span "16" at bounding box center [403, 531] width 30 height 30
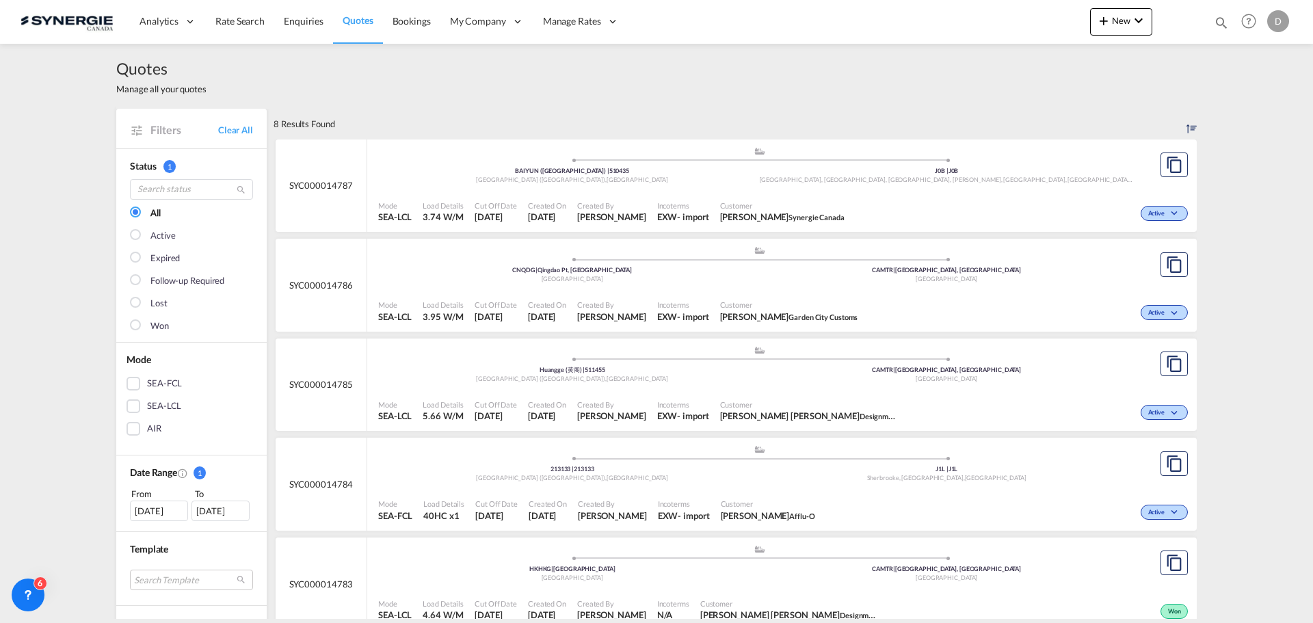
click at [148, 515] on div "[DATE]" at bounding box center [159, 511] width 58 height 21
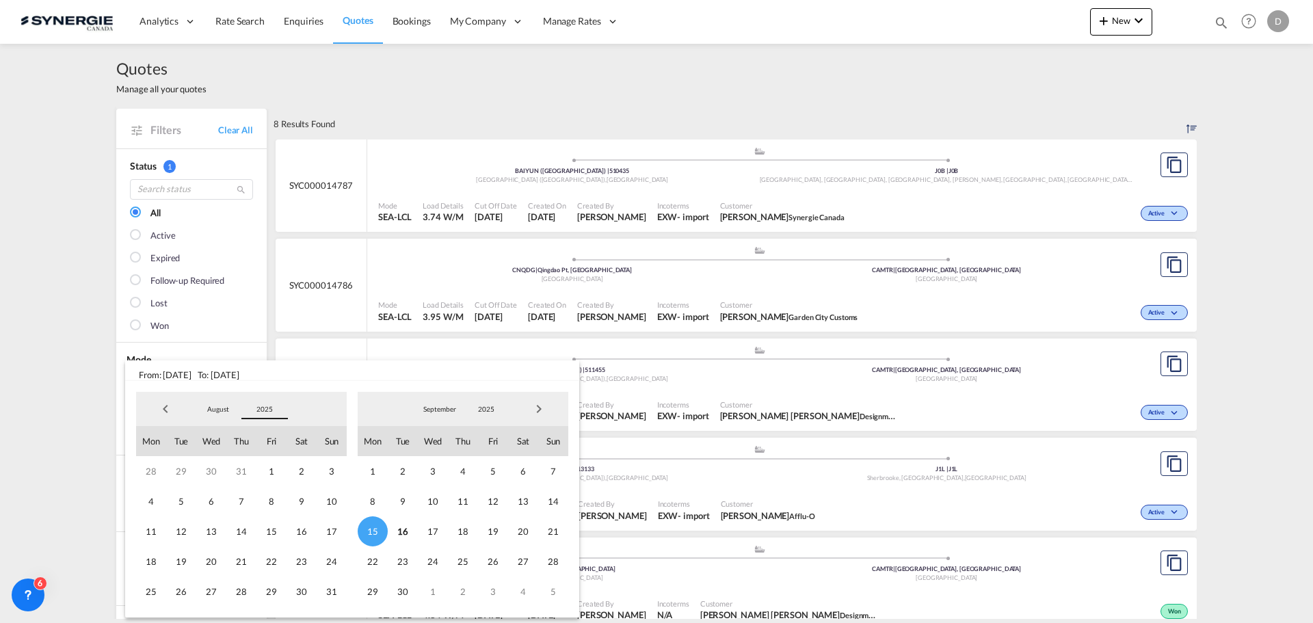
click at [267, 406] on span "2025" at bounding box center [265, 409] width 44 height 10
click at [259, 380] on md-option "2024" at bounding box center [278, 376] width 93 height 33
click at [213, 413] on span "August" at bounding box center [218, 409] width 44 height 10
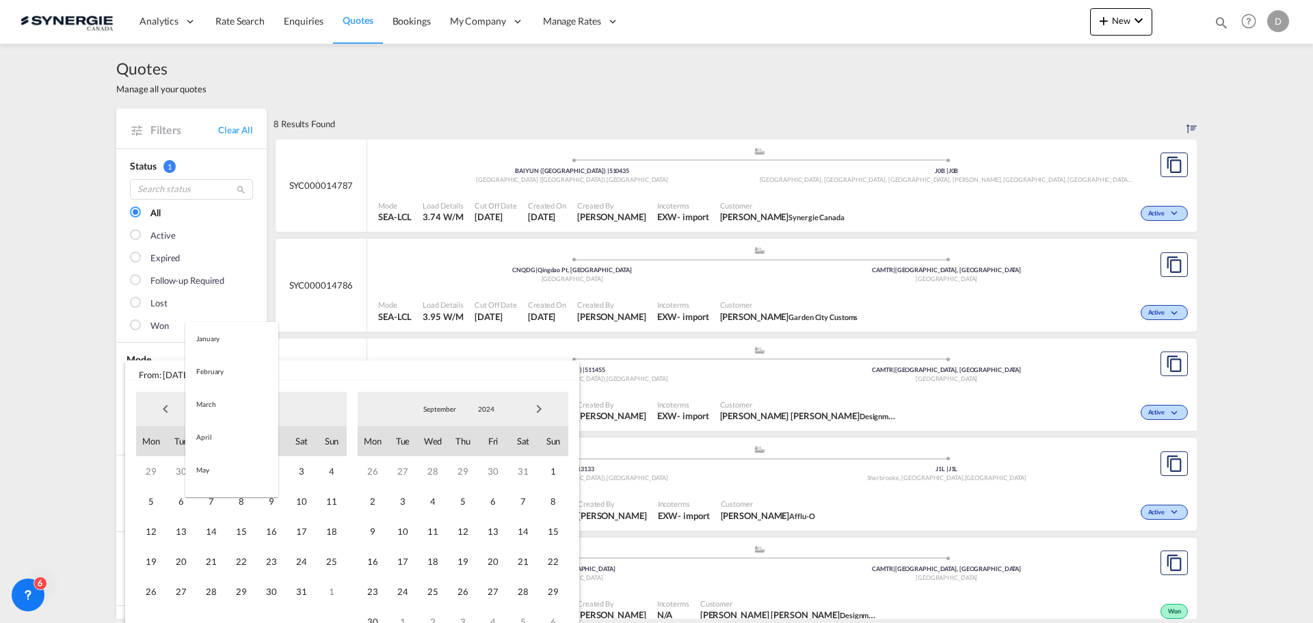
scroll to position [159, 0]
click at [213, 407] on md-option "August" at bounding box center [231, 409] width 93 height 33
click at [226, 408] on span "August" at bounding box center [218, 409] width 44 height 10
click at [219, 442] on md-option "April" at bounding box center [231, 437] width 93 height 33
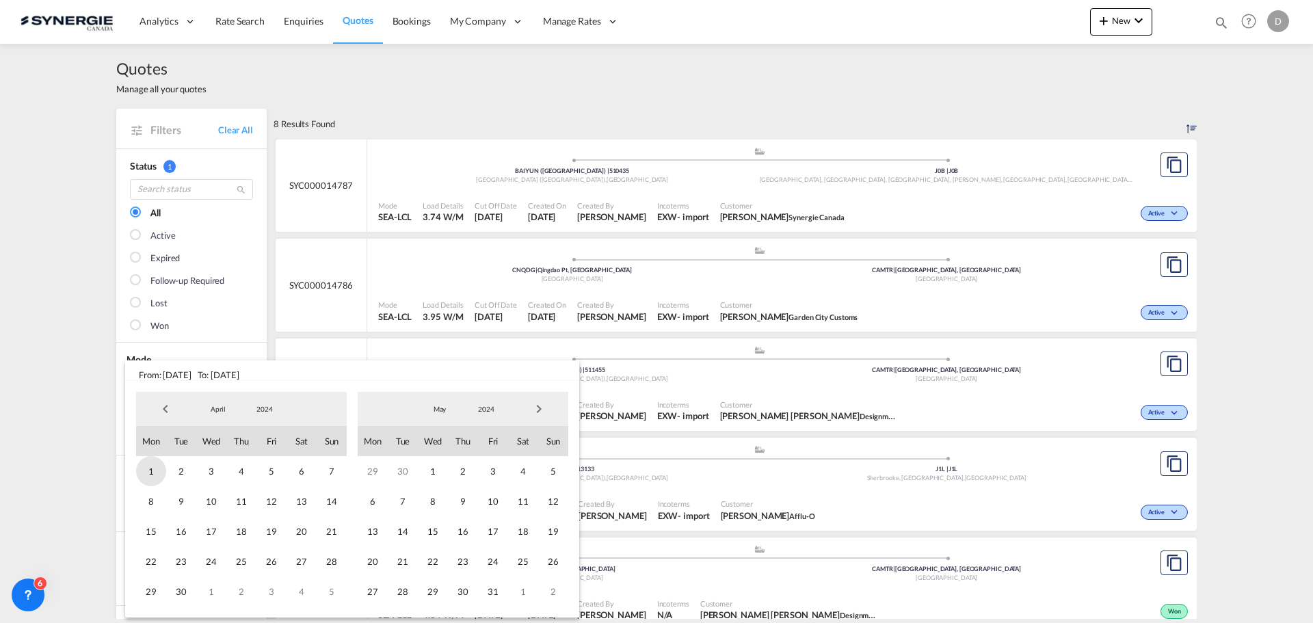
click at [150, 471] on span "1" at bounding box center [151, 471] width 30 height 30
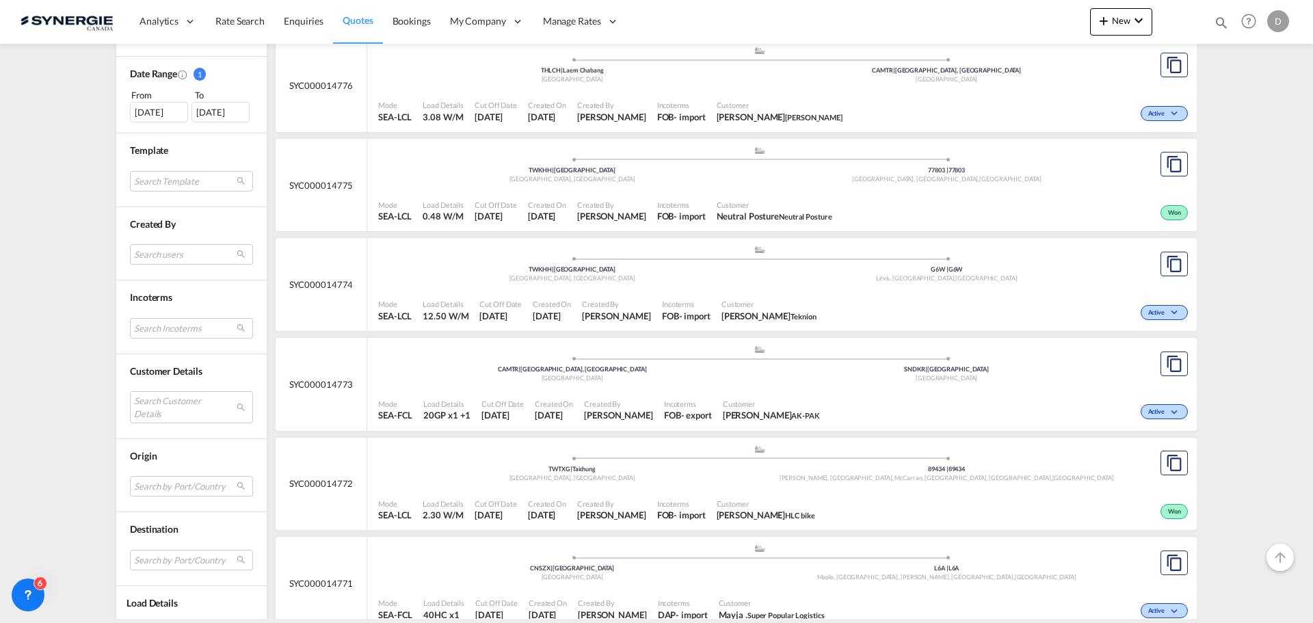
scroll to position [410, 0]
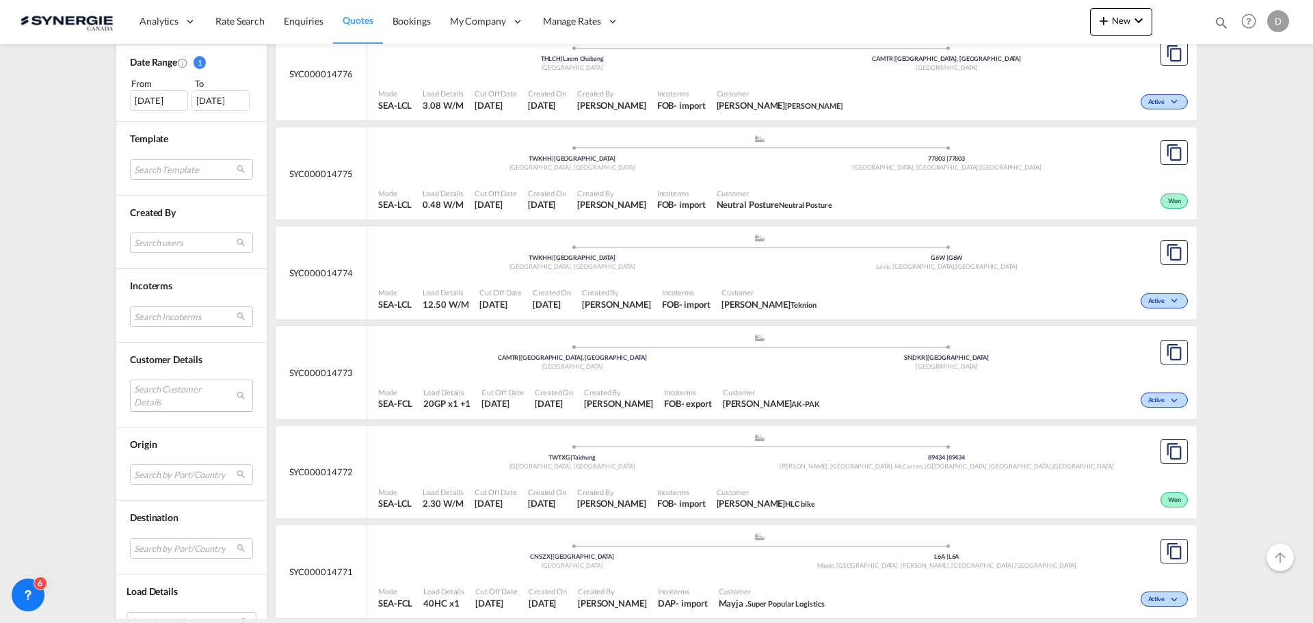
click at [187, 401] on md-select "Search Customer Details user name user emeline Buisson emeline.buisson@lyseo.co…" at bounding box center [191, 395] width 123 height 31
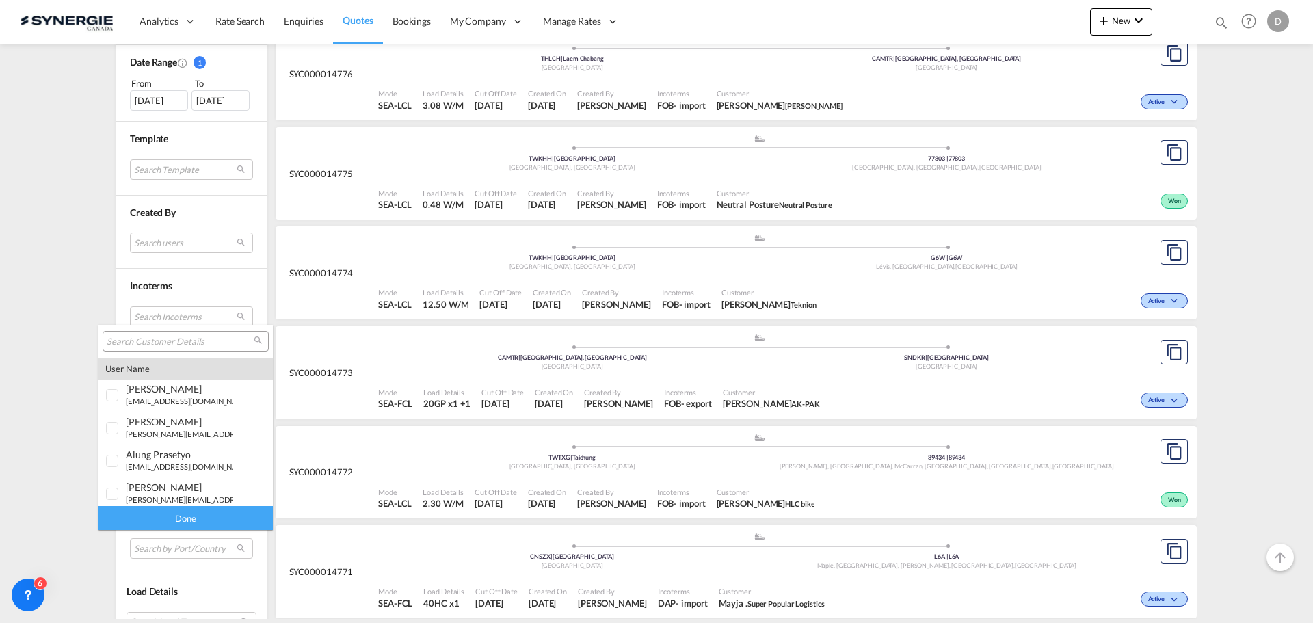
click at [172, 339] on input "search" at bounding box center [180, 342] width 147 height 12
paste input "josem@paradox.com"
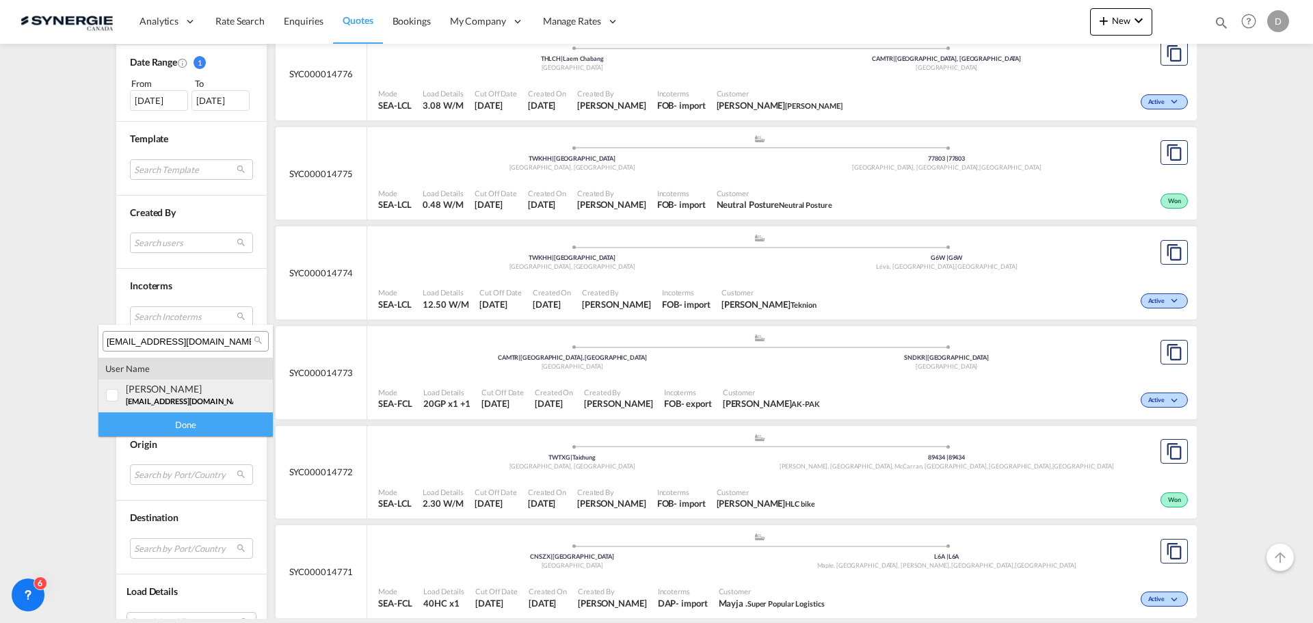
type input "josem@paradox.com"
click at [189, 396] on div "jose Matute josem@paradox.com | paradox" at bounding box center [179, 394] width 107 height 23
click at [200, 424] on div "Done" at bounding box center [185, 424] width 174 height 24
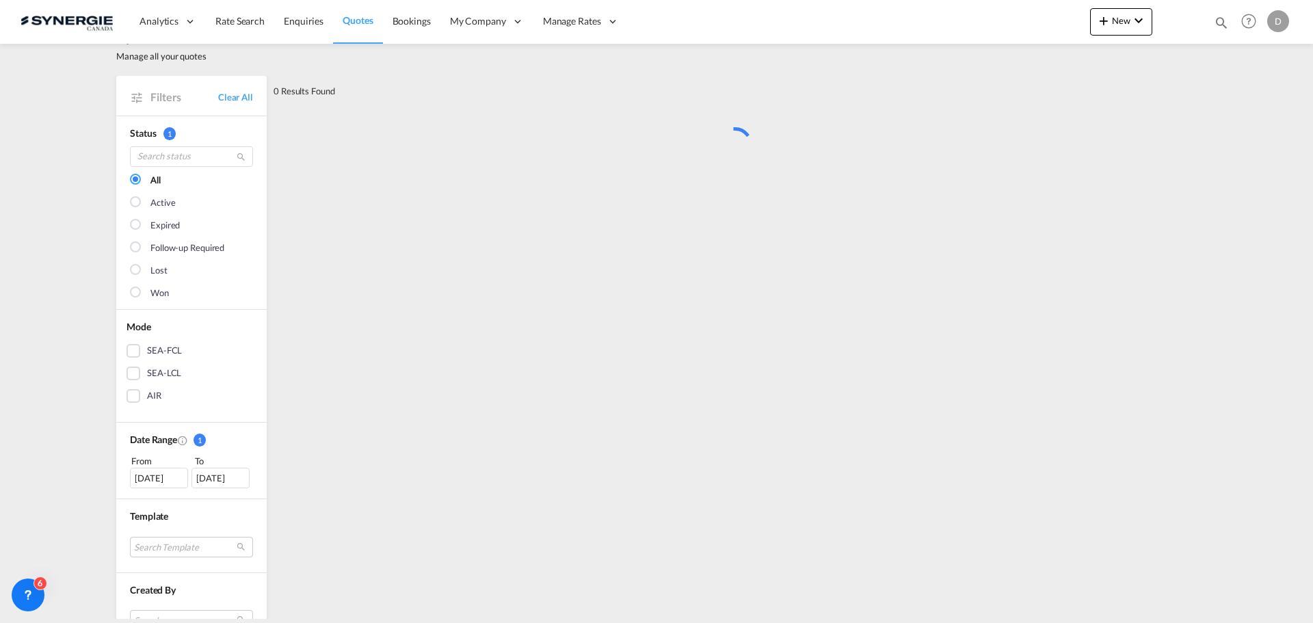
scroll to position [0, 0]
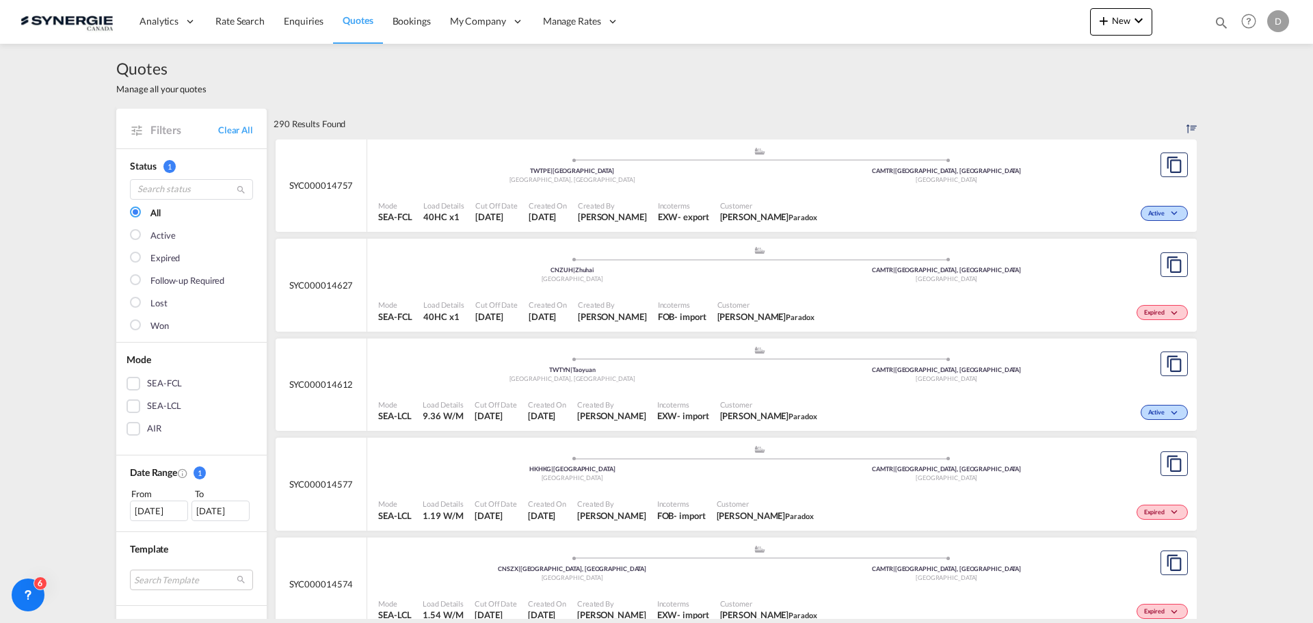
click at [489, 409] on span "Cut Off Date" at bounding box center [496, 404] width 42 height 10
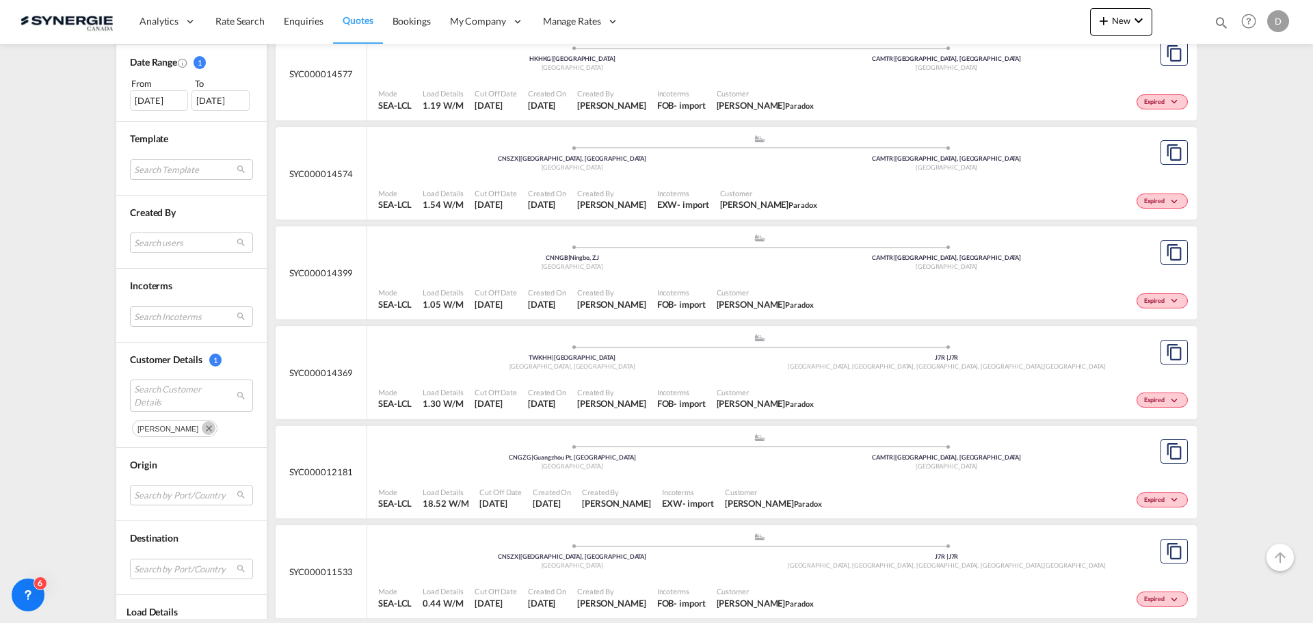
scroll to position [479, 0]
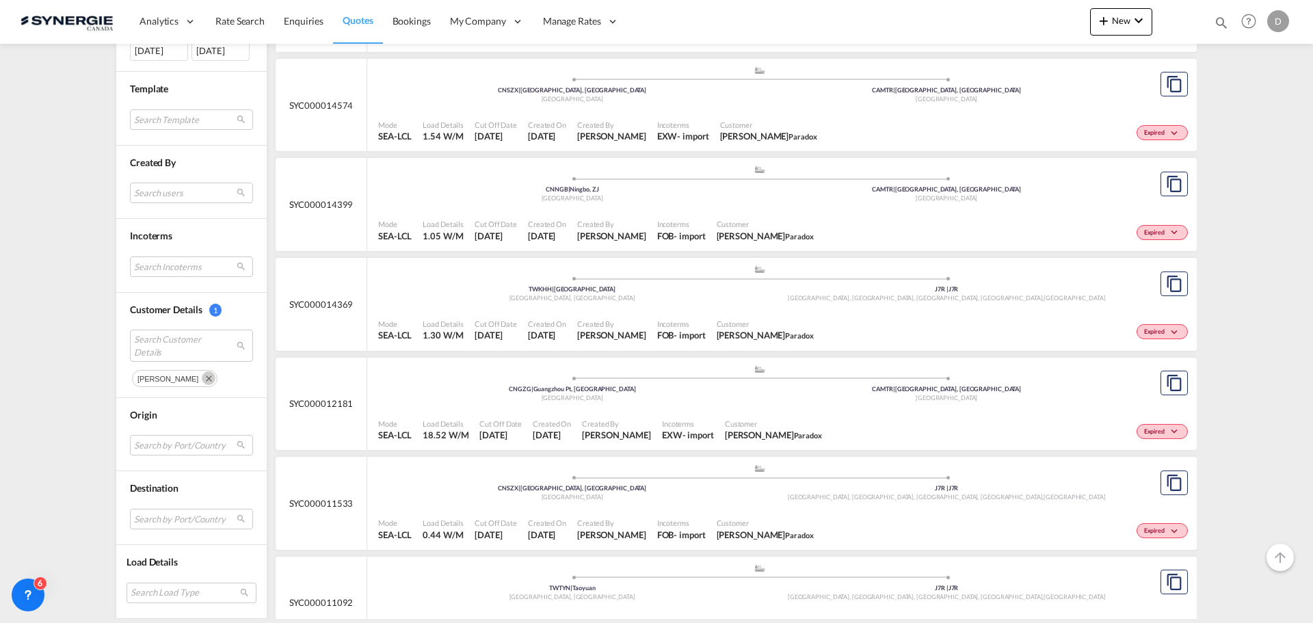
click at [652, 336] on div "Incoterms FOB - import" at bounding box center [682, 330] width 60 height 34
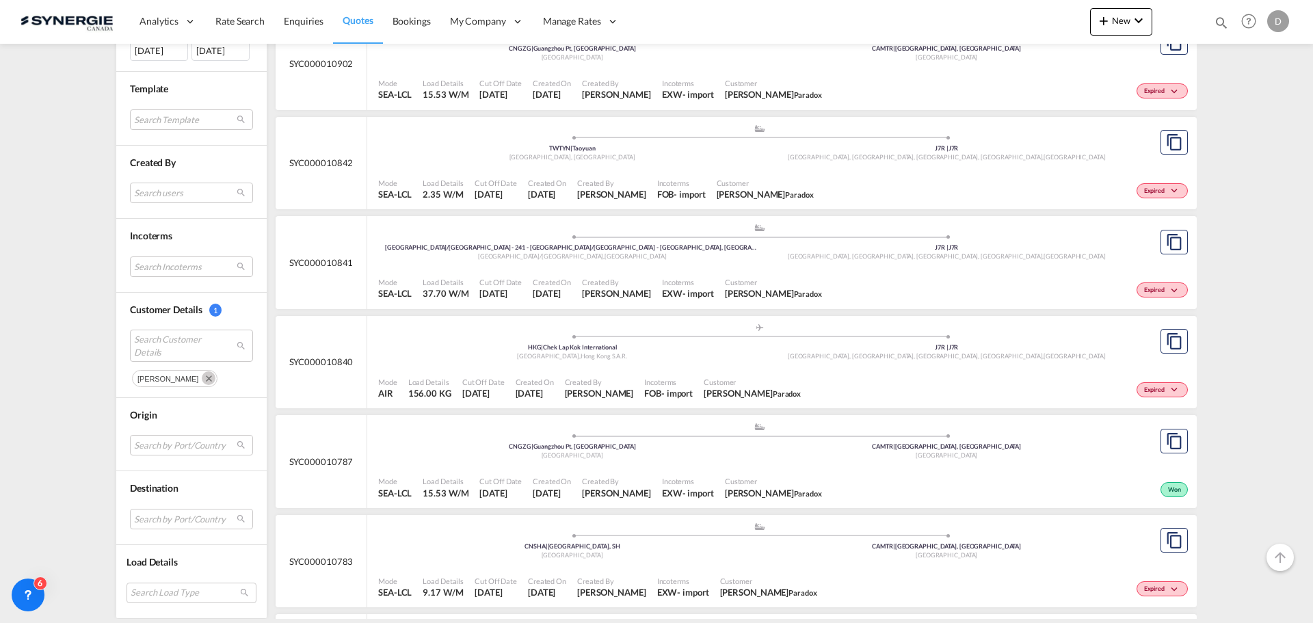
scroll to position [1163, 0]
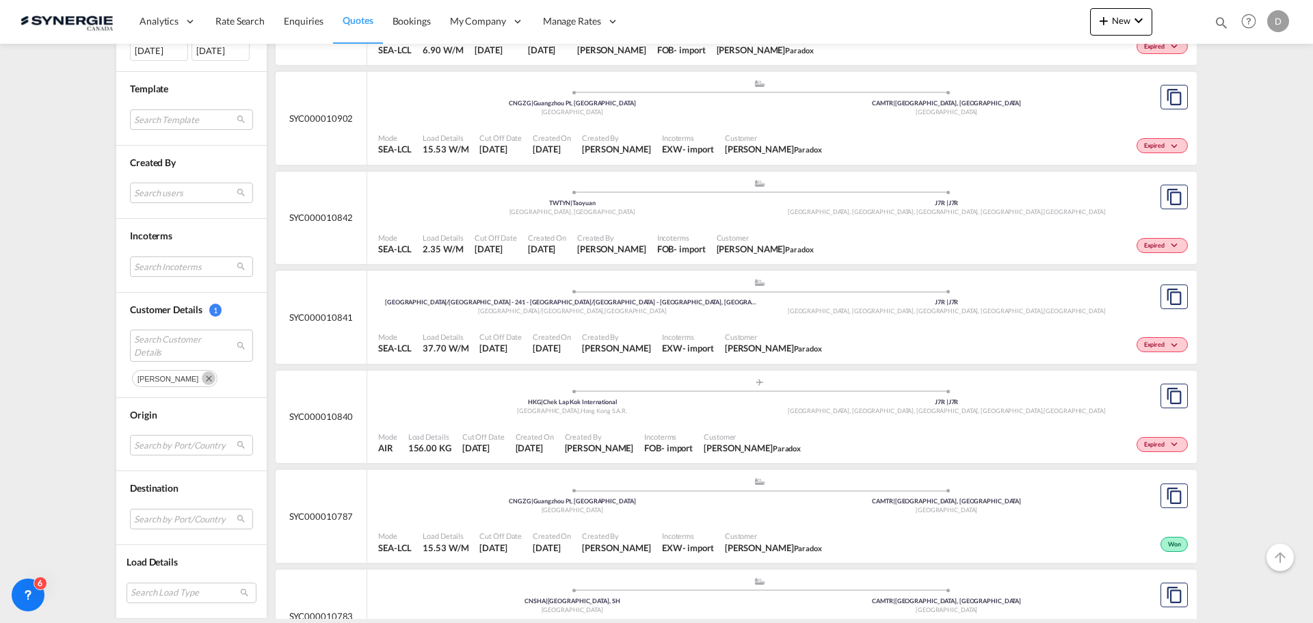
click at [538, 339] on span "Created On" at bounding box center [552, 337] width 38 height 10
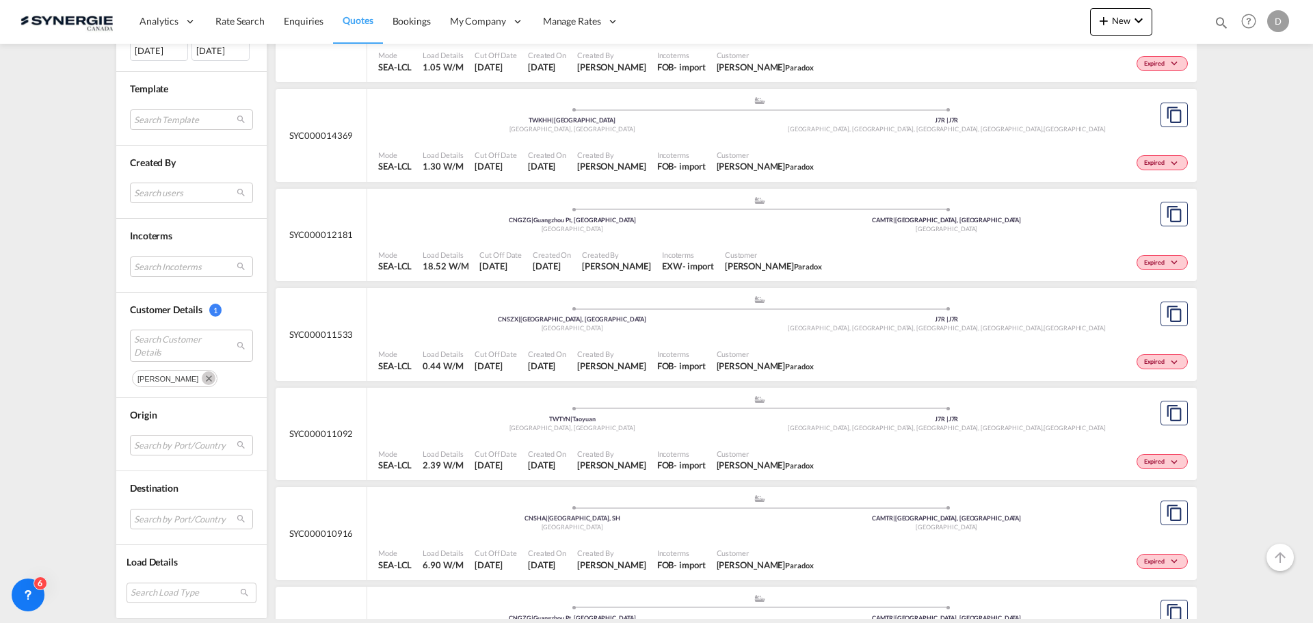
scroll to position [547, 0]
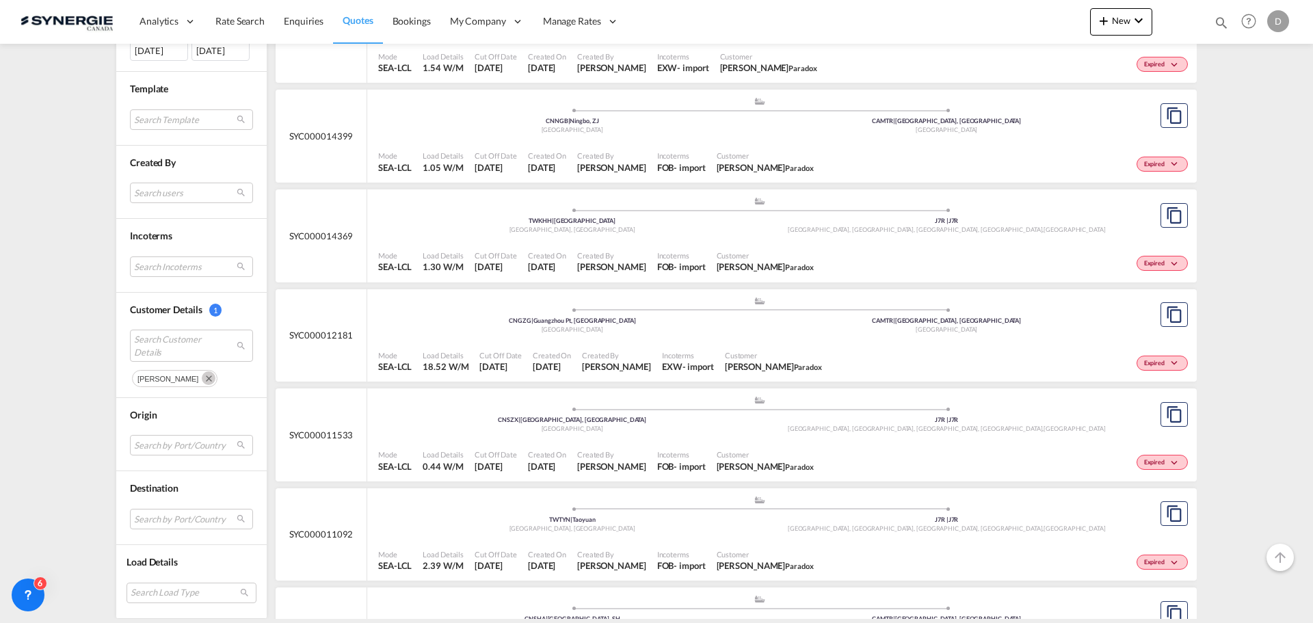
click at [1222, 21] on md-icon "icon-magnify" at bounding box center [1221, 22] width 15 height 15
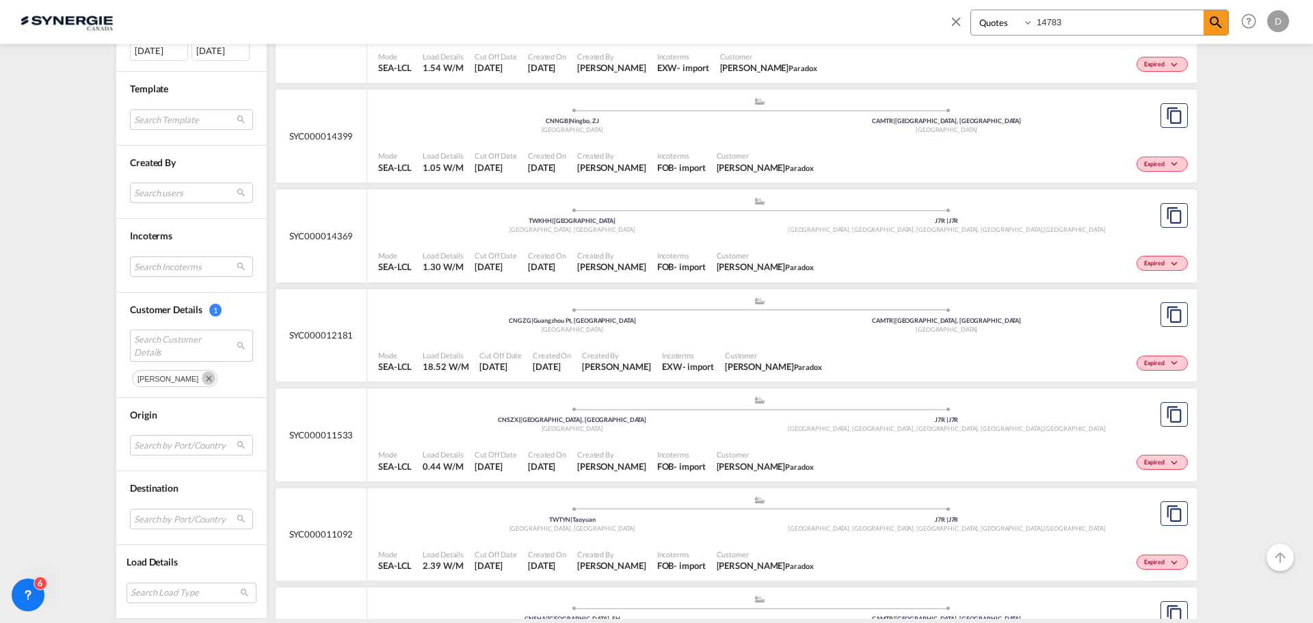
click at [1048, 18] on input "14783" at bounding box center [1118, 22] width 170 height 24
type input "14785"
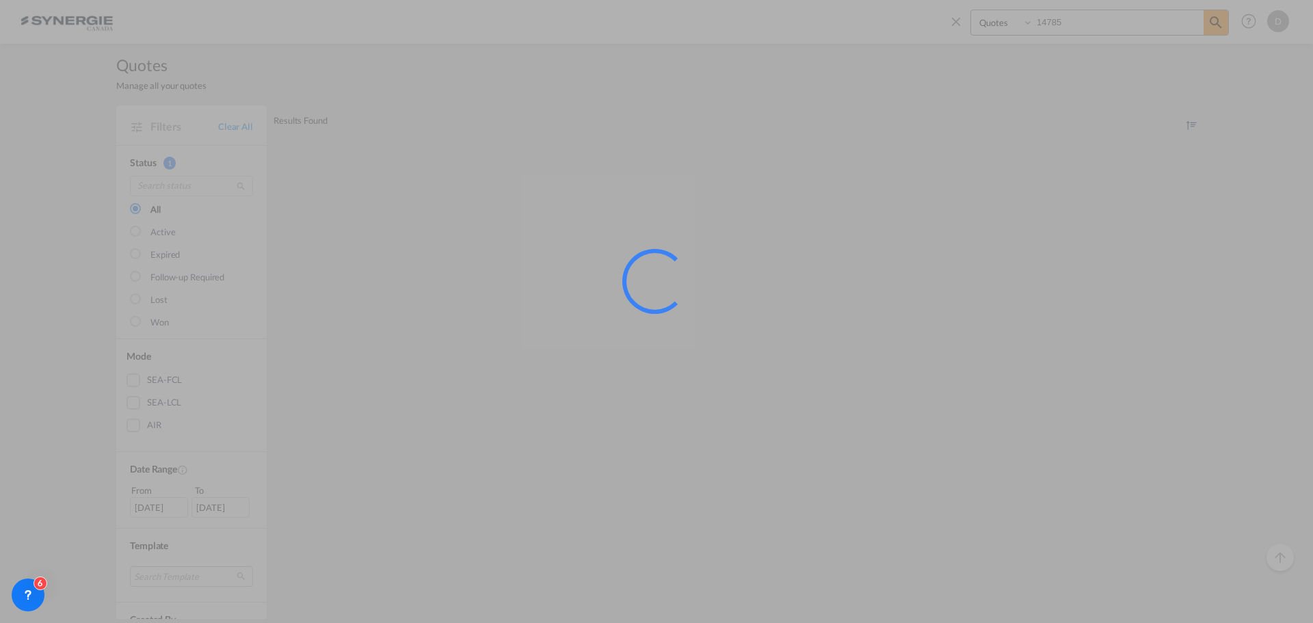
scroll to position [0, 0]
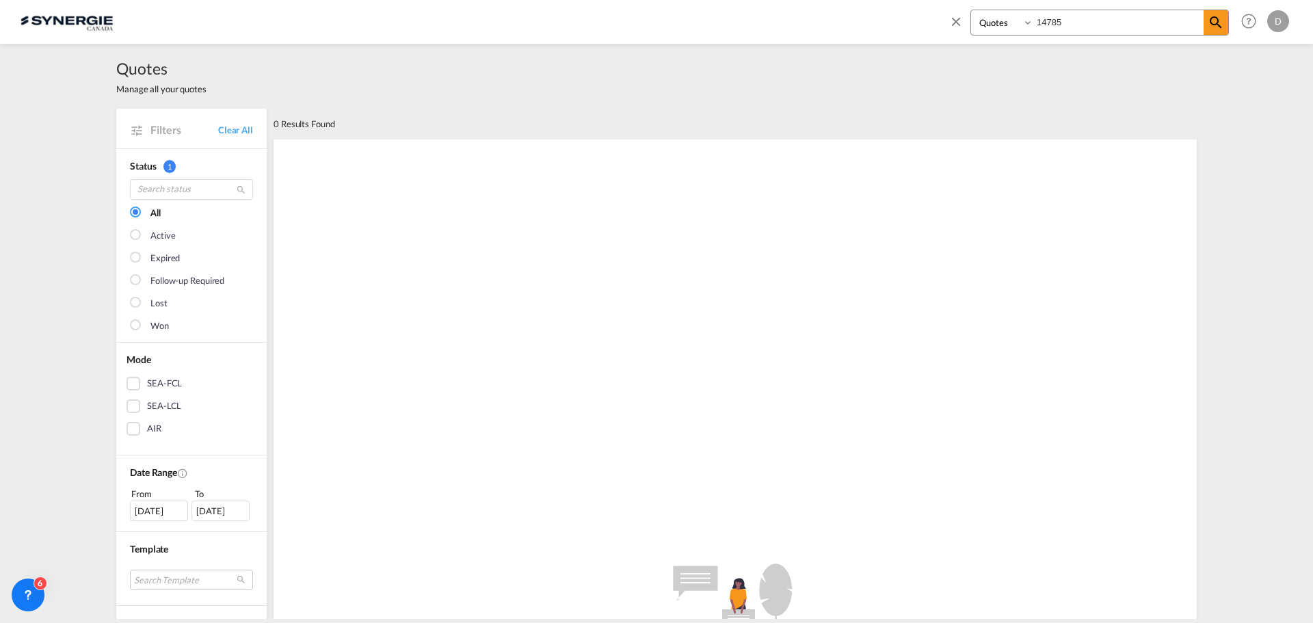
click at [958, 19] on md-icon "icon-close" at bounding box center [956, 21] width 15 height 15
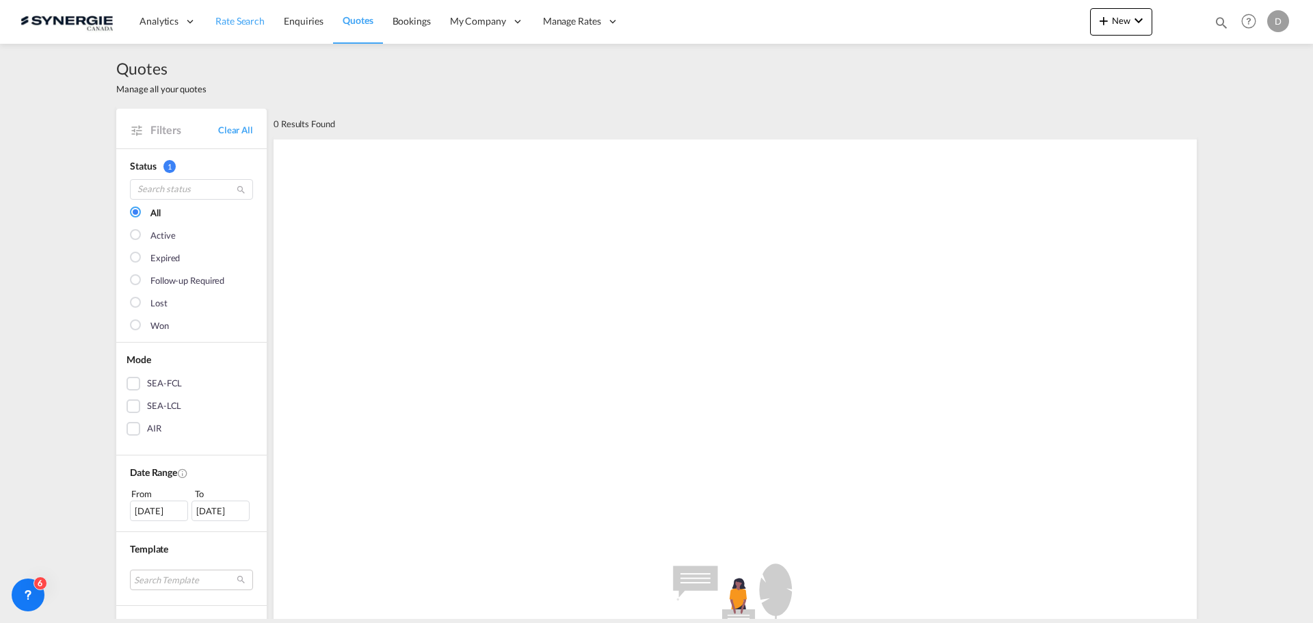
click at [245, 24] on span "Rate Search" at bounding box center [239, 21] width 49 height 12
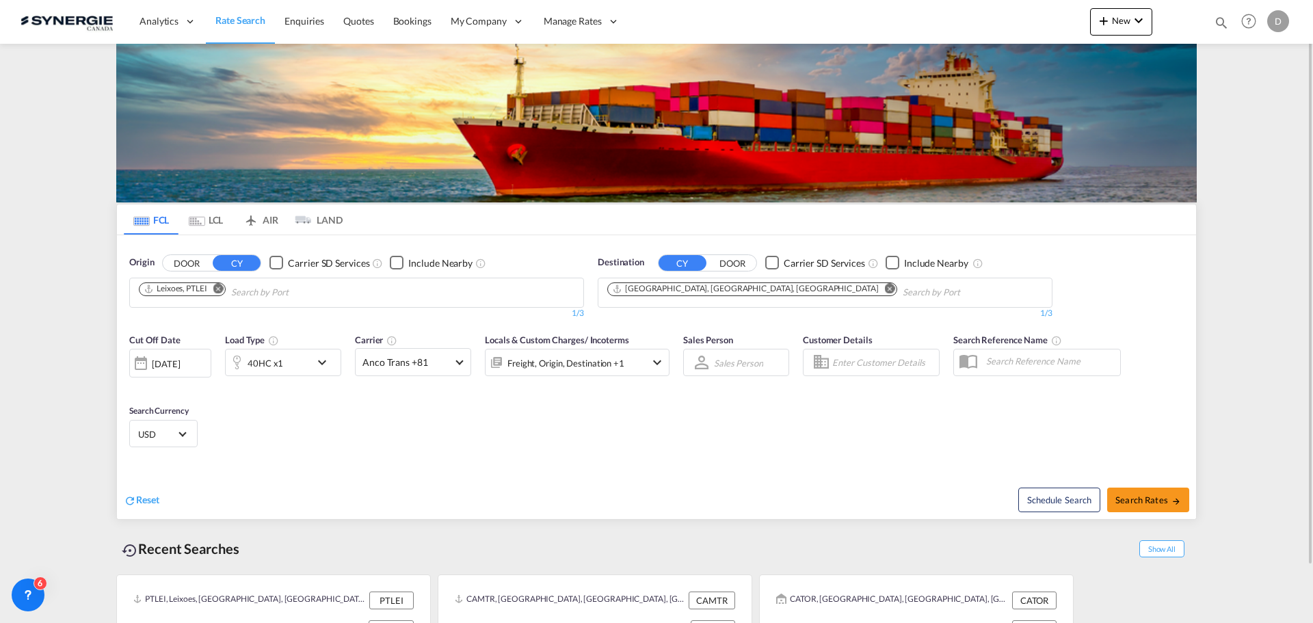
click at [1220, 22] on md-icon "icon-magnify" at bounding box center [1221, 22] width 15 height 15
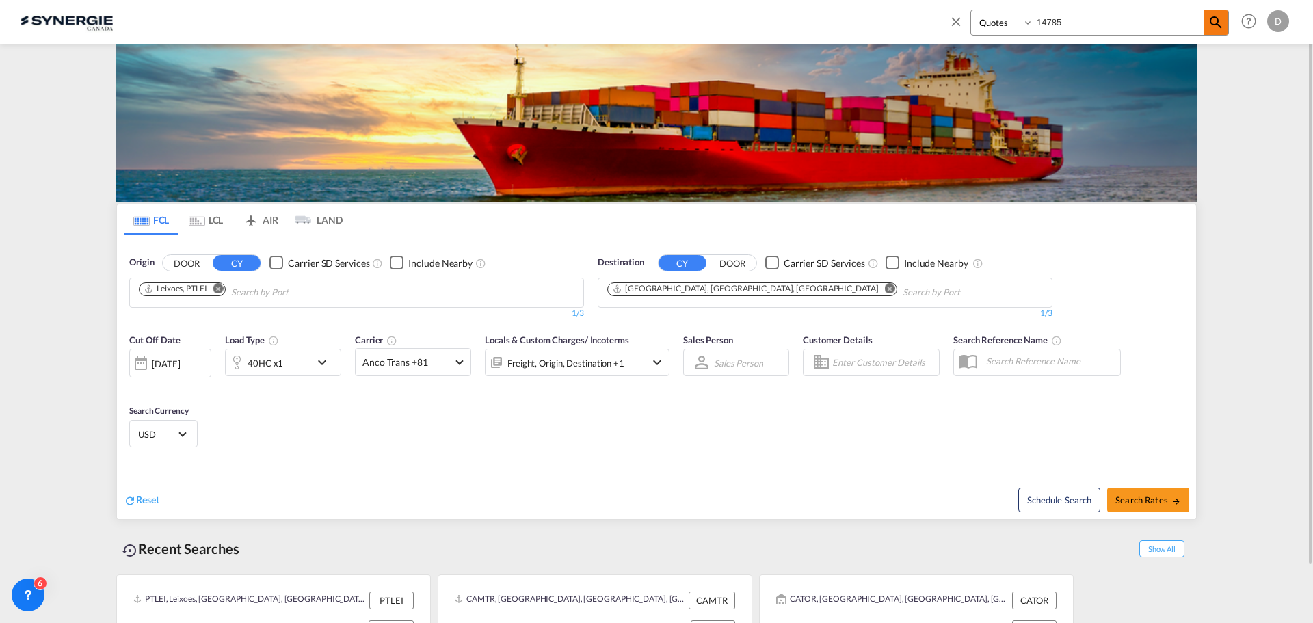
click at [1222, 19] on md-icon "icon-magnify" at bounding box center [1216, 22] width 16 height 16
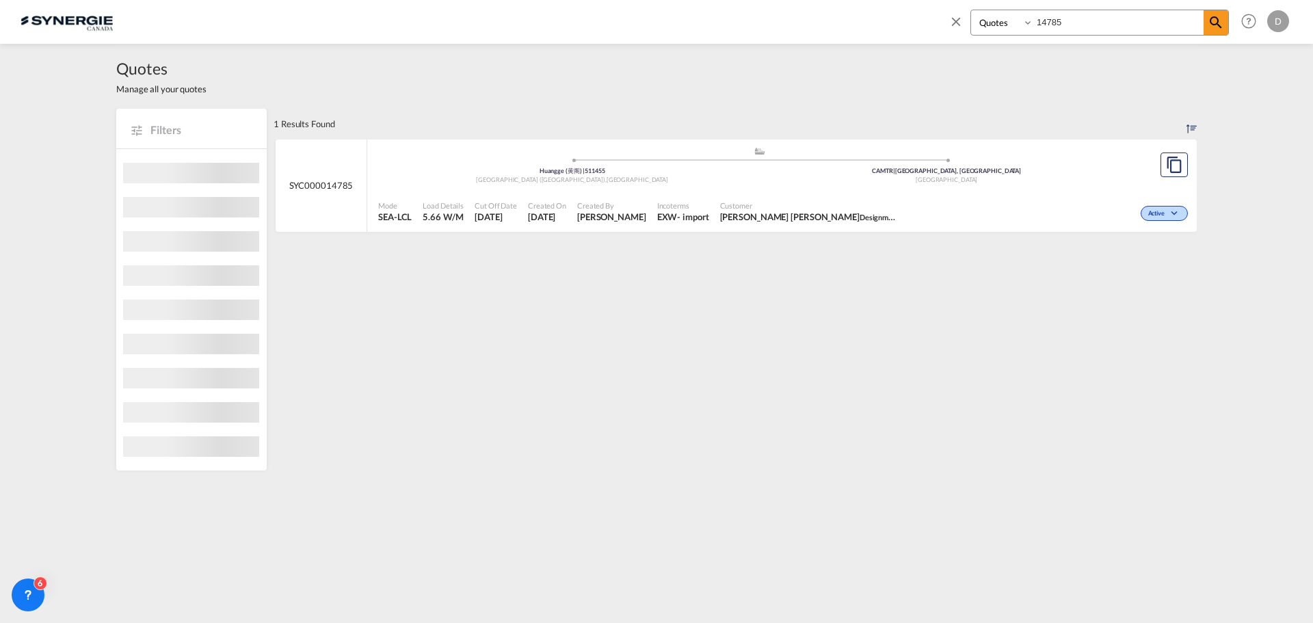
click at [720, 212] on span "Manish Singh Khati Designme Hair" at bounding box center [809, 217] width 178 height 12
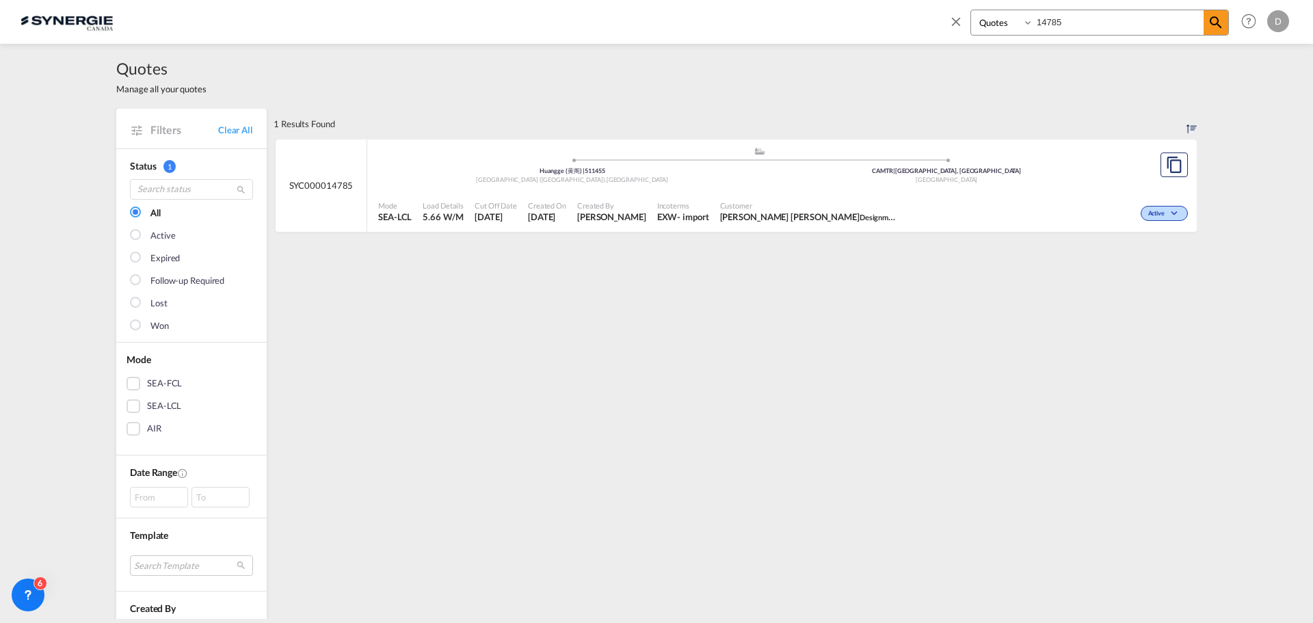
click at [958, 22] on md-icon "icon-close" at bounding box center [956, 21] width 15 height 15
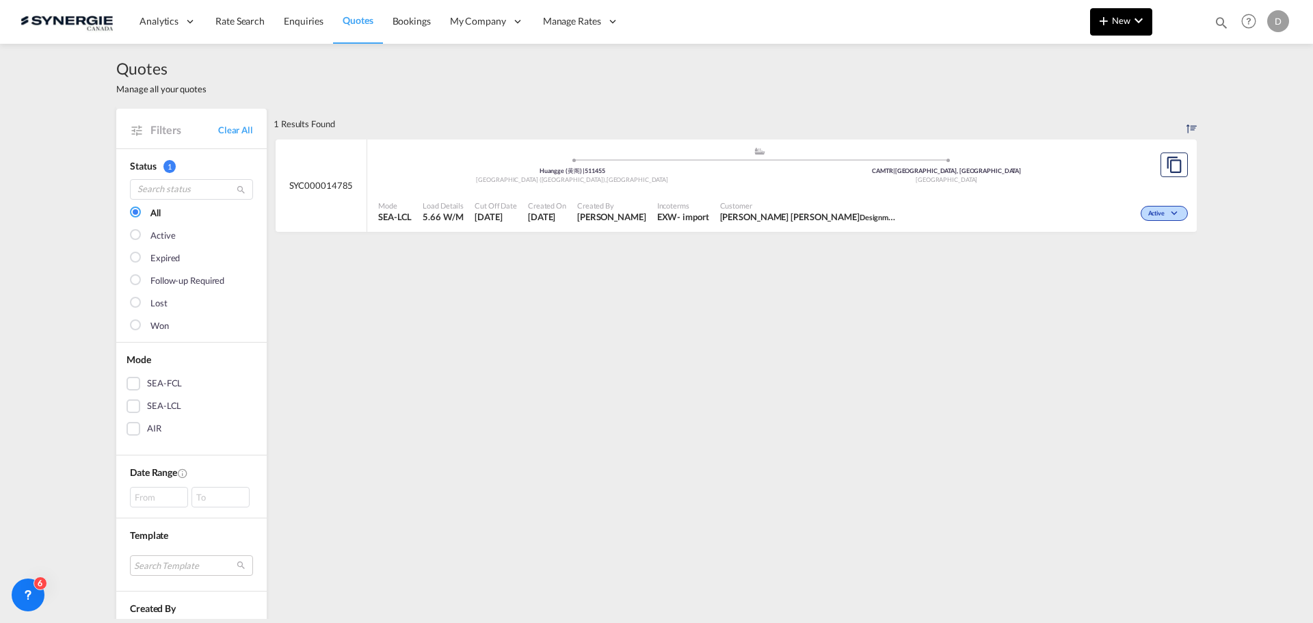
click at [1111, 12] on button "New" at bounding box center [1121, 21] width 62 height 27
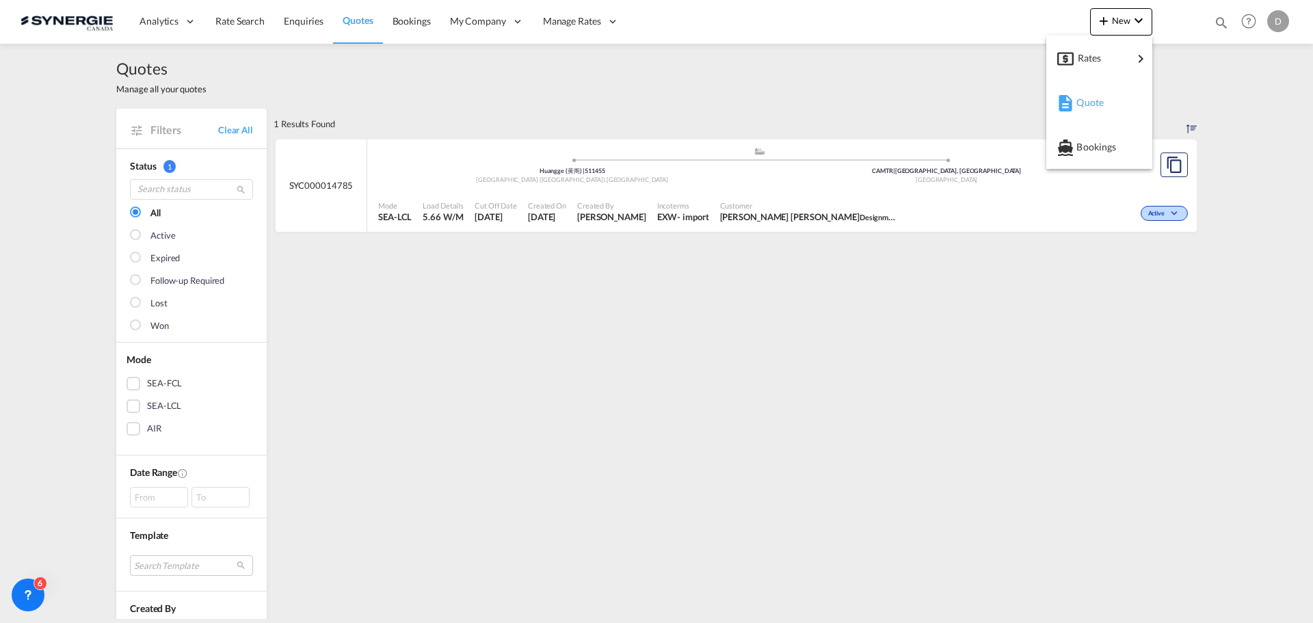
click at [1092, 101] on span "Quote" at bounding box center [1084, 102] width 15 height 27
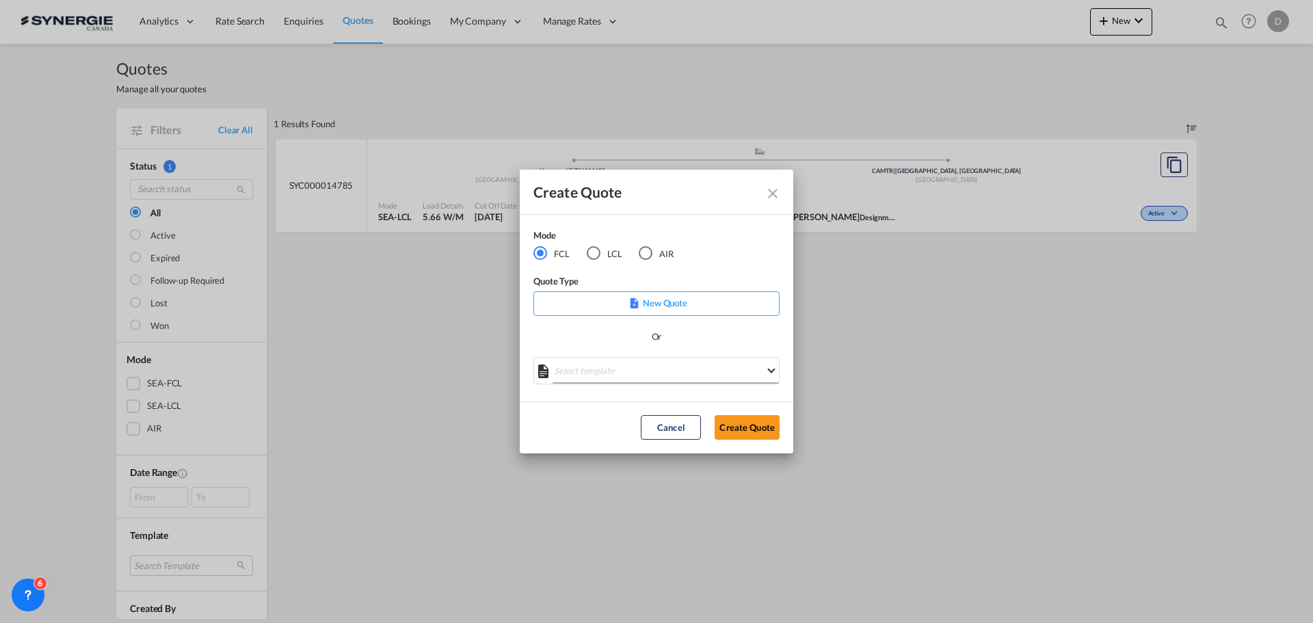
click at [633, 365] on md-select "Select template *NEW* FCL FREEHAND / DAP Pablo Gomez Saldarriaga | 10 Jul 2025 …" at bounding box center [656, 370] width 246 height 27
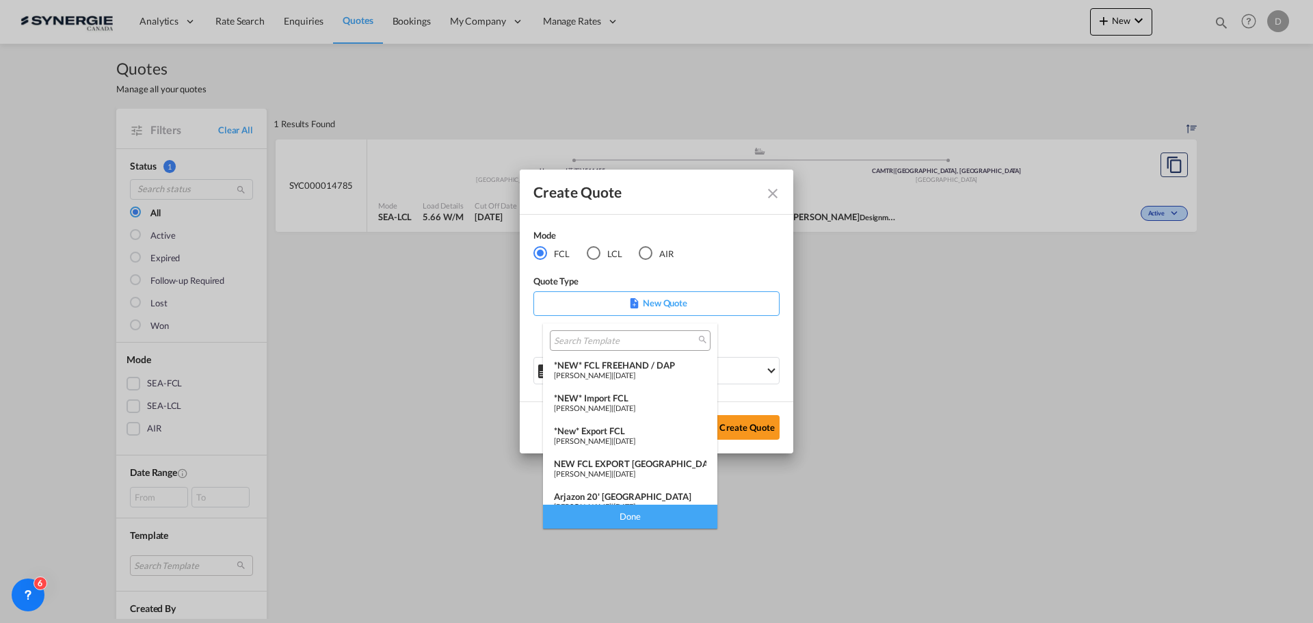
click at [629, 429] on div "*New* Export FCL" at bounding box center [630, 430] width 153 height 11
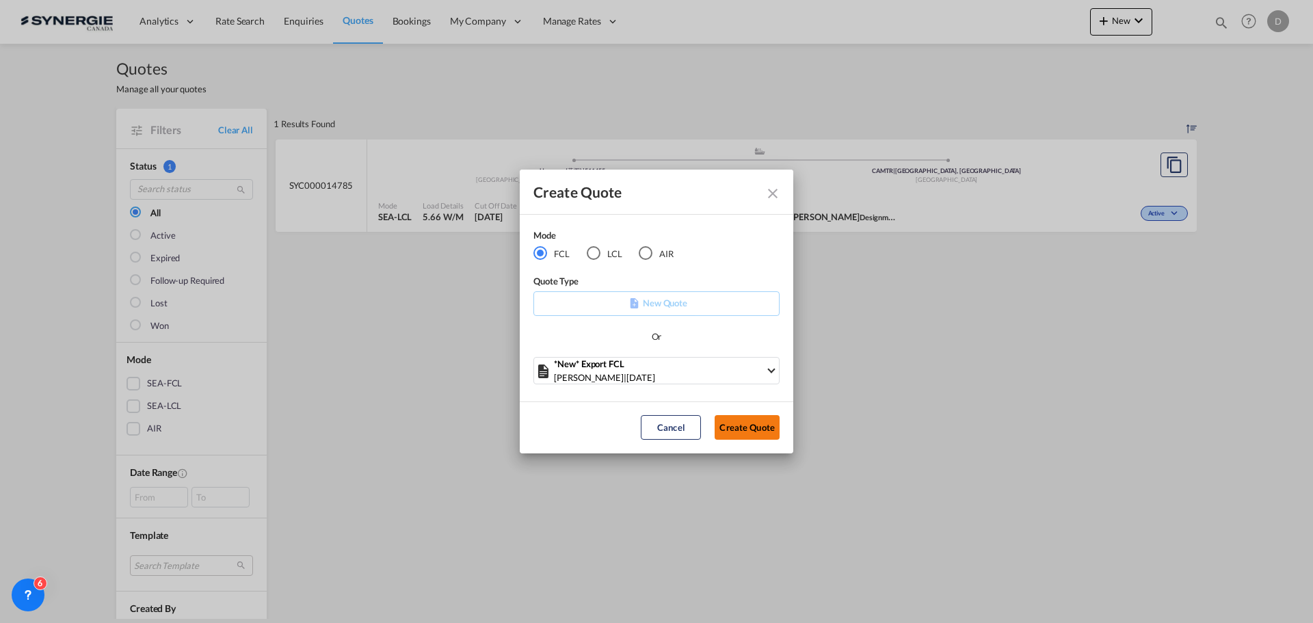
click at [730, 434] on button "Create Quote" at bounding box center [747, 427] width 65 height 25
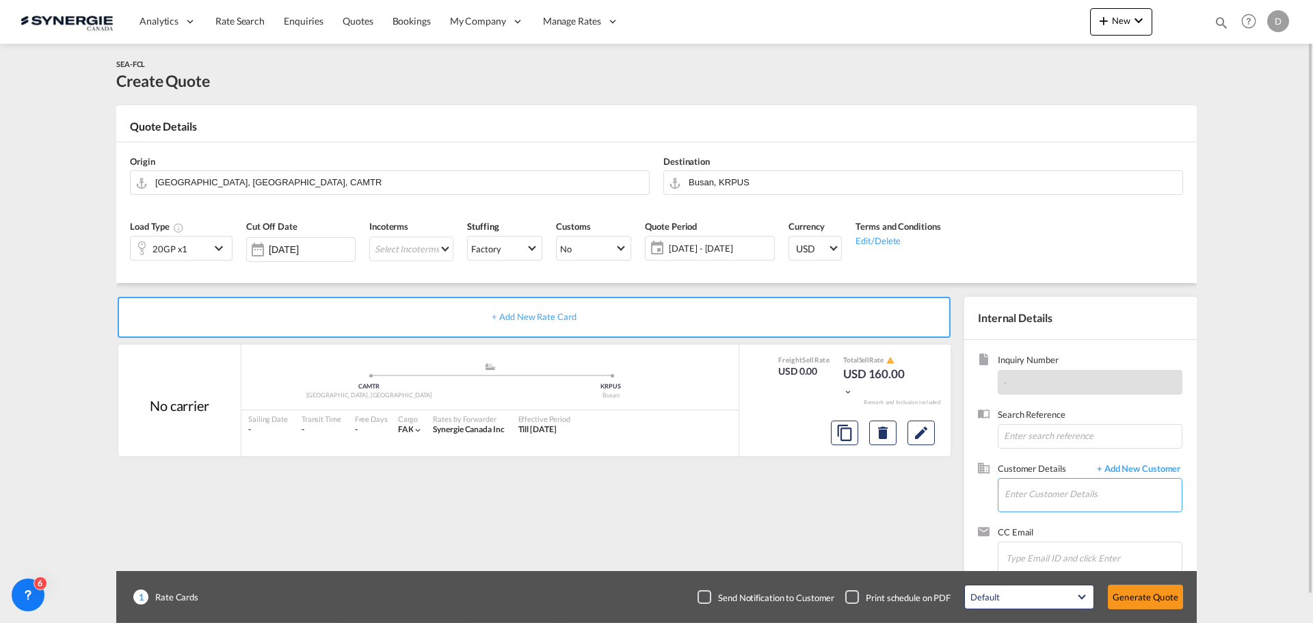
click at [1042, 498] on input "Enter Customer Details" at bounding box center [1093, 494] width 177 height 31
paste input "candock@candock.com"
click at [1066, 460] on div "JASMINE GOUDREAU candock@candock.com | Candock" at bounding box center [1093, 460] width 178 height 37
type input "Candock, JASMINE GOUDREAU, candock@candock.com"
click at [1167, 180] on button "Clear Input" at bounding box center [1171, 181] width 21 height 21
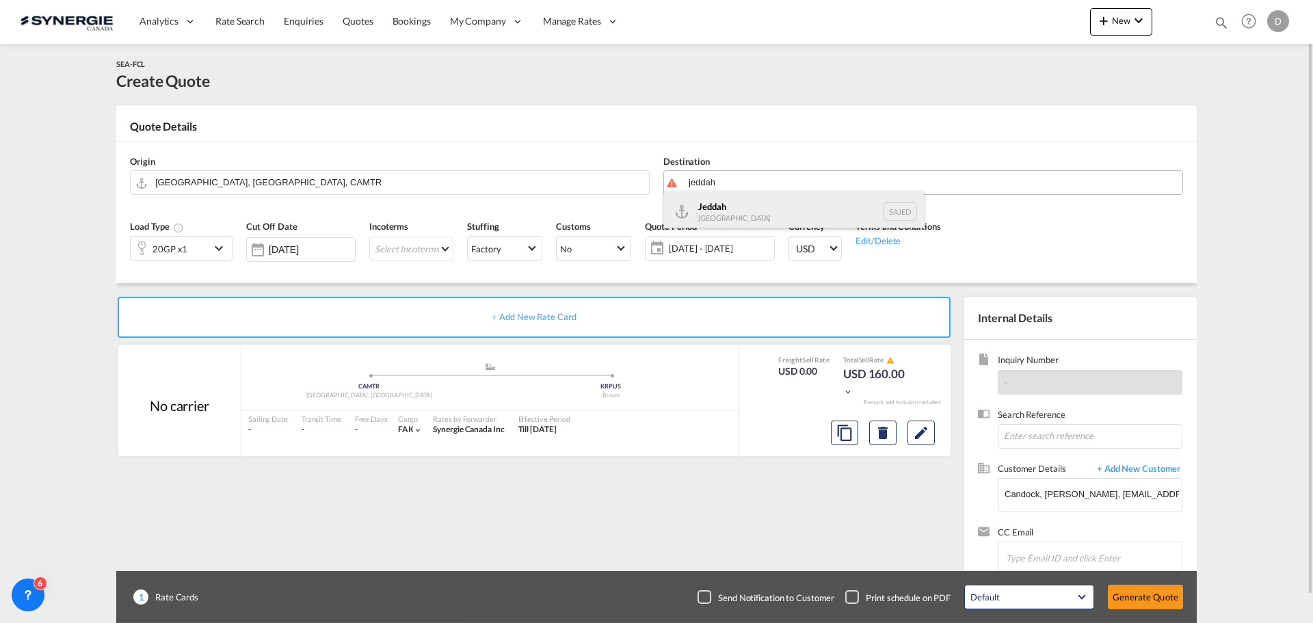
click at [722, 213] on div "Jeddah Saudi Arabia SAJED" at bounding box center [794, 211] width 260 height 41
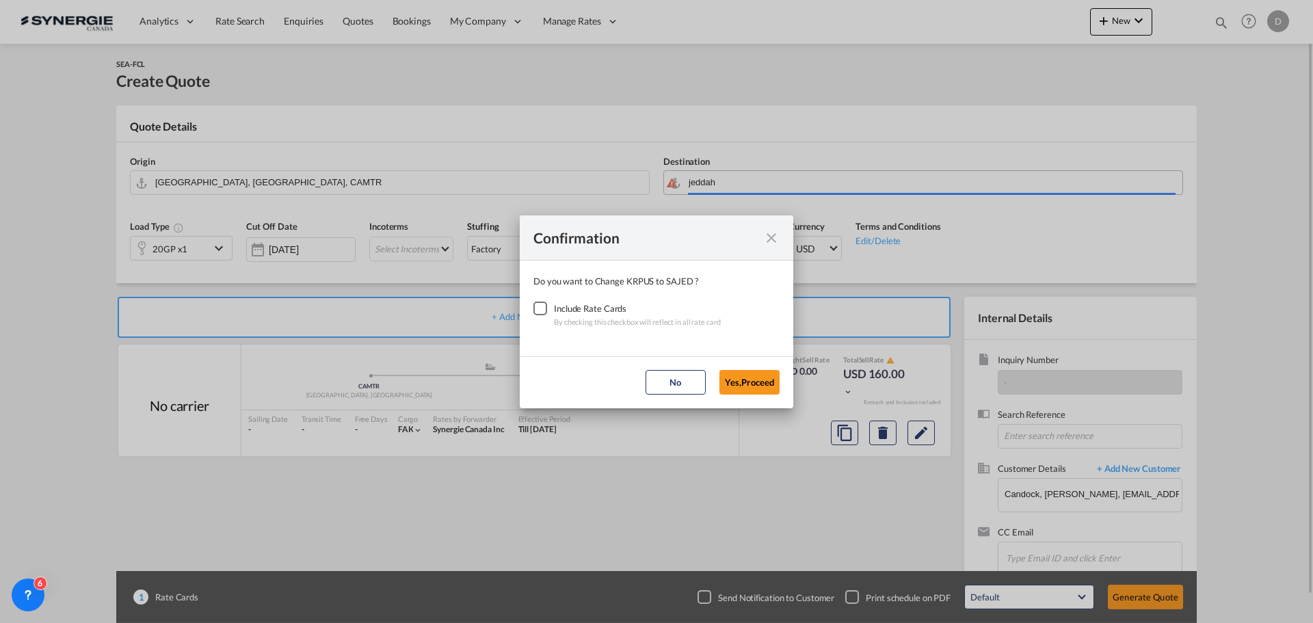
type input "Jeddah, SAJED"
click at [540, 311] on div "Checkbox No Ink" at bounding box center [540, 309] width 14 height 14
click at [763, 388] on button "Yes,Proceed" at bounding box center [750, 382] width 60 height 25
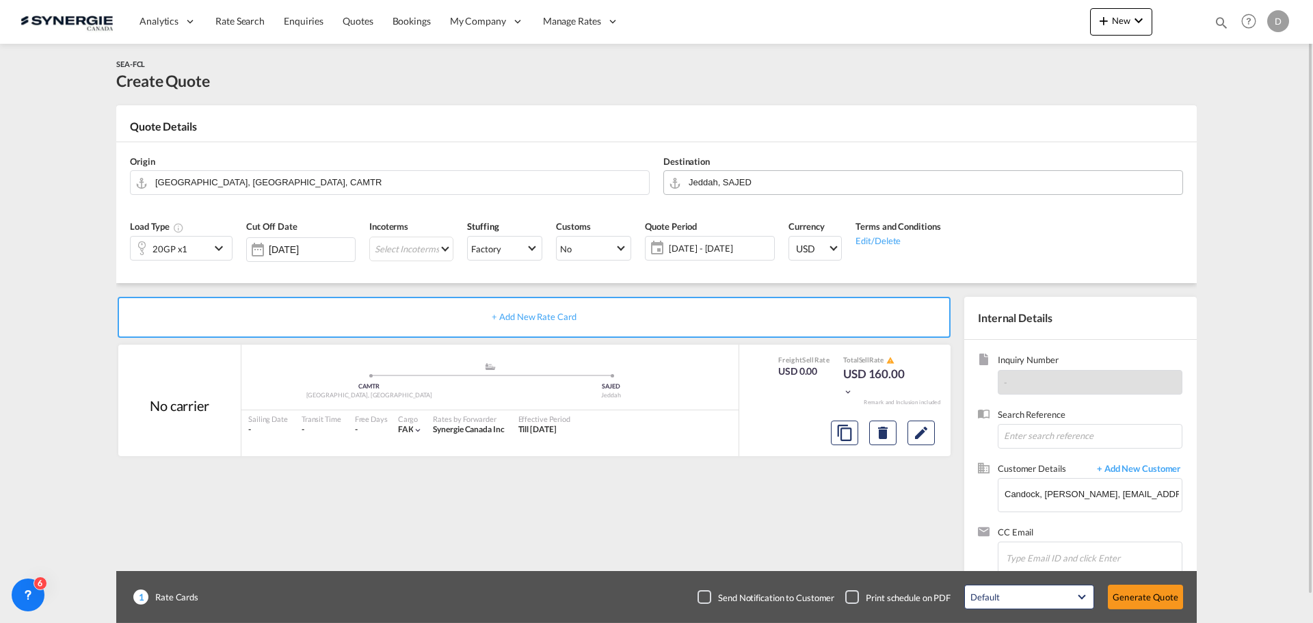
click at [222, 249] on md-icon "icon-chevron-down" at bounding box center [221, 248] width 21 height 16
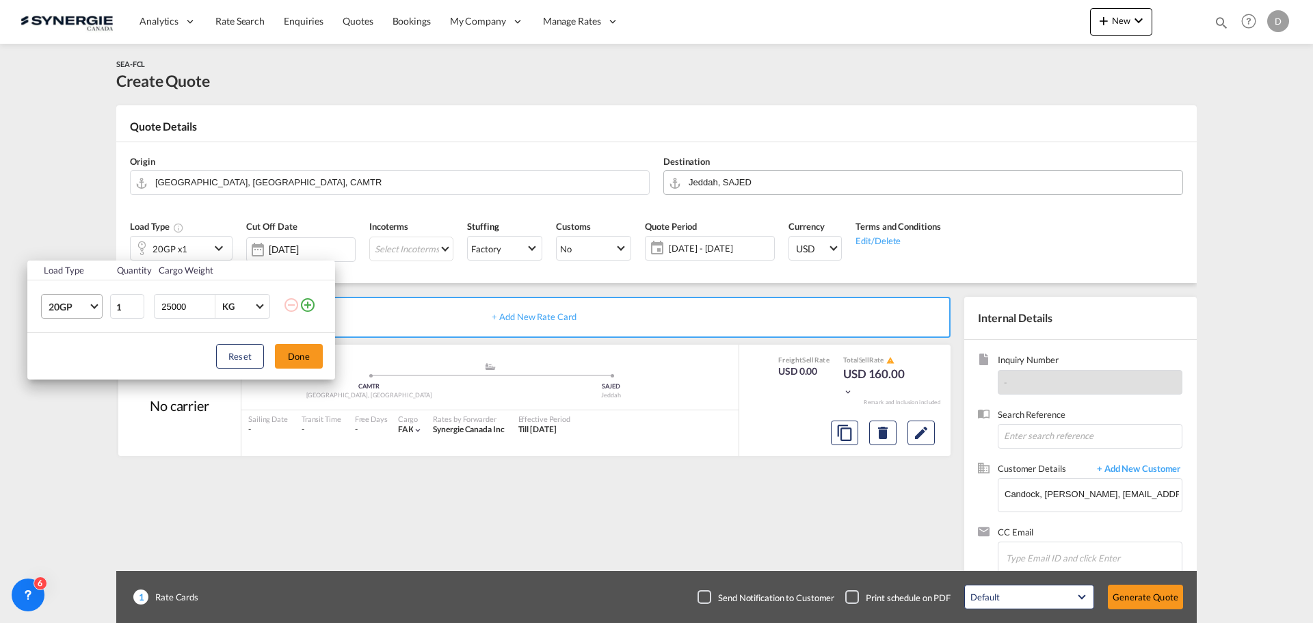
click at [94, 308] on span "Choose: \a20GP" at bounding box center [94, 306] width 8 height 8
click at [68, 378] on div "40HC" at bounding box center [61, 373] width 25 height 14
type input "2"
click at [138, 304] on input "2" at bounding box center [127, 306] width 34 height 25
click at [185, 311] on input "25000" at bounding box center [187, 306] width 55 height 23
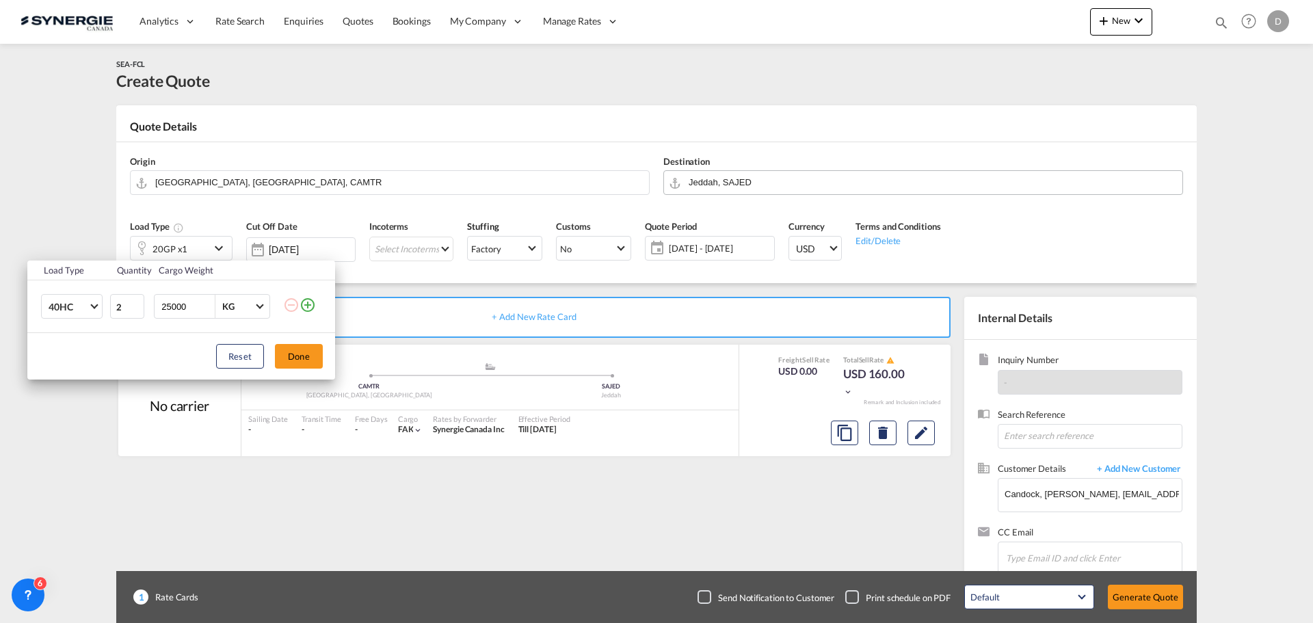
click at [185, 311] on input "25000" at bounding box center [187, 306] width 55 height 23
click at [174, 311] on input "25000" at bounding box center [187, 306] width 55 height 23
type input "6000"
click at [299, 353] on button "Done" at bounding box center [299, 356] width 48 height 25
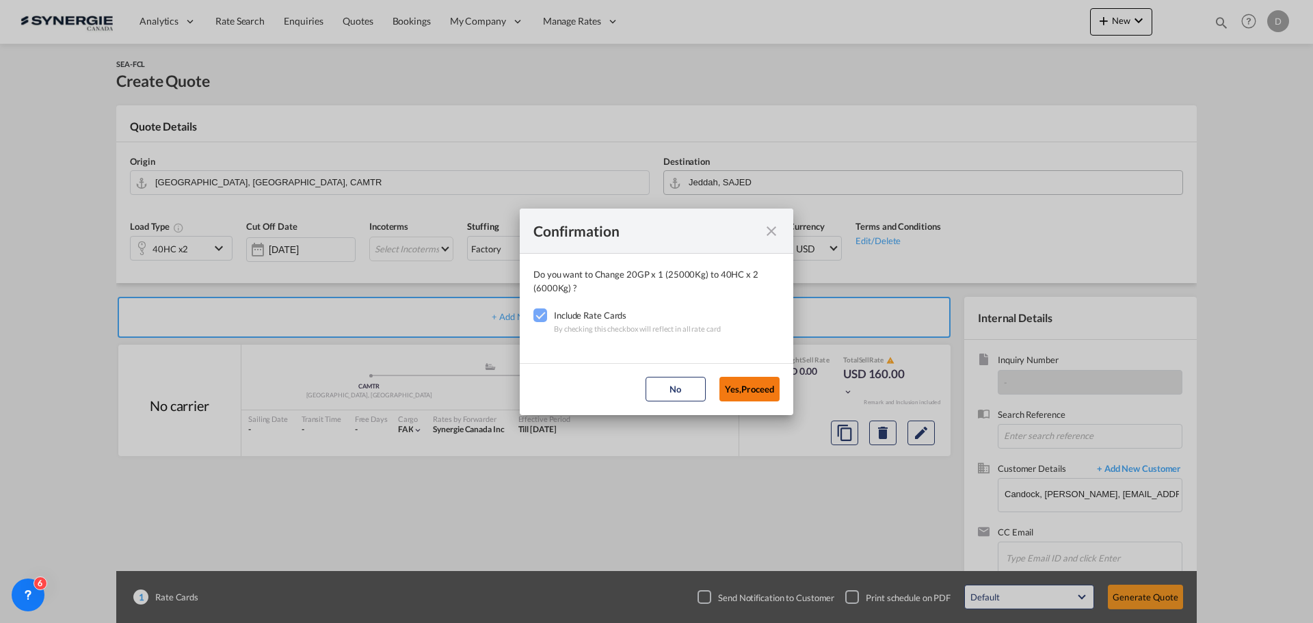
click at [735, 389] on button "Yes,Proceed" at bounding box center [750, 389] width 60 height 25
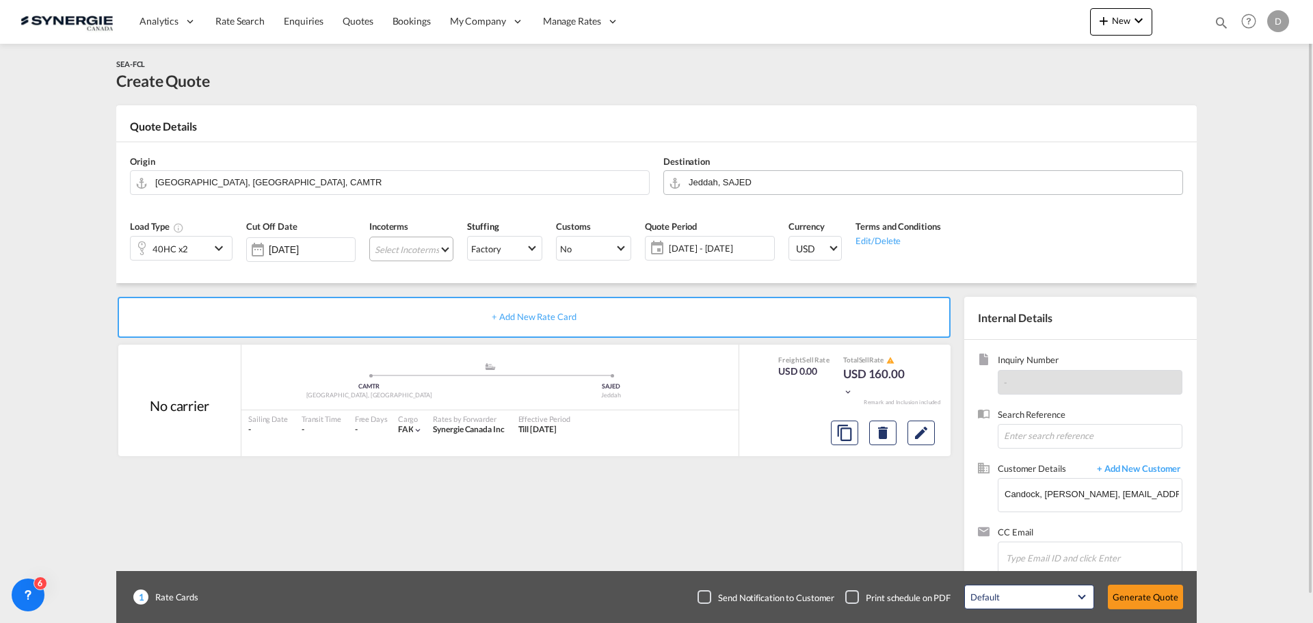
click at [443, 250] on md-select "Select Incoterms FCA - export Free Carrier DDP - export Delivery Duty Paid DAP …" at bounding box center [411, 249] width 84 height 25
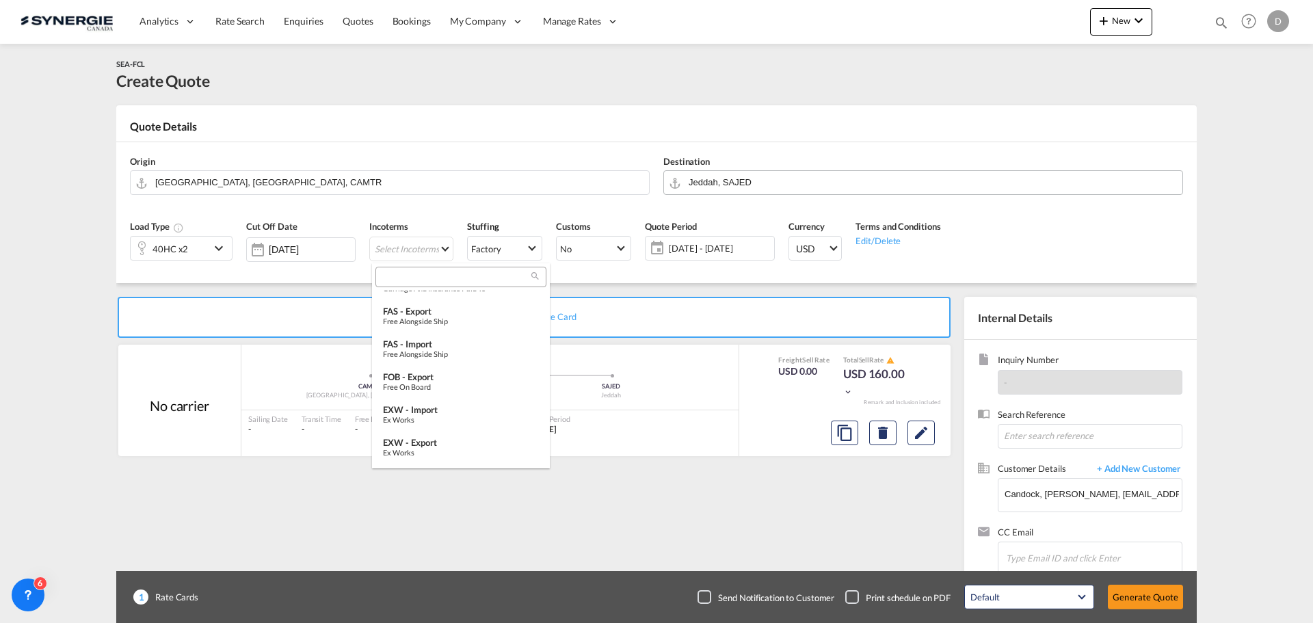
scroll to position [274, 0]
click at [451, 364] on div "Free on Board" at bounding box center [461, 365] width 156 height 9
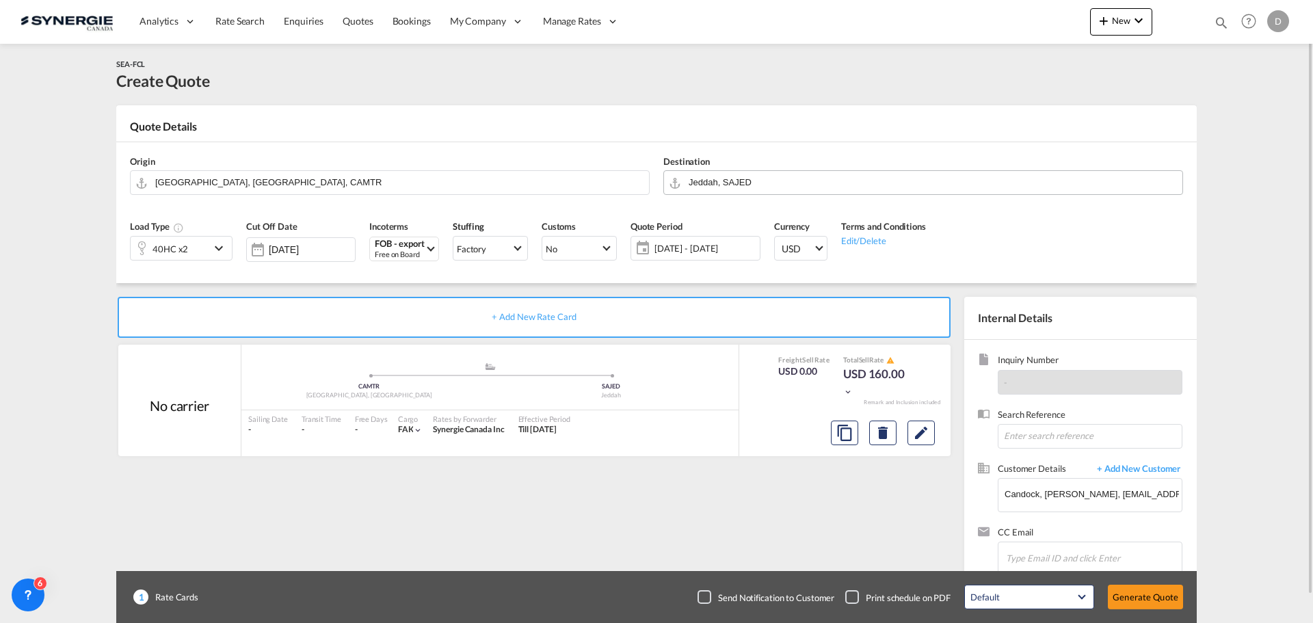
click at [685, 249] on span "[DATE] - [DATE]" at bounding box center [706, 248] width 102 height 12
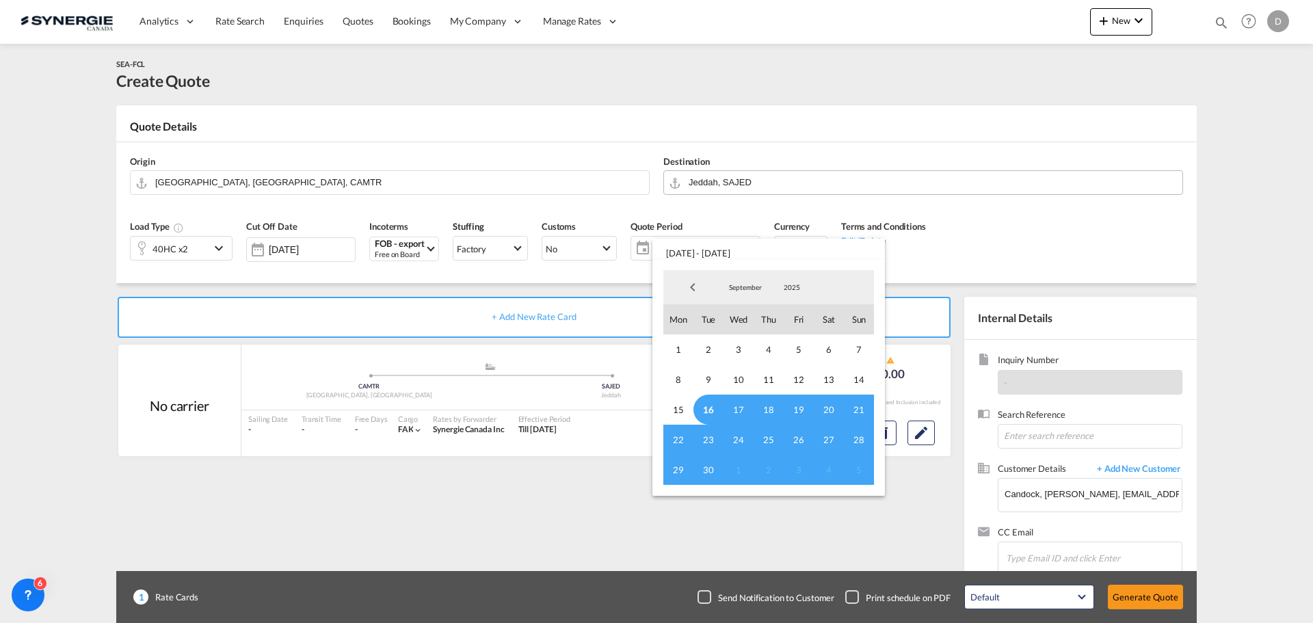
click at [707, 415] on span "16" at bounding box center [709, 410] width 30 height 30
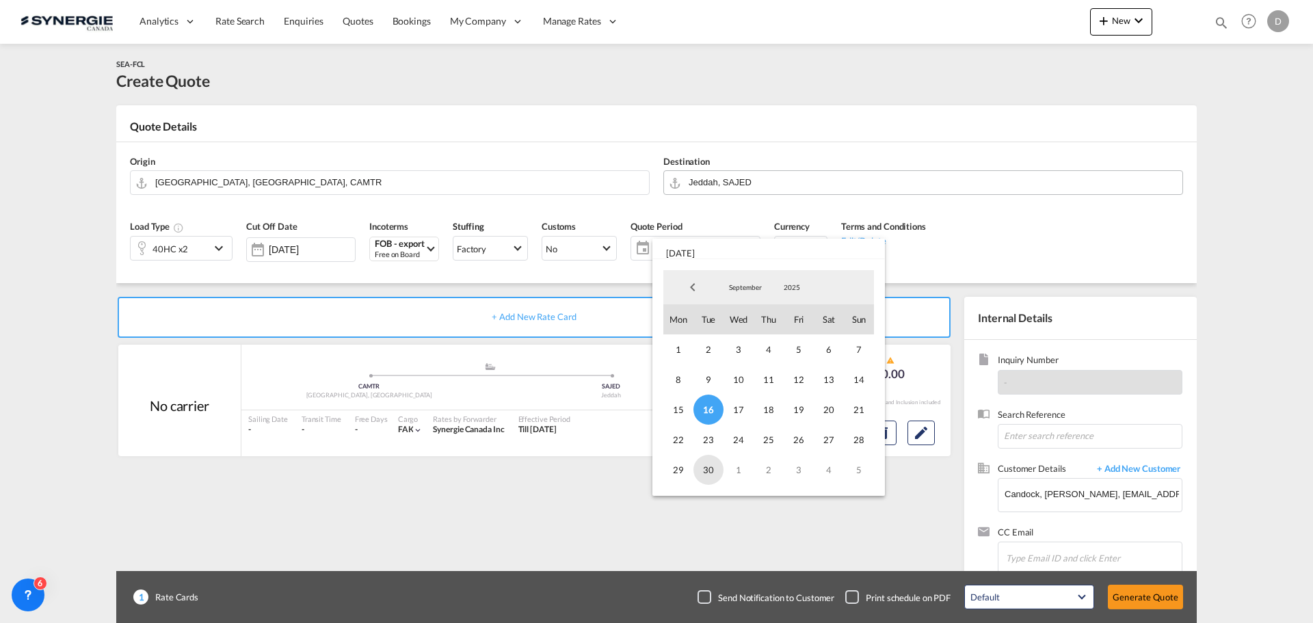
click at [710, 477] on span "30" at bounding box center [709, 470] width 30 height 30
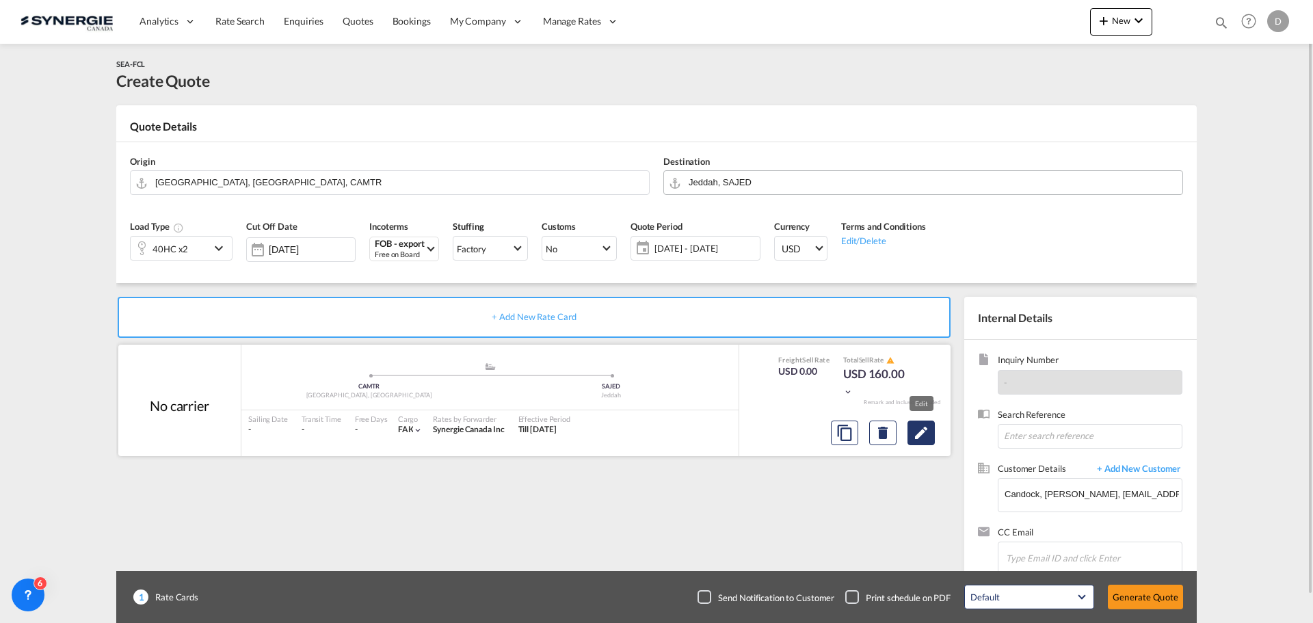
click at [925, 436] on md-icon "Edit" at bounding box center [921, 433] width 16 height 16
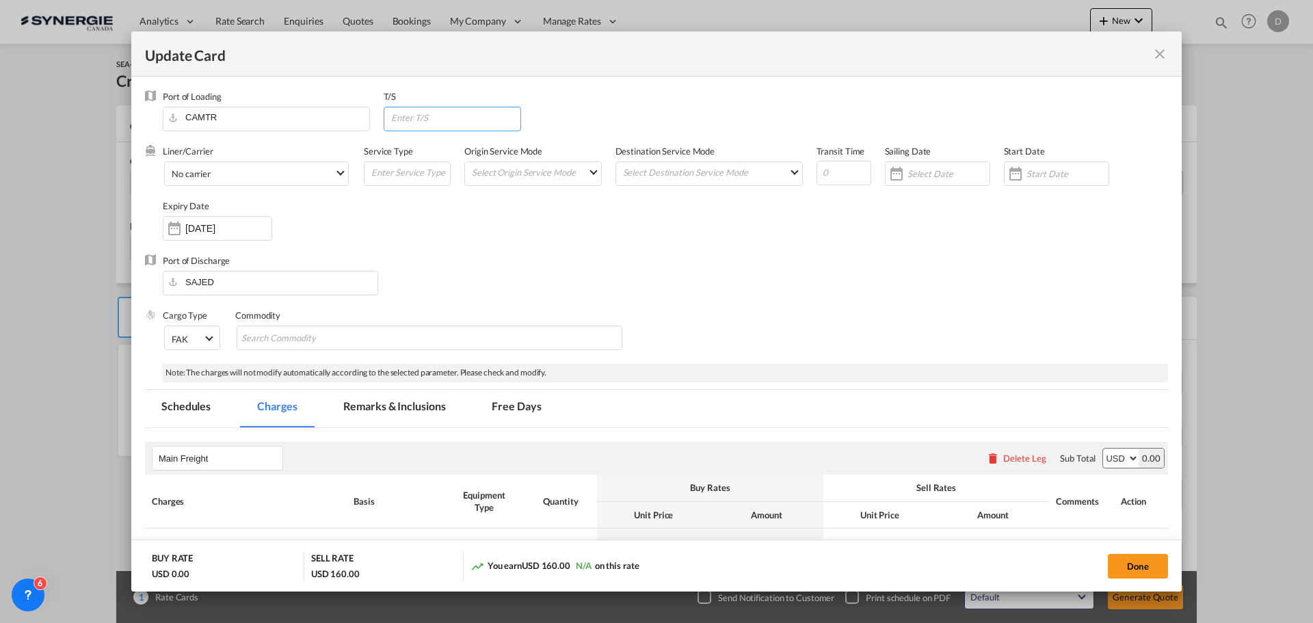
click at [493, 120] on input "Update Card Port ..." at bounding box center [455, 117] width 131 height 21
paste input "gioia tauro (ITGIT)"
click at [416, 120] on input "gioia tauro (ITGIT)" at bounding box center [455, 117] width 131 height 21
click at [397, 117] on input "gioia Tauro (ITGIT)" at bounding box center [455, 117] width 131 height 21
type input "Gioia Tauro (ITGIT)"
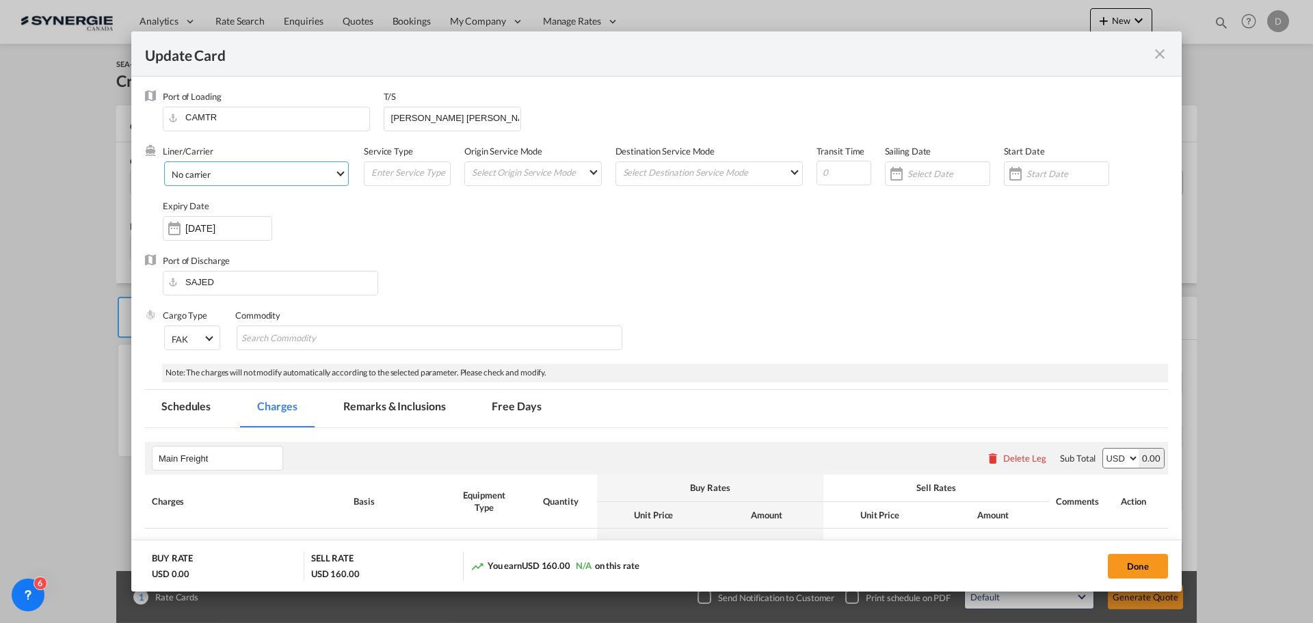
click at [341, 169] on md-select-value "No carrier" at bounding box center [259, 173] width 178 height 22
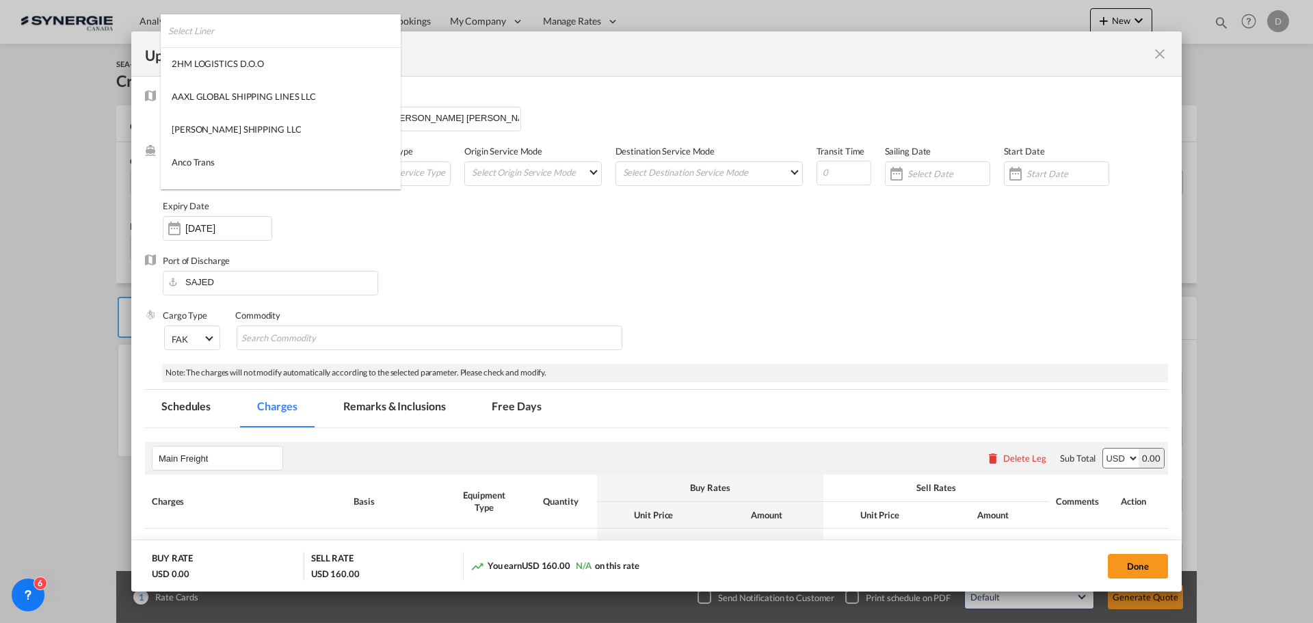
scroll to position [1860, 0]
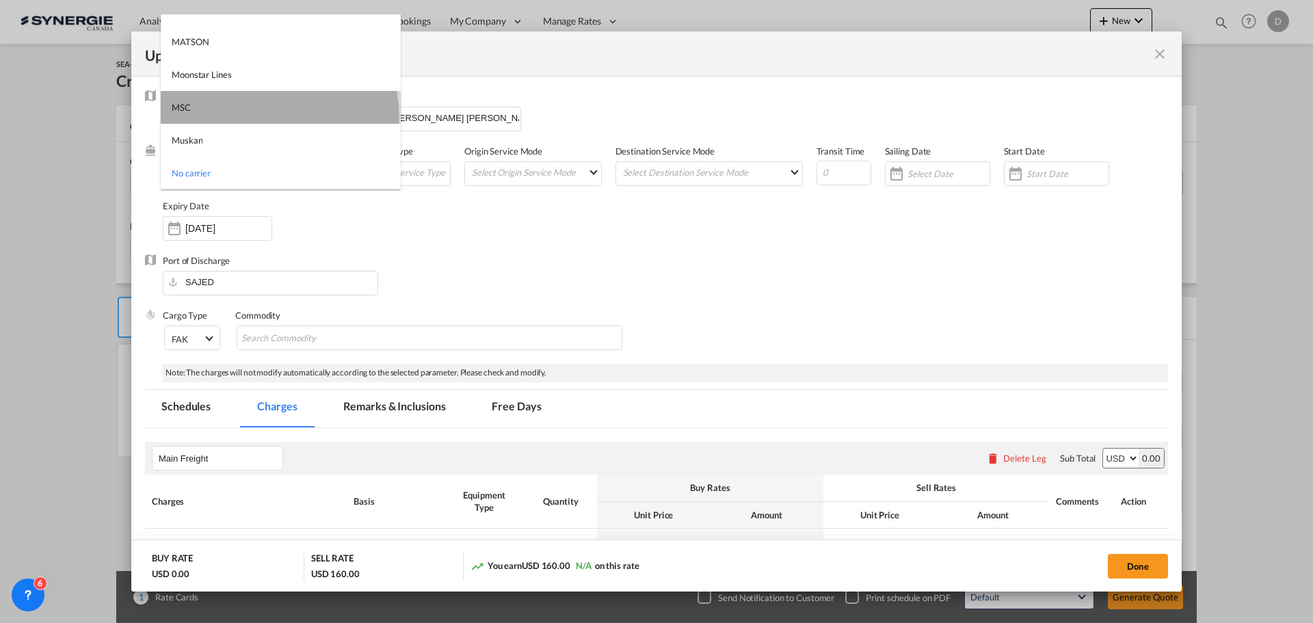
click at [252, 117] on md-option "MSC" at bounding box center [281, 107] width 240 height 33
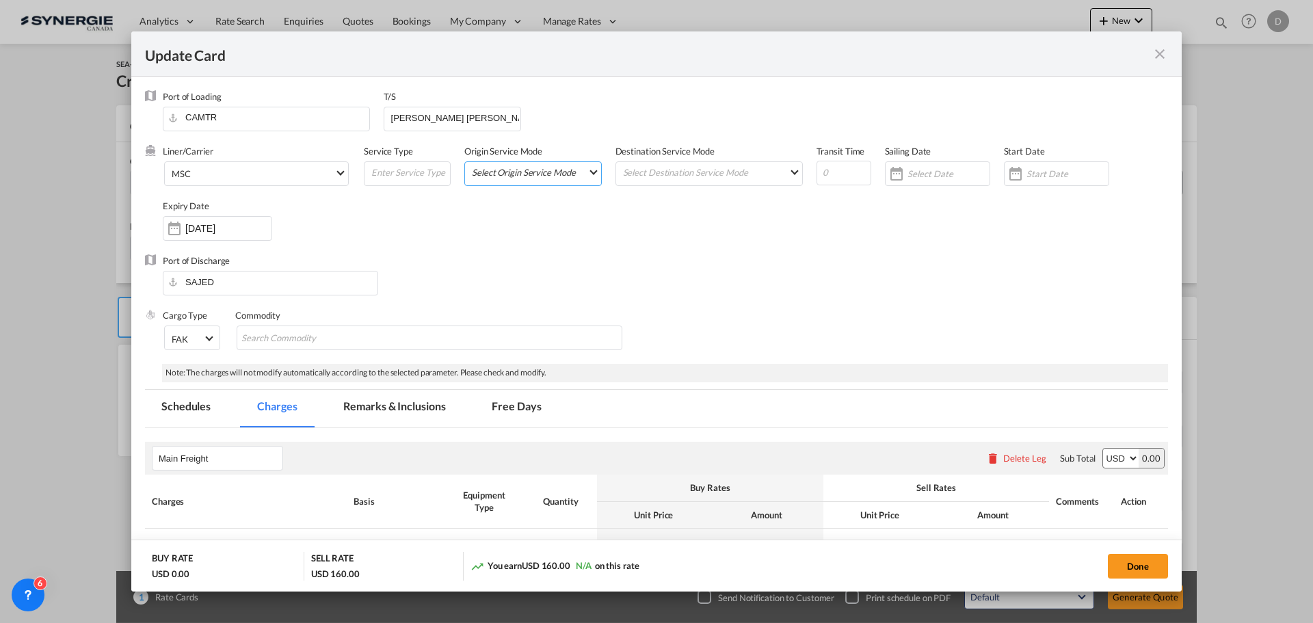
click at [571, 179] on md-select "Select Origin Service Mode SD [GEOGRAPHIC_DATA]" at bounding box center [536, 171] width 131 height 19
click at [570, 179] on md-option "SD" at bounding box center [533, 171] width 150 height 33
click at [746, 182] on md-input-container "Select Destination Service Mode SD [GEOGRAPHIC_DATA]" at bounding box center [709, 173] width 187 height 25
click at [743, 178] on md-select "Select Destination Service Mode SD [GEOGRAPHIC_DATA]" at bounding box center [712, 171] width 181 height 19
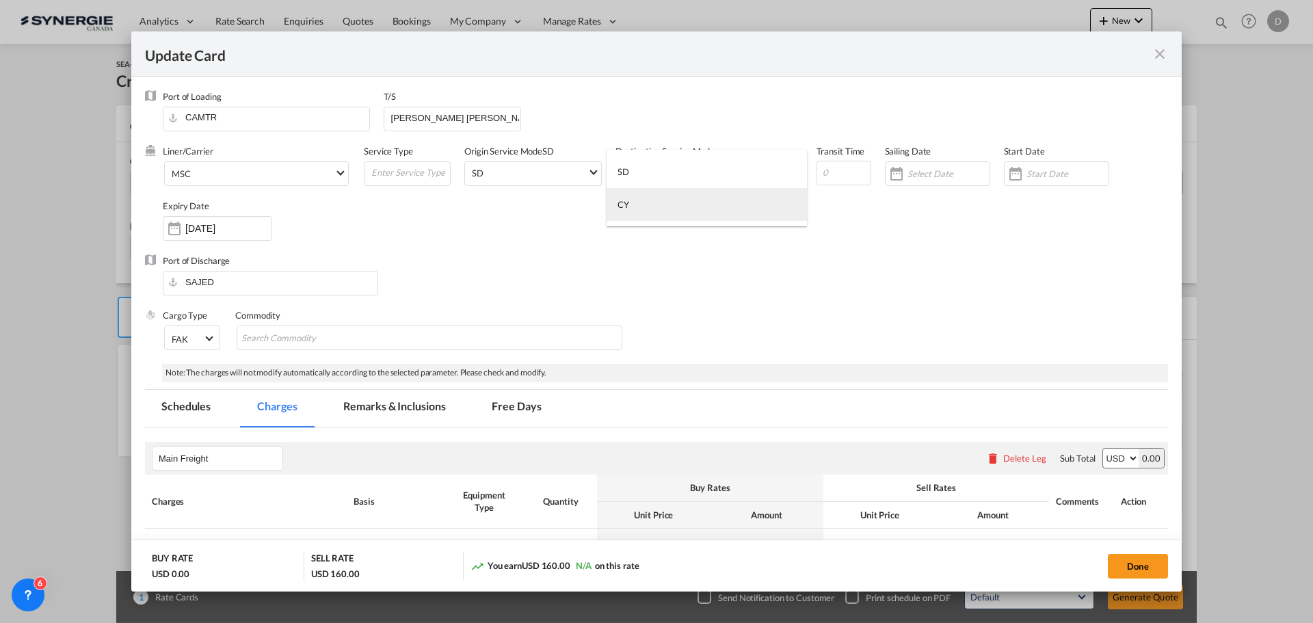
click at [683, 198] on md-option "CY" at bounding box center [707, 204] width 200 height 33
click at [846, 176] on input "Update Card Port ..." at bounding box center [844, 173] width 55 height 25
type input "31"
click at [1006, 170] on div "Update Card Port ..." at bounding box center [1016, 173] width 22 height 27
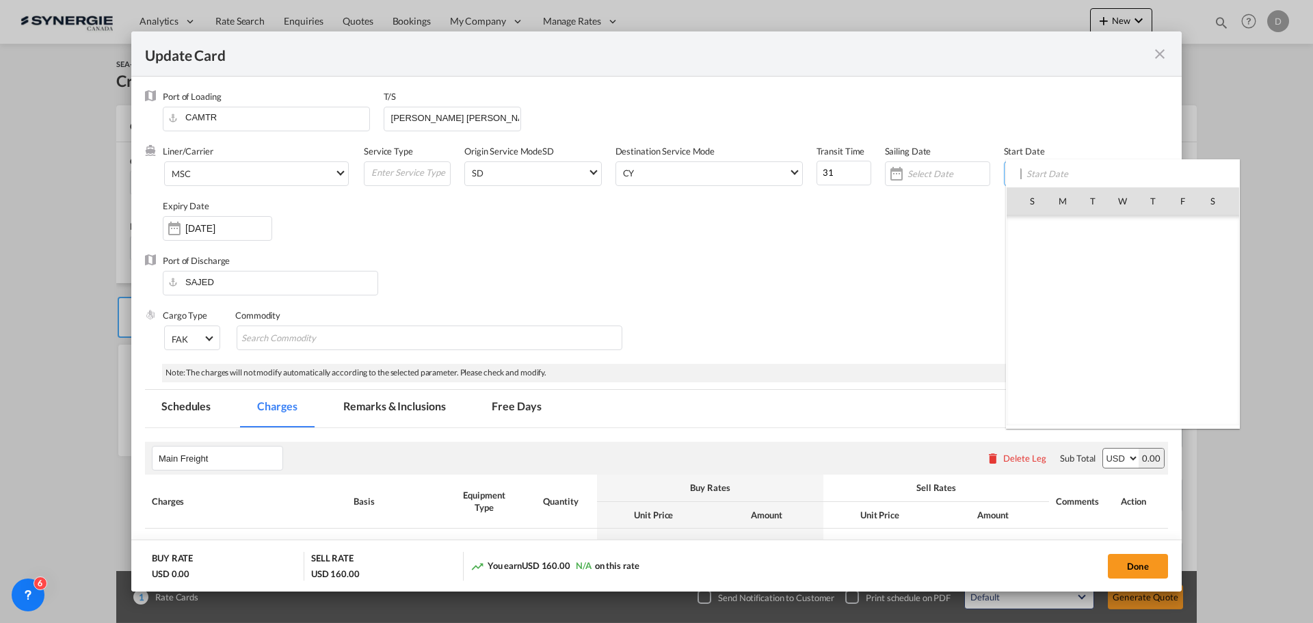
scroll to position [316813, 0]
click at [1091, 316] on span "16" at bounding box center [1093, 320] width 29 height 29
type input "[DATE]"
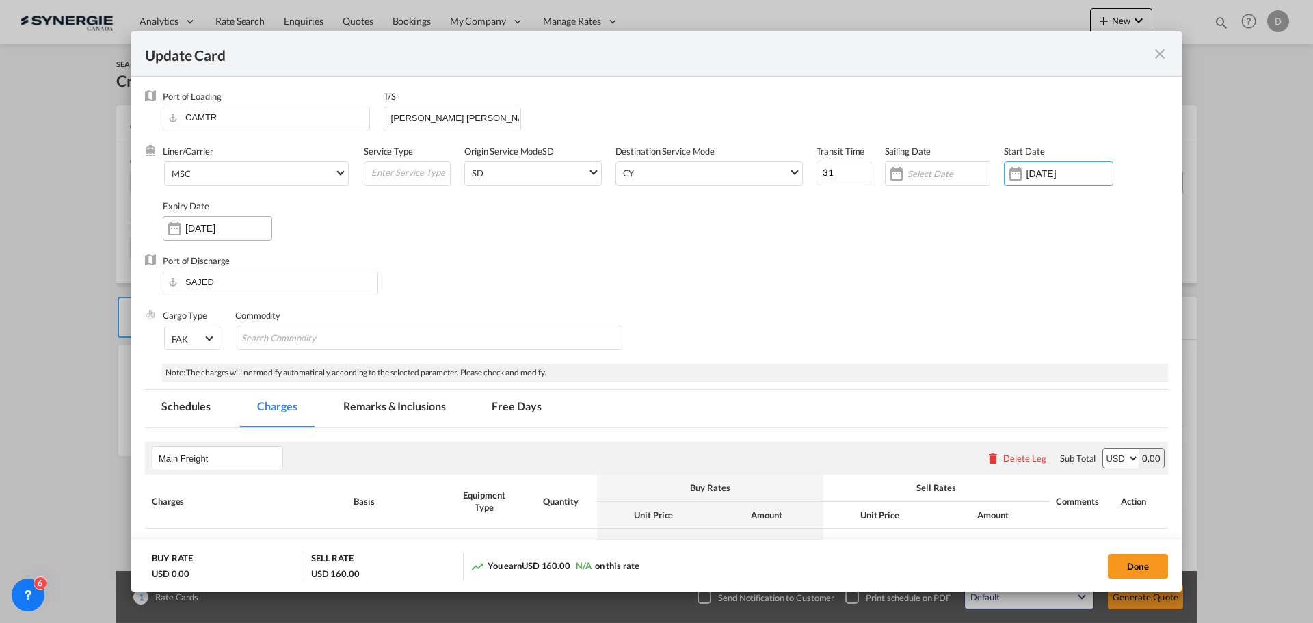
click at [215, 233] on input "[DATE]" at bounding box center [228, 228] width 86 height 11
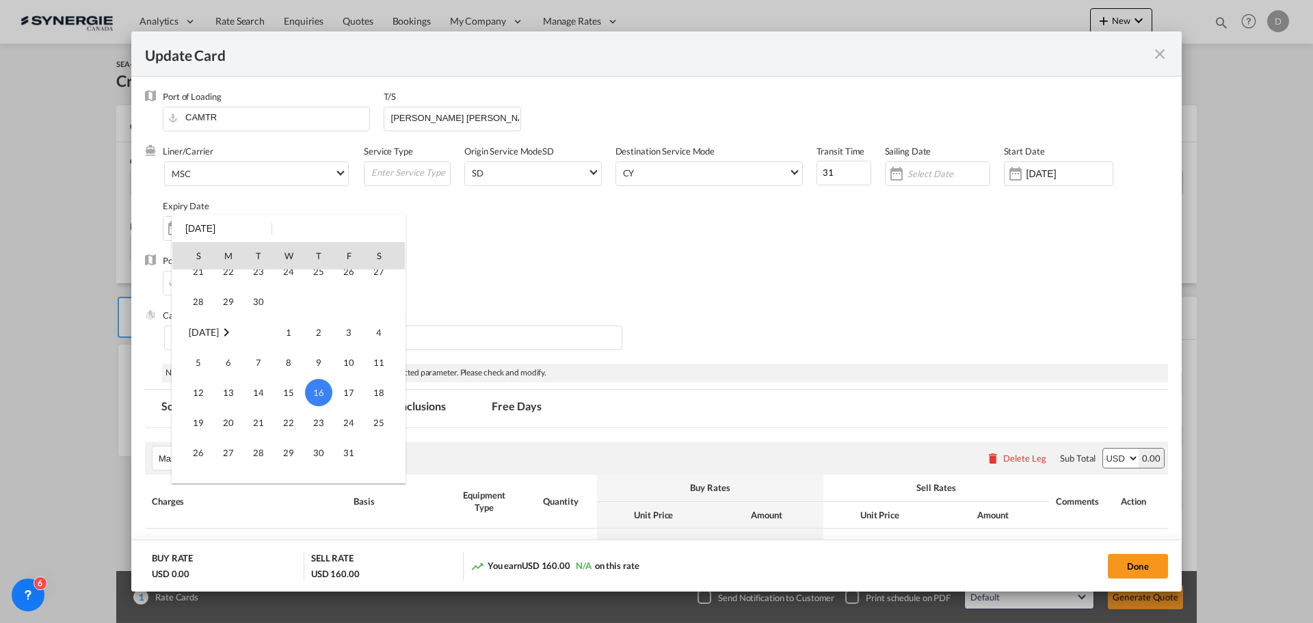
scroll to position [113, 0]
click at [261, 325] on span "30" at bounding box center [258, 322] width 27 height 27
type input "30 Sep 2025"
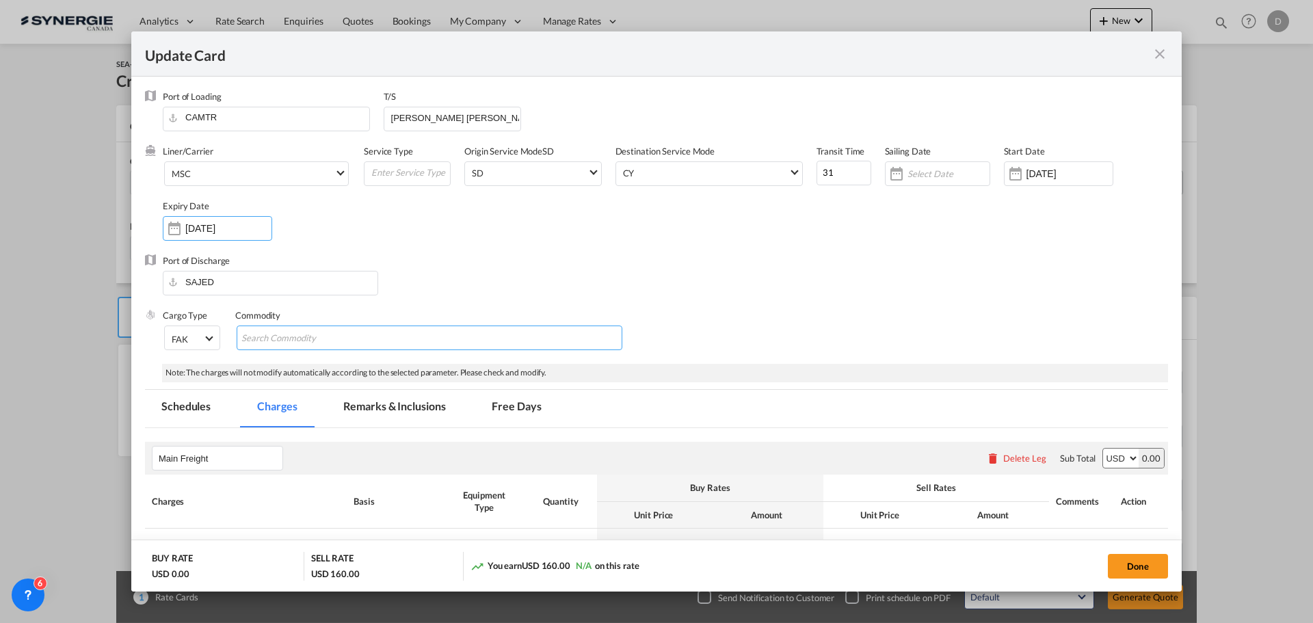
click at [371, 335] on md-chips-wrap "Chips container with autocompletion. Enter the text area, type text to search, …" at bounding box center [430, 338] width 386 height 25
type input "General Cargo"
click at [514, 282] on div "Port of Discharge SAJED" at bounding box center [656, 281] width 1023 height 55
click at [434, 179] on input "Update Card Port ..." at bounding box center [410, 172] width 80 height 21
type input "Transhipment"
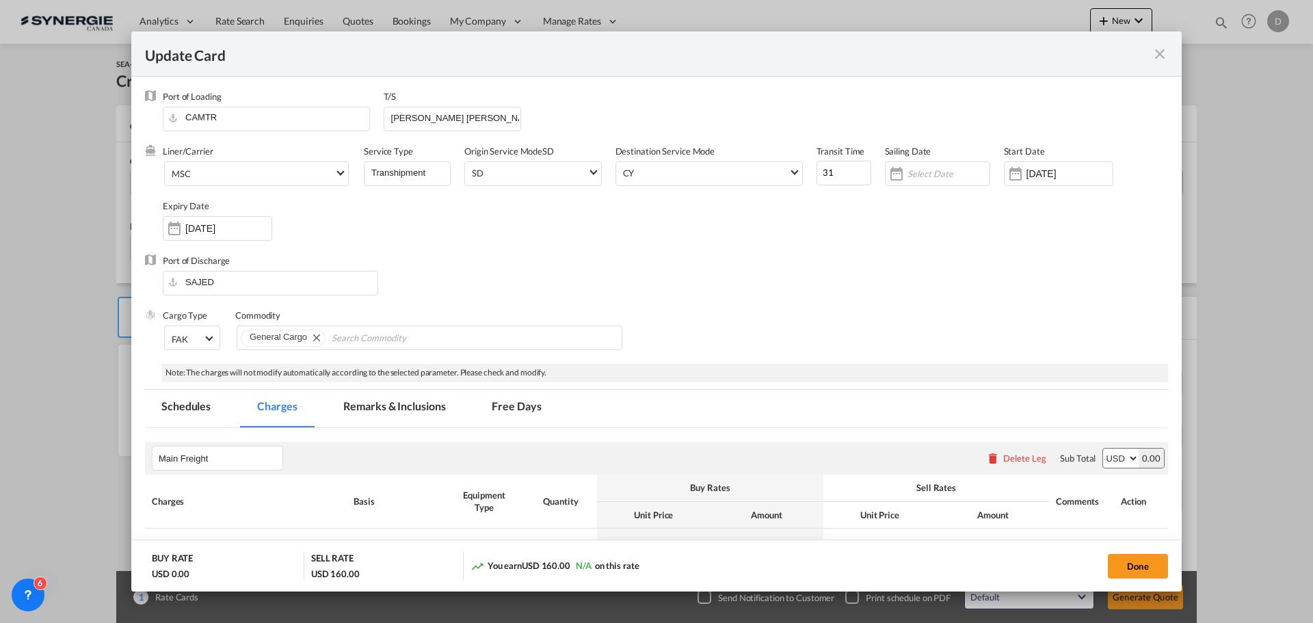
click at [566, 250] on div "Liner/Carrier MSC Service Type Transhipment Origin Service Mode SD SD Destinati…" at bounding box center [665, 199] width 1005 height 109
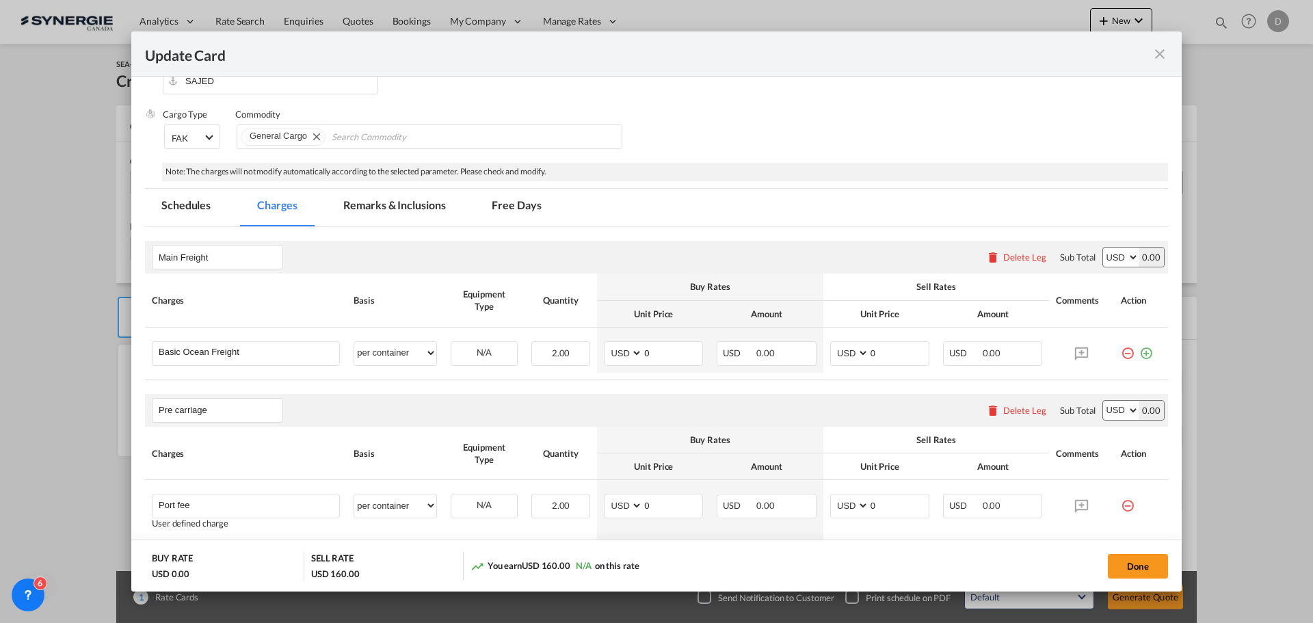
scroll to position [205, 0]
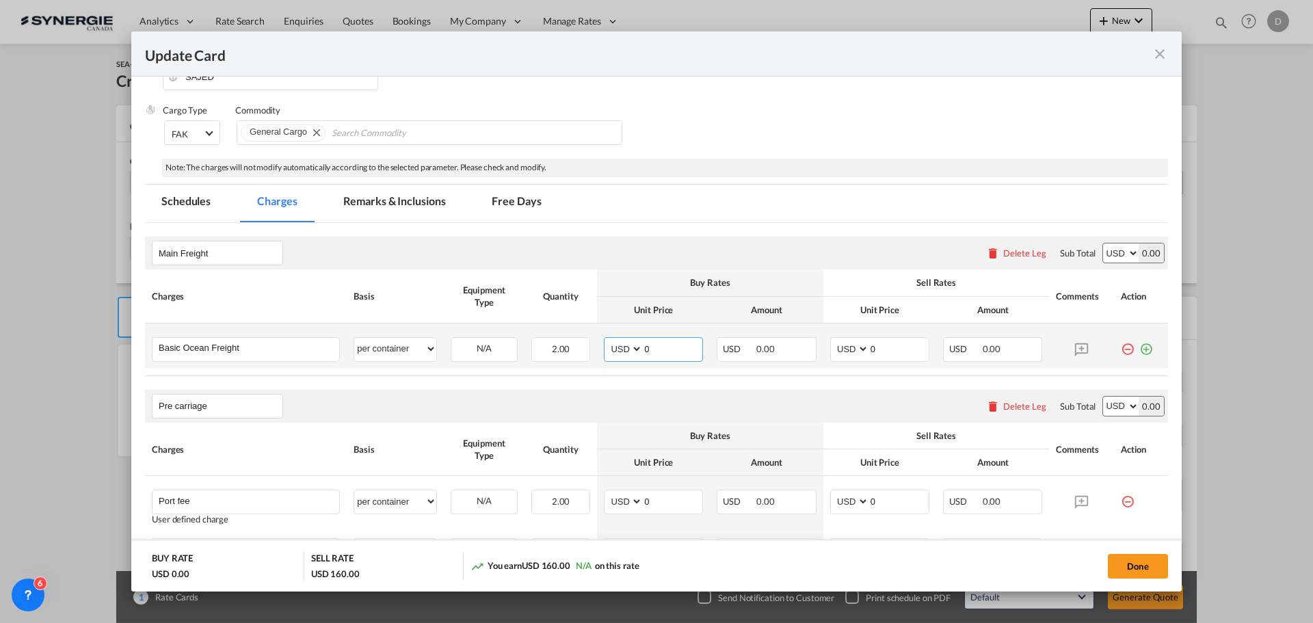
drag, startPoint x: 639, startPoint y: 349, endPoint x: 670, endPoint y: 342, distance: 31.0
click at [683, 346] on input "0" at bounding box center [673, 348] width 60 height 21
type input "5025"
drag, startPoint x: 864, startPoint y: 351, endPoint x: 876, endPoint y: 347, distance: 13.0
click at [880, 347] on input "0" at bounding box center [899, 348] width 60 height 21
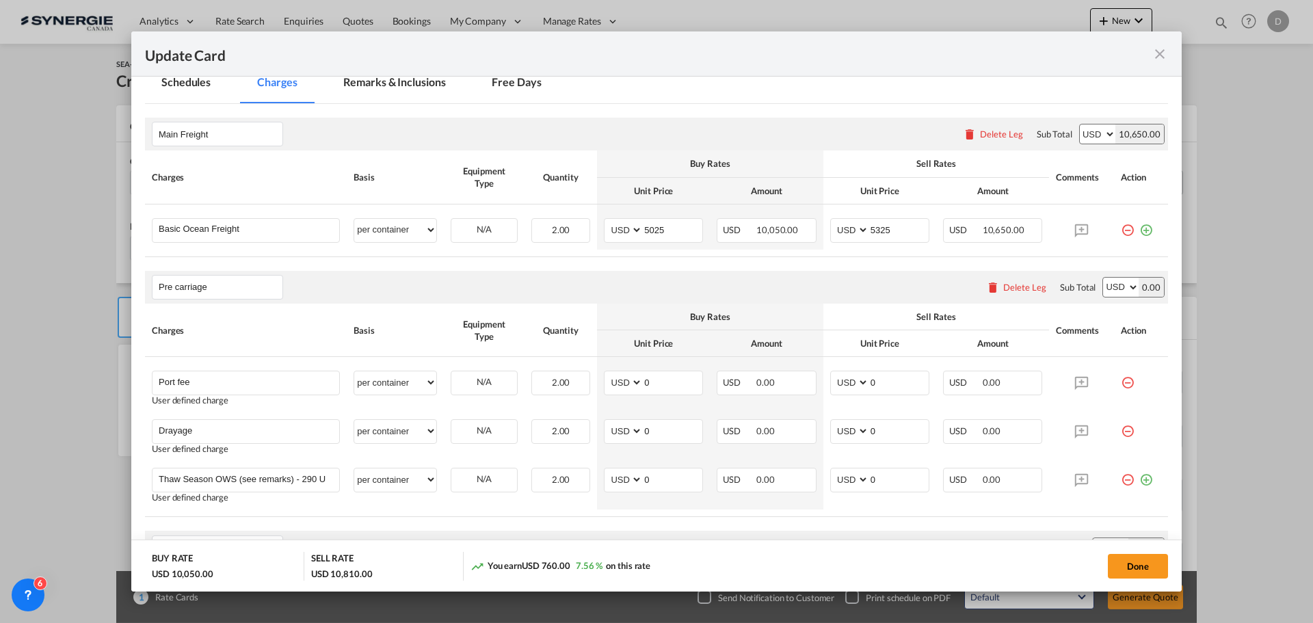
scroll to position [342, 0]
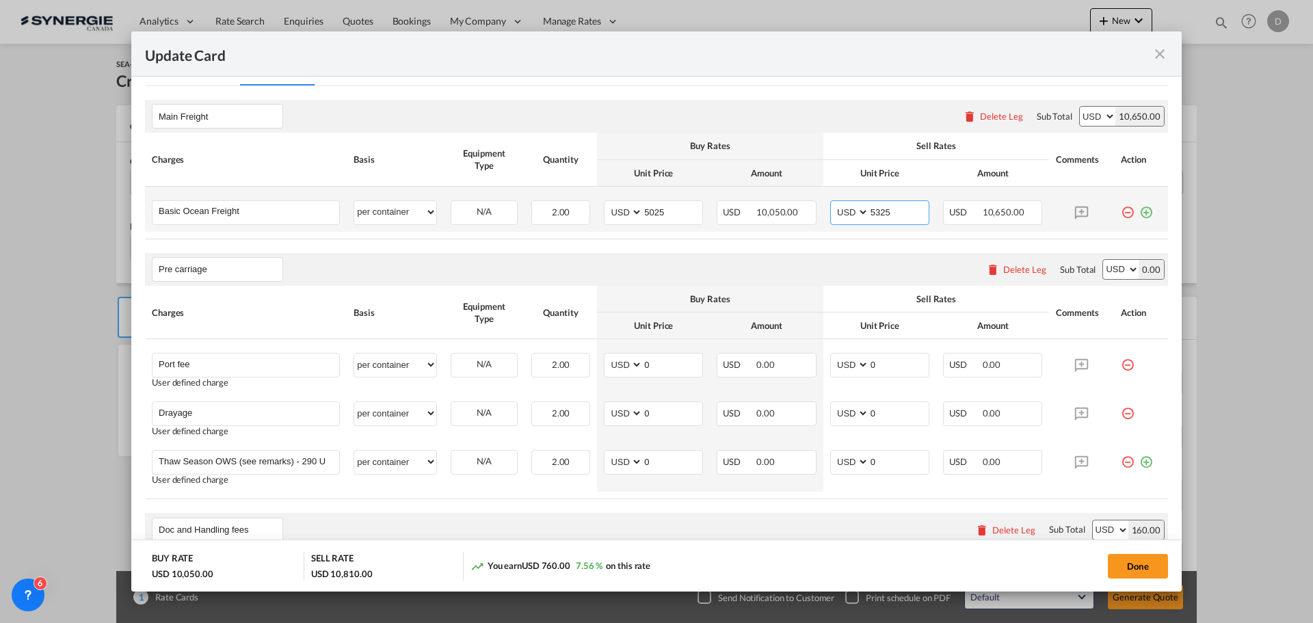
click at [878, 214] on input "5325" at bounding box center [899, 211] width 60 height 21
click at [847, 251] on rate-modification "Main Freight Please enter leg name Leg Name Already Exists Delete Leg Sub Total…" at bounding box center [656, 547] width 1023 height 923
click at [873, 208] on input "5225" at bounding box center [899, 211] width 60 height 21
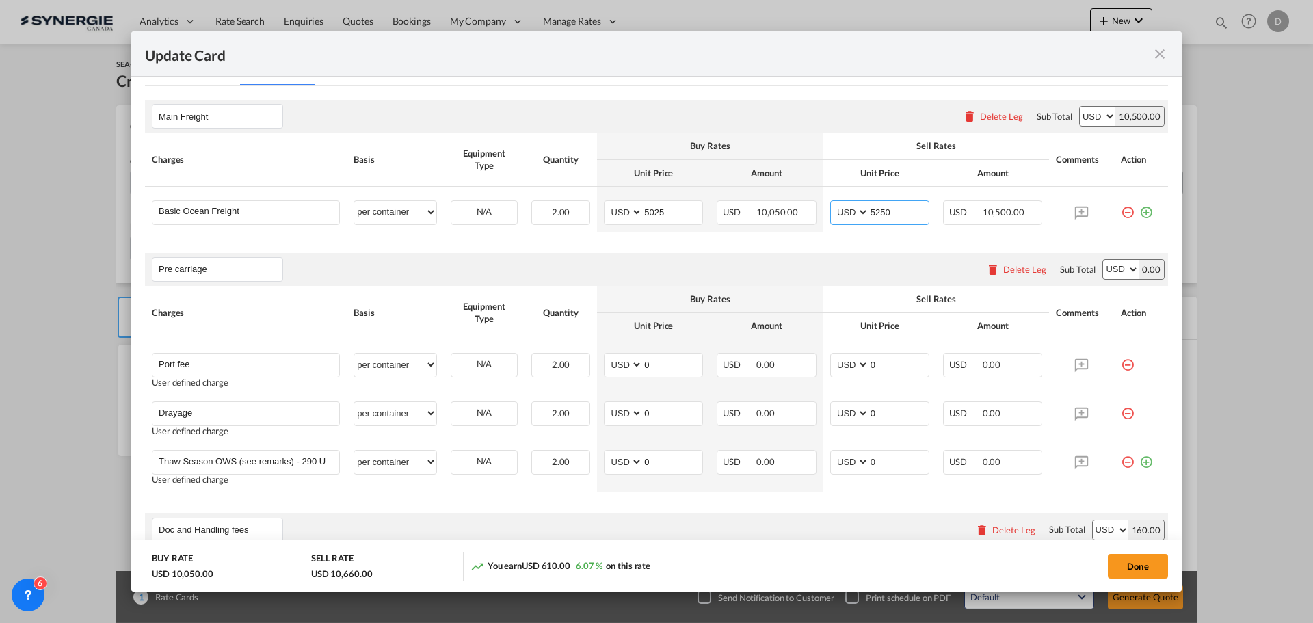
type input "5250"
click at [729, 270] on div "Pre carriage Please enter leg name Leg Name Already Exists Delete Leg Sub Total…" at bounding box center [656, 269] width 1023 height 33
click at [728, 257] on div "Pre carriage Please enter leg name Leg Name Already Exists Delete Leg Sub Total…" at bounding box center [656, 269] width 1023 height 33
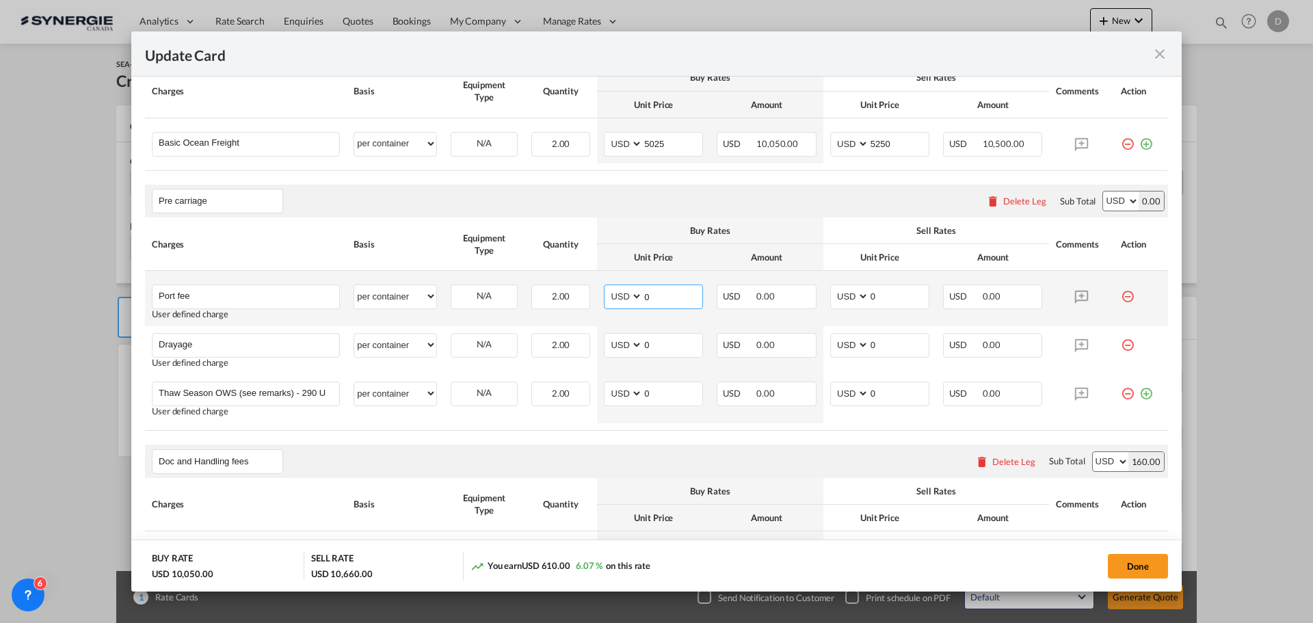
drag, startPoint x: 642, startPoint y: 293, endPoint x: 649, endPoint y: 293, distance: 7.6
click at [655, 297] on input "0" at bounding box center [673, 295] width 60 height 21
type input "50"
drag, startPoint x: 867, startPoint y: 296, endPoint x: 886, endPoint y: 298, distance: 19.2
click at [886, 298] on input "0" at bounding box center [899, 295] width 60 height 21
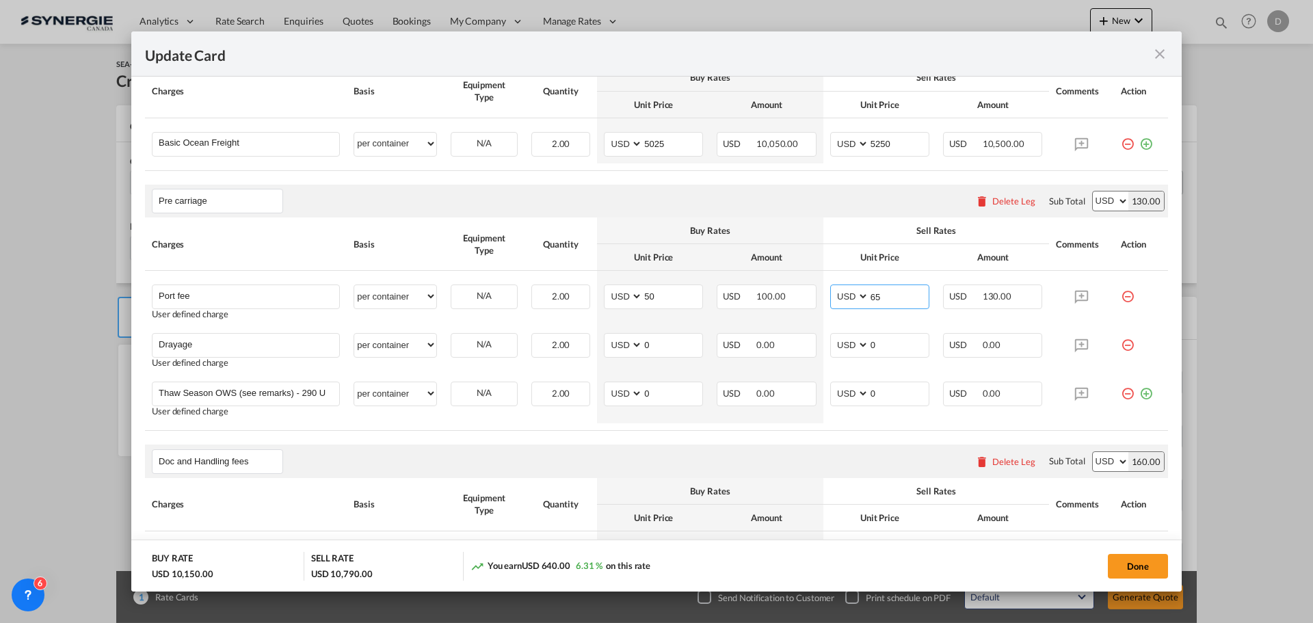
type input "65"
drag, startPoint x: 641, startPoint y: 341, endPoint x: 660, endPoint y: 341, distance: 19.2
click at [660, 341] on input "0" at bounding box center [673, 344] width 60 height 21
type input "345"
click at [873, 347] on input "0" at bounding box center [899, 344] width 60 height 21
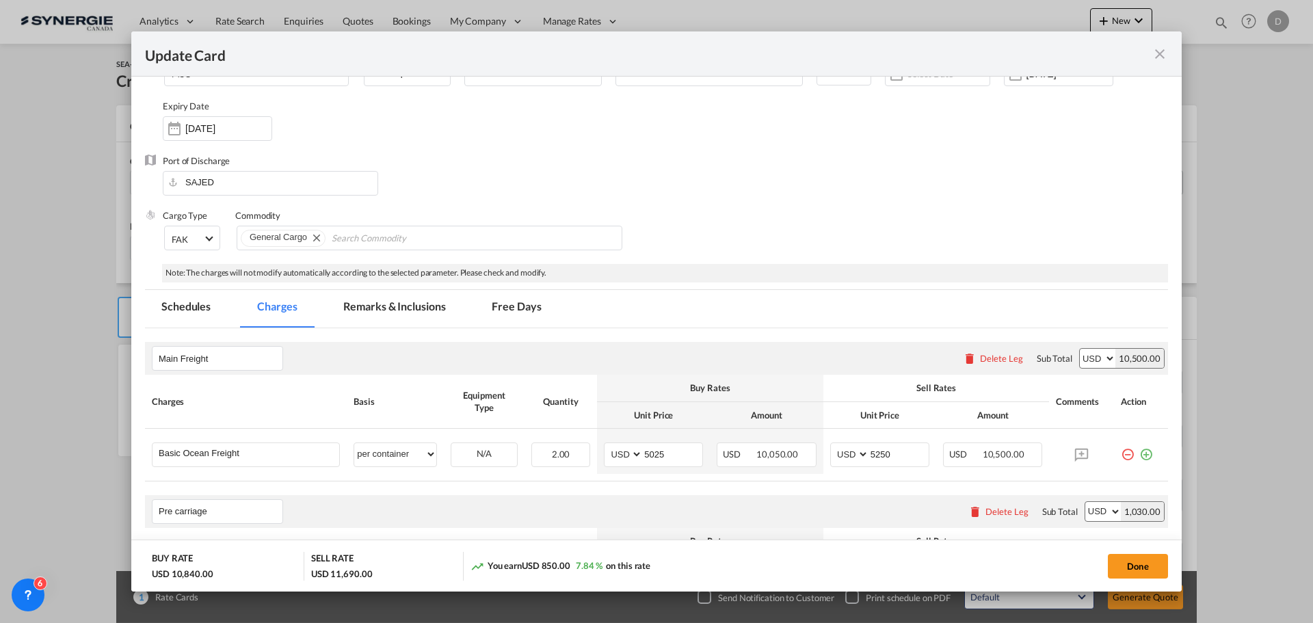
scroll to position [137, 0]
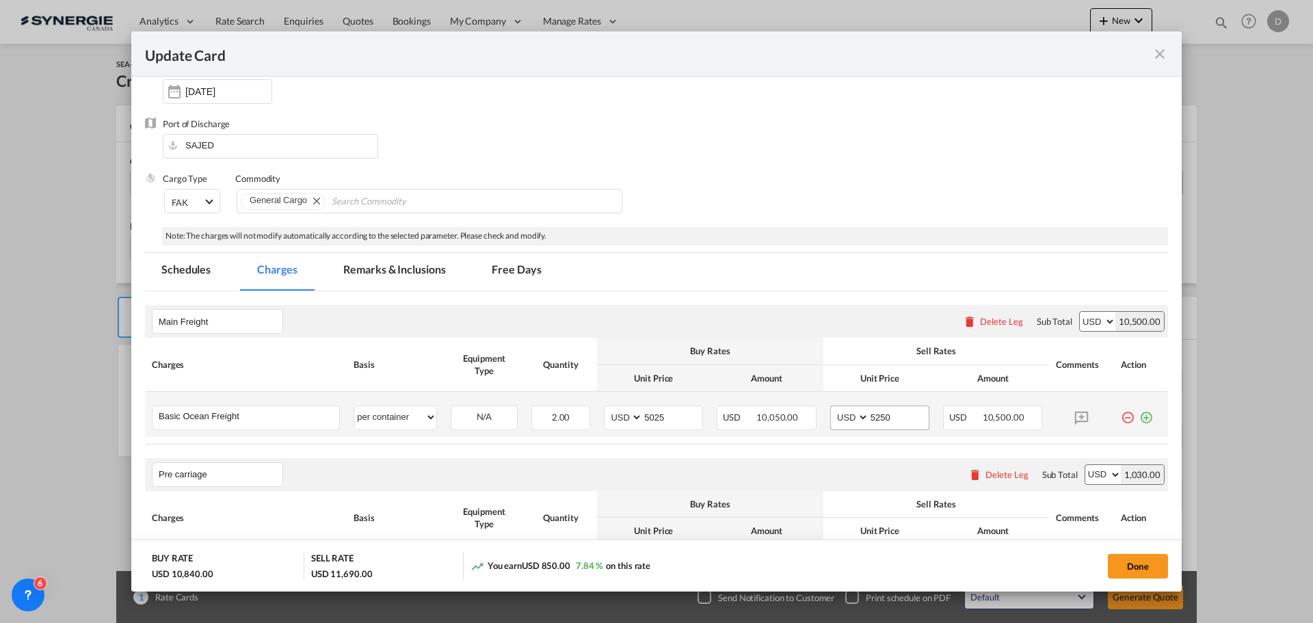
type input "450"
click at [872, 418] on input "5250" at bounding box center [899, 416] width 60 height 21
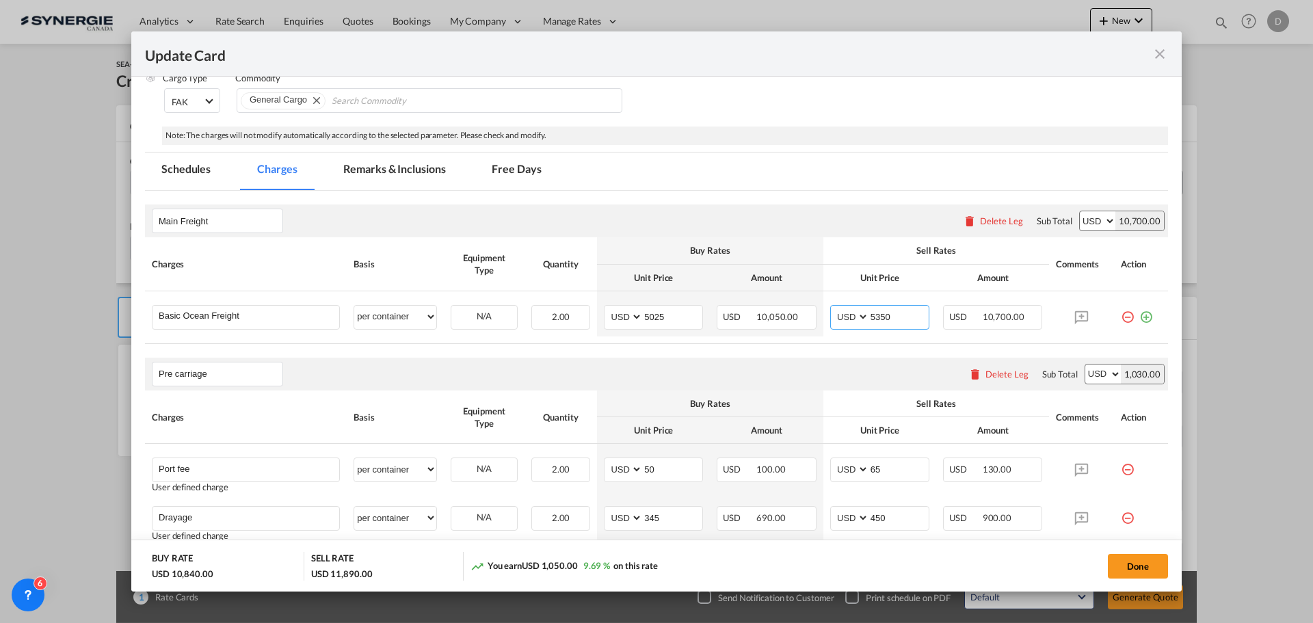
scroll to position [274, 0]
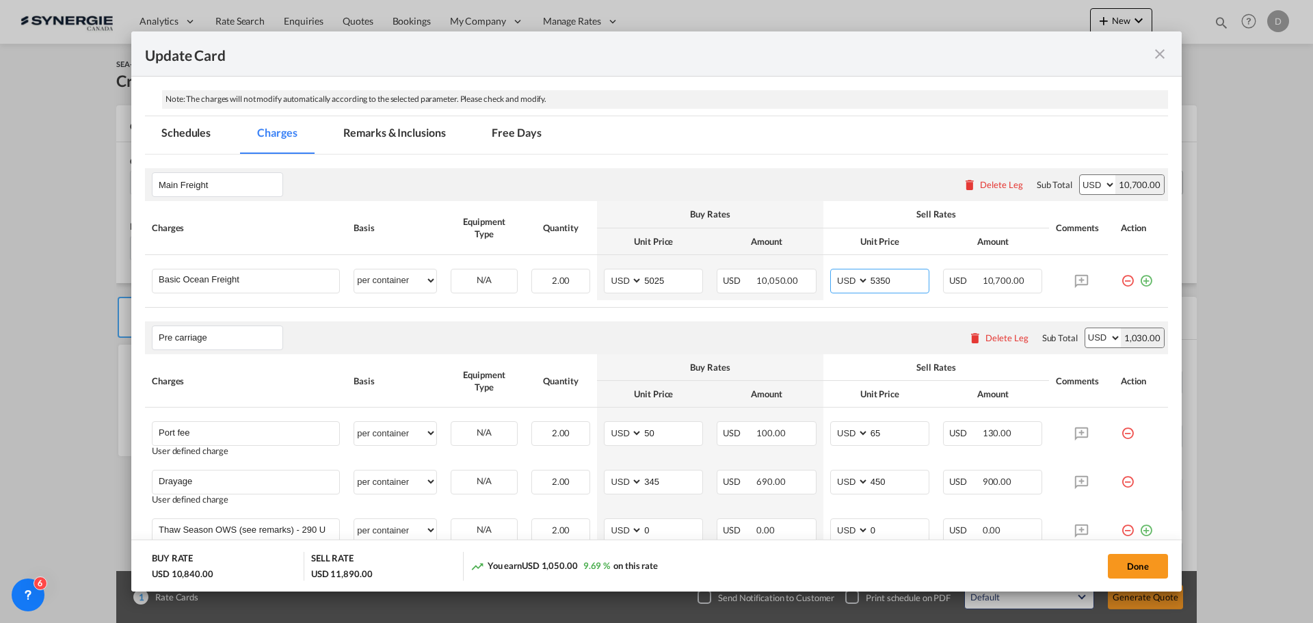
type input "5350"
click at [422, 136] on md-tab-item "Remarks & Inclusions" at bounding box center [394, 135] width 135 height 38
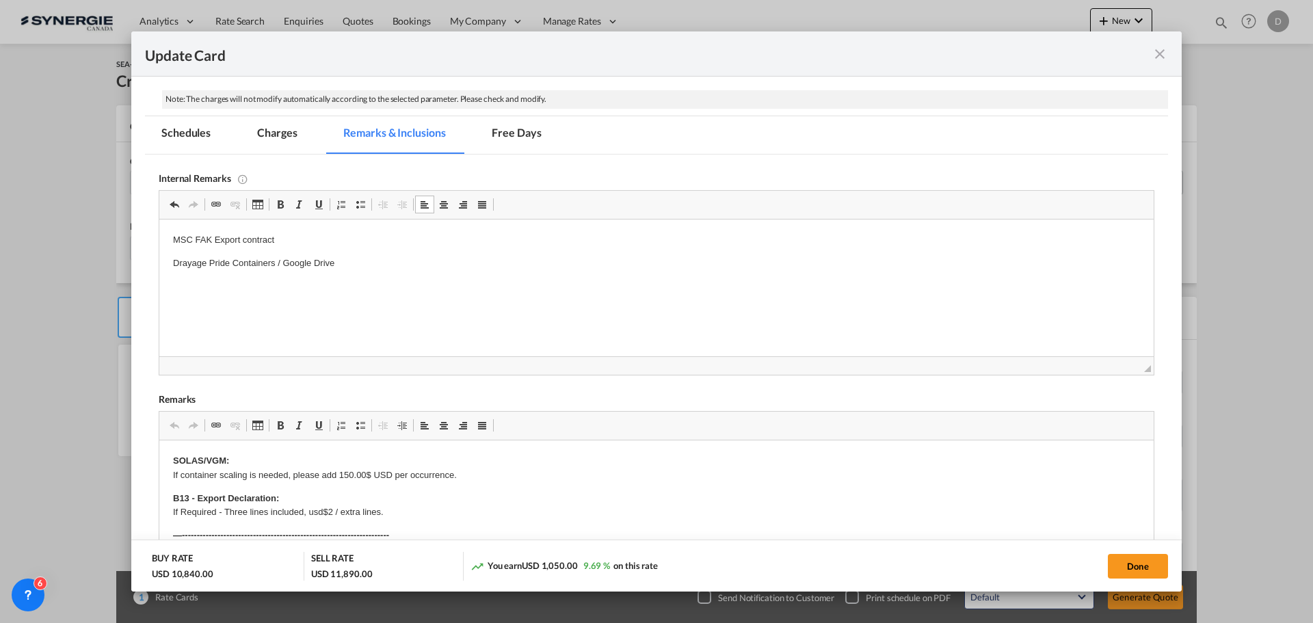
scroll to position [410, 0]
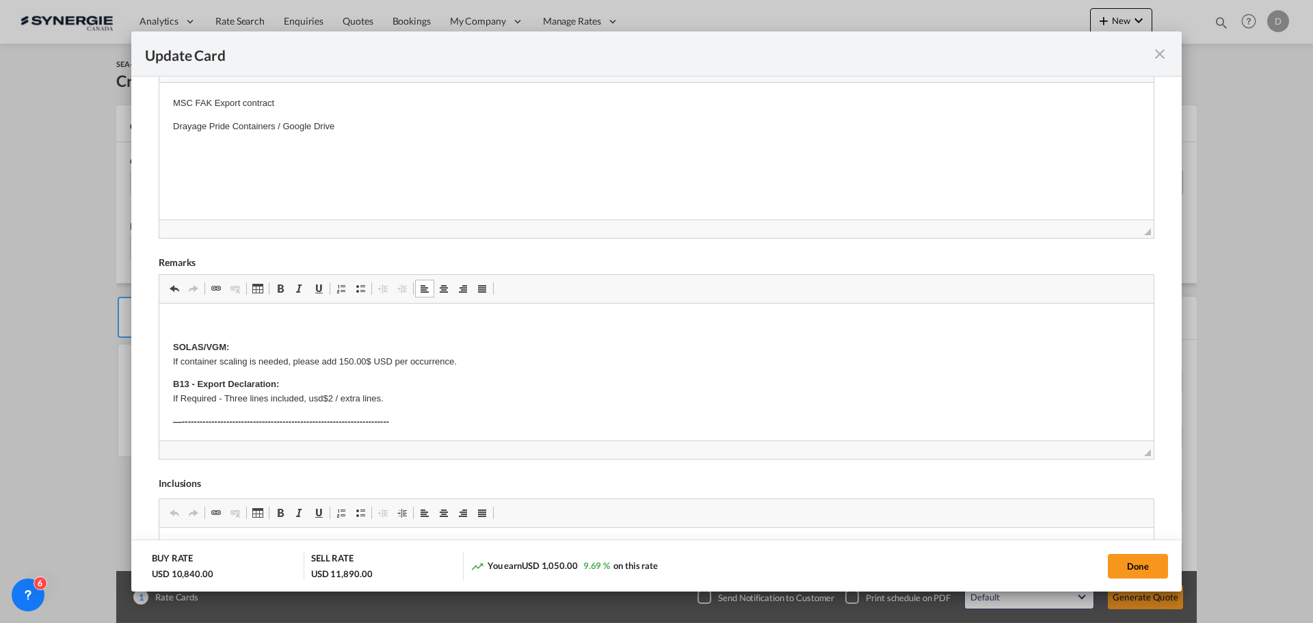
click at [557, 384] on p "B13 - Export Declaration: If Required - Three lines included, usd$2 / extra lin…" at bounding box center [656, 392] width 967 height 29
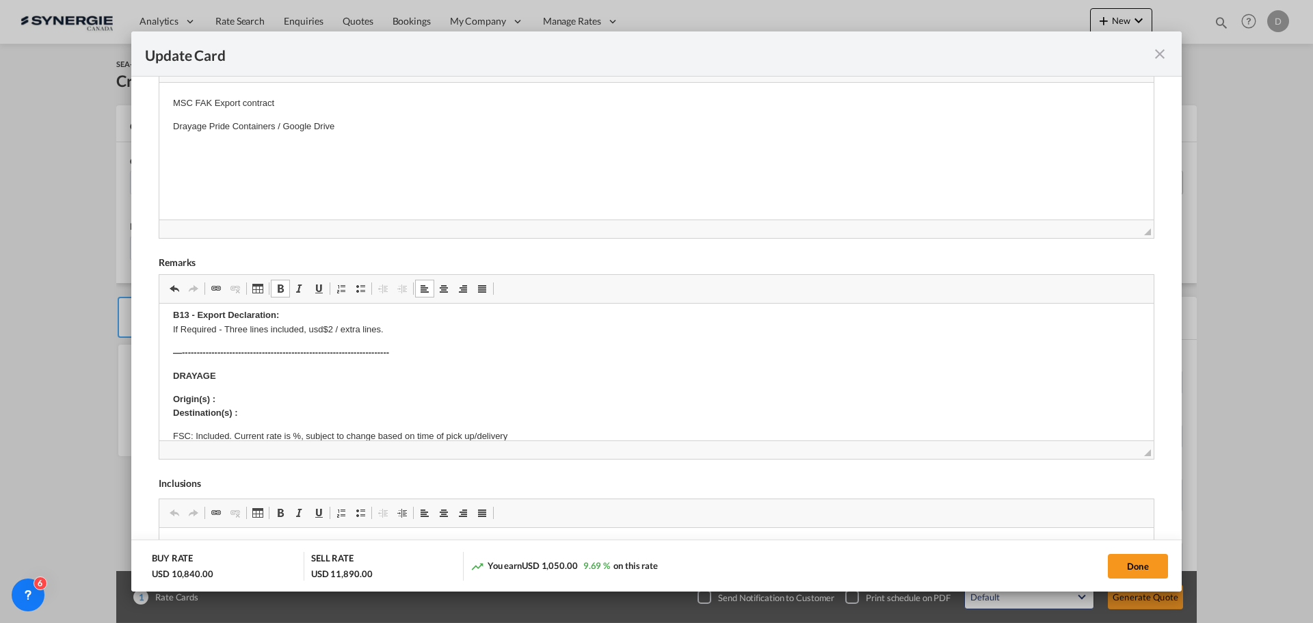
scroll to position [68, 0]
click at [259, 410] on p "Origin(s) : Laval Destination(s) :" at bounding box center [656, 407] width 967 height 29
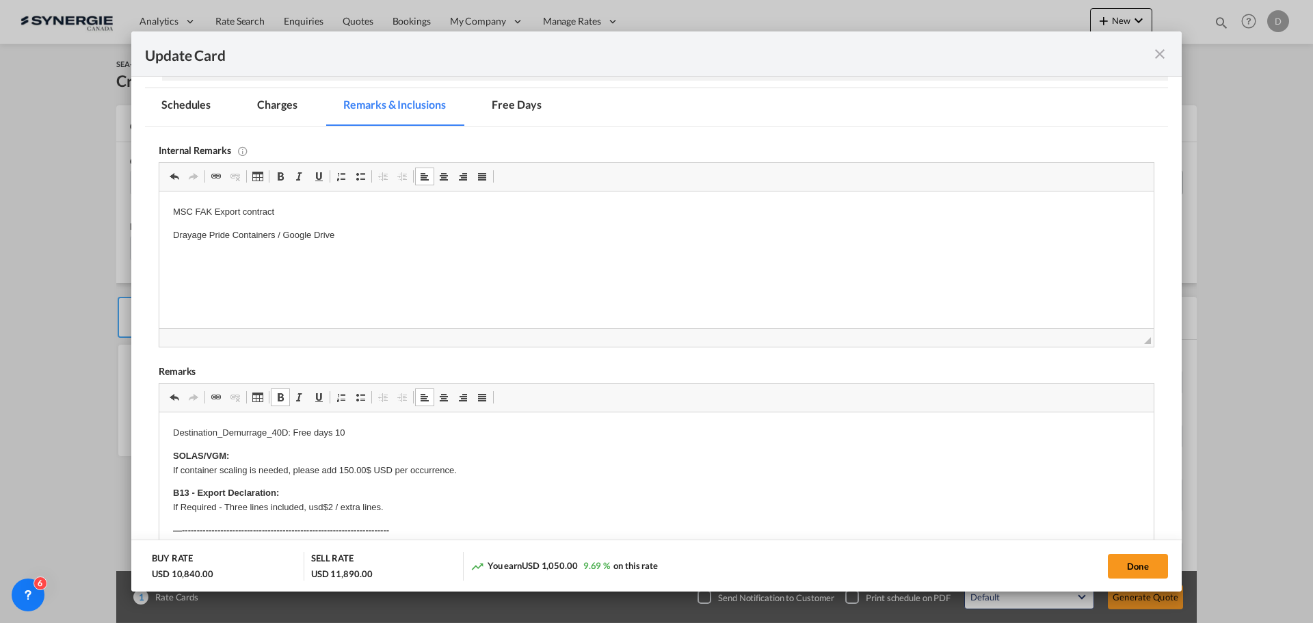
scroll to position [205, 0]
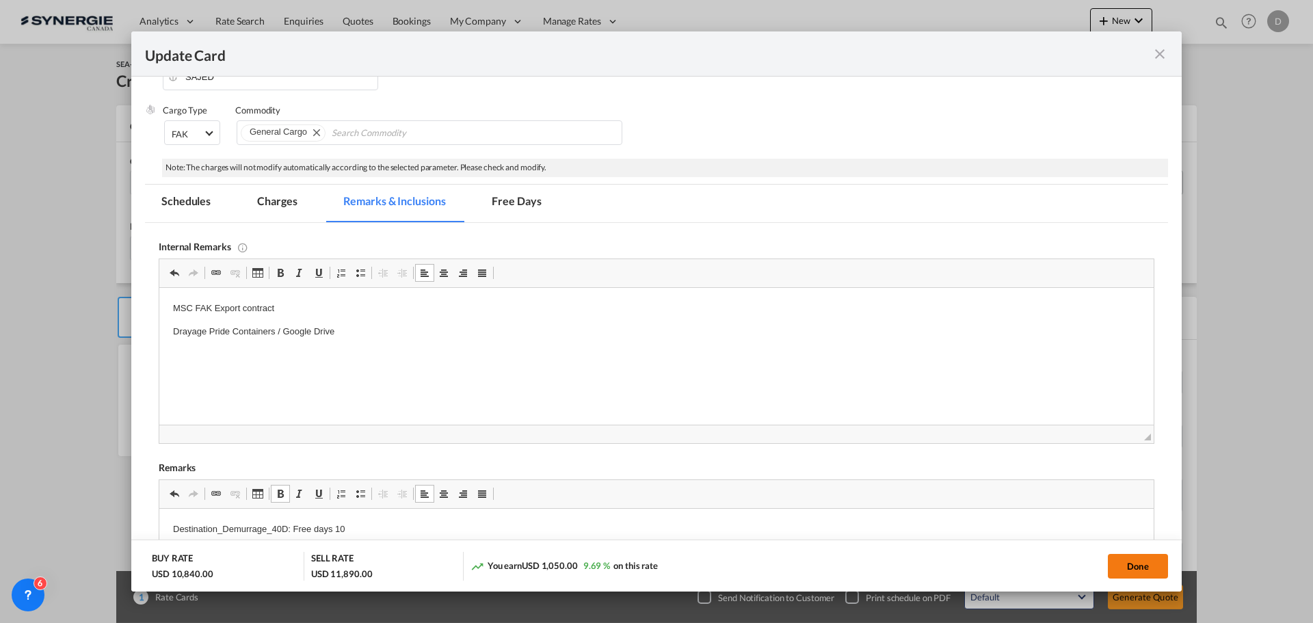
click at [1133, 563] on button "Done" at bounding box center [1138, 566] width 60 height 25
type input "[DATE]"
type input "29 Sep 2025"
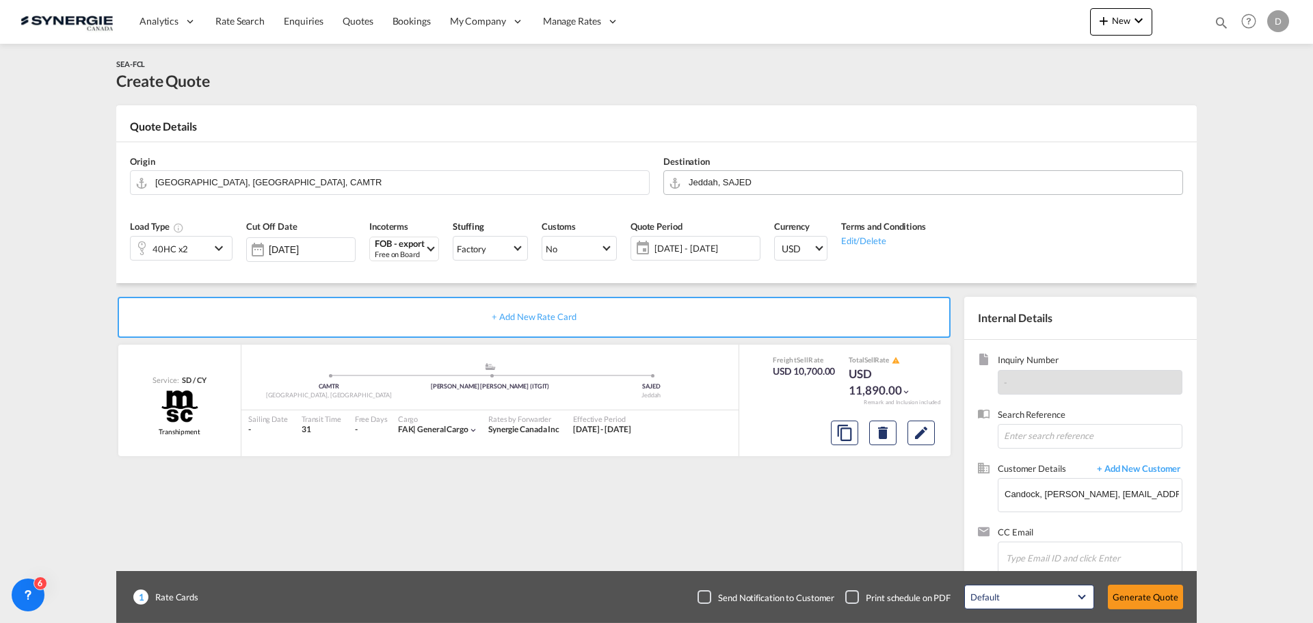
scroll to position [155, 0]
click at [1135, 595] on button "Generate Quote" at bounding box center [1145, 597] width 75 height 25
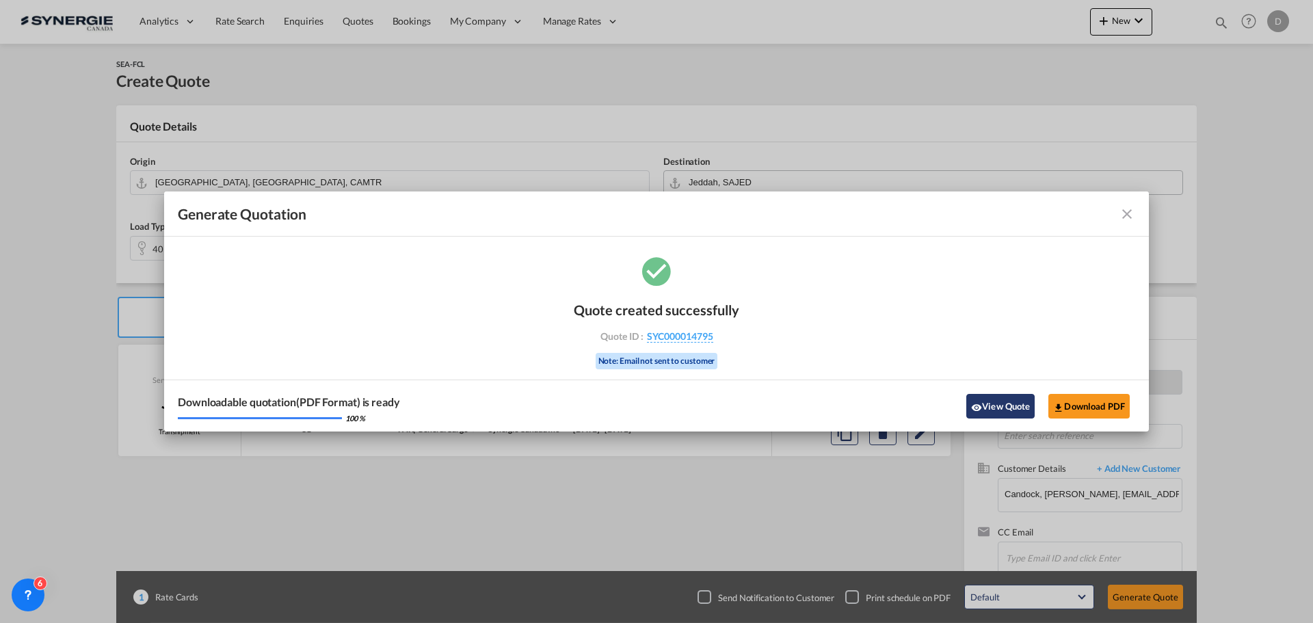
click at [972, 405] on md-icon "icon-eye" at bounding box center [976, 407] width 11 height 11
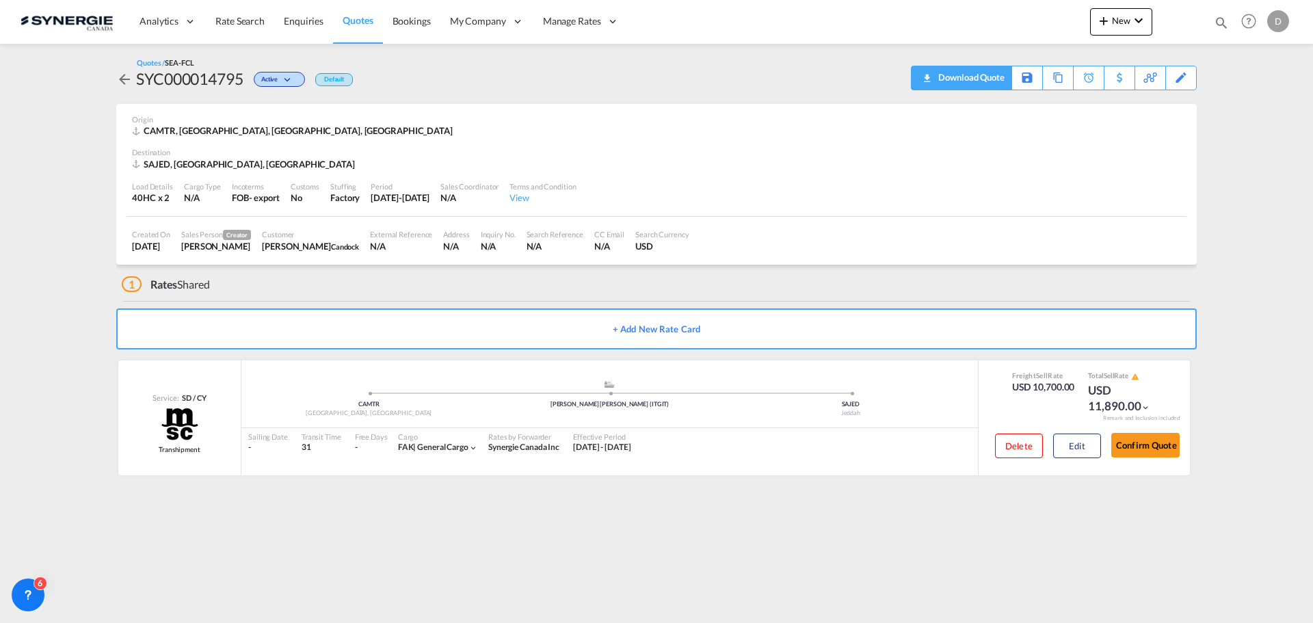
click at [998, 77] on div "Download Quote" at bounding box center [970, 77] width 70 height 22
click at [1116, 19] on span "New" at bounding box center [1121, 20] width 51 height 11
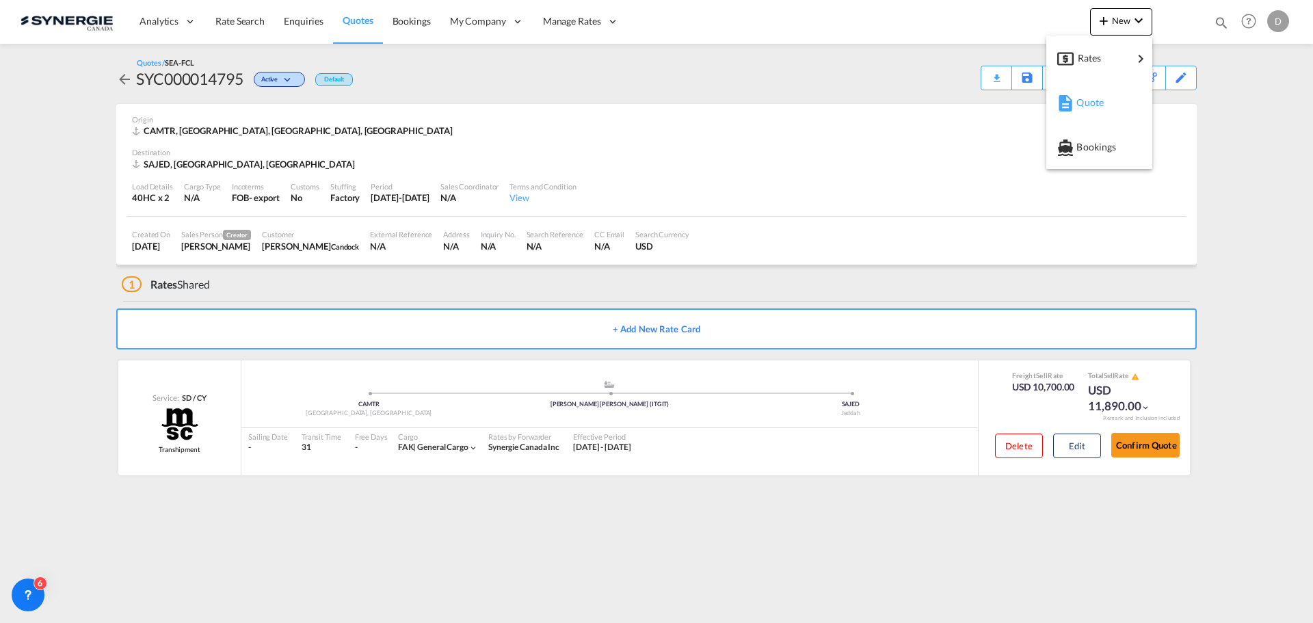
click at [1088, 100] on span "Quote" at bounding box center [1084, 102] width 15 height 27
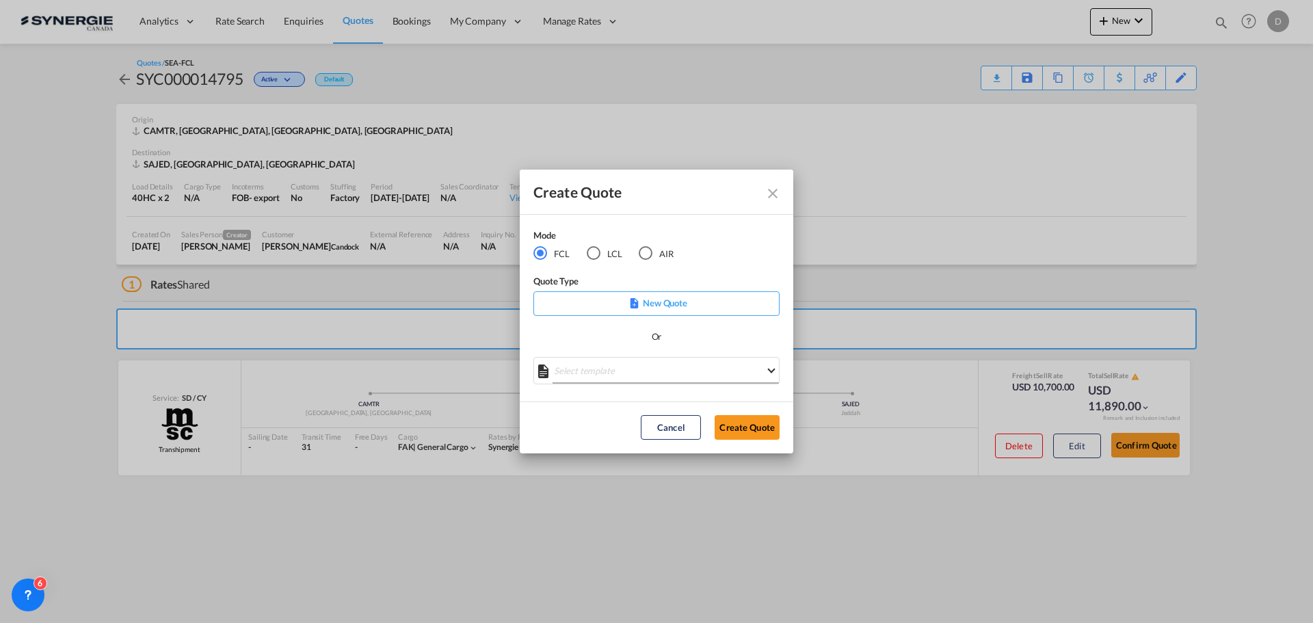
click at [665, 370] on md-select "Select template *NEW* FCL FREEHAND / DAP Pablo Gomez Saldarriaga | 10 Jul 2025 …" at bounding box center [656, 370] width 246 height 27
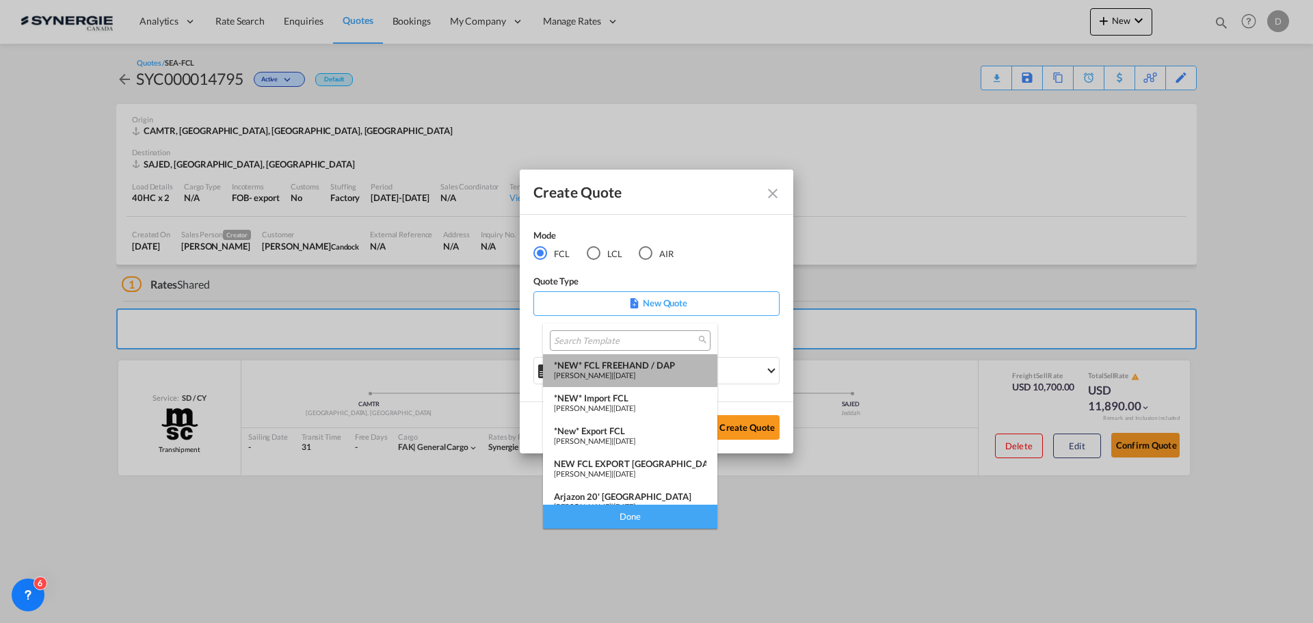
click at [652, 367] on div "*NEW* FCL FREEHAND / DAP" at bounding box center [630, 365] width 153 height 11
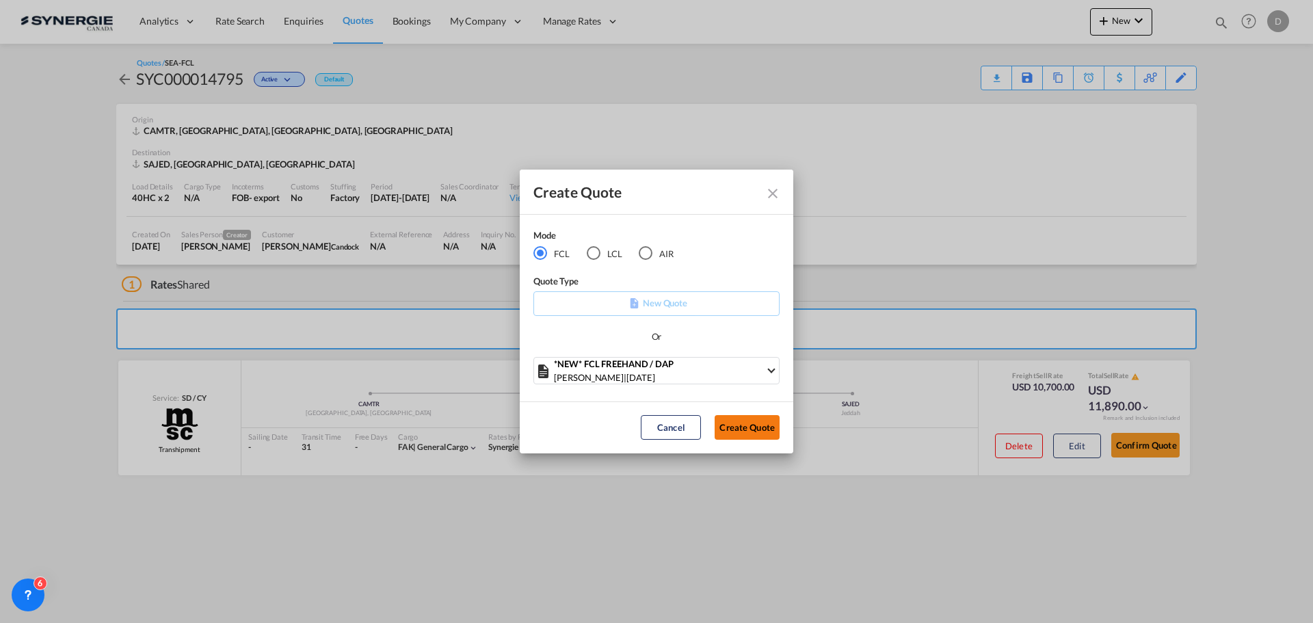
click at [730, 422] on button "Create Quote" at bounding box center [747, 427] width 65 height 25
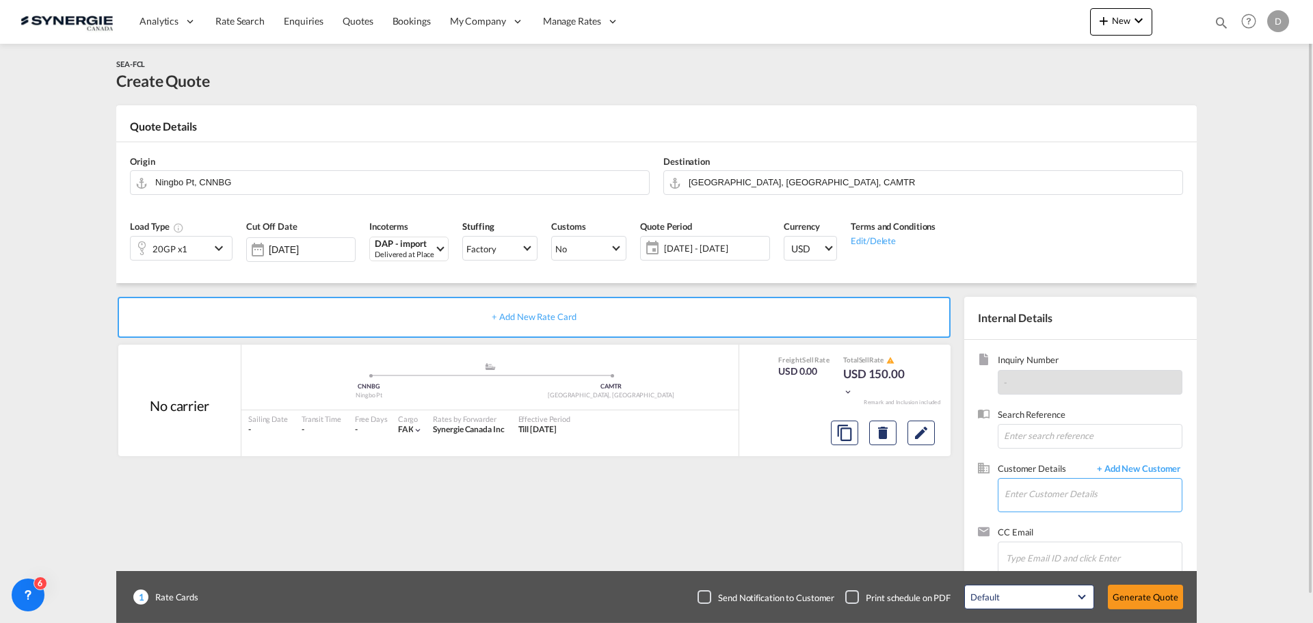
click at [1091, 501] on input "Enter Customer Details" at bounding box center [1093, 494] width 177 height 31
paste input "[PERSON_NAME][EMAIL_ADDRESS][PERSON_NAME][DOMAIN_NAME]"
type input "[PERSON_NAME][EMAIL_ADDRESS][PERSON_NAME][DOMAIN_NAME]"
click at [1159, 469] on span "+ Add New Customer" at bounding box center [1136, 470] width 92 height 16
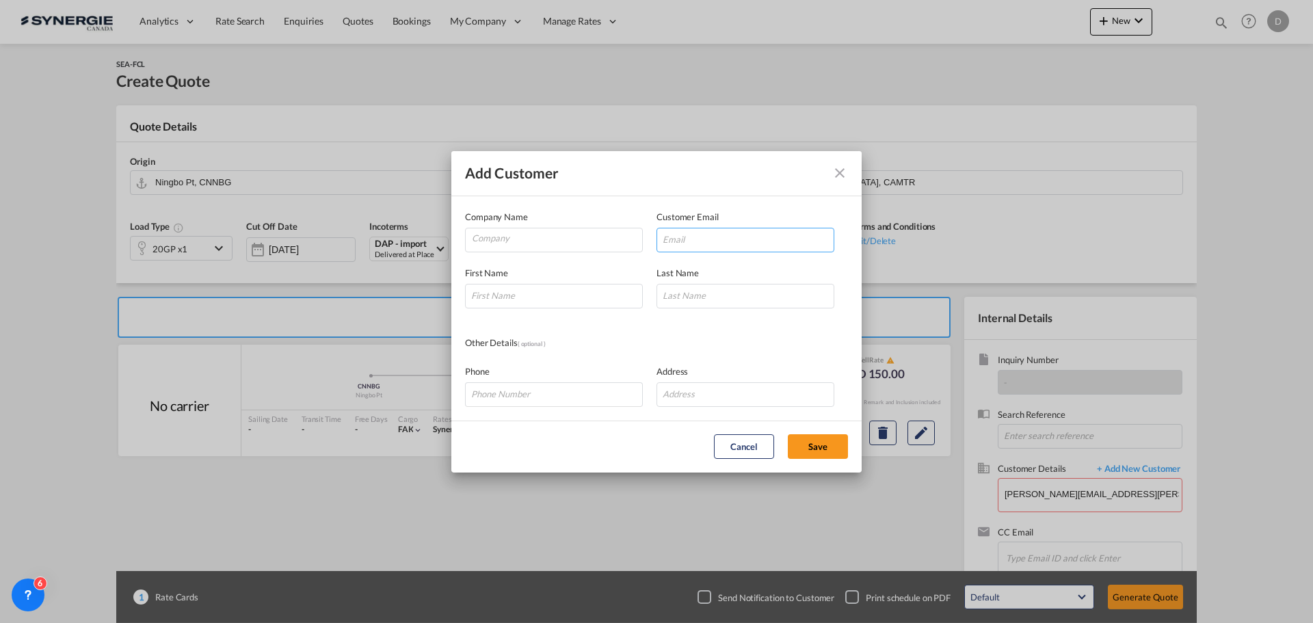
click at [722, 235] on input "Add Customer Company ..." at bounding box center [746, 240] width 178 height 25
paste input "[PERSON_NAME][EMAIL_ADDRESS][PERSON_NAME][DOMAIN_NAME]"
type input "[PERSON_NAME][EMAIL_ADDRESS][PERSON_NAME][DOMAIN_NAME]"
click at [581, 245] on input "Company" at bounding box center [557, 238] width 170 height 21
type input "Logitrans"
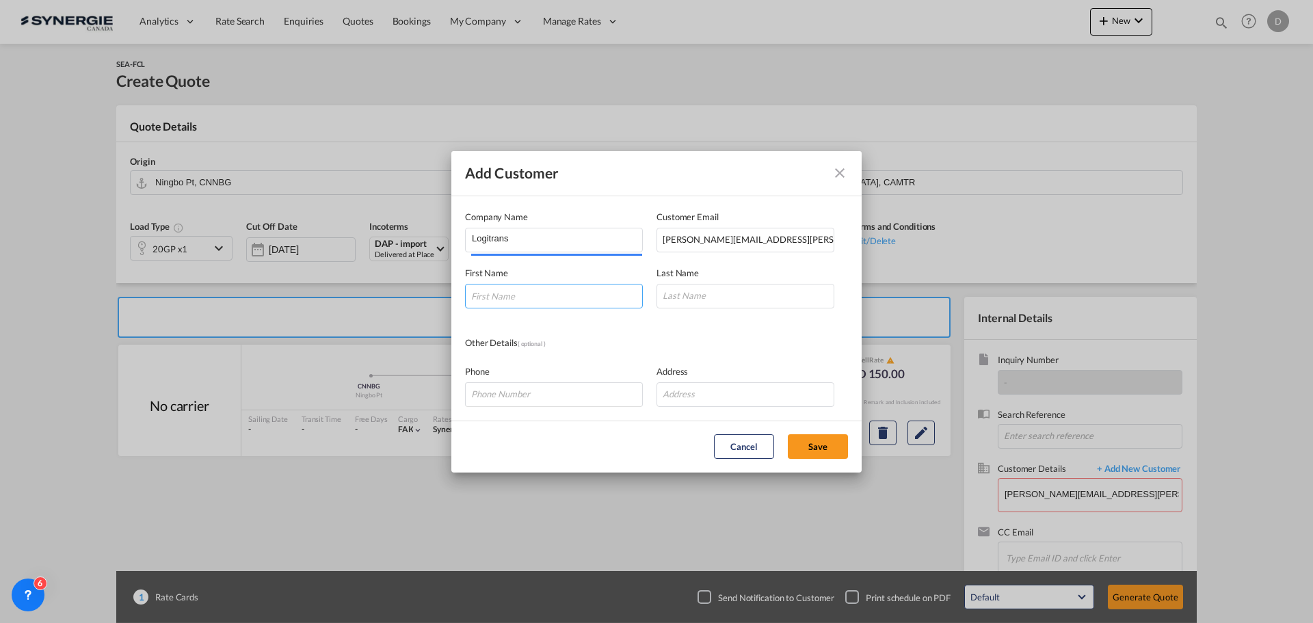
click at [555, 298] on input "Add Customer Company ..." at bounding box center [554, 296] width 178 height 25
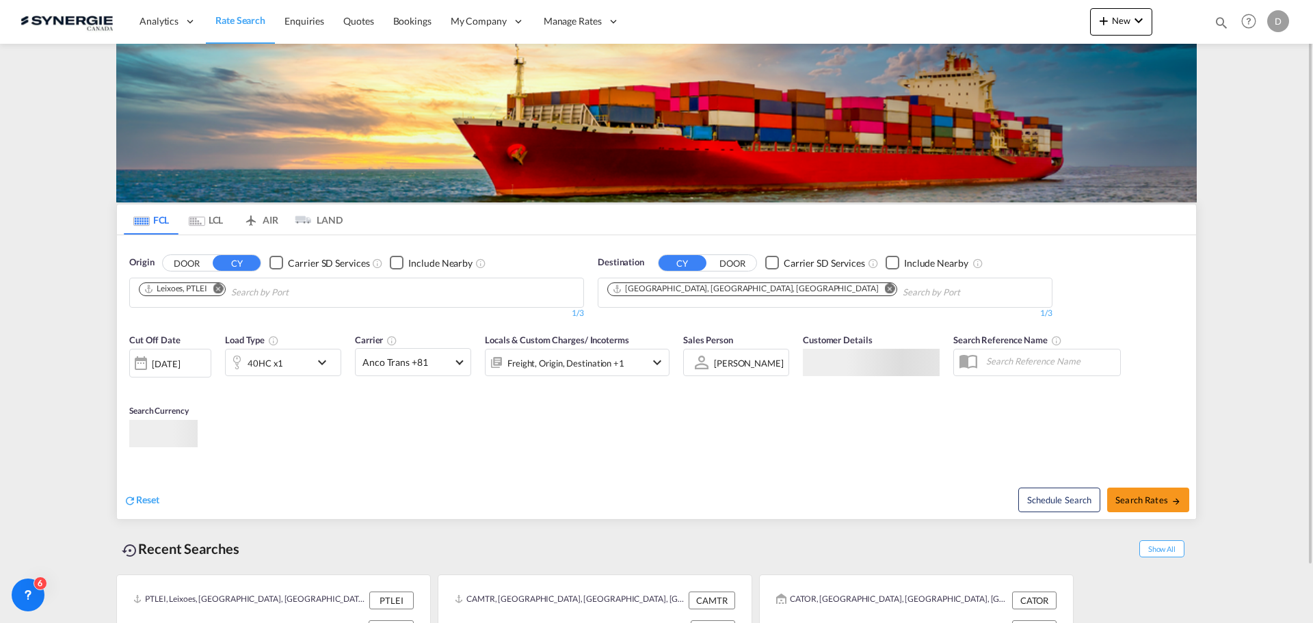
click at [1216, 22] on md-icon "icon-magnify" at bounding box center [1221, 22] width 15 height 15
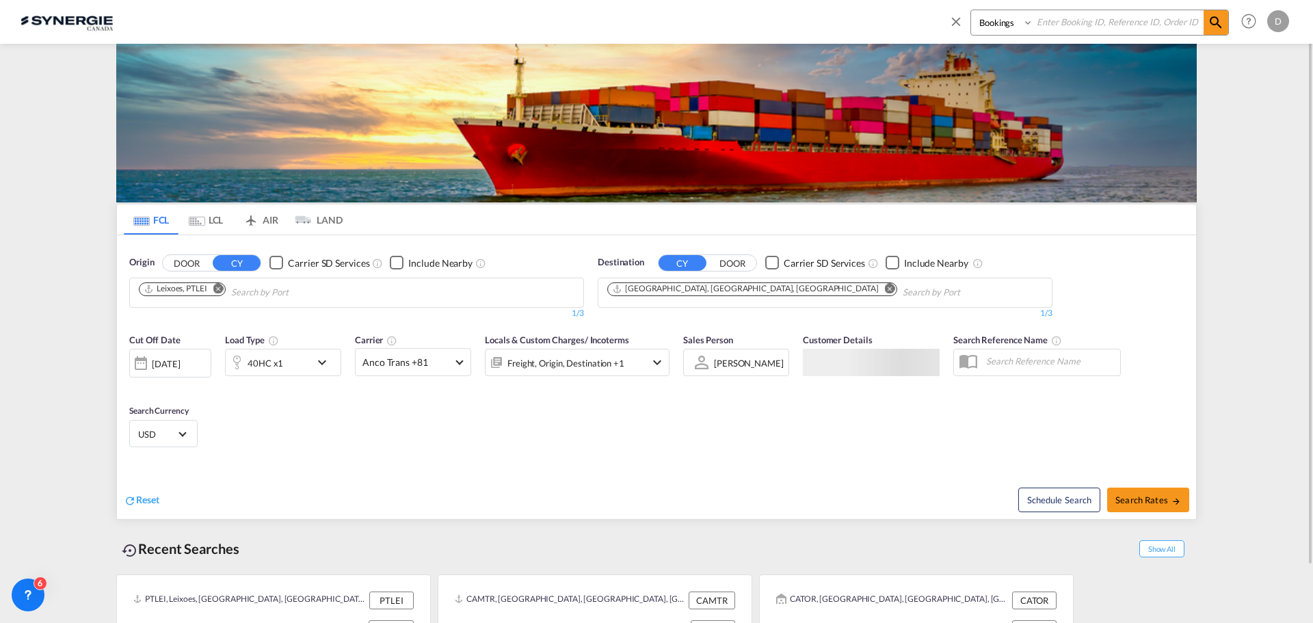
click at [986, 24] on select "Bookings Quotes Enquiries" at bounding box center [1003, 22] width 65 height 25
select select "Quotes"
click at [971, 10] on select "Bookings Quotes Enquiries" at bounding box center [1003, 22] width 65 height 25
click at [1102, 21] on input at bounding box center [1118, 22] width 170 height 24
type input "14499"
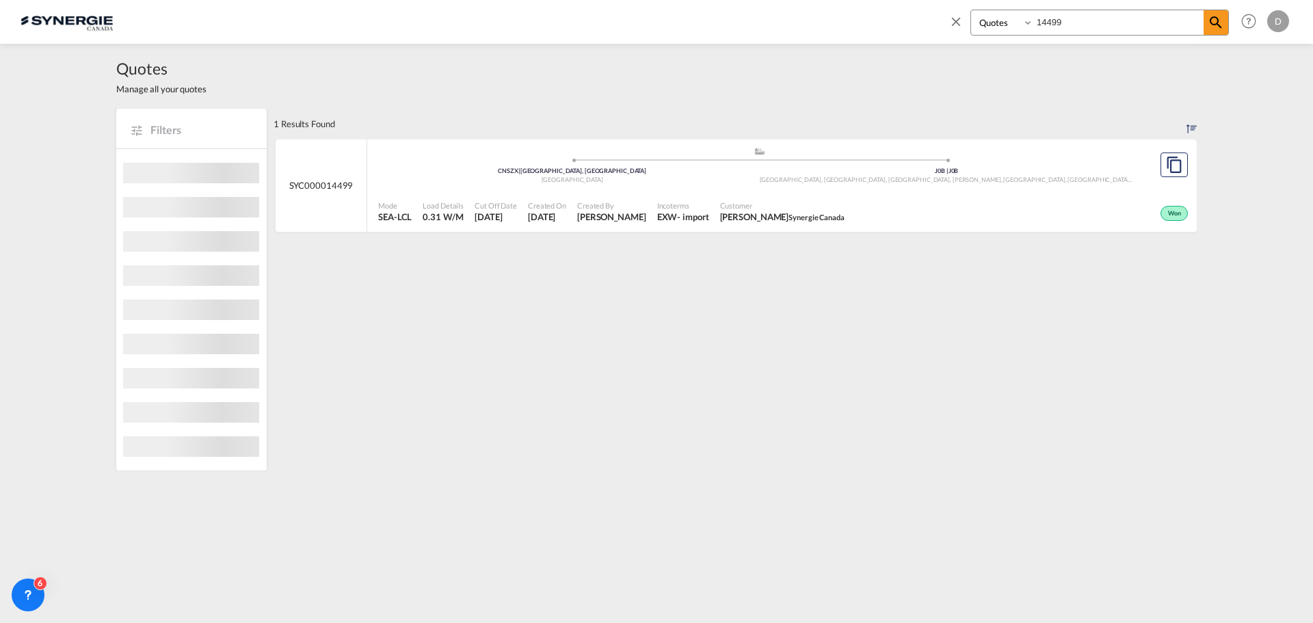
click at [677, 214] on div "- import" at bounding box center [692, 217] width 31 height 12
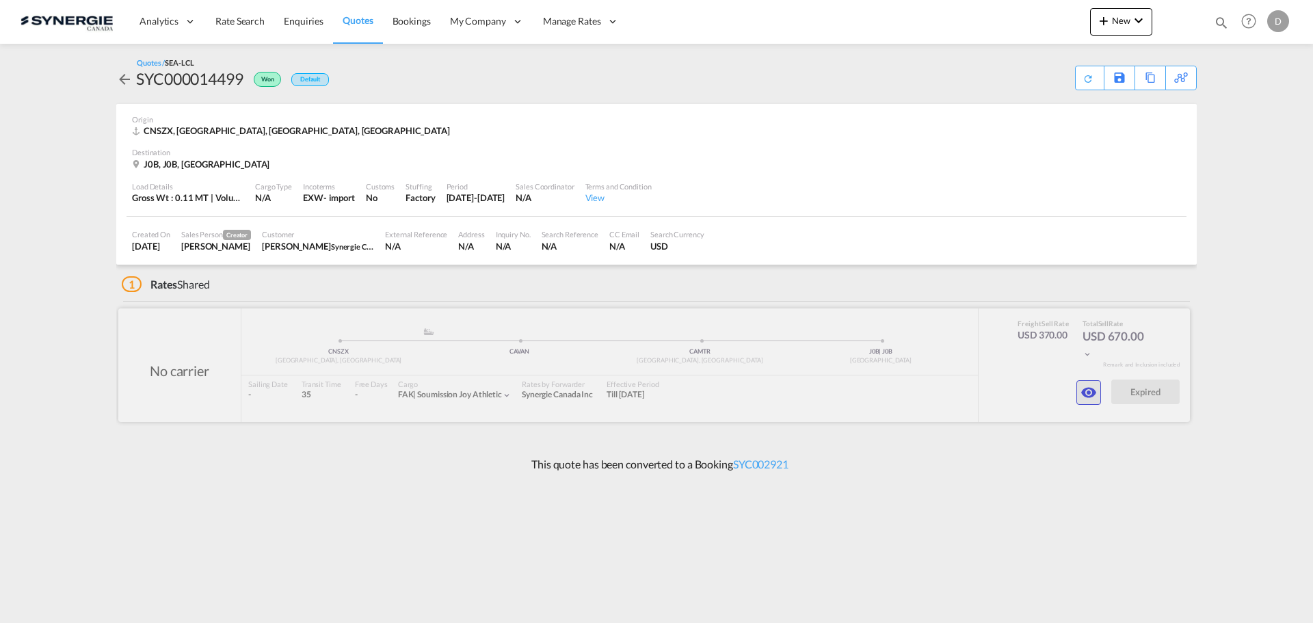
click at [1079, 395] on button "button" at bounding box center [1089, 392] width 25 height 25
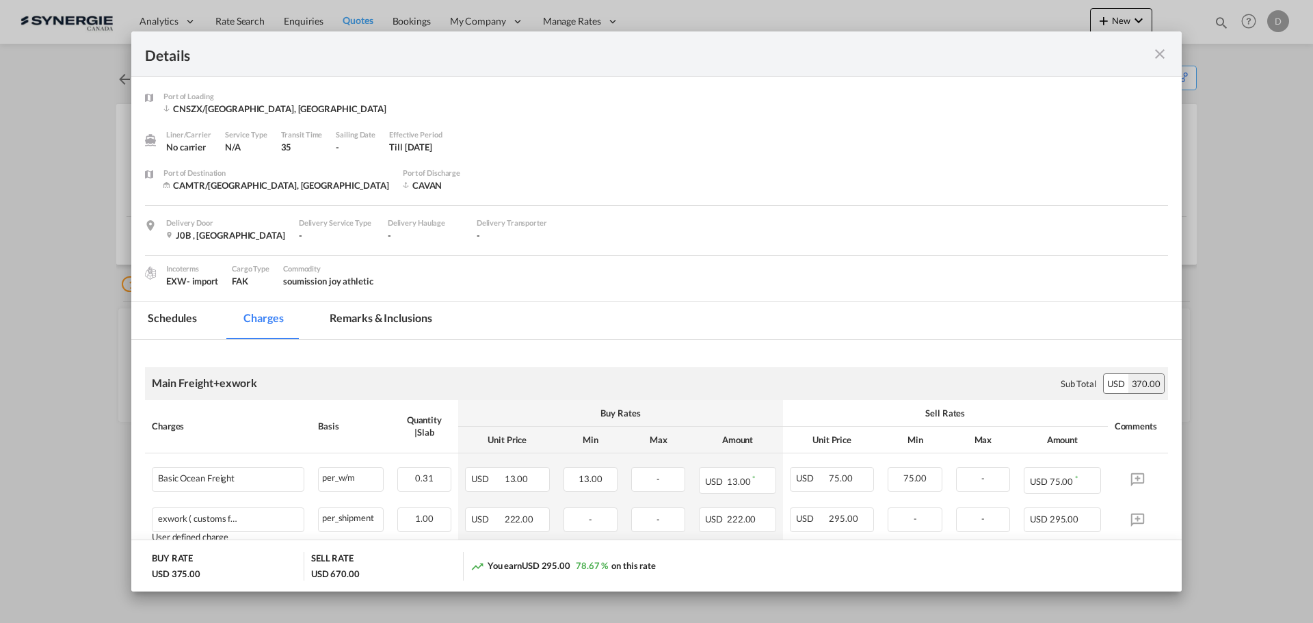
click at [398, 318] on md-tab-item "Remarks & Inclusions" at bounding box center [380, 321] width 135 height 38
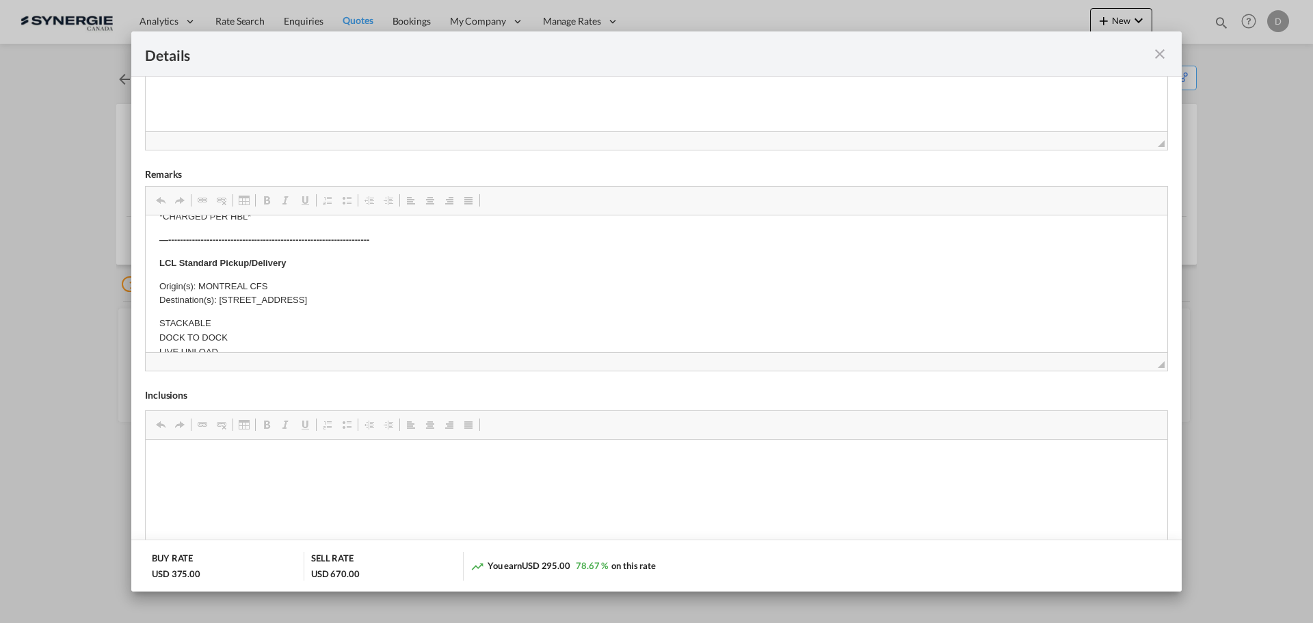
scroll to position [410, 0]
click at [1165, 54] on md-icon "icon-close fg-AAA8AD m-0 cursor" at bounding box center [1160, 54] width 16 height 16
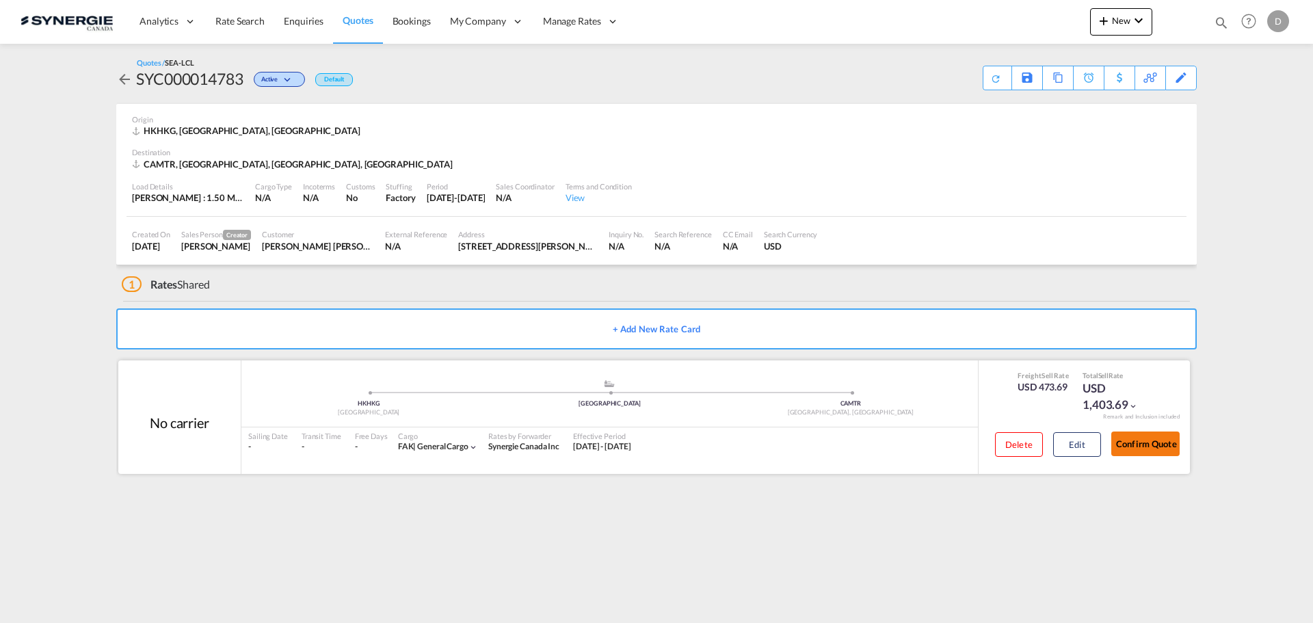
click at [1151, 436] on button "Confirm Quote" at bounding box center [1145, 444] width 68 height 25
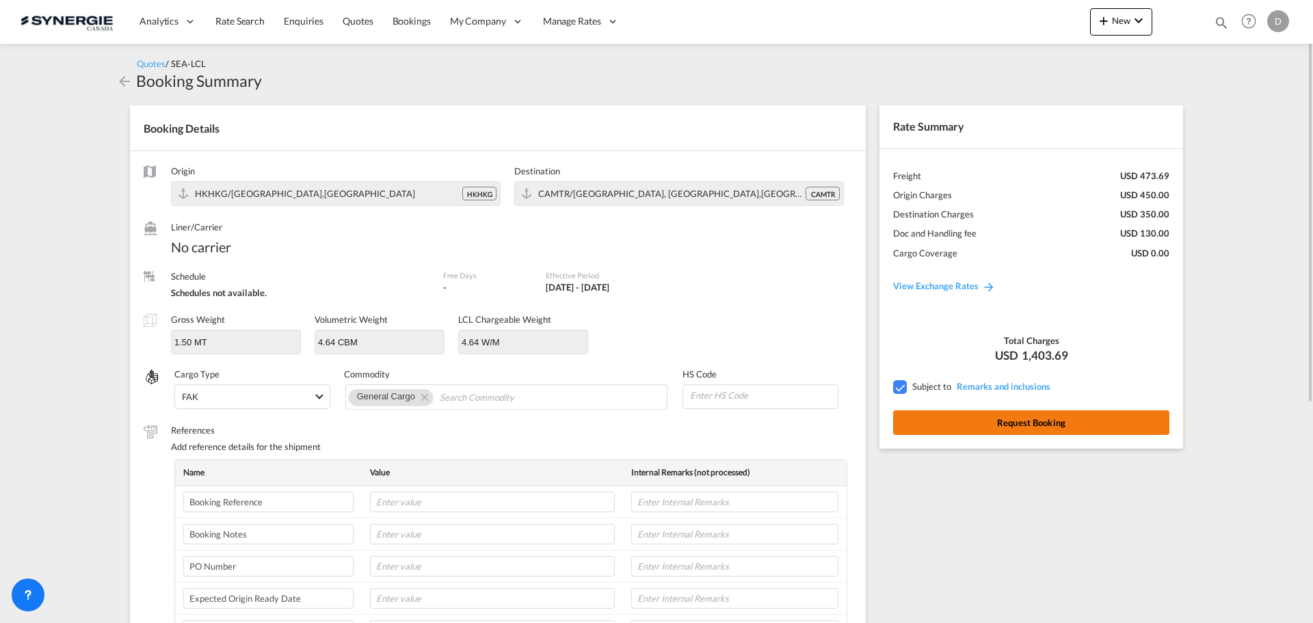
click at [1088, 426] on button "Request Booking" at bounding box center [1031, 422] width 276 height 25
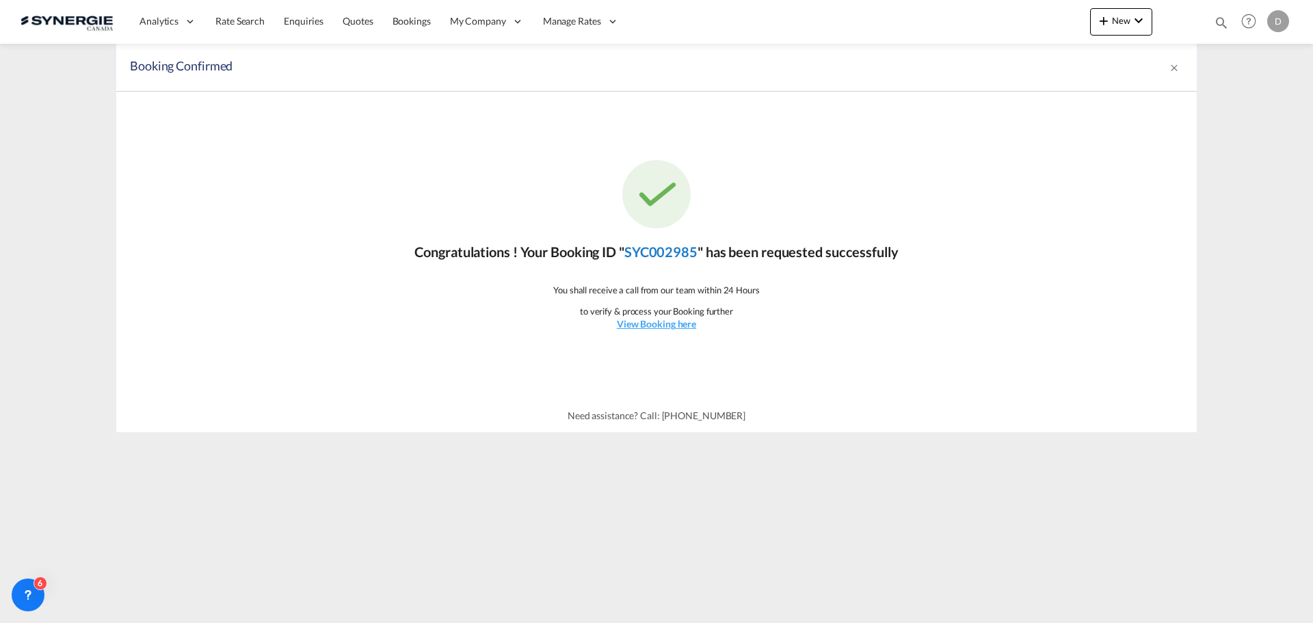
click at [647, 248] on link "SYC002985" at bounding box center [660, 251] width 73 height 16
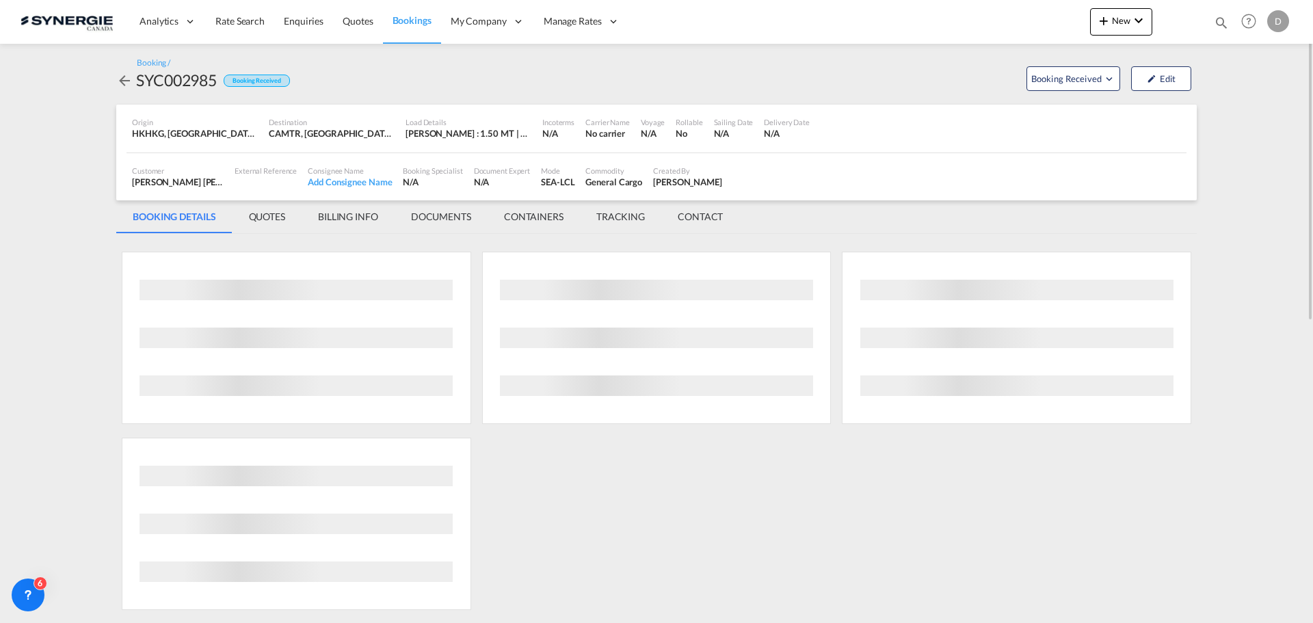
click at [183, 79] on div "SYC002985" at bounding box center [176, 80] width 81 height 22
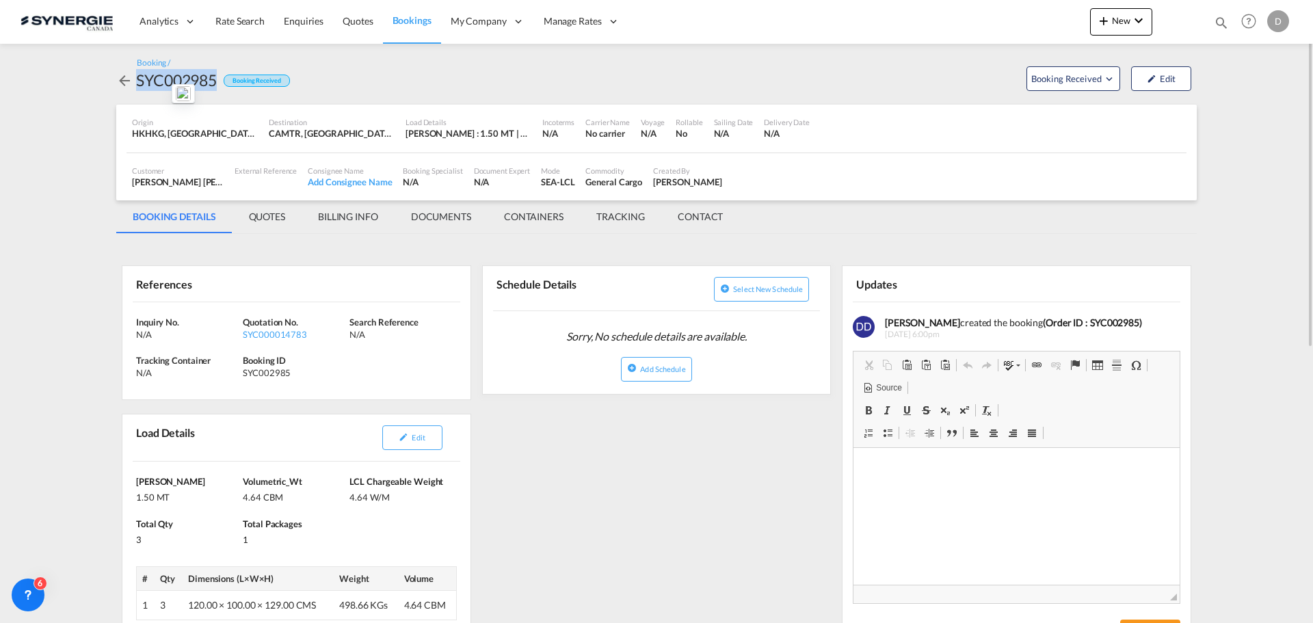
copy div "SYC002985"
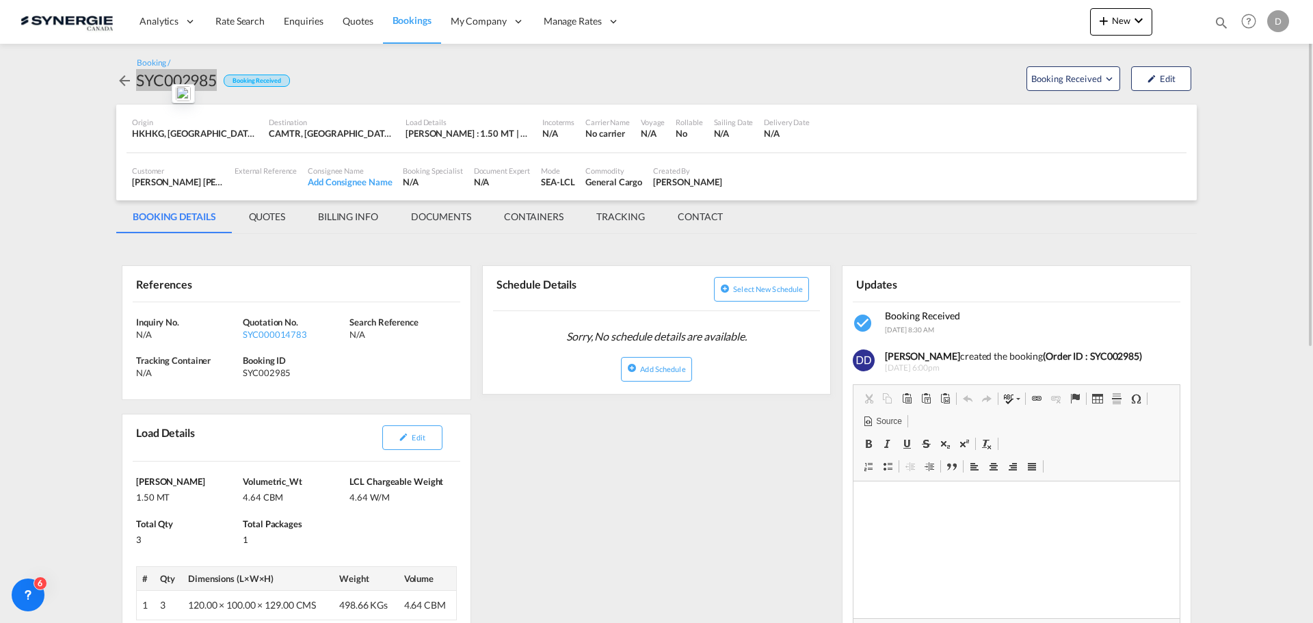
scroll to position [68, 0]
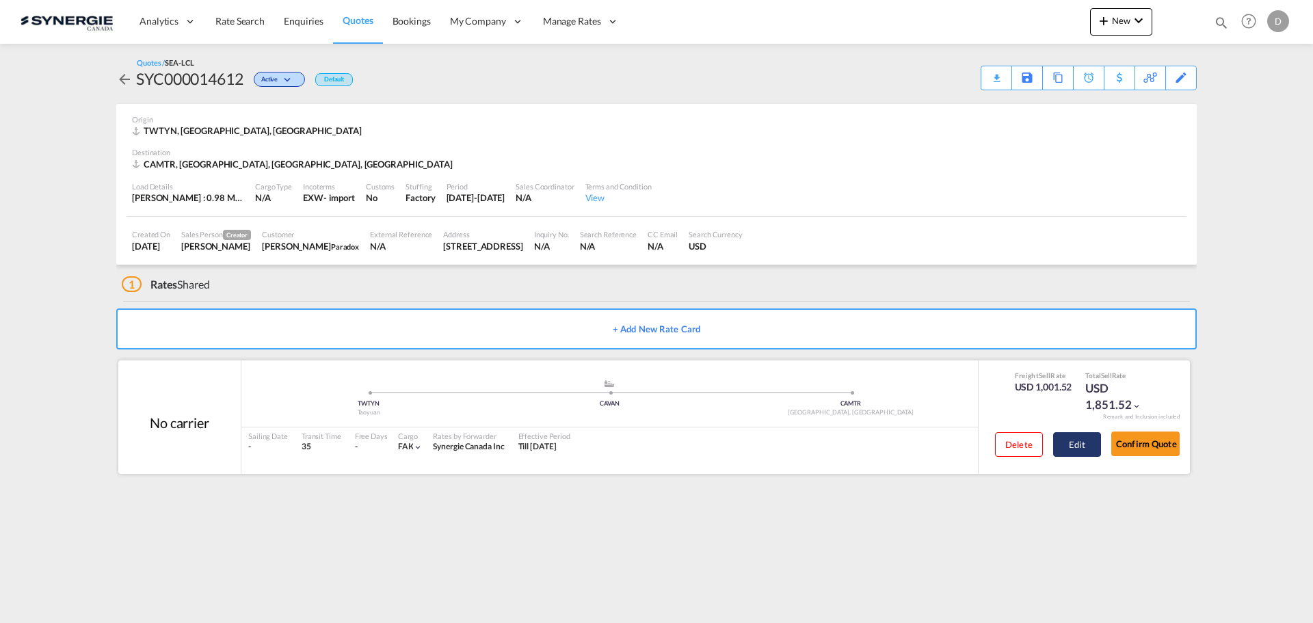
click at [1078, 436] on button "Edit" at bounding box center [1077, 444] width 48 height 25
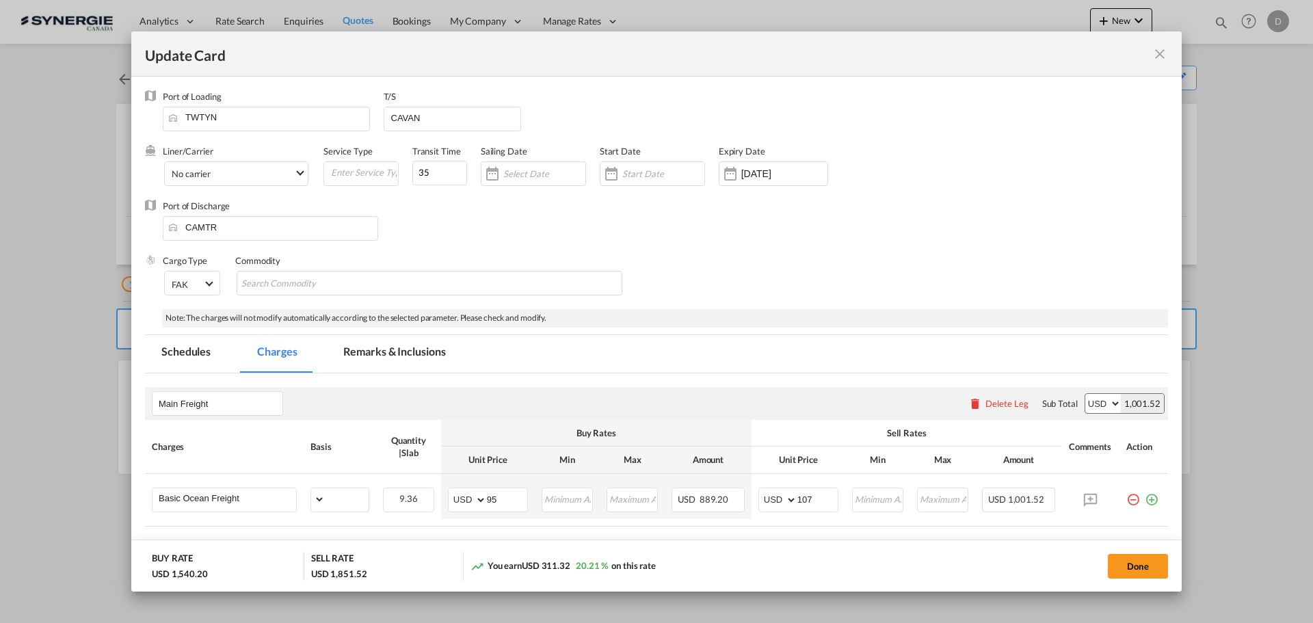
select select "per_w/m"
select select "flat"
select select "per_hbl"
select select "flat"
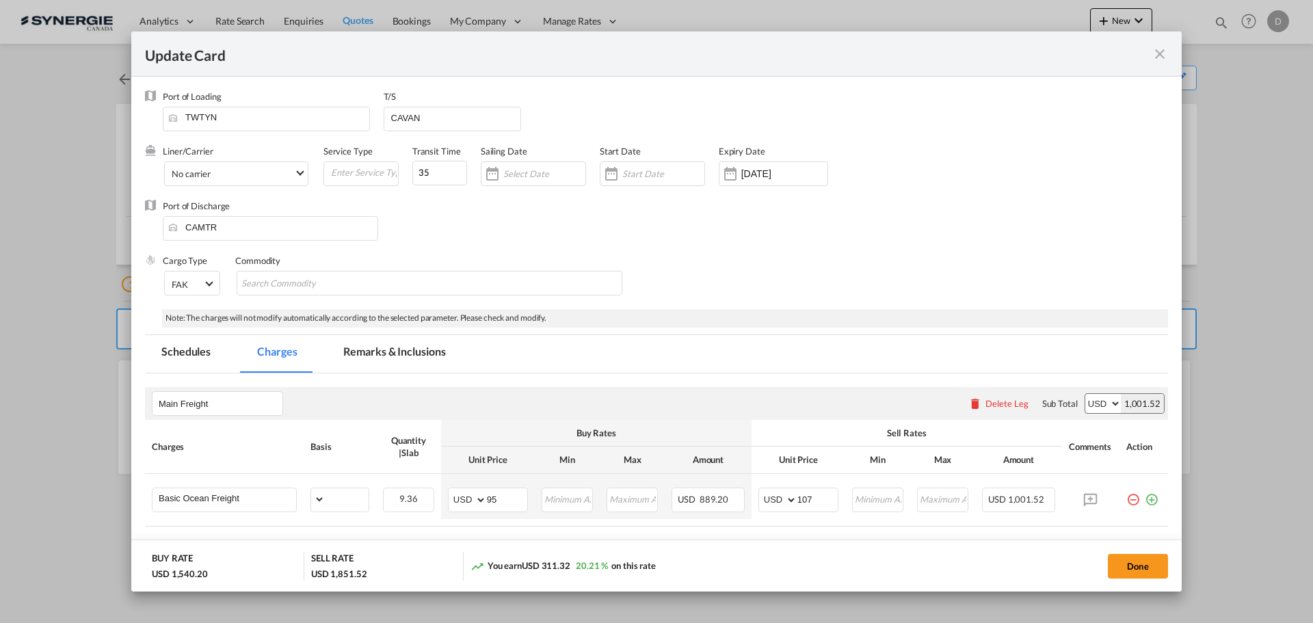
select select "per_bl"
select select "per_shipment"
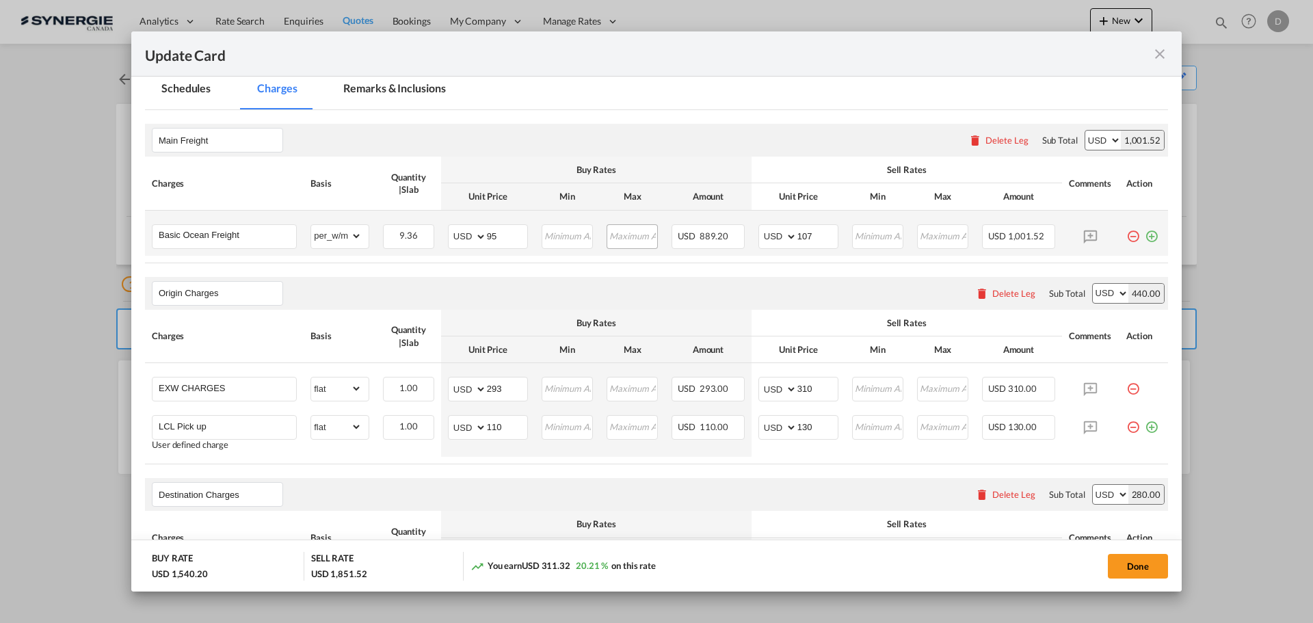
scroll to position [68, 0]
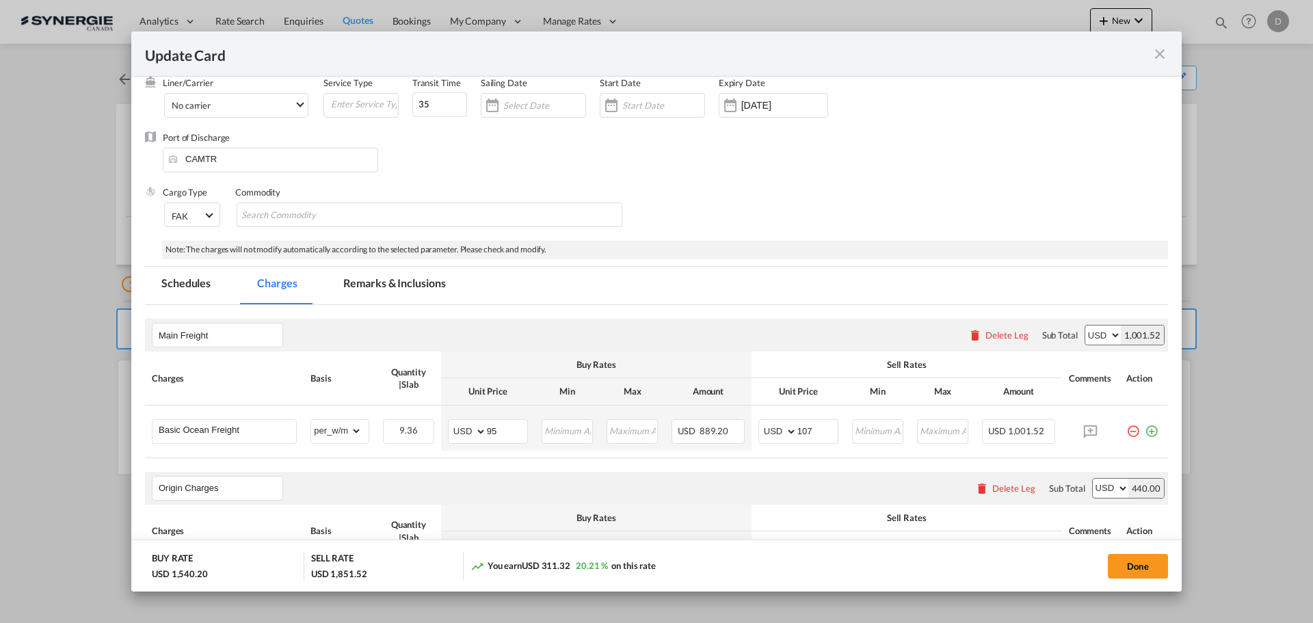
click at [371, 285] on md-tab-item "Remarks & Inclusions" at bounding box center [394, 286] width 135 height 38
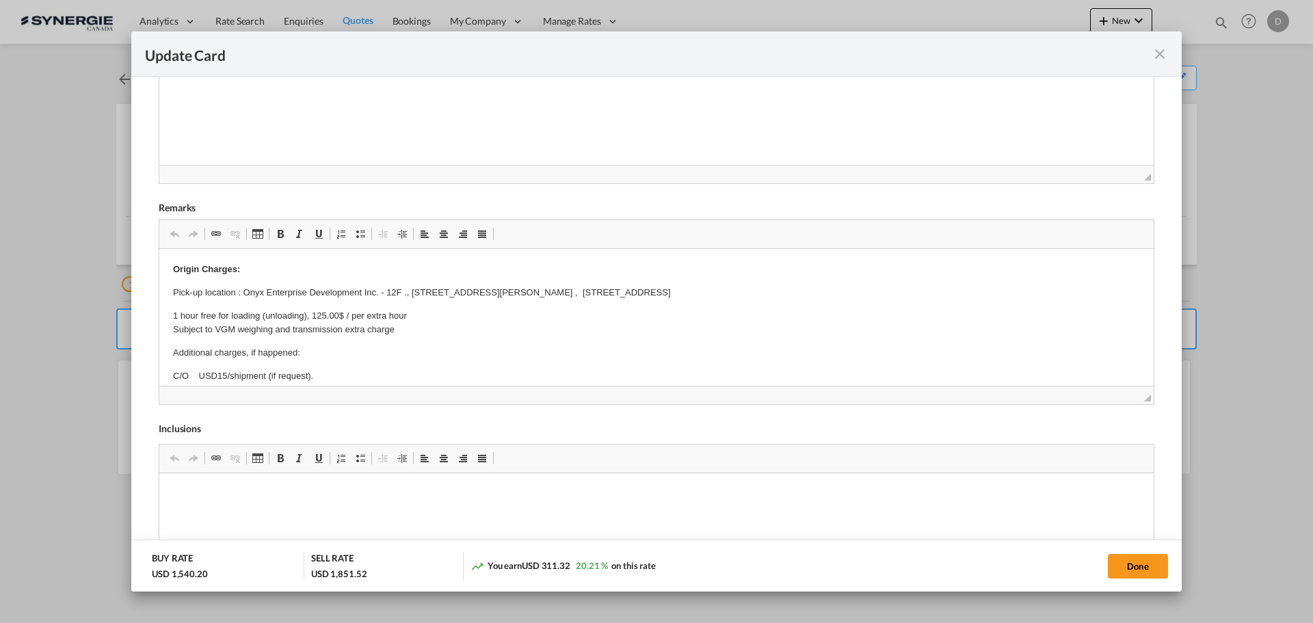
scroll to position [205, 0]
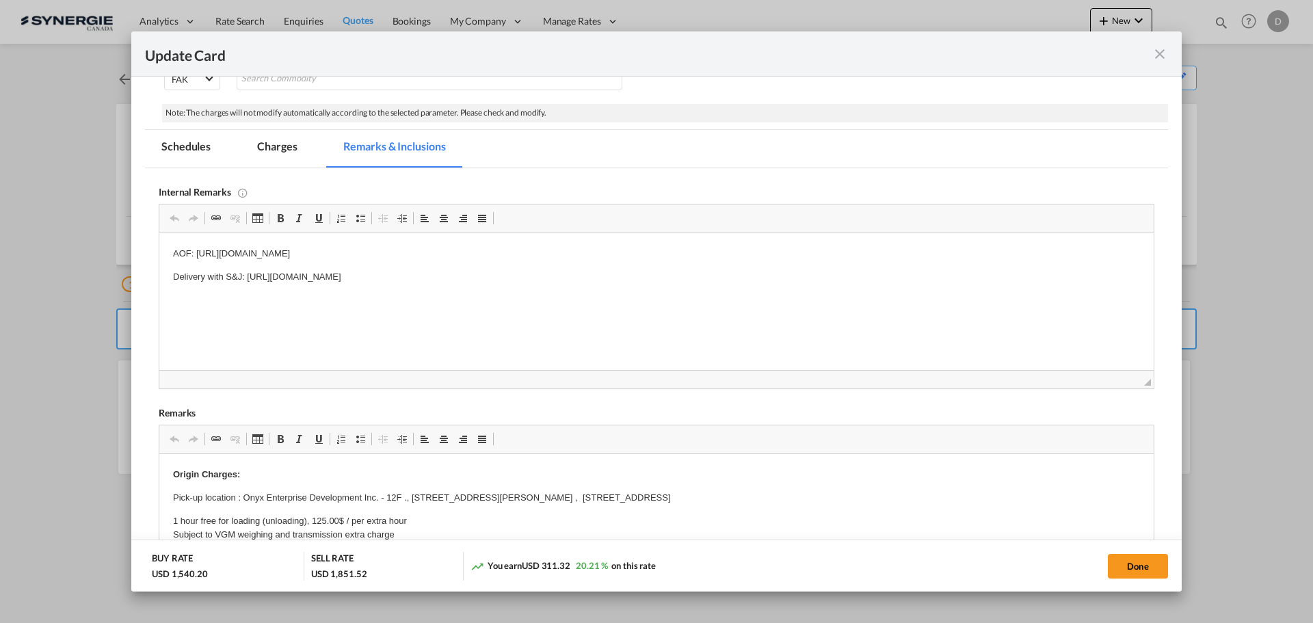
click at [1164, 53] on md-icon "icon-close fg-AAA8AD m-0 pointer" at bounding box center [1160, 54] width 16 height 16
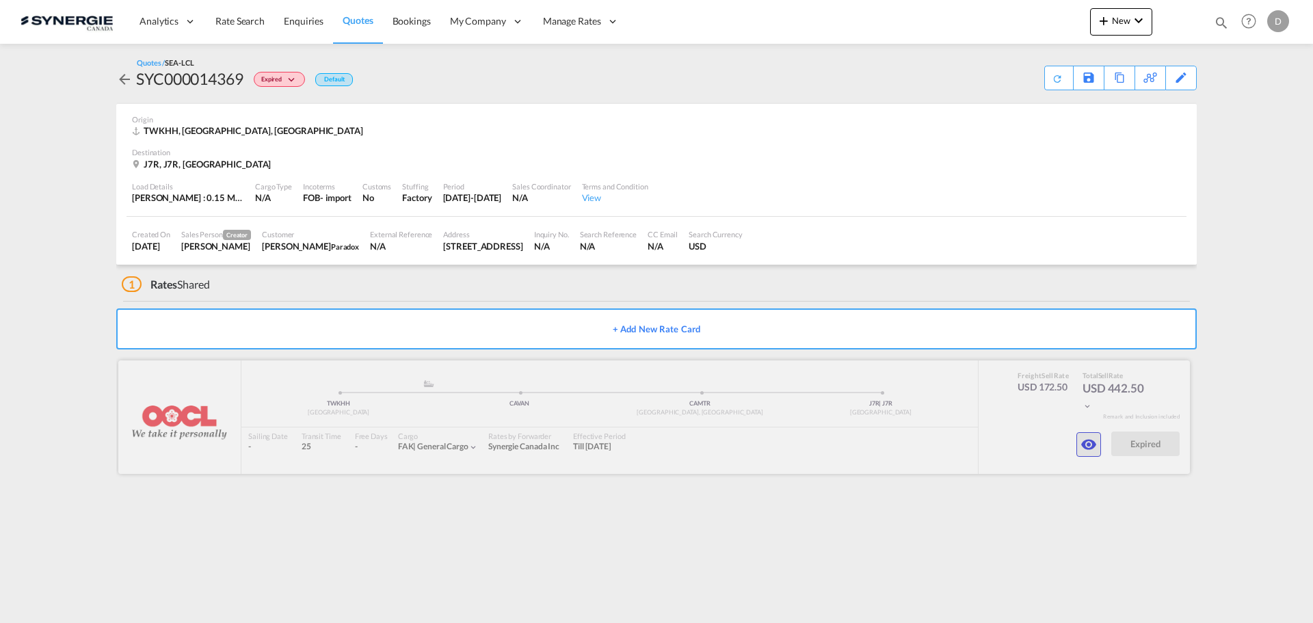
click at [1090, 448] on md-icon "icon-eye" at bounding box center [1089, 444] width 16 height 16
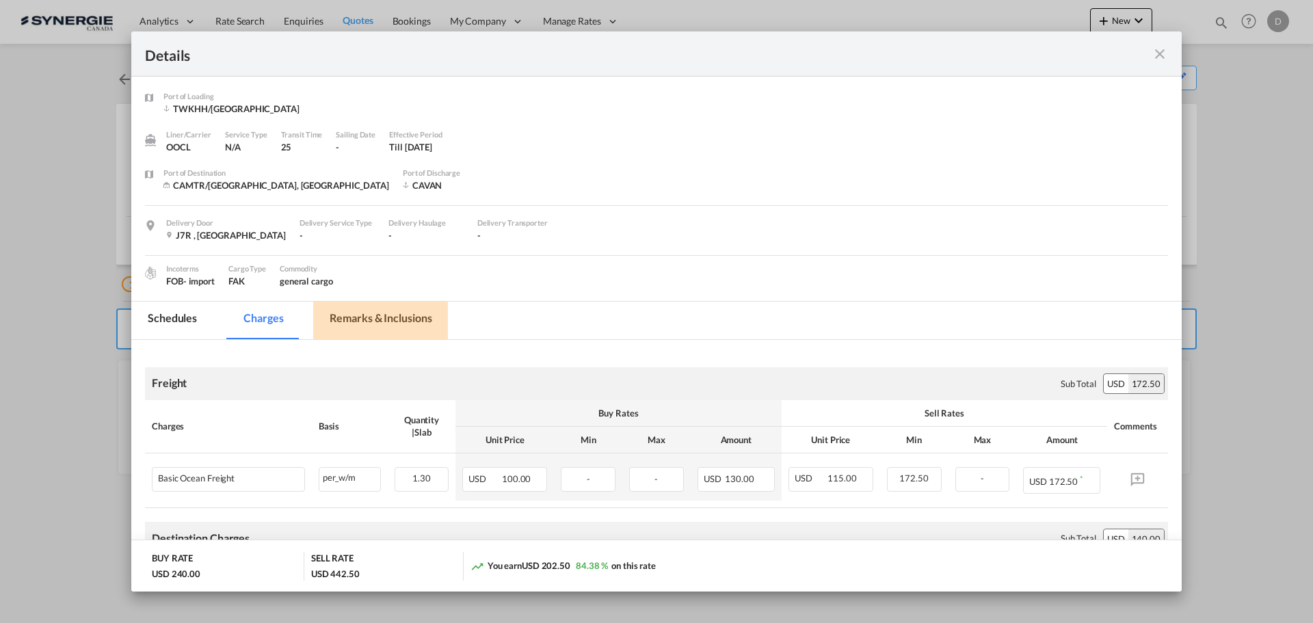
click at [396, 319] on md-tab-item "Remarks & Inclusions" at bounding box center [380, 321] width 135 height 38
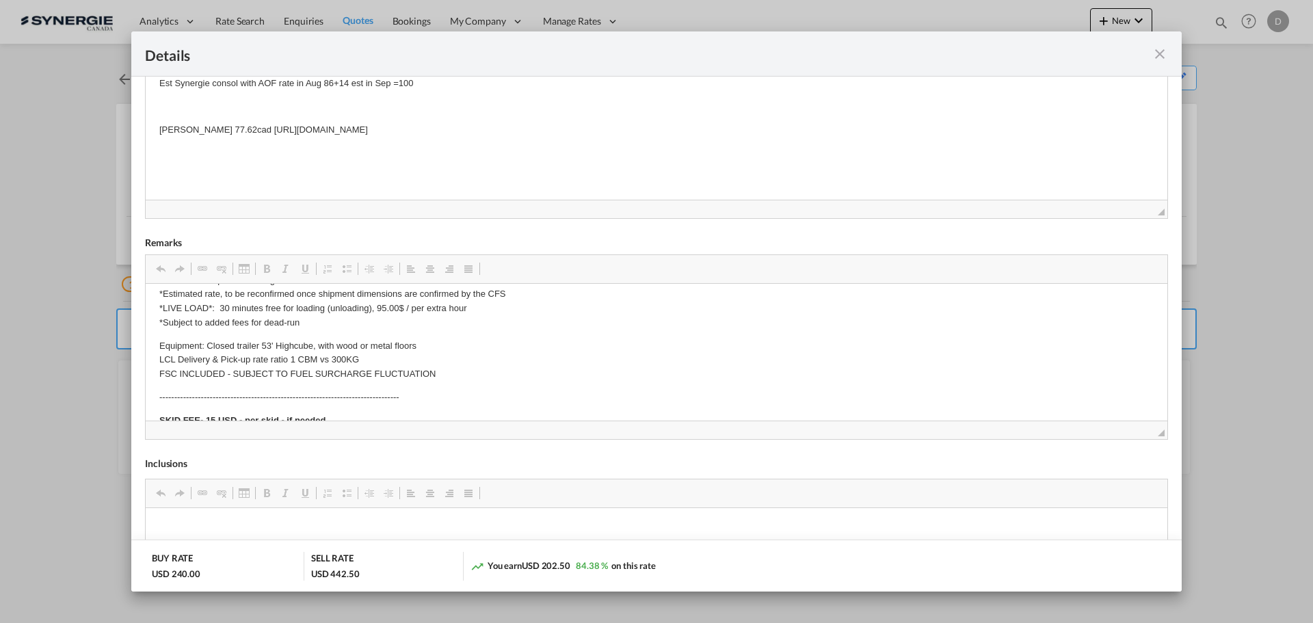
scroll to position [616, 0]
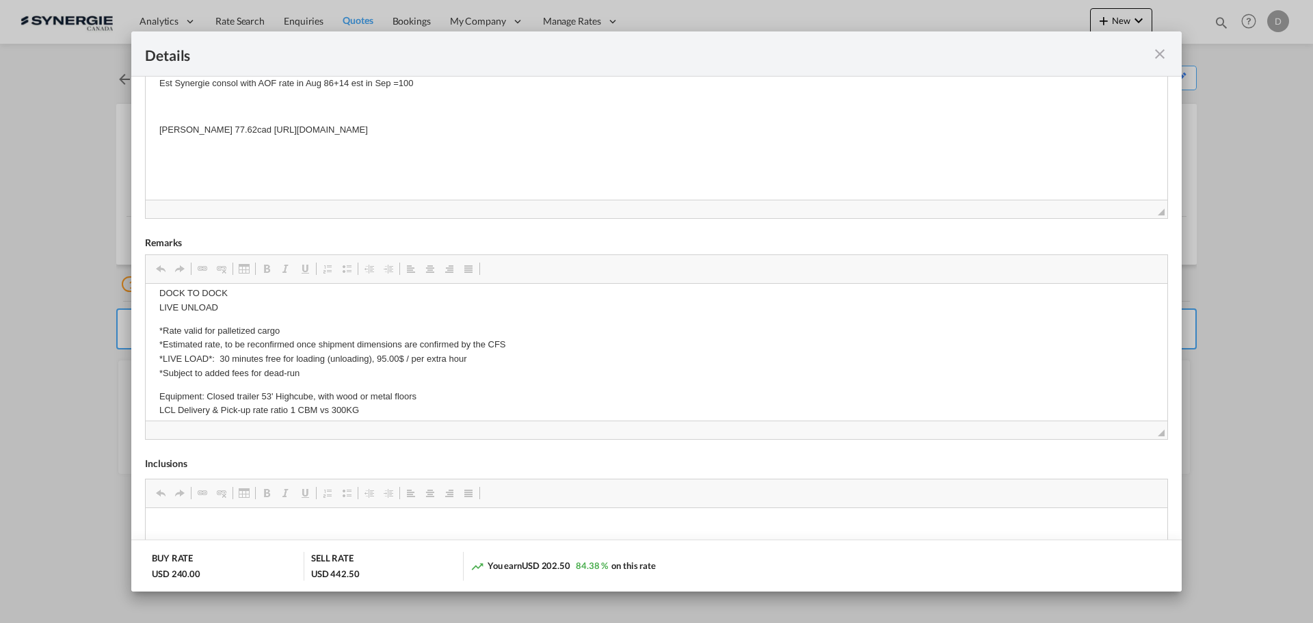
click at [1158, 55] on md-icon "icon-close fg-AAA8AD m-0 cursor" at bounding box center [1160, 54] width 16 height 16
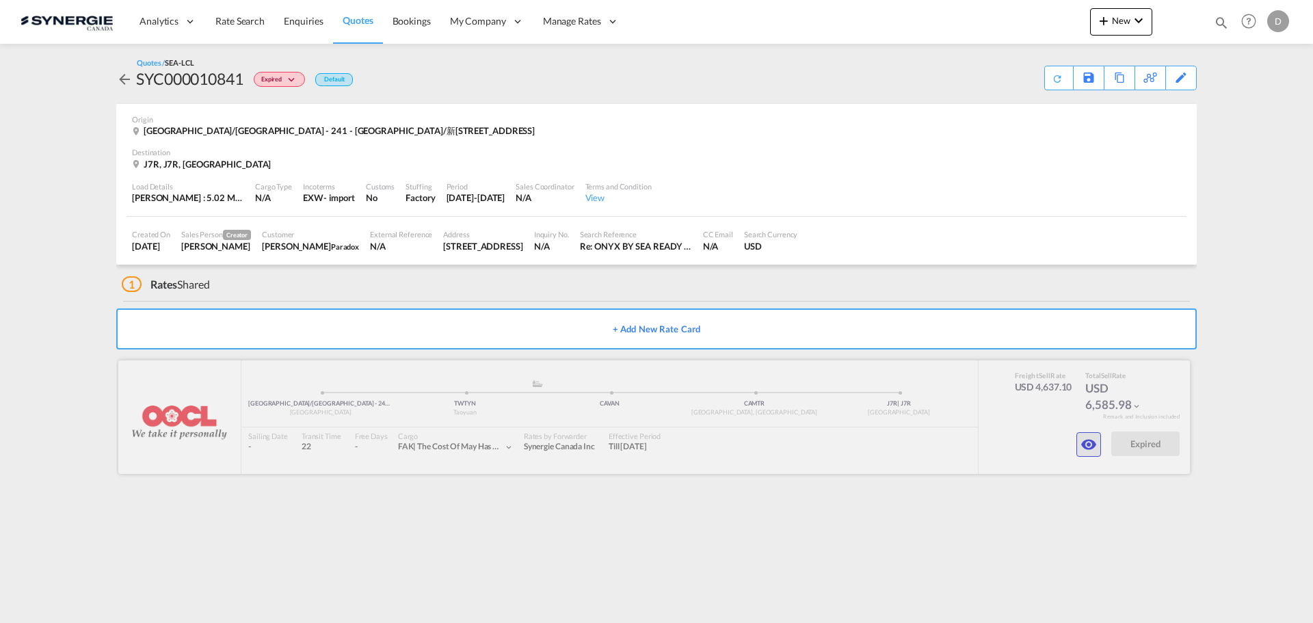
click at [1086, 446] on md-icon "icon-eye" at bounding box center [1089, 444] width 16 height 16
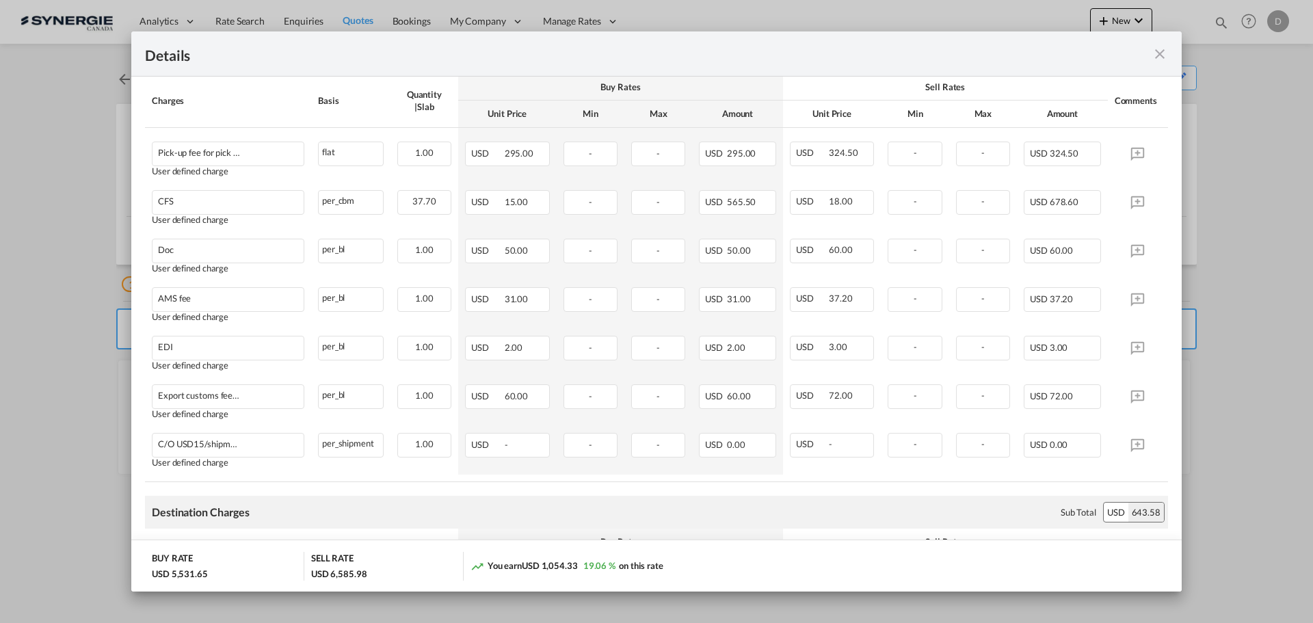
scroll to position [547, 0]
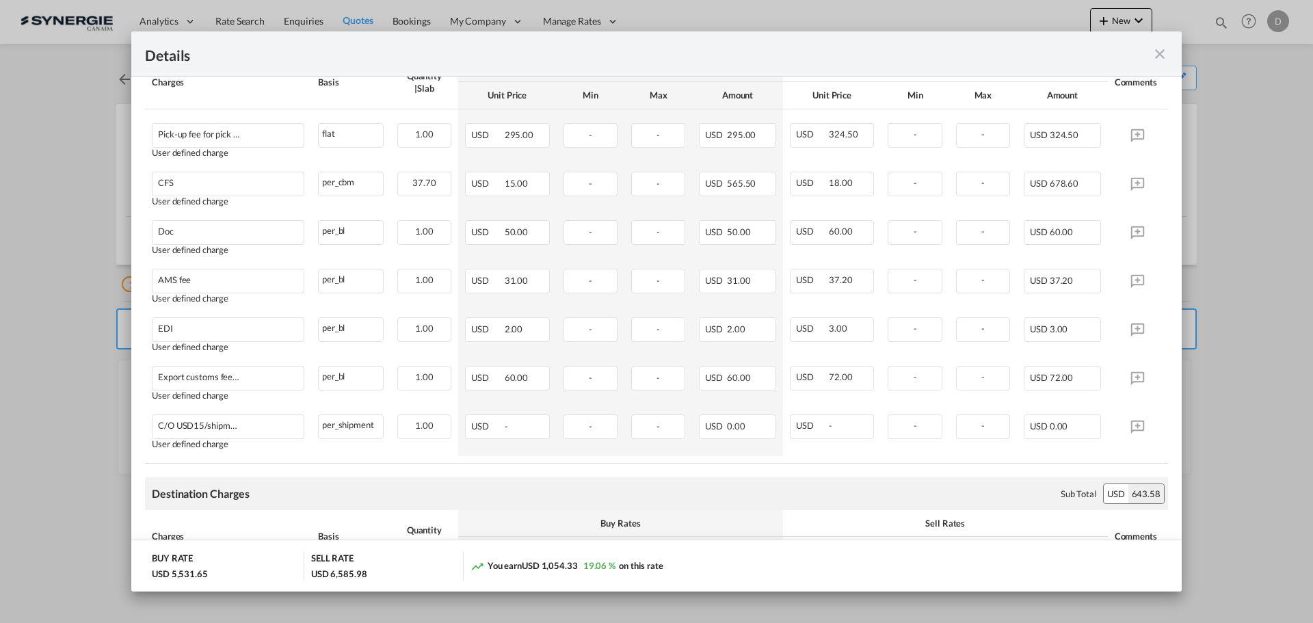
click at [1151, 58] on div "Pickup Door ..." at bounding box center [1117, 53] width 103 height 17
click at [1161, 58] on md-icon "icon-close fg-AAA8AD m-0 cursor" at bounding box center [1160, 54] width 16 height 16
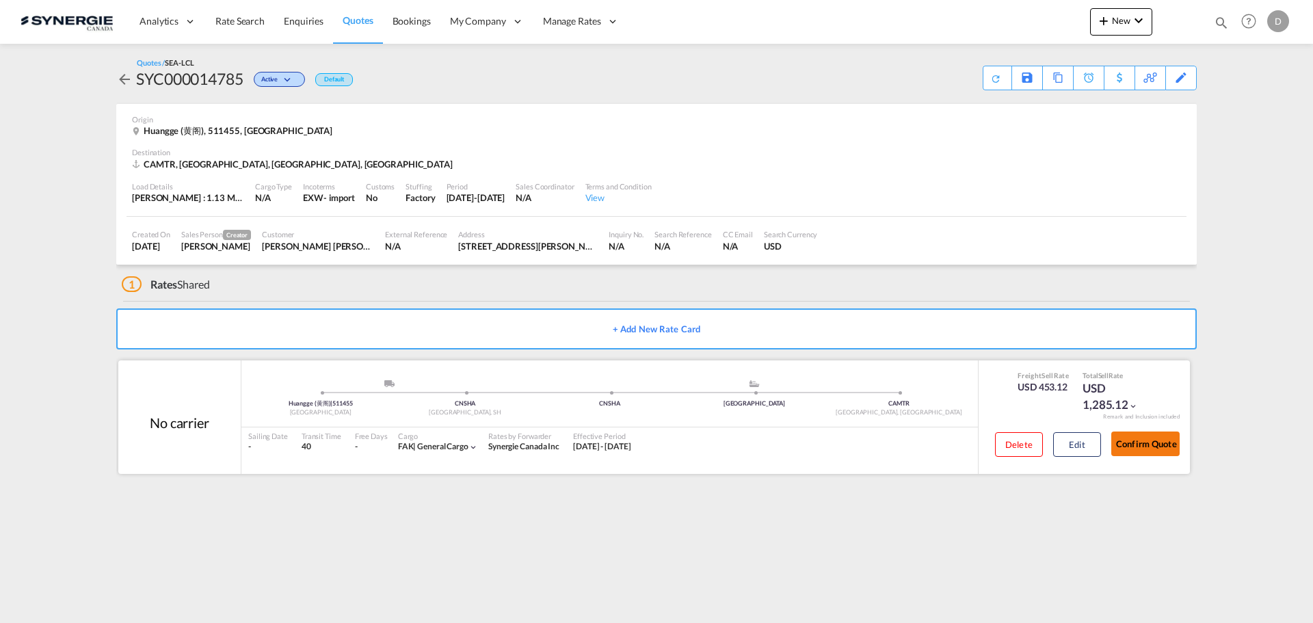
click at [1141, 439] on button "Confirm Quote" at bounding box center [1145, 444] width 68 height 25
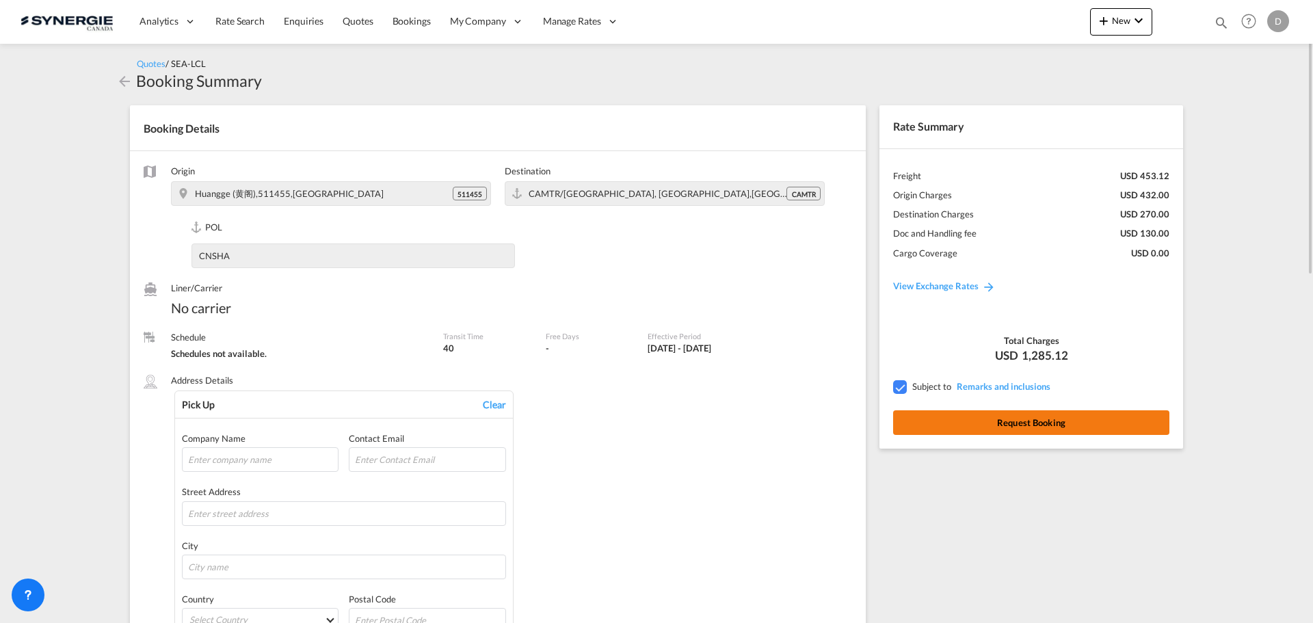
click at [1005, 412] on button "Request Booking" at bounding box center [1031, 422] width 276 height 25
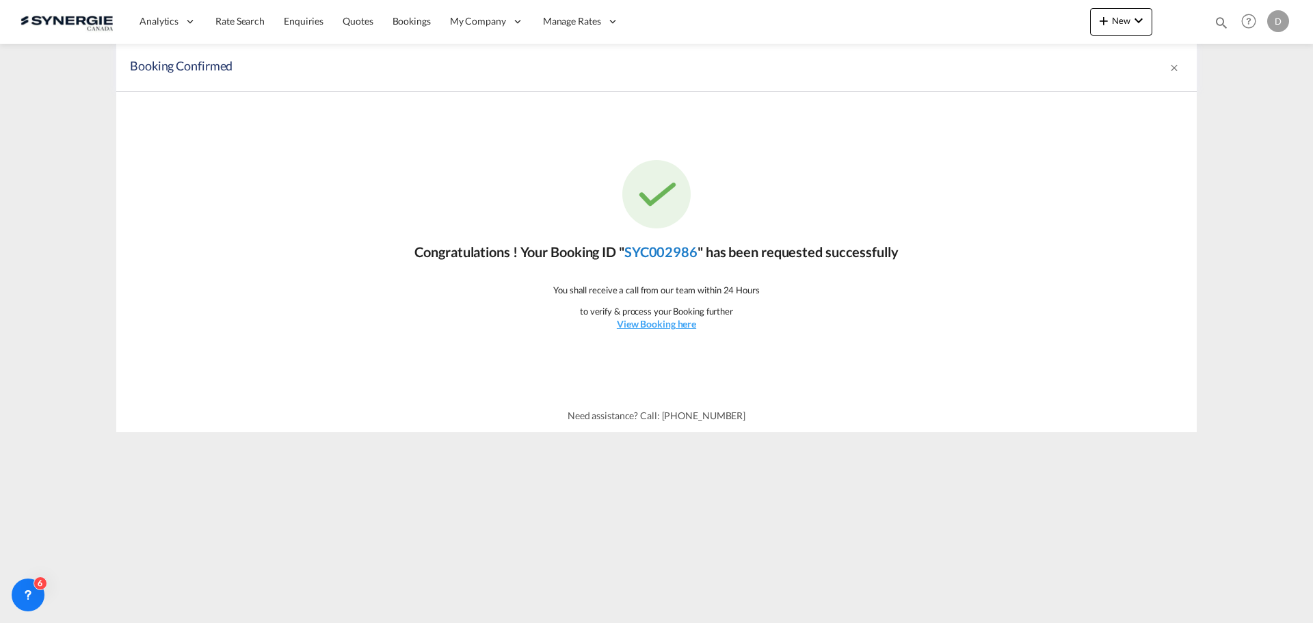
click at [674, 254] on link "SYC002986" at bounding box center [660, 251] width 73 height 16
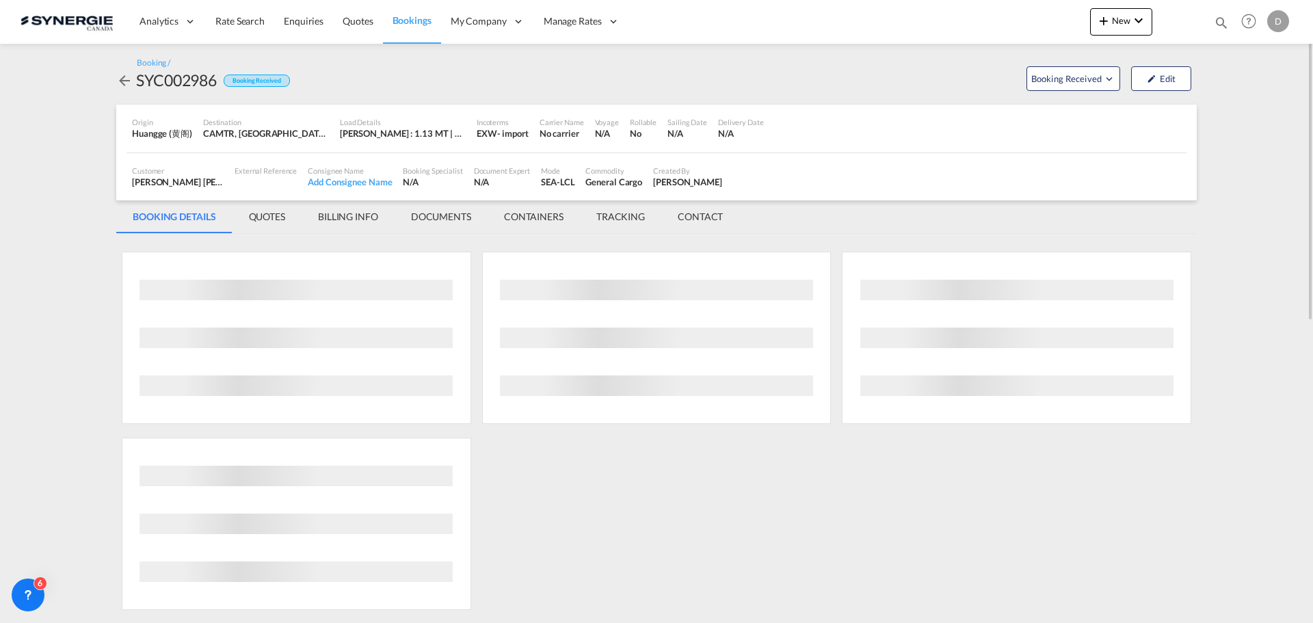
click at [184, 83] on div "SYC002986" at bounding box center [176, 80] width 81 height 22
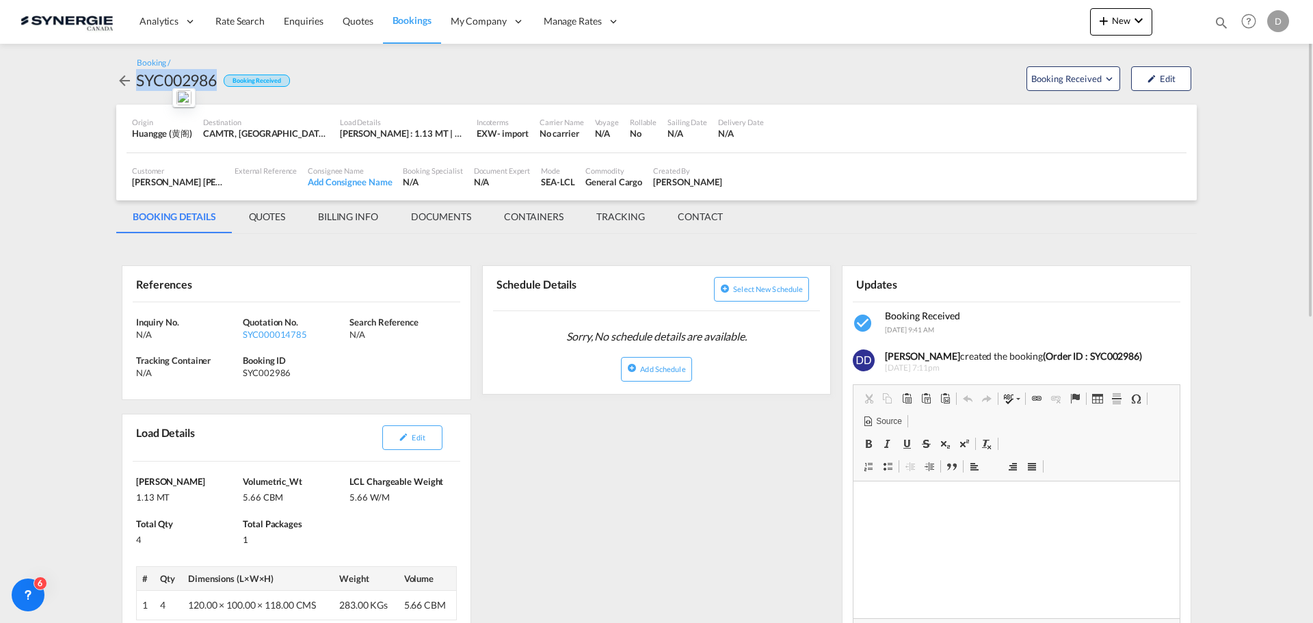
copy div "SYC002986"
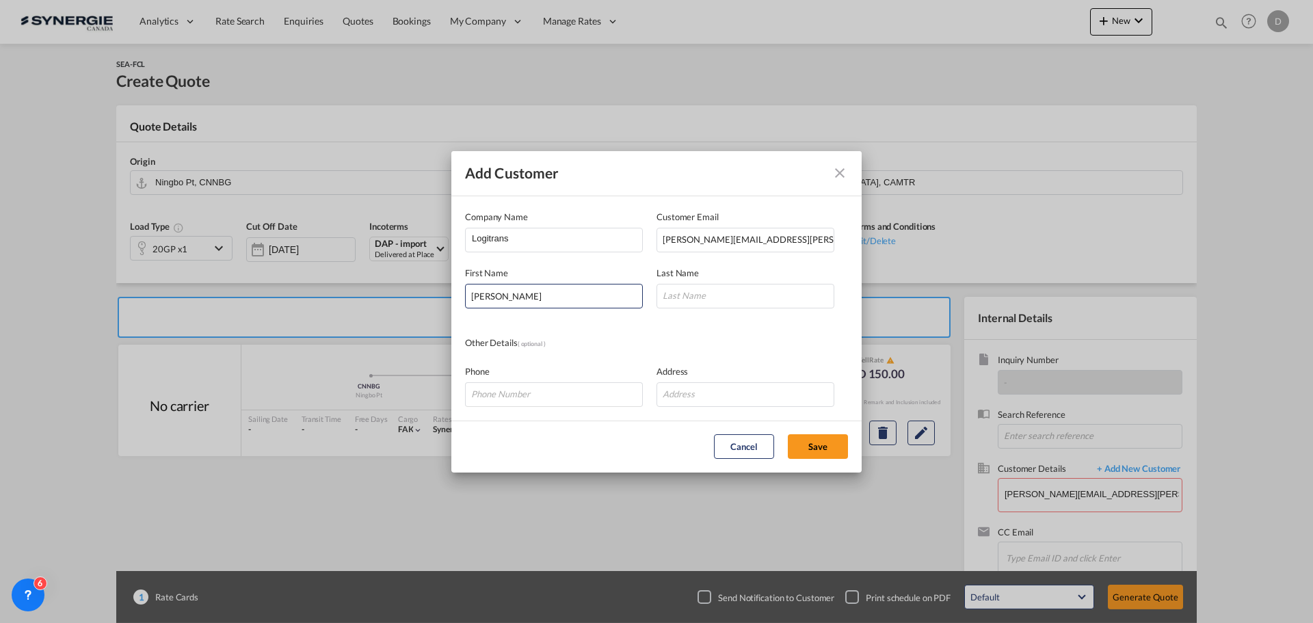
type input "[PERSON_NAME]"
type input "Diez"
click at [590, 393] on input "Add Customer Company ..." at bounding box center [554, 394] width 178 height 25
paste input "34 661 669 537"
type input "[PHONE_NUMBER]"
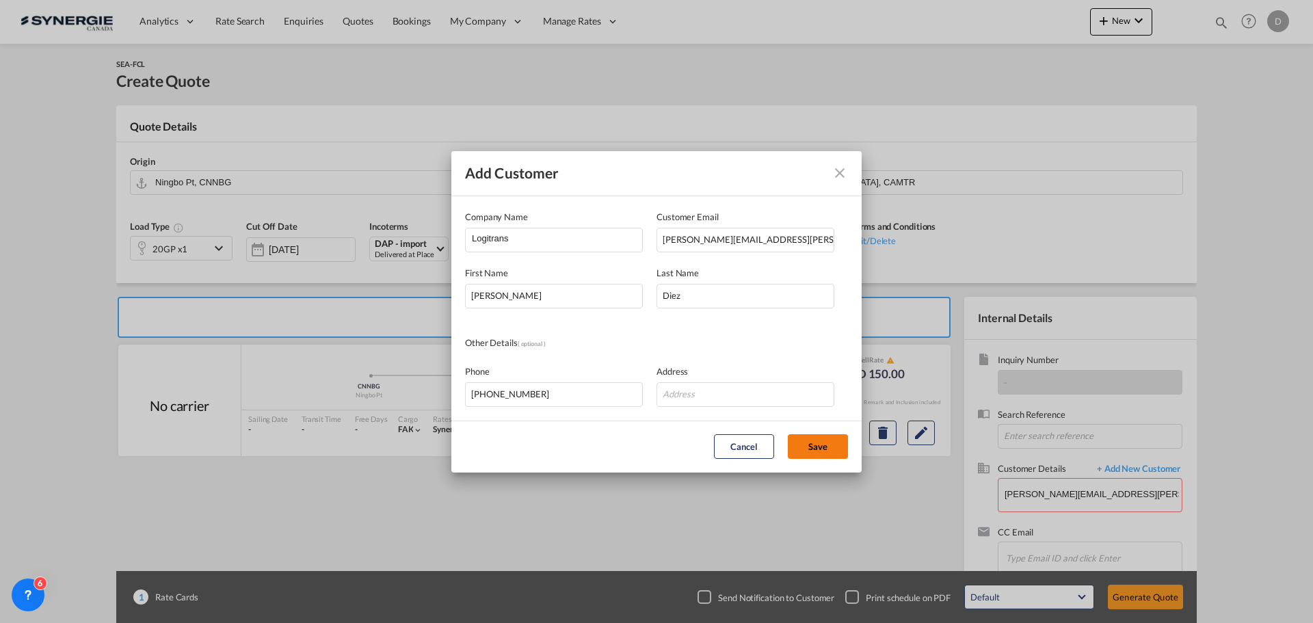
click at [806, 447] on button "Save" at bounding box center [818, 446] width 60 height 25
type input "Logitrans, [PERSON_NAME], [PERSON_NAME][EMAIL_ADDRESS][PERSON_NAME][DOMAIN_NAME]"
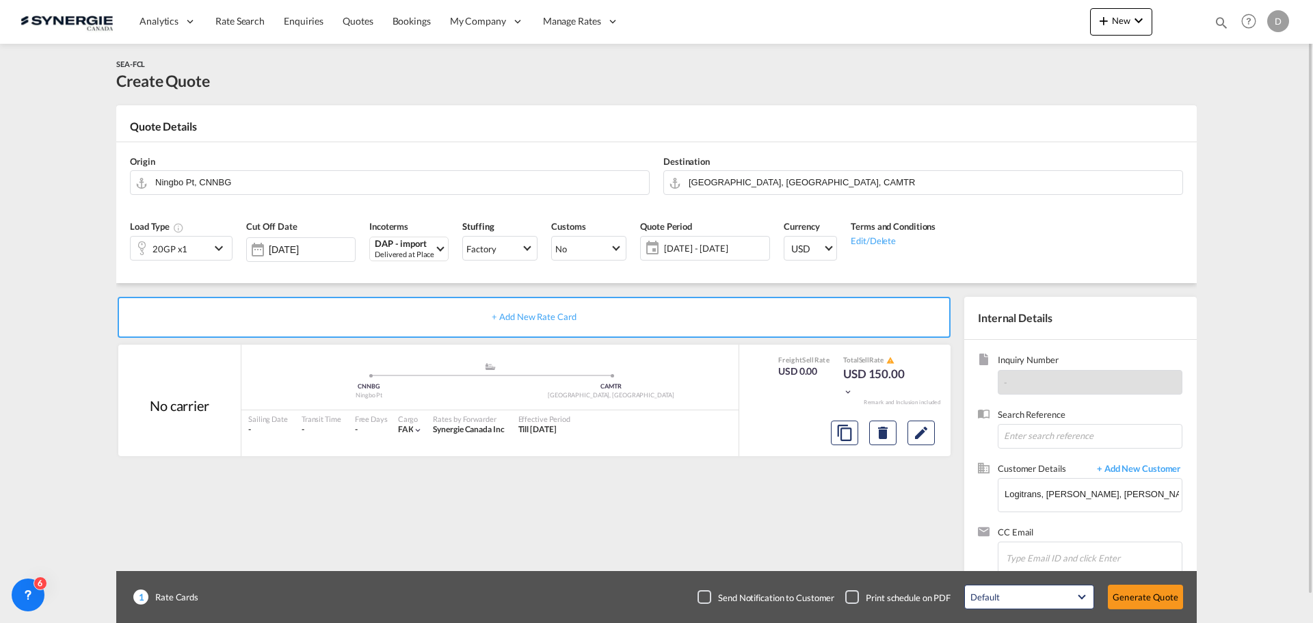
click at [215, 250] on md-icon "icon-chevron-down" at bounding box center [221, 248] width 21 height 16
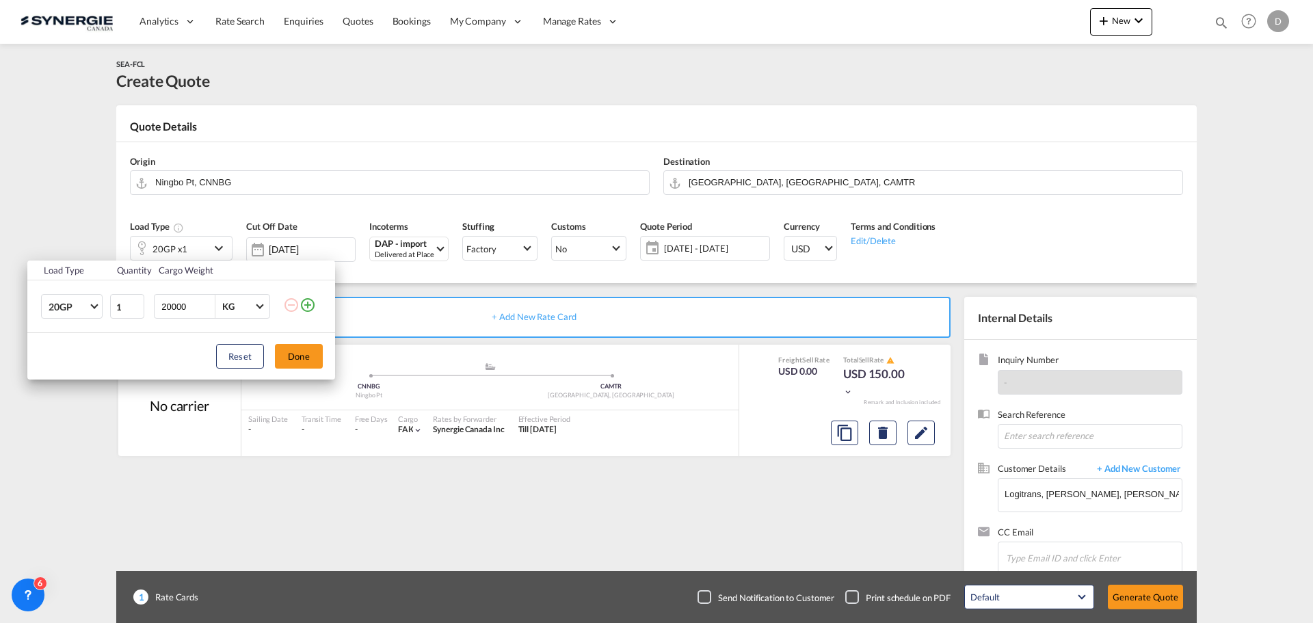
click at [169, 310] on input "20000" at bounding box center [187, 306] width 55 height 23
type input "12000"
click at [298, 358] on button "Done" at bounding box center [299, 356] width 48 height 25
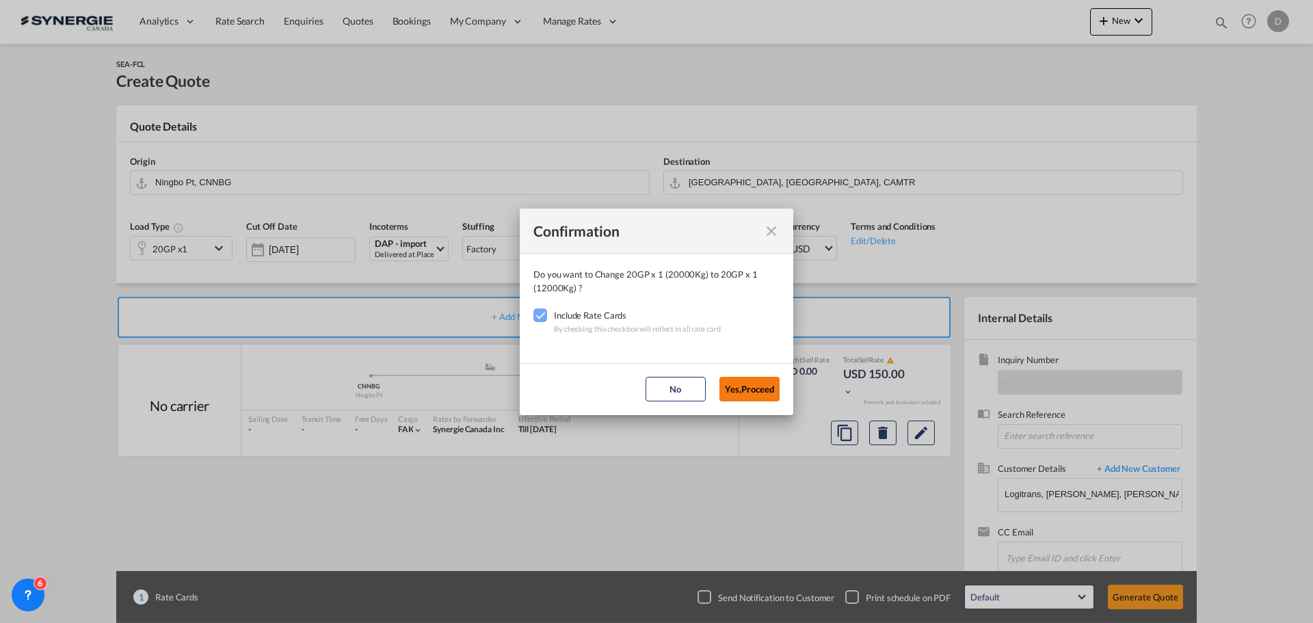
click at [750, 391] on button "Yes,Proceed" at bounding box center [750, 389] width 60 height 25
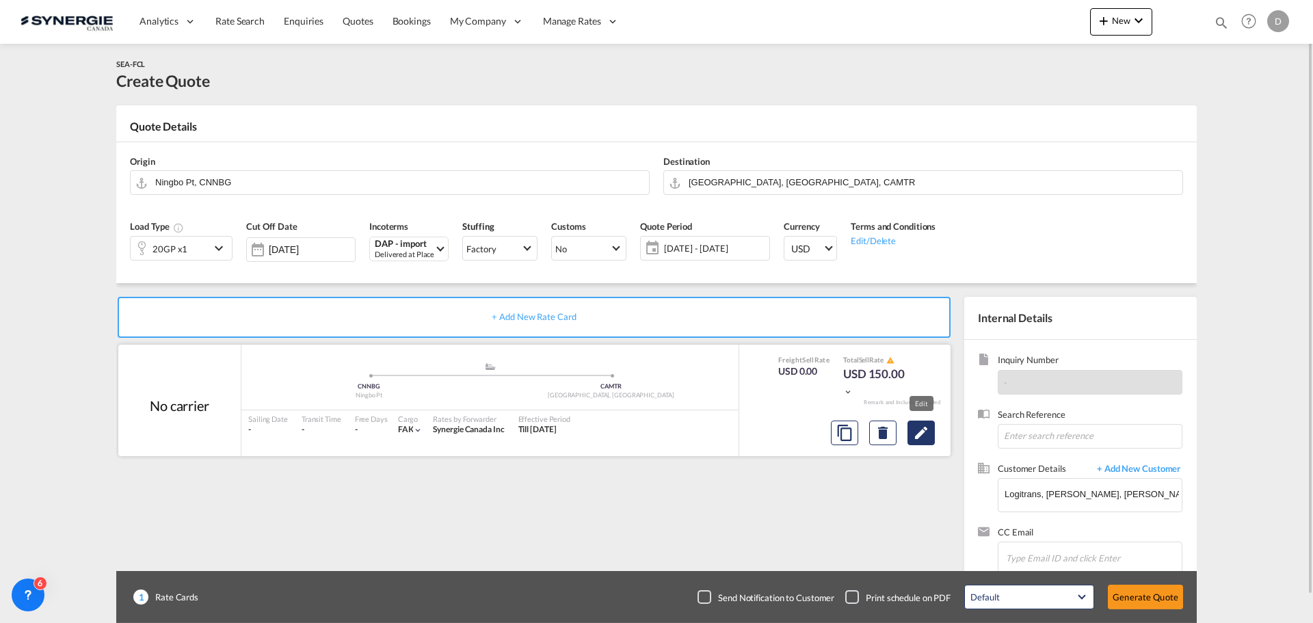
click at [923, 435] on md-icon "Edit" at bounding box center [921, 433] width 16 height 16
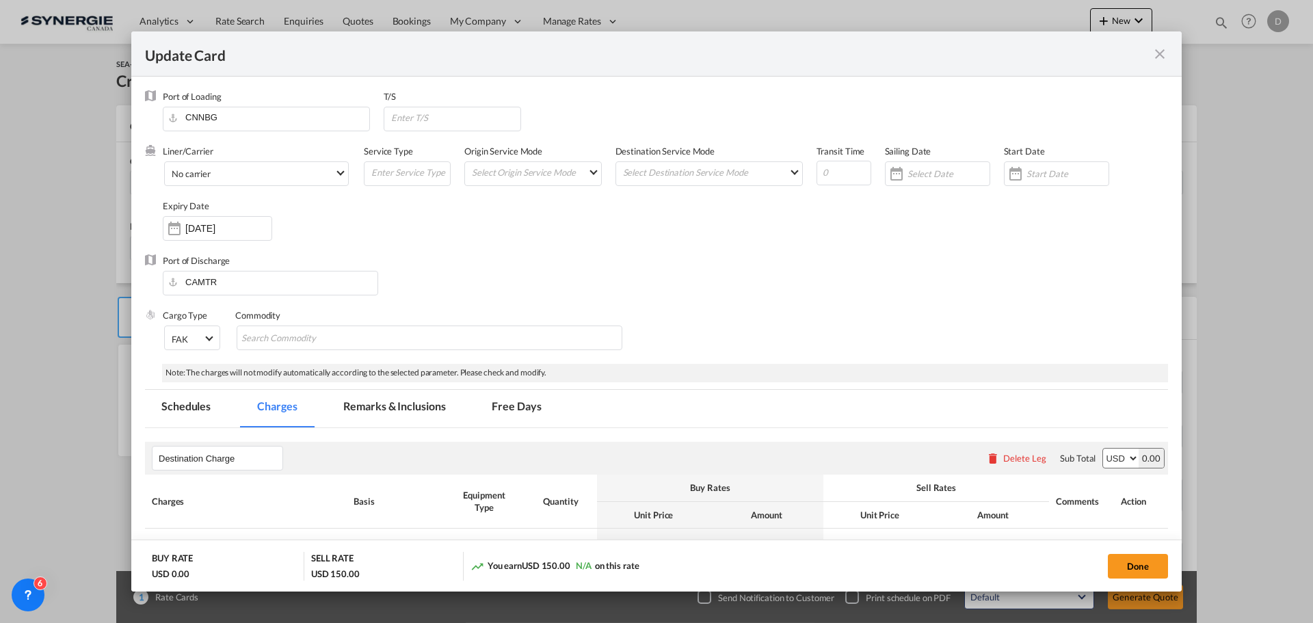
click at [1157, 48] on md-icon "icon-close fg-AAA8AD m-0 pointer" at bounding box center [1160, 54] width 16 height 16
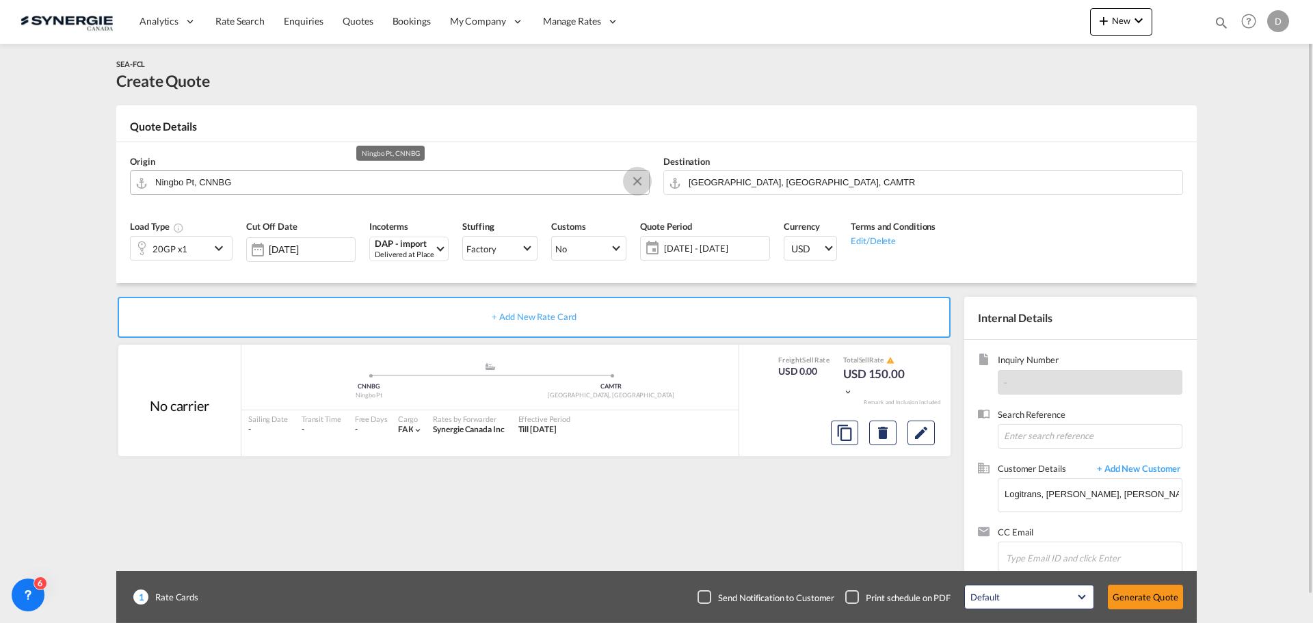
click at [638, 177] on button "Clear Input" at bounding box center [637, 181] width 21 height 21
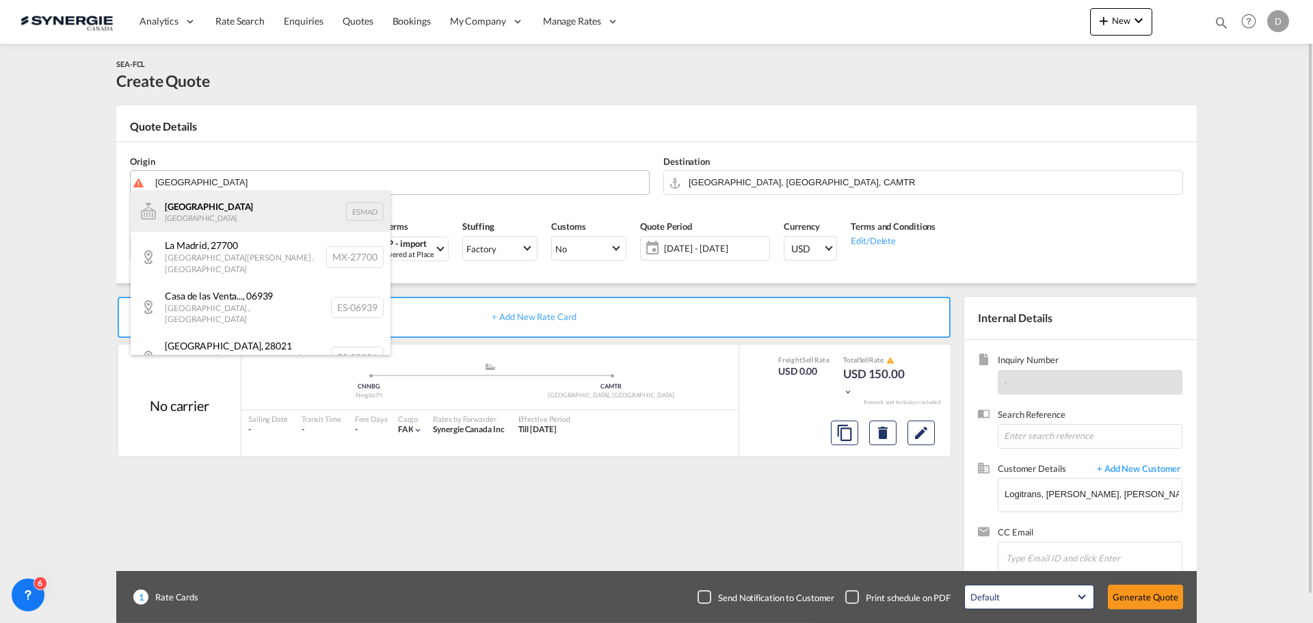
click at [182, 200] on div "[GEOGRAPHIC_DATA] Spain ESMAD" at bounding box center [261, 211] width 260 height 41
type input "[GEOGRAPHIC_DATA], ESMAD"
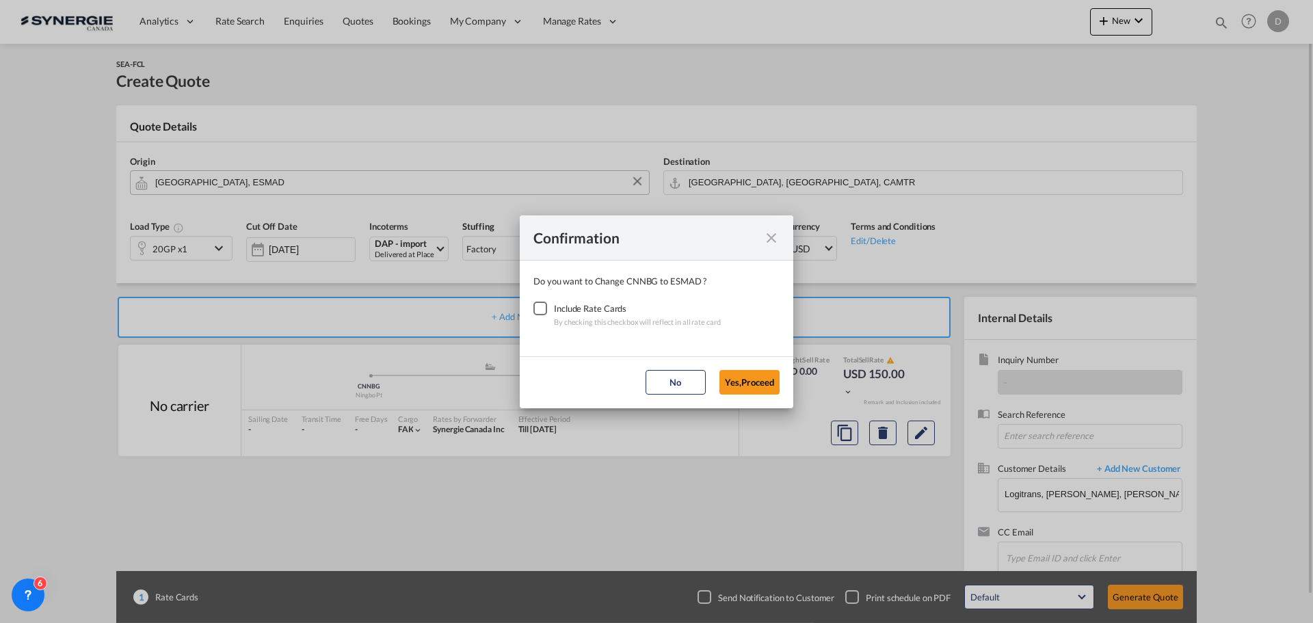
click at [535, 311] on div "Checkbox No Ink" at bounding box center [540, 309] width 14 height 14
click at [750, 385] on button "Yes,Proceed" at bounding box center [750, 382] width 60 height 25
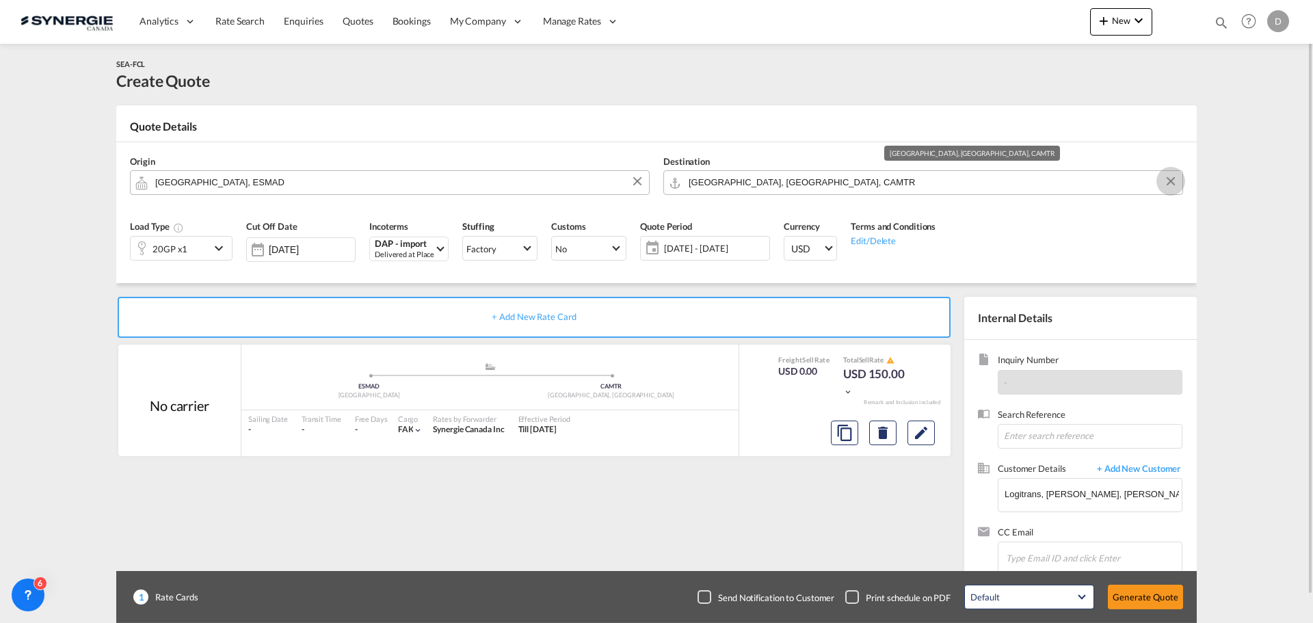
click at [1170, 182] on button "Clear Input" at bounding box center [1171, 181] width 21 height 21
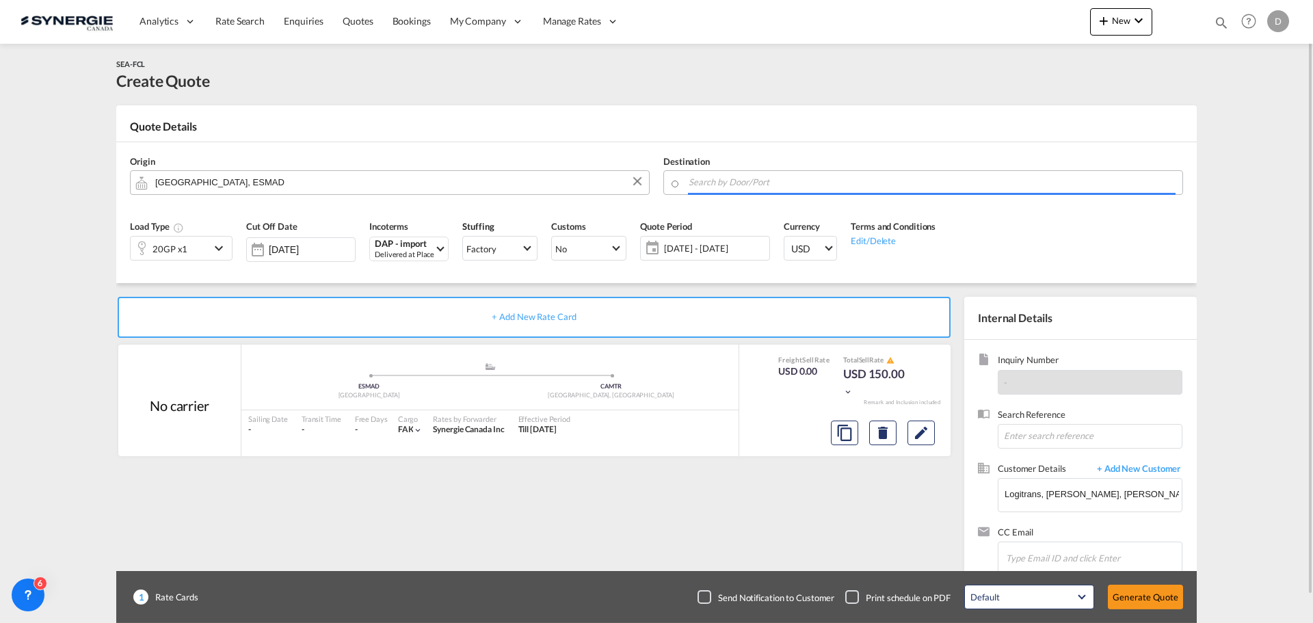
paste input "Val d’Or"
type input "V"
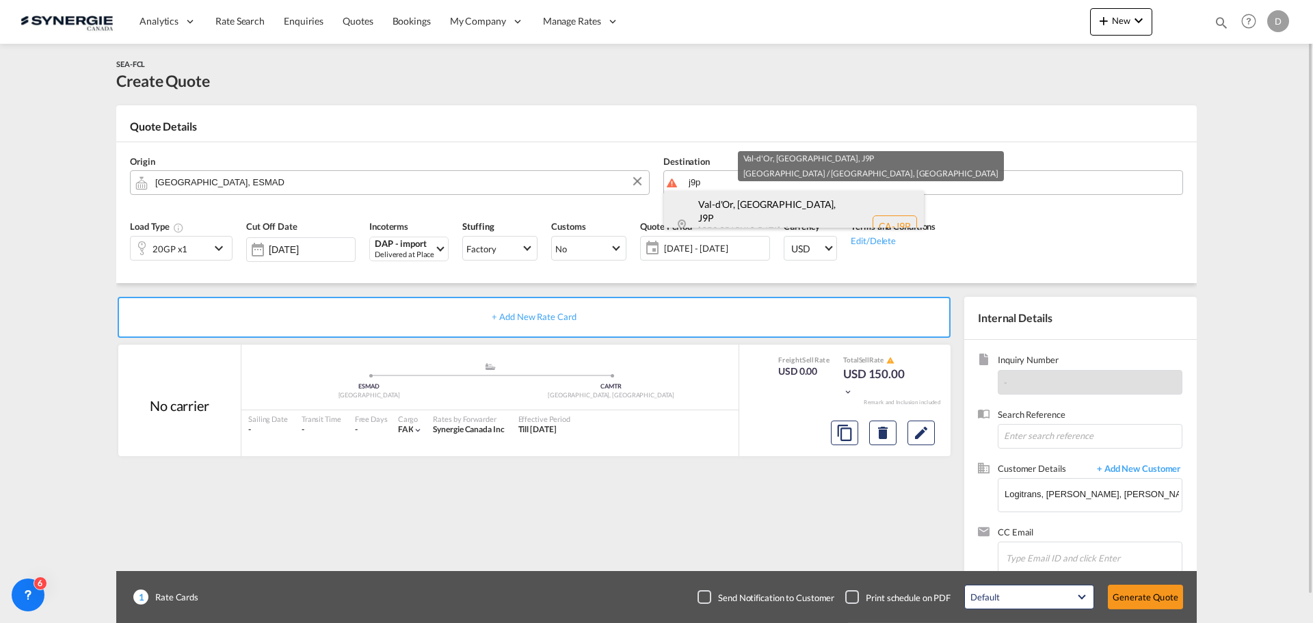
click at [741, 209] on div "Val-d'Or, [GEOGRAPHIC_DATA] , J9P [GEOGRAPHIC_DATA] / [GEOGRAPHIC_DATA] [GEOGRA…" at bounding box center [794, 226] width 260 height 70
type input "CA-J9P, Val-d'Or, [GEOGRAPHIC_DATA], [GEOGRAPHIC_DATA] / [GEOGRAPHIC_DATA]"
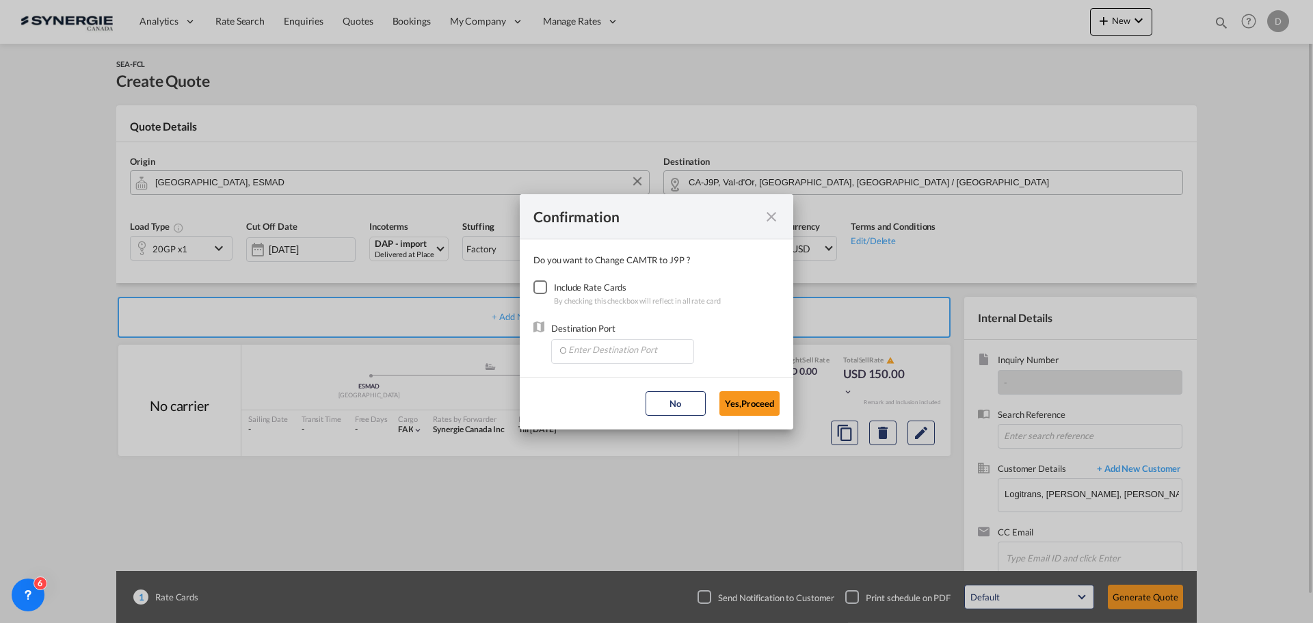
click at [539, 289] on div "Checkbox No Ink" at bounding box center [540, 287] width 14 height 14
click at [623, 347] on input "Enter Destination Port" at bounding box center [625, 350] width 135 height 21
click at [617, 412] on span "CAMTR, [GEOGRAPHIC_DATA], [GEOGRAPHIC_DATA], [GEOGRAPHIC_DATA], [GEOGRAPHIC_DAT…" at bounding box center [836, 414] width 537 height 12
type input "CAMTR, [GEOGRAPHIC_DATA], [GEOGRAPHIC_DATA], [GEOGRAPHIC_DATA], [GEOGRAPHIC_DAT…"
click at [765, 406] on button "Yes,Proceed" at bounding box center [750, 403] width 60 height 25
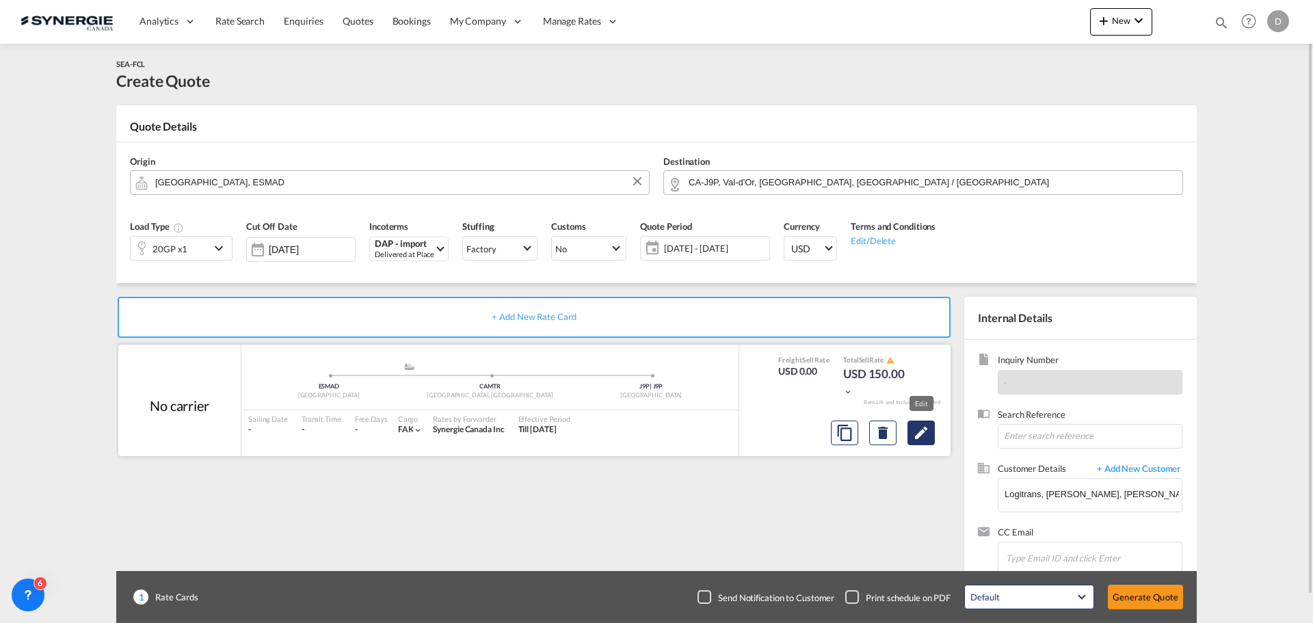
click at [922, 434] on md-icon "Edit" at bounding box center [921, 433] width 16 height 16
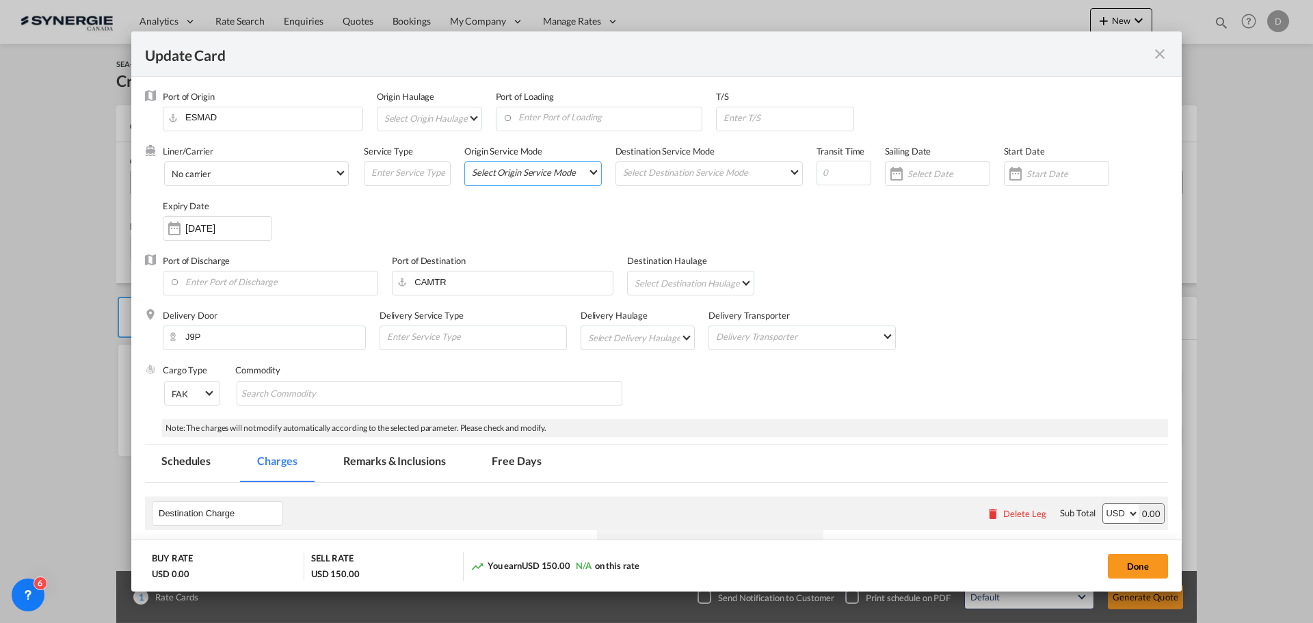
click at [590, 175] on md-select "Select Origin Service Mode SD [GEOGRAPHIC_DATA]" at bounding box center [536, 171] width 131 height 19
click at [532, 201] on md-option "CY" at bounding box center [533, 204] width 150 height 33
click at [672, 175] on md-select "Select Destination Service Mode SD [GEOGRAPHIC_DATA]" at bounding box center [712, 171] width 181 height 19
click at [670, 177] on md-option "SD" at bounding box center [707, 171] width 200 height 33
click at [1008, 174] on div "Update Card Port ..." at bounding box center [1016, 173] width 22 height 27
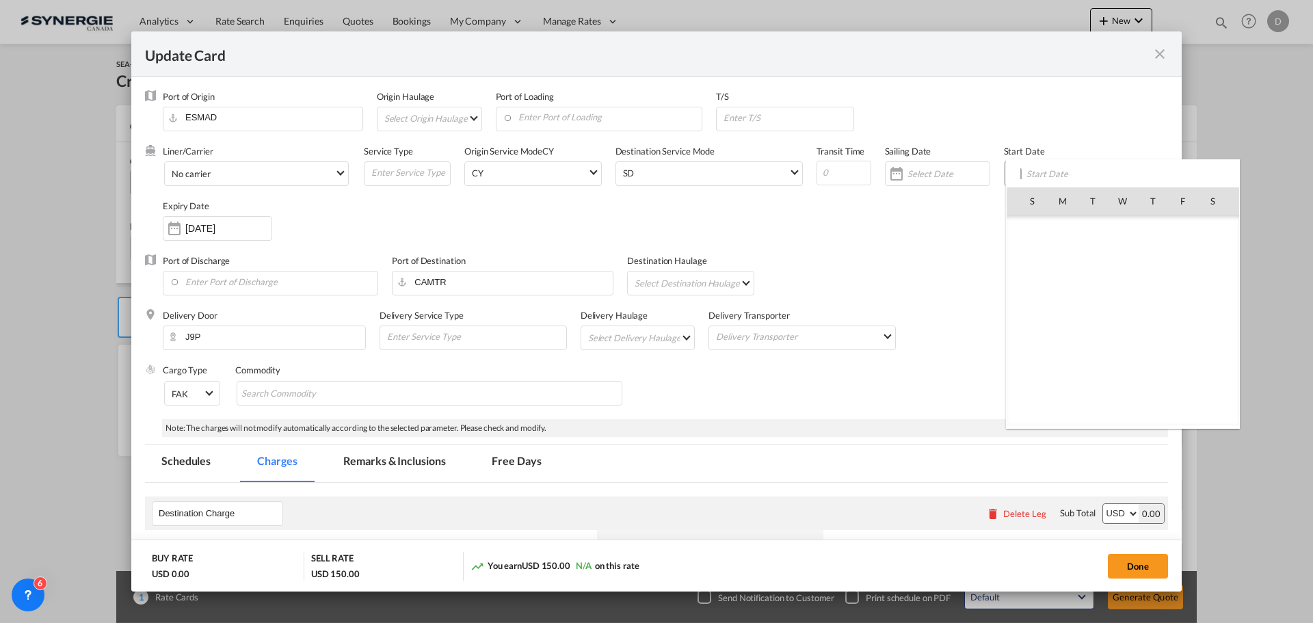
scroll to position [316813, 0]
click at [1098, 322] on span "16" at bounding box center [1093, 320] width 29 height 29
type input "[DATE]"
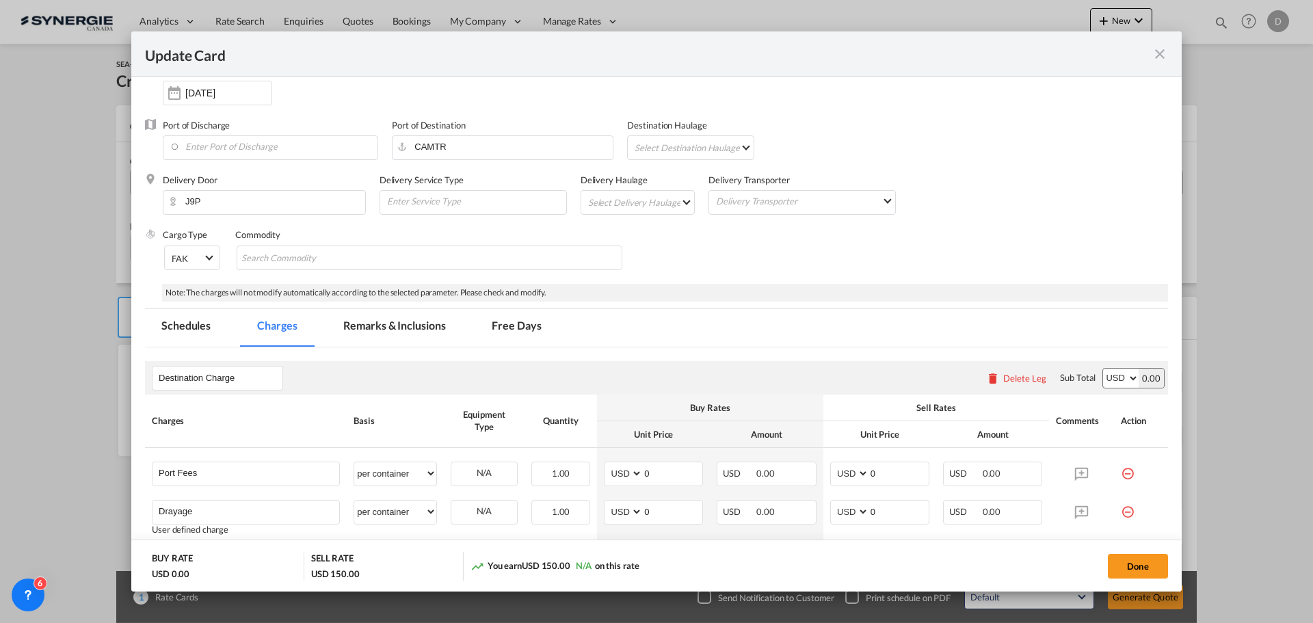
scroll to position [137, 0]
click at [668, 198] on md-select "Select Delivery Haulage rail road barge truck unspecified not available" at bounding box center [641, 200] width 108 height 22
click at [621, 235] on md-option "road" at bounding box center [639, 233] width 128 height 33
click at [475, 250] on md-chips-wrap "Chips container with autocompletion. Enter the text area, type text to search, …" at bounding box center [430, 256] width 386 height 25
type input "General Cargo"
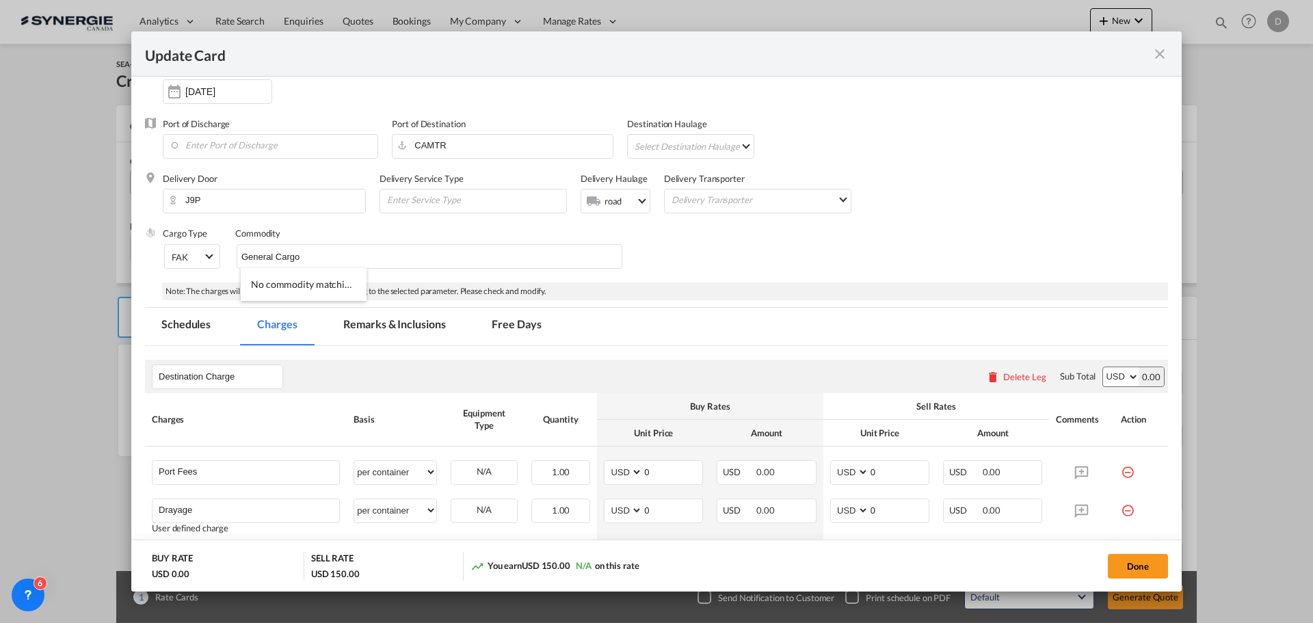
click at [709, 263] on div "Cargo Type FAK FAK GCR GDSM General Cargo Hazardous Cargo Ambient Foodstuff Chi…" at bounding box center [665, 254] width 1005 height 55
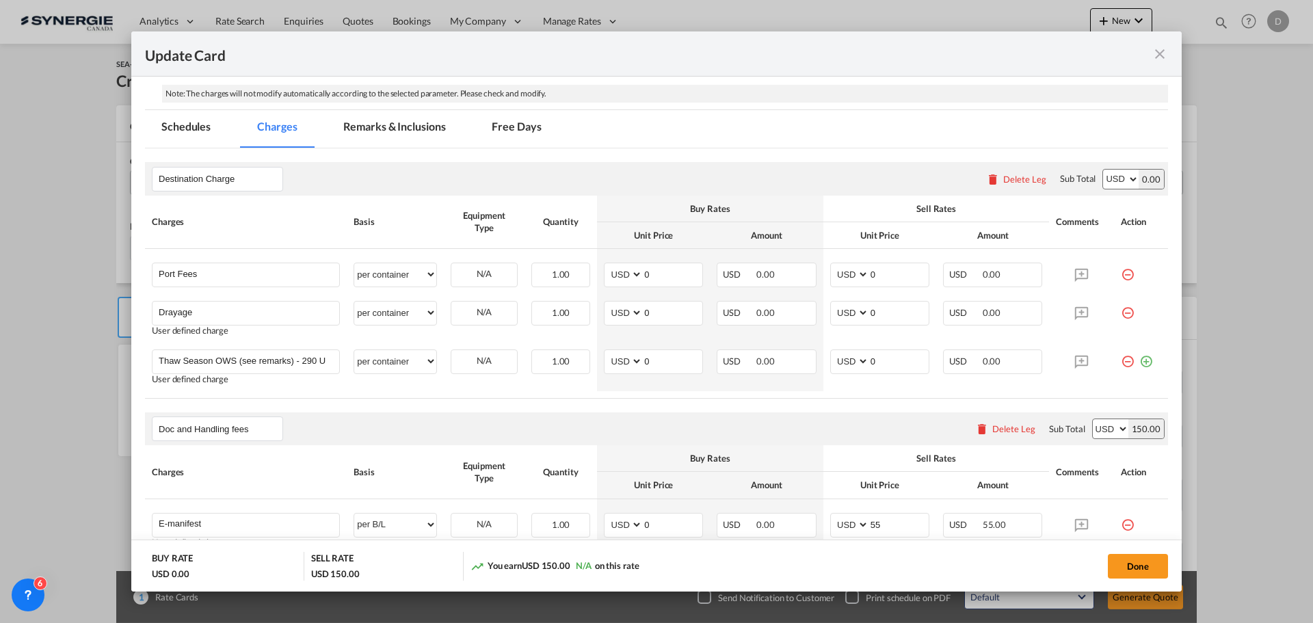
scroll to position [342, 0]
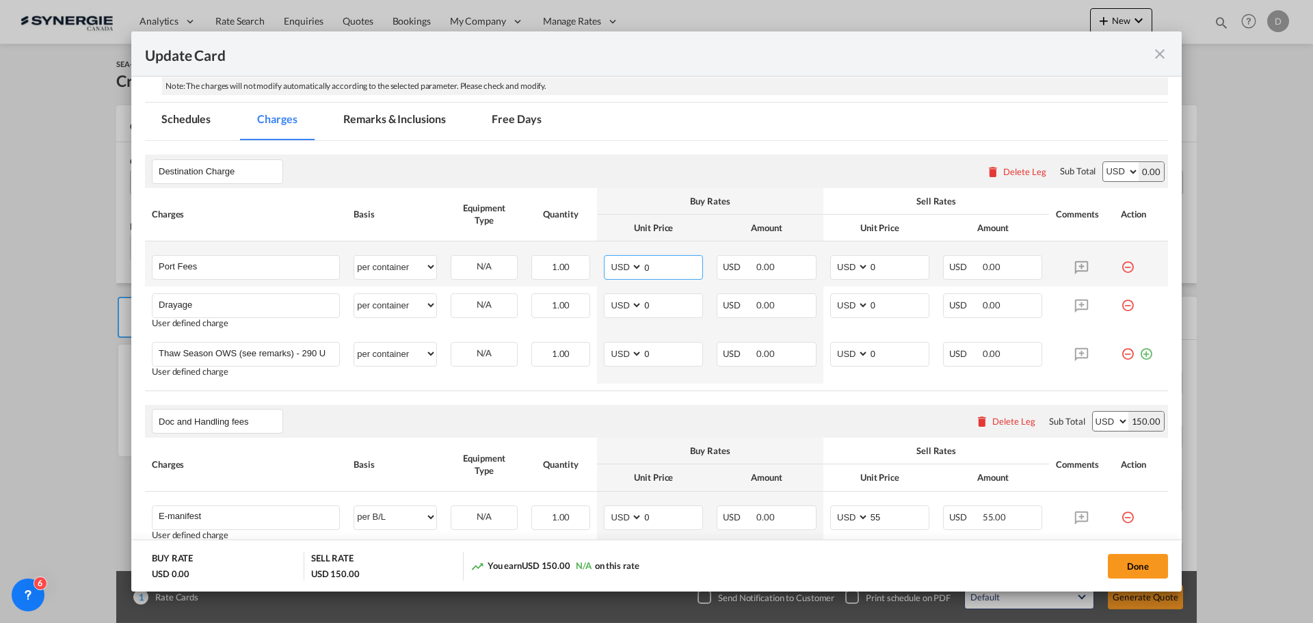
drag, startPoint x: 642, startPoint y: 267, endPoint x: 652, endPoint y: 267, distance: 10.3
click at [652, 267] on input "0" at bounding box center [673, 266] width 60 height 21
type input "50"
type input "65"
drag, startPoint x: 639, startPoint y: 302, endPoint x: 652, endPoint y: 312, distance: 15.6
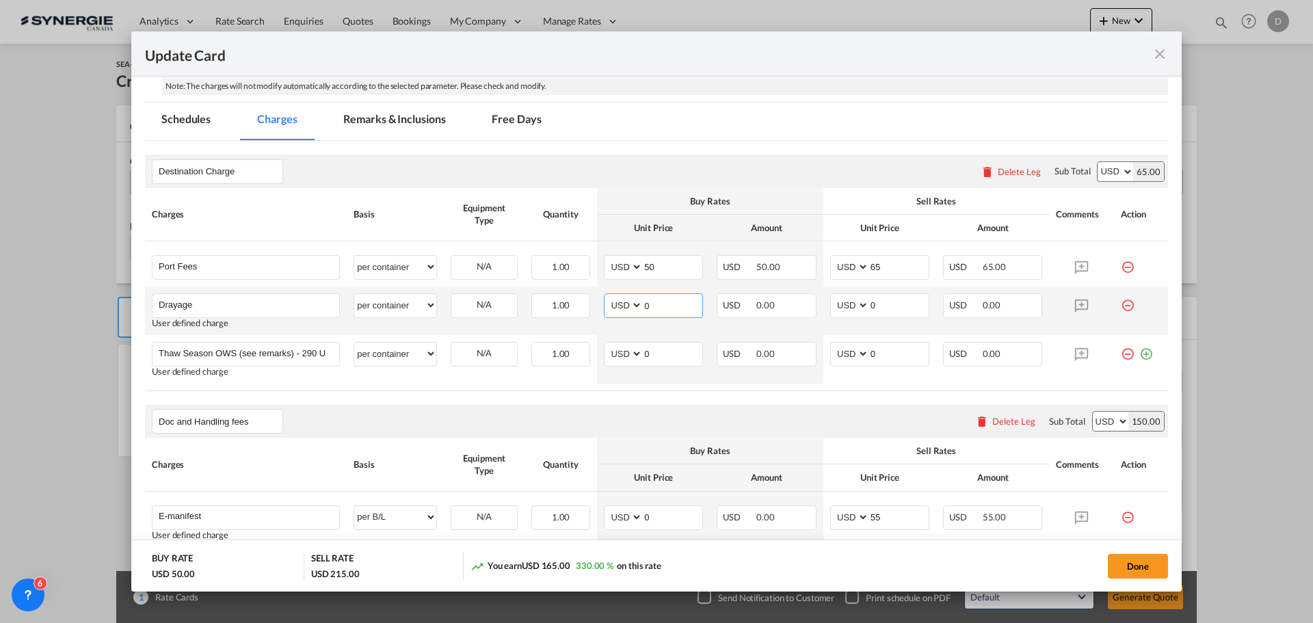
click at [653, 307] on input "0" at bounding box center [673, 304] width 60 height 21
type input "2268"
click at [869, 303] on input "0" at bounding box center [899, 304] width 60 height 21
type input "2500"
click at [748, 403] on rate-modification "Destination Charge Please enter leg name Leg Name Already Exists Delete Leg Sub…" at bounding box center [656, 497] width 1023 height 712
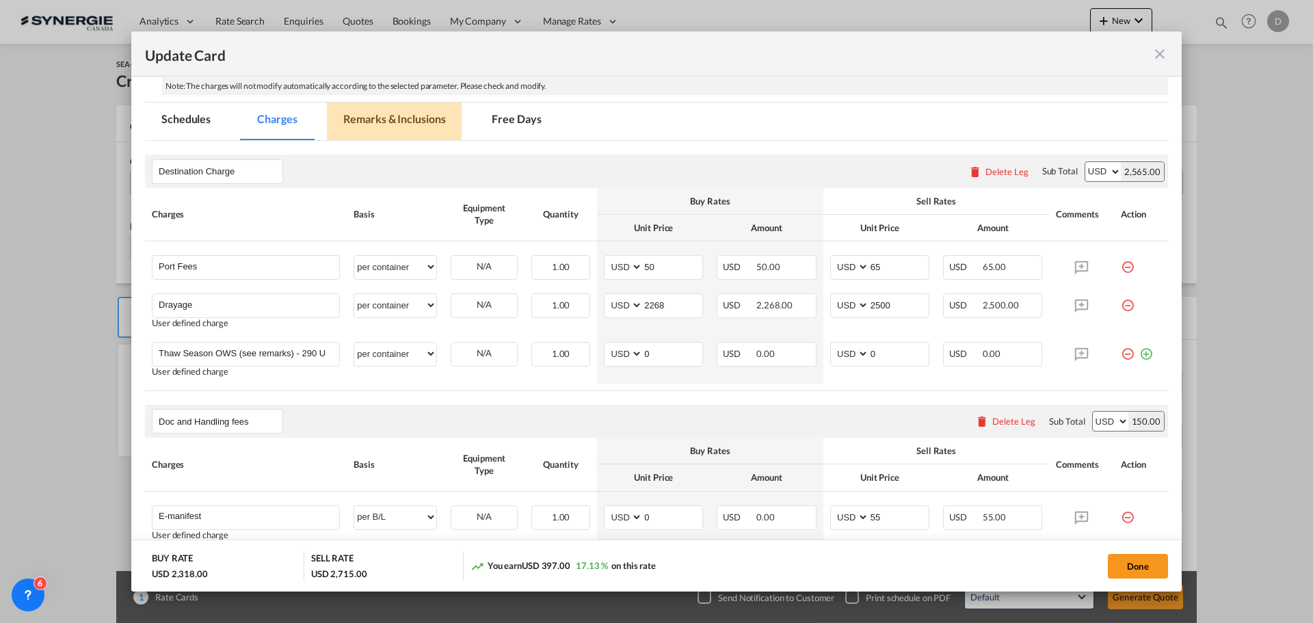
click at [383, 121] on md-tab-item "Remarks & Inclusions" at bounding box center [394, 122] width 135 height 38
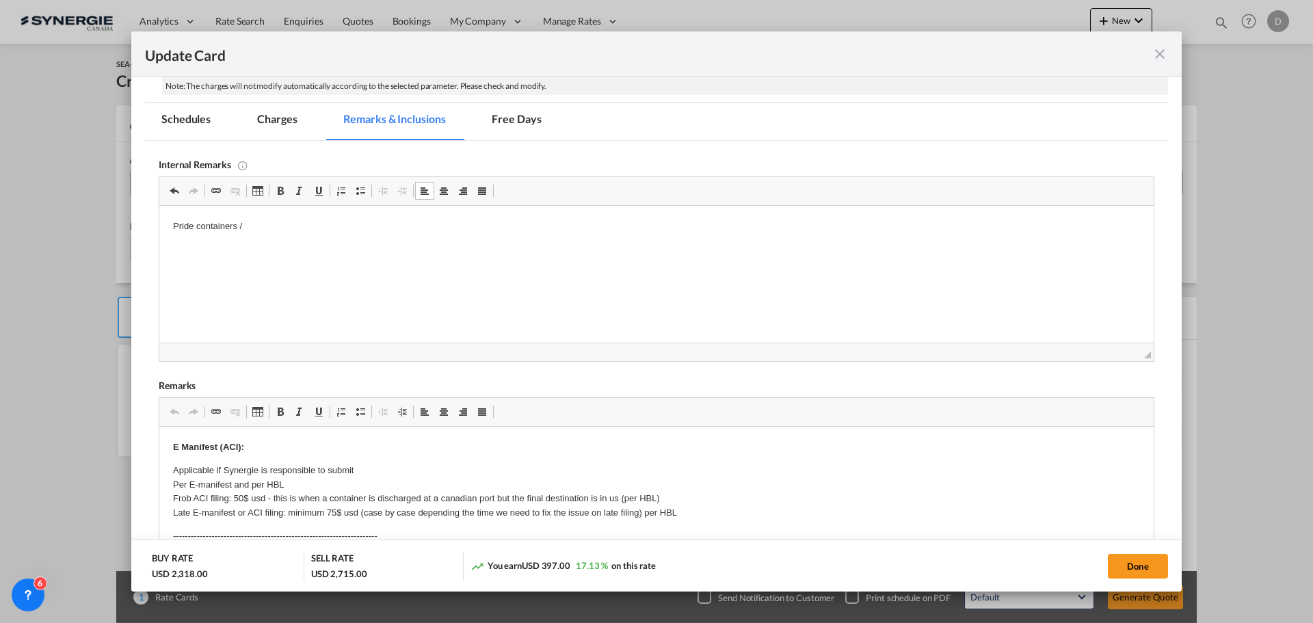
drag, startPoint x: 230, startPoint y: 236, endPoint x: 267, endPoint y: 221, distance: 39.2
click at [267, 221] on p "Pride containers /" at bounding box center [656, 227] width 967 height 14
click at [263, 249] on html "Pride containers / [URL][DOMAIN_NAME]" at bounding box center [656, 238] width 994 height 65
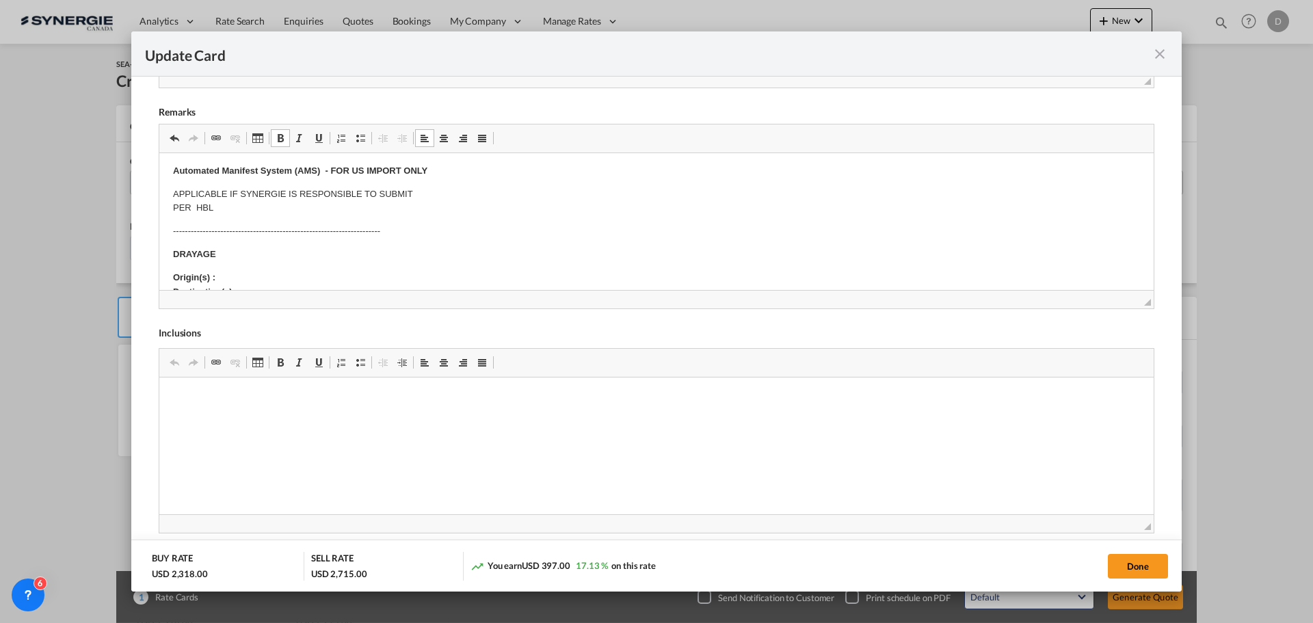
scroll to position [137, 0]
click at [272, 250] on p "Origin(s) : Destination(s) :" at bounding box center [656, 263] width 967 height 29
click at [265, 275] on p "Origin(s) : Montreal CY Destination(s) :" at bounding box center [656, 263] width 967 height 29
click at [244, 268] on body "E Manifest (ACI): Applicable if Synergie is responsible to submit Per E-manifes…" at bounding box center [656, 384] width 967 height 709
click at [256, 263] on p "Origin(s) : Montreal CY Destination(s) :" at bounding box center [656, 263] width 967 height 29
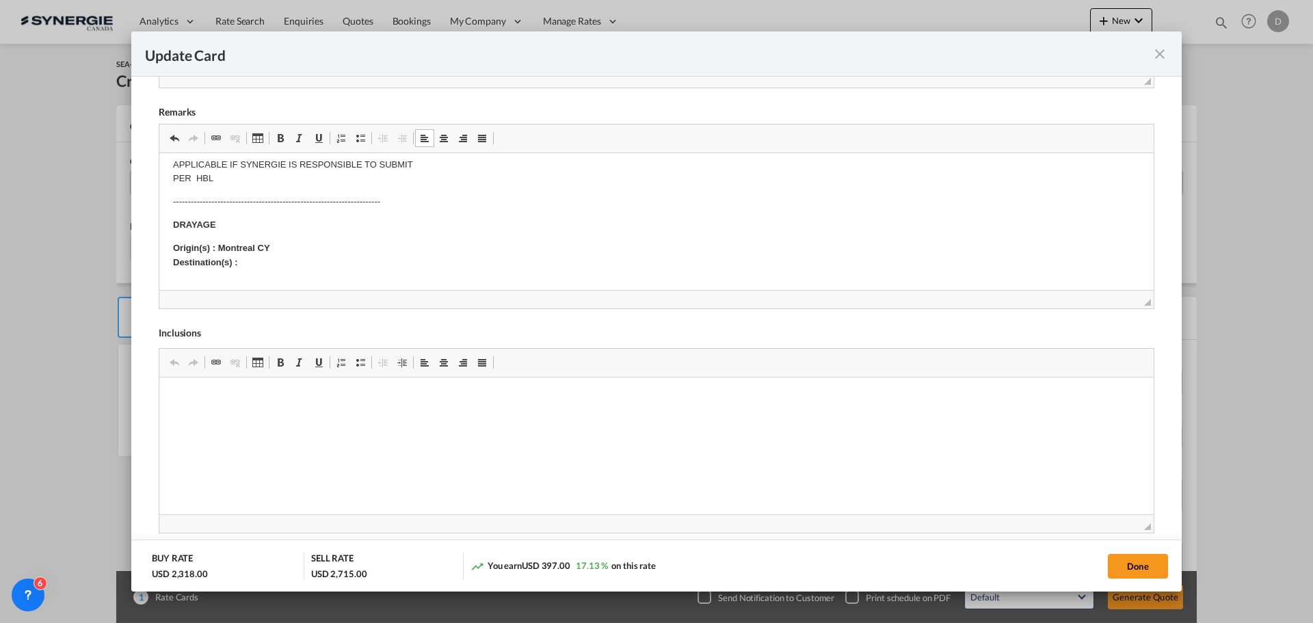
scroll to position [191, 0]
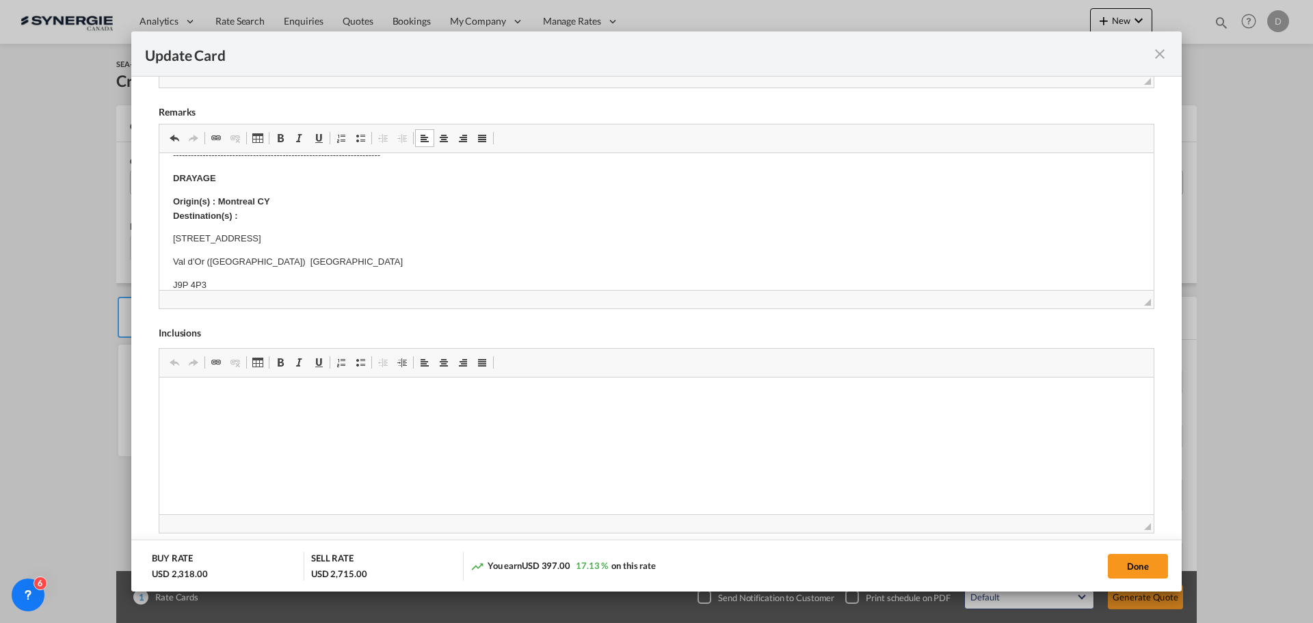
click at [168, 284] on html "E Manifest (ACI): Applicable if Synergie is responsible to submit Per E-manifes…" at bounding box center [656, 365] width 994 height 806
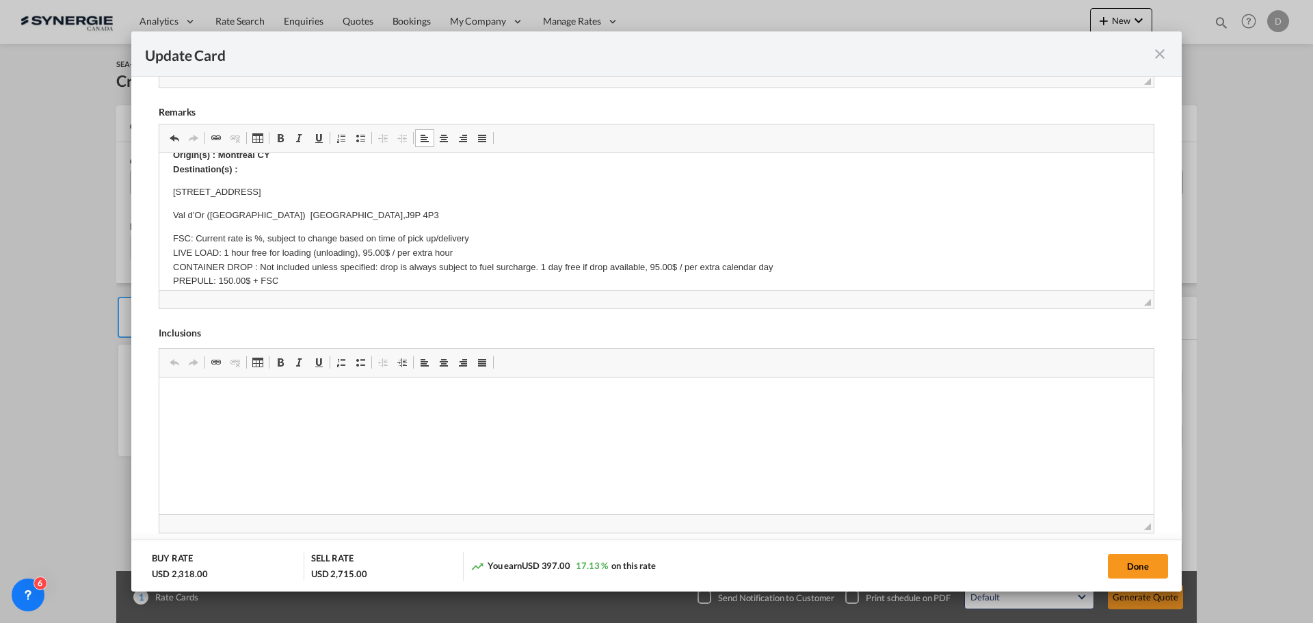
scroll to position [259, 0]
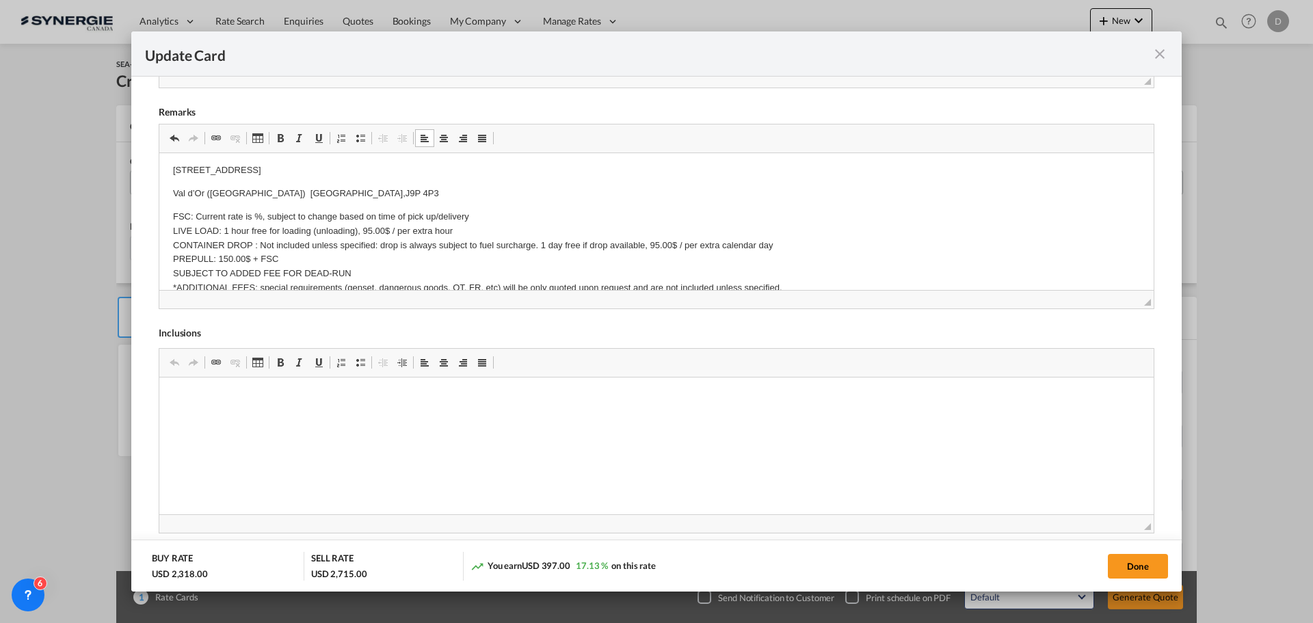
drag, startPoint x: 1129, startPoint y: 563, endPoint x: 1141, endPoint y: 609, distance: 47.3
click at [1129, 563] on button "Done" at bounding box center [1138, 566] width 60 height 25
type input "[DATE]"
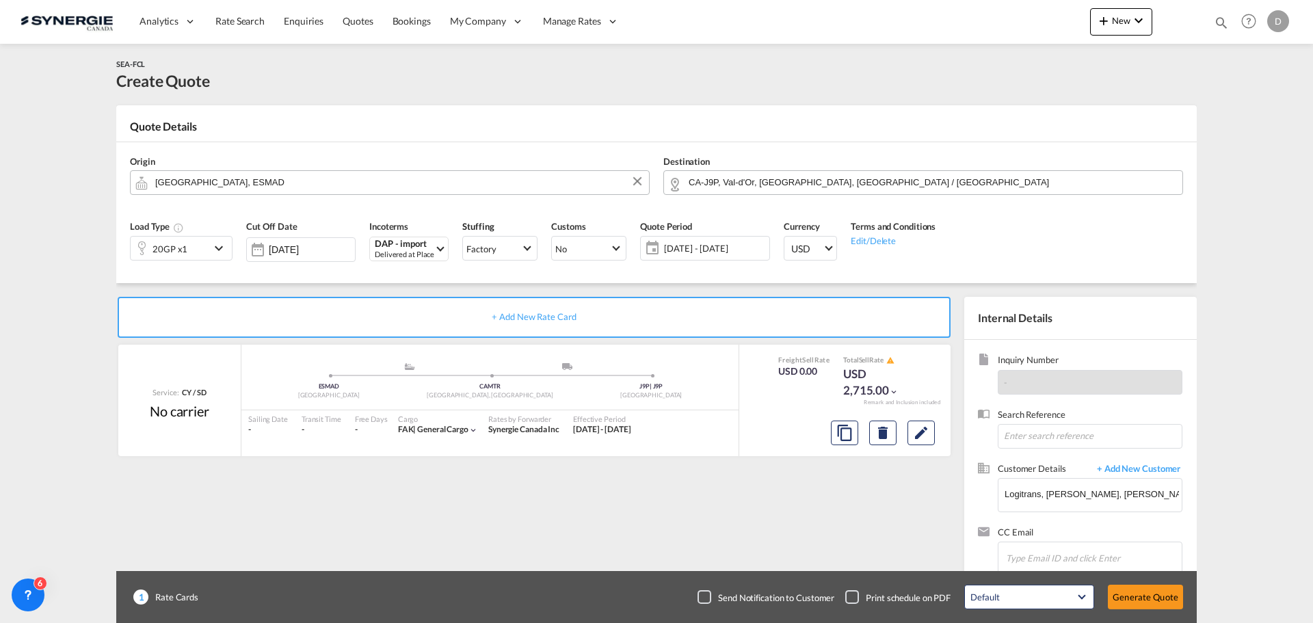
scroll to position [209, 0]
click at [1139, 600] on button "Generate Quote" at bounding box center [1145, 597] width 75 height 25
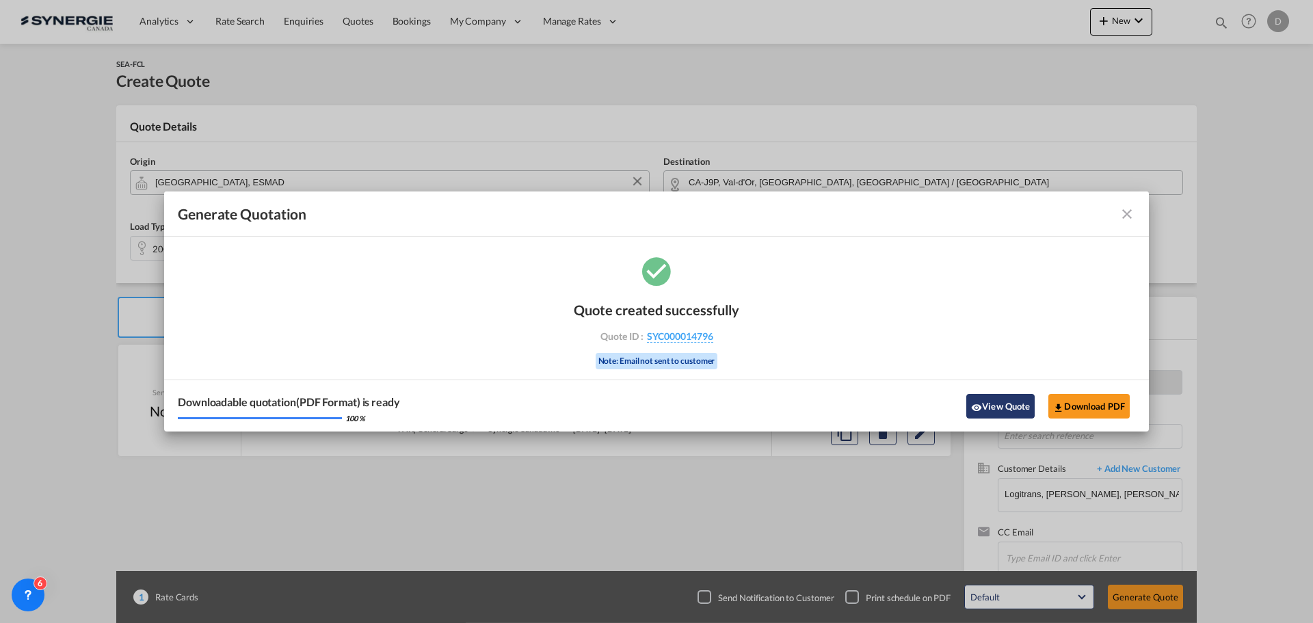
click at [992, 401] on button "View Quote" at bounding box center [1000, 406] width 68 height 25
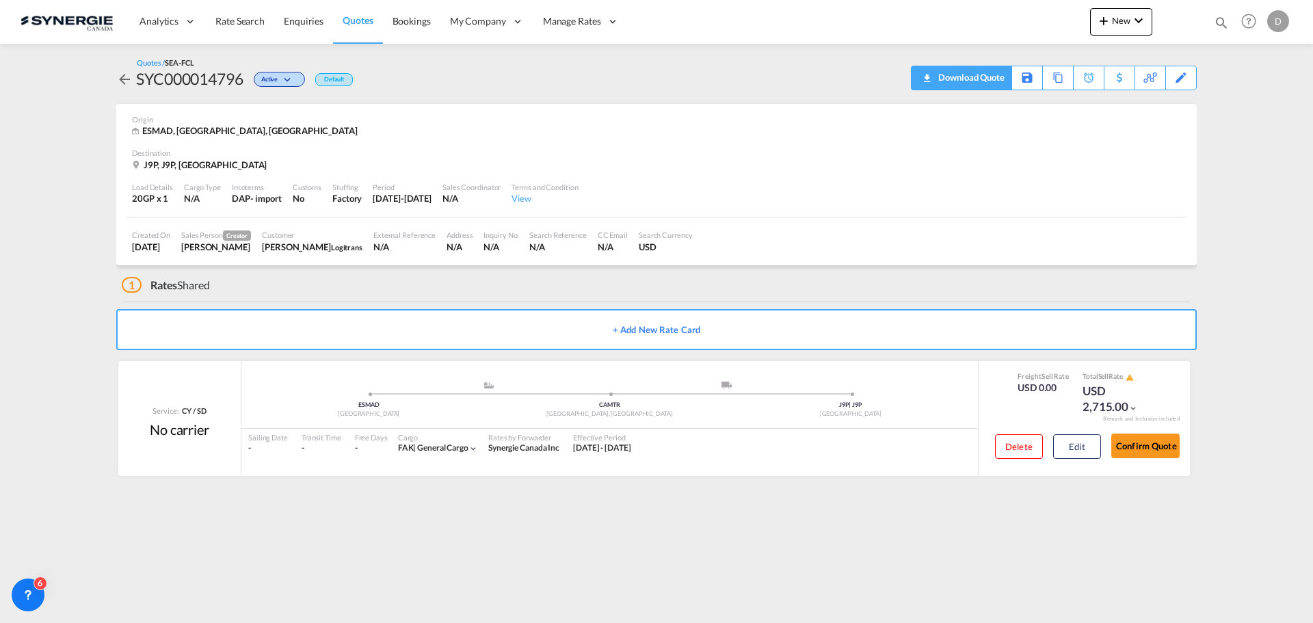
click at [987, 79] on div "Download Quote" at bounding box center [970, 77] width 70 height 22
